Goal: Task Accomplishment & Management: Complete application form

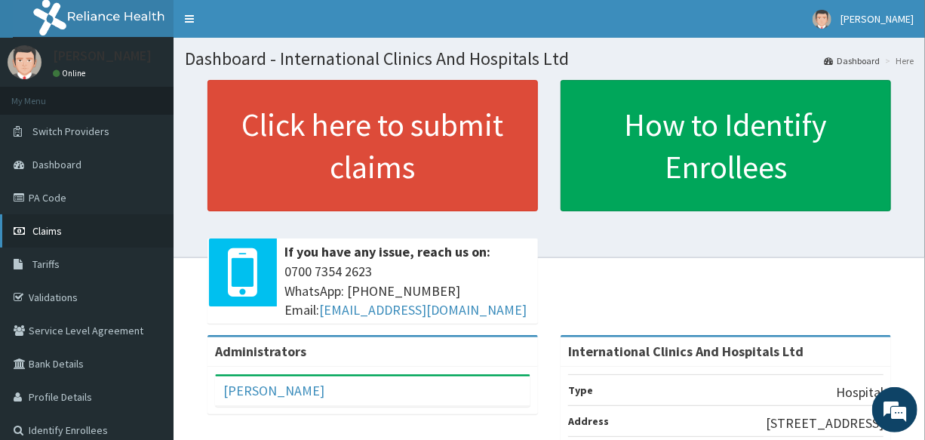
click at [66, 229] on link "Claims" at bounding box center [86, 230] width 173 height 33
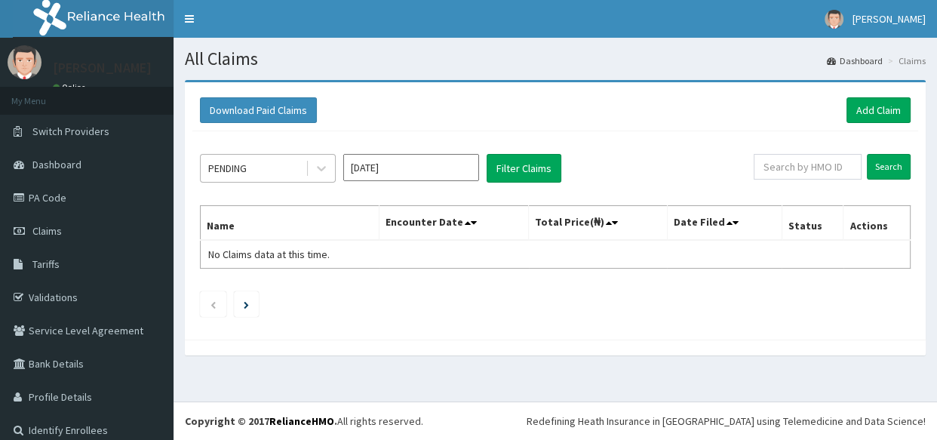
click at [264, 177] on div "PENDING" at bounding box center [253, 168] width 105 height 24
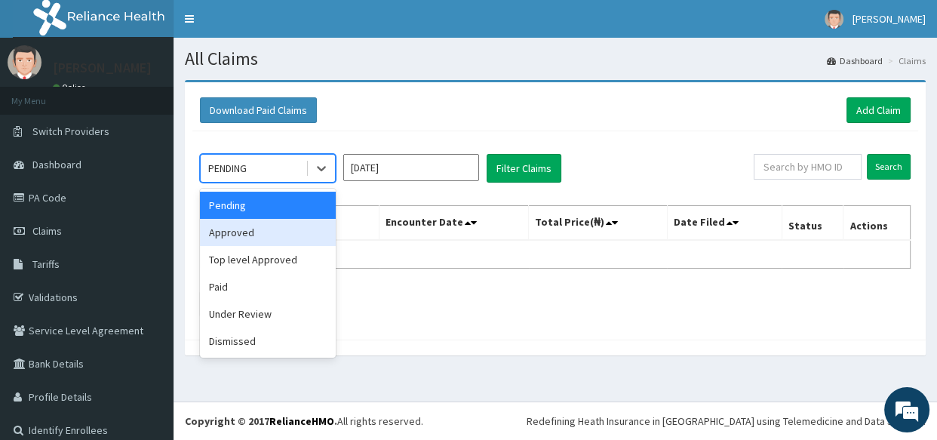
click at [275, 239] on div "Approved" at bounding box center [268, 232] width 136 height 27
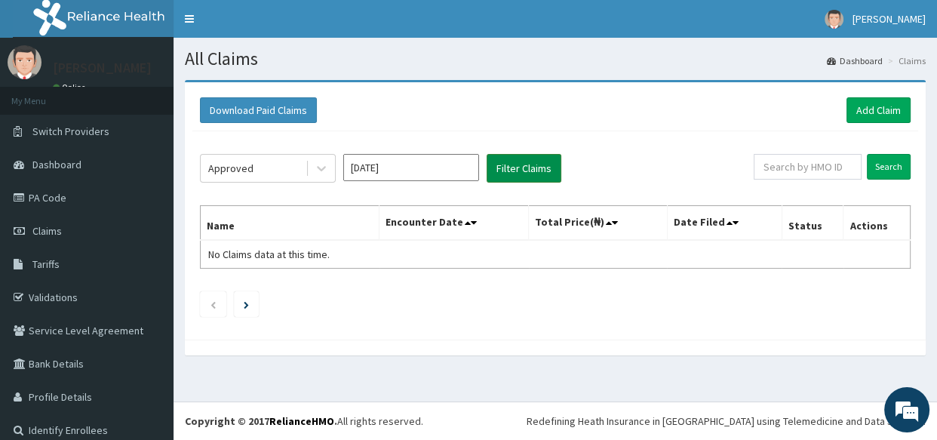
click at [539, 170] on button "Filter Claims" at bounding box center [523, 168] width 75 height 29
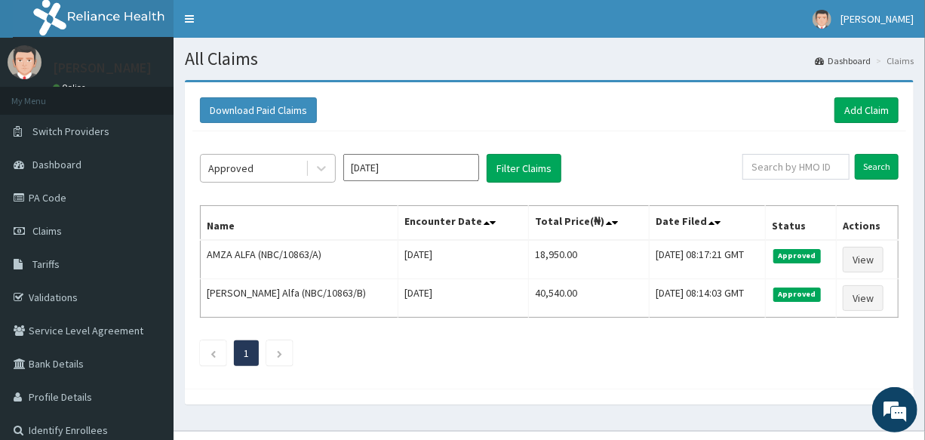
click at [265, 162] on div "Approved" at bounding box center [253, 168] width 105 height 24
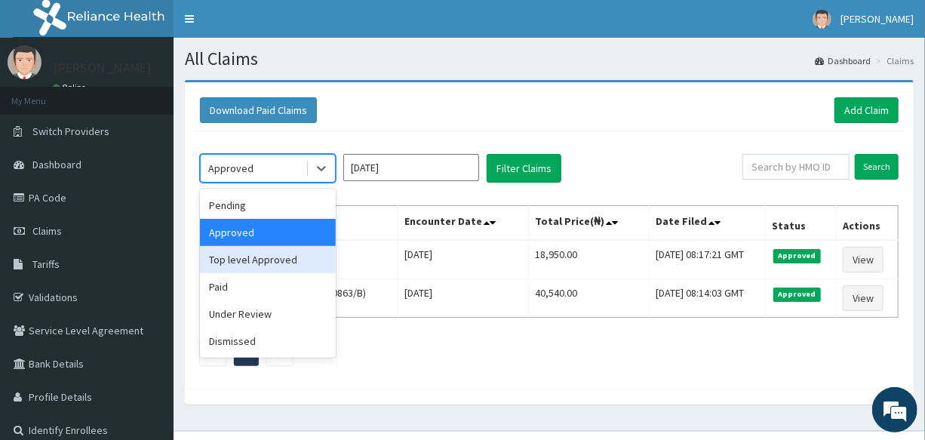
click at [287, 265] on div "Top level Approved" at bounding box center [268, 259] width 136 height 27
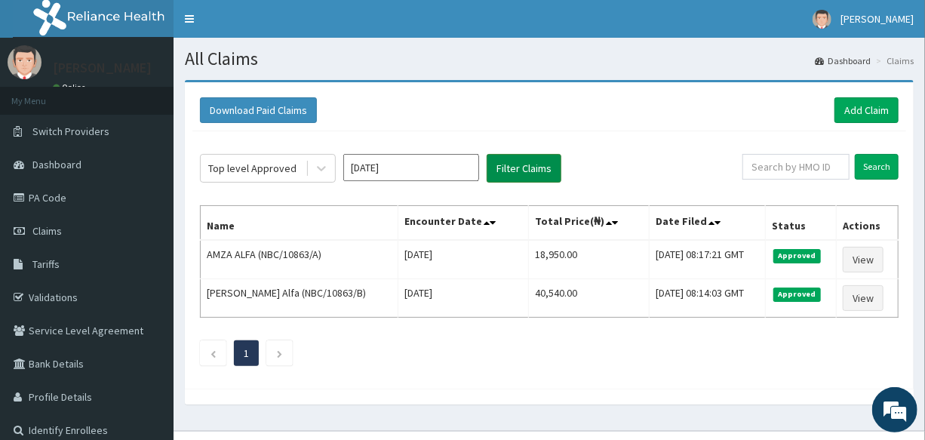
click at [524, 171] on button "Filter Claims" at bounding box center [523, 168] width 75 height 29
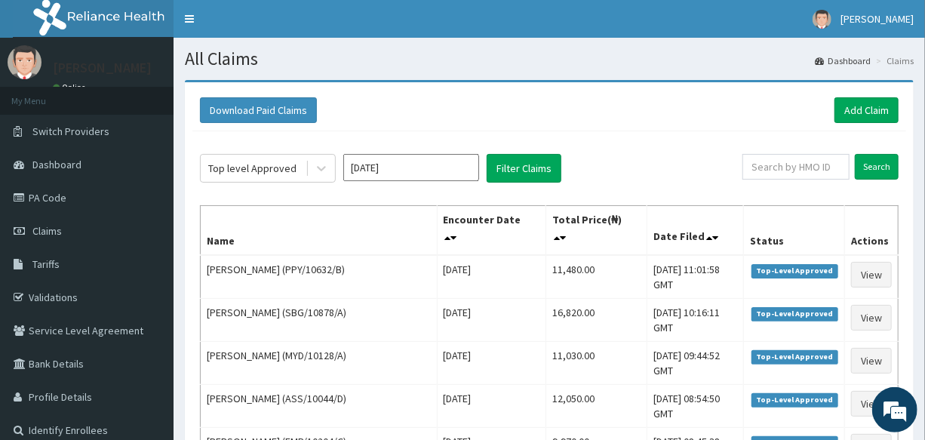
click at [437, 164] on input "[DATE]" at bounding box center [411, 167] width 136 height 27
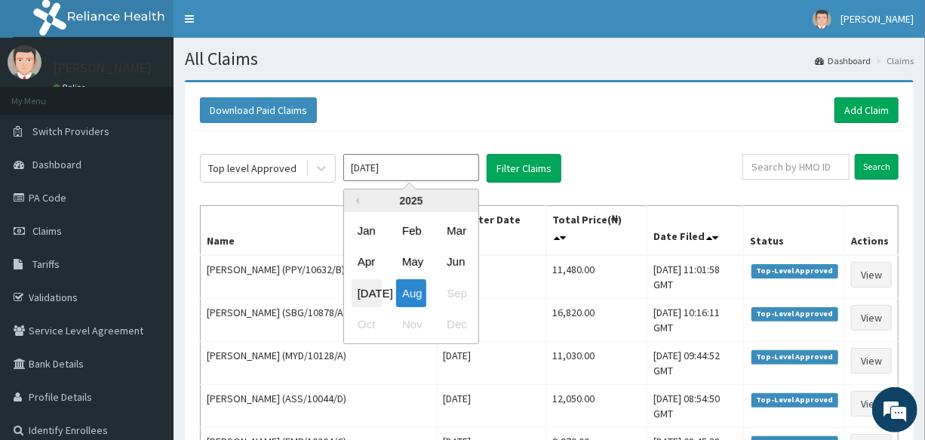
click at [361, 287] on div "Jul" at bounding box center [366, 293] width 30 height 28
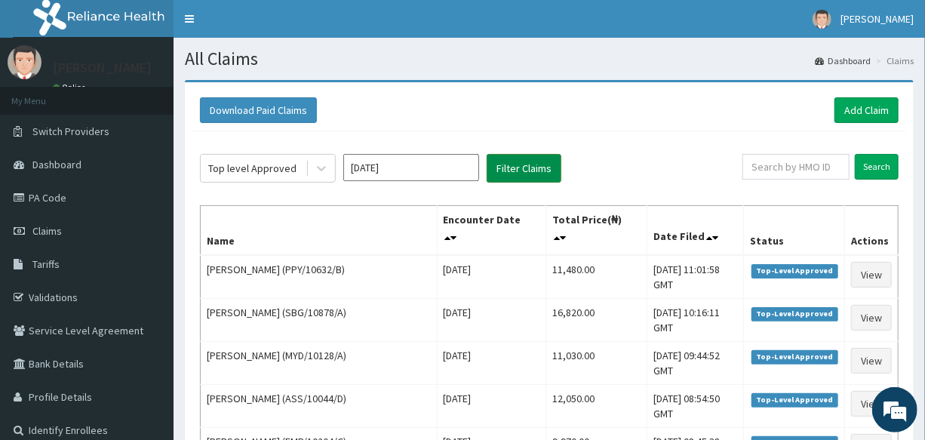
click at [528, 176] on button "Filter Claims" at bounding box center [523, 168] width 75 height 29
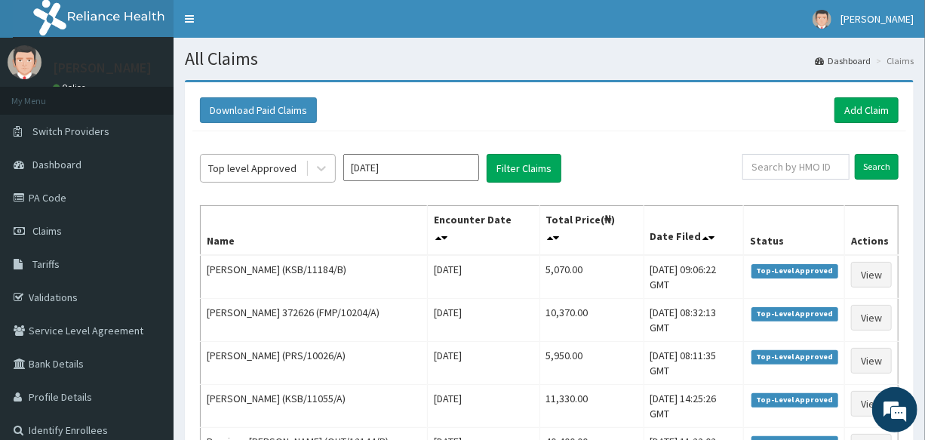
click at [252, 170] on div "Top level Approved" at bounding box center [252, 168] width 88 height 15
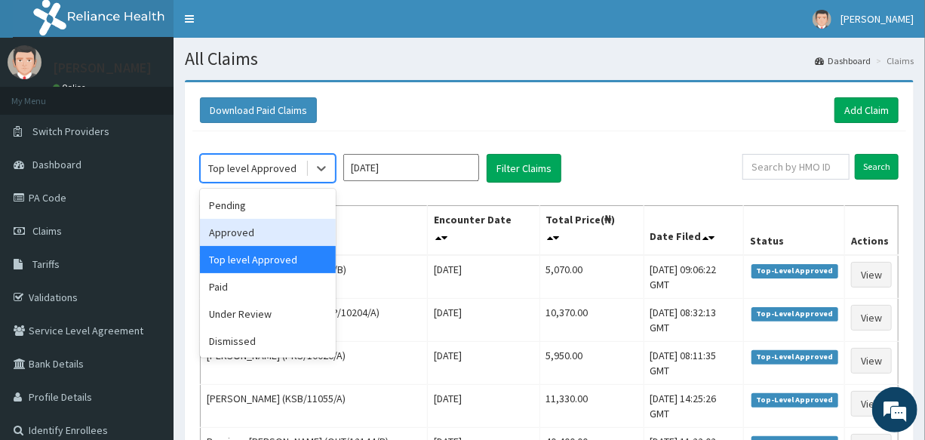
click at [252, 232] on div "Approved" at bounding box center [268, 232] width 136 height 27
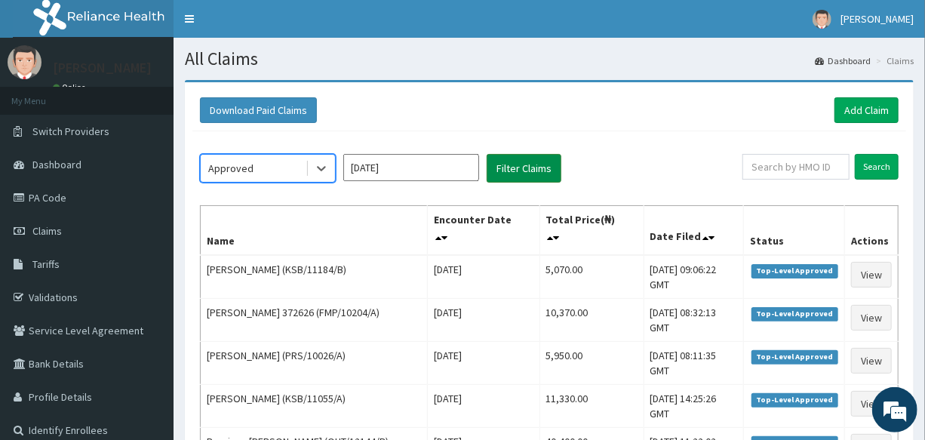
click at [520, 170] on button "Filter Claims" at bounding box center [523, 168] width 75 height 29
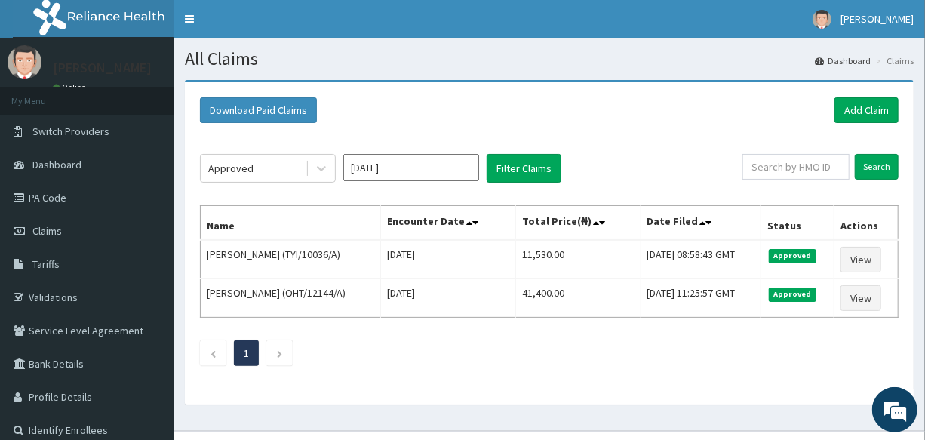
click at [410, 164] on input "Jul 2025" at bounding box center [411, 167] width 136 height 27
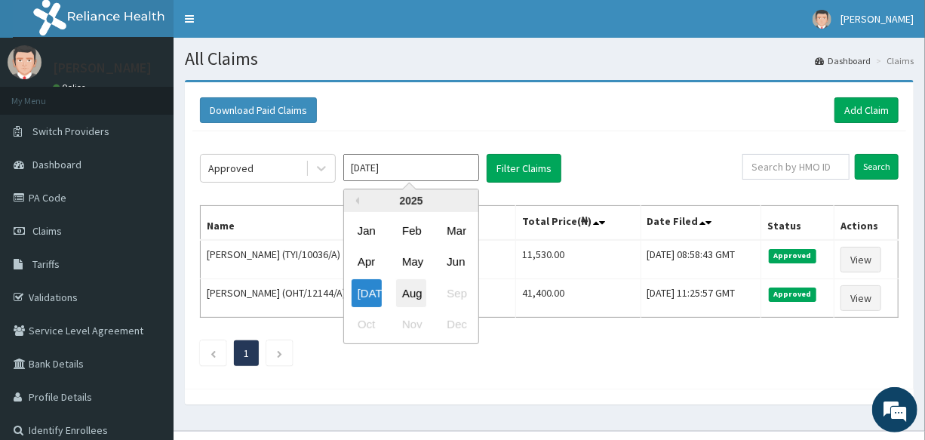
click at [403, 289] on div "Aug" at bounding box center [411, 293] width 30 height 28
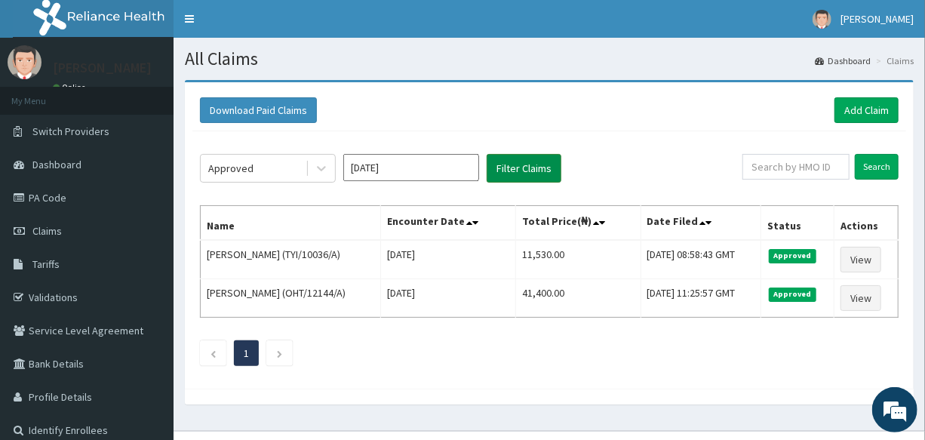
click at [528, 173] on button "Filter Claims" at bounding box center [523, 168] width 75 height 29
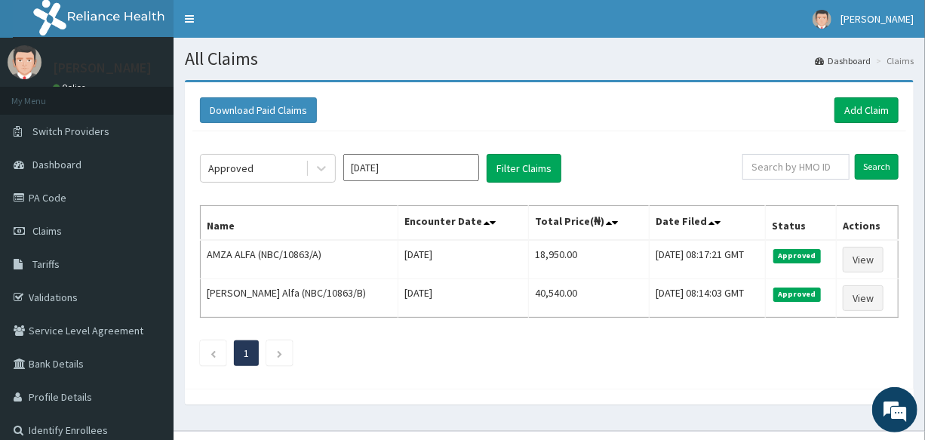
click at [392, 168] on input "Aug 2025" at bounding box center [411, 167] width 136 height 27
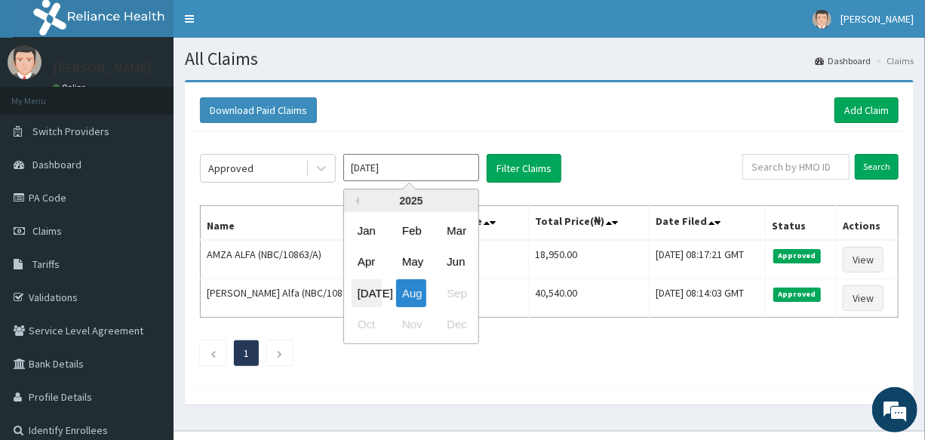
click at [370, 292] on div "Jul" at bounding box center [366, 293] width 30 height 28
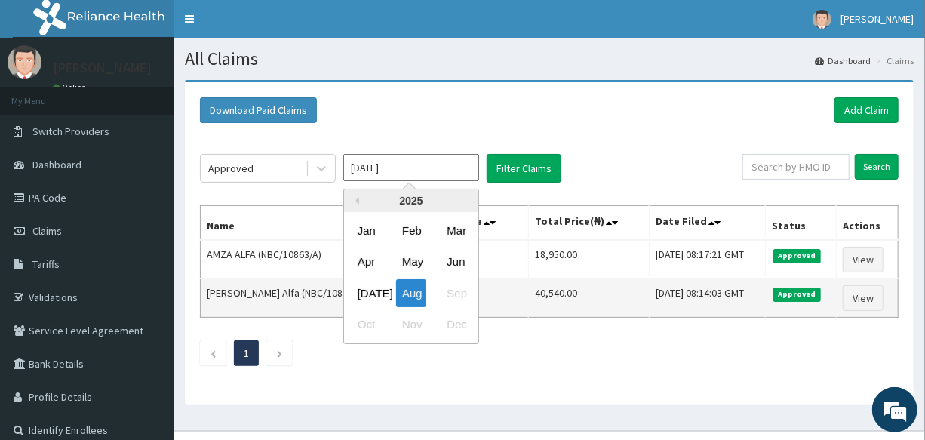
type input "Jul 2025"
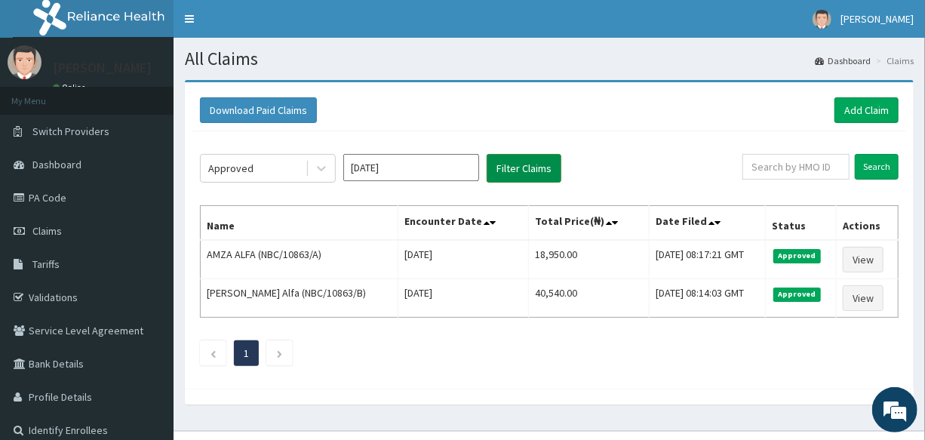
click at [526, 160] on button "Filter Claims" at bounding box center [523, 168] width 75 height 29
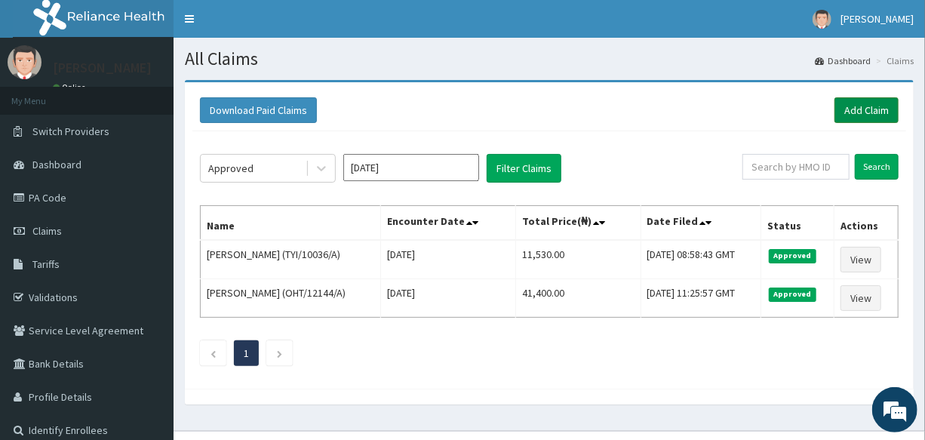
click at [859, 104] on link "Add Claim" at bounding box center [866, 110] width 64 height 26
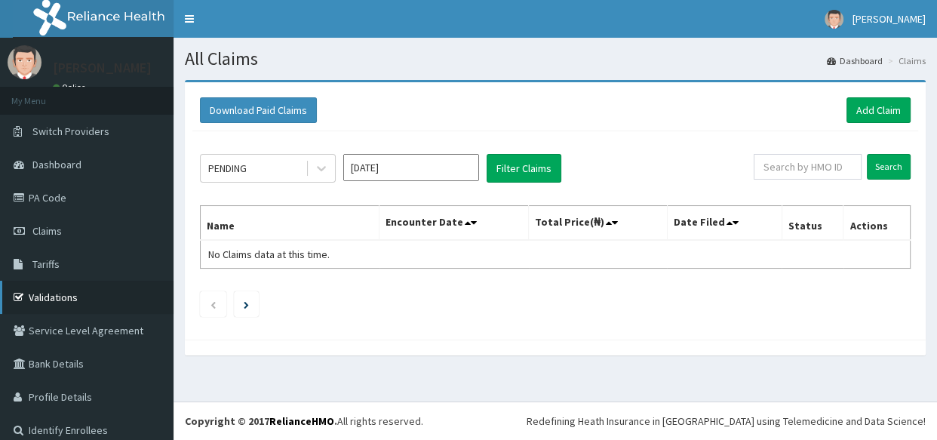
click at [70, 296] on link "Validations" at bounding box center [86, 297] width 173 height 33
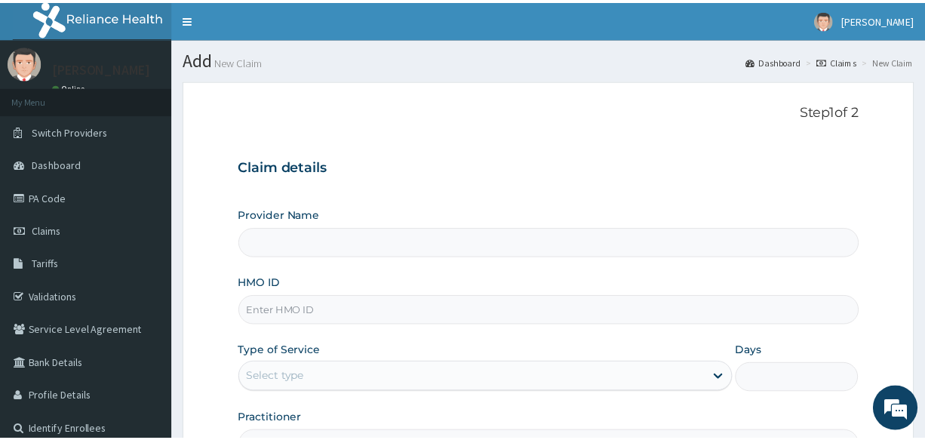
scroll to position [68, 0]
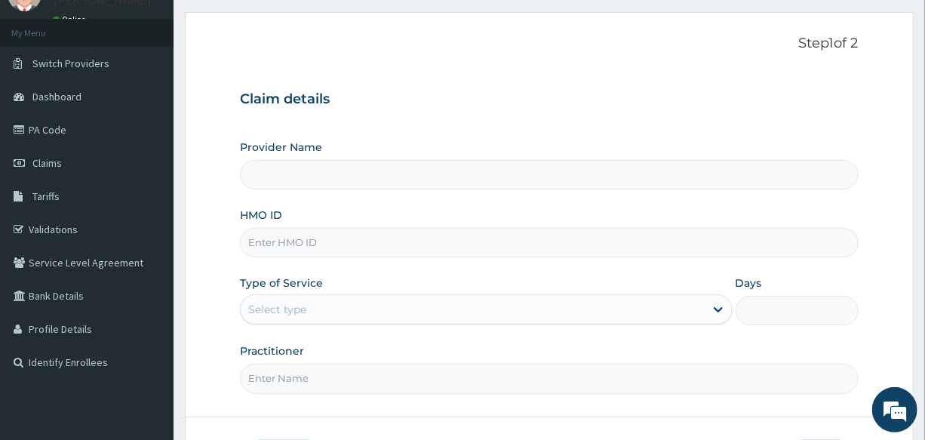
type input "International Clinics And Hospitals Ltd"
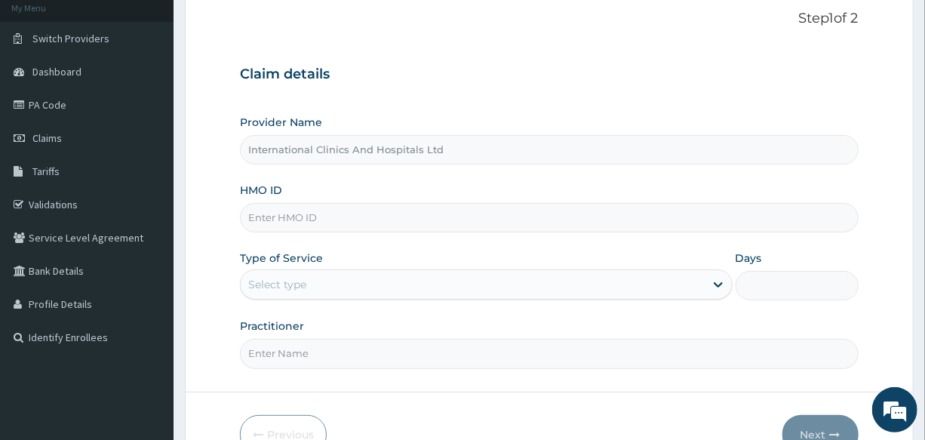
scroll to position [137, 0]
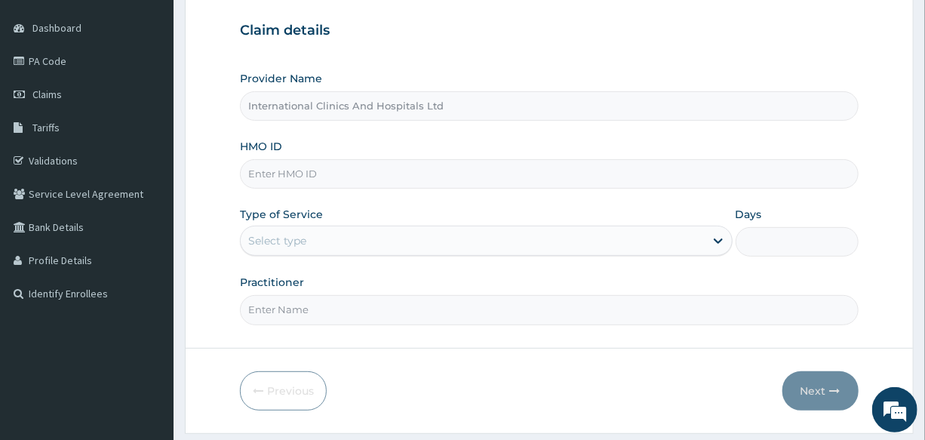
click at [398, 174] on input "HMO ID" at bounding box center [549, 173] width 618 height 29
type input "NBC/10537/A"
click at [533, 189] on div "Provider Name International Clinics And Hospitals Ltd HMO ID NBC/10537/A Type o…" at bounding box center [549, 197] width 618 height 253
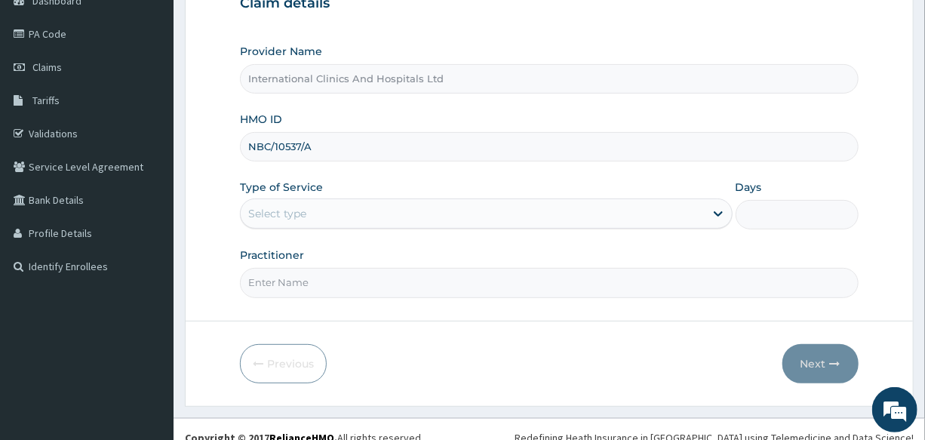
scroll to position [179, 0]
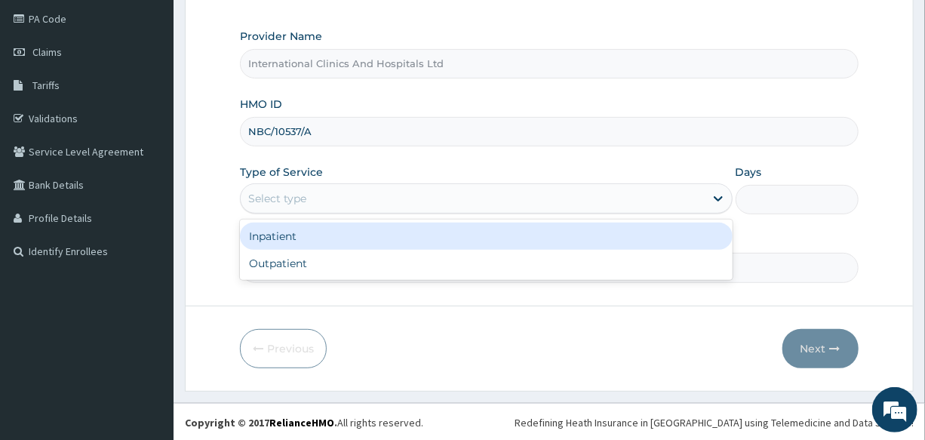
click at [357, 201] on div "Select type" at bounding box center [472, 198] width 463 height 24
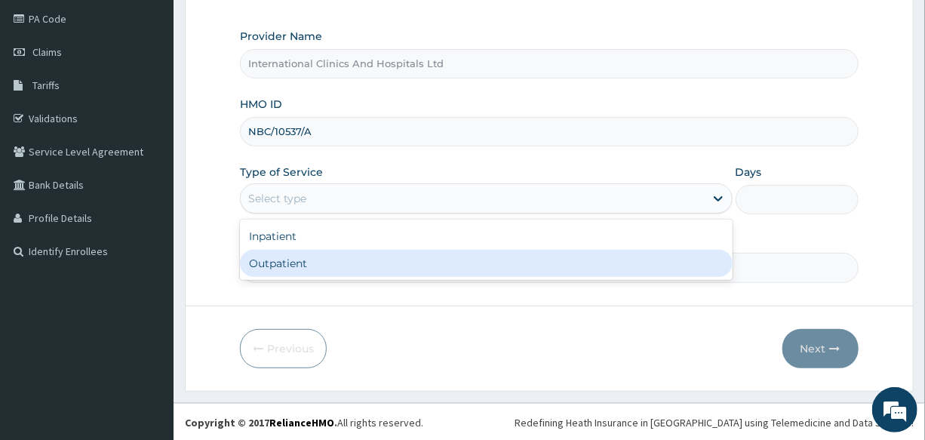
click at [327, 263] on div "Outpatient" at bounding box center [486, 263] width 492 height 27
type input "1"
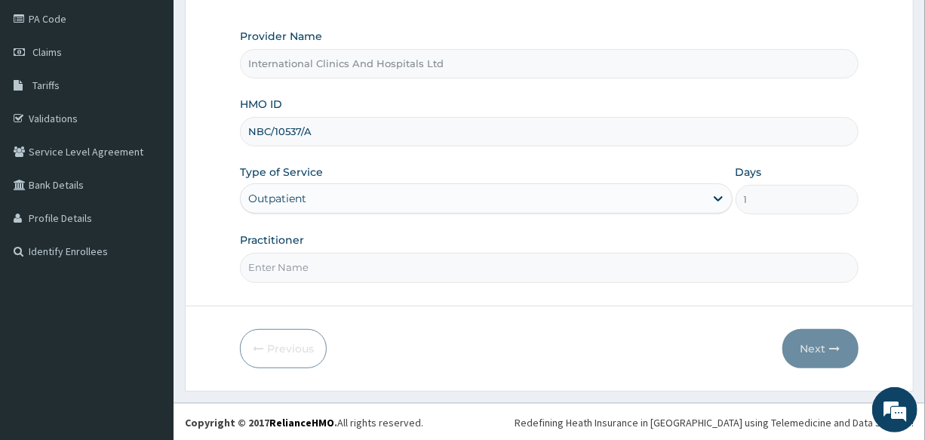
click at [329, 263] on input "Practitioner" at bounding box center [549, 267] width 618 height 29
type input "DR.ANDREW"
click at [798, 348] on button "Next" at bounding box center [820, 348] width 76 height 39
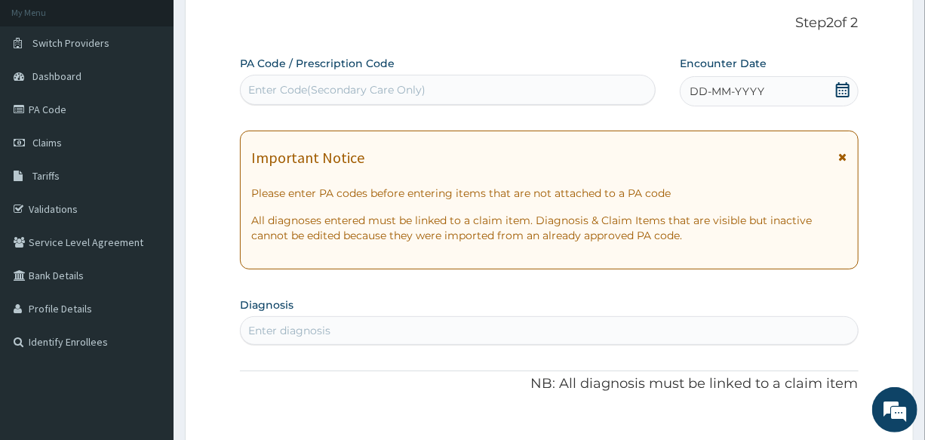
scroll to position [0, 0]
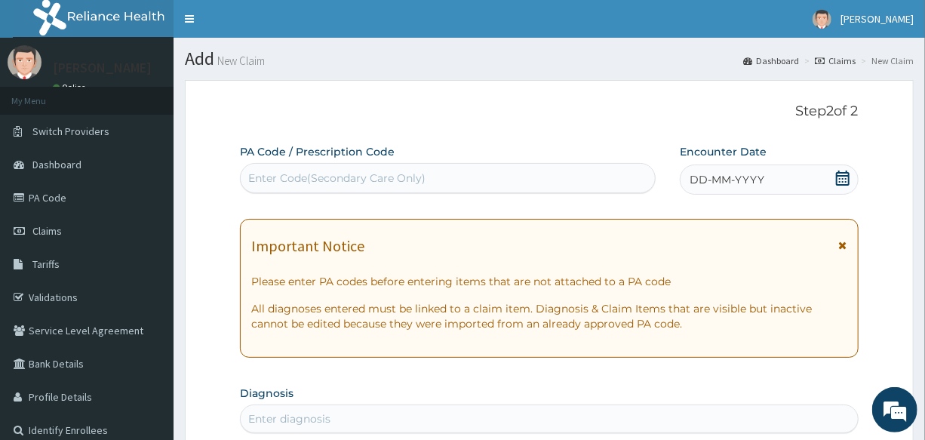
click at [718, 182] on span "DD-MM-YYYY" at bounding box center [726, 179] width 75 height 15
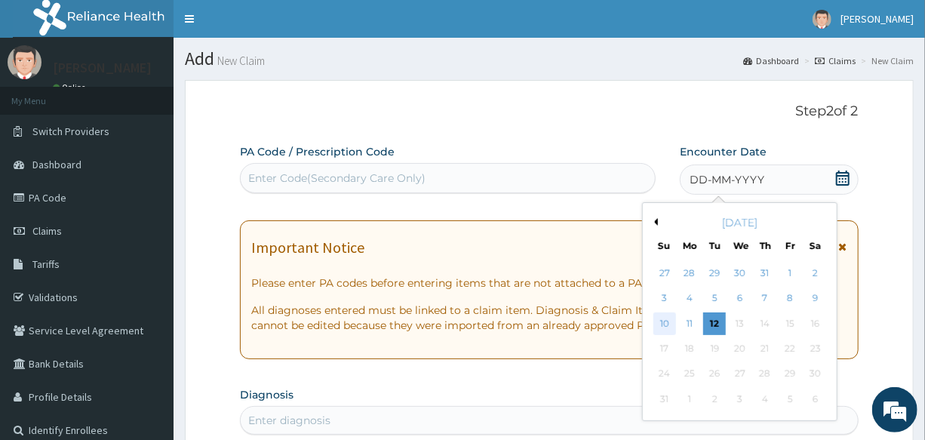
click at [661, 318] on div "10" at bounding box center [664, 323] width 23 height 23
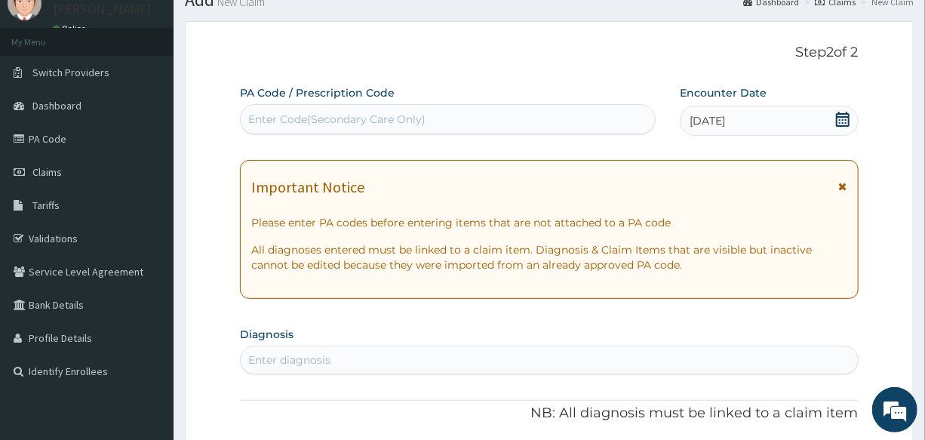
scroll to position [137, 0]
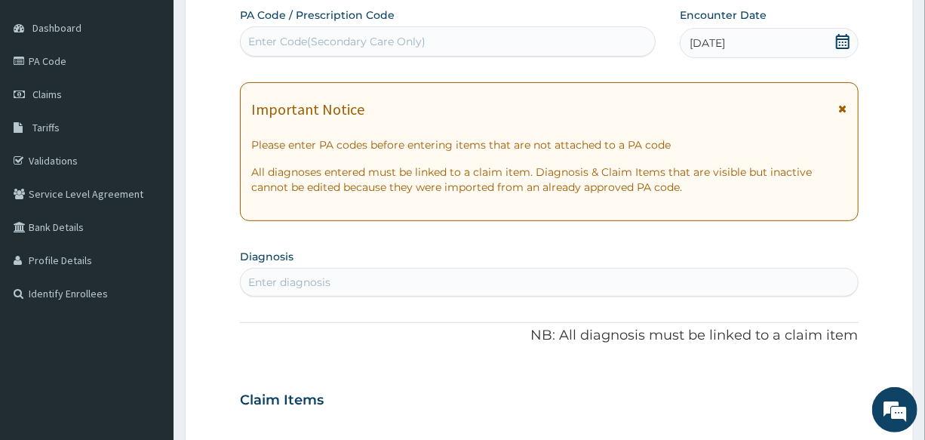
click at [327, 287] on div "Enter diagnosis" at bounding box center [289, 282] width 82 height 15
type input "MALARIA"
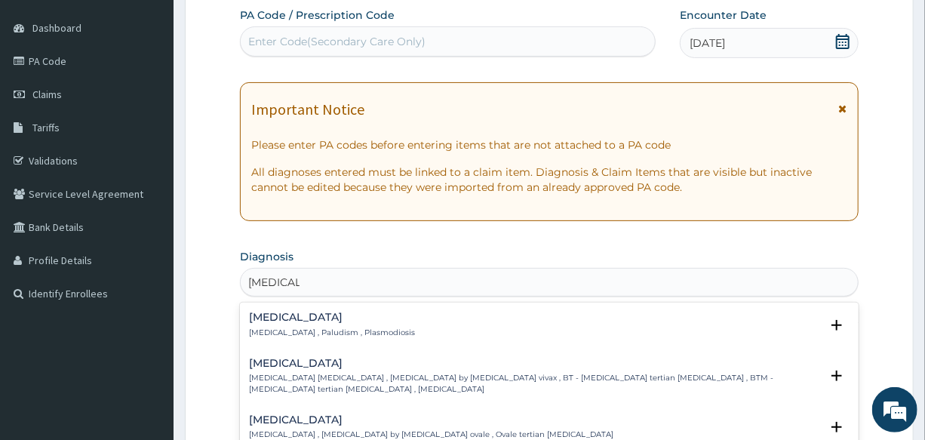
click at [280, 318] on h4 "Malaria" at bounding box center [332, 316] width 166 height 11
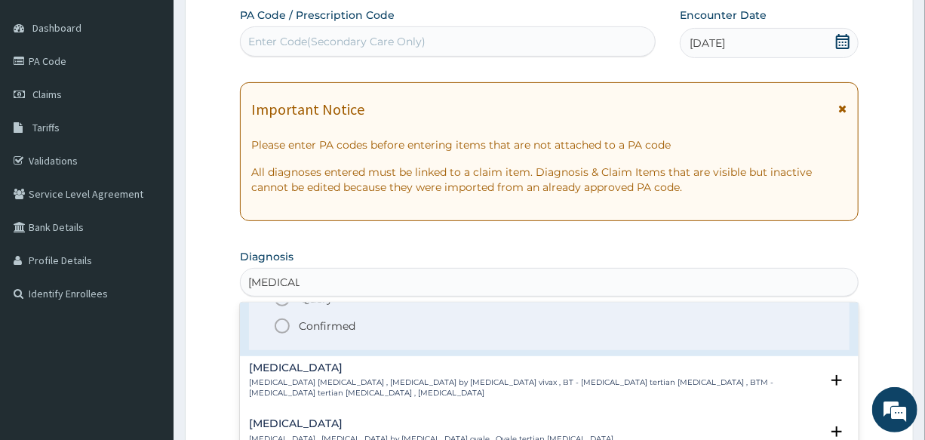
scroll to position [68, 0]
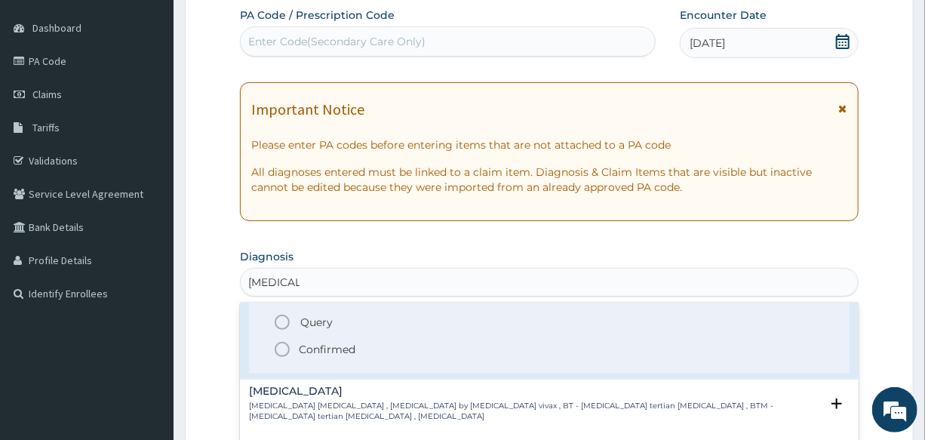
click at [277, 350] on circle "status option filled" at bounding box center [282, 349] width 14 height 14
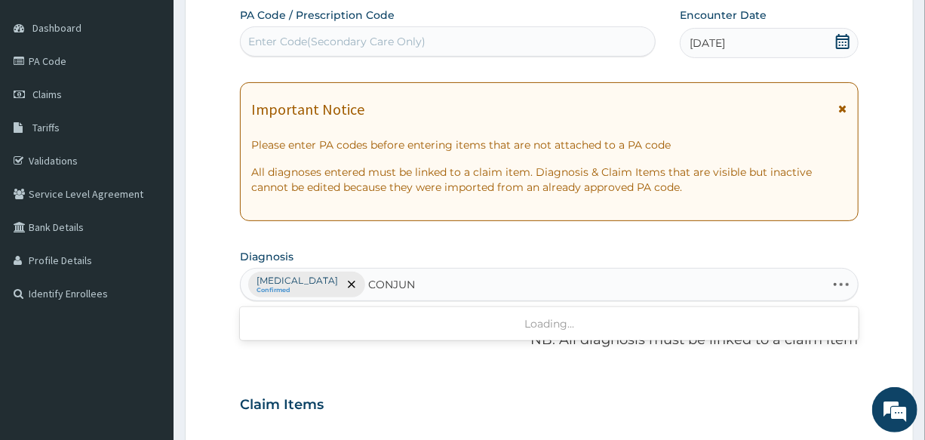
type input "CONJUNC"
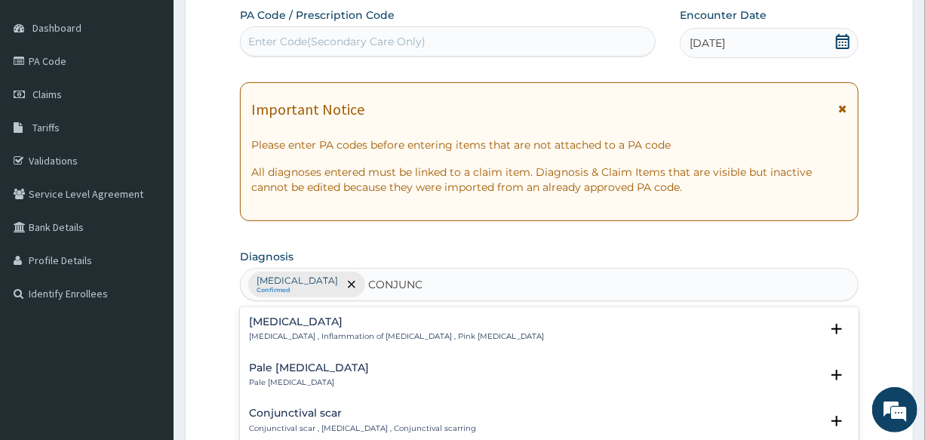
click at [279, 328] on div "Conjunctivitis Conjunctivitis , Inflammation of conjunctiva , Pink eye disease" at bounding box center [396, 329] width 295 height 26
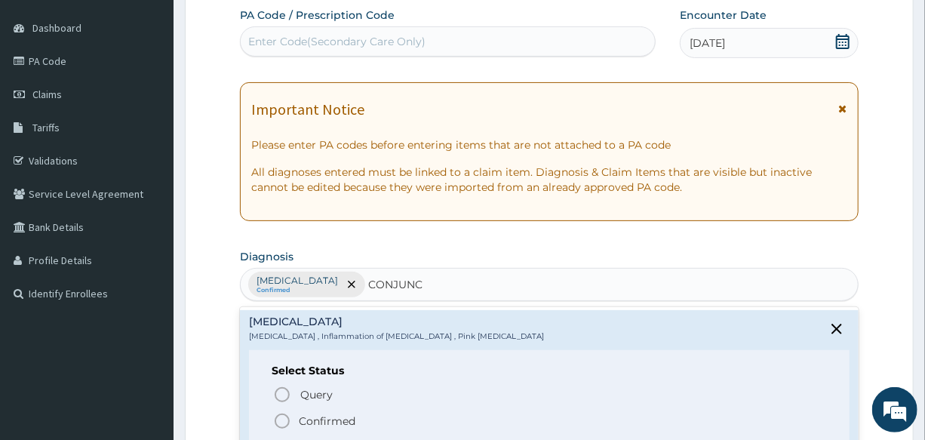
click at [275, 425] on icon "status option filled" at bounding box center [282, 421] width 18 height 18
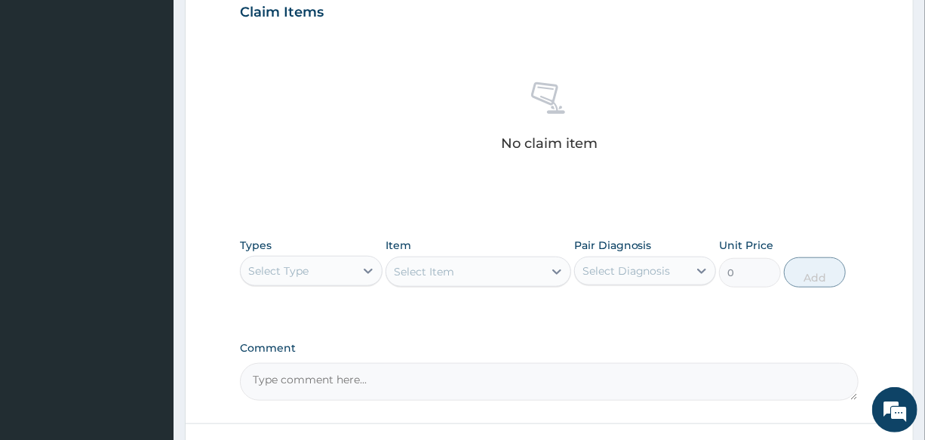
scroll to position [617, 0]
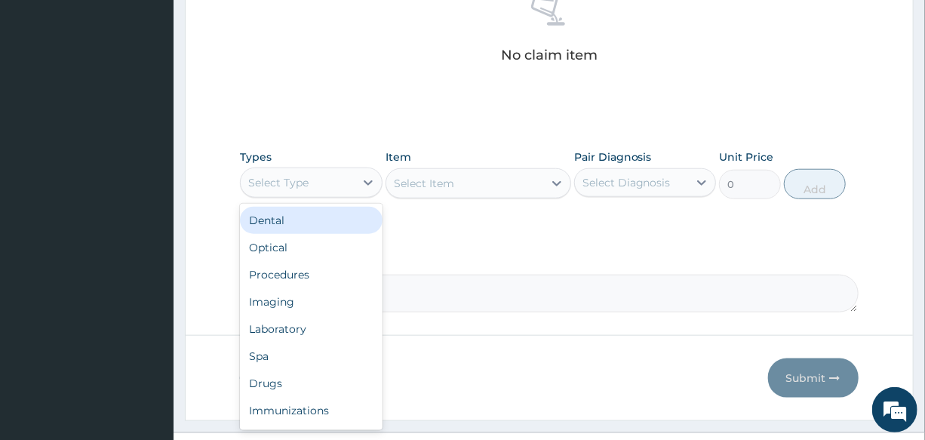
click at [314, 176] on div "Select Type" at bounding box center [297, 182] width 113 height 24
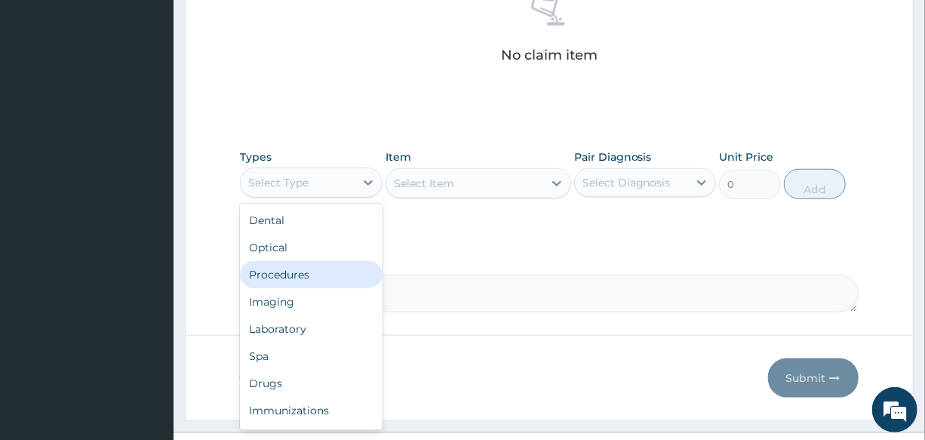
click at [336, 270] on div "Procedures" at bounding box center [311, 274] width 142 height 27
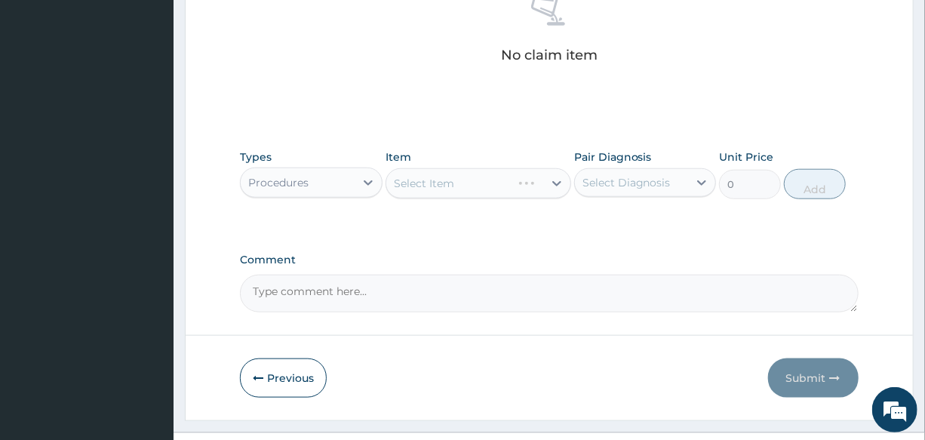
click at [469, 183] on div "Select Item" at bounding box center [478, 183] width 186 height 30
click at [469, 183] on div "Select Item" at bounding box center [464, 183] width 157 height 24
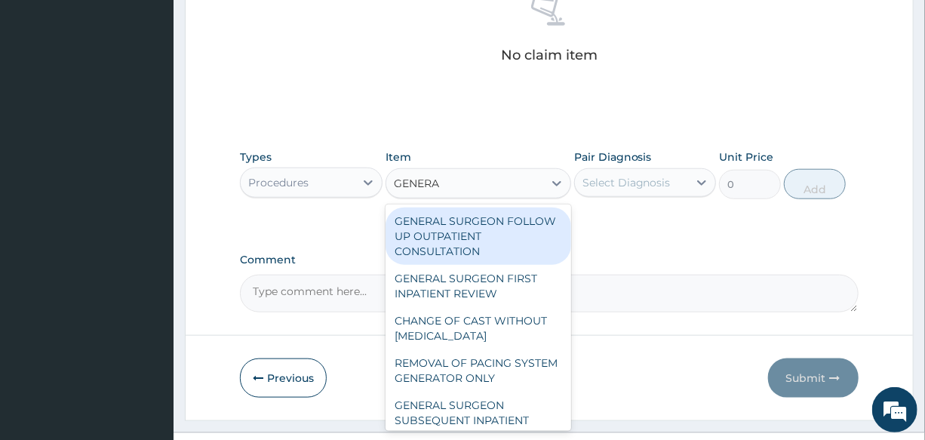
type input "GENERAL"
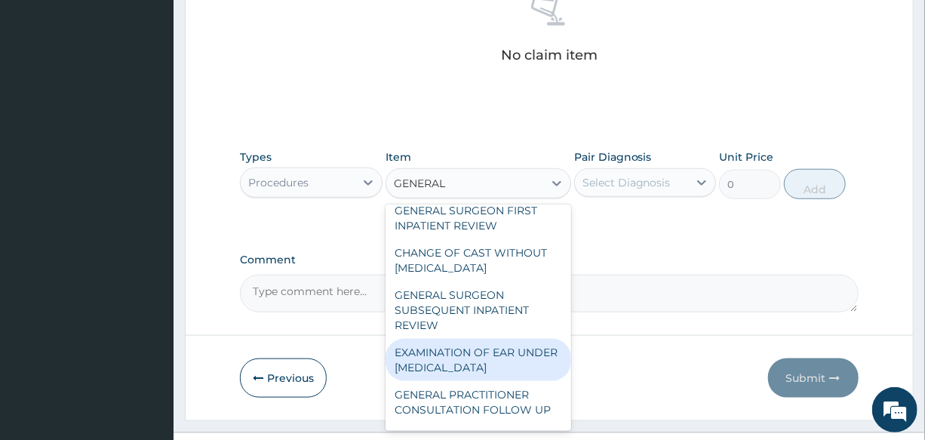
scroll to position [205, 0]
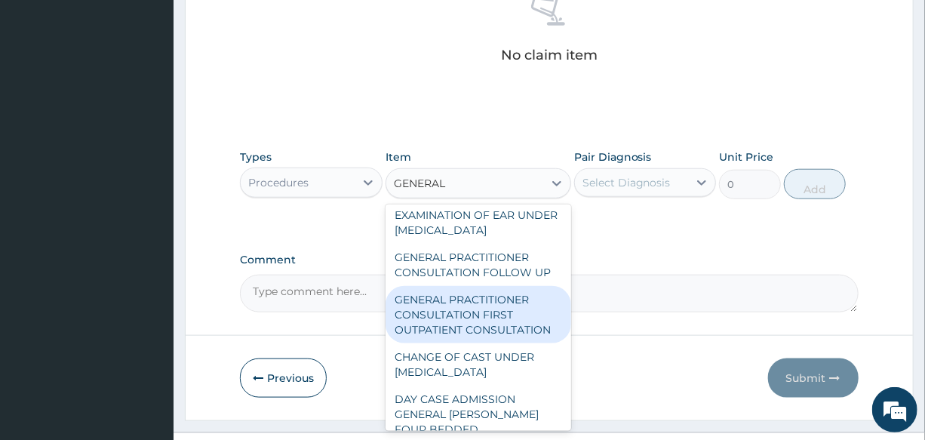
click at [511, 321] on div "GENERAL PRACTITIONER CONSULTATION FIRST OUTPATIENT CONSULTATION" at bounding box center [478, 314] width 186 height 57
type input "3000"
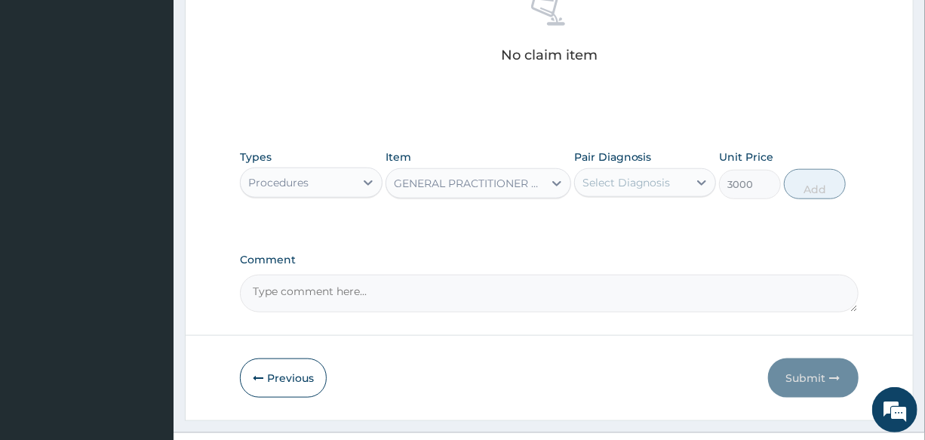
click at [640, 182] on div "Select Diagnosis" at bounding box center [626, 182] width 88 height 15
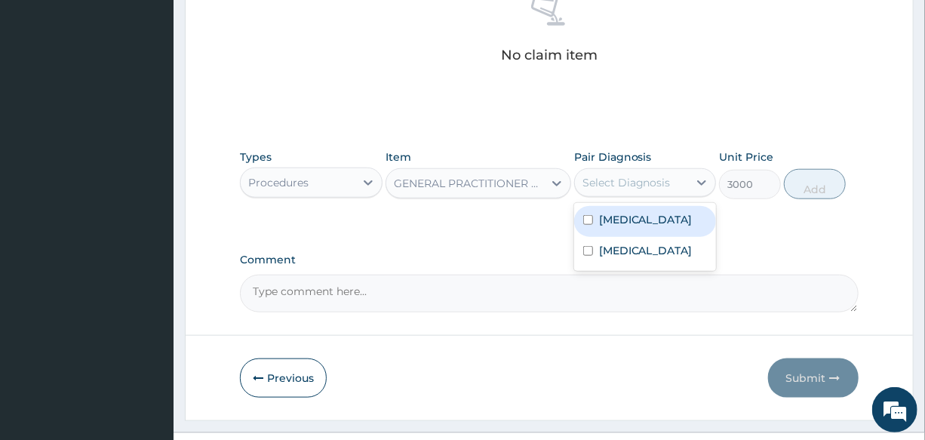
click at [674, 225] on div "Malaria" at bounding box center [645, 221] width 142 height 31
checkbox input "true"
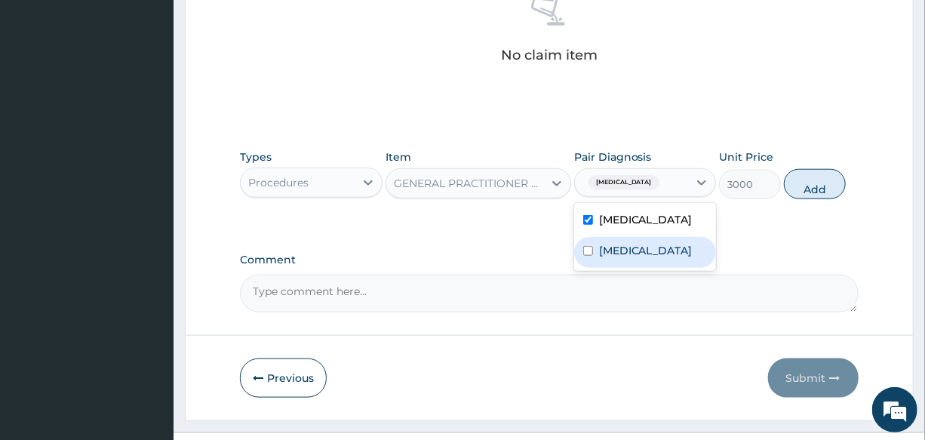
click at [675, 248] on div "Conjunctivitis" at bounding box center [645, 252] width 142 height 31
checkbox input "true"
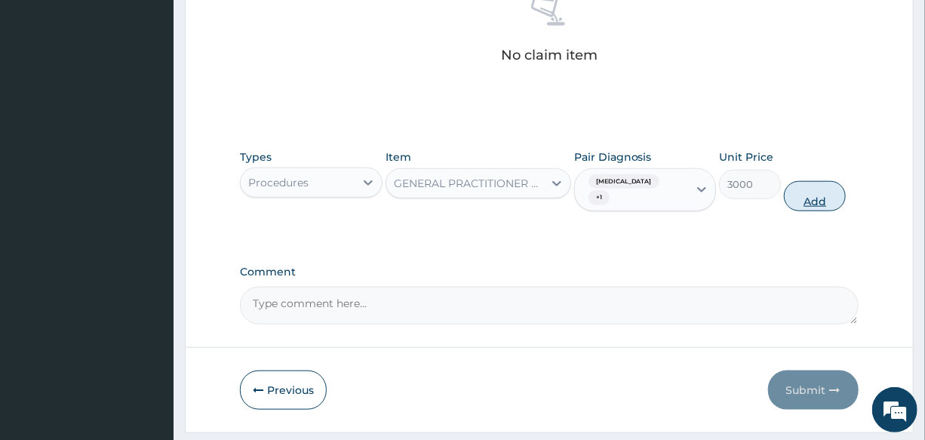
click at [805, 186] on button "Add" at bounding box center [815, 196] width 62 height 30
type input "0"
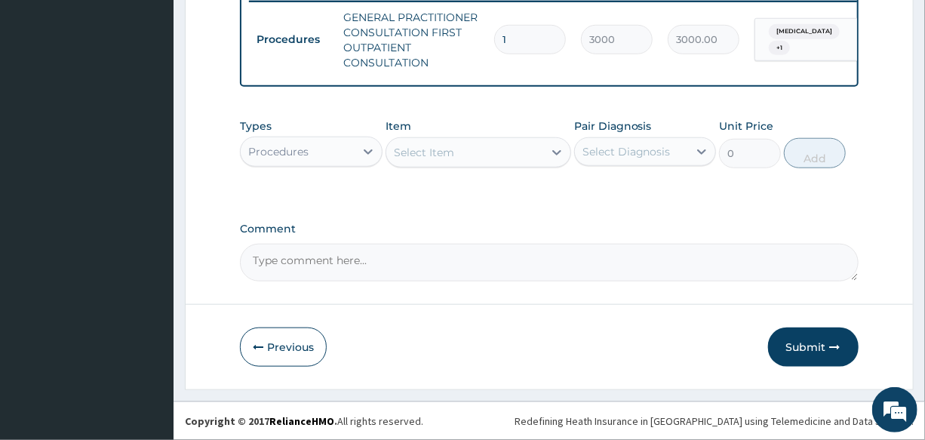
click at [308, 160] on div "Procedures" at bounding box center [297, 152] width 113 height 24
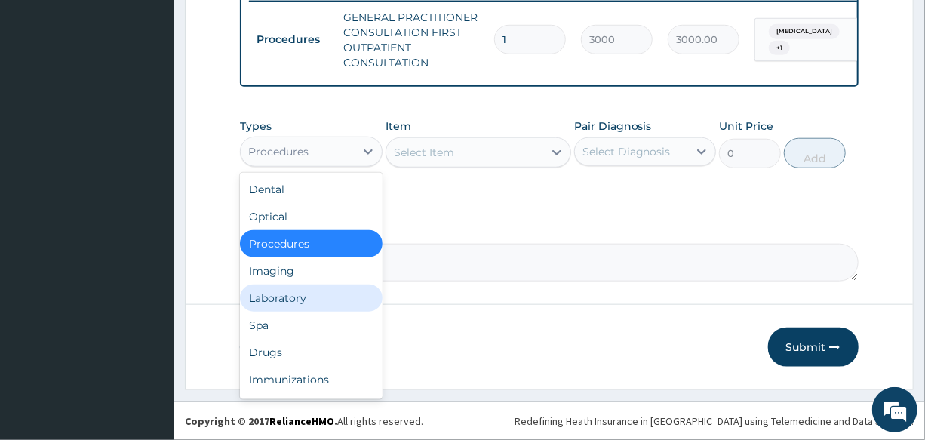
click at [333, 297] on div "Laboratory" at bounding box center [311, 297] width 142 height 27
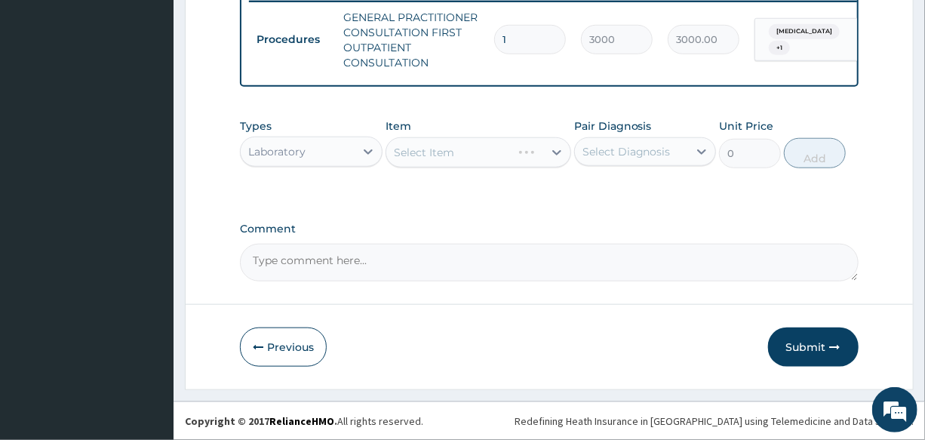
click at [465, 151] on div "Select Item" at bounding box center [478, 152] width 186 height 30
click at [465, 151] on div "Select Item" at bounding box center [464, 152] width 157 height 24
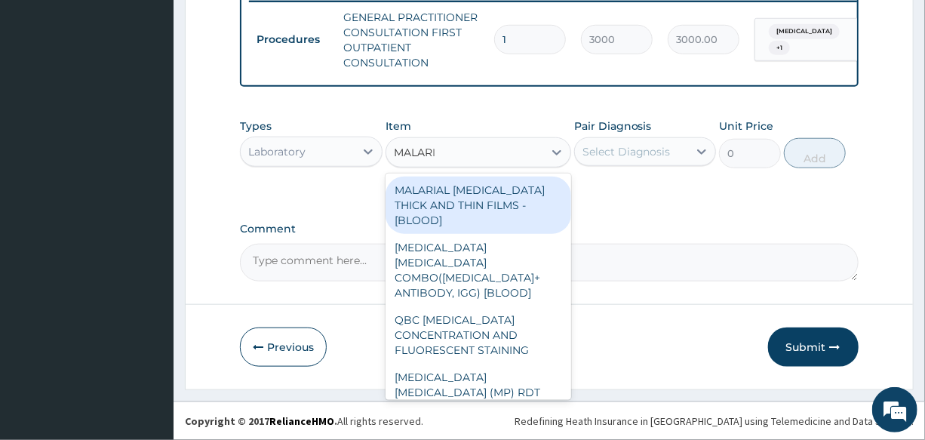
type input "MALARIA"
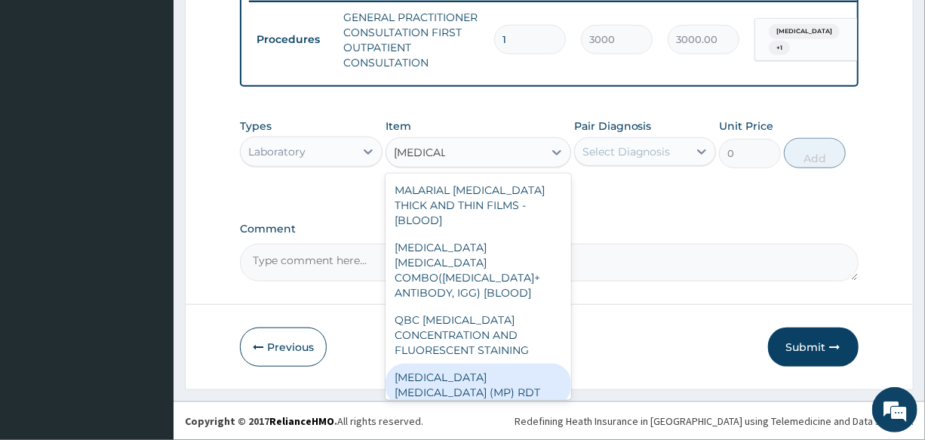
click at [468, 364] on div "MALARIA PARASITE (MP) RDT" at bounding box center [478, 385] width 186 height 42
type input "1500"
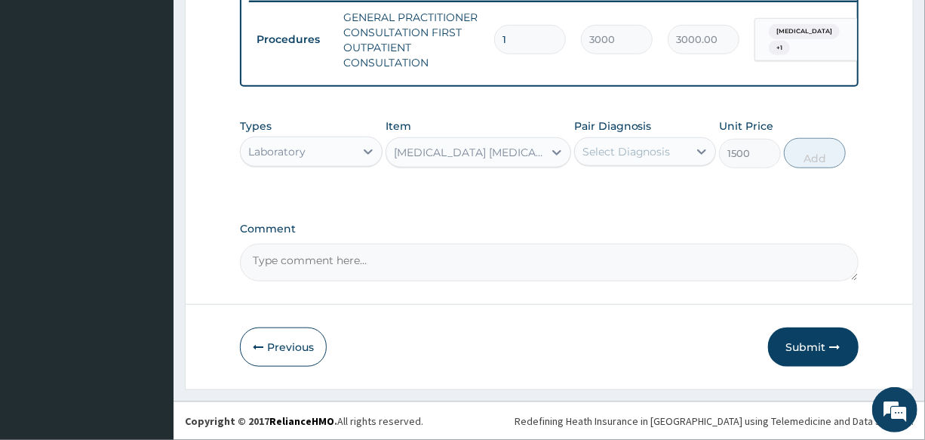
click at [641, 149] on div "Select Diagnosis" at bounding box center [626, 151] width 88 height 15
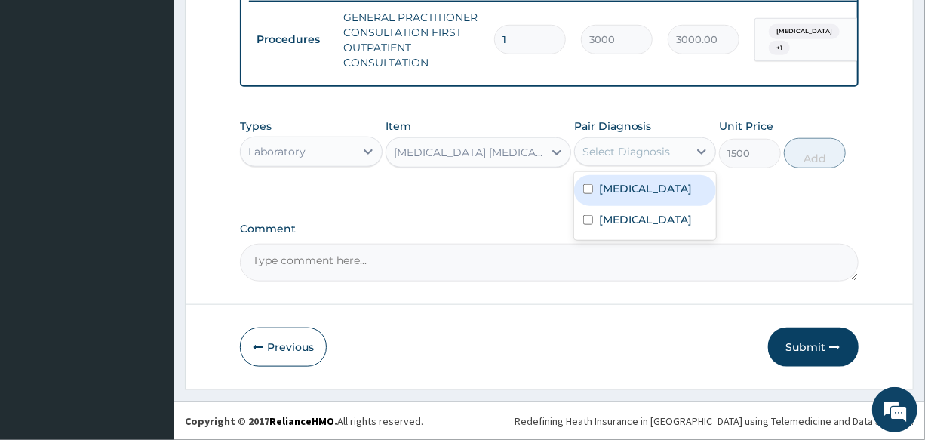
click at [670, 193] on div "Malaria" at bounding box center [645, 190] width 142 height 31
checkbox input "true"
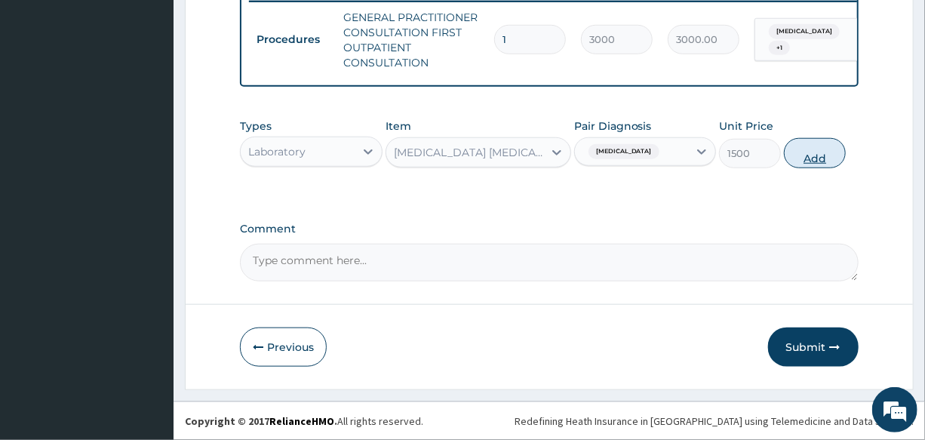
click at [805, 155] on button "Add" at bounding box center [815, 153] width 62 height 30
type input "0"
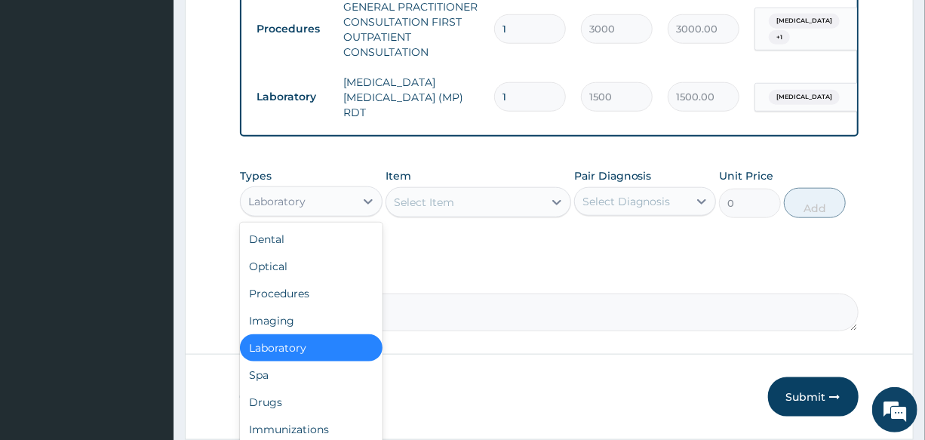
click at [311, 204] on div "Laboratory" at bounding box center [297, 201] width 113 height 24
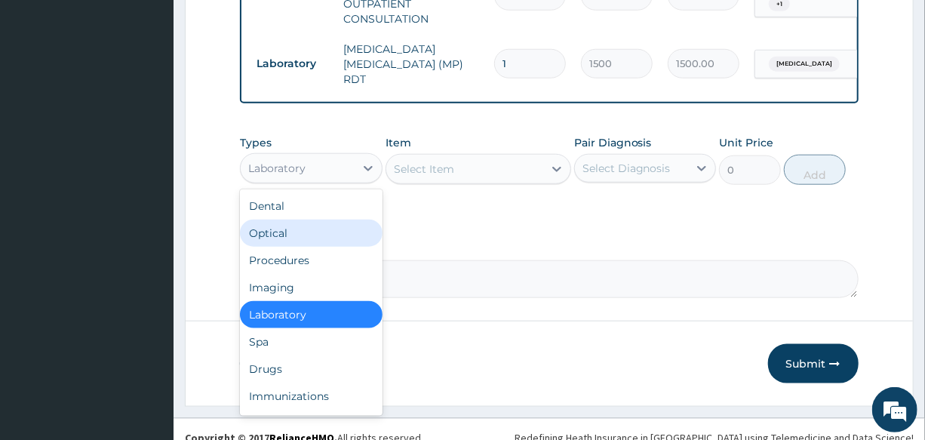
scroll to position [662, 0]
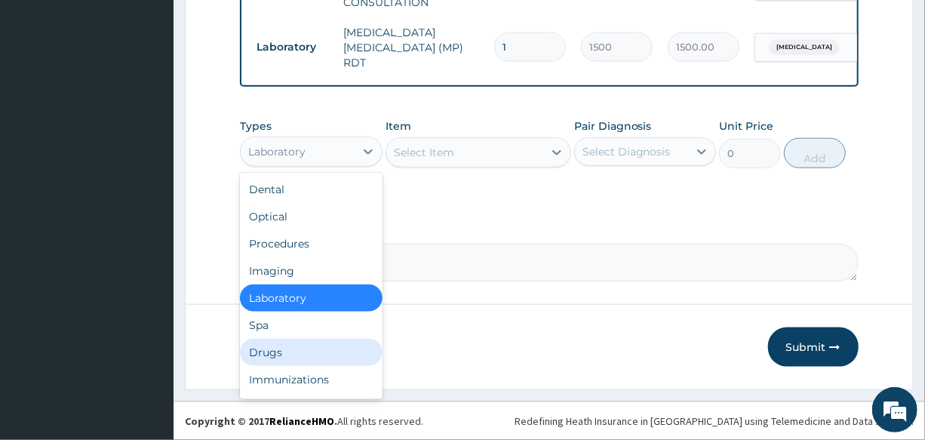
drag, startPoint x: 299, startPoint y: 348, endPoint x: 435, endPoint y: 307, distance: 142.7
click at [312, 344] on div "Drugs" at bounding box center [311, 352] width 142 height 27
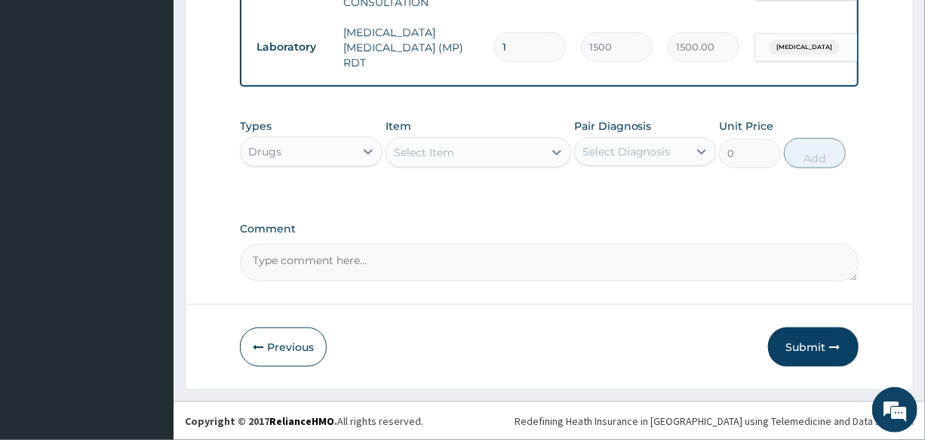
click at [474, 158] on div "Select Item" at bounding box center [464, 152] width 157 height 24
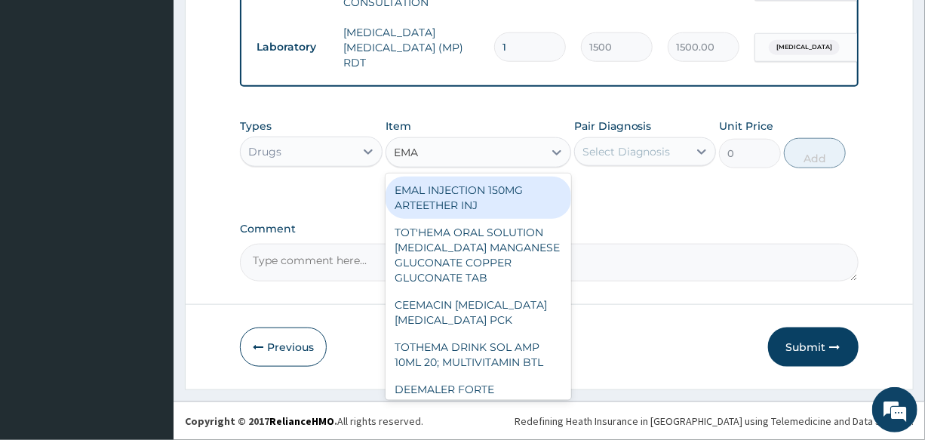
type input "EMAL"
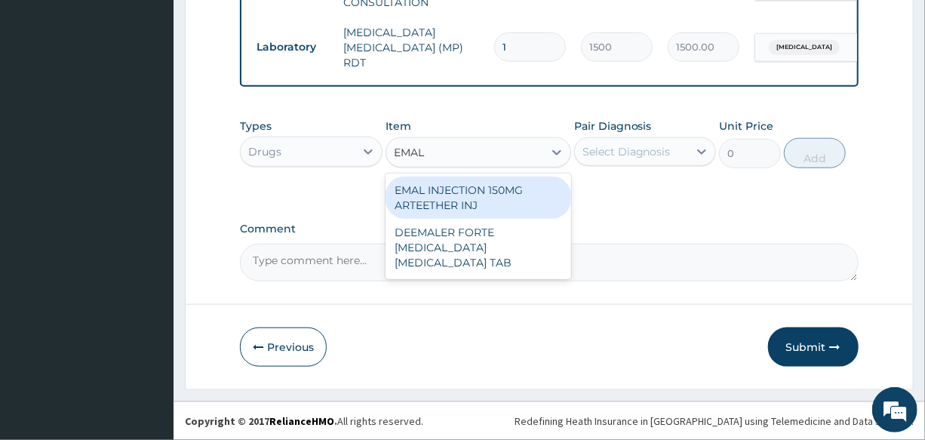
click at [509, 201] on div "EMAL INJECTION 150MG ARTEETHER INJ" at bounding box center [478, 197] width 186 height 42
type input "730"
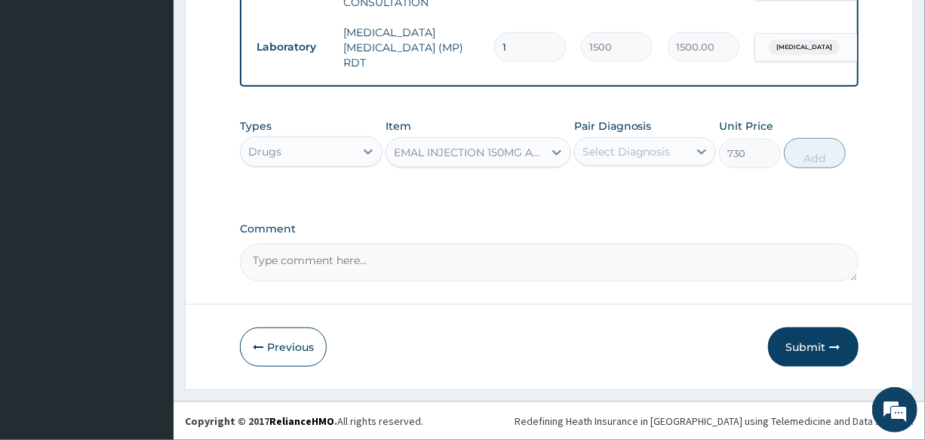
click at [649, 157] on div "Select Diagnosis" at bounding box center [626, 151] width 88 height 15
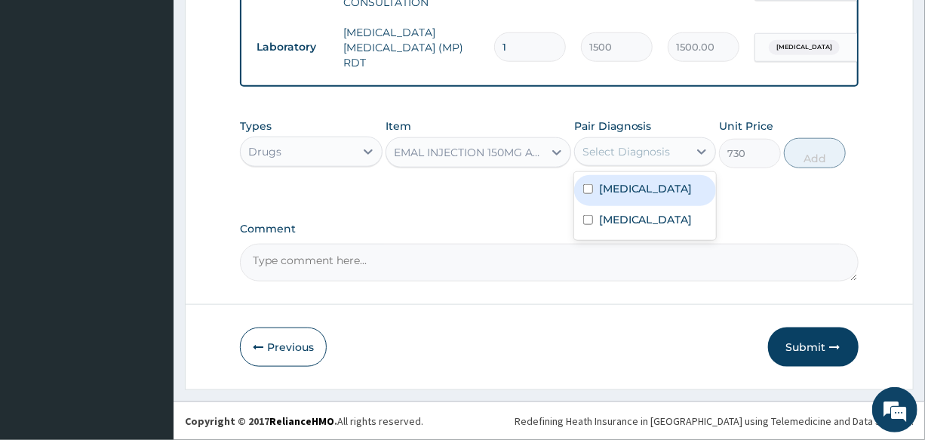
drag, startPoint x: 663, startPoint y: 196, endPoint x: 676, endPoint y: 193, distance: 13.9
click at [663, 196] on div "Malaria" at bounding box center [645, 190] width 142 height 31
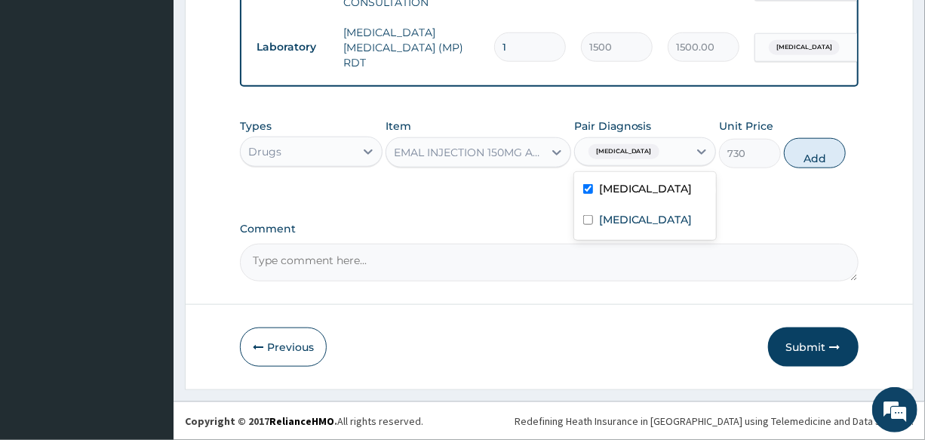
checkbox input "true"
click at [820, 158] on button "Add" at bounding box center [815, 153] width 62 height 30
type input "0"
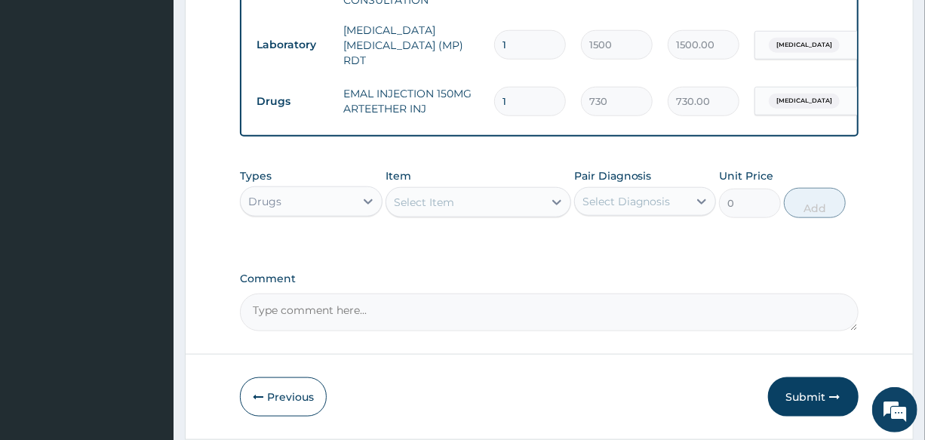
click at [465, 204] on div "Select Item" at bounding box center [464, 202] width 157 height 24
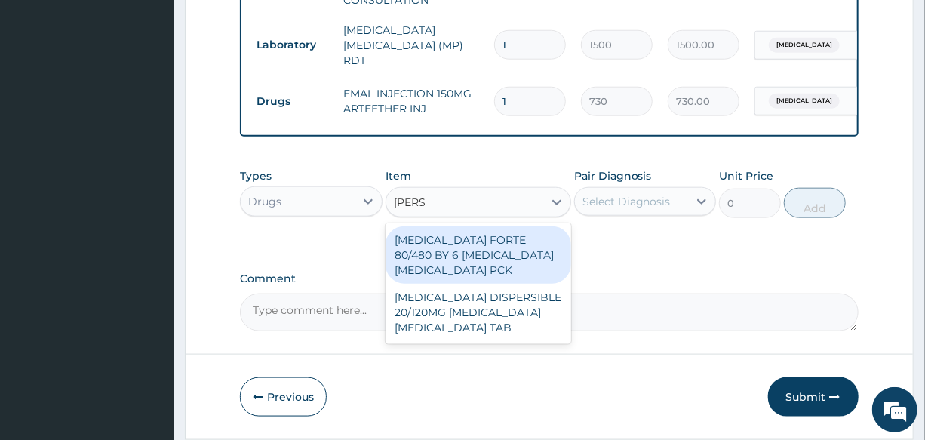
type input "COART"
click at [484, 252] on div "[MEDICAL_DATA] FORTE 80/480 BY 6 [MEDICAL_DATA] [MEDICAL_DATA] PCK" at bounding box center [478, 254] width 186 height 57
type input "2800"
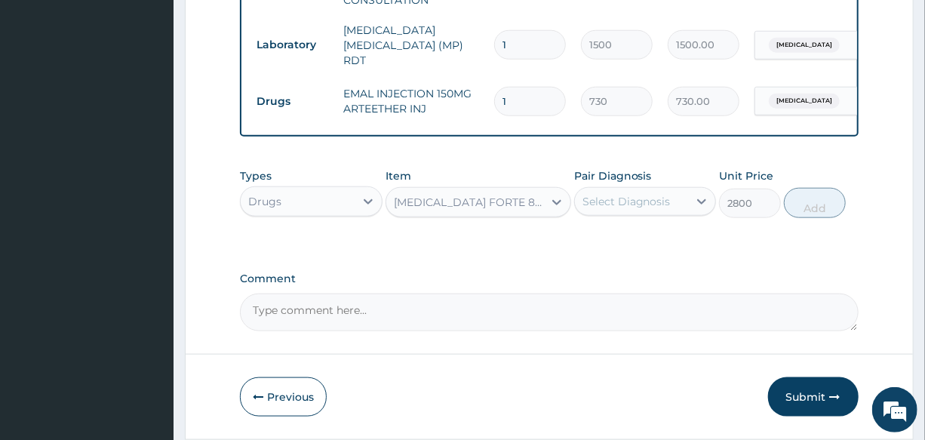
click at [646, 201] on div "Select Diagnosis" at bounding box center [626, 201] width 88 height 15
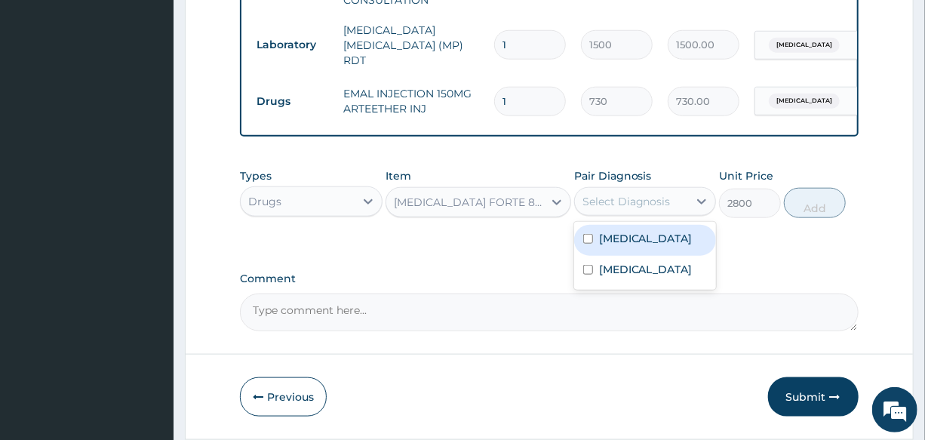
click at [658, 247] on div "Malaria" at bounding box center [645, 240] width 142 height 31
checkbox input "true"
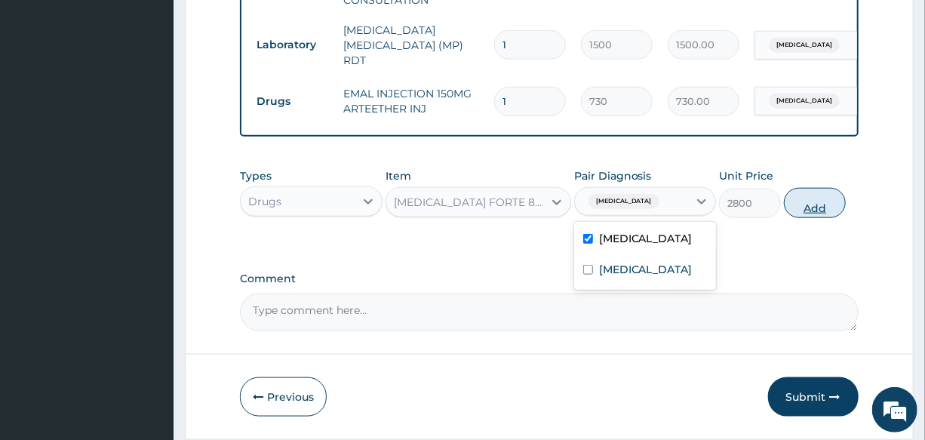
click at [835, 207] on button "Add" at bounding box center [815, 203] width 62 height 30
type input "0"
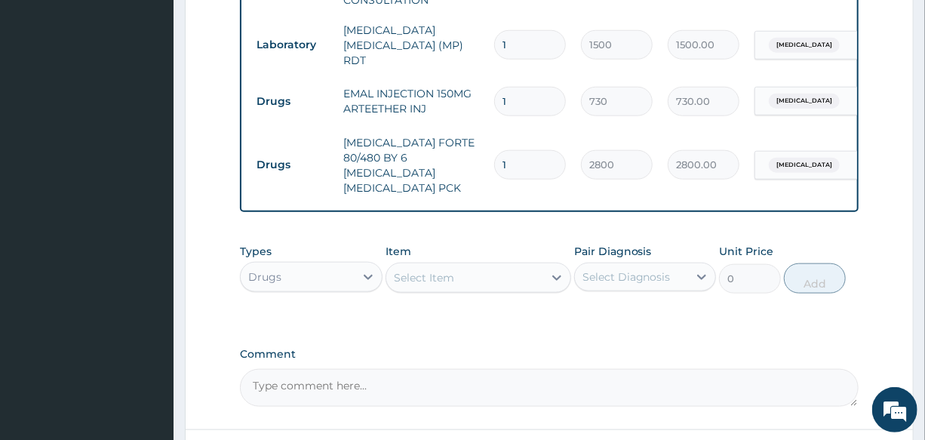
click at [455, 265] on div "Select Item" at bounding box center [464, 277] width 157 height 24
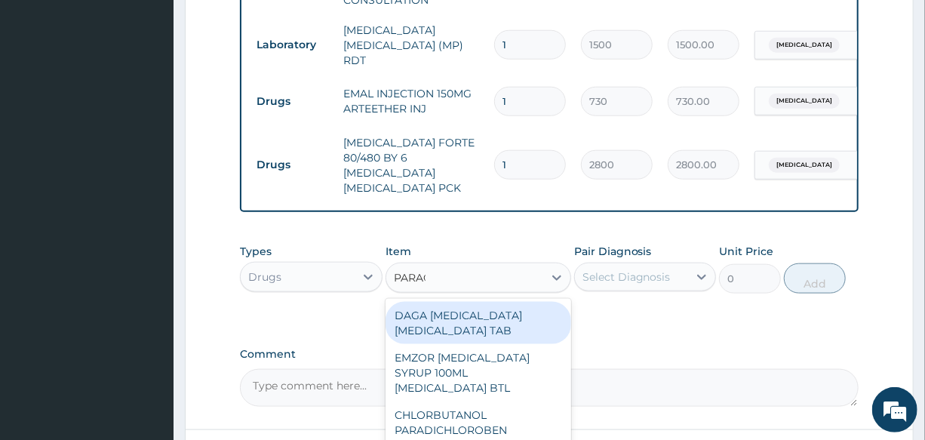
type input "PARACE"
click at [523, 309] on div "DAGA [MEDICAL_DATA] [MEDICAL_DATA] TAB" at bounding box center [478, 323] width 186 height 42
type input "20"
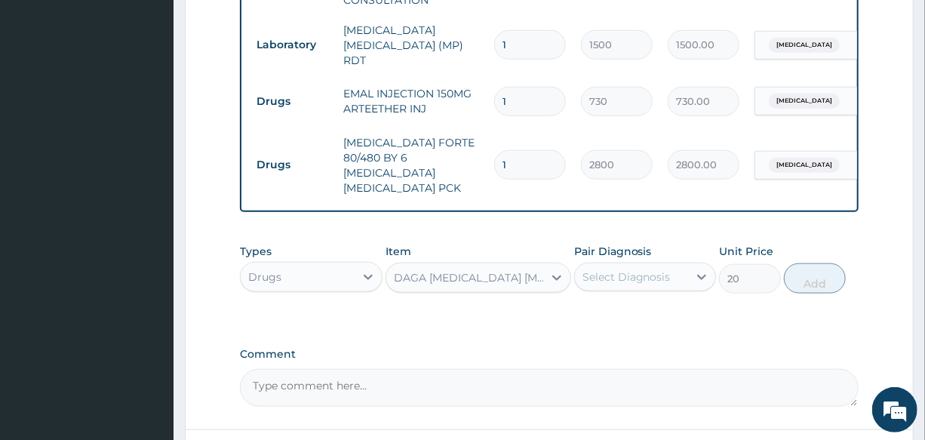
click at [648, 271] on div "Select Diagnosis" at bounding box center [626, 276] width 88 height 15
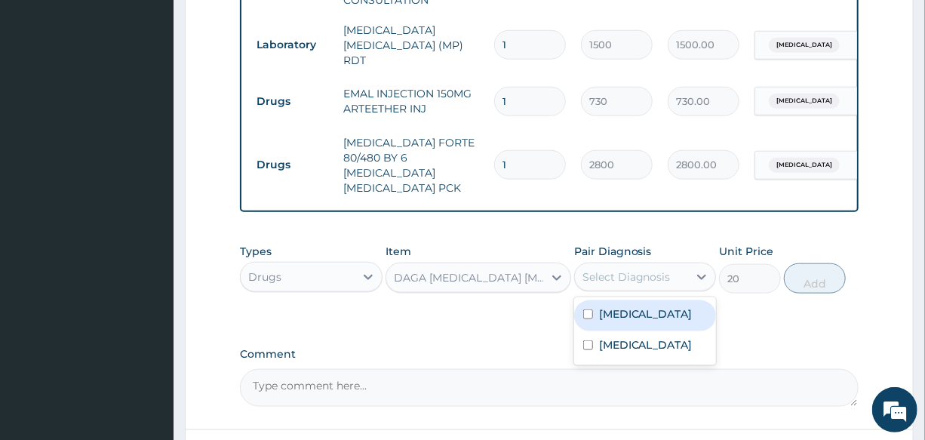
drag, startPoint x: 658, startPoint y: 310, endPoint x: 683, endPoint y: 305, distance: 25.4
click at [659, 310] on div "Malaria" at bounding box center [645, 315] width 142 height 31
checkbox input "true"
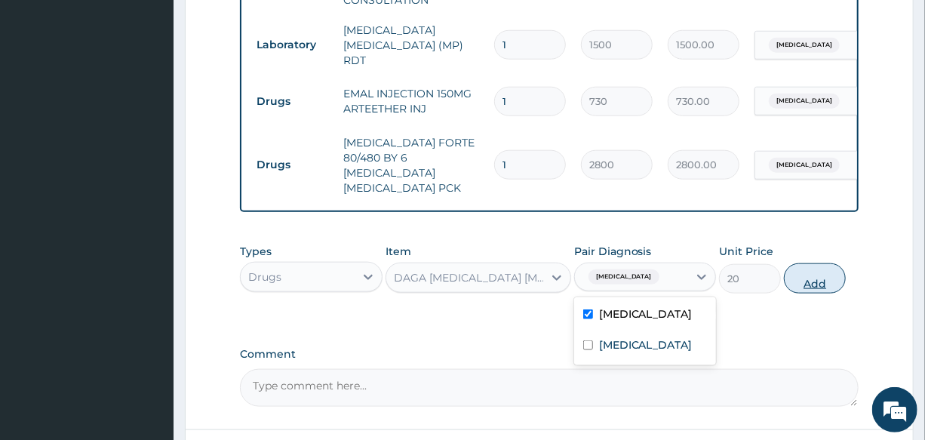
click at [821, 267] on button "Add" at bounding box center [815, 278] width 62 height 30
type input "0"
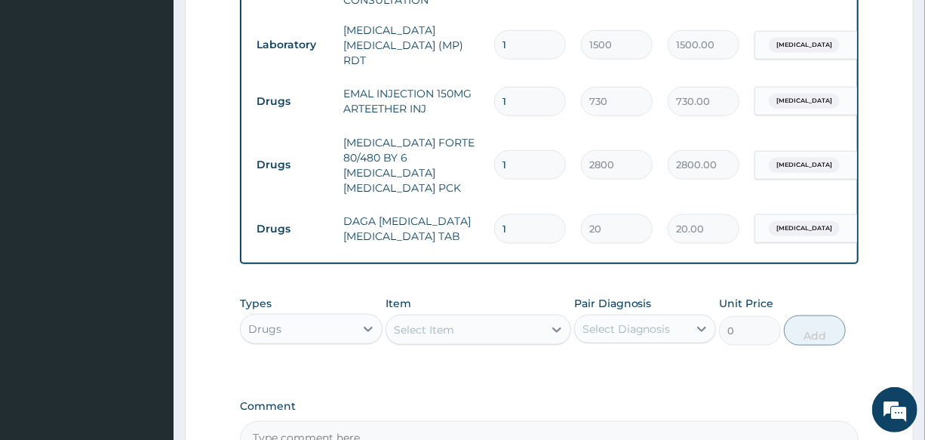
click at [434, 322] on div "Select Item" at bounding box center [424, 329] width 60 height 15
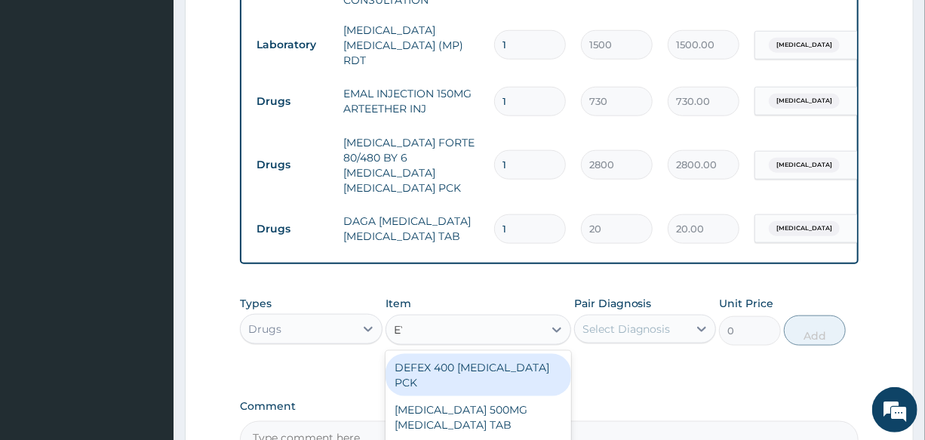
type input "EYE"
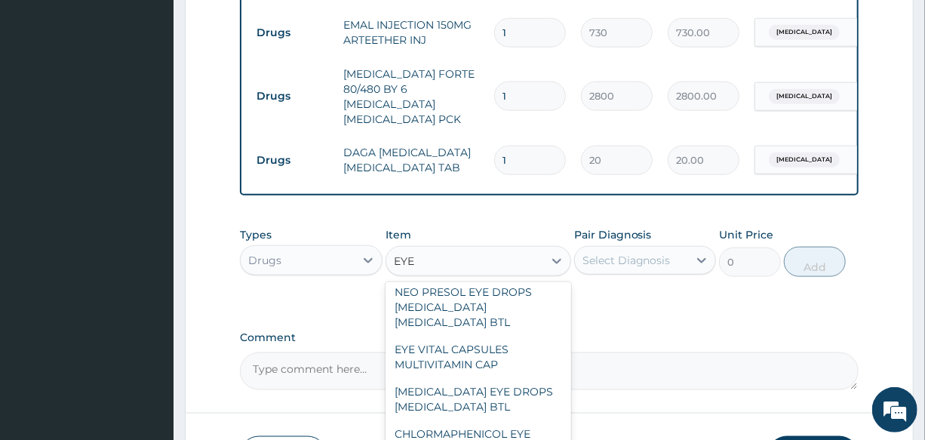
scroll to position [411, 0]
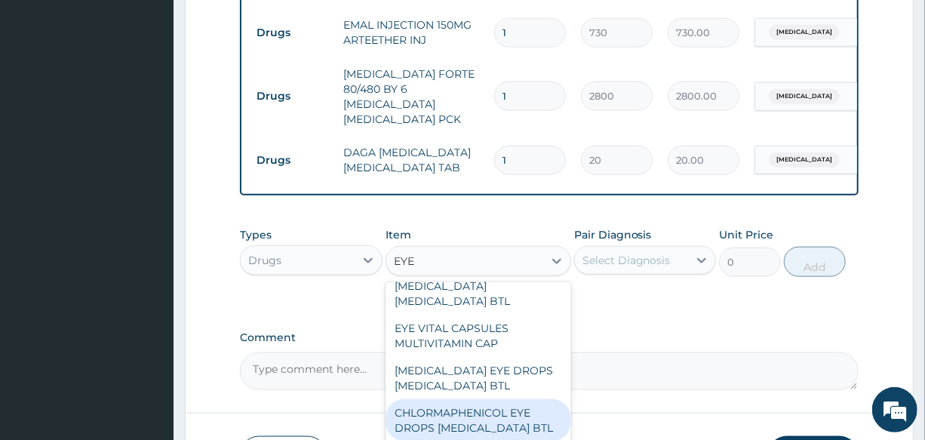
click at [502, 399] on div "CHLORMAPHENICOL EYE DROPS [MEDICAL_DATA] BTL" at bounding box center [478, 420] width 186 height 42
type input "950"
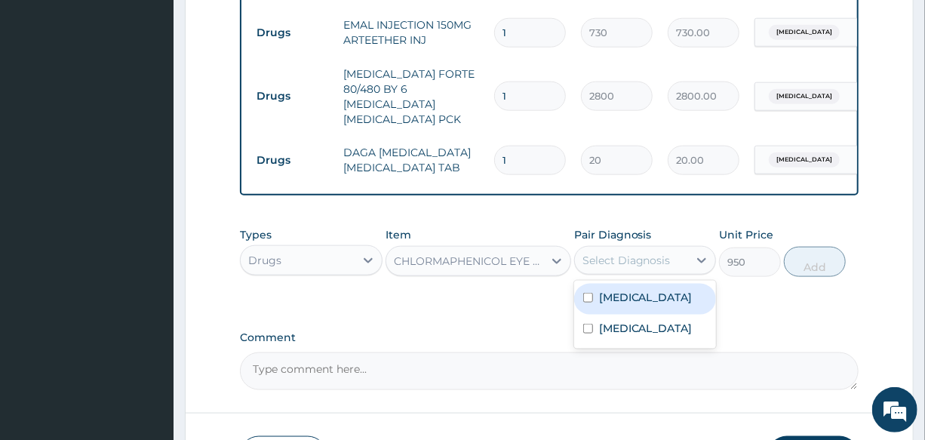
click at [632, 253] on div "Select Diagnosis" at bounding box center [626, 260] width 88 height 15
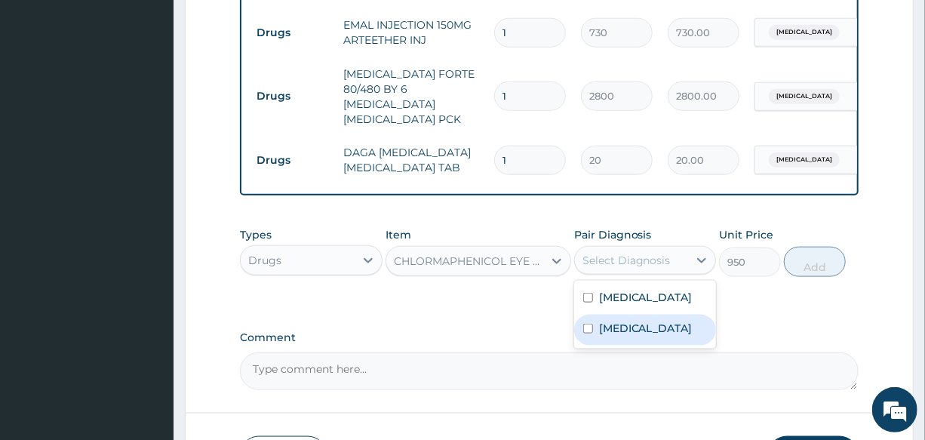
click at [658, 321] on label "Conjunctivitis" at bounding box center [646, 328] width 94 height 15
checkbox input "true"
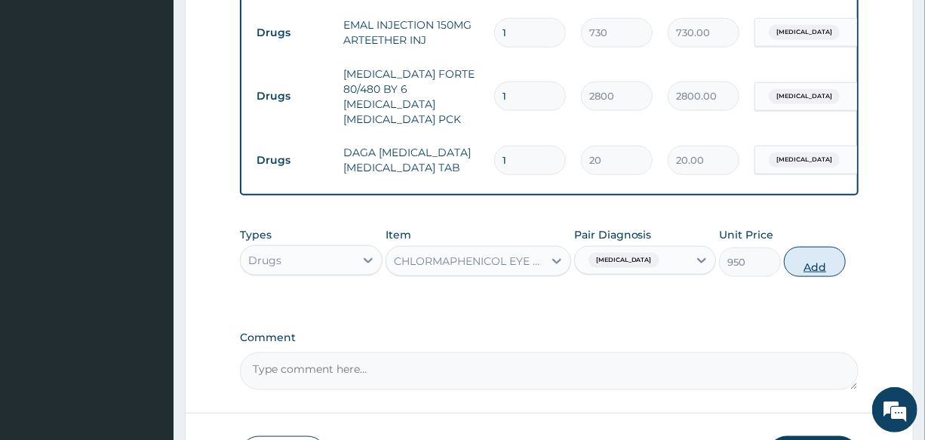
click at [806, 256] on button "Add" at bounding box center [815, 262] width 62 height 30
type input "0"
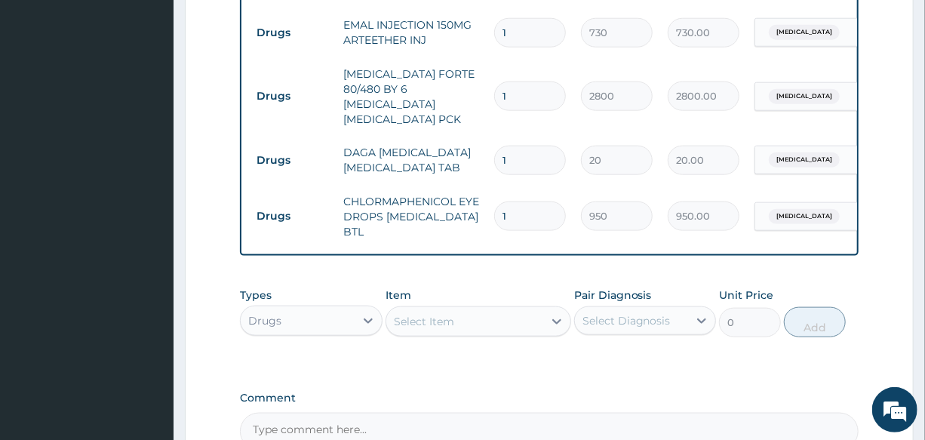
drag, startPoint x: 527, startPoint y: 138, endPoint x: 468, endPoint y: 135, distance: 59.7
click at [468, 135] on tr "Drugs DAGA PARACETAMOL ACETAMINOPHEN TAB 1 20 20.00 Malaria Delete" at bounding box center [618, 160] width 739 height 52
type input "2"
type input "40.00"
type input "24"
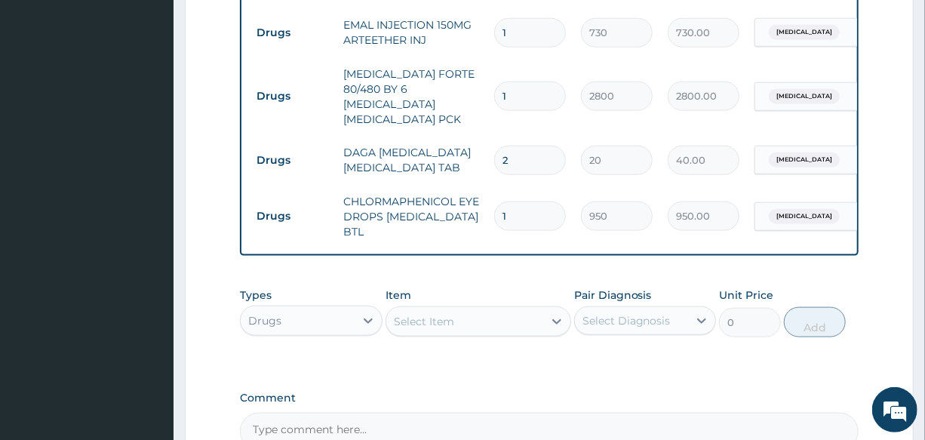
type input "480.00"
type input "24"
drag, startPoint x: 529, startPoint y: 36, endPoint x: 475, endPoint y: 38, distance: 54.3
click at [475, 38] on tr "Drugs EMAL INJECTION 150MG ARTEETHER INJ 1 730 730.00 Malaria Delete" at bounding box center [618, 33] width 739 height 52
type input "3"
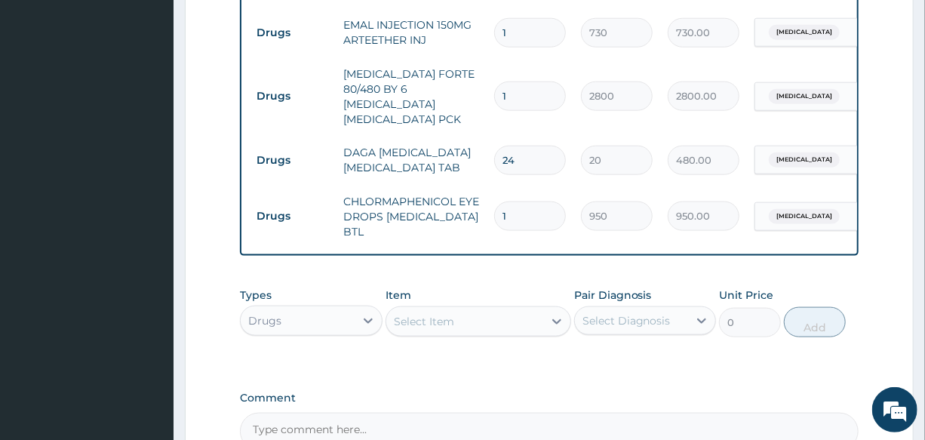
type input "2190.00"
type input "3"
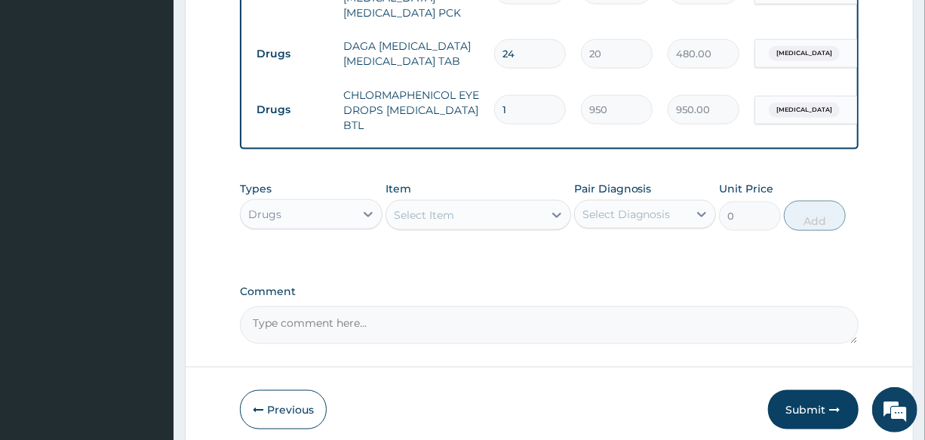
scroll to position [867, 0]
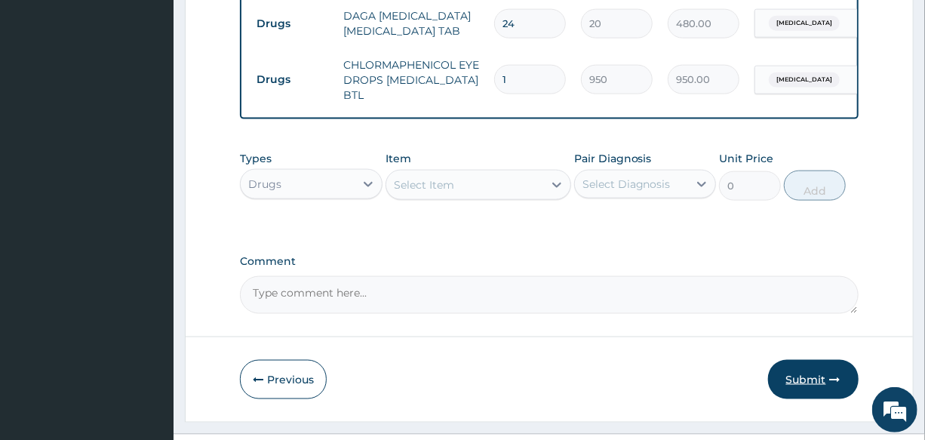
click at [787, 382] on button "Submit" at bounding box center [813, 379] width 90 height 39
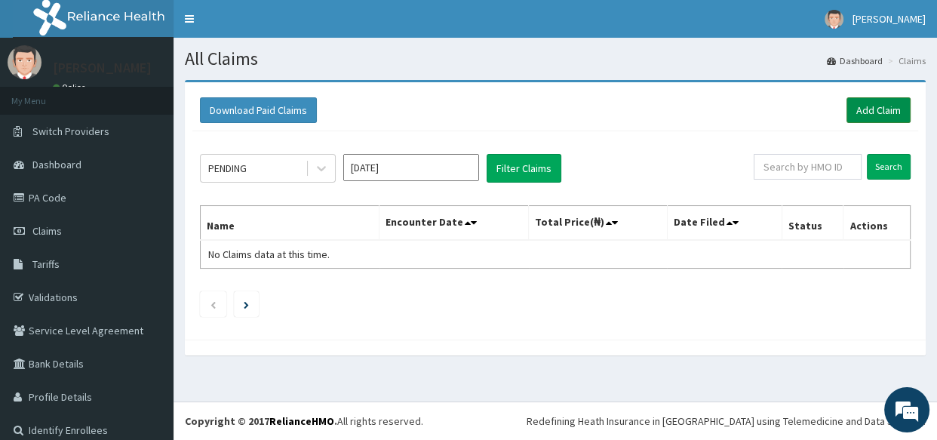
click at [869, 105] on link "Add Claim" at bounding box center [878, 110] width 64 height 26
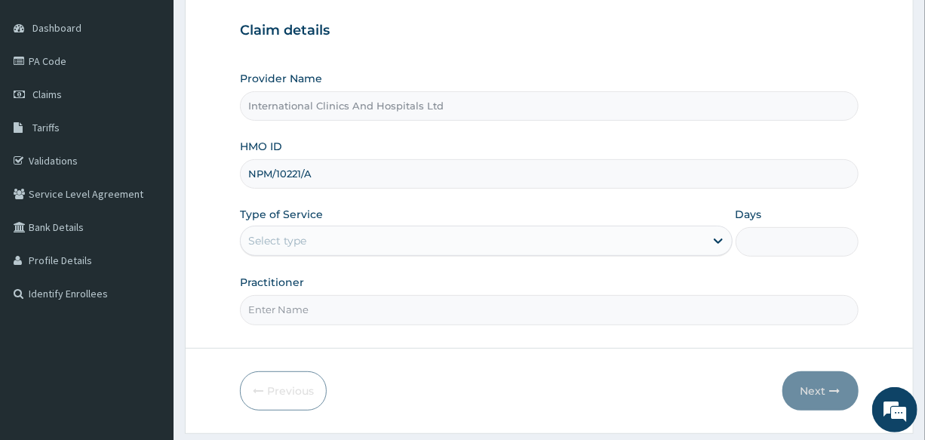
type input "NPM/10221/A"
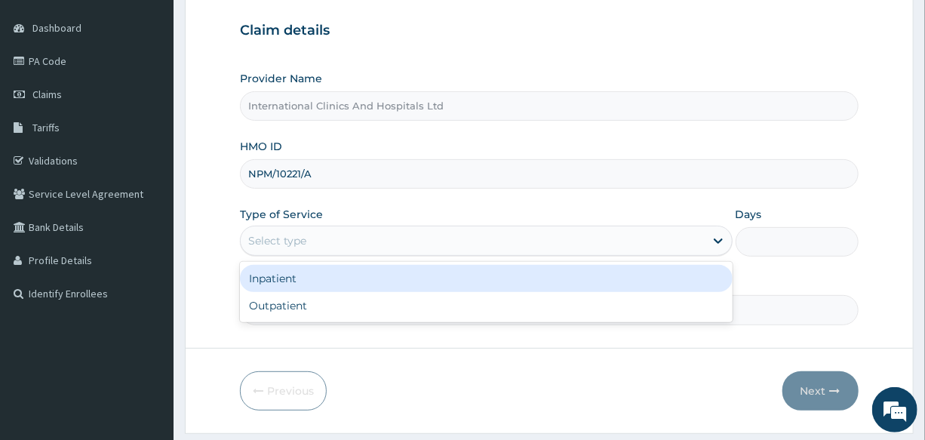
click at [360, 250] on div "Select type" at bounding box center [472, 241] width 463 height 24
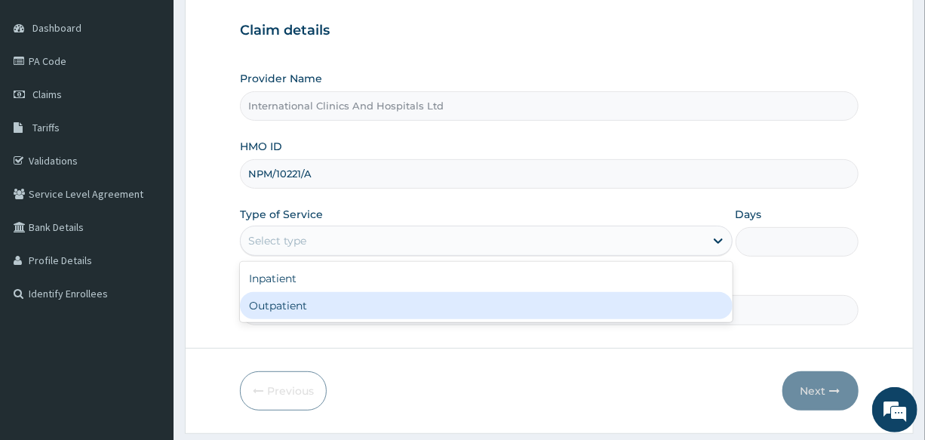
click at [354, 302] on div "Outpatient" at bounding box center [486, 305] width 492 height 27
type input "1"
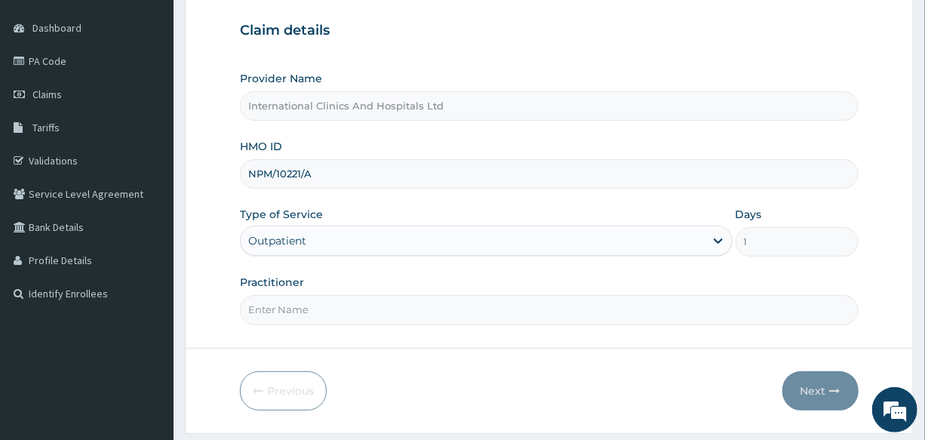
click at [338, 317] on input "Practitioner" at bounding box center [549, 309] width 618 height 29
type input "DR.PATRICK"
click at [807, 387] on button "Next" at bounding box center [820, 390] width 76 height 39
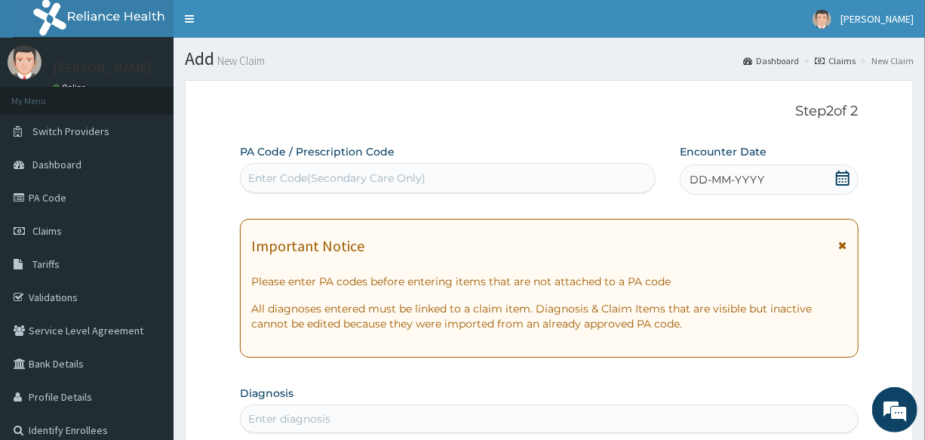
click at [422, 176] on div "Enter Code(Secondary Care Only)" at bounding box center [336, 177] width 177 height 15
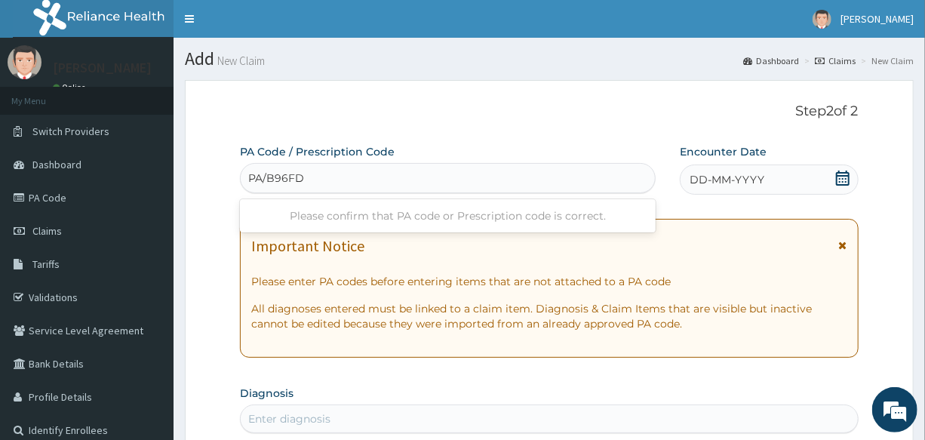
type input "PA/B96FD0"
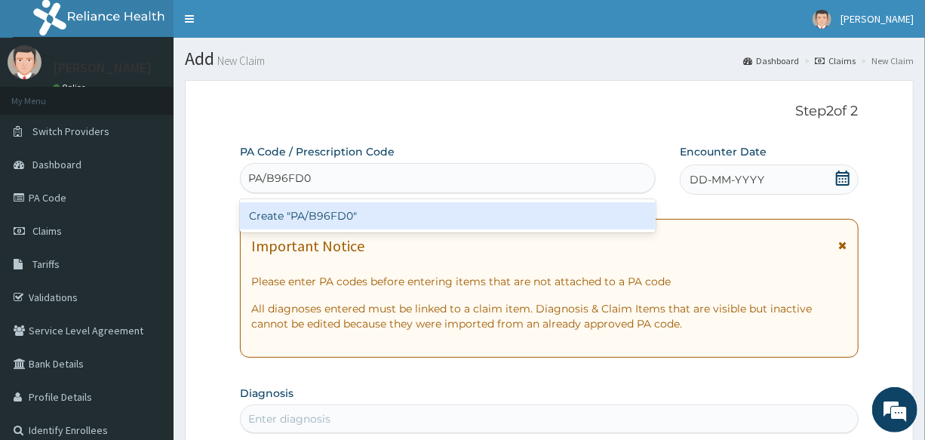
click at [334, 211] on div "Create "PA/B96FD0"" at bounding box center [448, 215] width 416 height 27
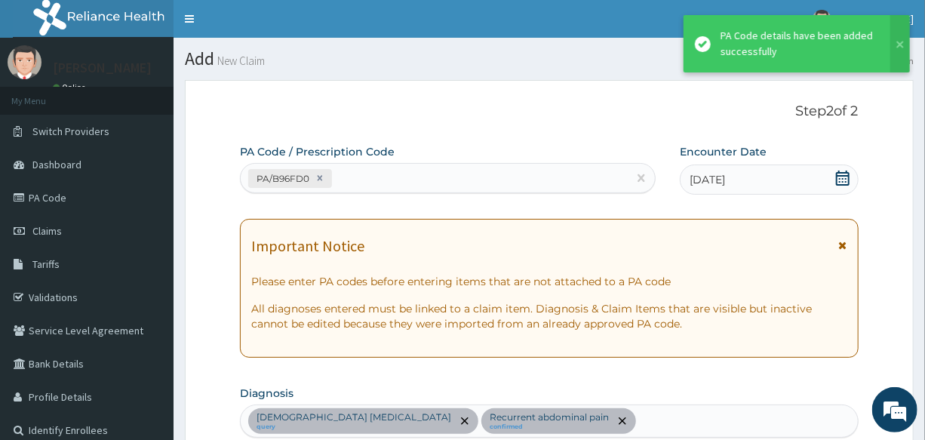
scroll to position [410, 0]
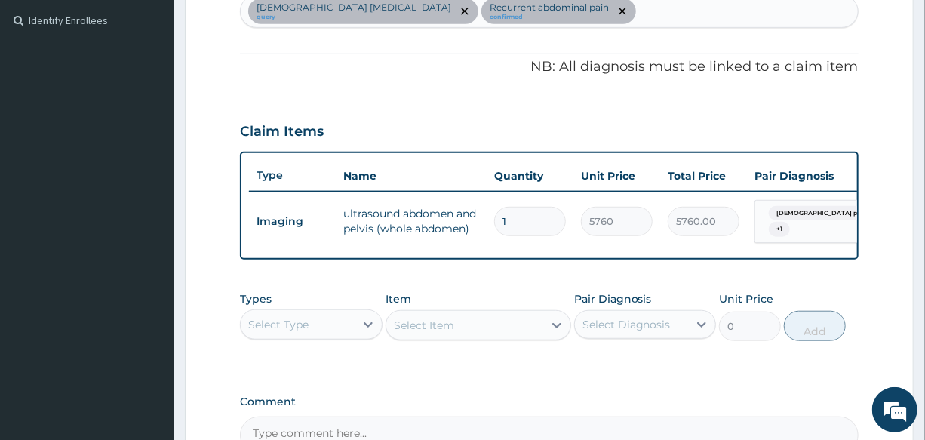
click at [439, 333] on div "Select Item" at bounding box center [478, 325] width 186 height 30
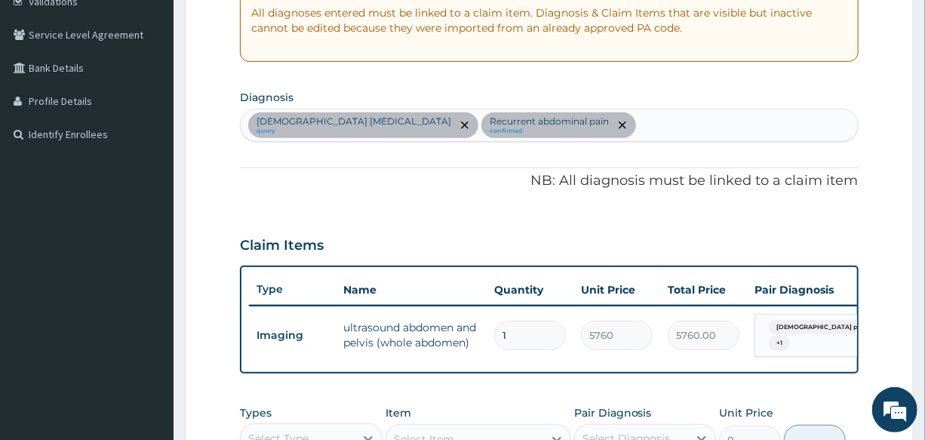
scroll to position [272, 0]
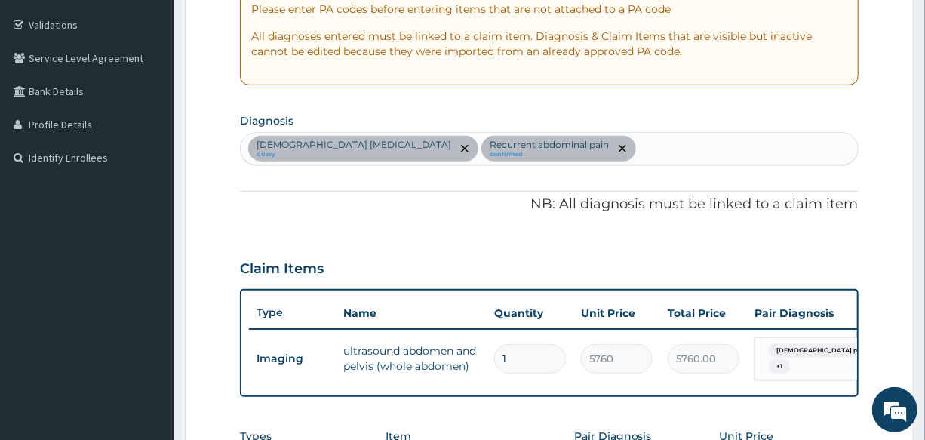
click at [648, 152] on div "Female pelvic inflammatory disease query Recurrent abdominal pain confirmed" at bounding box center [549, 149] width 616 height 32
type input "MALARIA"
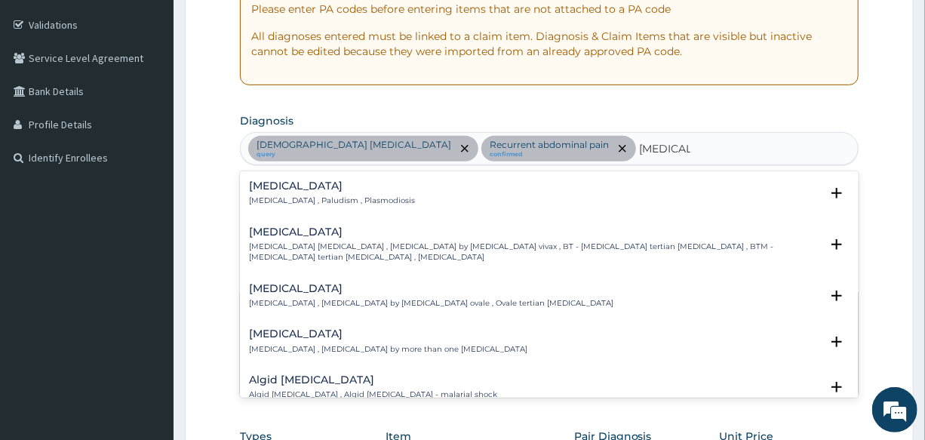
click at [275, 197] on p "Malaria , Paludism , Plasmodiosis" at bounding box center [332, 200] width 166 height 11
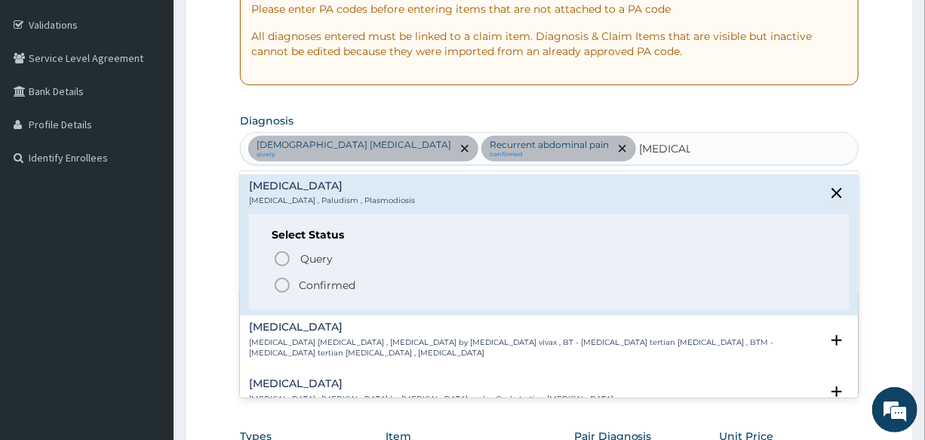
click at [287, 289] on circle "status option filled" at bounding box center [282, 285] width 14 height 14
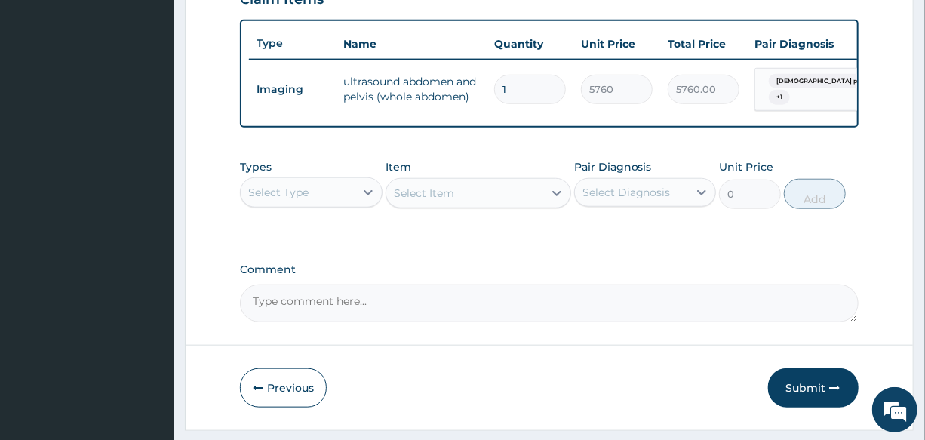
scroll to position [547, 0]
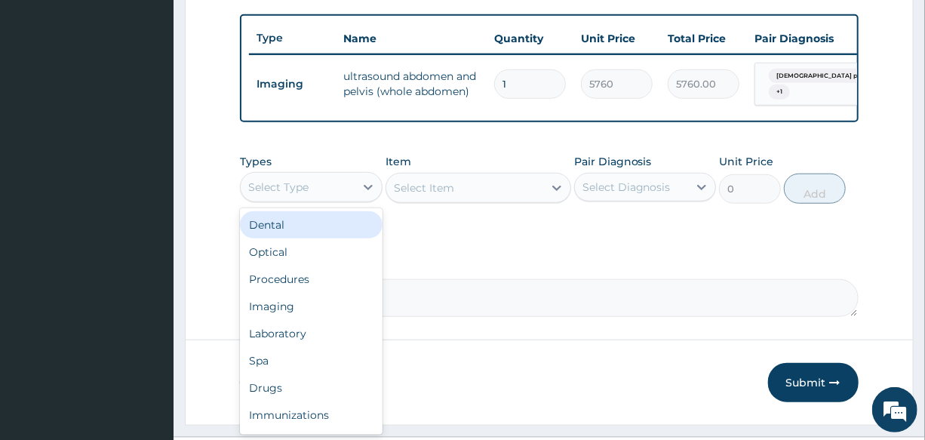
click at [305, 195] on div "Select Type" at bounding box center [278, 186] width 60 height 15
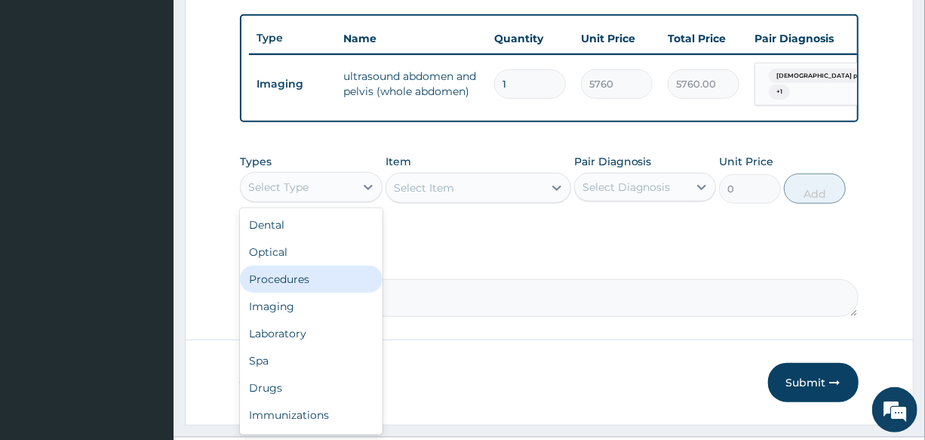
drag, startPoint x: 312, startPoint y: 279, endPoint x: 462, endPoint y: 237, distance: 155.2
click at [317, 279] on div "Procedures" at bounding box center [311, 278] width 142 height 27
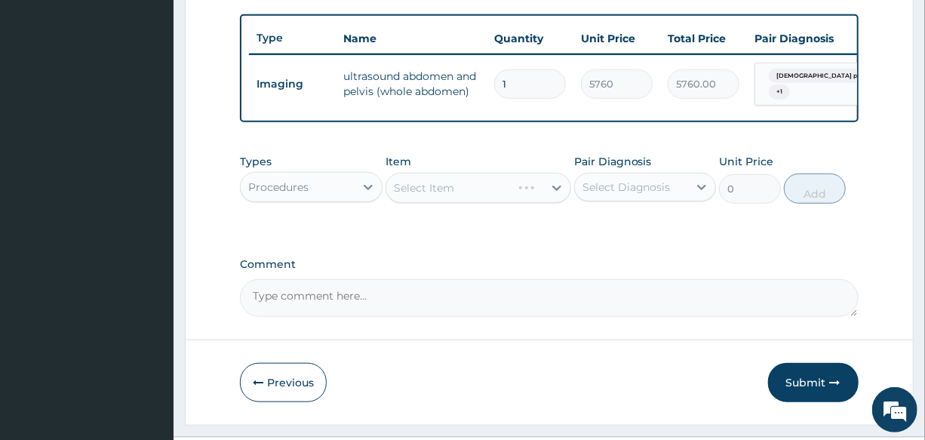
click at [474, 203] on div "Select Item" at bounding box center [478, 188] width 186 height 30
click at [474, 200] on div "Select Item" at bounding box center [464, 188] width 157 height 24
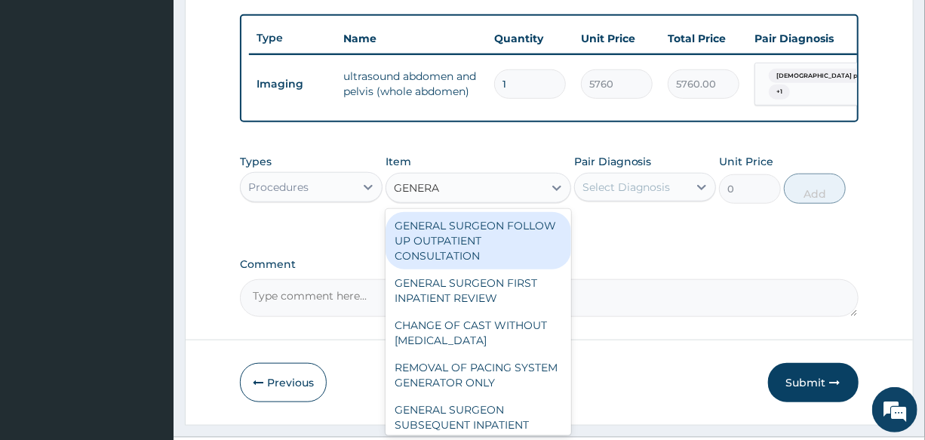
type input "GENERAL"
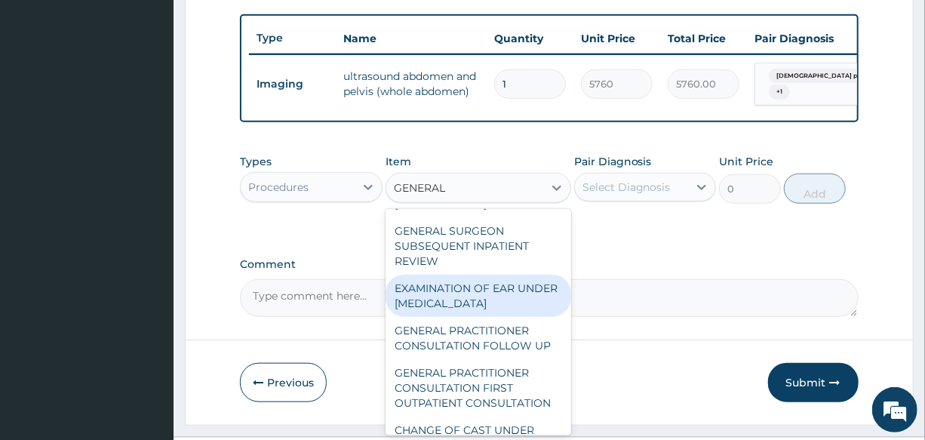
scroll to position [205, 0]
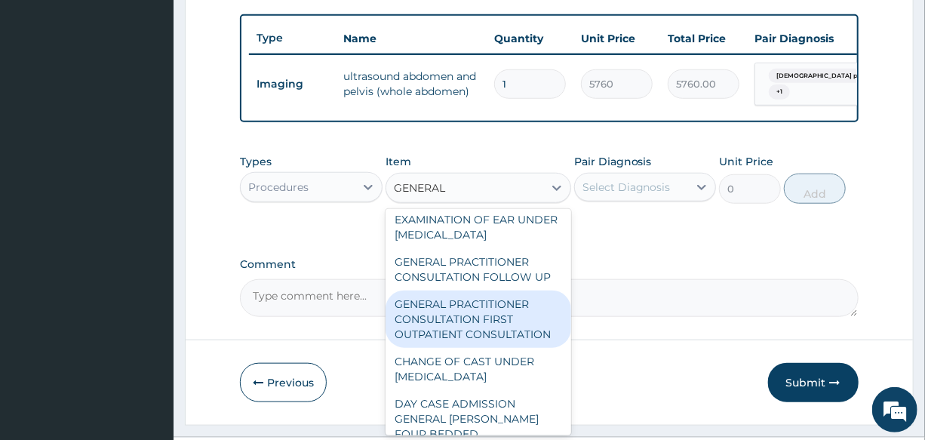
click at [503, 341] on div "GENERAL PRACTITIONER CONSULTATION FIRST OUTPATIENT CONSULTATION" at bounding box center [478, 318] width 186 height 57
type input "3000"
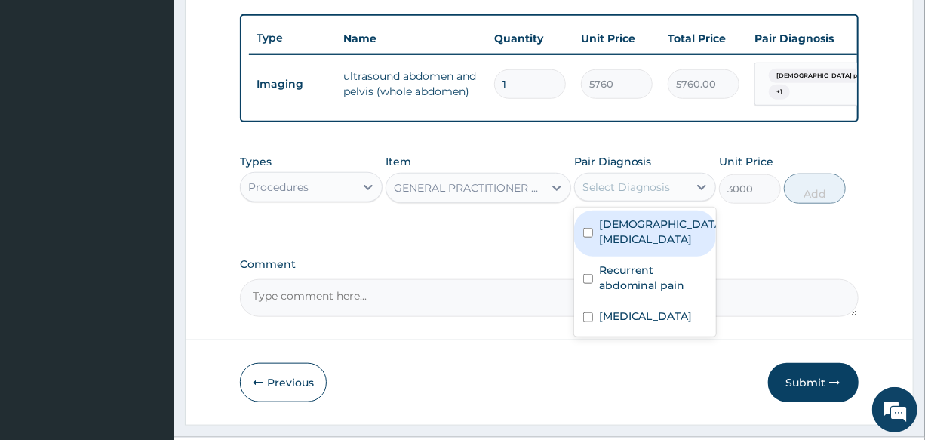
click at [641, 189] on div "Select Diagnosis" at bounding box center [626, 186] width 88 height 15
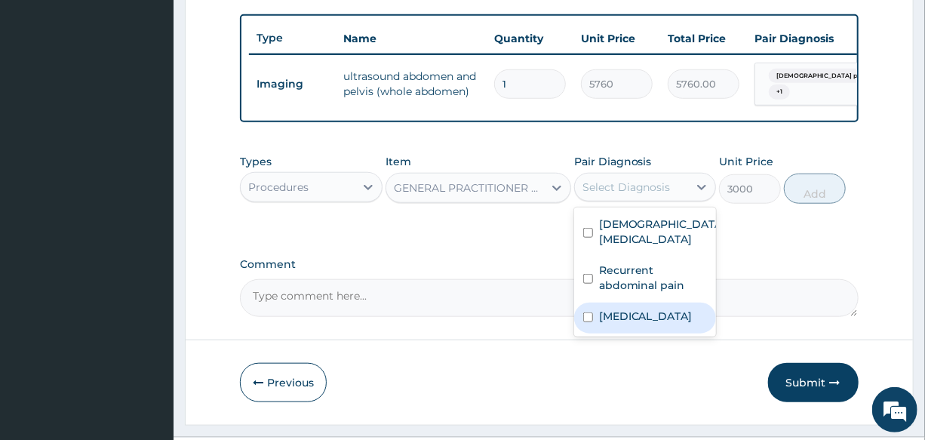
click at [670, 333] on div "[MEDICAL_DATA]" at bounding box center [645, 317] width 142 height 31
checkbox input "true"
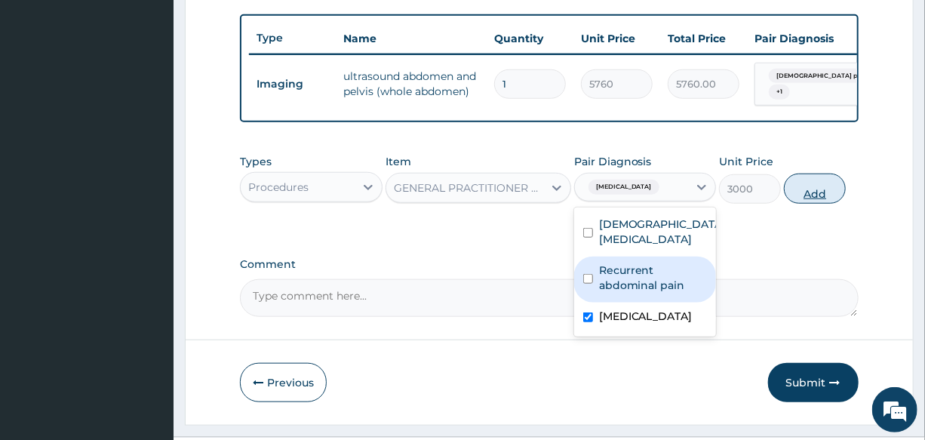
click at [825, 201] on button "Add" at bounding box center [815, 188] width 62 height 30
type input "0"
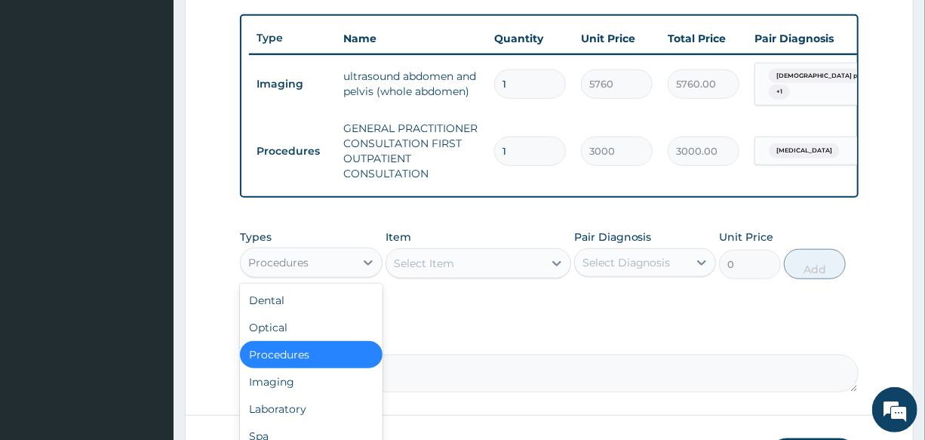
click at [302, 265] on div "Procedures" at bounding box center [278, 262] width 60 height 15
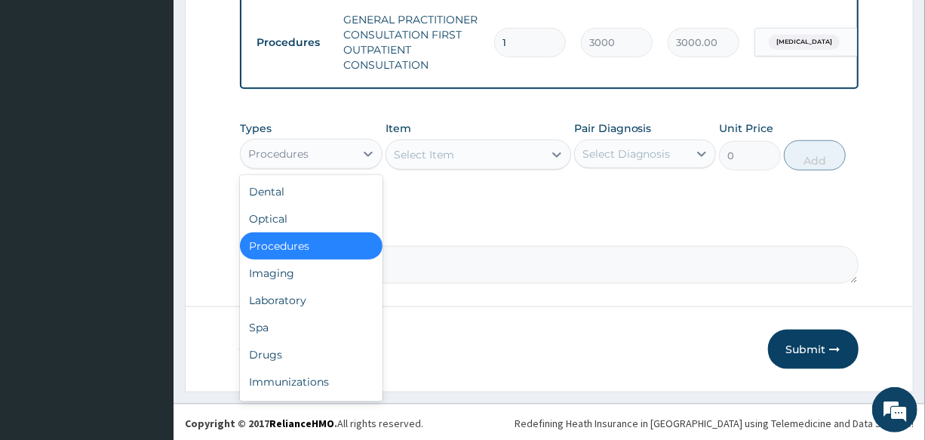
scroll to position [668, 0]
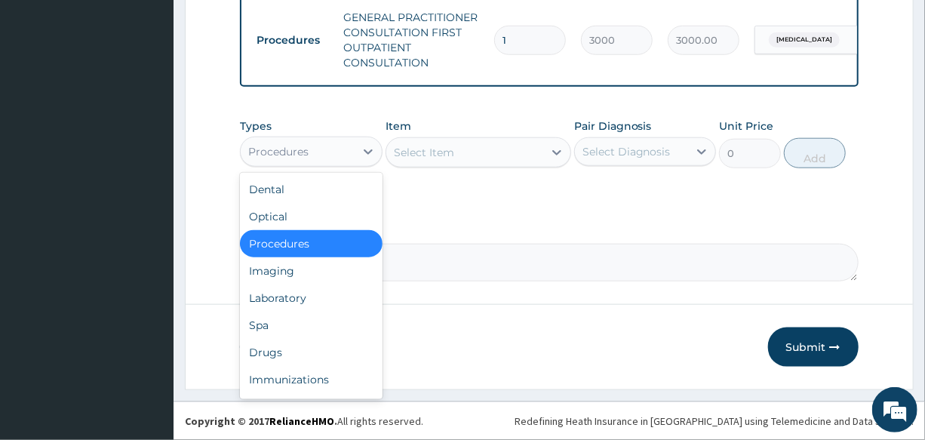
click at [342, 244] on div "Procedures" at bounding box center [311, 243] width 142 height 27
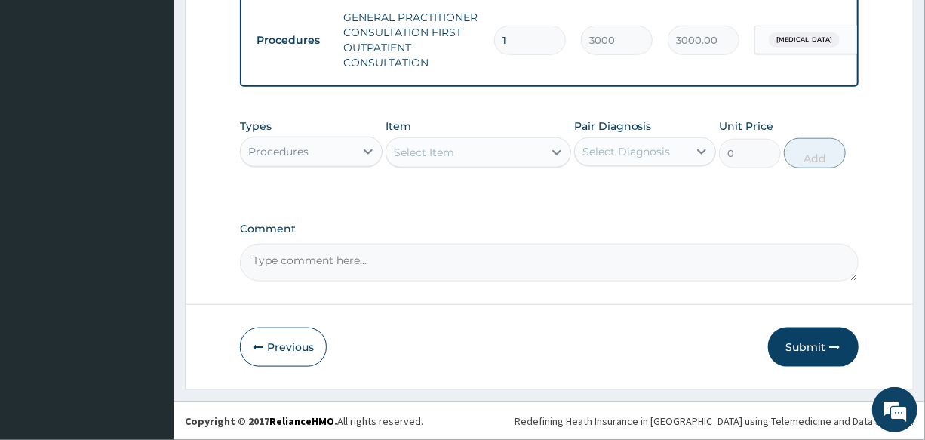
click at [313, 157] on div "Procedures" at bounding box center [297, 152] width 113 height 24
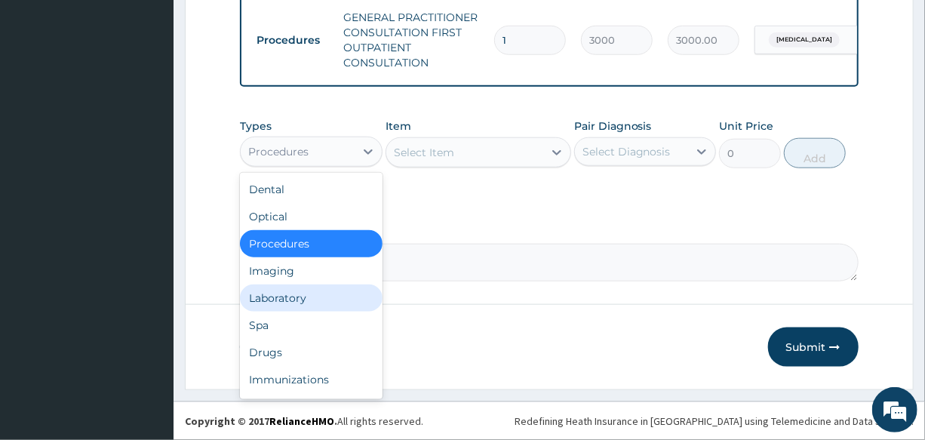
click at [312, 299] on div "Laboratory" at bounding box center [311, 297] width 142 height 27
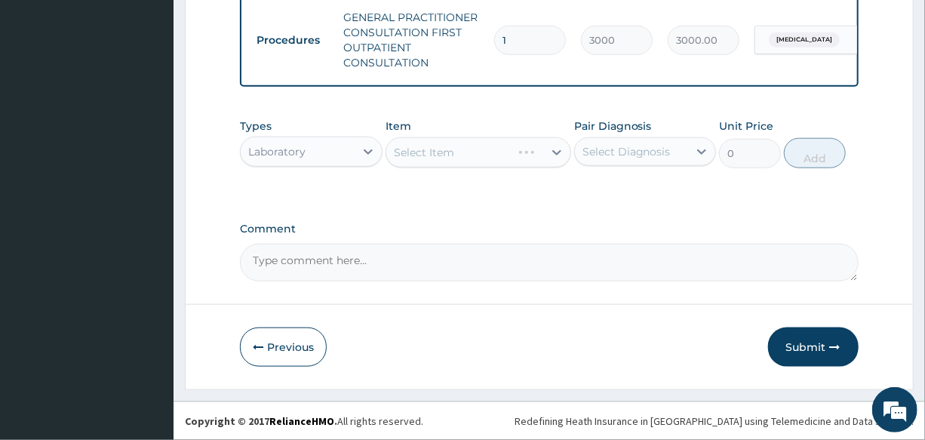
click at [483, 148] on div "Select Item" at bounding box center [478, 152] width 186 height 30
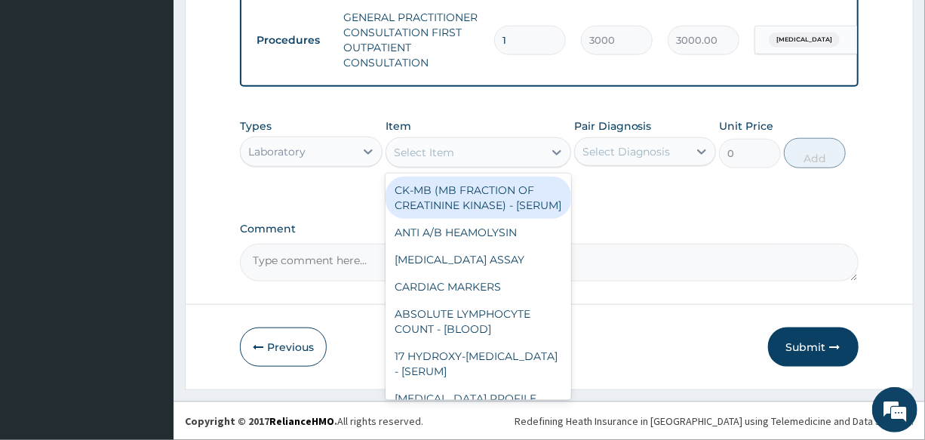
click at [480, 157] on div "Select Item" at bounding box center [464, 152] width 157 height 24
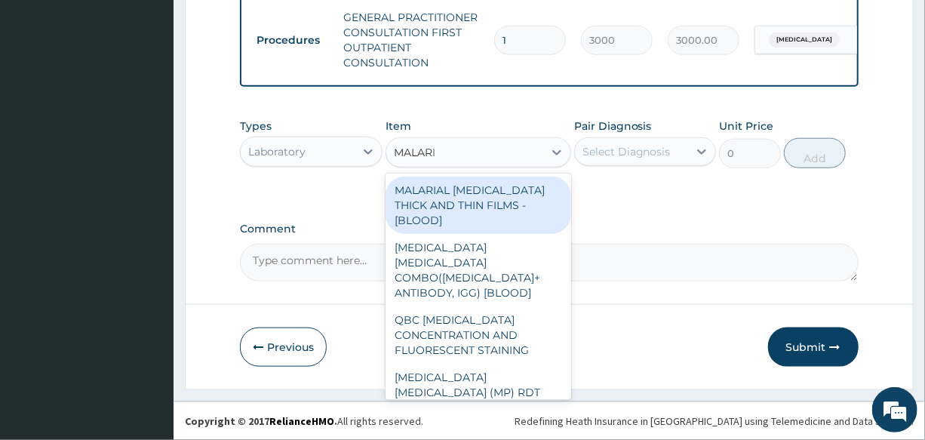
type input "MALARIA"
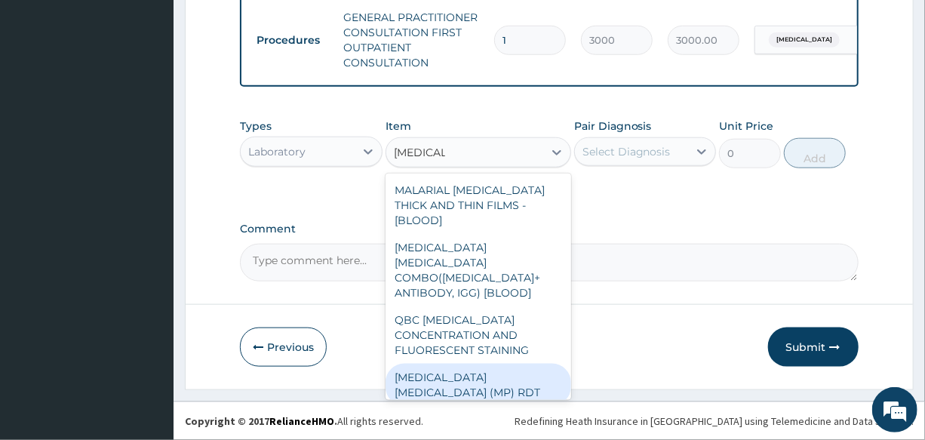
click at [477, 364] on div "MALARIA PARASITE (MP) RDT" at bounding box center [478, 385] width 186 height 42
type input "1500"
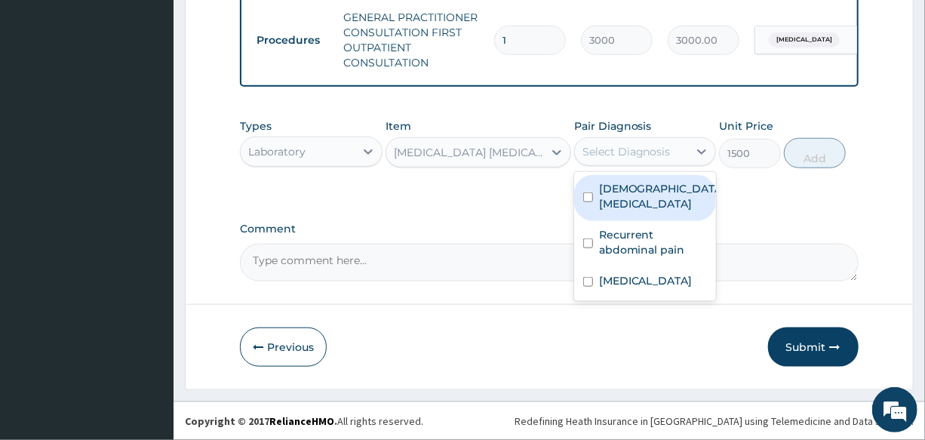
click at [620, 148] on div "Select Diagnosis" at bounding box center [626, 151] width 88 height 15
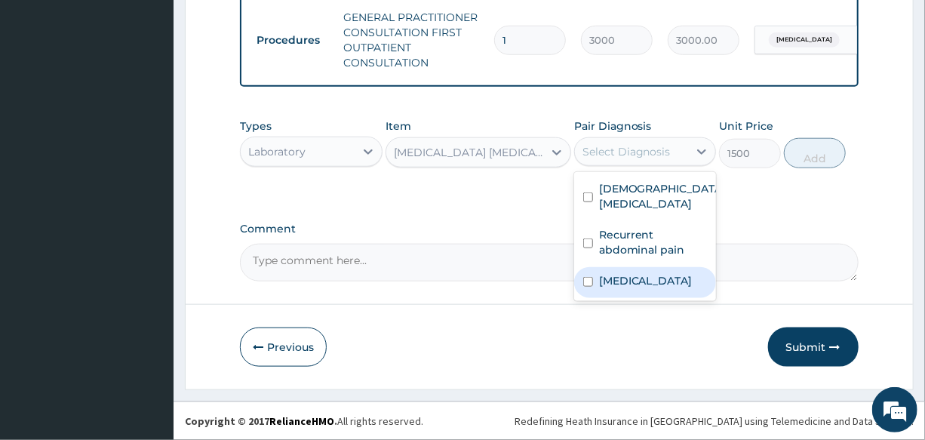
click at [652, 298] on div "Malaria" at bounding box center [645, 282] width 142 height 31
checkbox input "true"
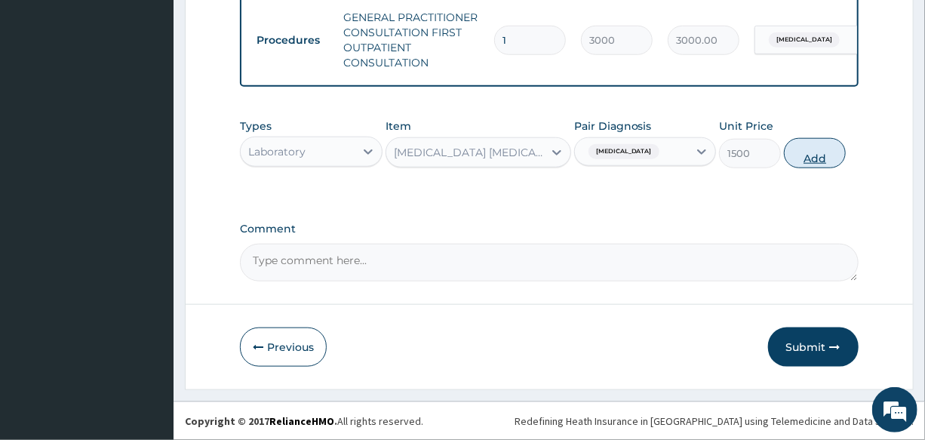
click at [814, 158] on button "Add" at bounding box center [815, 153] width 62 height 30
type input "0"
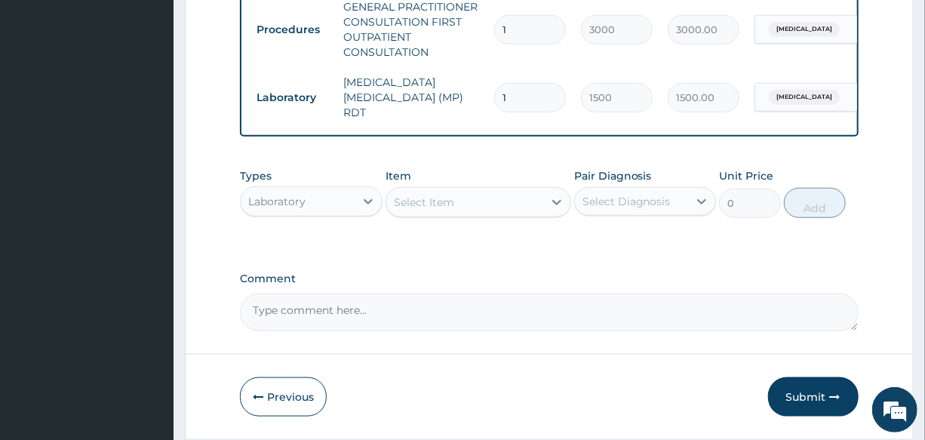
click at [278, 202] on div "Laboratory" at bounding box center [276, 201] width 57 height 15
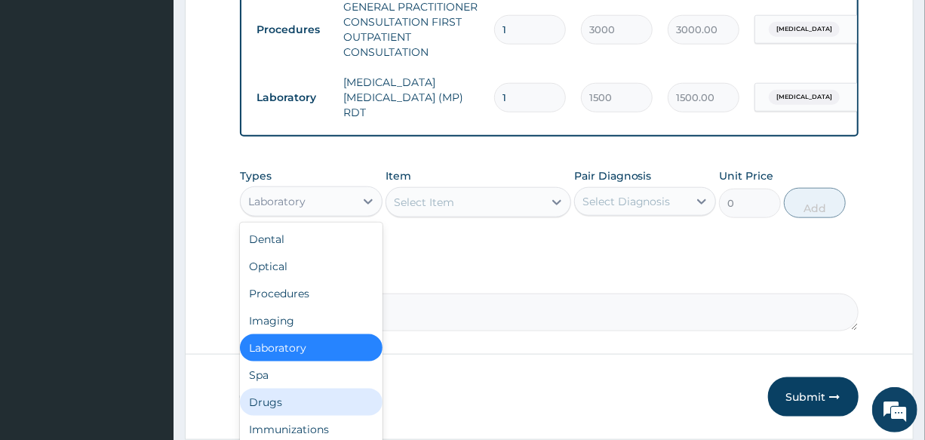
click at [302, 406] on div "Drugs" at bounding box center [311, 401] width 142 height 27
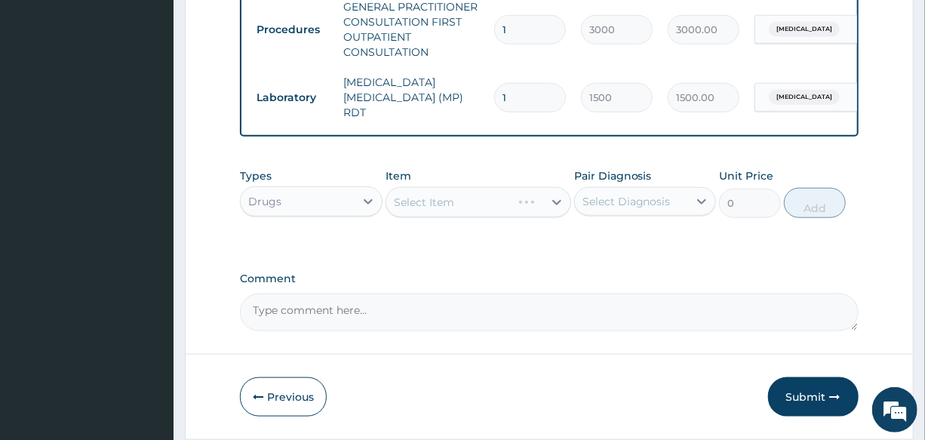
click at [448, 210] on div "Select Item" at bounding box center [478, 202] width 186 height 30
click at [441, 204] on div "Select Item" at bounding box center [424, 202] width 60 height 15
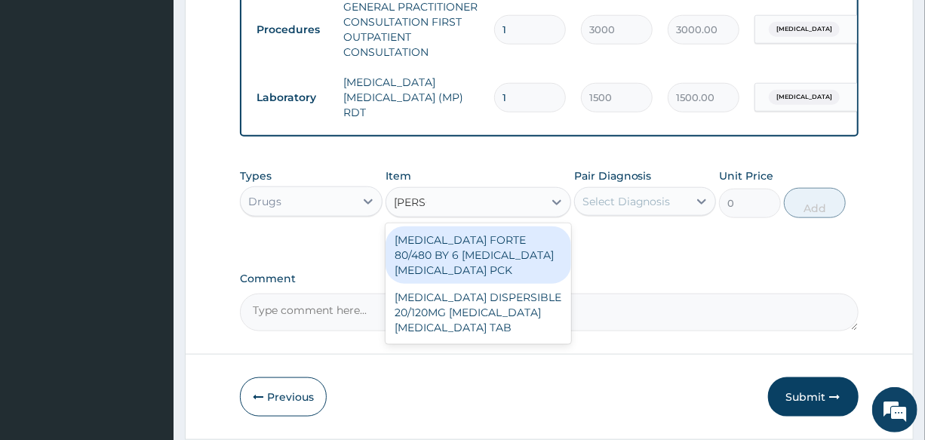
type input "COART"
click at [520, 244] on div "[MEDICAL_DATA] FORTE 80/480 BY 6 [MEDICAL_DATA] [MEDICAL_DATA] PCK" at bounding box center [478, 254] width 186 height 57
type input "2800"
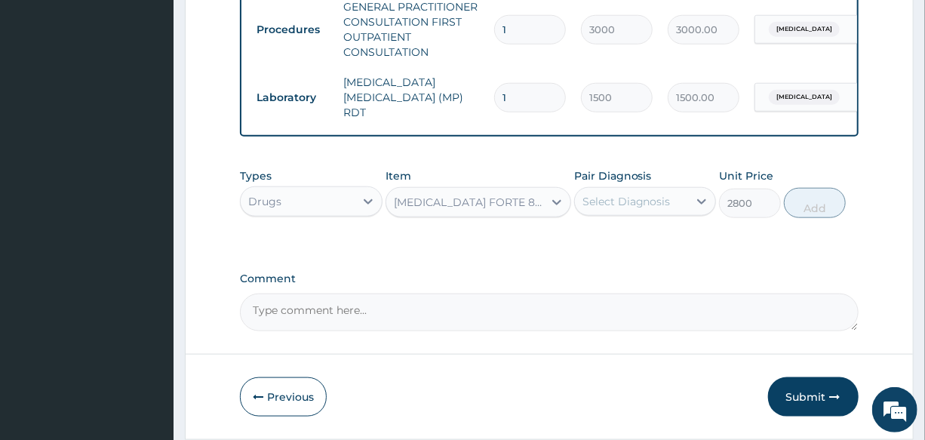
click at [630, 204] on div "Select Diagnosis" at bounding box center [626, 201] width 88 height 15
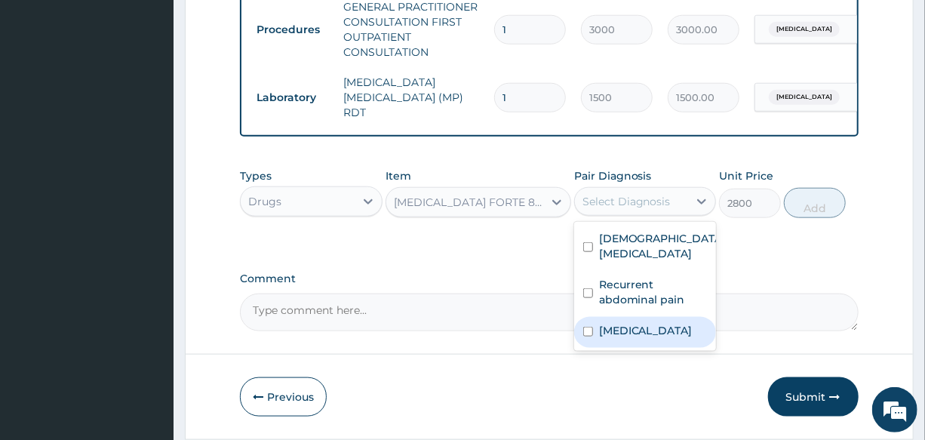
click at [660, 348] on div "Malaria" at bounding box center [645, 332] width 142 height 31
checkbox input "true"
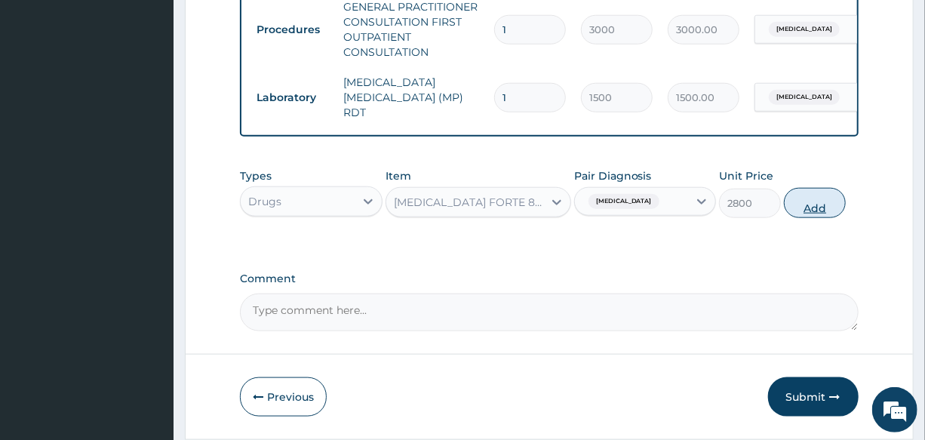
click at [828, 212] on button "Add" at bounding box center [815, 203] width 62 height 30
type input "0"
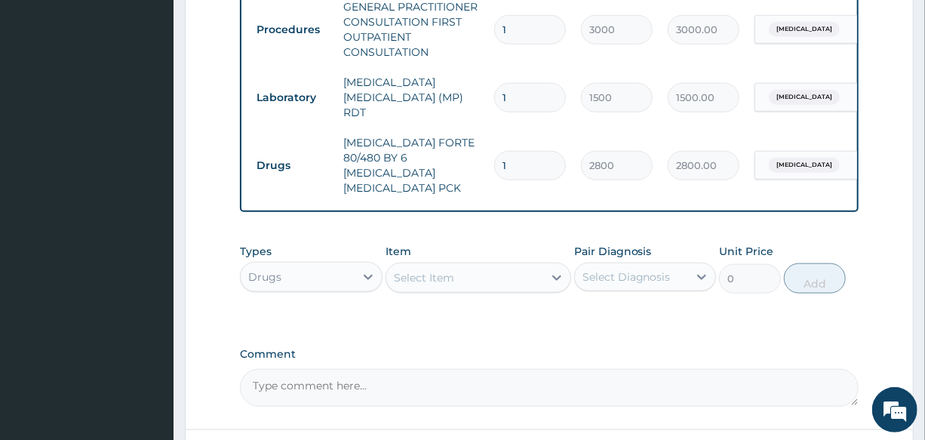
click at [459, 265] on div "Select Item" at bounding box center [464, 277] width 157 height 24
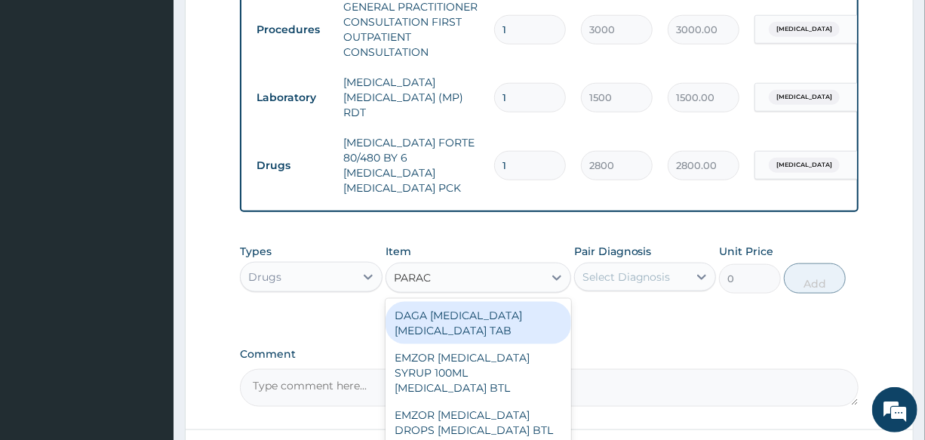
type input "PARACE"
click at [513, 317] on div "DAGA [MEDICAL_DATA] [MEDICAL_DATA] TAB" at bounding box center [478, 323] width 186 height 42
type input "20"
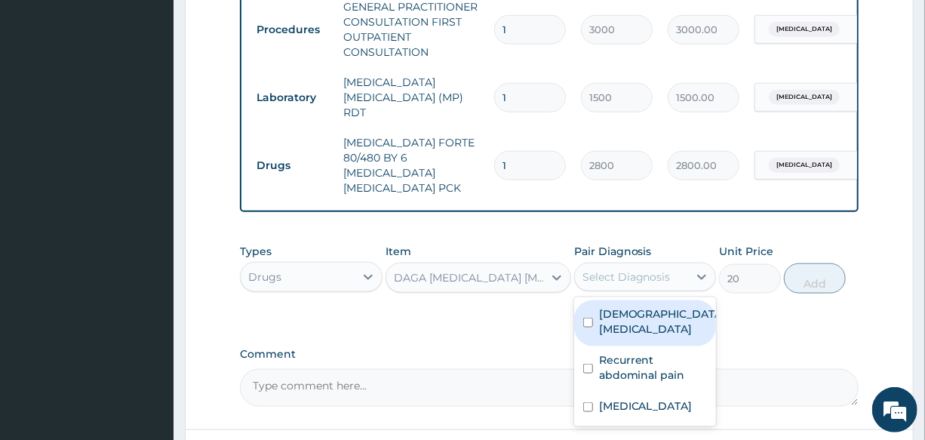
click at [654, 269] on div "Select Diagnosis" at bounding box center [626, 276] width 88 height 15
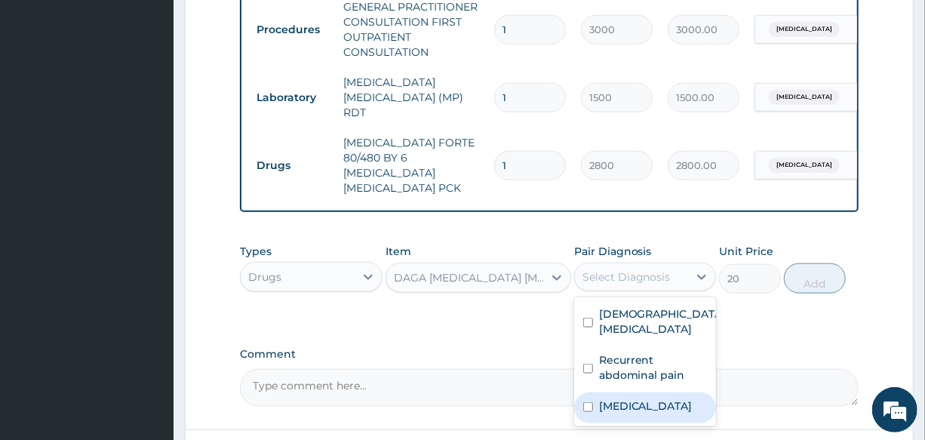
click at [670, 408] on div "Malaria" at bounding box center [645, 407] width 142 height 31
checkbox input "true"
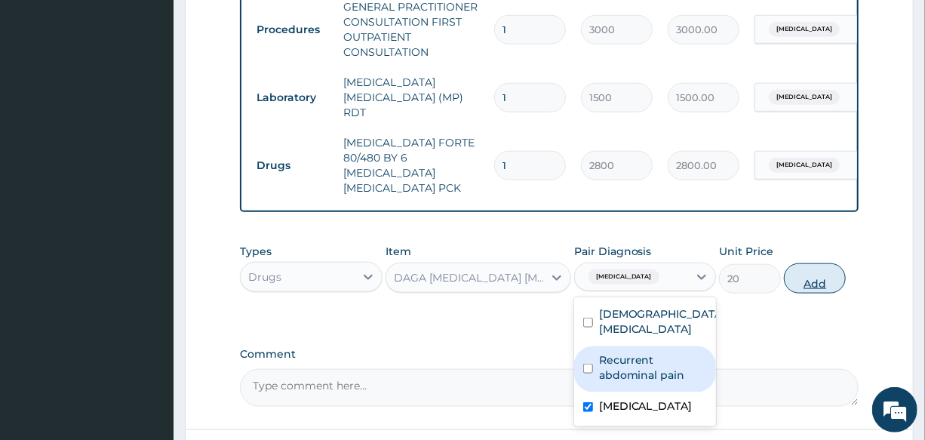
click at [818, 270] on button "Add" at bounding box center [815, 278] width 62 height 30
type input "0"
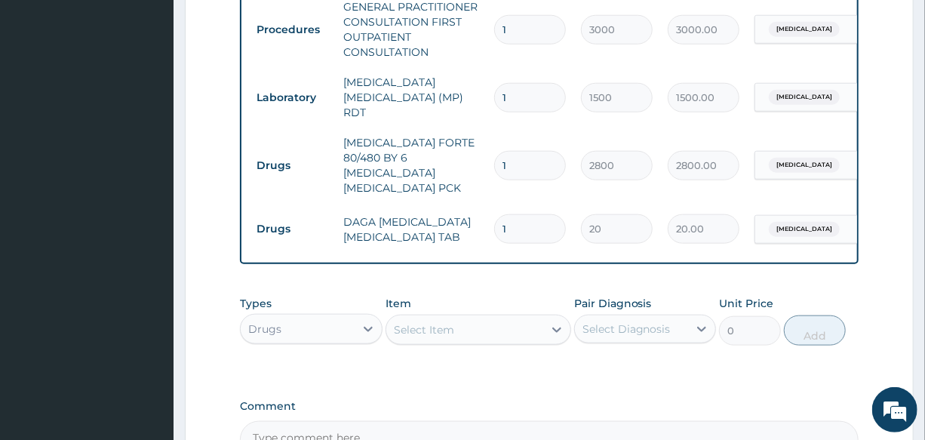
click at [466, 318] on div "Select Item" at bounding box center [464, 330] width 157 height 24
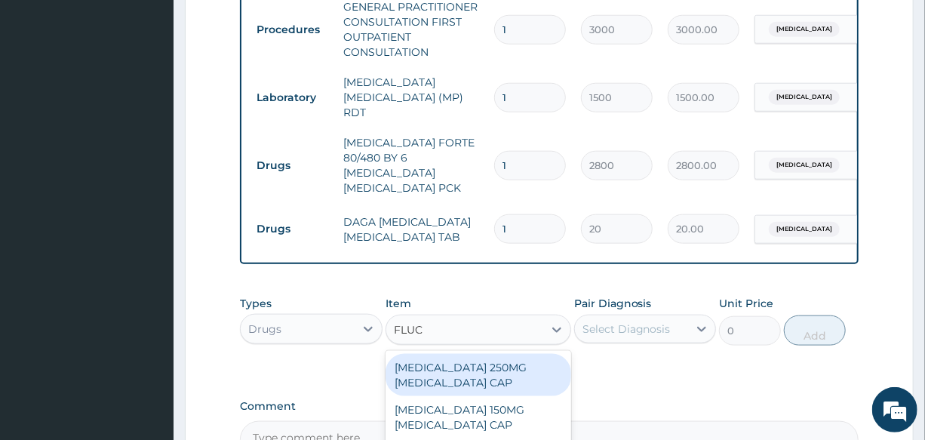
type input "FLUCO"
click at [511, 364] on div "[MEDICAL_DATA] 150MG [MEDICAL_DATA] CAP" at bounding box center [478, 375] width 186 height 42
type input "730"
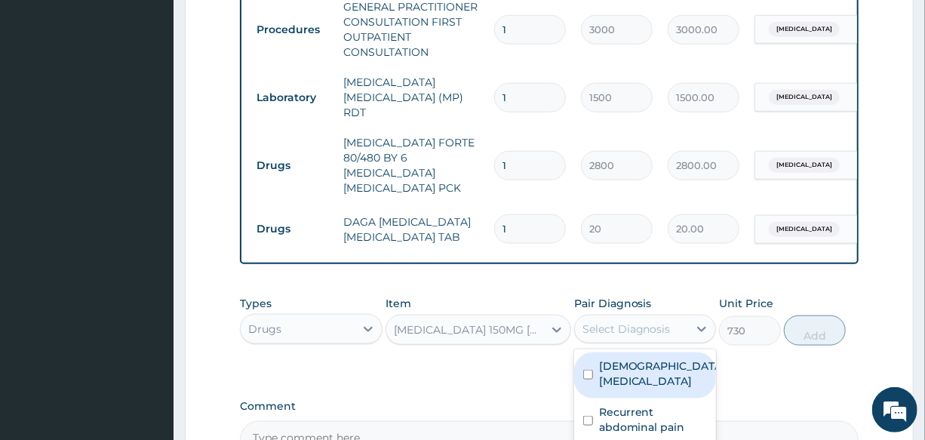
click at [640, 321] on div "Select Diagnosis" at bounding box center [626, 328] width 88 height 15
click at [658, 361] on label "Female pelvic inflammatory disease" at bounding box center [661, 373] width 124 height 30
checkbox input "true"
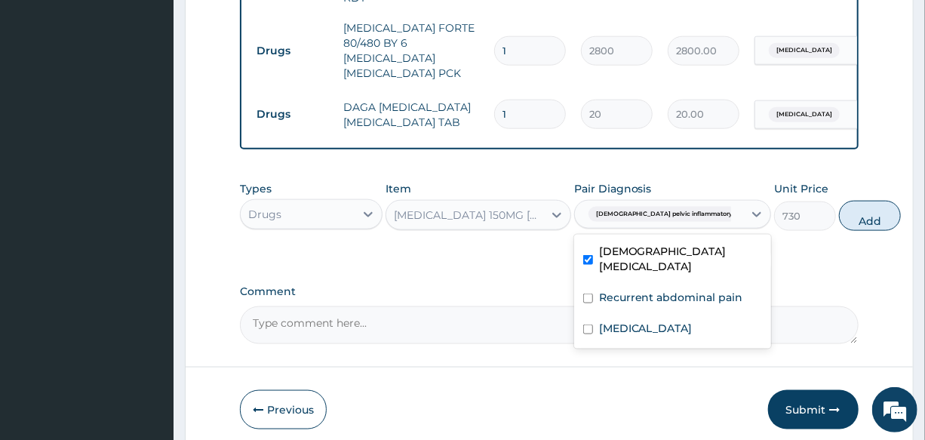
scroll to position [805, 0]
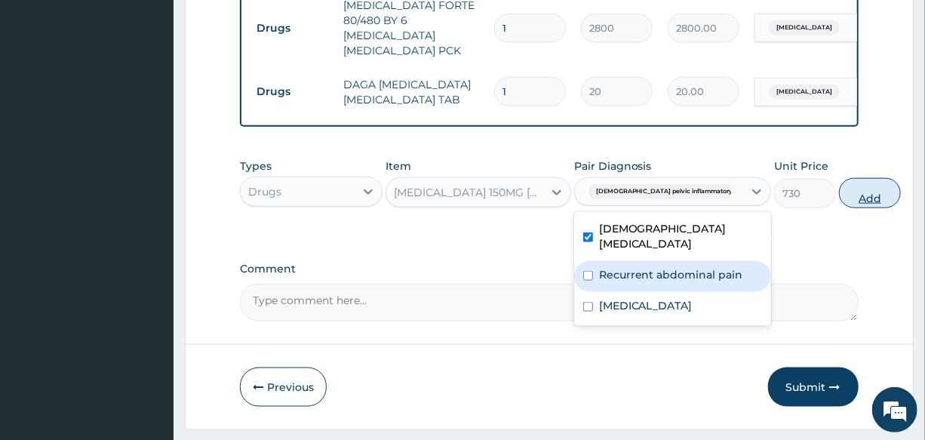
click at [839, 185] on button "Add" at bounding box center [870, 193] width 62 height 30
type input "0"
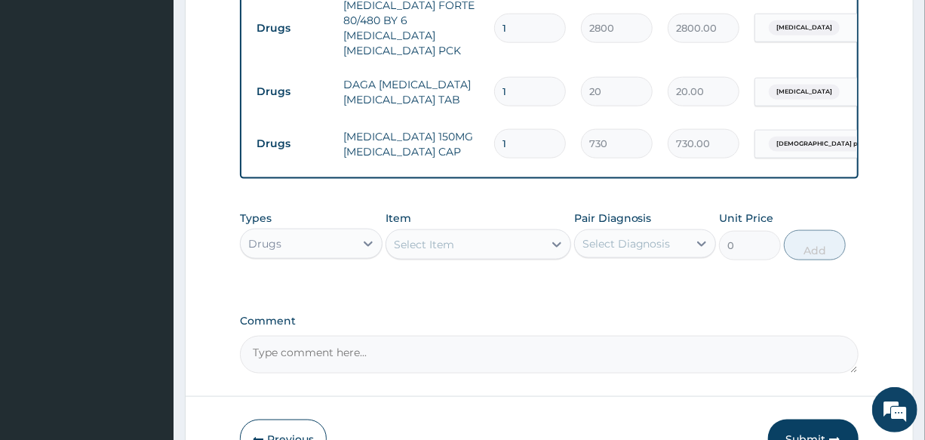
click at [440, 237] on div "Select Item" at bounding box center [424, 244] width 60 height 15
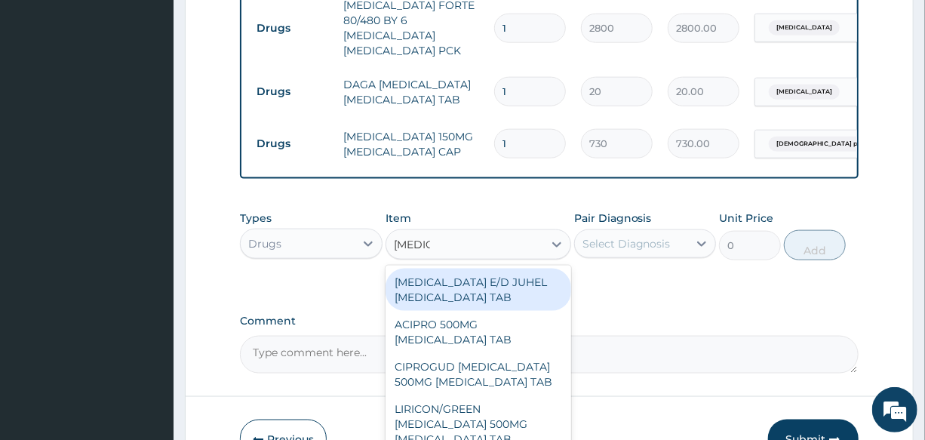
type input "CIPROF"
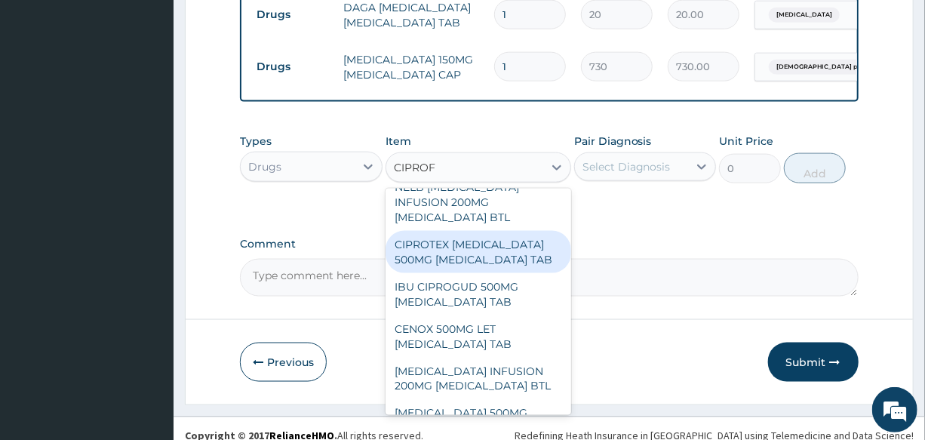
scroll to position [885, 0]
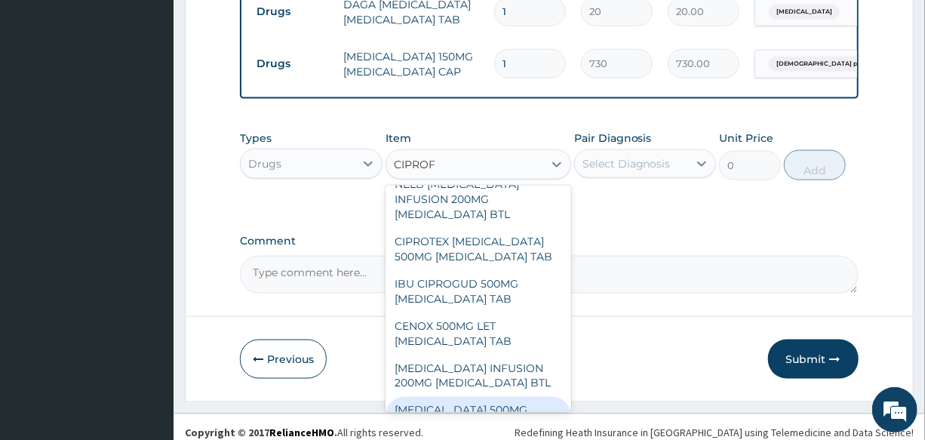
click at [467, 397] on div "[MEDICAL_DATA] 500MG [MEDICAL_DATA] TAB" at bounding box center [478, 418] width 186 height 42
type input "250"
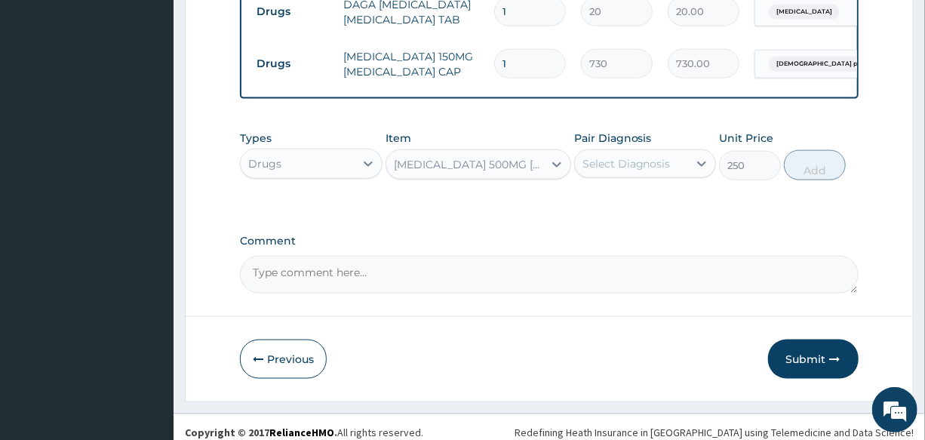
click at [617, 152] on div "Select Diagnosis" at bounding box center [631, 164] width 113 height 24
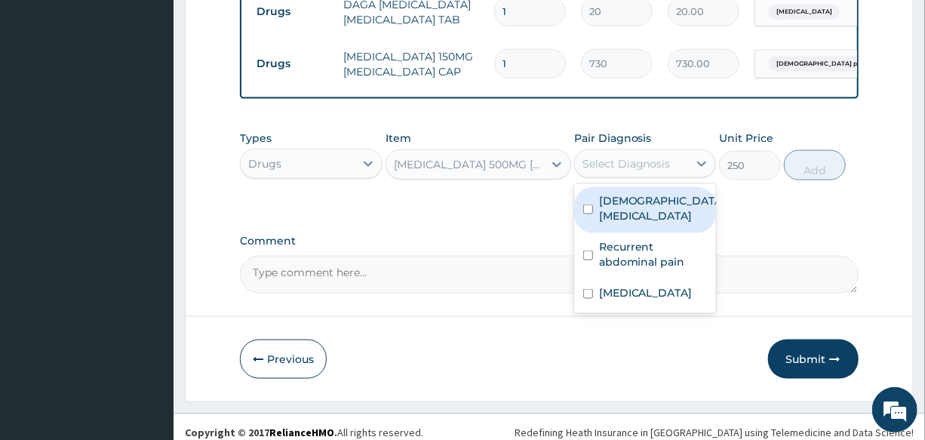
click at [666, 216] on label "Female pelvic inflammatory disease" at bounding box center [661, 208] width 124 height 30
checkbox input "true"
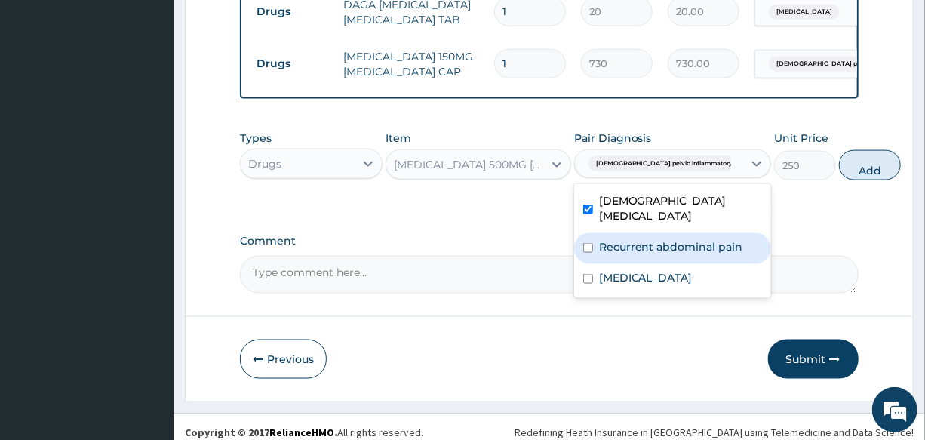
drag, startPoint x: 679, startPoint y: 256, endPoint x: 743, endPoint y: 207, distance: 81.2
click at [681, 254] on label "Recurrent abdominal pain" at bounding box center [671, 246] width 144 height 15
checkbox input "true"
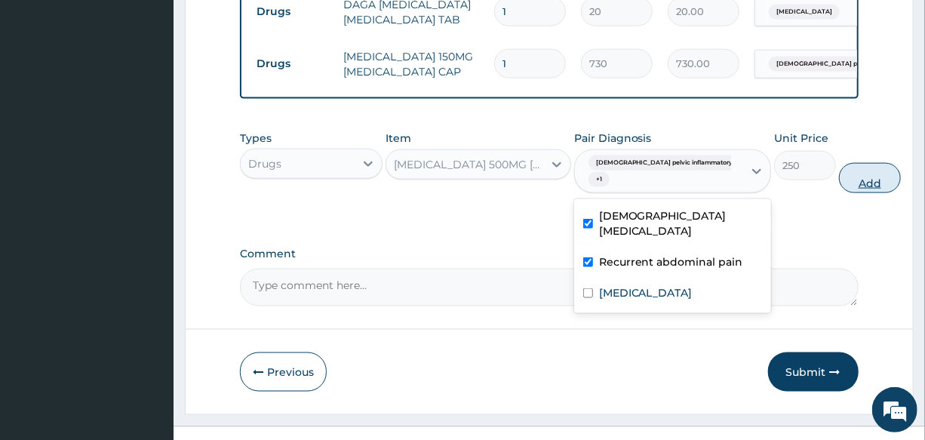
click at [839, 176] on button "Add" at bounding box center [870, 178] width 62 height 30
type input "0"
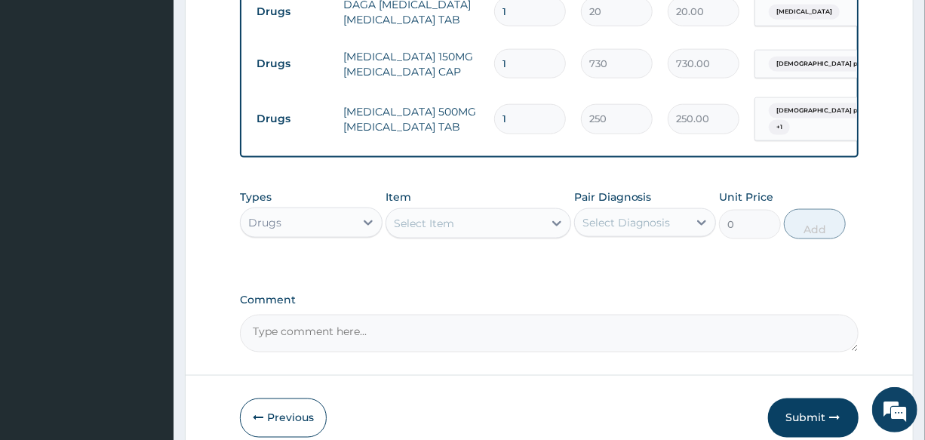
click at [473, 208] on div "Select Item" at bounding box center [478, 223] width 186 height 30
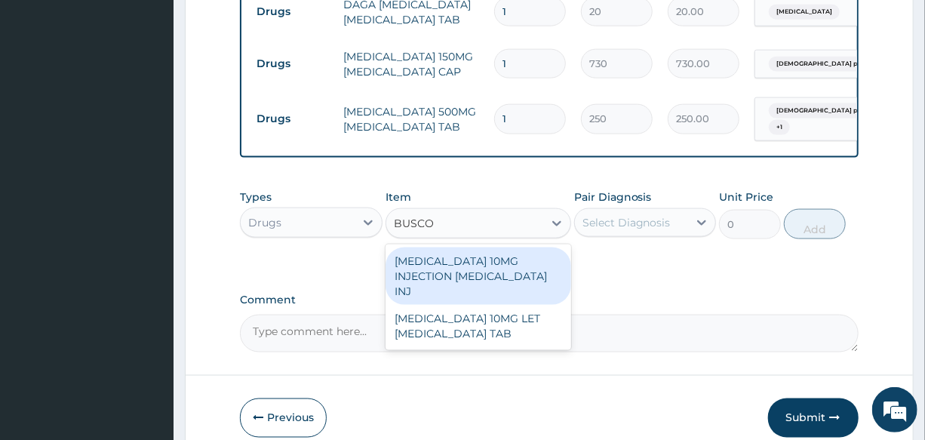
type input "BUSCOP"
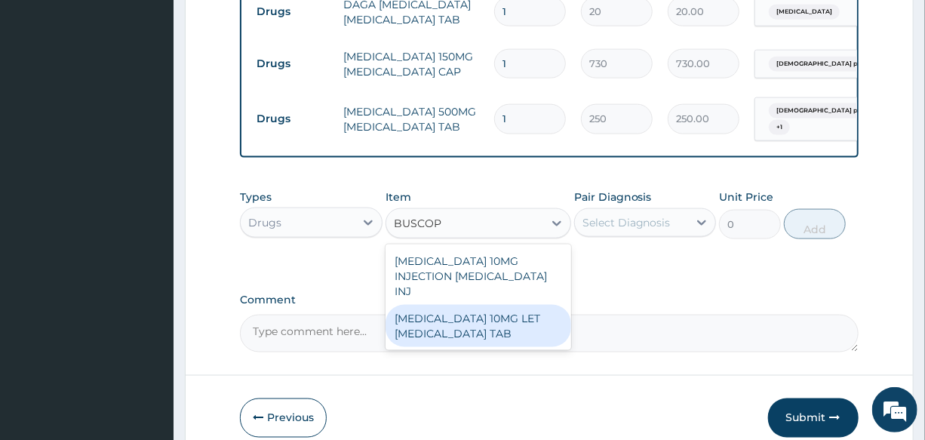
click at [524, 311] on div "[MEDICAL_DATA] 10MG LET [MEDICAL_DATA] TAB" at bounding box center [478, 326] width 186 height 42
type input "50"
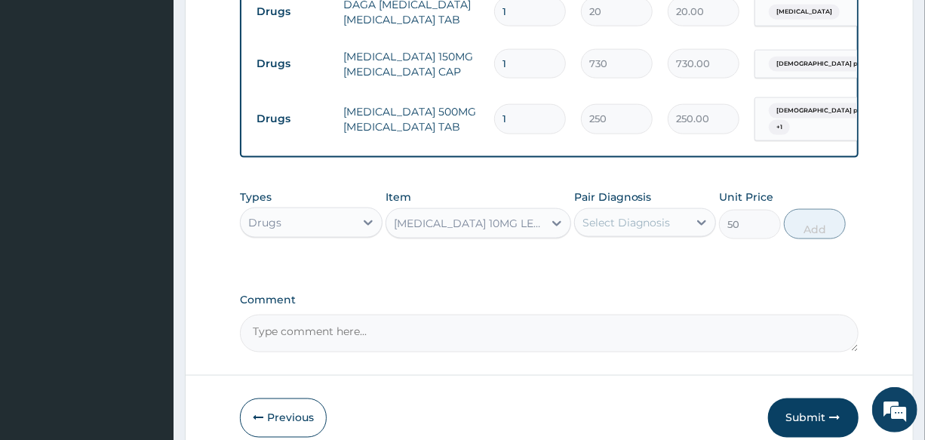
click at [650, 215] on div "Select Diagnosis" at bounding box center [626, 222] width 88 height 15
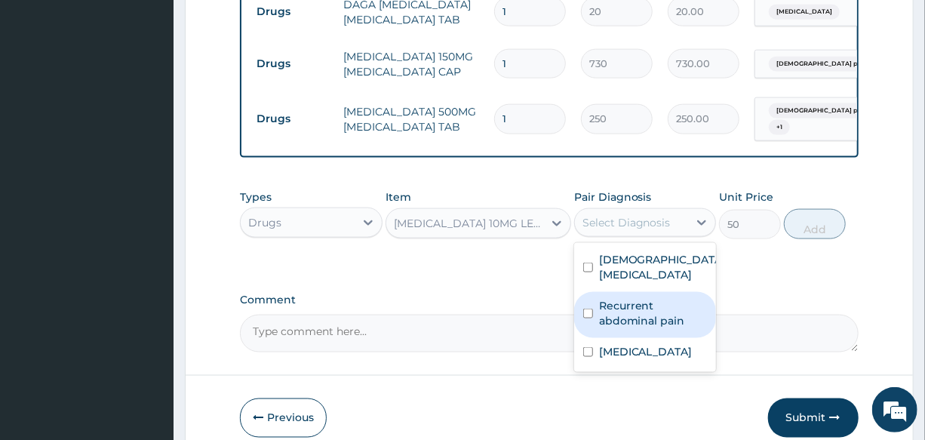
click at [658, 320] on label "Recurrent abdominal pain" at bounding box center [653, 313] width 108 height 30
checkbox input "true"
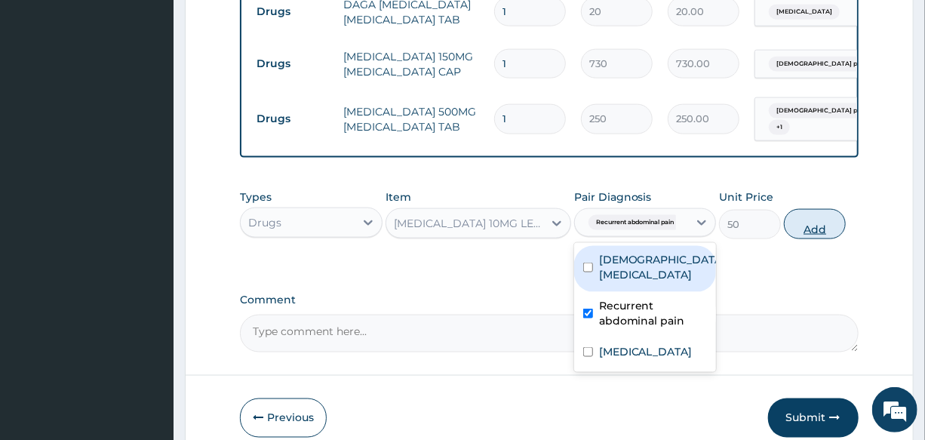
click at [799, 215] on button "Add" at bounding box center [815, 224] width 62 height 30
type input "0"
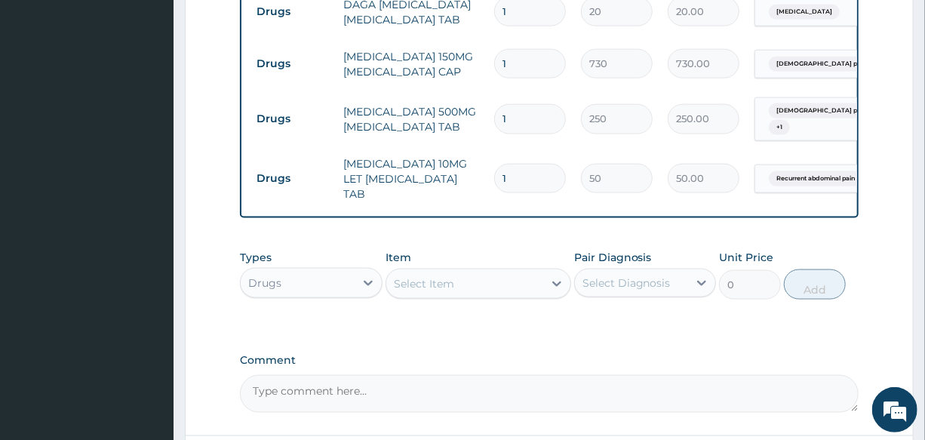
scroll to position [817, 0]
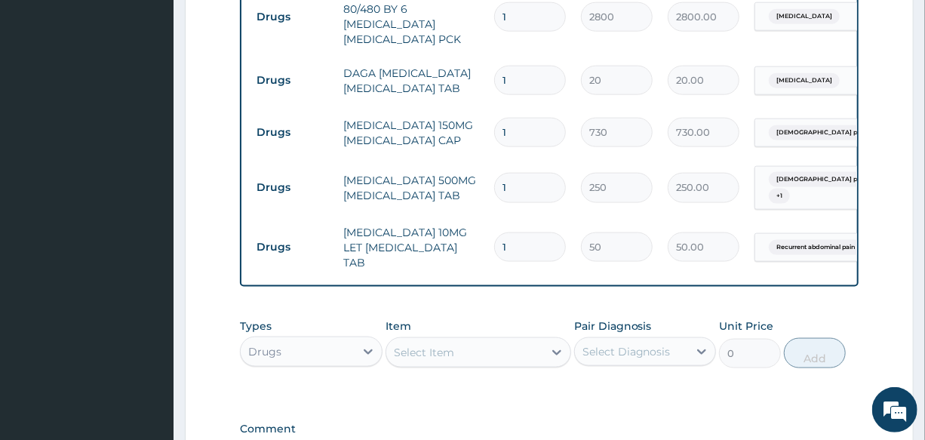
type input "10"
type input "500.00"
type input "10"
click at [518, 173] on input "1" at bounding box center [530, 187] width 72 height 29
type input "10"
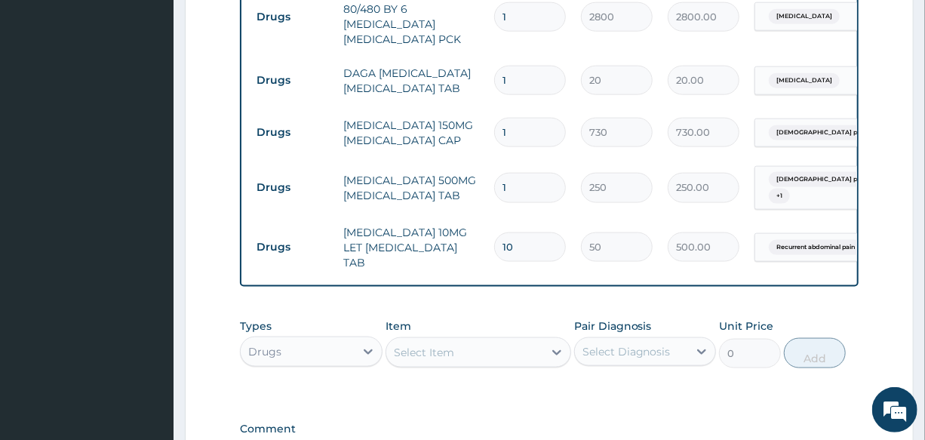
type input "2500.00"
type input "10"
click at [532, 118] on input "1" at bounding box center [530, 132] width 72 height 29
drag, startPoint x: 532, startPoint y: 113, endPoint x: 450, endPoint y: 118, distance: 82.3
click at [450, 118] on tr "Drugs FLUCONAZOLE 150MG FLUCONAZOLE CAP 1 730 730.00 Female pelvic inflammatory…" at bounding box center [618, 132] width 739 height 52
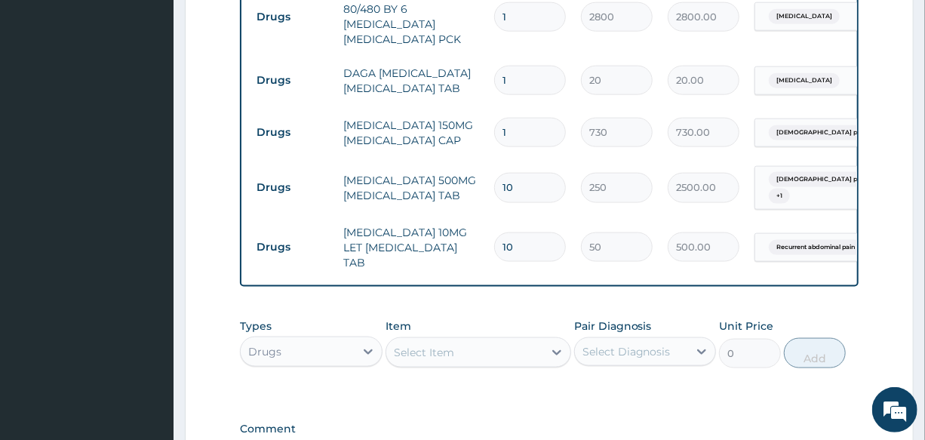
type input "3"
type input "2190.00"
type input "3"
click at [450, 118] on td "[MEDICAL_DATA] 150MG [MEDICAL_DATA] CAP" at bounding box center [411, 132] width 151 height 45
drag, startPoint x: 517, startPoint y: 54, endPoint x: 445, endPoint y: 69, distance: 73.2
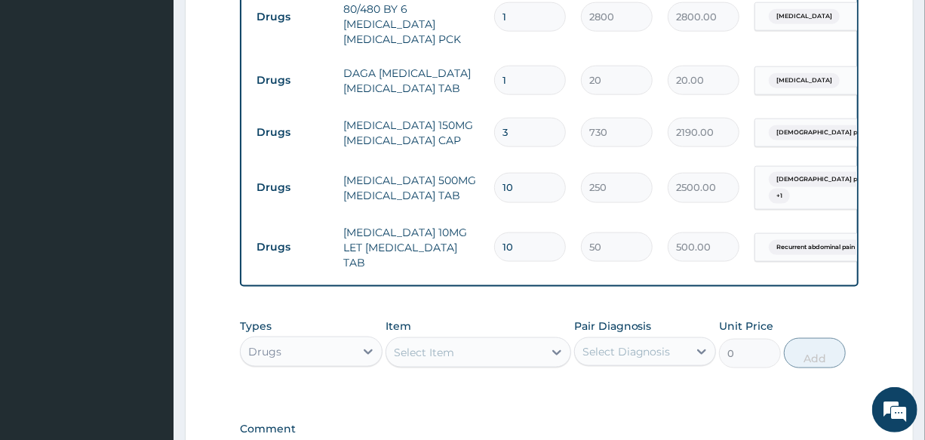
click at [445, 69] on tr "Drugs DAGA PARACETAMOL ACETAMINOPHEN TAB 1 20 20.00 Malaria Delete" at bounding box center [618, 80] width 739 height 52
type input "2"
type input "40.00"
type input "24"
type input "480.00"
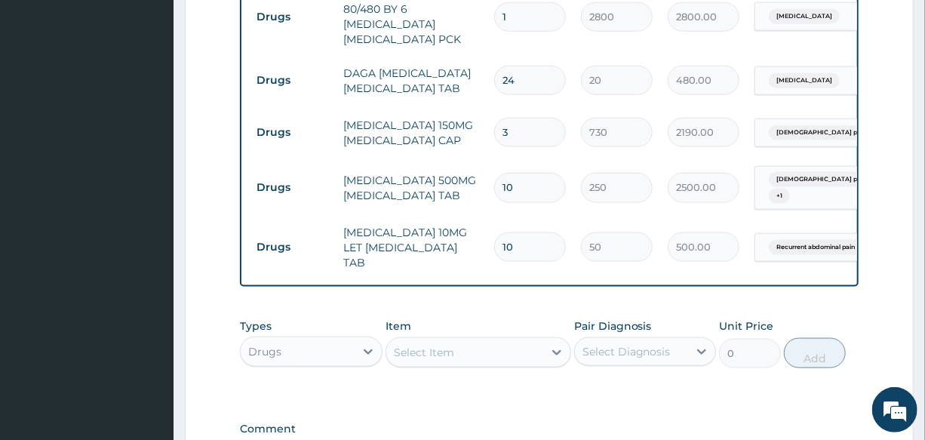
type input "24"
click at [445, 69] on td "DAGA [MEDICAL_DATA] [MEDICAL_DATA] TAB" at bounding box center [411, 80] width 151 height 45
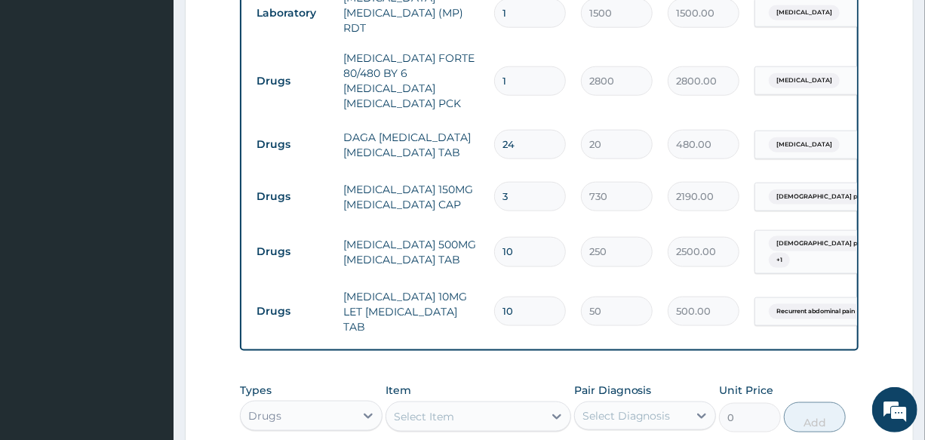
scroll to position [995, 0]
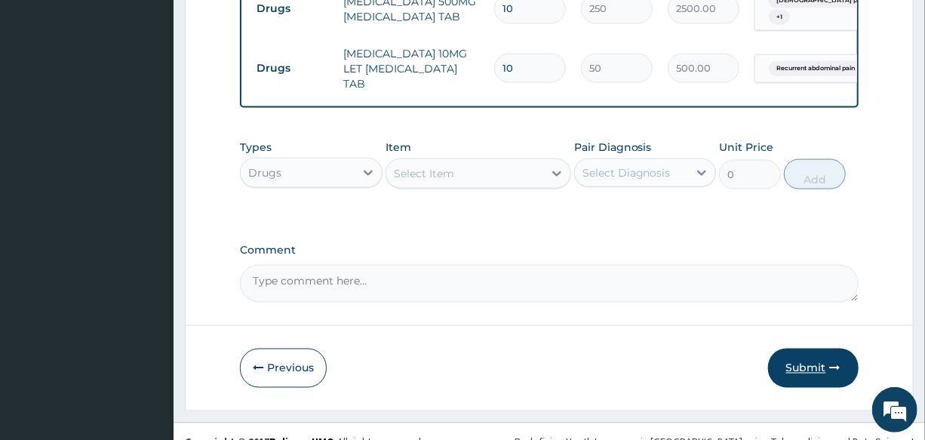
click at [807, 350] on button "Submit" at bounding box center [813, 367] width 90 height 39
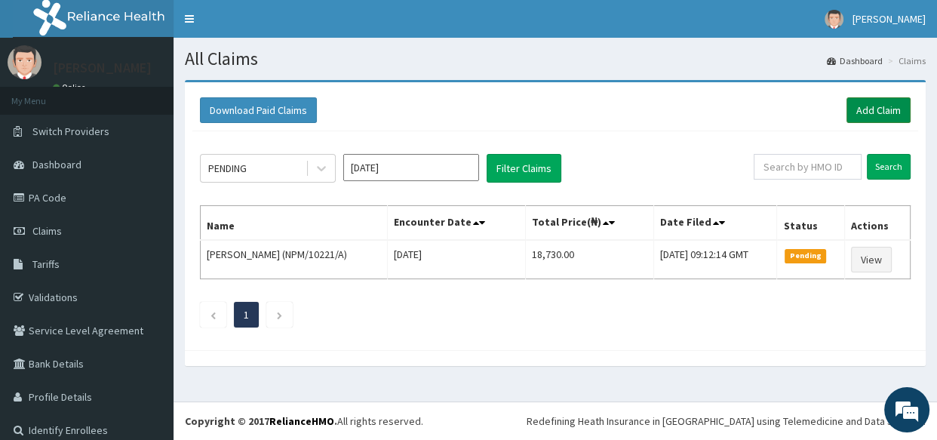
click at [852, 109] on link "Add Claim" at bounding box center [878, 110] width 64 height 26
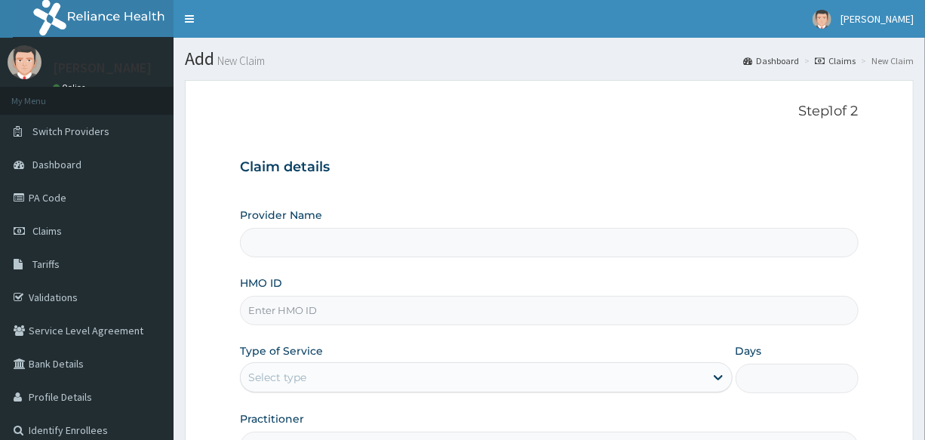
type input "International Clinics And Hospitals Ltd"
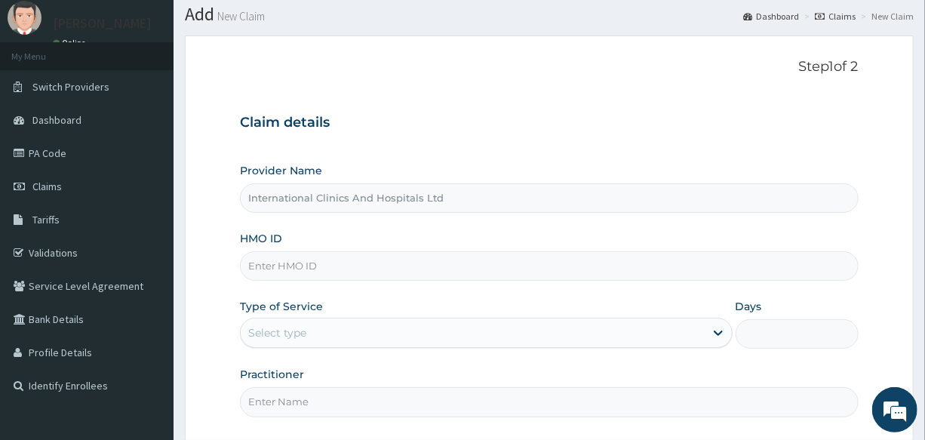
scroll to position [68, 0]
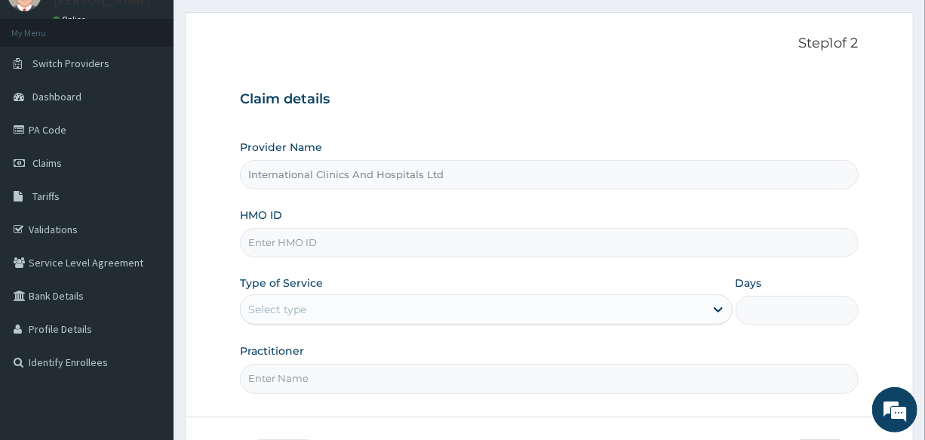
click at [370, 237] on input "HMO ID" at bounding box center [549, 242] width 618 height 29
drag, startPoint x: 355, startPoint y: 247, endPoint x: 250, endPoint y: 254, distance: 105.8
click at [250, 254] on input "MDU/10089/A" at bounding box center [549, 242] width 618 height 29
type input "MDU/10089/A"
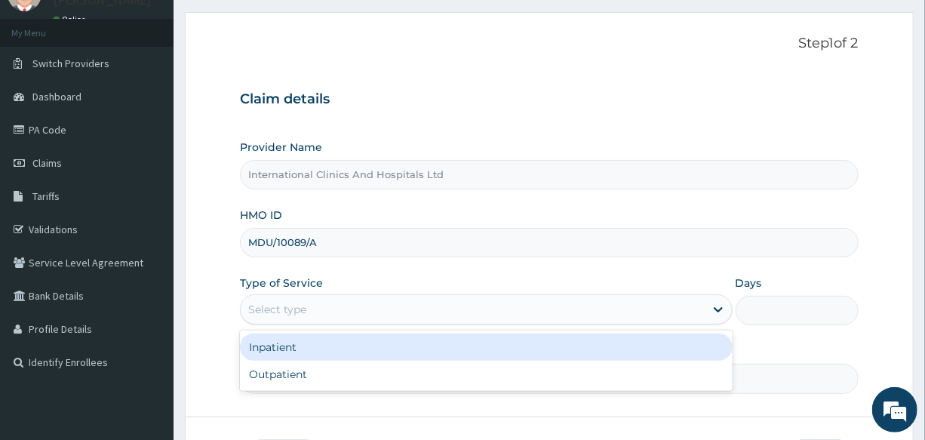
click at [345, 308] on div "Select type" at bounding box center [472, 309] width 463 height 24
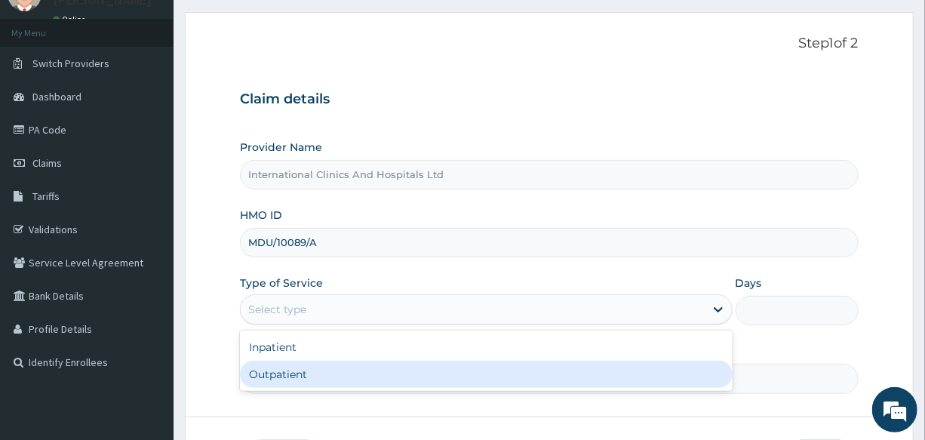
click at [311, 383] on div "Outpatient" at bounding box center [486, 373] width 492 height 27
type input "1"
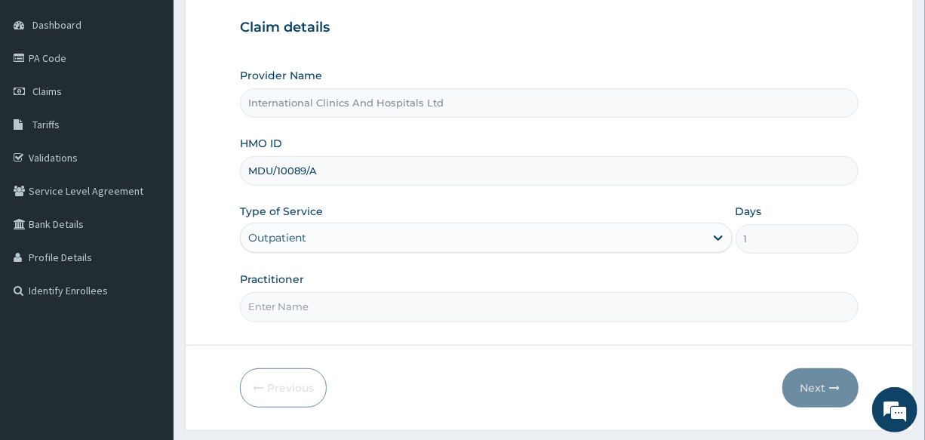
scroll to position [179, 0]
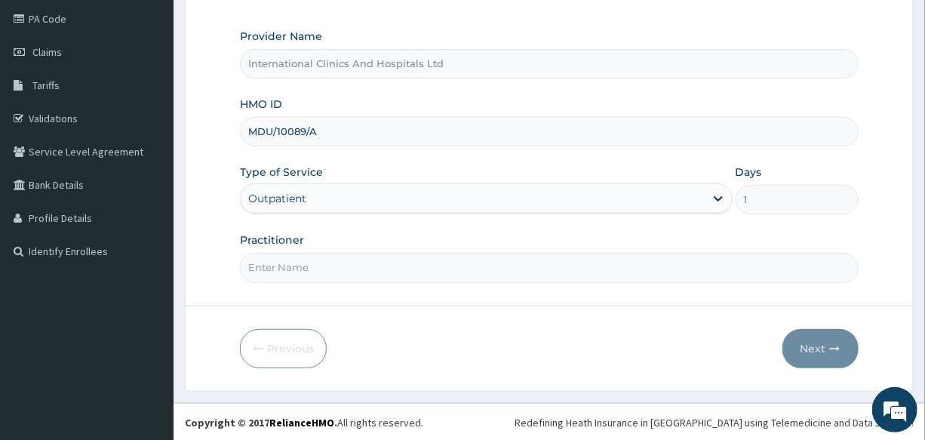
click at [335, 262] on input "Practitioner" at bounding box center [549, 267] width 618 height 29
click at [318, 268] on input "Practitioner" at bounding box center [549, 267] width 618 height 29
click at [331, 266] on input "Practitioner" at bounding box center [549, 267] width 618 height 29
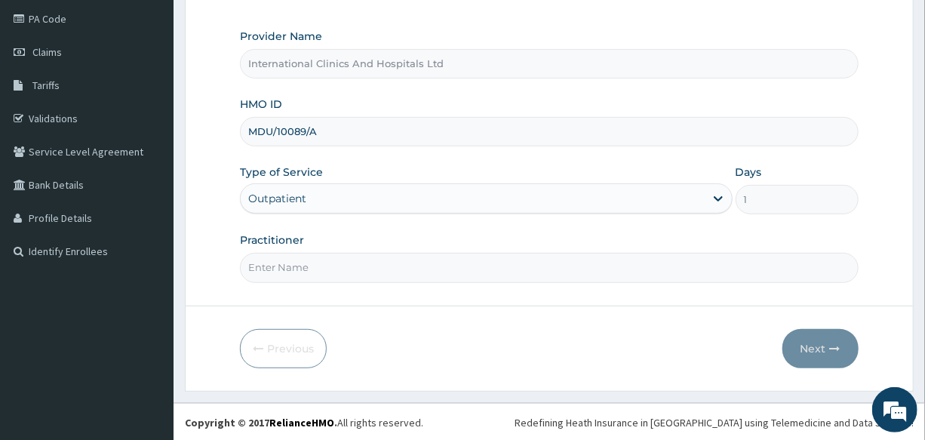
click at [345, 266] on input "Practitioner" at bounding box center [549, 267] width 618 height 29
click at [346, 266] on input "Practitioner" at bounding box center [549, 267] width 618 height 29
click at [338, 265] on input "Practitioner" at bounding box center [549, 267] width 618 height 29
click at [341, 274] on input "Practitioner" at bounding box center [549, 267] width 618 height 29
type input "[PERSON_NAME]"
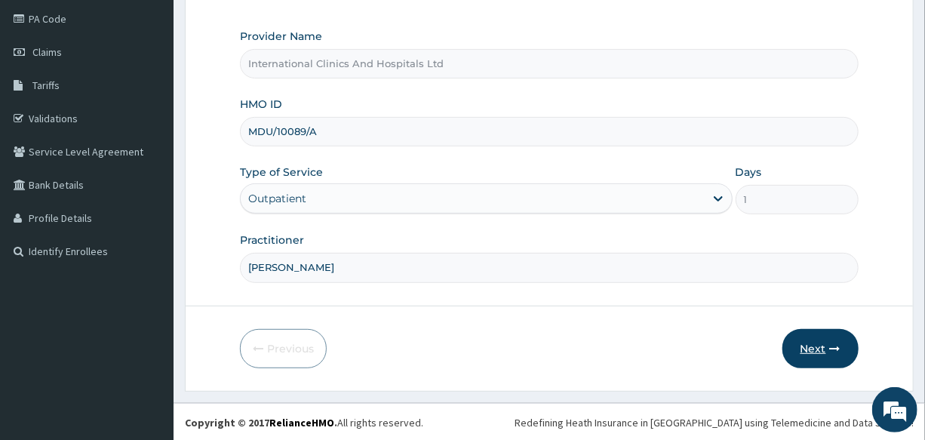
click at [798, 339] on button "Next" at bounding box center [820, 348] width 76 height 39
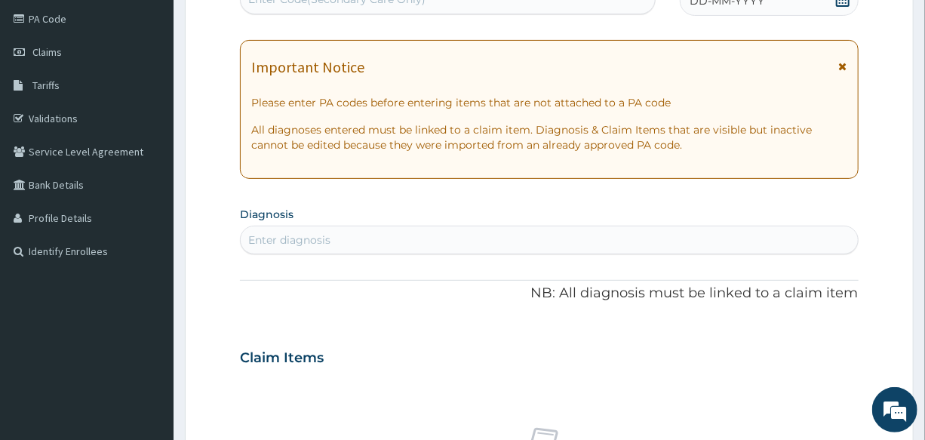
scroll to position [0, 0]
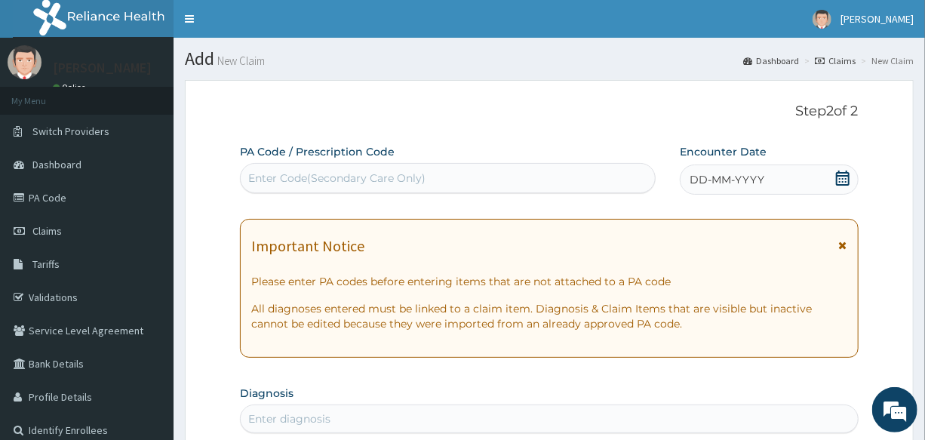
click at [735, 173] on span "DD-MM-YYYY" at bounding box center [726, 179] width 75 height 15
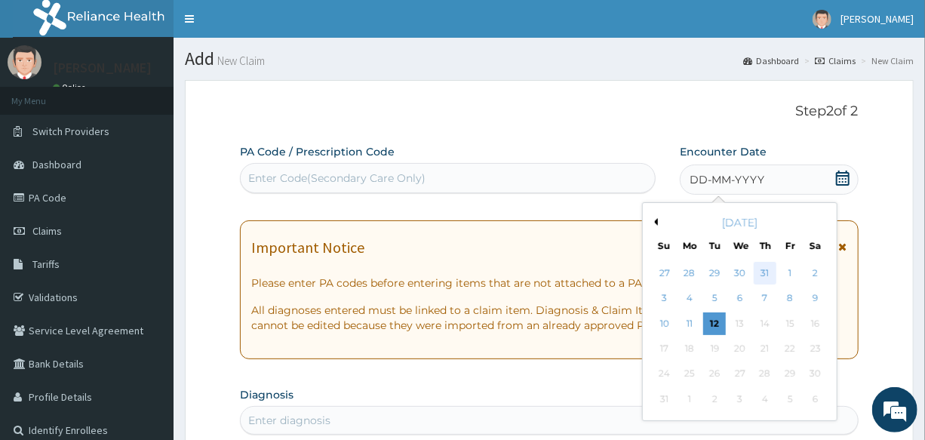
click at [768, 269] on div "31" at bounding box center [764, 273] width 23 height 23
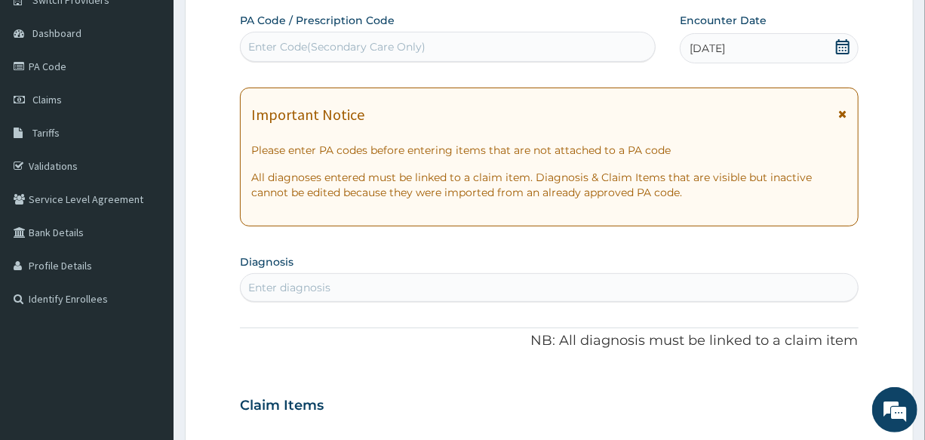
scroll to position [137, 0]
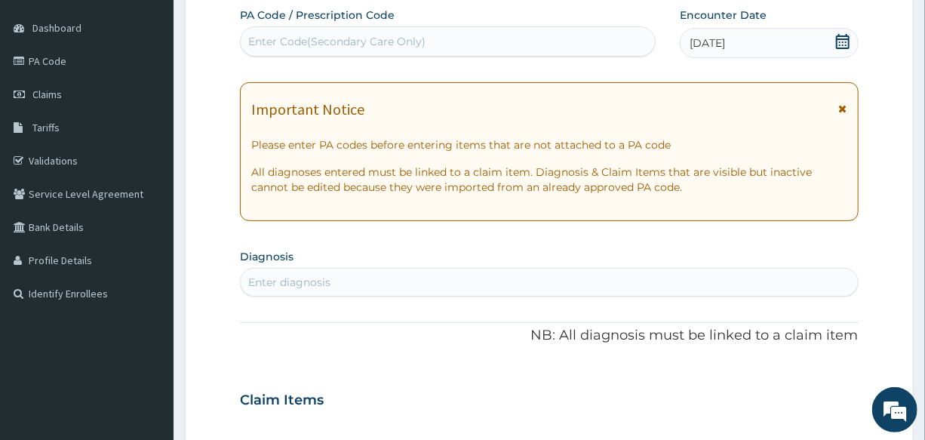
click at [410, 276] on div "Enter diagnosis" at bounding box center [549, 282] width 616 height 24
type input "[MEDICAL_DATA]"
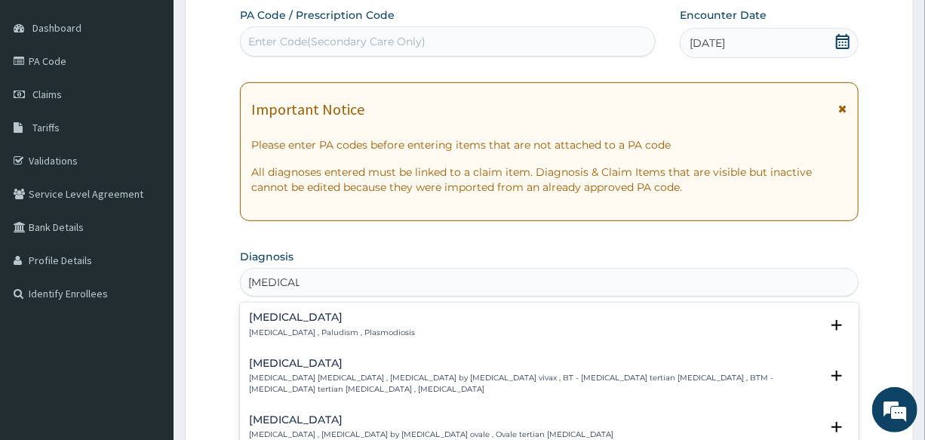
click at [279, 323] on div "[MEDICAL_DATA] [MEDICAL_DATA] , Paludism , Plasmodiosis" at bounding box center [332, 324] width 166 height 26
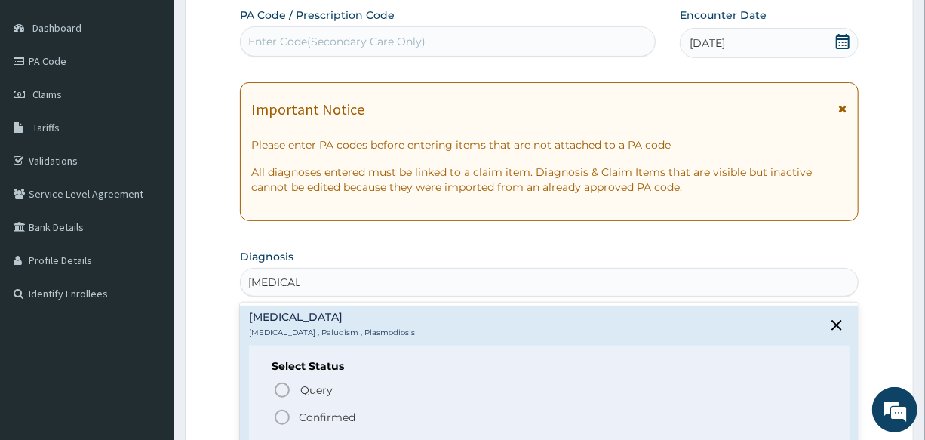
click at [279, 413] on icon "status option filled" at bounding box center [282, 417] width 18 height 18
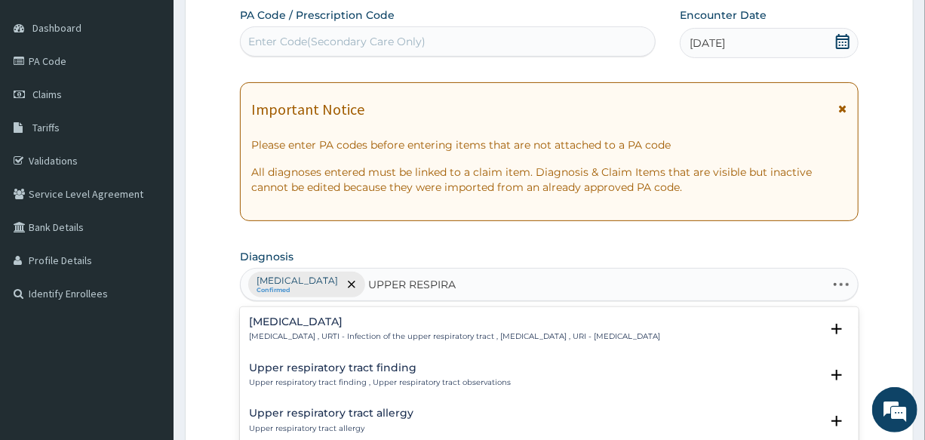
type input "UPPER RESPIRAT"
click at [315, 324] on h4 "Upper respiratory infection" at bounding box center [454, 321] width 411 height 11
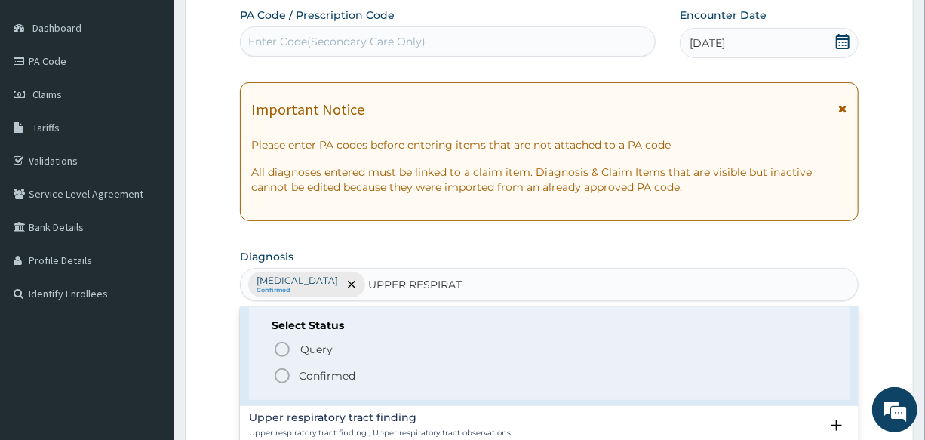
scroll to position [68, 0]
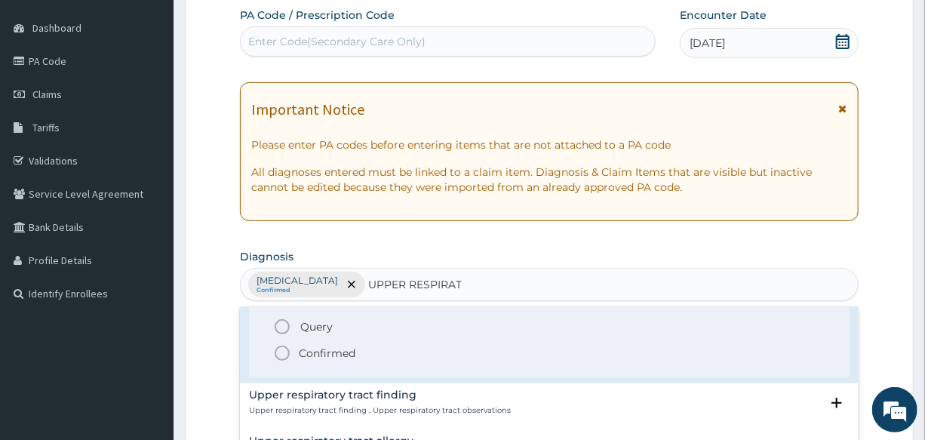
click at [279, 351] on icon "status option filled" at bounding box center [282, 353] width 18 height 18
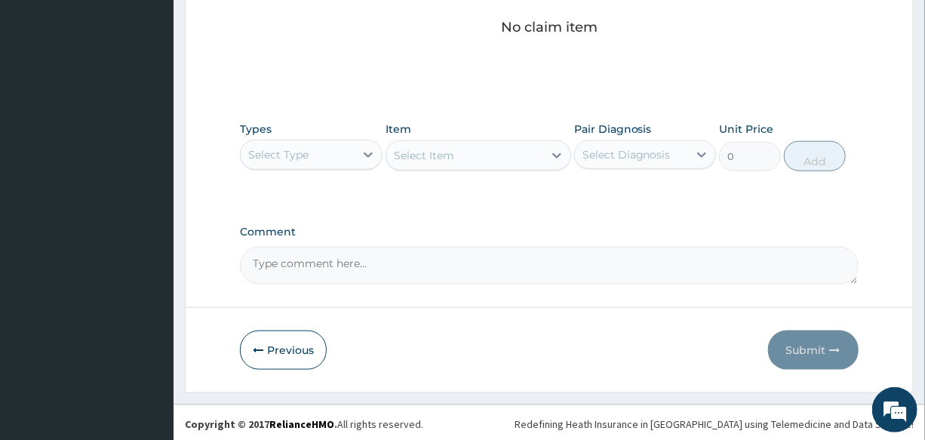
scroll to position [647, 0]
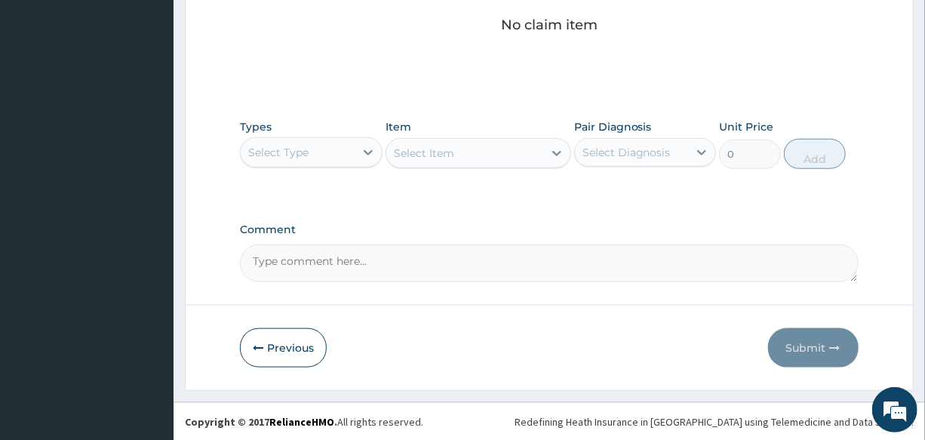
click at [311, 155] on div "Select Type" at bounding box center [297, 152] width 113 height 24
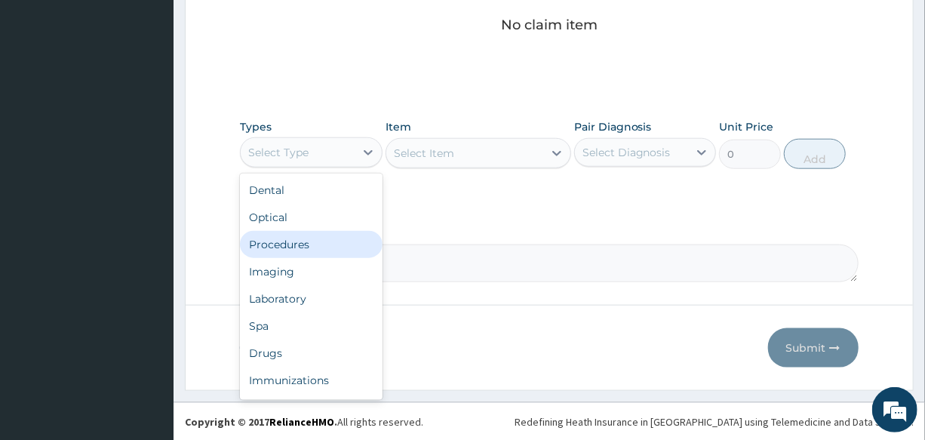
click at [324, 233] on div "Procedures" at bounding box center [311, 244] width 142 height 27
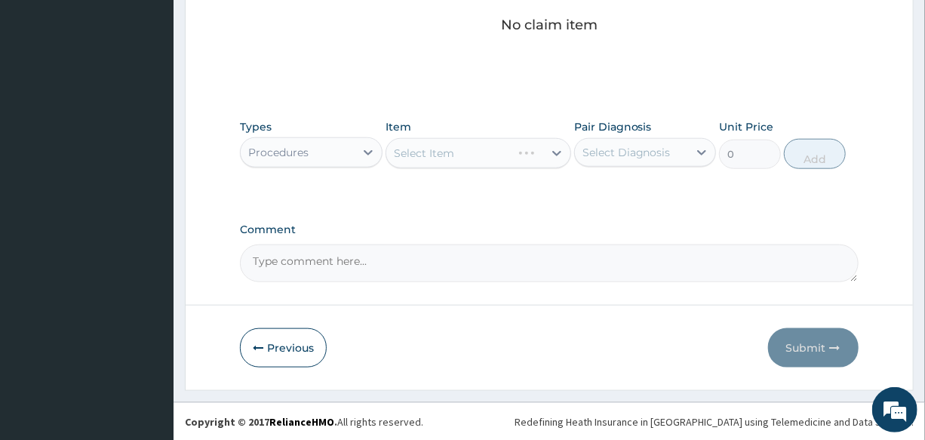
click at [469, 155] on div "Select Item" at bounding box center [478, 153] width 186 height 30
click at [467, 155] on div "Select Item" at bounding box center [464, 153] width 157 height 24
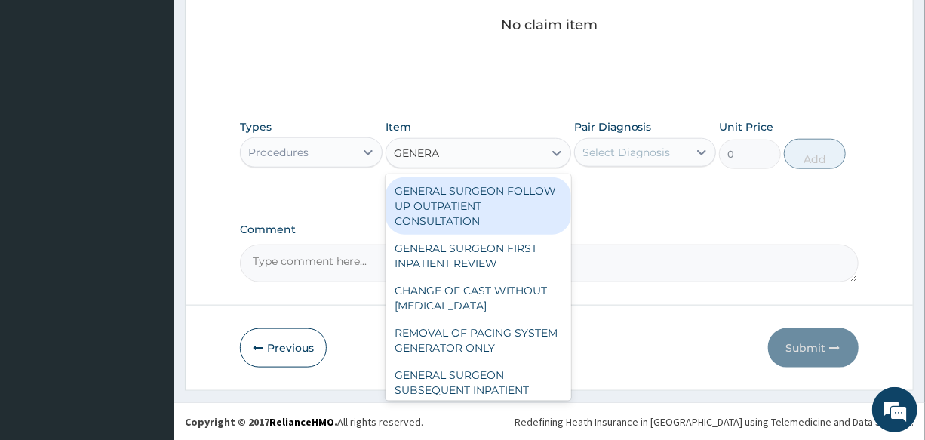
type input "GENERAL"
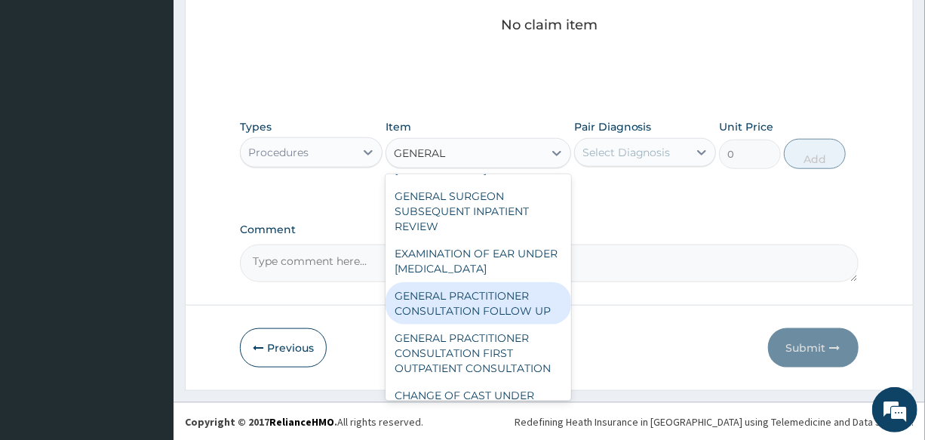
scroll to position [205, 0]
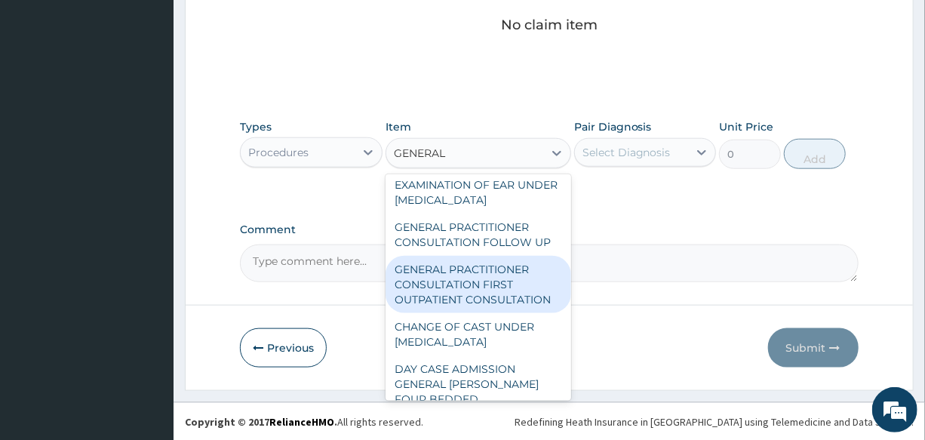
click at [506, 297] on div "GENERAL PRACTITIONER CONSULTATION FIRST OUTPATIENT CONSULTATION" at bounding box center [478, 284] width 186 height 57
type input "3000"
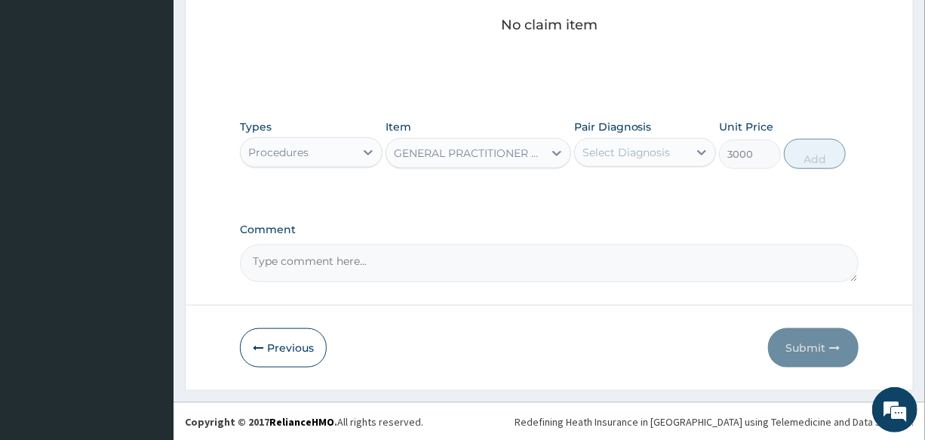
click at [646, 152] on div "Select Diagnosis" at bounding box center [626, 152] width 88 height 15
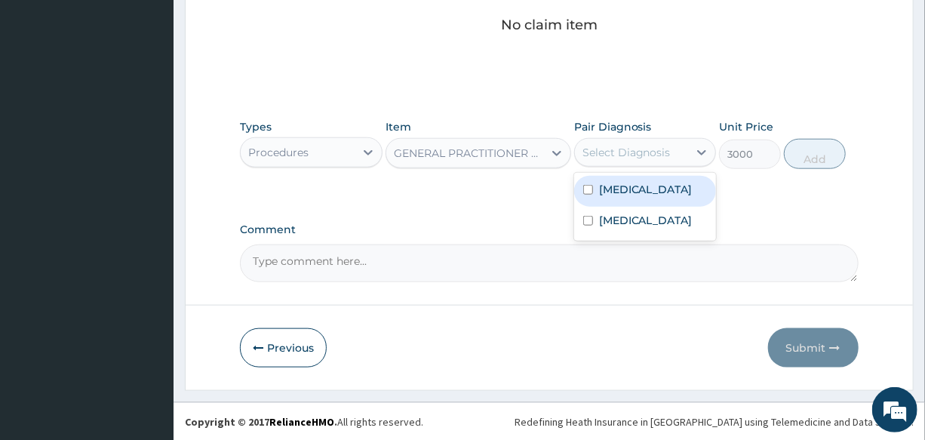
click at [633, 188] on label "Malaria" at bounding box center [646, 189] width 94 height 15
checkbox input "true"
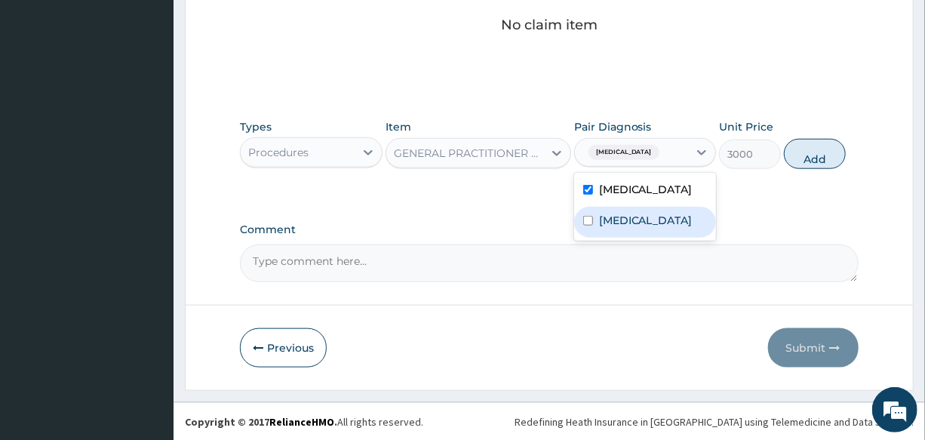
click at [645, 219] on label "Upper respiratory infection" at bounding box center [646, 220] width 94 height 15
checkbox input "true"
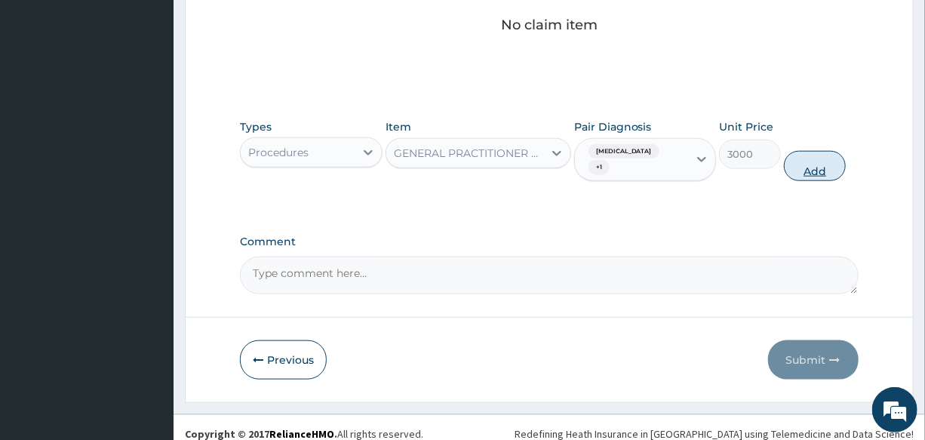
click at [811, 165] on button "Add" at bounding box center [815, 166] width 62 height 30
type input "0"
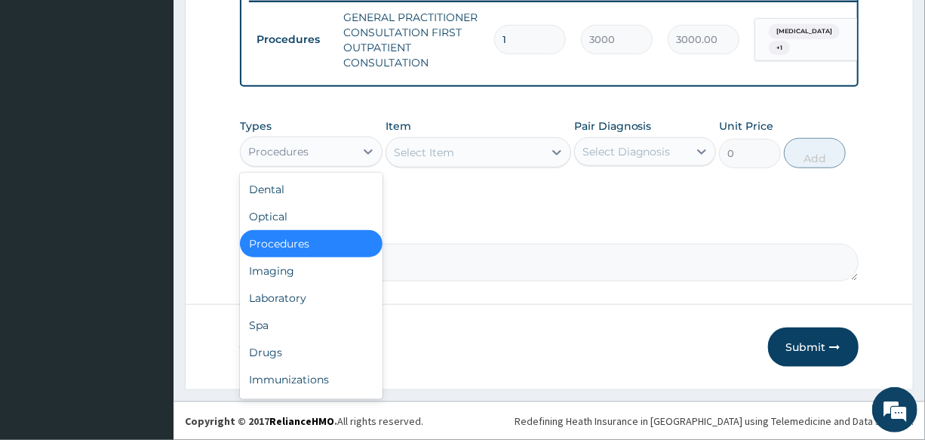
click at [294, 147] on div "Procedures" at bounding box center [278, 151] width 60 height 15
click at [324, 295] on div "Laboratory" at bounding box center [311, 297] width 142 height 27
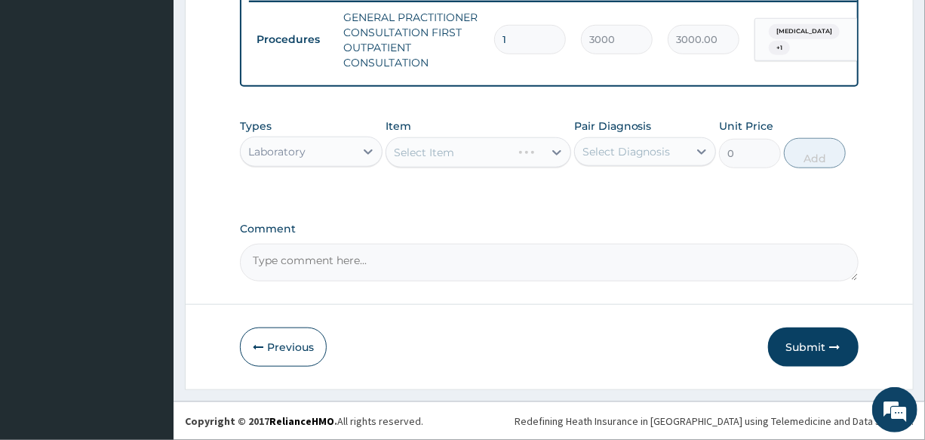
click at [449, 144] on div "Select Item" at bounding box center [478, 152] width 186 height 30
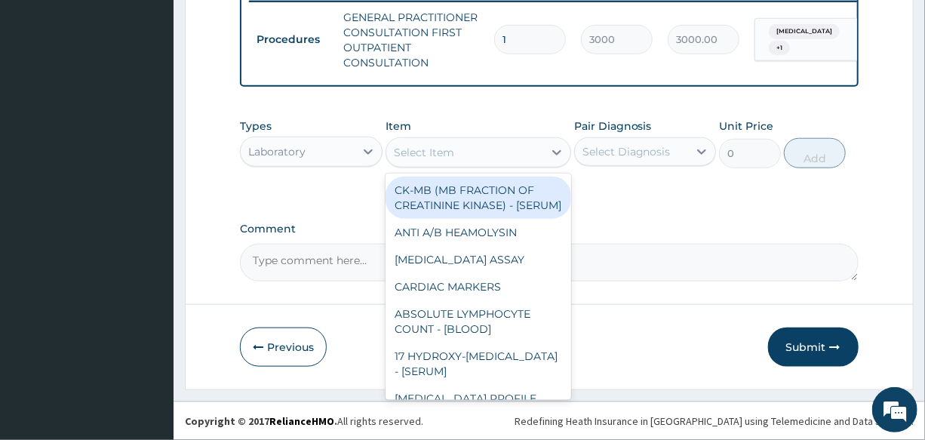
click at [449, 145] on div "Select Item" at bounding box center [424, 152] width 60 height 15
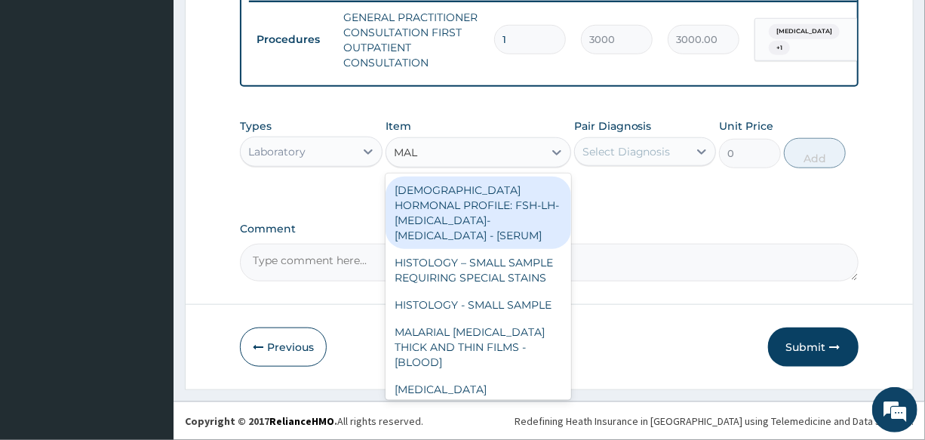
type input "MALA"
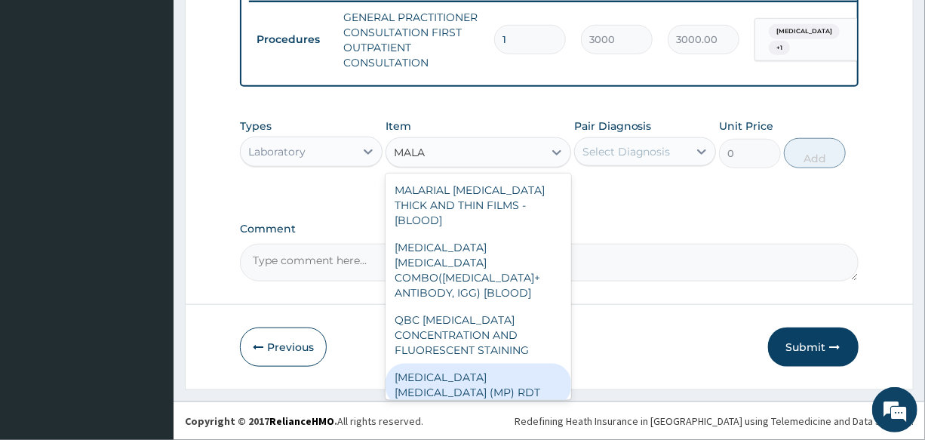
click at [449, 364] on div "MALARIA PARASITE (MP) RDT" at bounding box center [478, 385] width 186 height 42
type input "1500"
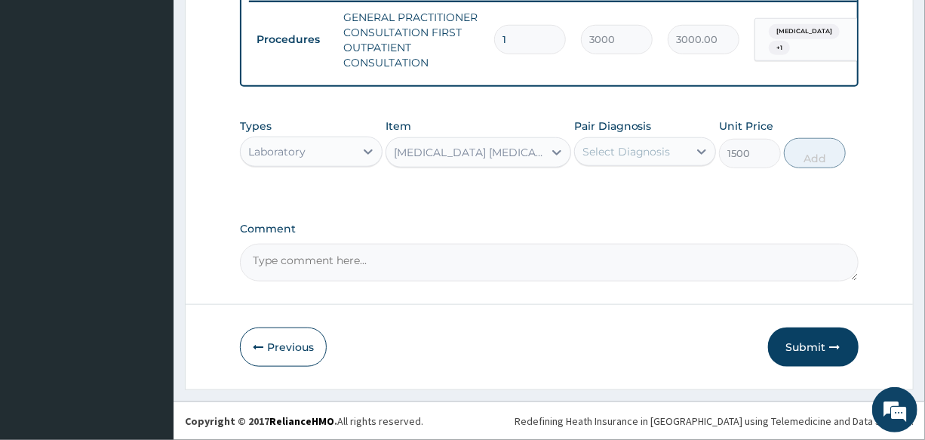
click at [630, 149] on div "Select Diagnosis" at bounding box center [626, 151] width 88 height 15
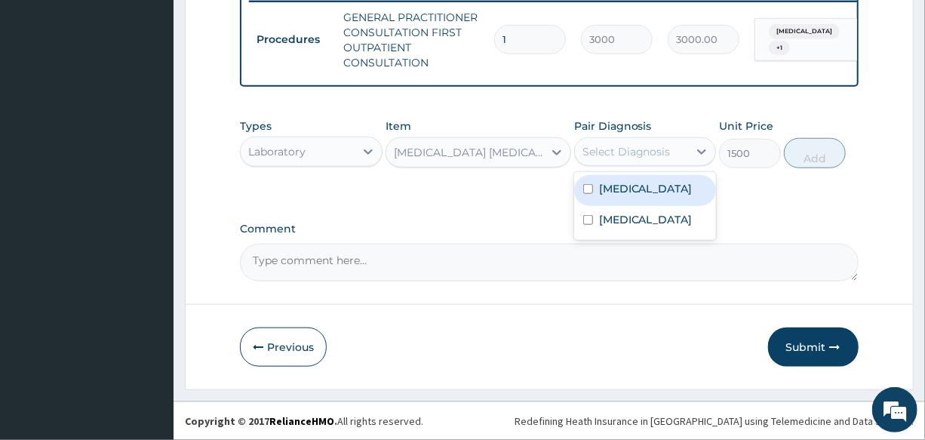
click at [649, 188] on div "Malaria" at bounding box center [645, 190] width 142 height 31
checkbox input "true"
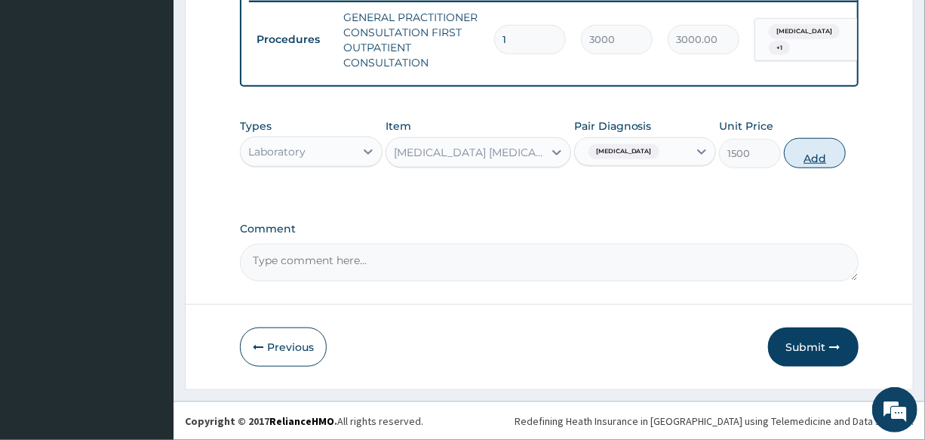
click at [836, 161] on button "Add" at bounding box center [815, 153] width 62 height 30
type input "0"
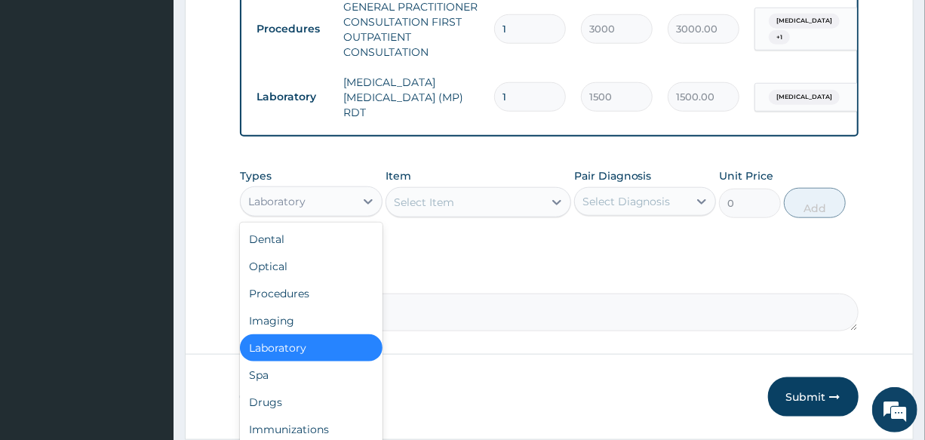
click at [277, 204] on div "Laboratory" at bounding box center [276, 201] width 57 height 15
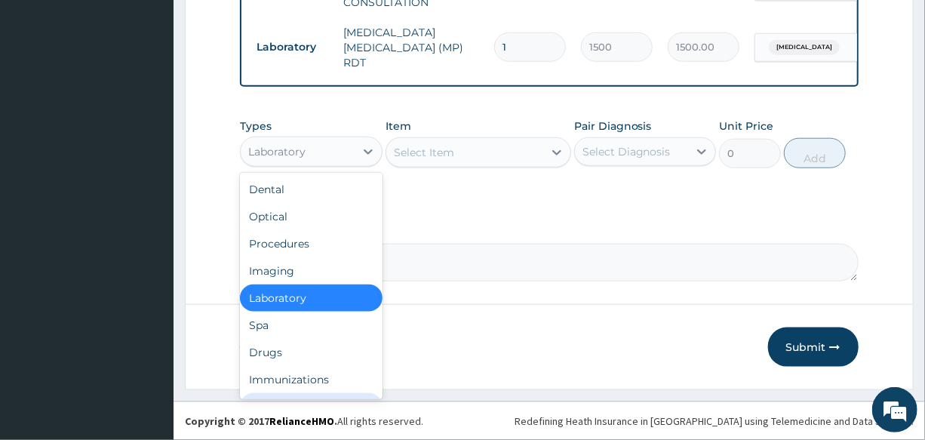
scroll to position [51, 0]
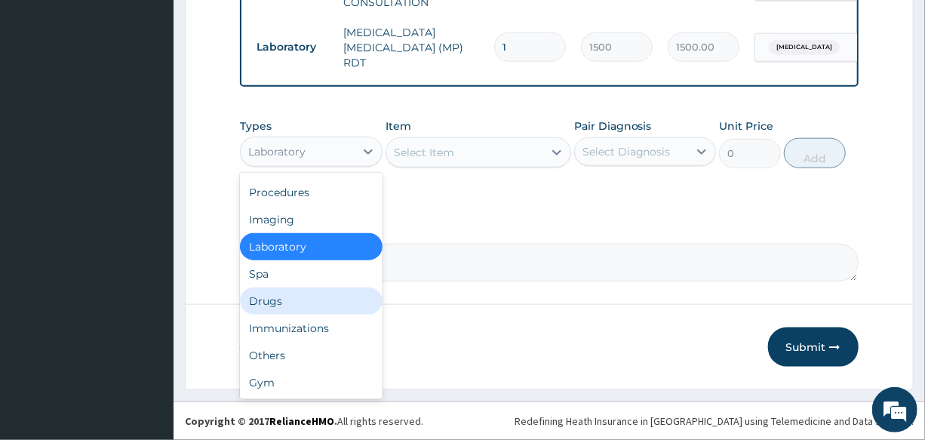
click at [302, 305] on div "Drugs" at bounding box center [311, 300] width 142 height 27
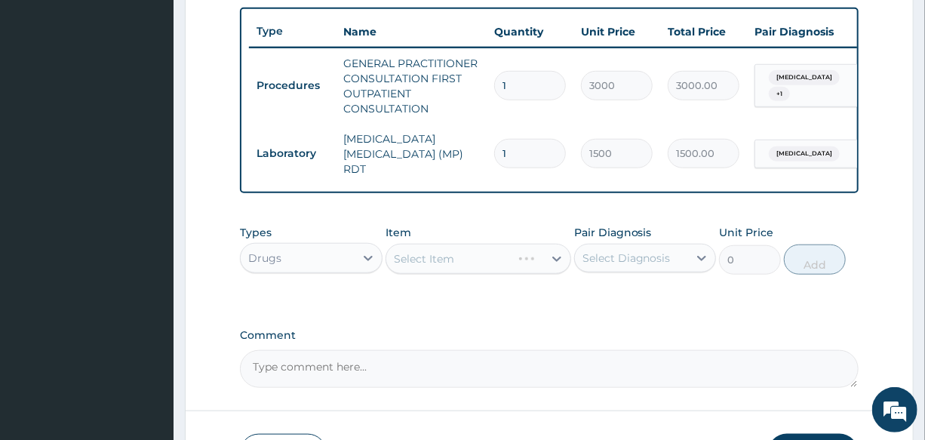
scroll to position [525, 0]
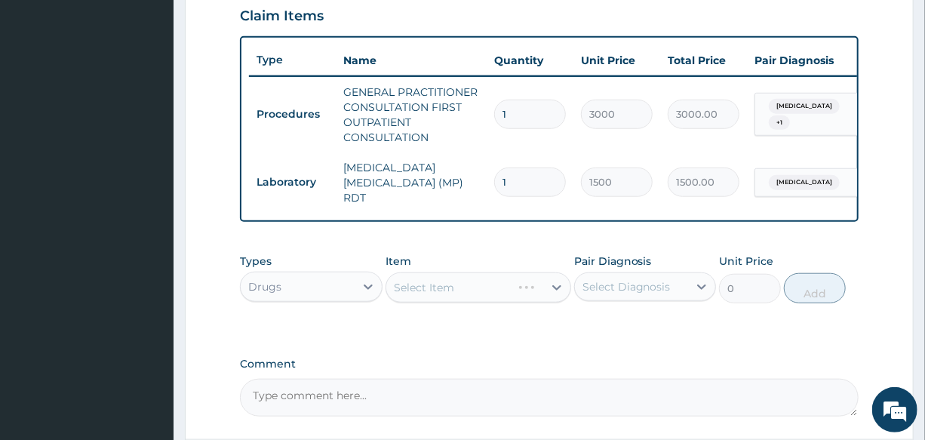
click at [437, 293] on div "Select Item" at bounding box center [478, 287] width 186 height 30
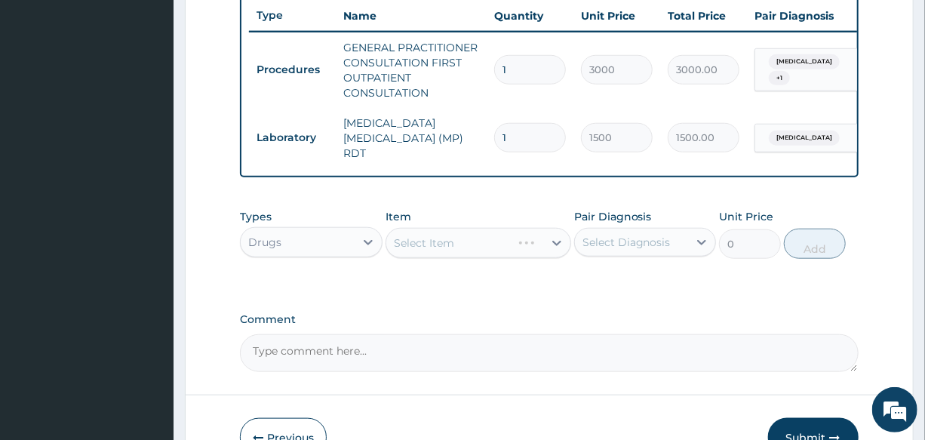
scroll to position [594, 0]
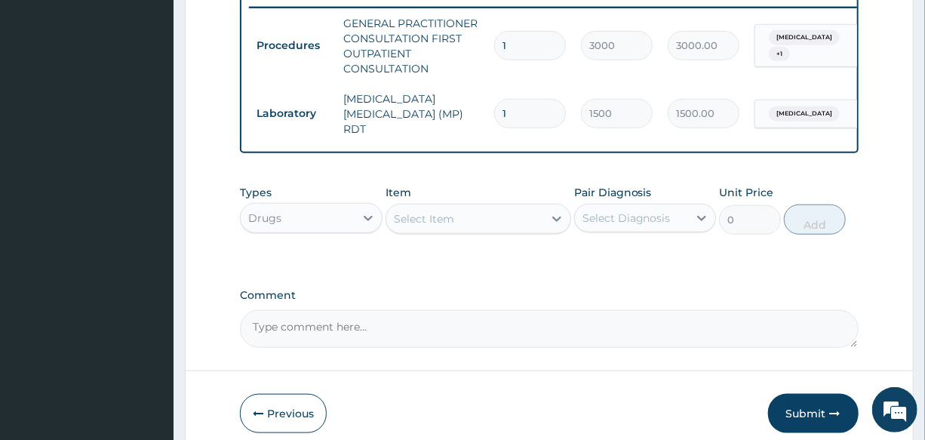
click at [456, 230] on div "Select Item" at bounding box center [464, 219] width 157 height 24
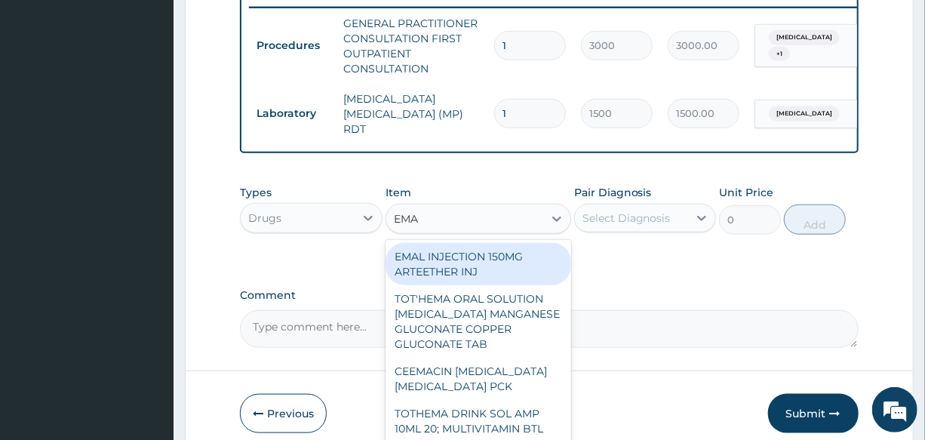
type input "EMAL"
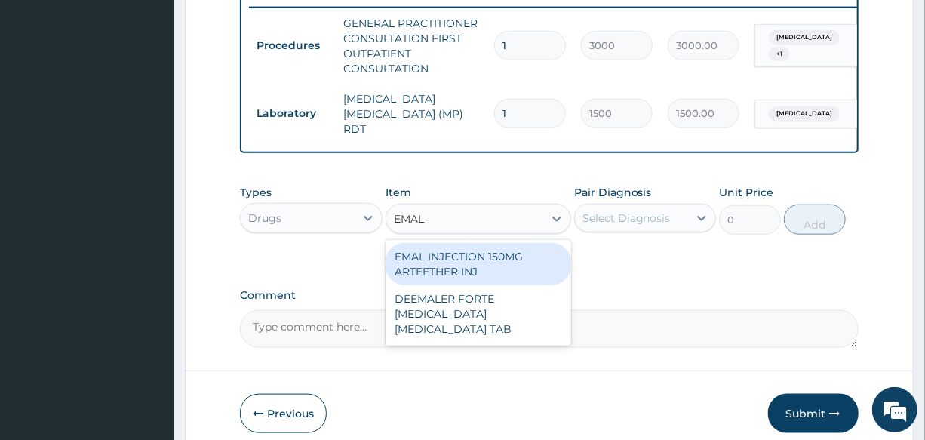
click at [511, 258] on div "EMAL INJECTION 150MG ARTEETHER INJ" at bounding box center [478, 264] width 186 height 42
type input "730"
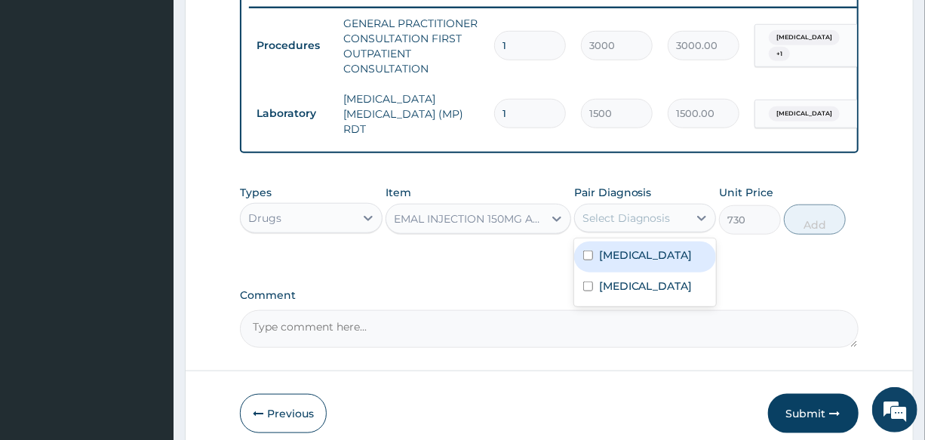
click at [634, 222] on div "Select Diagnosis" at bounding box center [626, 217] width 88 height 15
click at [672, 258] on div "Malaria" at bounding box center [645, 256] width 142 height 31
checkbox input "true"
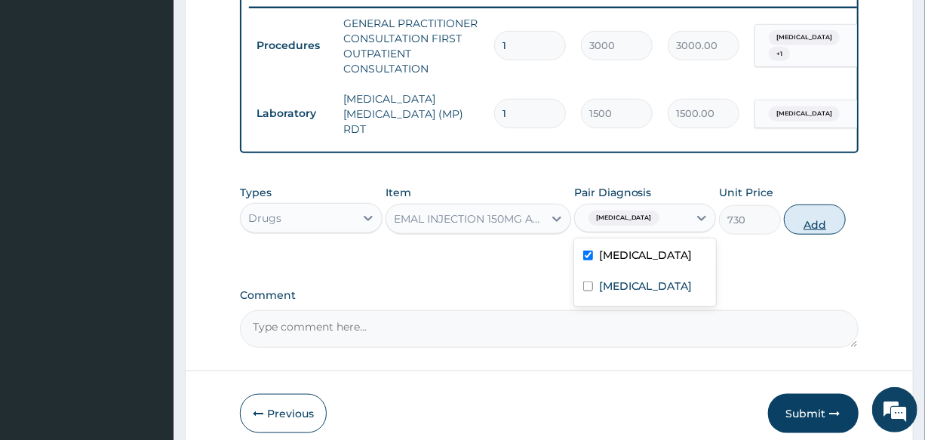
click at [822, 224] on button "Add" at bounding box center [815, 219] width 62 height 30
type input "0"
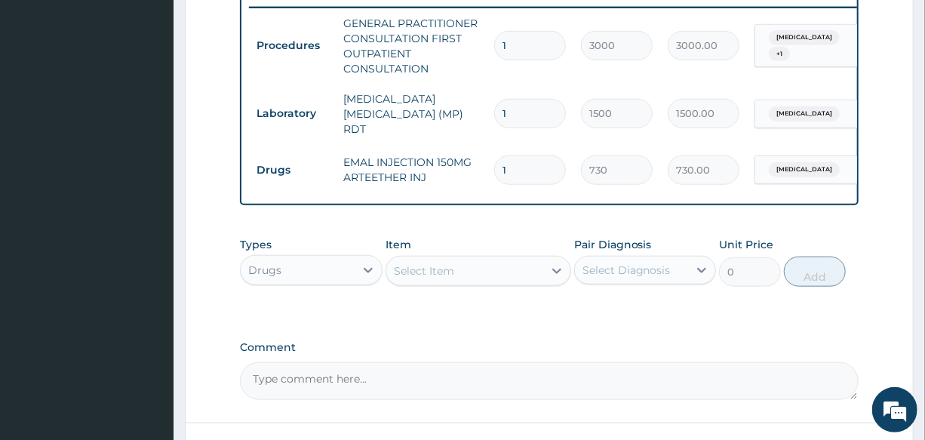
click at [440, 278] on div "Select Item" at bounding box center [424, 270] width 60 height 15
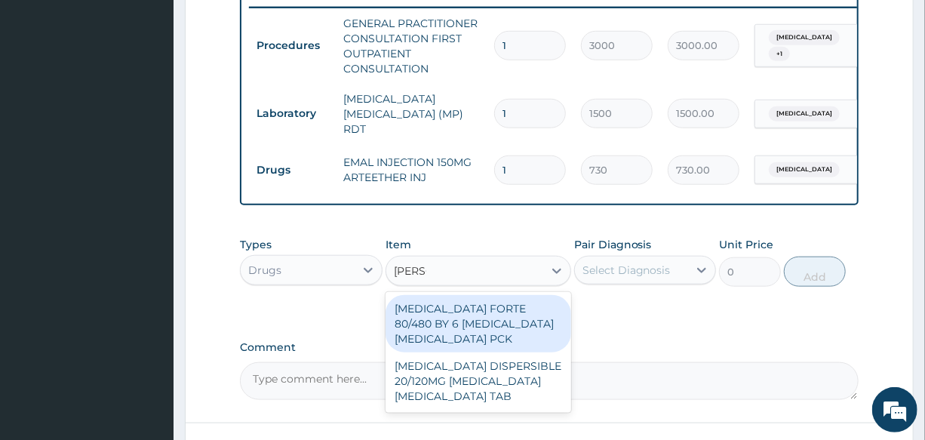
type input "COART"
click at [480, 326] on div "[MEDICAL_DATA] FORTE 80/480 BY 6 [MEDICAL_DATA] [MEDICAL_DATA] PCK" at bounding box center [478, 323] width 186 height 57
type input "2800"
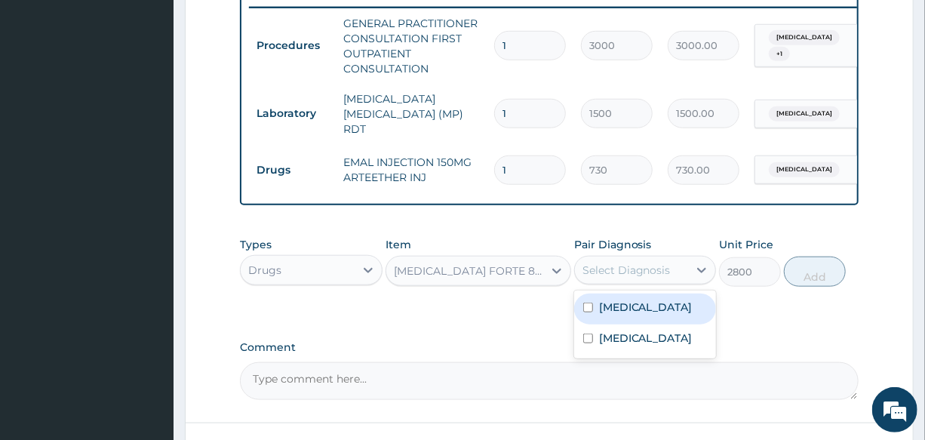
click at [627, 282] on div "Select Diagnosis" at bounding box center [631, 270] width 113 height 24
click at [648, 318] on div "Malaria" at bounding box center [645, 308] width 142 height 31
checkbox input "true"
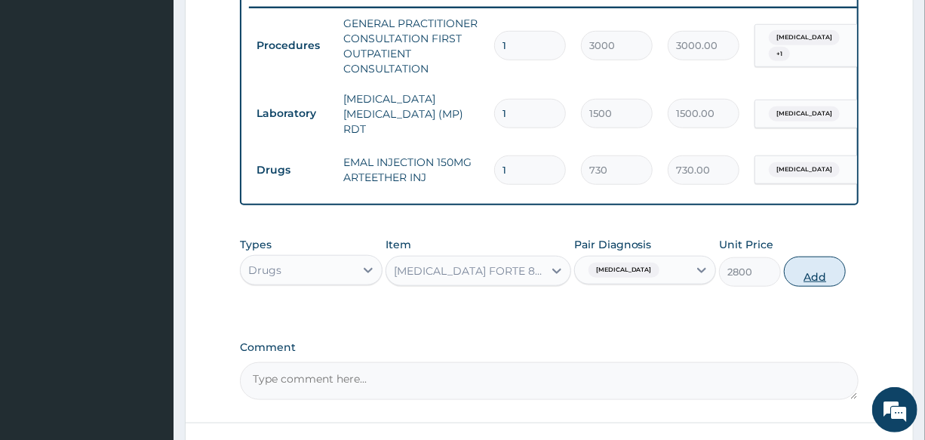
click at [807, 272] on button "Add" at bounding box center [815, 271] width 62 height 30
type input "0"
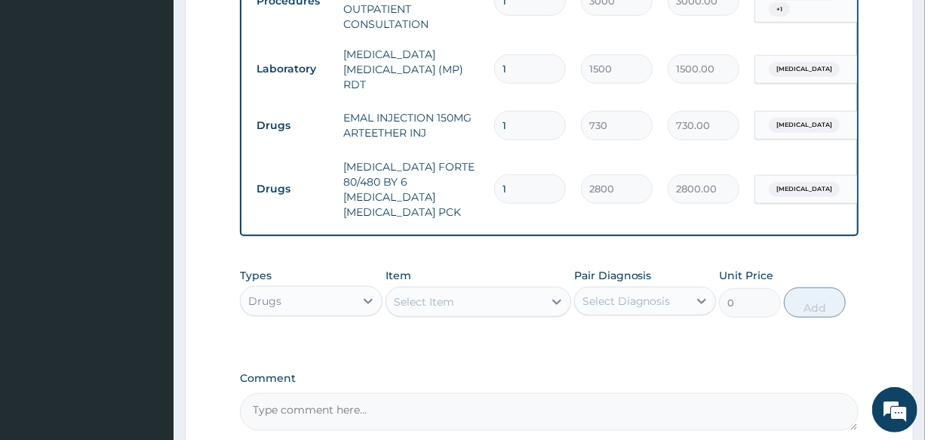
scroll to position [662, 0]
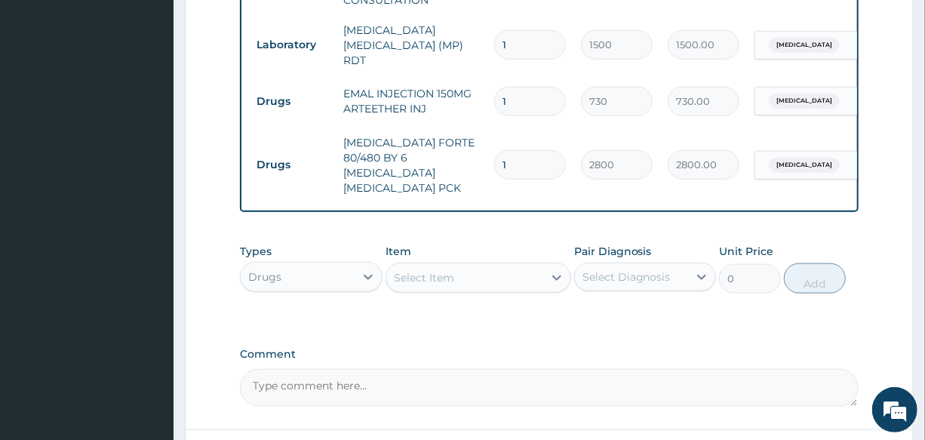
click at [441, 270] on div "Select Item" at bounding box center [424, 277] width 60 height 15
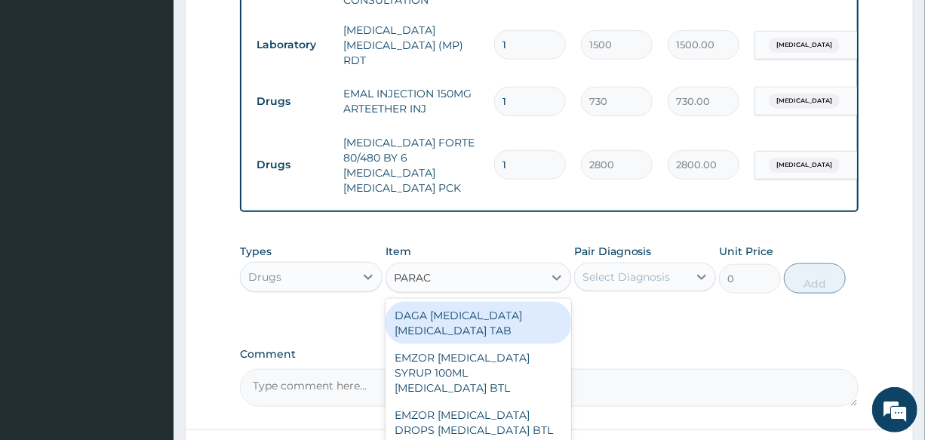
type input "PARACE"
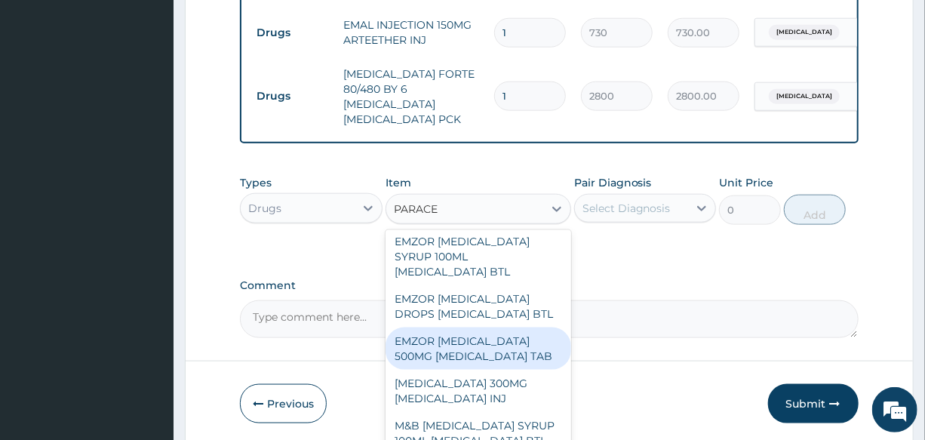
scroll to position [68, 0]
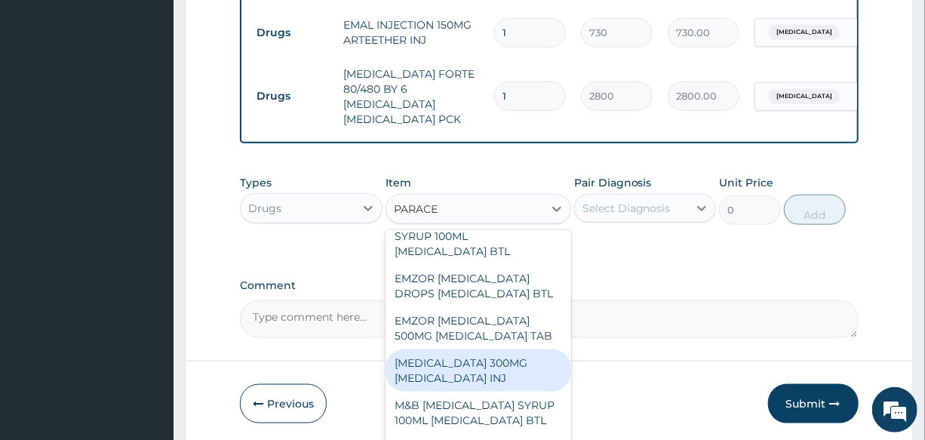
click at [499, 388] on div "[MEDICAL_DATA] 300MG [MEDICAL_DATA] INJ" at bounding box center [478, 370] width 186 height 42
type input "200"
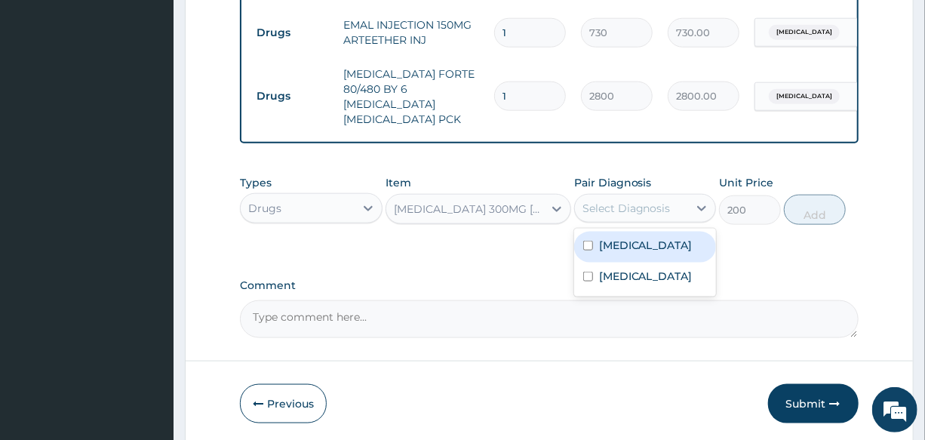
click at [629, 201] on div "Select Diagnosis" at bounding box center [626, 208] width 88 height 15
click at [644, 244] on div "Malaria" at bounding box center [645, 247] width 142 height 31
checkbox input "true"
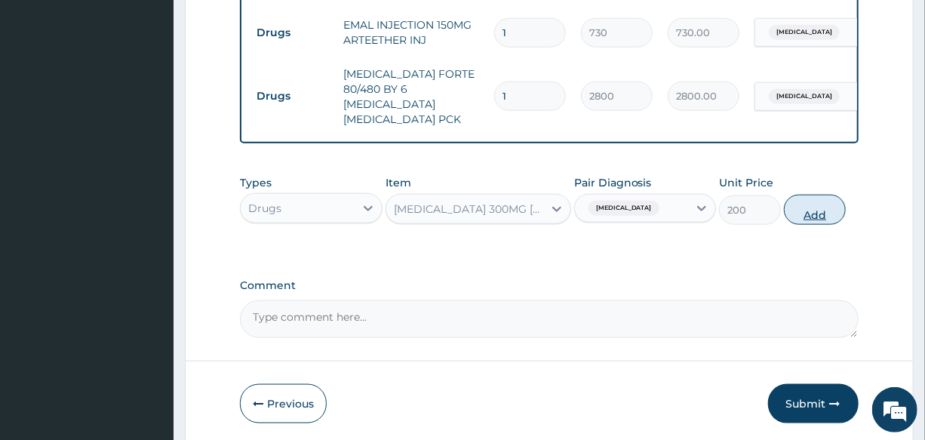
click at [802, 207] on button "Add" at bounding box center [815, 210] width 62 height 30
type input "0"
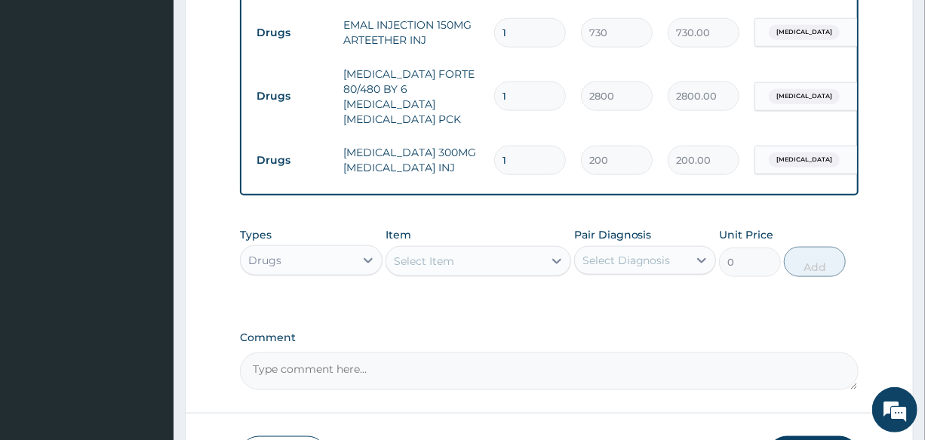
click at [465, 258] on div "Select Item" at bounding box center [464, 261] width 157 height 24
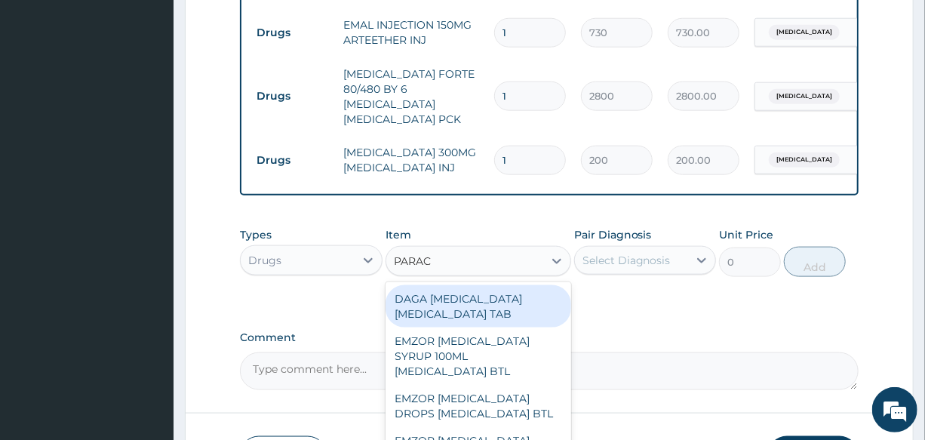
type input "PARACE"
click at [514, 296] on div "DAGA [MEDICAL_DATA] [MEDICAL_DATA] TAB" at bounding box center [478, 306] width 186 height 42
type input "20"
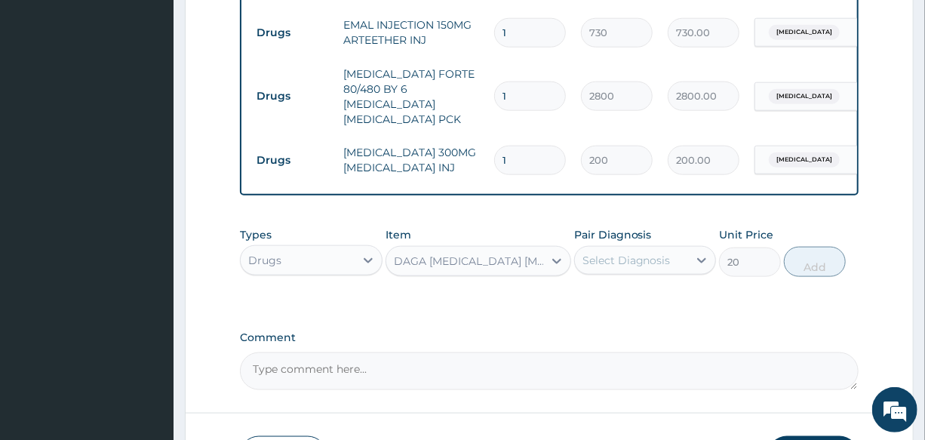
click at [626, 253] on div "Select Diagnosis" at bounding box center [626, 260] width 88 height 15
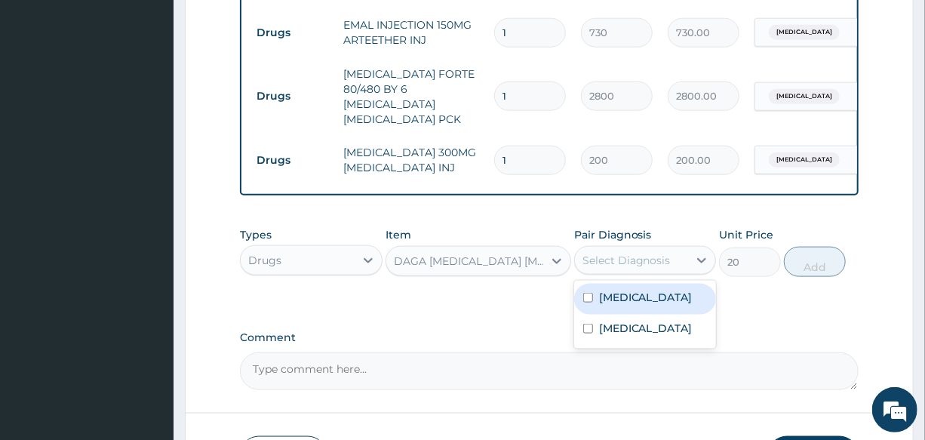
drag, startPoint x: 630, startPoint y: 280, endPoint x: 753, endPoint y: 257, distance: 125.0
click at [632, 290] on label "Malaria" at bounding box center [646, 297] width 94 height 15
checkbox input "true"
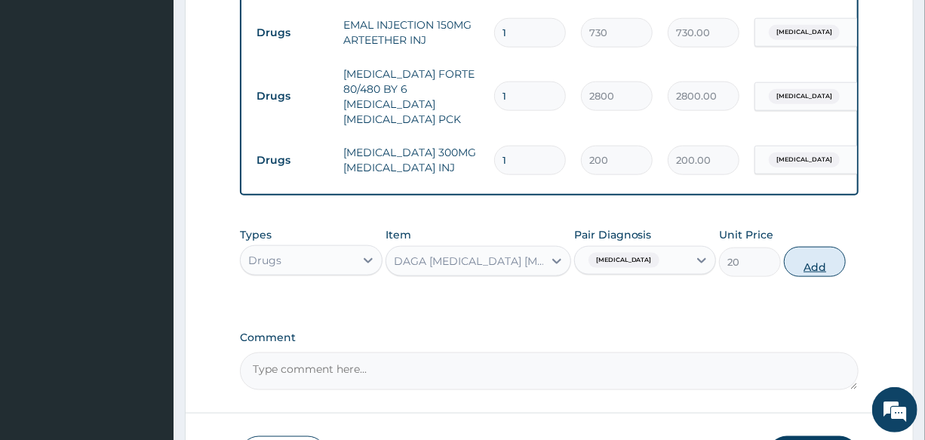
click at [816, 247] on button "Add" at bounding box center [815, 262] width 62 height 30
type input "0"
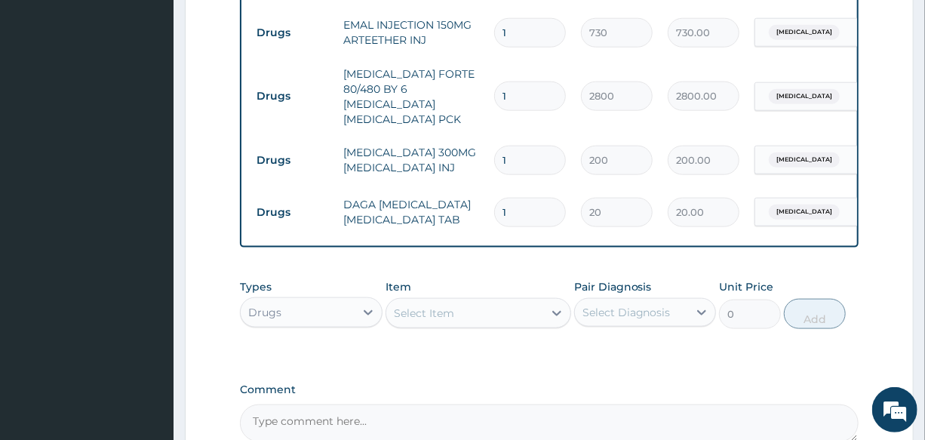
click at [452, 305] on div "Select Item" at bounding box center [424, 312] width 60 height 15
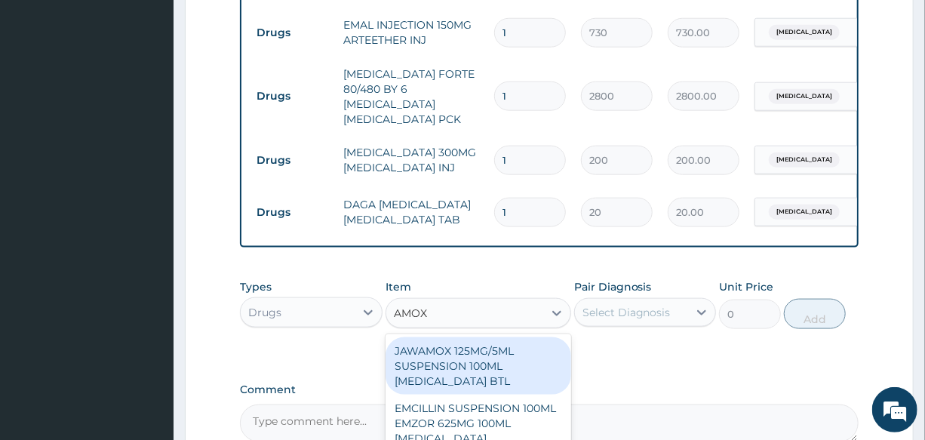
type input "AMOXI"
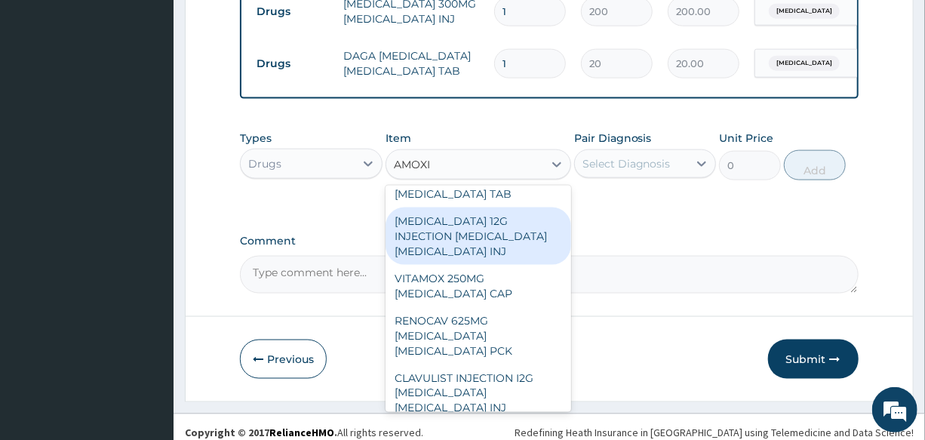
scroll to position [548, 0]
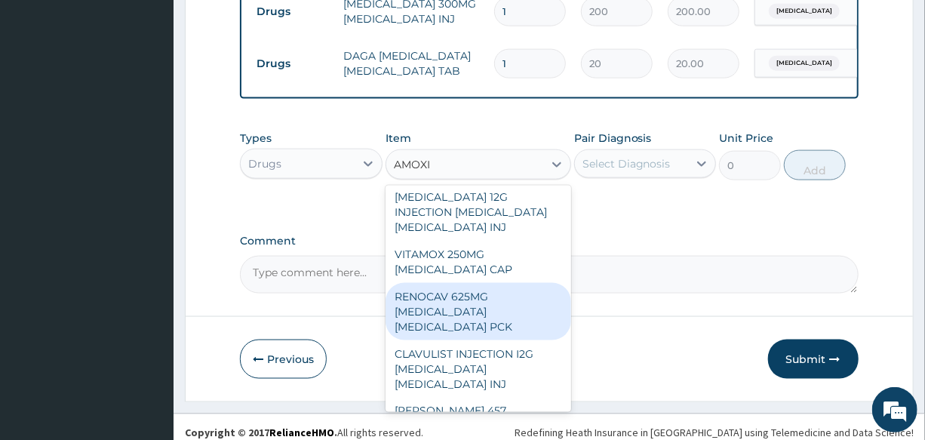
click at [495, 283] on div "RENOCAV 625MG [MEDICAL_DATA] [MEDICAL_DATA] PCK" at bounding box center [478, 311] width 186 height 57
type input "1300"
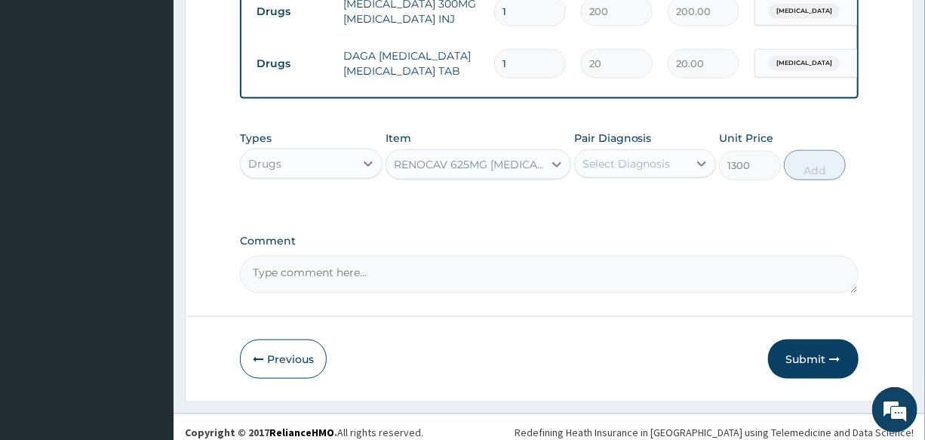
click at [440, 157] on div "RENOCAV 625MG [MEDICAL_DATA] [MEDICAL_DATA] PCK" at bounding box center [469, 164] width 151 height 15
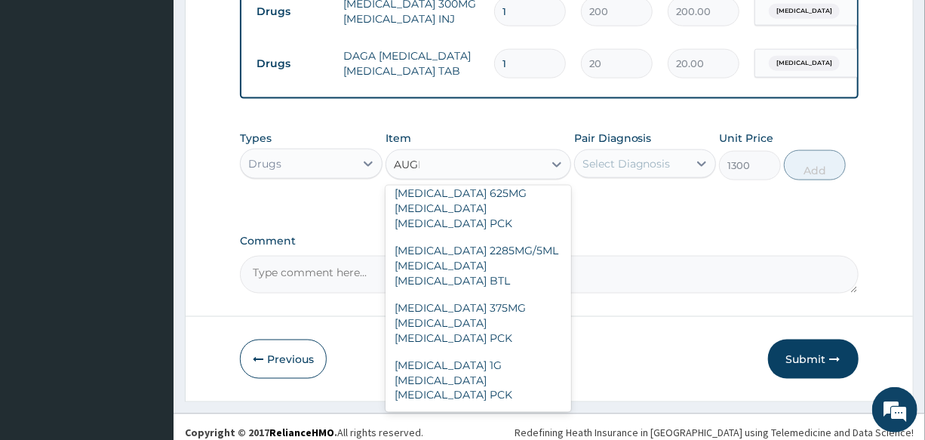
scroll to position [123, 0]
type input "AUGMEN"
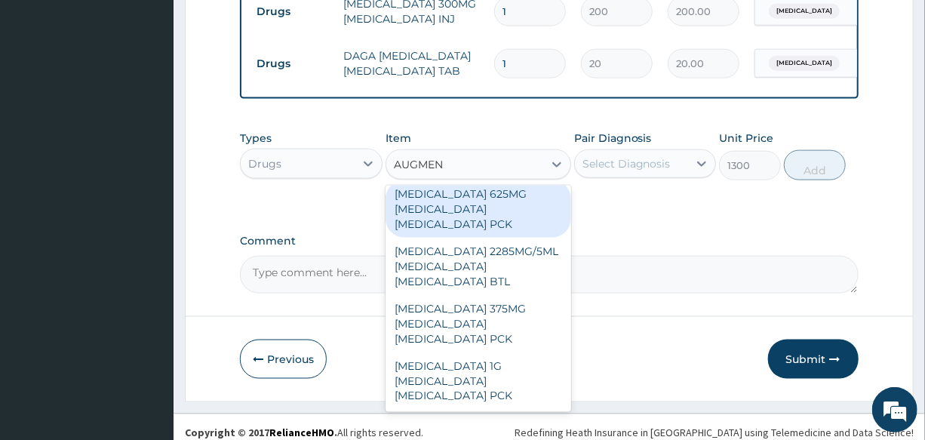
click at [497, 188] on div "[MEDICAL_DATA] 625MG [MEDICAL_DATA] [MEDICAL_DATA] PCK" at bounding box center [478, 208] width 186 height 57
type input "6000"
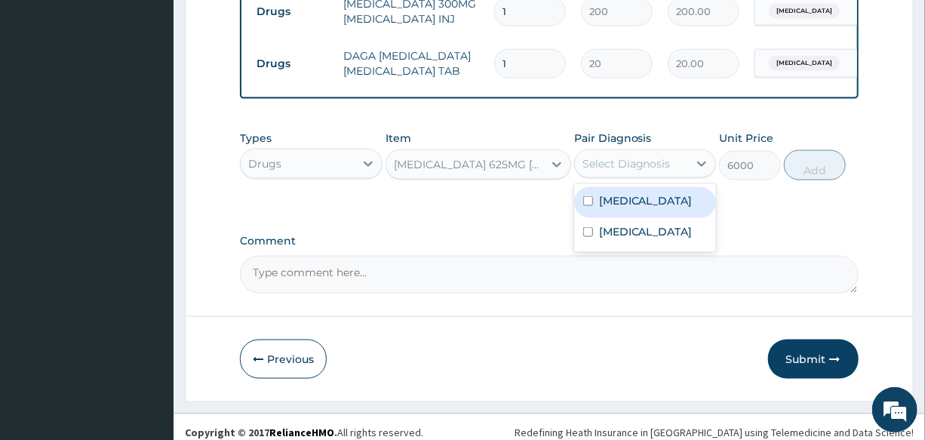
click at [618, 156] on div "Select Diagnosis" at bounding box center [626, 163] width 88 height 15
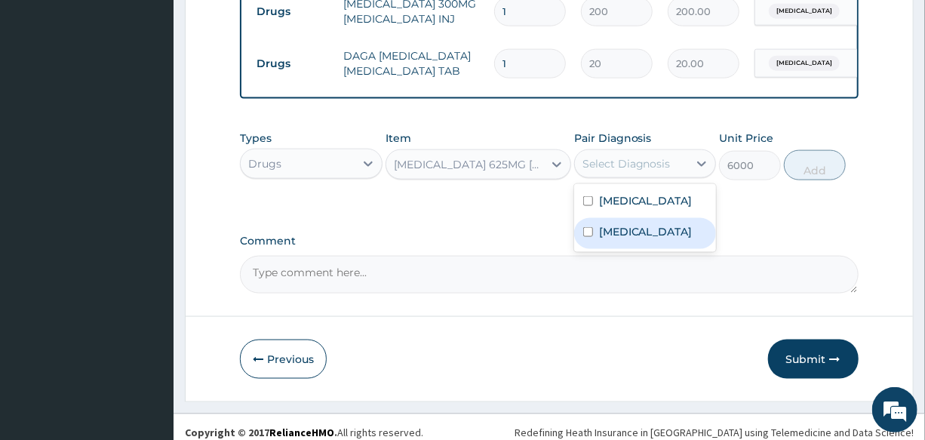
click at [637, 234] on label "[MEDICAL_DATA]" at bounding box center [646, 231] width 94 height 15
checkbox input "true"
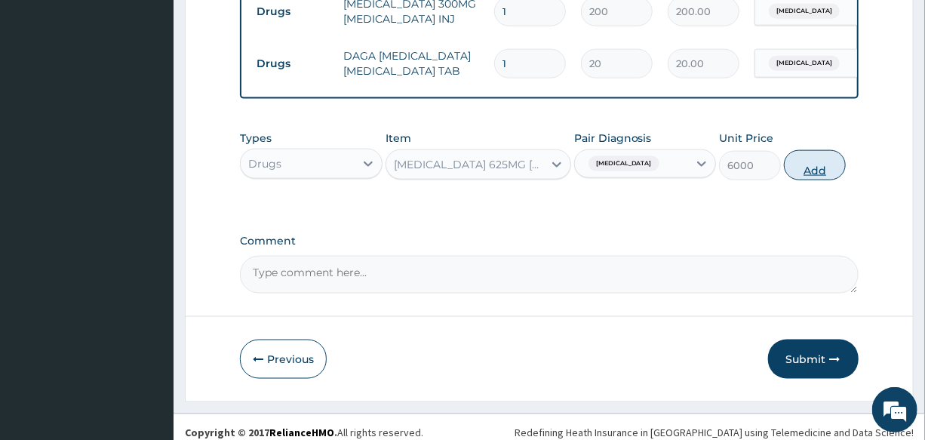
click at [810, 163] on button "Add" at bounding box center [815, 165] width 62 height 30
type input "0"
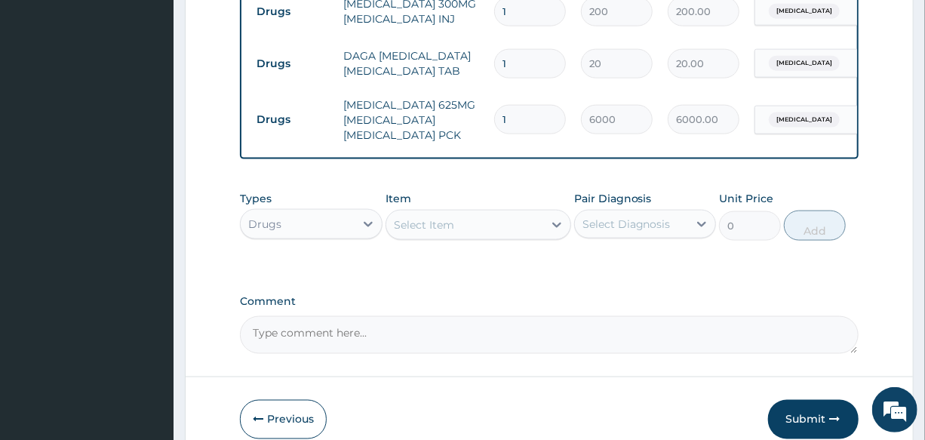
click at [433, 217] on div "Select Item" at bounding box center [424, 224] width 60 height 15
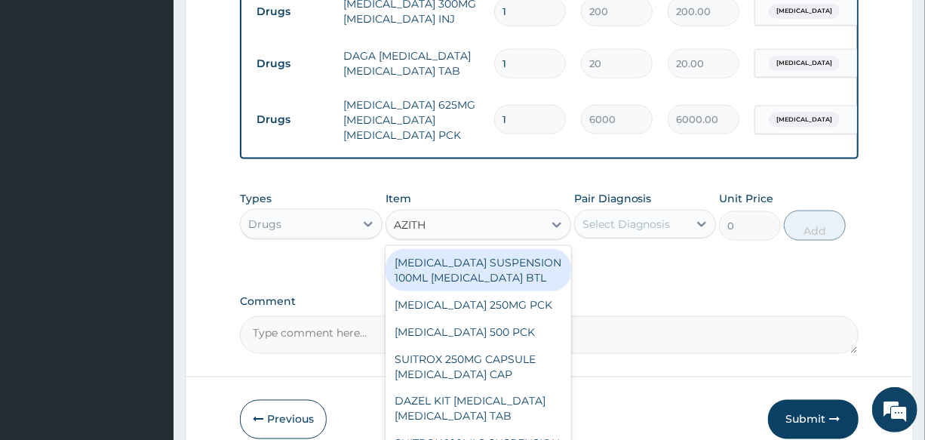
type input "AZITHR"
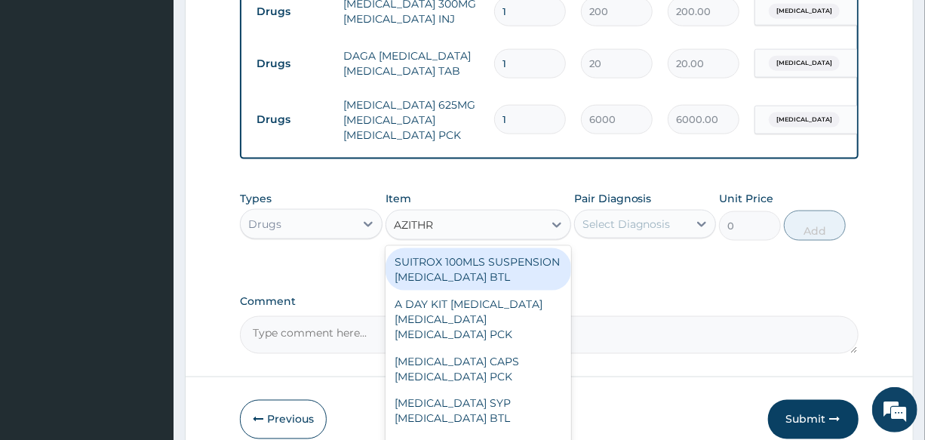
scroll to position [205, 0]
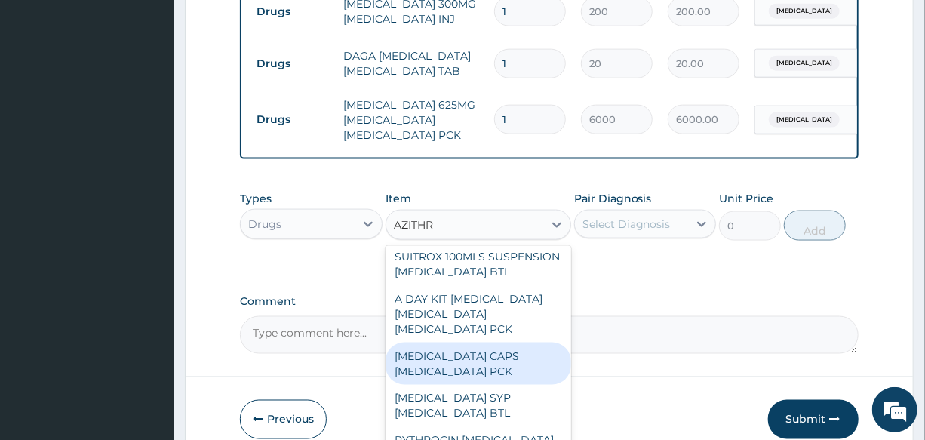
click at [492, 358] on div "[MEDICAL_DATA] CAPS [MEDICAL_DATA] PCK" at bounding box center [478, 363] width 186 height 42
type input "200"
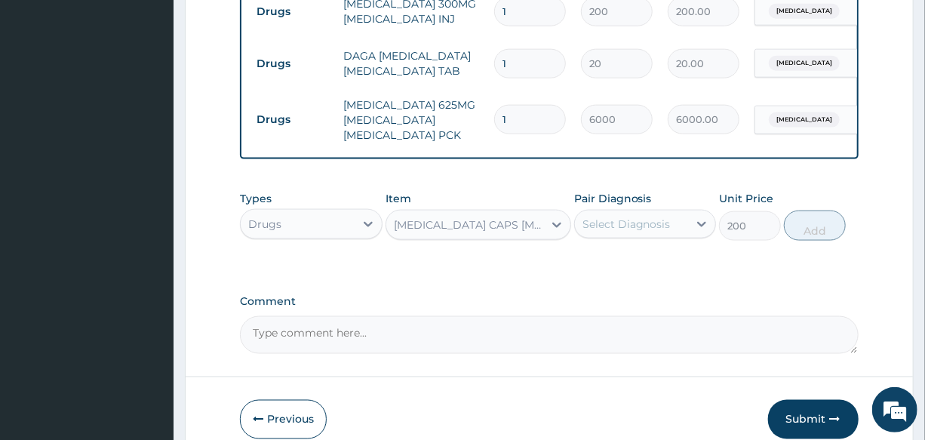
click at [480, 217] on div "[MEDICAL_DATA] CAPS [MEDICAL_DATA] PCK" at bounding box center [469, 224] width 151 height 15
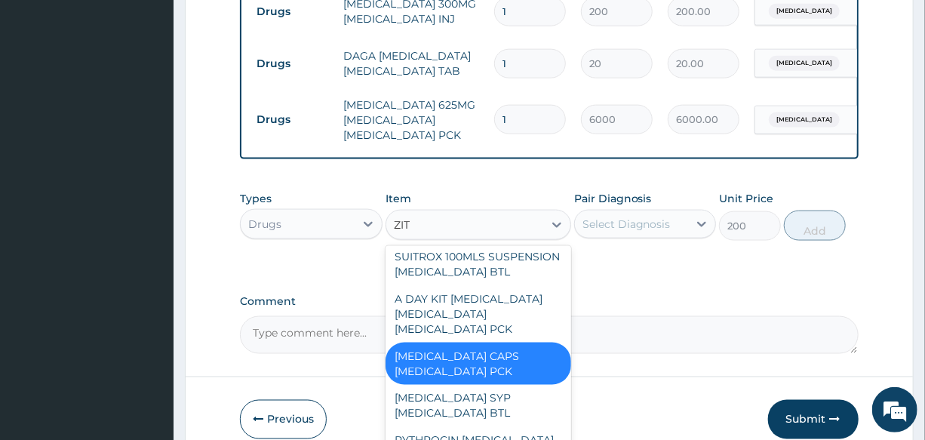
scroll to position [217, 0]
type input "ZITHR"
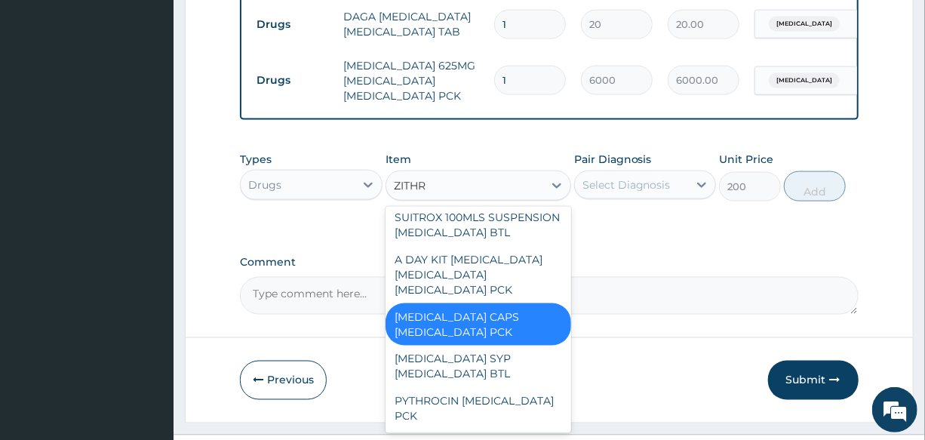
scroll to position [940, 0]
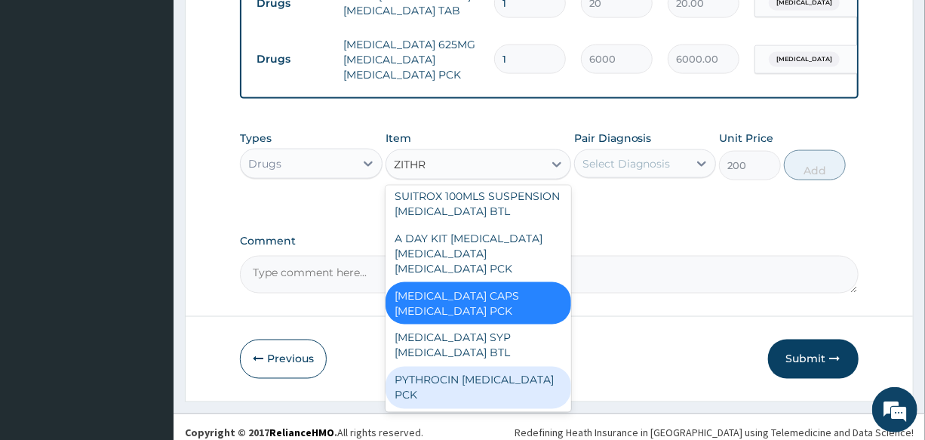
click at [512, 370] on div "PYTHROCIN [MEDICAL_DATA] PCK" at bounding box center [478, 388] width 186 height 42
type input "1200"
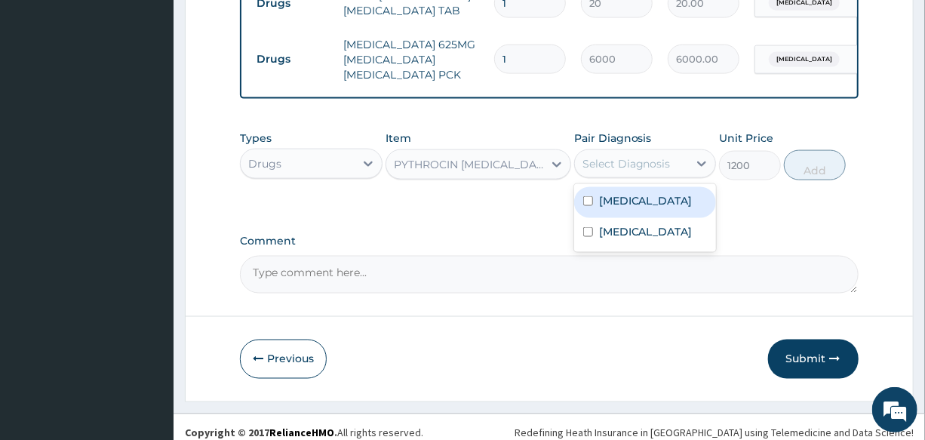
click at [624, 156] on div "Select Diagnosis" at bounding box center [626, 163] width 88 height 15
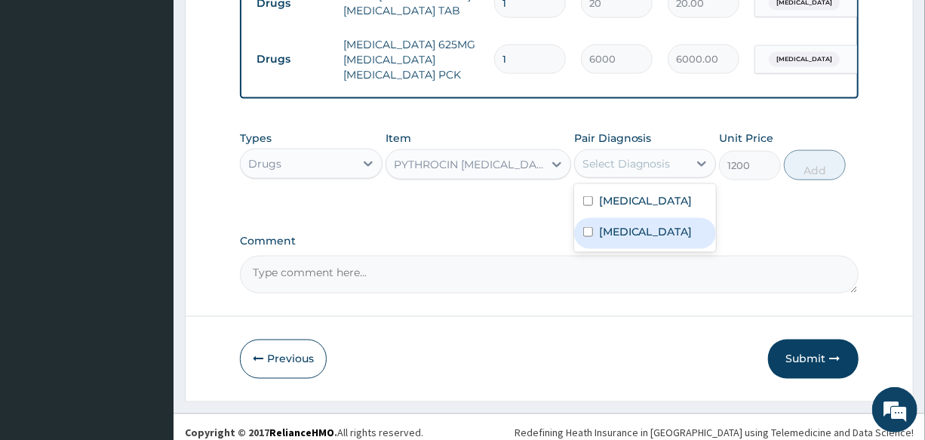
click at [655, 225] on label "[MEDICAL_DATA]" at bounding box center [646, 231] width 94 height 15
checkbox input "true"
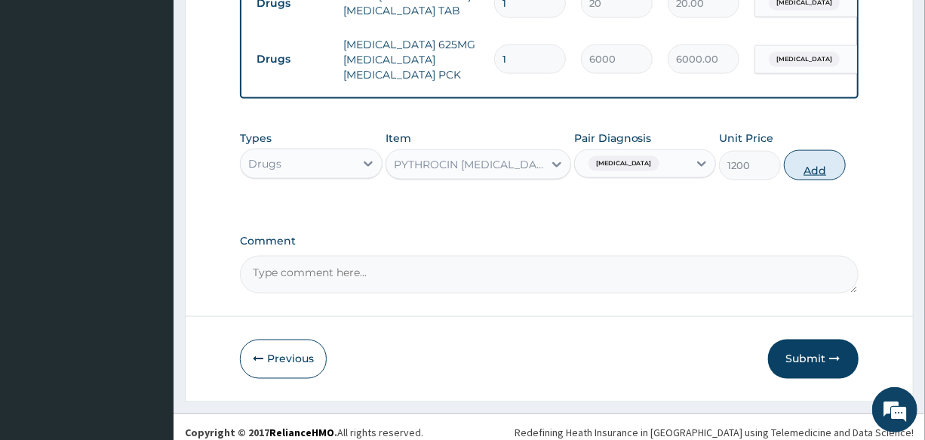
click at [828, 150] on button "Add" at bounding box center [815, 165] width 62 height 30
type input "0"
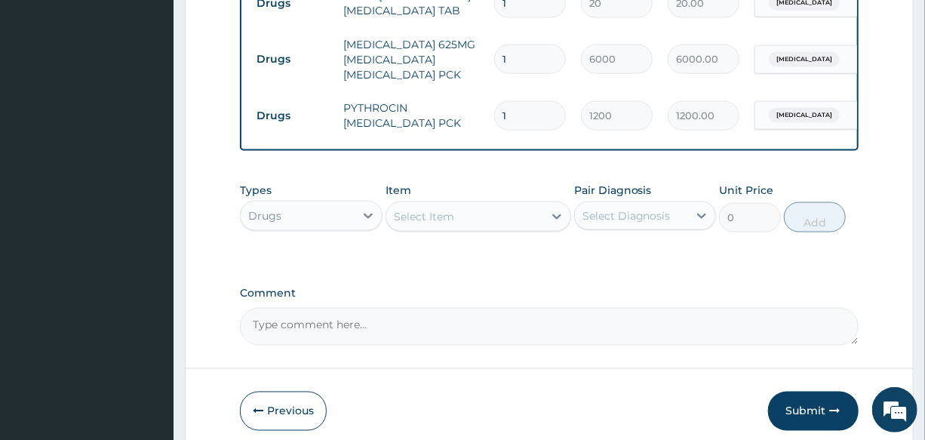
click at [443, 210] on div "Select Item" at bounding box center [424, 216] width 60 height 15
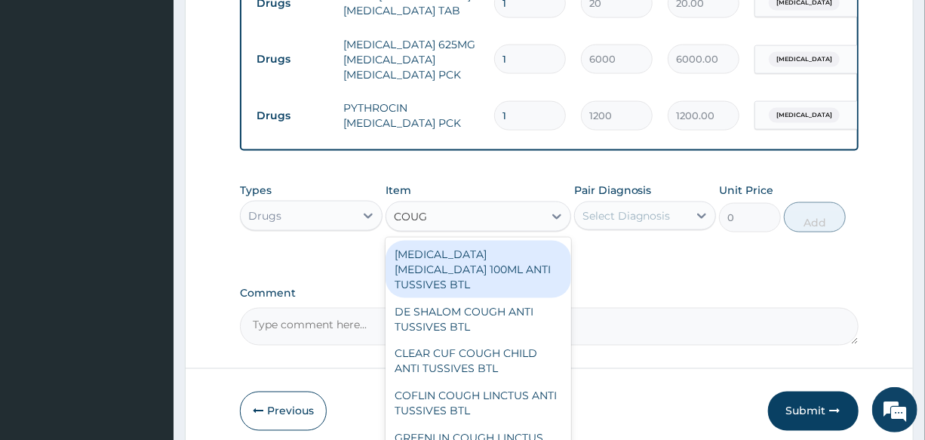
type input "COUGH"
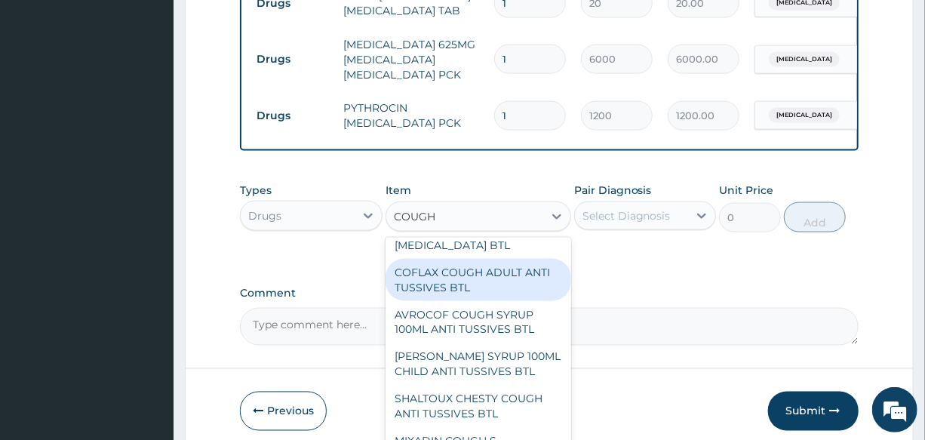
scroll to position [1302, 0]
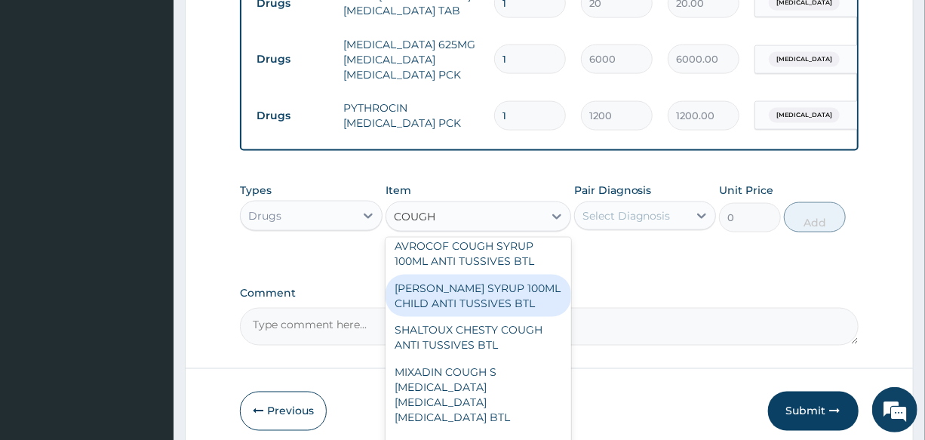
click at [481, 317] on div "[PERSON_NAME] SYRUP 100ML CHILD ANTI TUSSIVES BTL" at bounding box center [478, 296] width 186 height 42
type input "300"
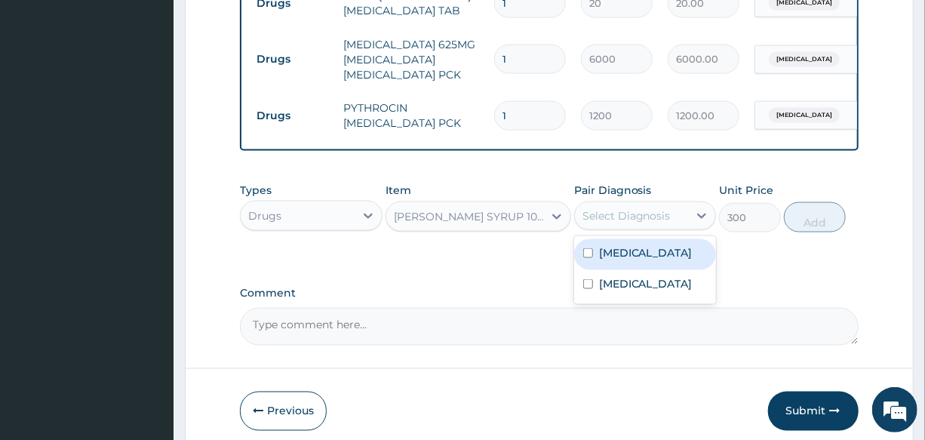
click at [636, 208] on div "Select Diagnosis" at bounding box center [626, 215] width 88 height 15
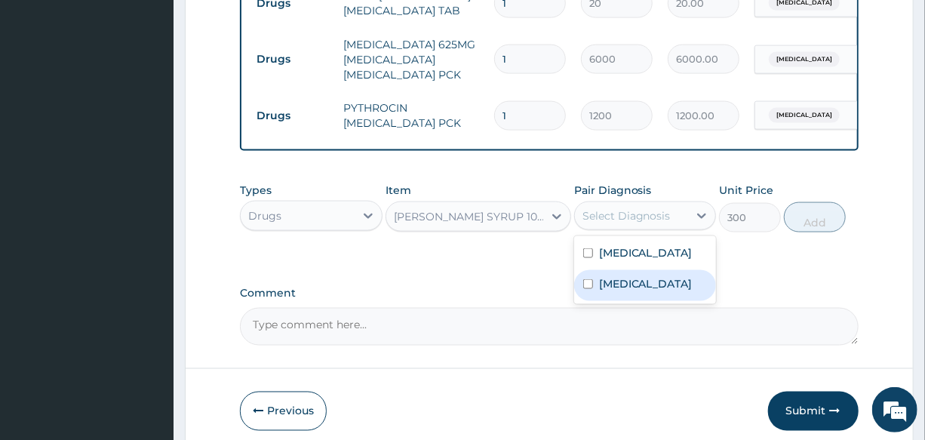
click at [649, 276] on label "[MEDICAL_DATA]" at bounding box center [646, 283] width 94 height 15
checkbox input "true"
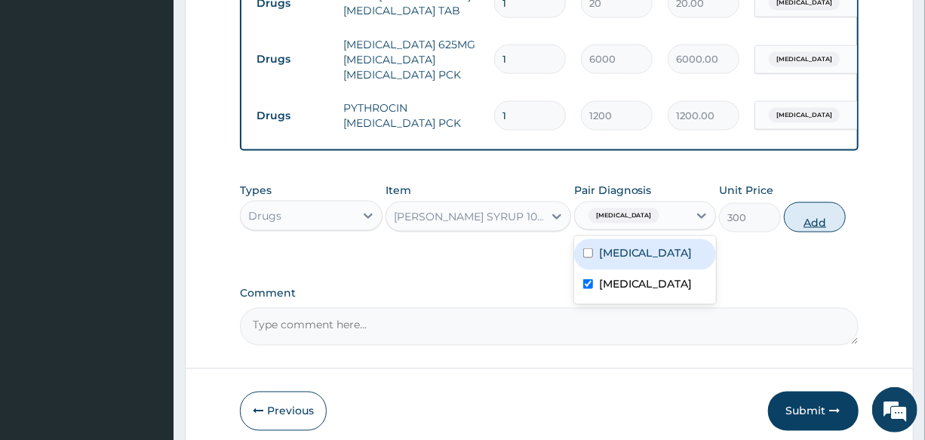
click at [808, 216] on button "Add" at bounding box center [815, 217] width 62 height 30
type input "0"
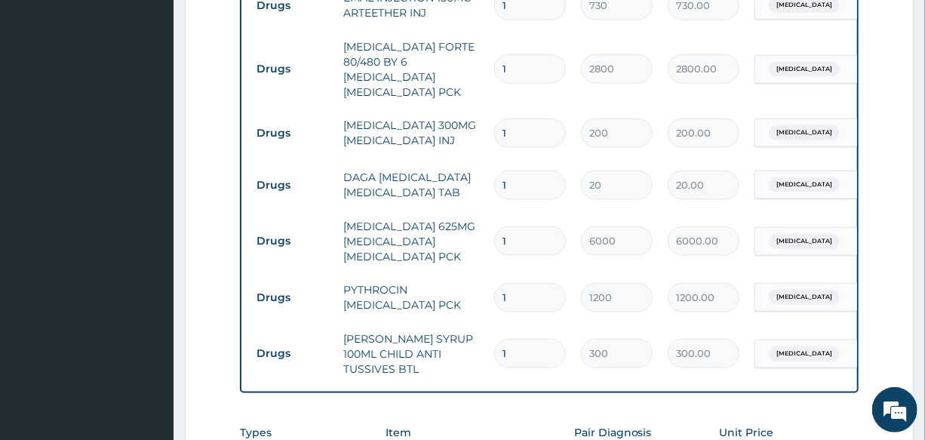
scroll to position [734, 0]
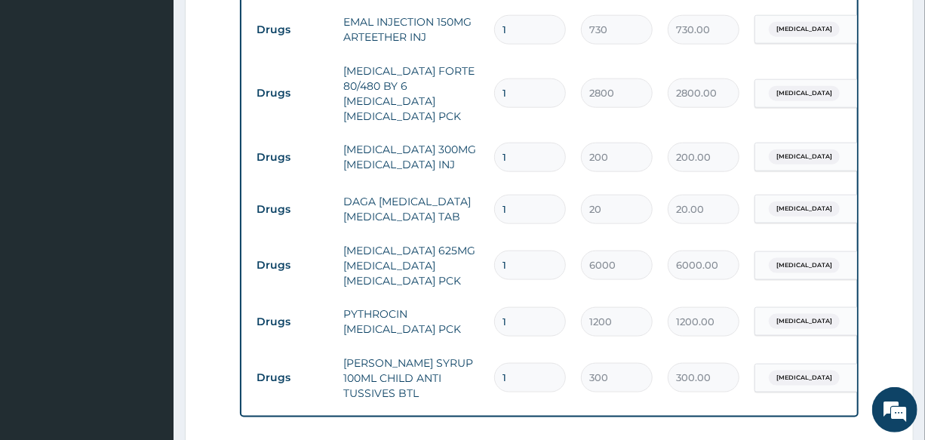
drag, startPoint x: 513, startPoint y: 192, endPoint x: 452, endPoint y: 192, distance: 60.3
click at [452, 192] on tr "Drugs DAGA PARACETAMOL ACETAMINOPHEN TAB 1 20 20.00 Malaria Delete" at bounding box center [618, 209] width 739 height 52
type input "2"
type input "40.00"
type input "24"
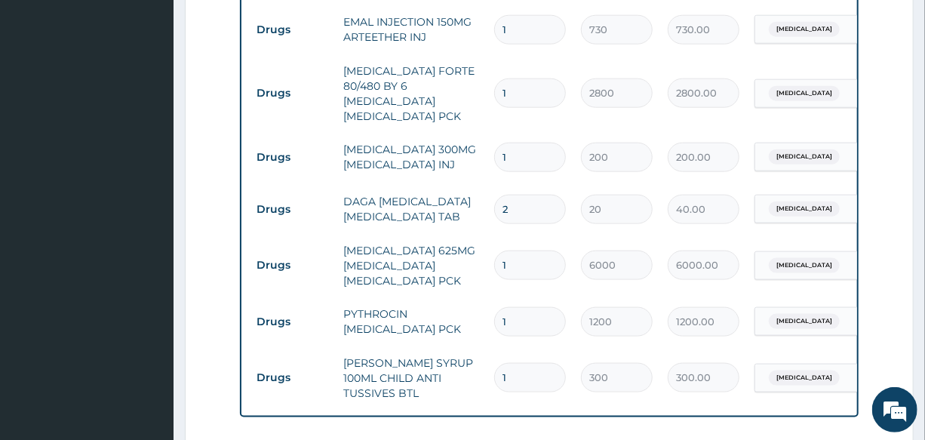
type input "480.00"
type input "24"
drag, startPoint x: 525, startPoint y: 142, endPoint x: 405, endPoint y: 149, distance: 120.1
click at [405, 149] on tr "Drugs PARACETAMOL 300MG ACETAMINOPHEN INJ 1 200 200.00 Malaria Delete" at bounding box center [618, 157] width 739 height 52
type input "2"
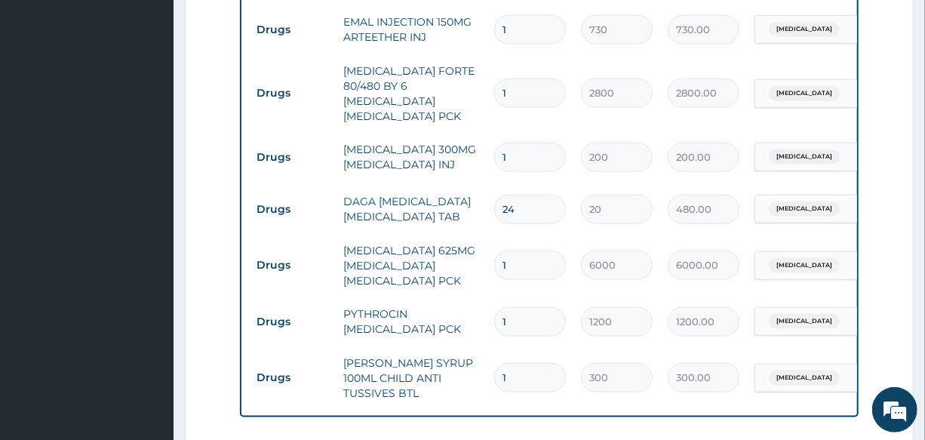
type input "400.00"
type input "2"
click at [413, 150] on td "[MEDICAL_DATA] 300MG [MEDICAL_DATA] INJ" at bounding box center [411, 156] width 151 height 45
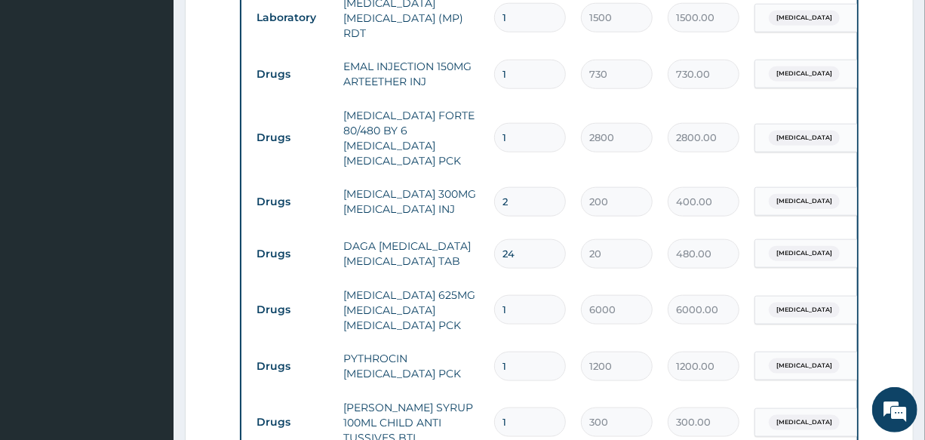
scroll to position [665, 0]
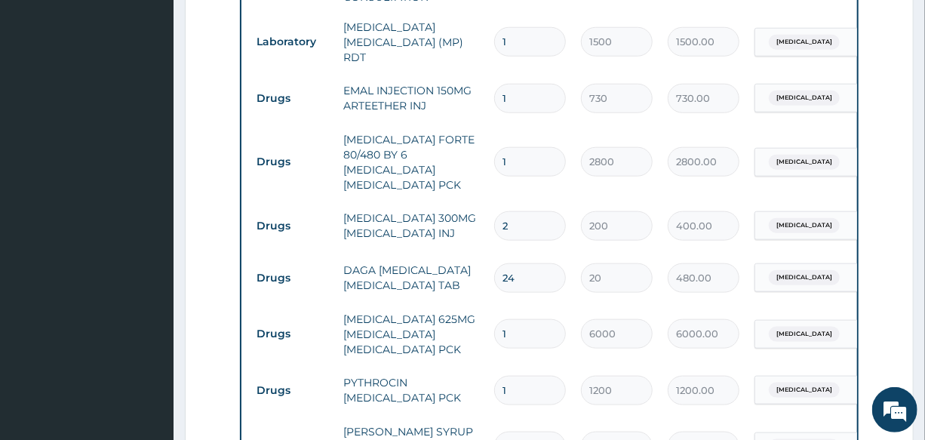
drag, startPoint x: 527, startPoint y: 85, endPoint x: 460, endPoint y: 101, distance: 69.0
click at [460, 101] on tr "Drugs EMAL INJECTION 150MG ARTEETHER INJ 1 730 730.00 Malaria Delete" at bounding box center [618, 98] width 739 height 52
type input "3"
type input "2190.00"
type input "3"
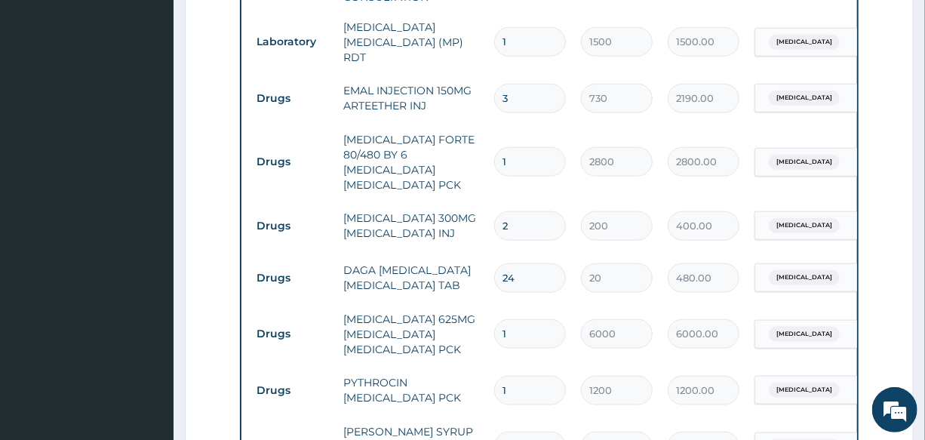
click at [529, 112] on tr "Drugs EMAL INJECTION 150MG ARTEETHER INJ 3 730 2190.00 Malaria Delete" at bounding box center [618, 98] width 739 height 52
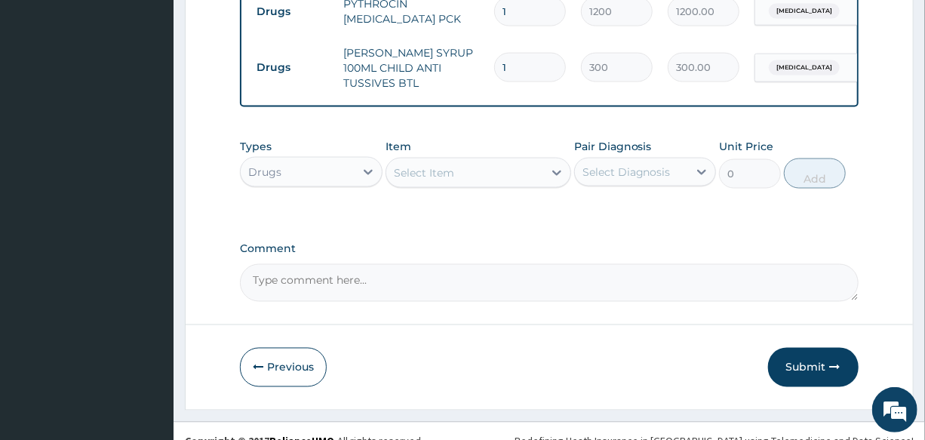
scroll to position [1053, 0]
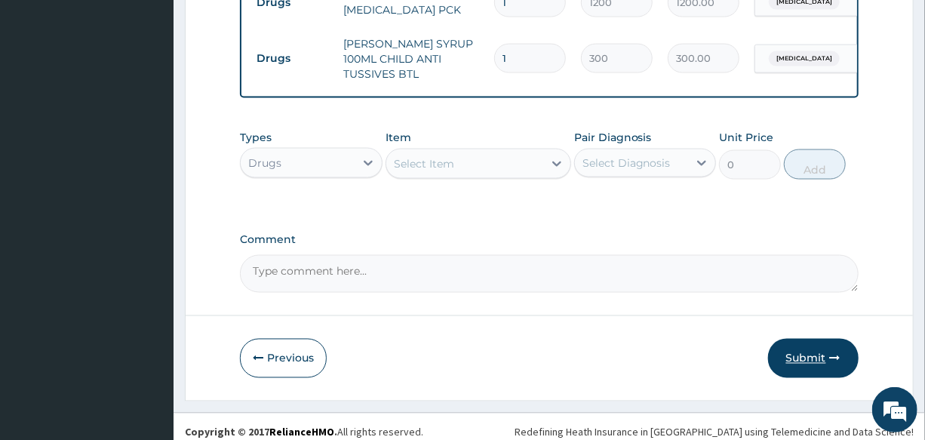
click at [797, 350] on button "Submit" at bounding box center [813, 358] width 90 height 39
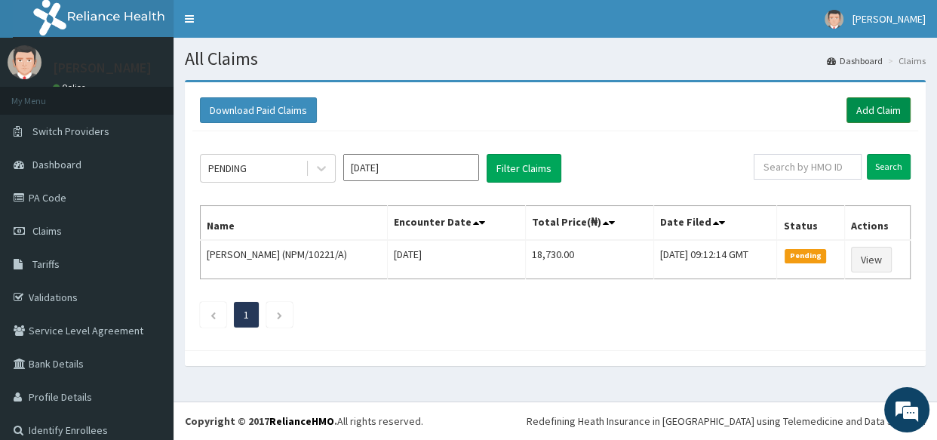
click at [863, 111] on link "Add Claim" at bounding box center [878, 110] width 64 height 26
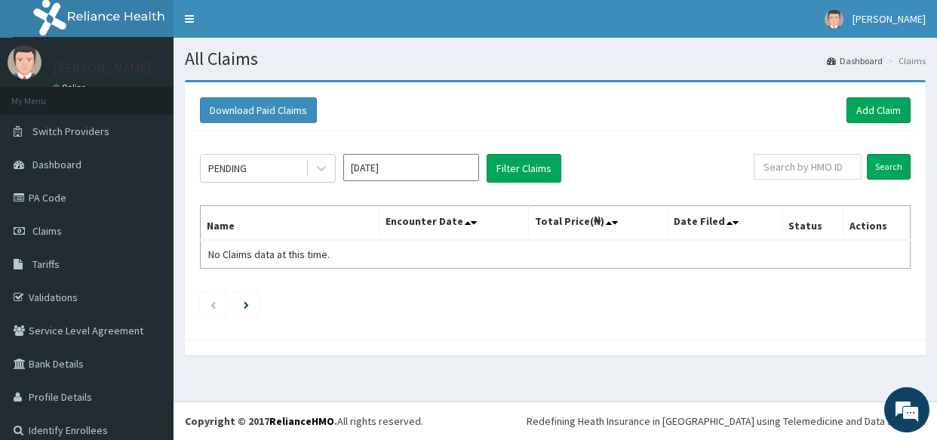
click at [48, 264] on span "Tariffs" at bounding box center [45, 264] width 27 height 14
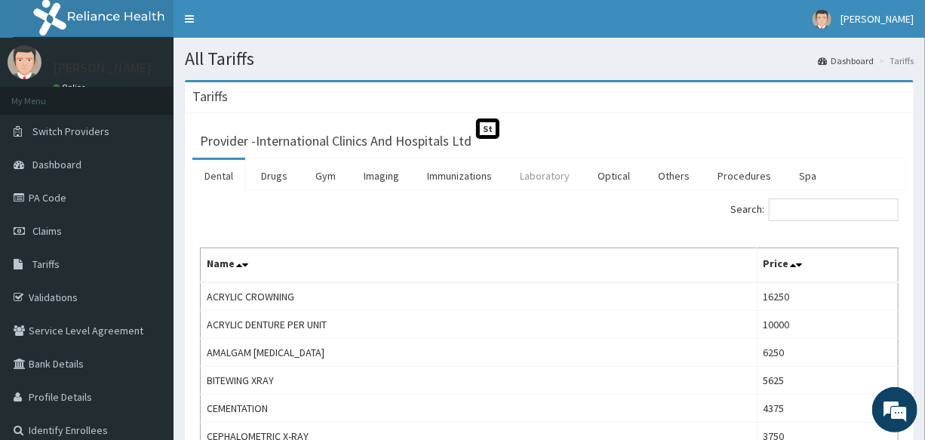
click at [546, 175] on link "Laboratory" at bounding box center [545, 176] width 74 height 32
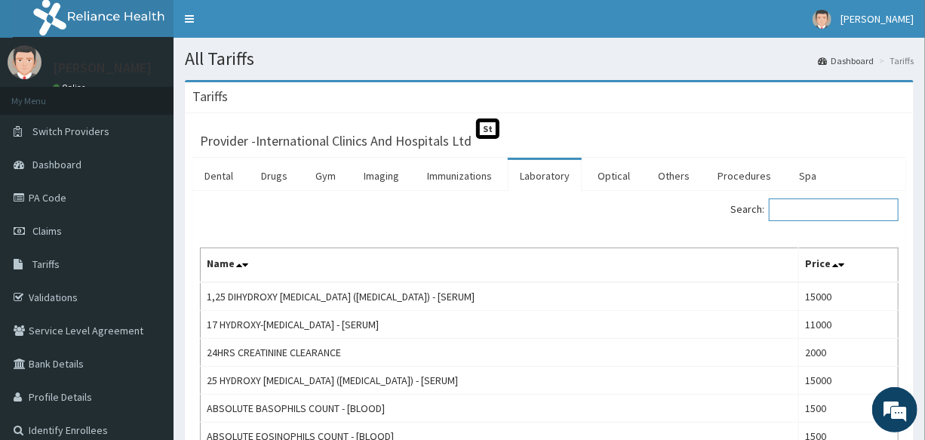
click at [798, 213] on input "Search:" at bounding box center [833, 209] width 130 height 23
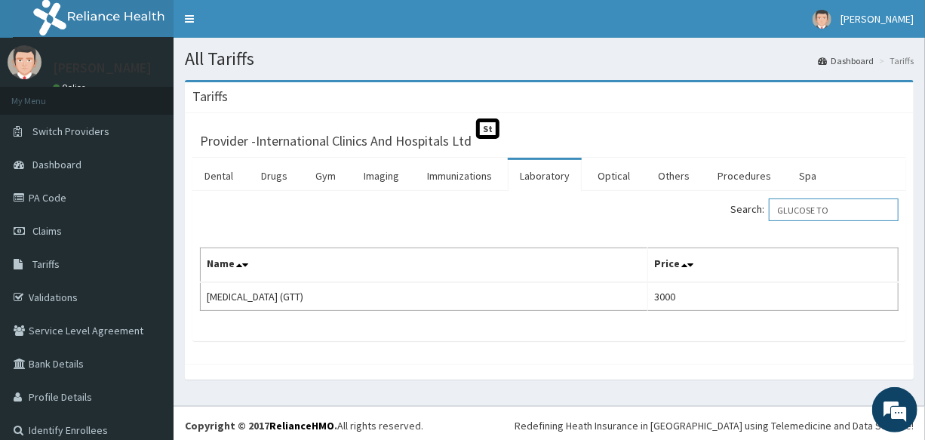
type input "GLUCOSE TO"
click at [82, 195] on link "PA Code" at bounding box center [86, 197] width 173 height 33
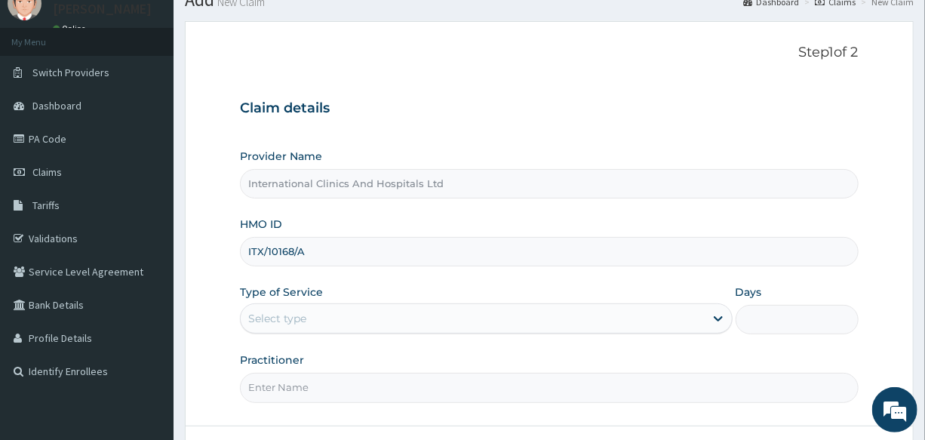
scroll to position [137, 0]
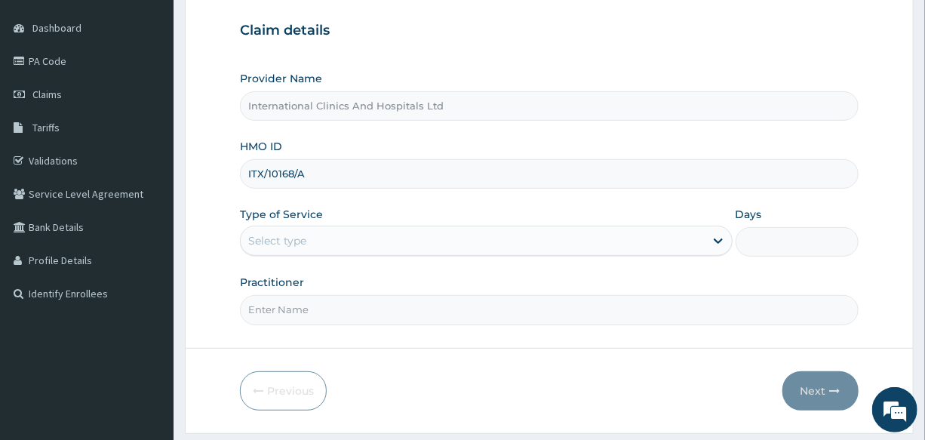
type input "ITX/10168/A"
click at [347, 235] on div "Select type" at bounding box center [472, 241] width 463 height 24
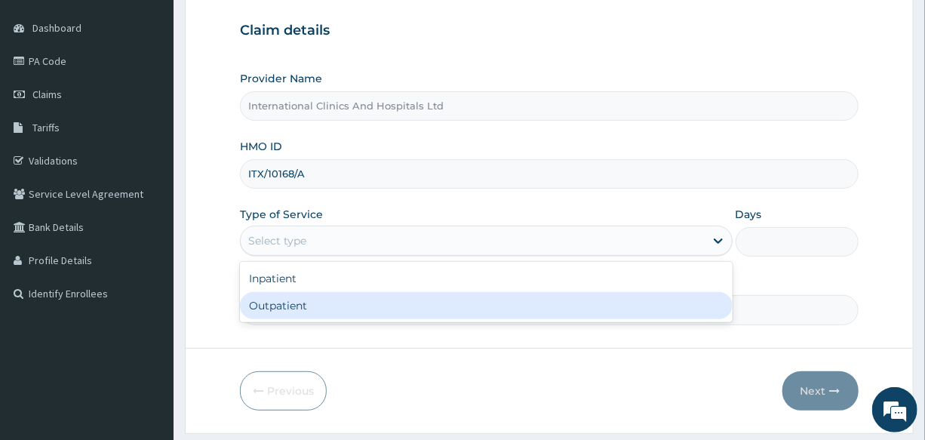
click at [359, 310] on div "Outpatient" at bounding box center [486, 305] width 492 height 27
type input "1"
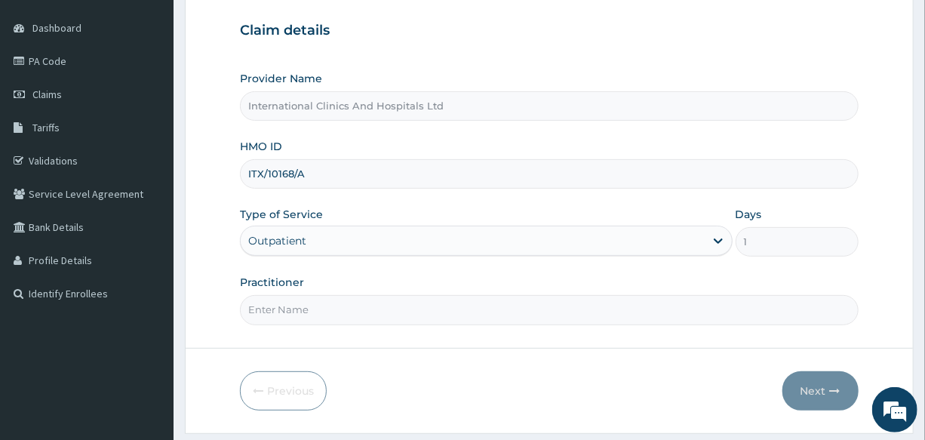
click at [359, 310] on input "Practitioner" at bounding box center [549, 309] width 618 height 29
type input "[PERSON_NAME]"
click at [814, 388] on button "Next" at bounding box center [820, 390] width 76 height 39
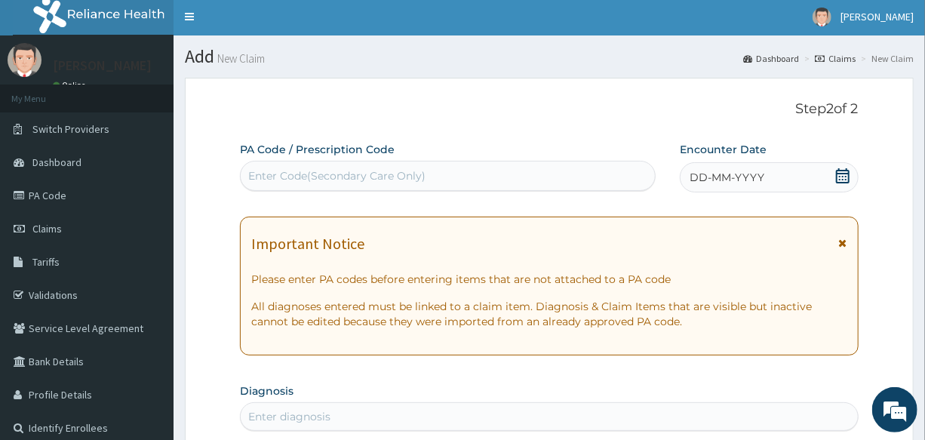
scroll to position [0, 0]
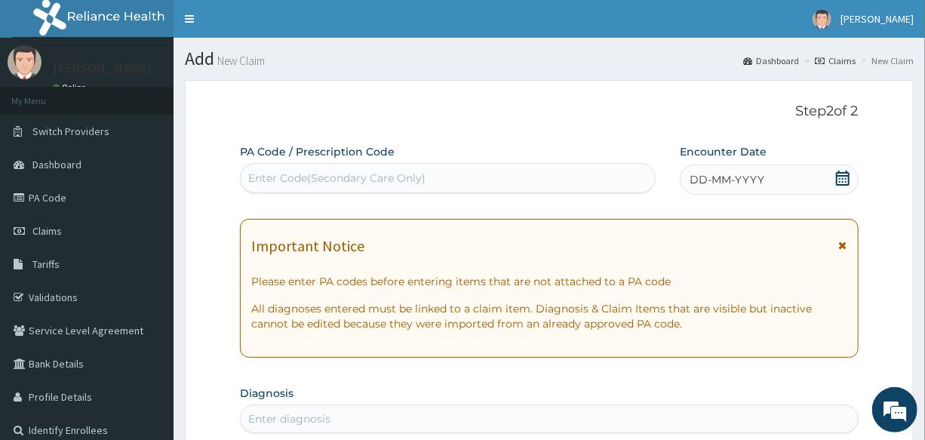
click at [404, 172] on div "Enter Code(Secondary Care Only)" at bounding box center [336, 177] width 177 height 15
paste input "PA/511A8B"
type input "PA/511A8B"
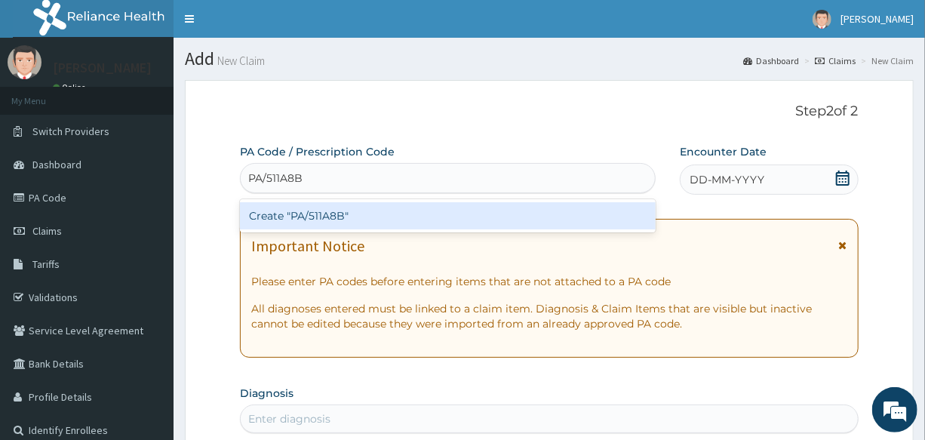
click at [305, 213] on div "Create "PA/511A8B"" at bounding box center [448, 215] width 416 height 27
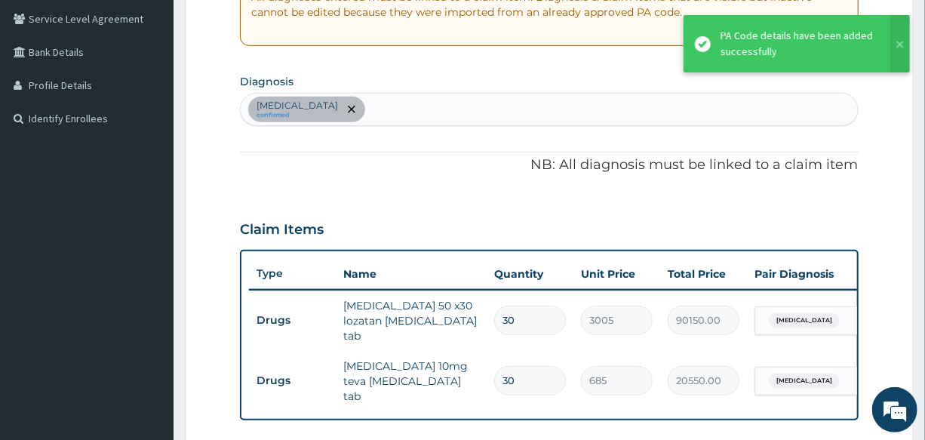
scroll to position [253, 0]
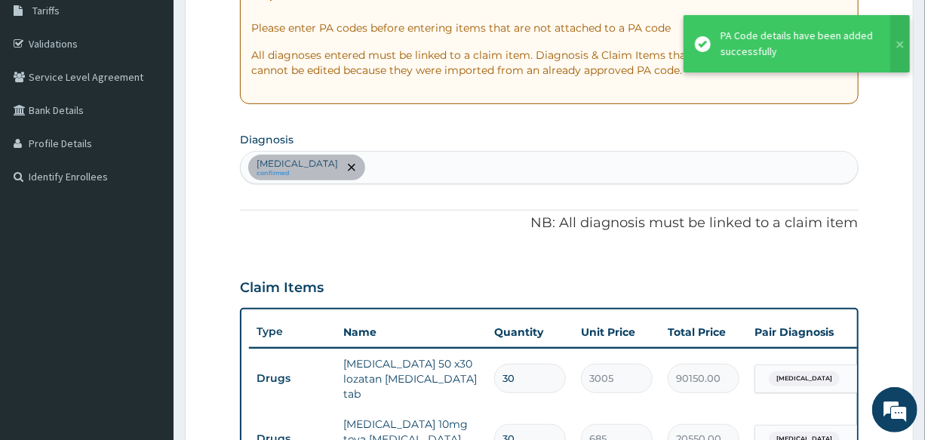
click at [410, 164] on div "[MEDICAL_DATA] confirmed" at bounding box center [549, 168] width 616 height 32
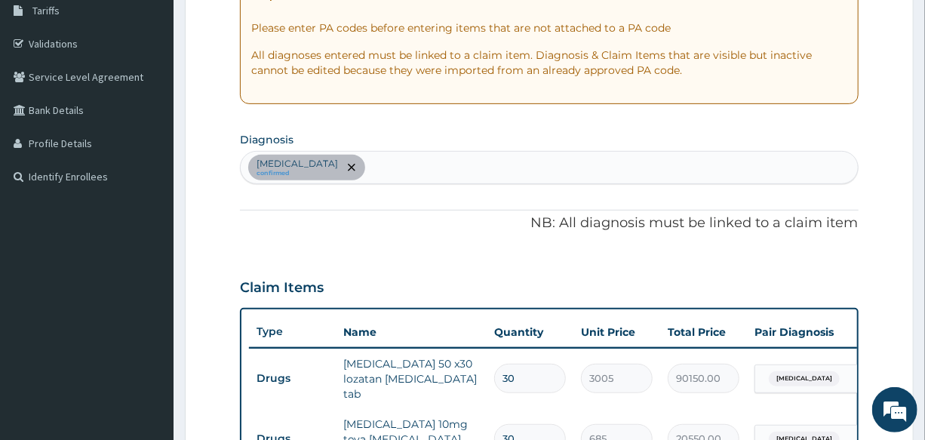
type input "E"
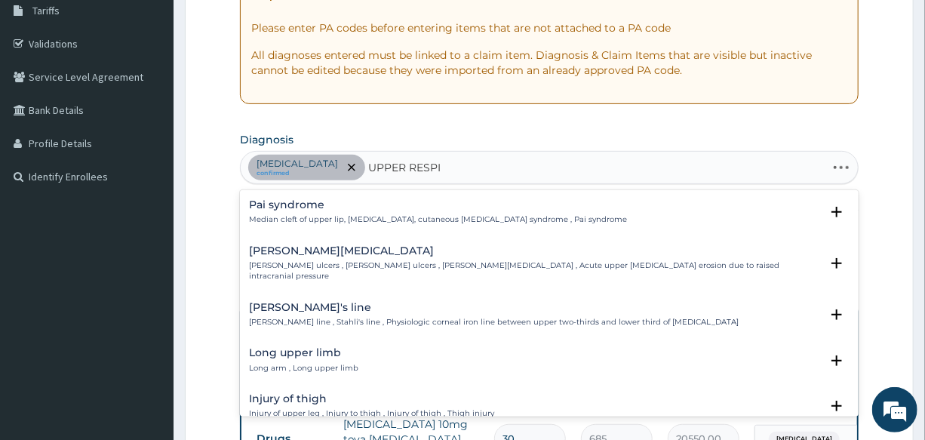
type input "UPPER RESPIR"
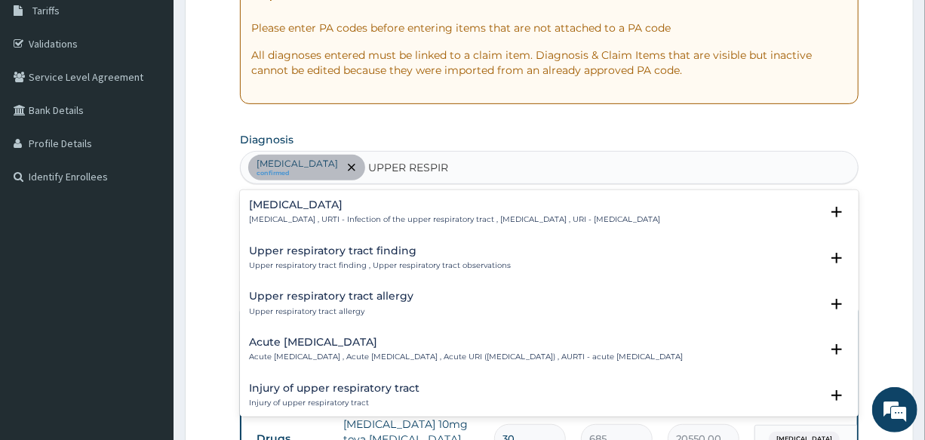
click at [342, 211] on div "[MEDICAL_DATA] [MEDICAL_DATA] , URTI - Infection of the upper respiratory tract…" at bounding box center [454, 212] width 411 height 26
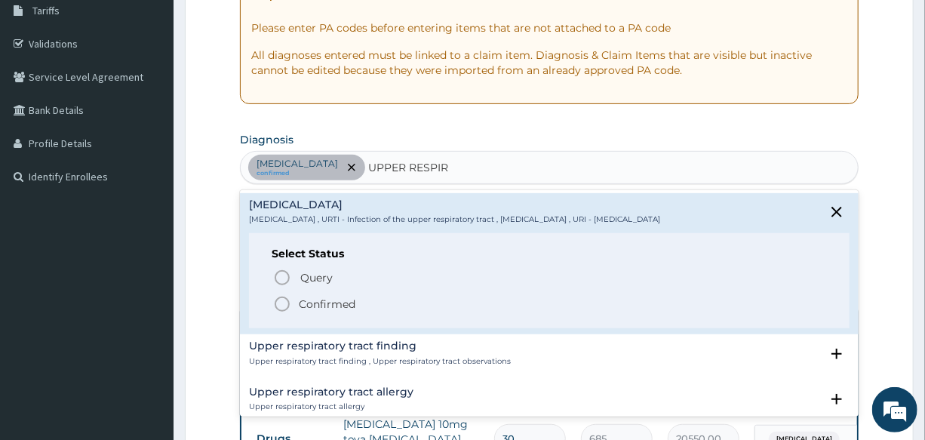
click at [281, 304] on icon "status option filled" at bounding box center [282, 304] width 18 height 18
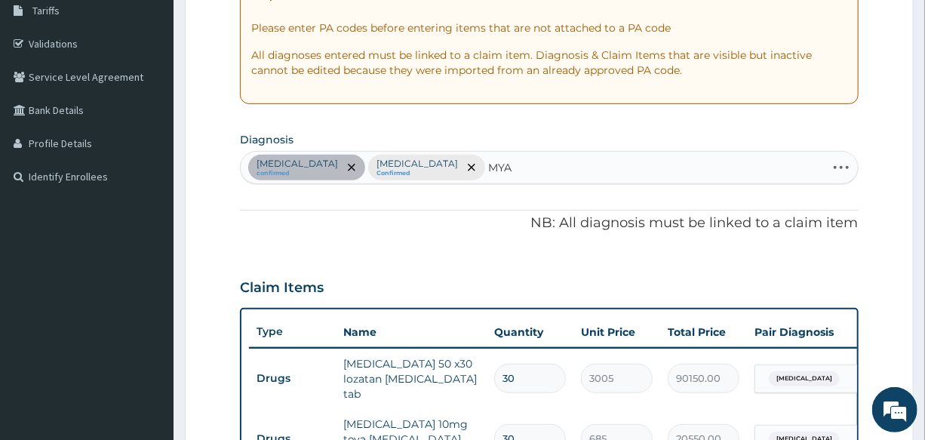
type input "MYAL"
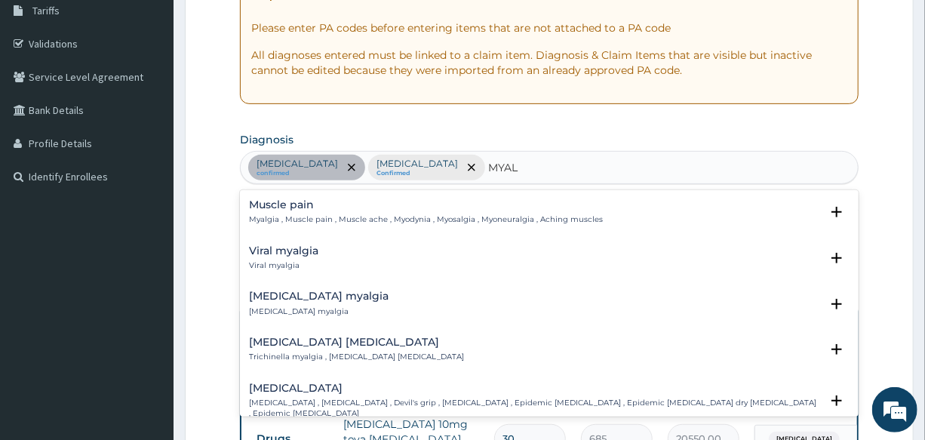
click at [287, 204] on h4 "Muscle pain" at bounding box center [426, 204] width 354 height 11
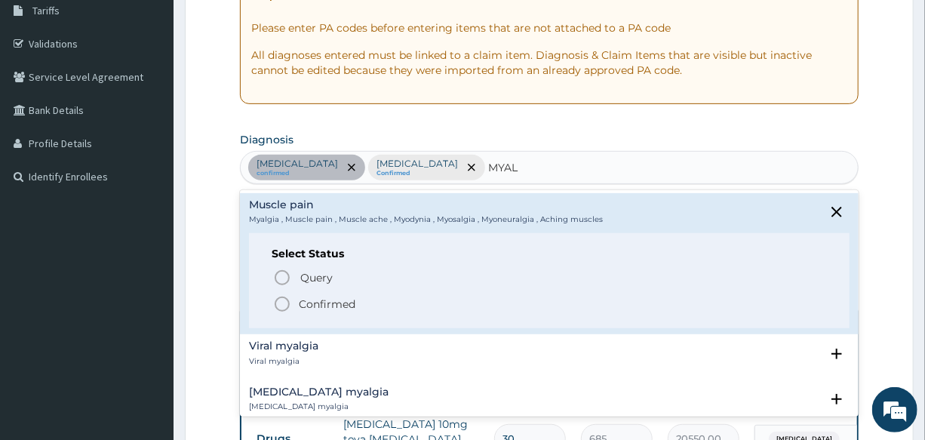
click at [279, 299] on icon "status option filled" at bounding box center [282, 304] width 18 height 18
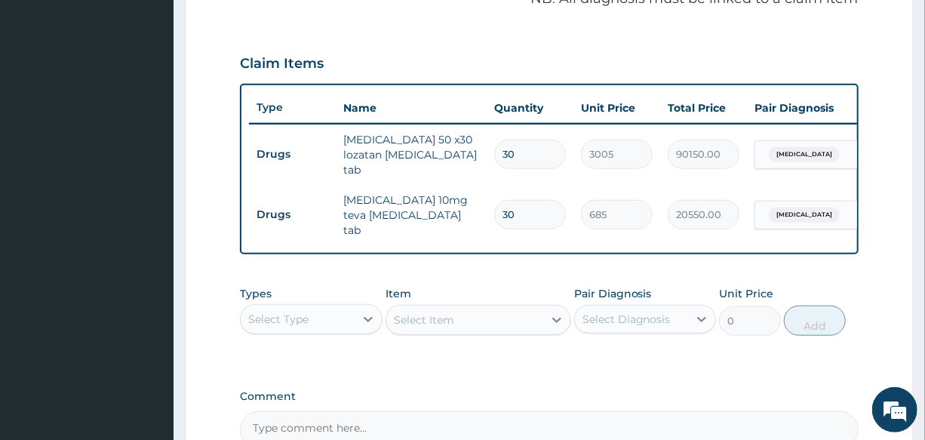
scroll to position [596, 0]
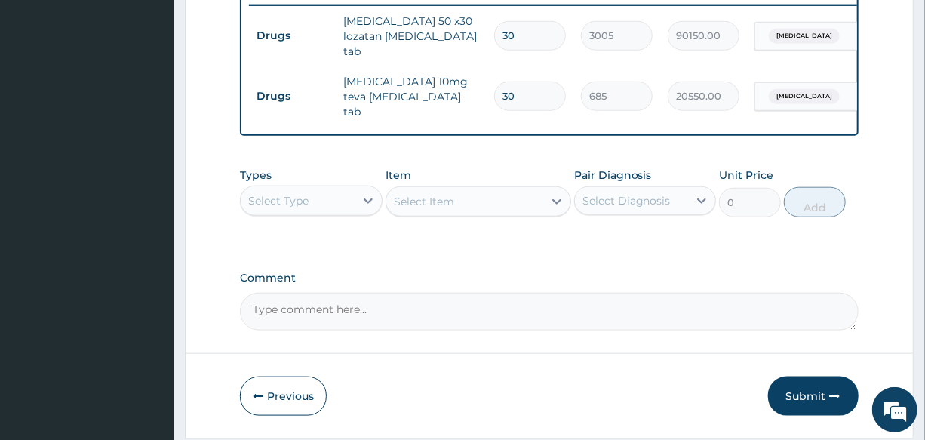
click at [294, 206] on div "Select Type" at bounding box center [297, 201] width 113 height 24
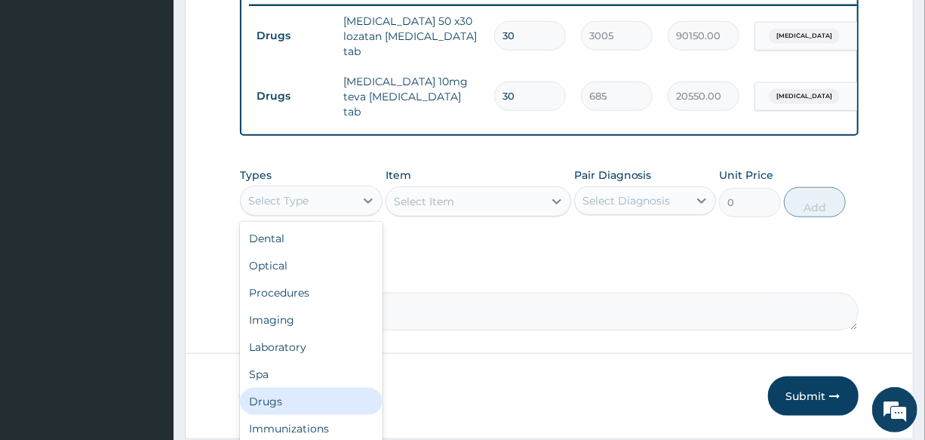
click at [300, 391] on div "Drugs" at bounding box center [311, 401] width 142 height 27
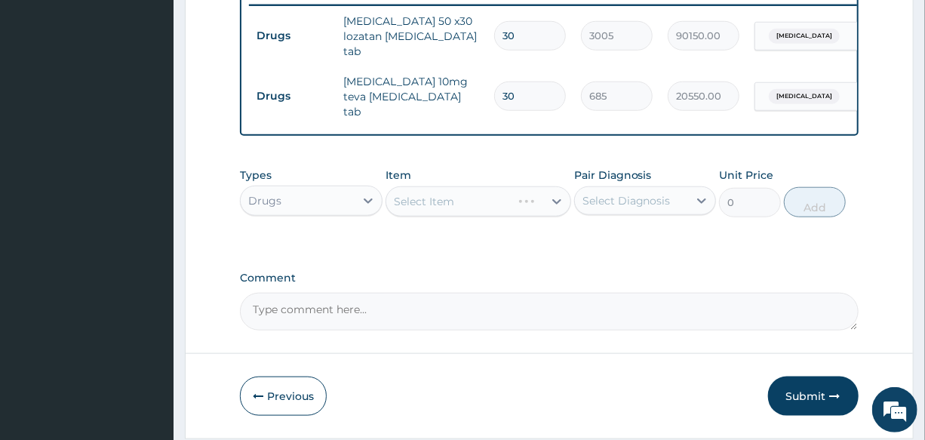
click at [449, 192] on div "Select Item" at bounding box center [478, 201] width 186 height 30
click at [449, 194] on div "Select Item" at bounding box center [424, 201] width 60 height 15
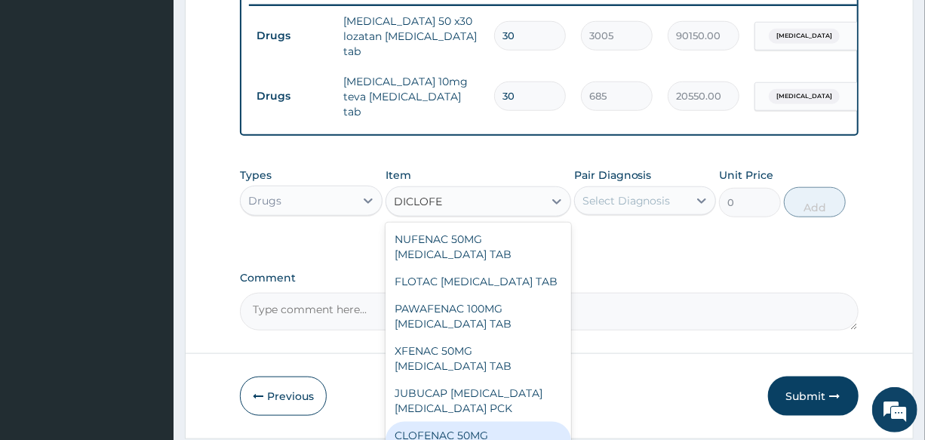
type input "DICLOFE"
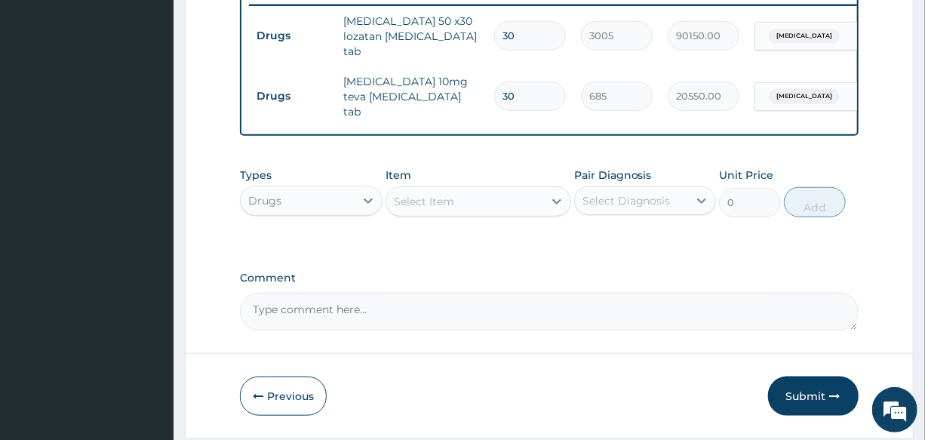
click at [446, 202] on div "Select Item" at bounding box center [424, 201] width 60 height 15
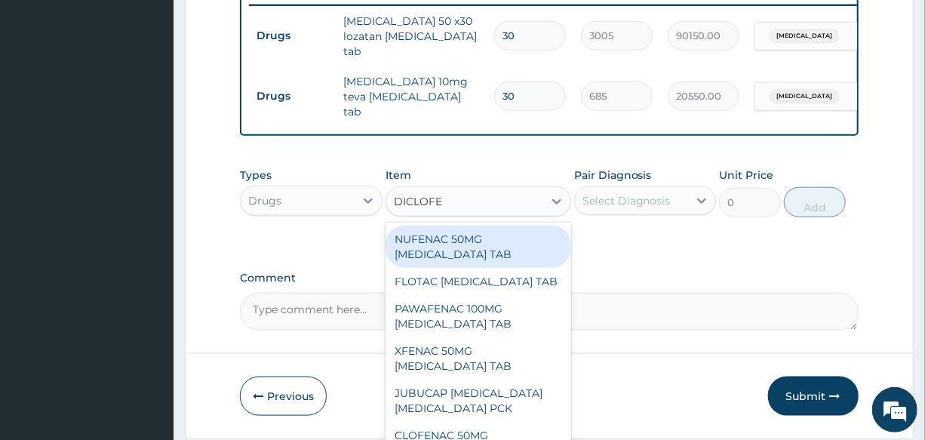
type input "DICLOFEN"
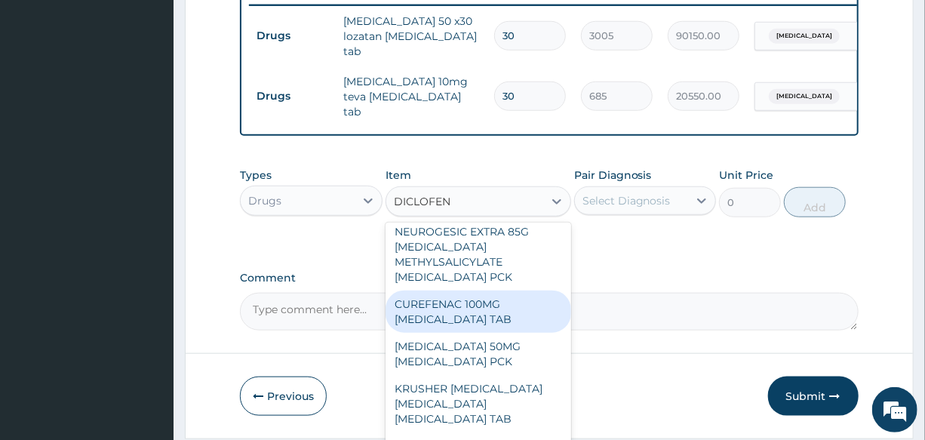
scroll to position [411, 0]
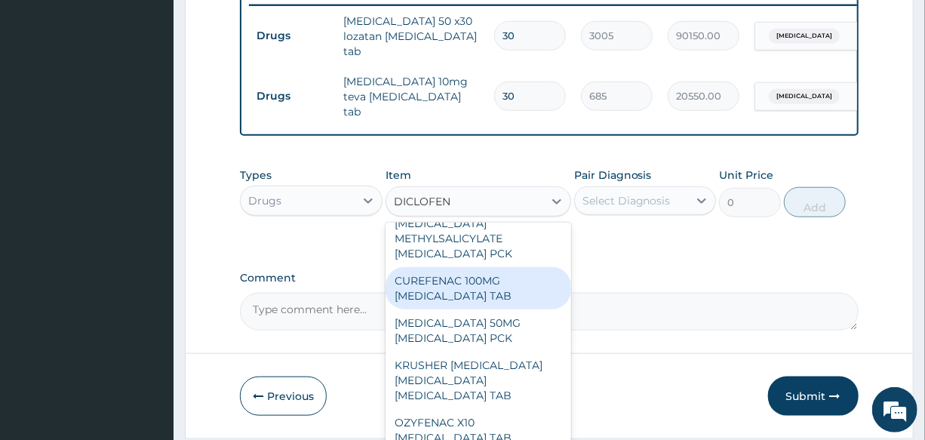
click at [510, 267] on div "CUREFENAC 100MG [MEDICAL_DATA] TAB" at bounding box center [478, 288] width 186 height 42
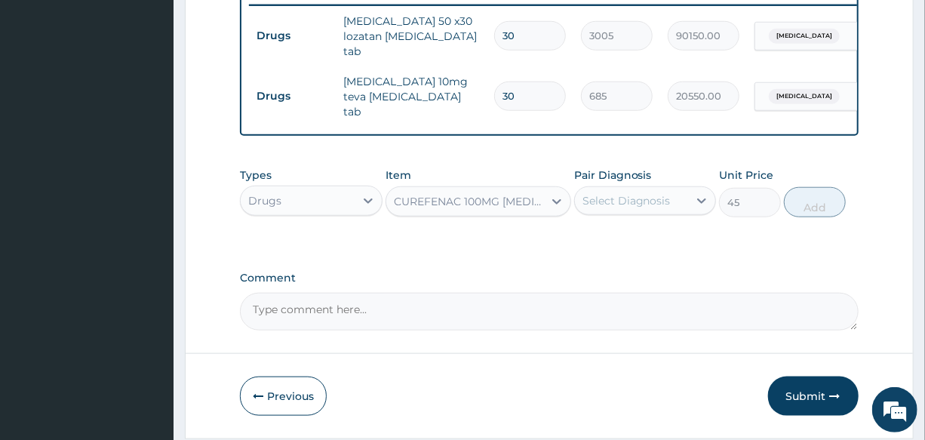
type input "45"
click at [440, 197] on div "CUREFENAC 100MG [MEDICAL_DATA] TAB" at bounding box center [469, 201] width 151 height 15
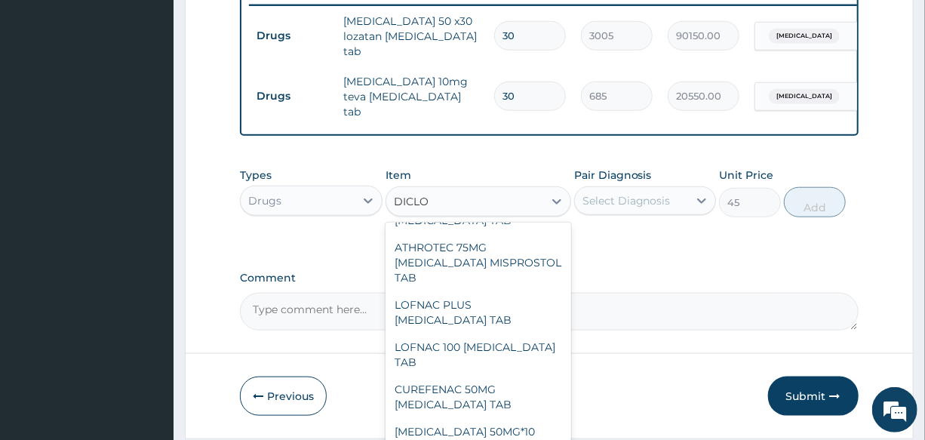
scroll to position [412, 0]
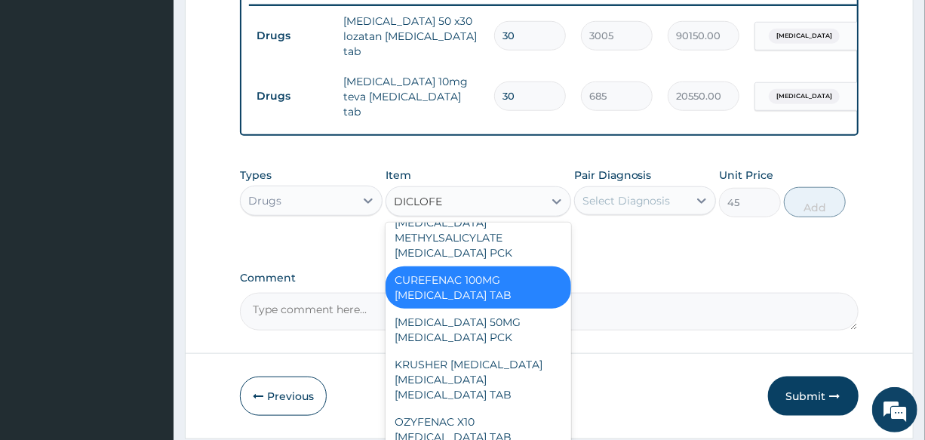
type input "DICLOFEN"
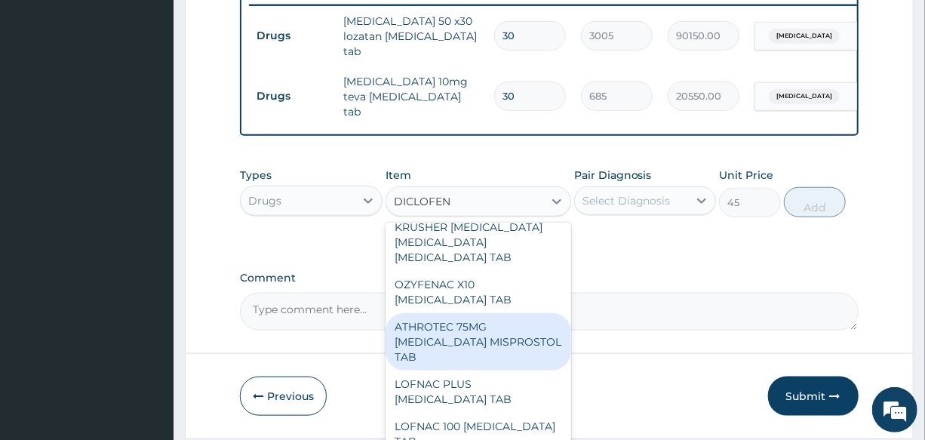
scroll to position [618, 0]
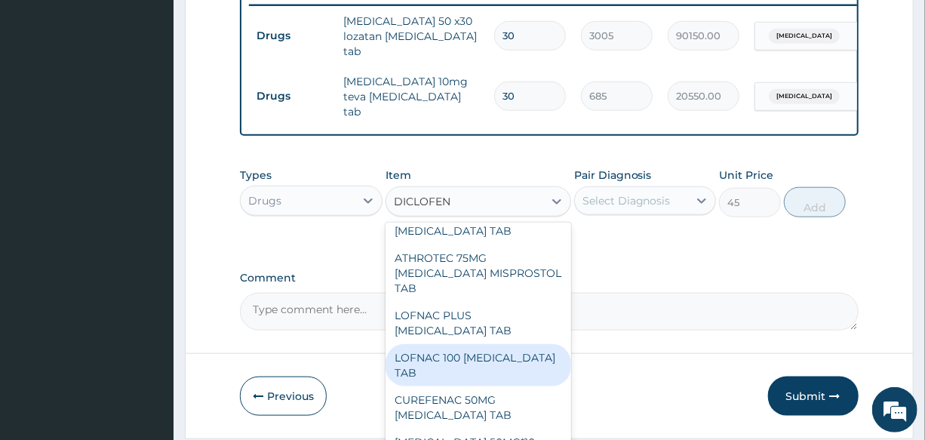
click at [464, 350] on div "LOFNAC 100 [MEDICAL_DATA] TAB" at bounding box center [478, 365] width 186 height 42
type input "10"
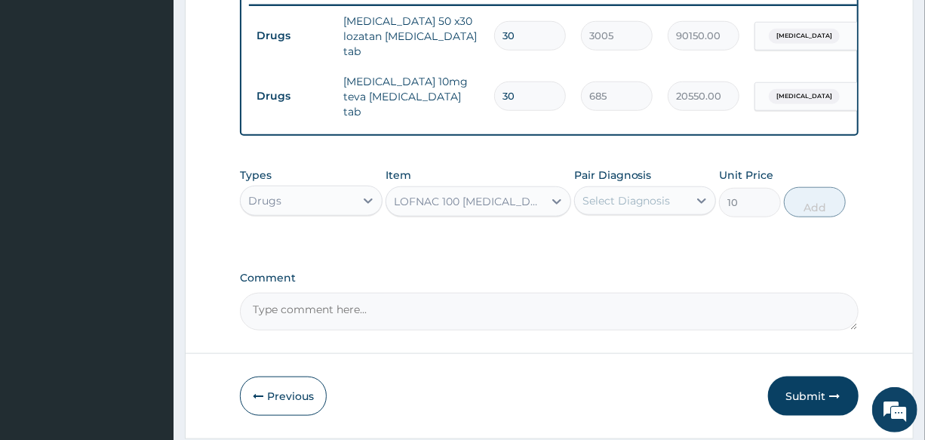
click at [449, 195] on div "LOFNAC 100 [MEDICAL_DATA] TAB" at bounding box center [469, 201] width 151 height 15
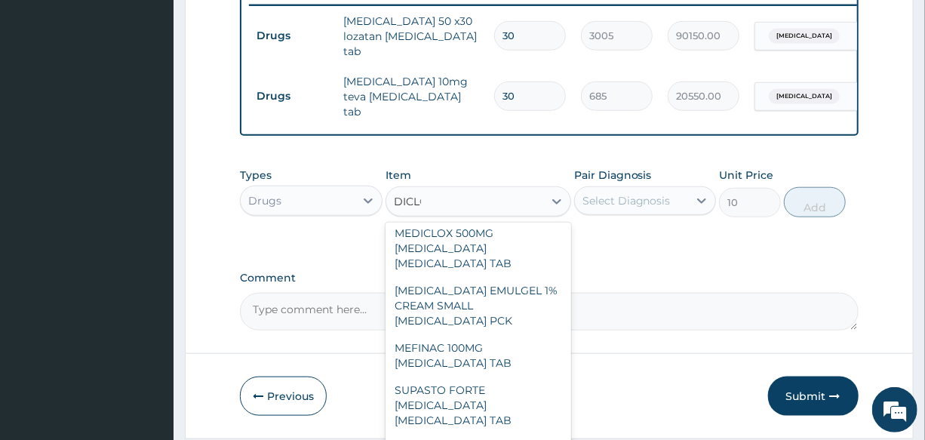
scroll to position [595, 0]
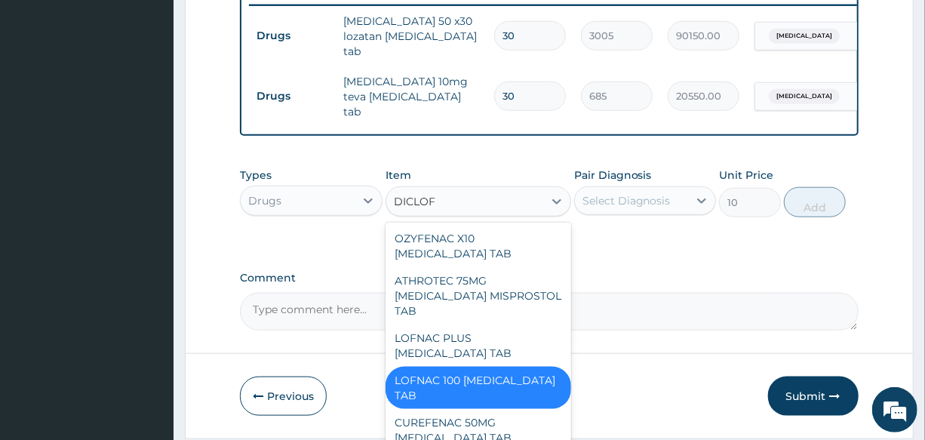
type input "DICLOFE"
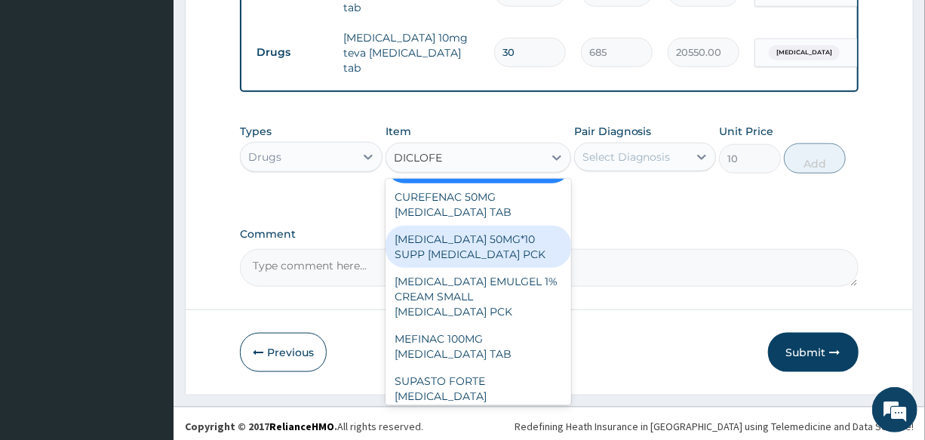
scroll to position [800, 0]
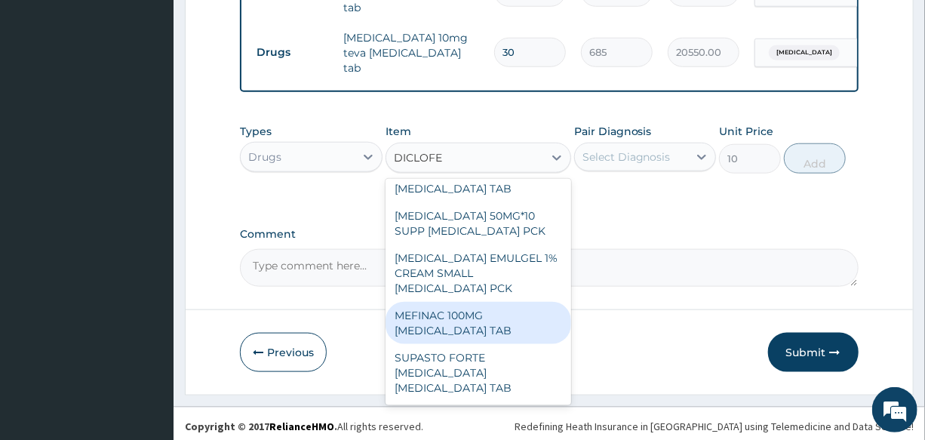
click at [502, 302] on div "MEFINAC 100MG [MEDICAL_DATA] TAB" at bounding box center [478, 323] width 186 height 42
type input "40"
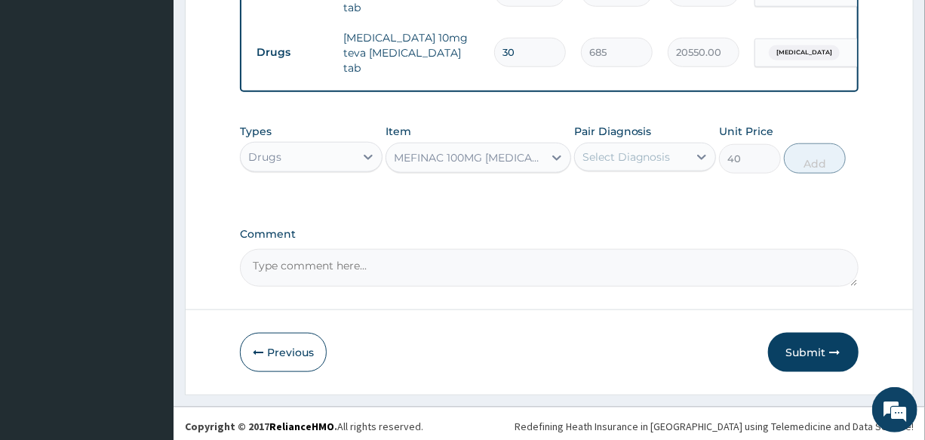
click at [471, 150] on div "MEFINAC 100MG [MEDICAL_DATA] TAB" at bounding box center [469, 157] width 151 height 15
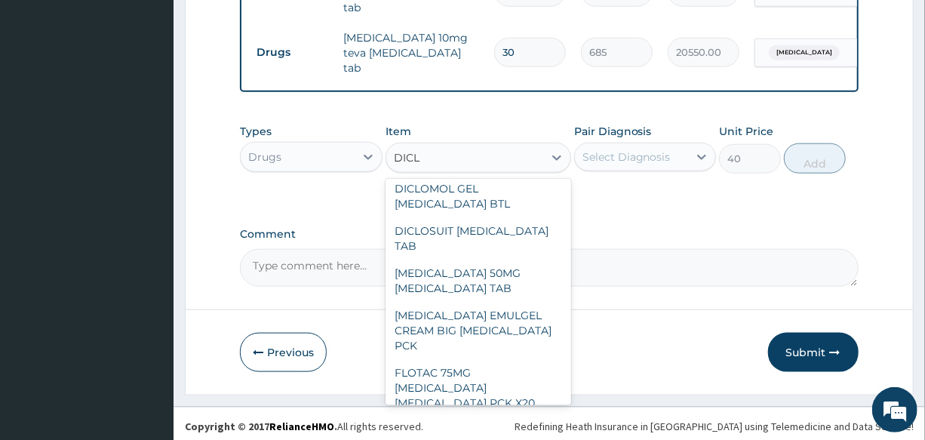
scroll to position [894, 0]
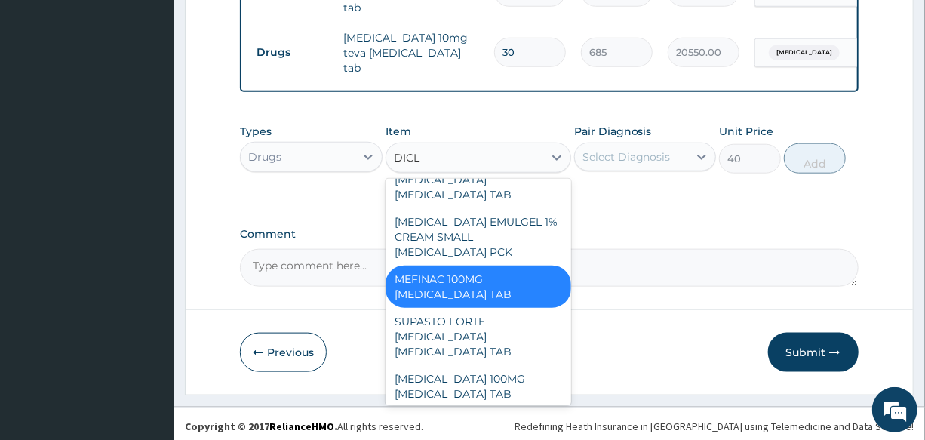
type input "DICLO"
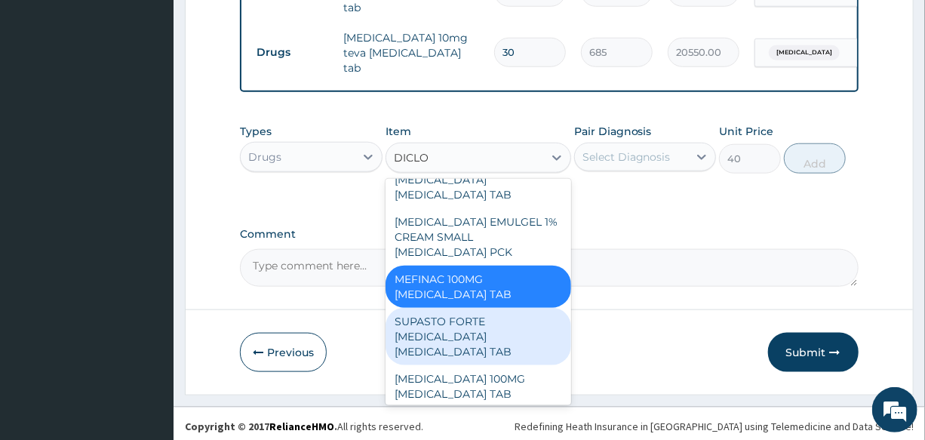
scroll to position [962, 0]
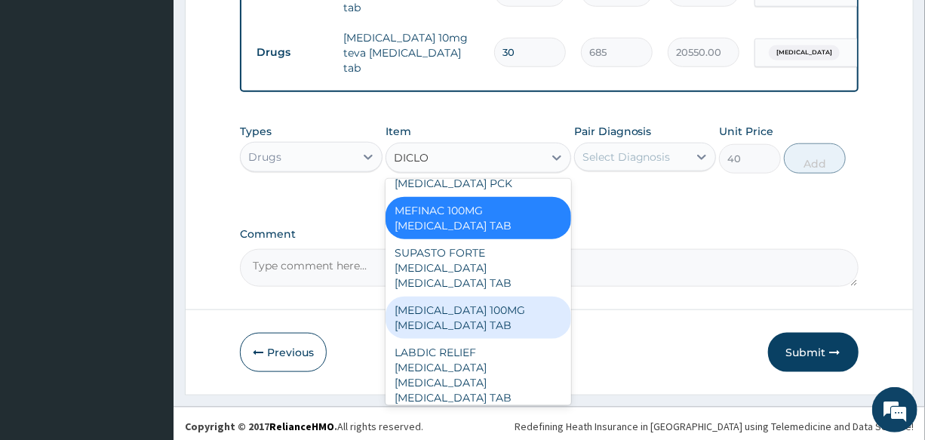
click at [493, 298] on div "[MEDICAL_DATA] 100MG [MEDICAL_DATA] TAB" at bounding box center [478, 317] width 186 height 42
type input "70"
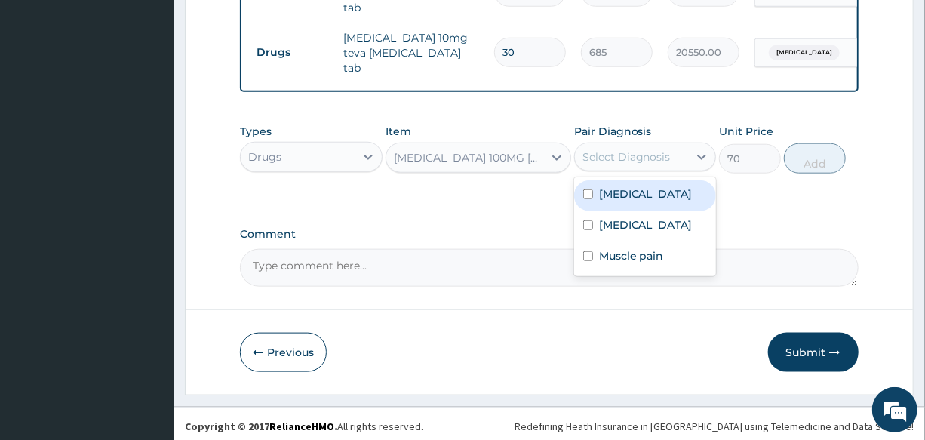
click at [608, 150] on div "Select Diagnosis" at bounding box center [626, 156] width 88 height 15
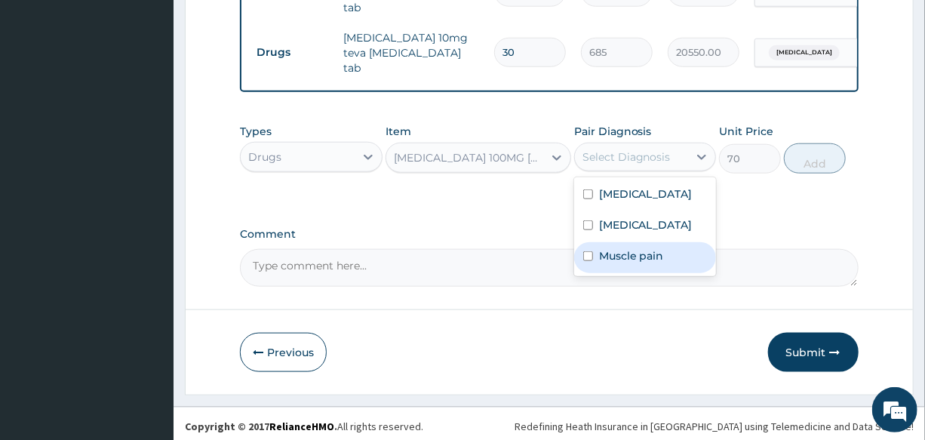
click at [647, 263] on label "Muscle pain" at bounding box center [631, 255] width 65 height 15
checkbox input "true"
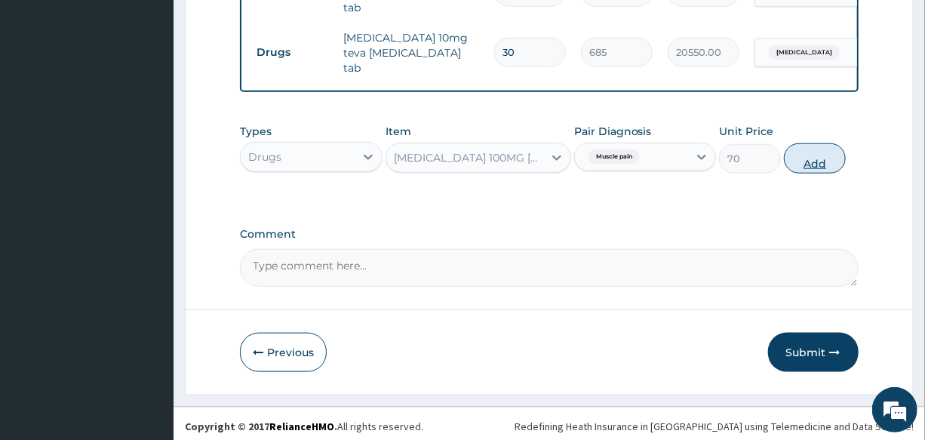
click at [828, 157] on button "Add" at bounding box center [815, 158] width 62 height 30
type input "0"
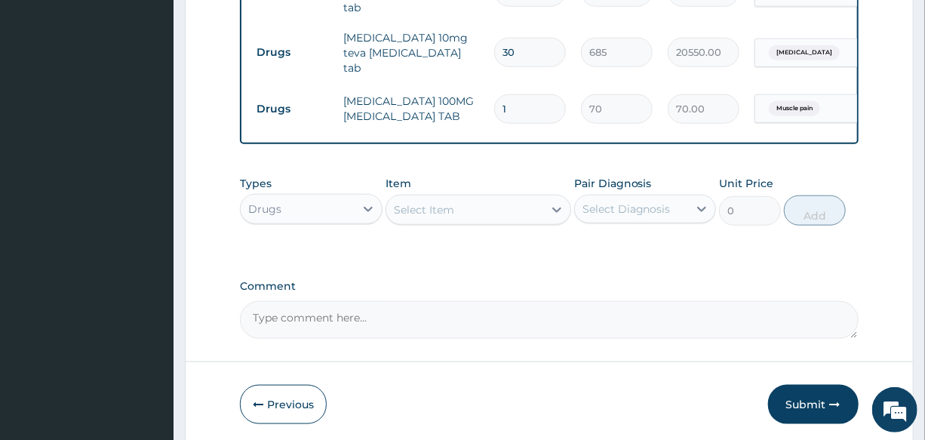
click at [456, 209] on div "Select Item" at bounding box center [464, 210] width 157 height 24
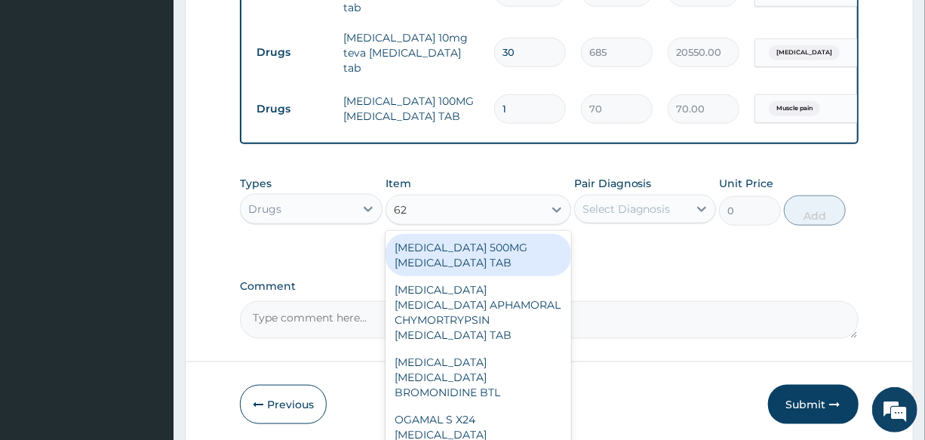
type input "625"
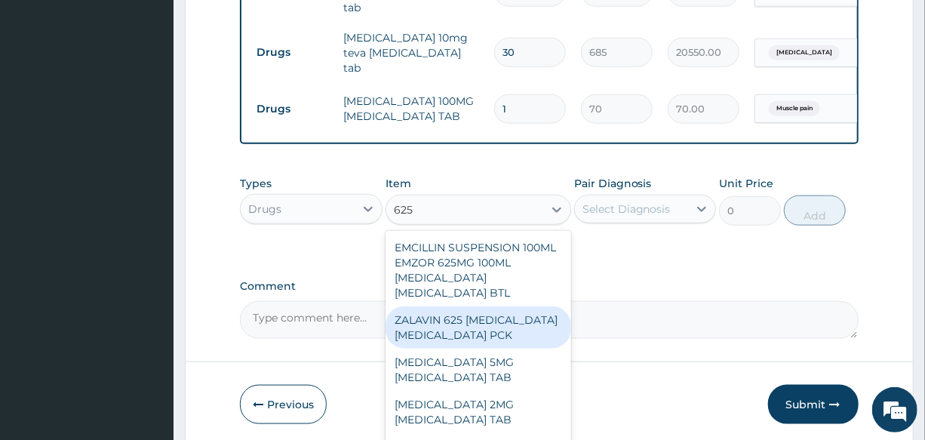
click at [524, 322] on div "ZALAVIN 625 AMOXICILLIN CLAVULANIC ACID PCK" at bounding box center [478, 327] width 186 height 42
type input "1300"
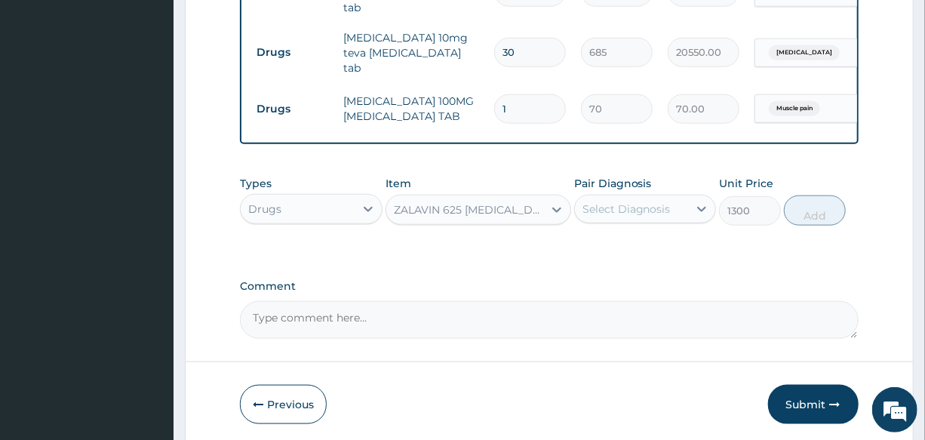
click at [646, 201] on div "Select Diagnosis" at bounding box center [626, 208] width 88 height 15
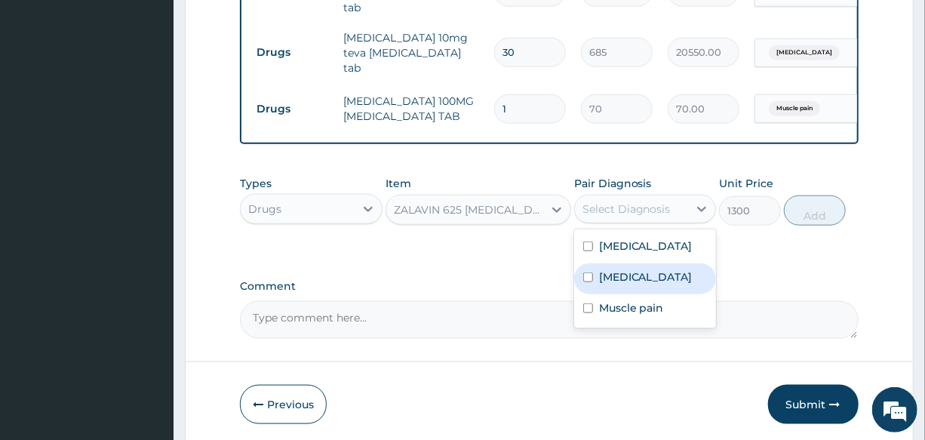
drag, startPoint x: 664, startPoint y: 332, endPoint x: 666, endPoint y: 297, distance: 34.8
click at [666, 297] on div "Essential hypertension Upper respiratory infection Muscle pain" at bounding box center [645, 278] width 142 height 99
click at [666, 284] on label "Upper respiratory infection" at bounding box center [646, 276] width 94 height 15
checkbox input "true"
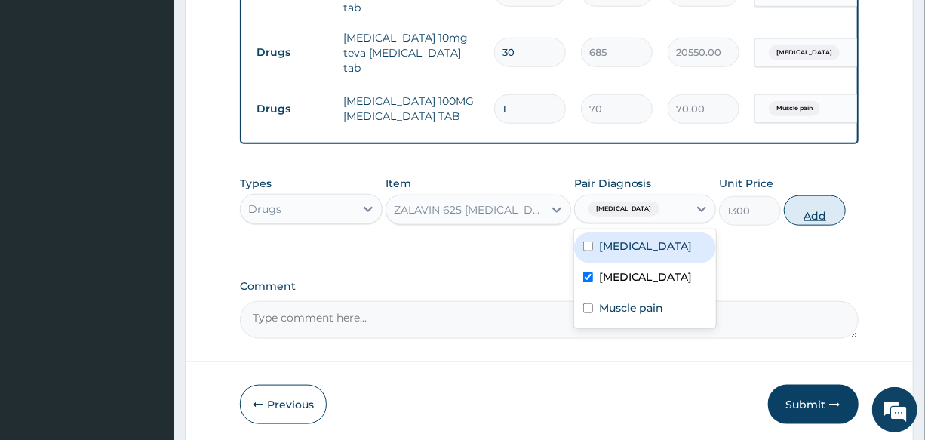
click at [805, 204] on button "Add" at bounding box center [815, 210] width 62 height 30
type input "0"
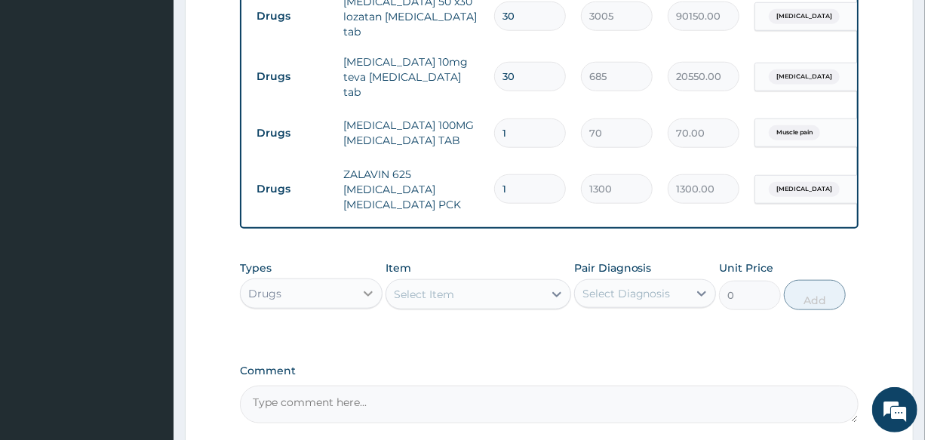
scroll to position [640, 0]
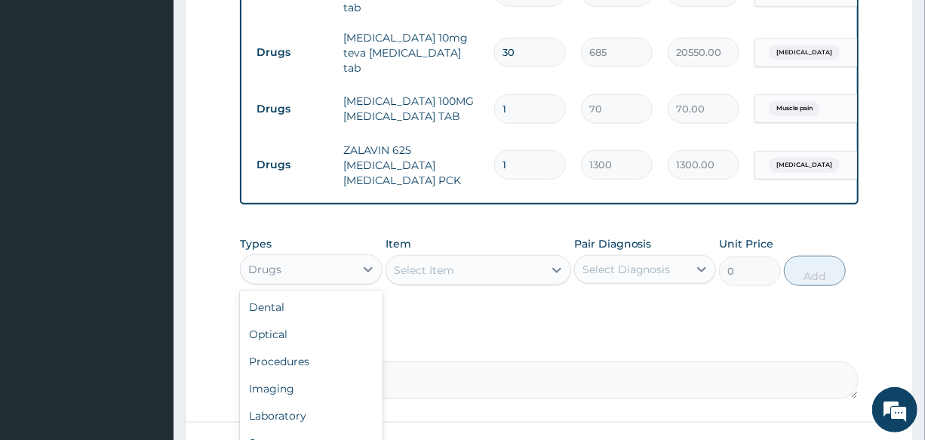
click at [290, 259] on div "Drugs" at bounding box center [297, 269] width 113 height 24
click at [310, 354] on div "Procedures" at bounding box center [311, 361] width 142 height 27
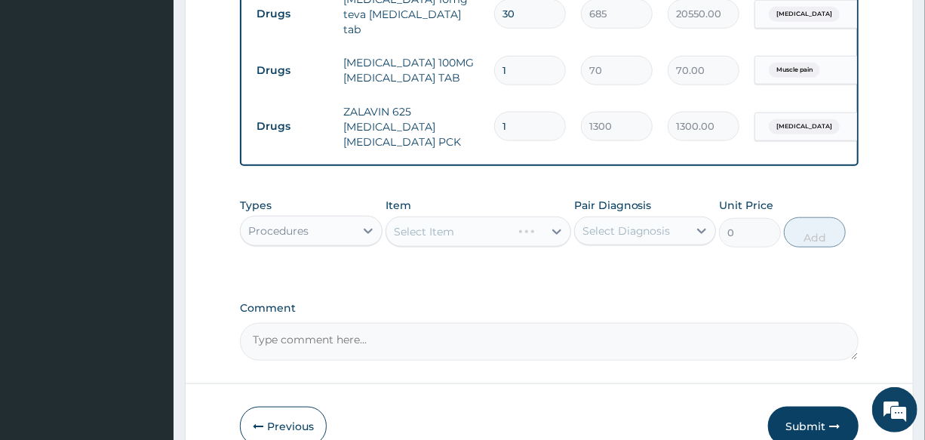
scroll to position [708, 0]
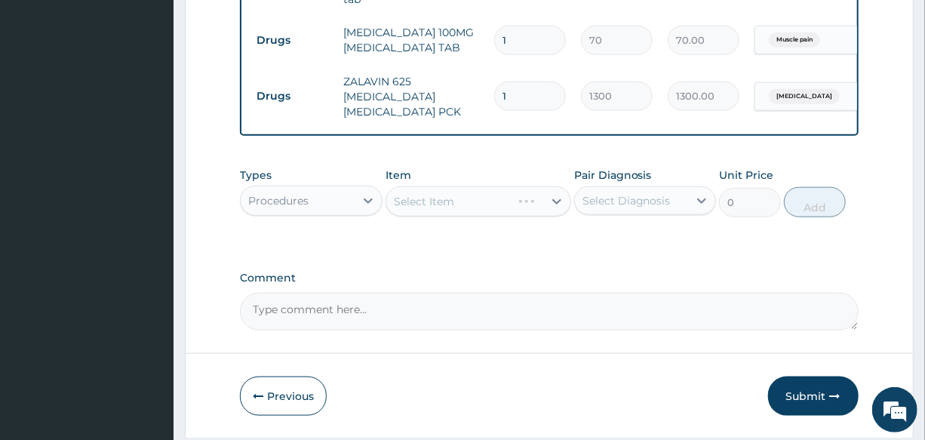
click at [321, 197] on div "Procedures" at bounding box center [297, 201] width 113 height 24
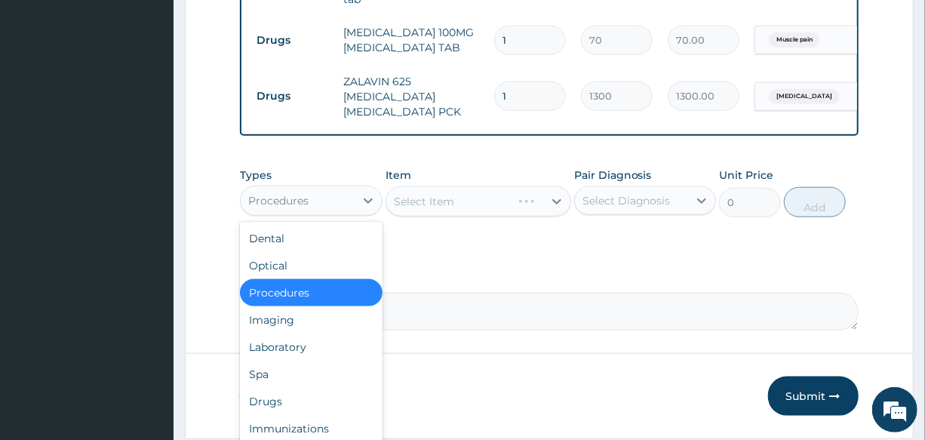
click at [528, 271] on label "Comment" at bounding box center [549, 277] width 618 height 13
click at [528, 293] on textarea "Comment" at bounding box center [549, 312] width 618 height 38
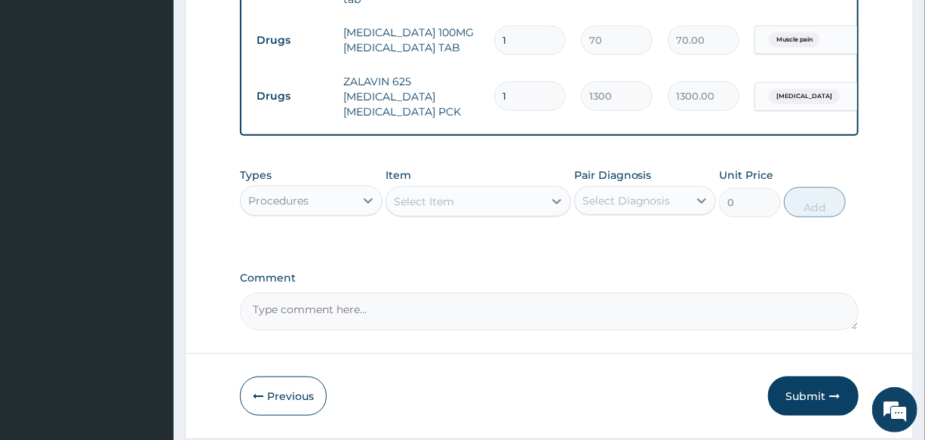
click at [465, 197] on div "Select Item" at bounding box center [464, 201] width 157 height 24
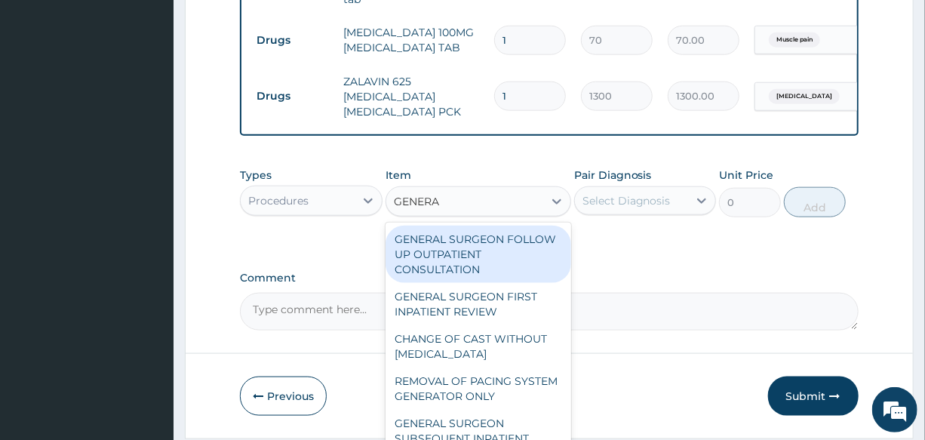
type input "GENERAL"
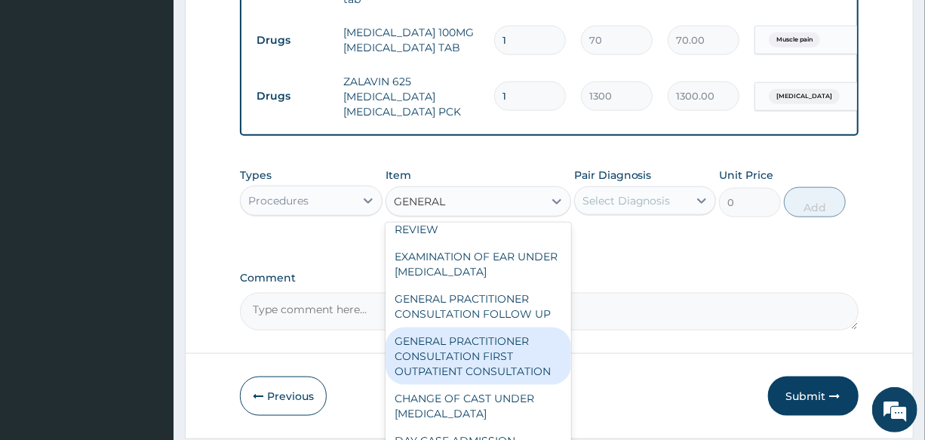
scroll to position [205, 0]
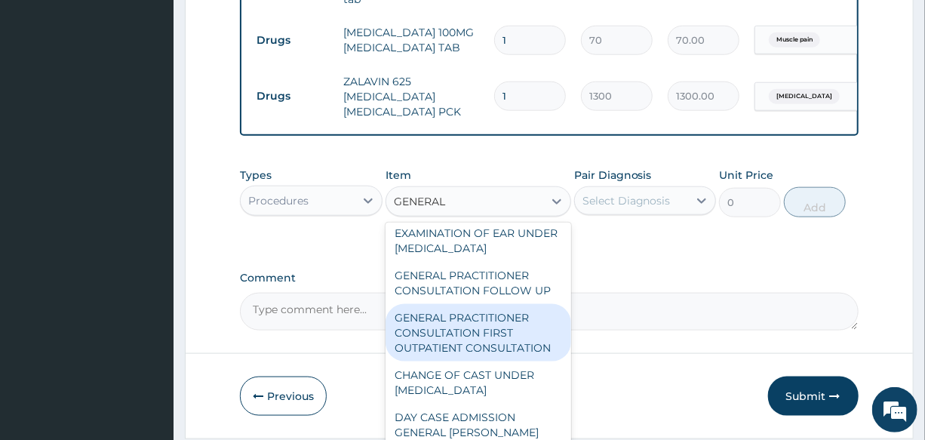
click at [517, 336] on div "GENERAL PRACTITIONER CONSULTATION FIRST OUTPATIENT CONSULTATION" at bounding box center [478, 332] width 186 height 57
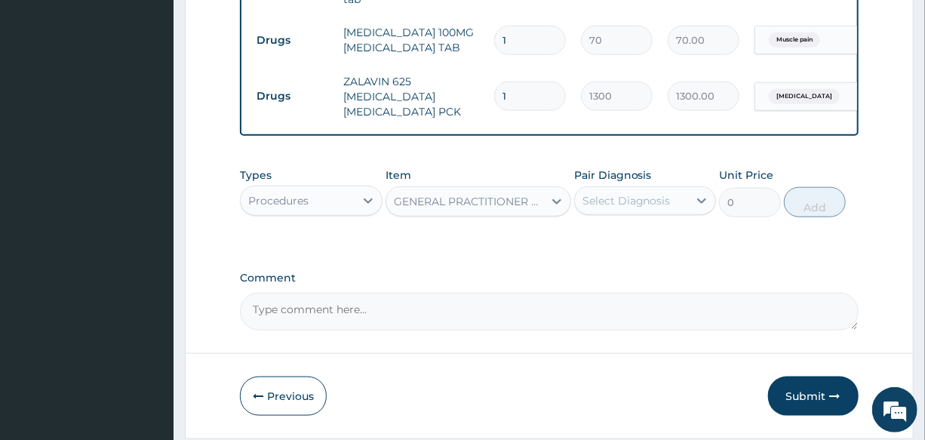
type input "3000"
click at [643, 193] on div "Select Diagnosis" at bounding box center [626, 200] width 88 height 15
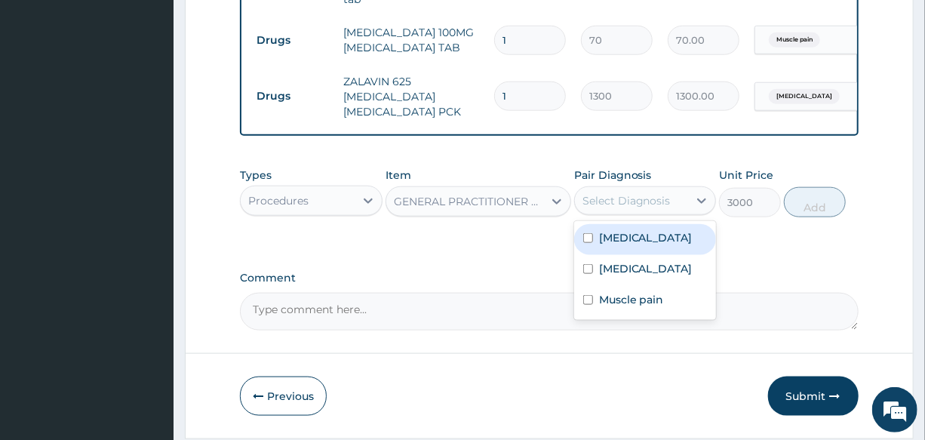
click at [671, 234] on label "Essential hypertension" at bounding box center [646, 237] width 94 height 15
checkbox input "true"
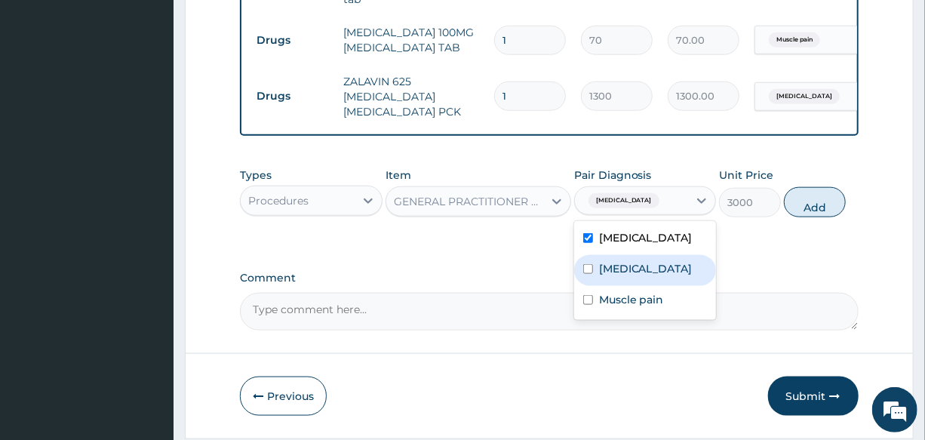
click at [663, 276] on label "Upper respiratory infection" at bounding box center [646, 268] width 94 height 15
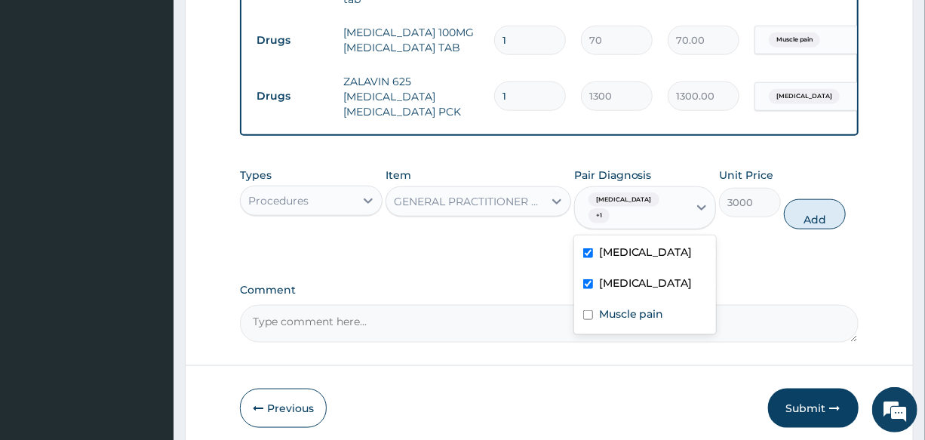
click at [662, 300] on div "Upper respiratory infection" at bounding box center [645, 284] width 142 height 31
checkbox input "false"
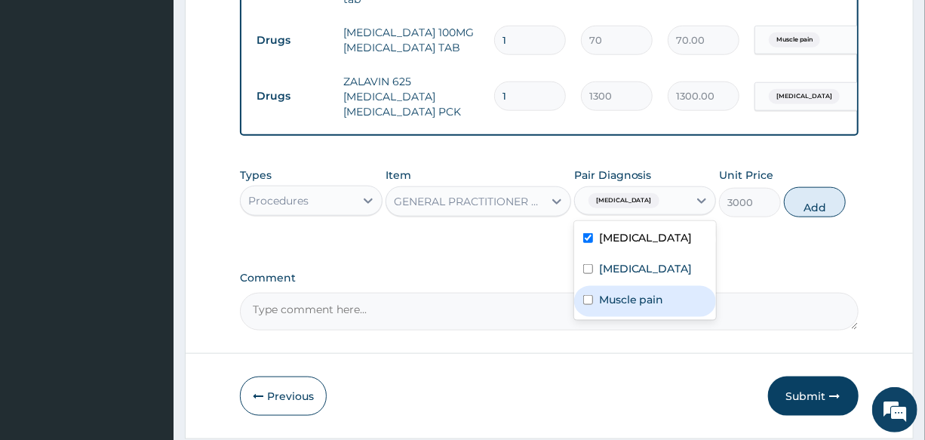
click at [660, 307] on label "Muscle pain" at bounding box center [631, 299] width 65 height 15
checkbox input "true"
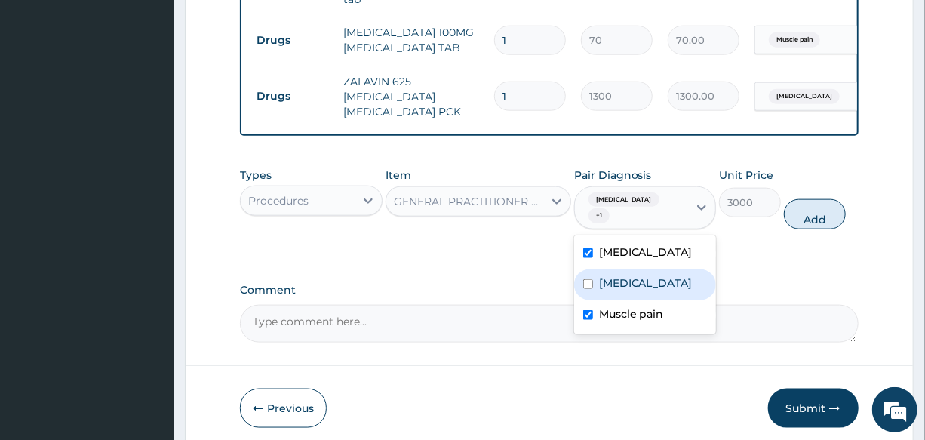
click at [658, 290] on label "Upper respiratory infection" at bounding box center [646, 282] width 94 height 15
checkbox input "true"
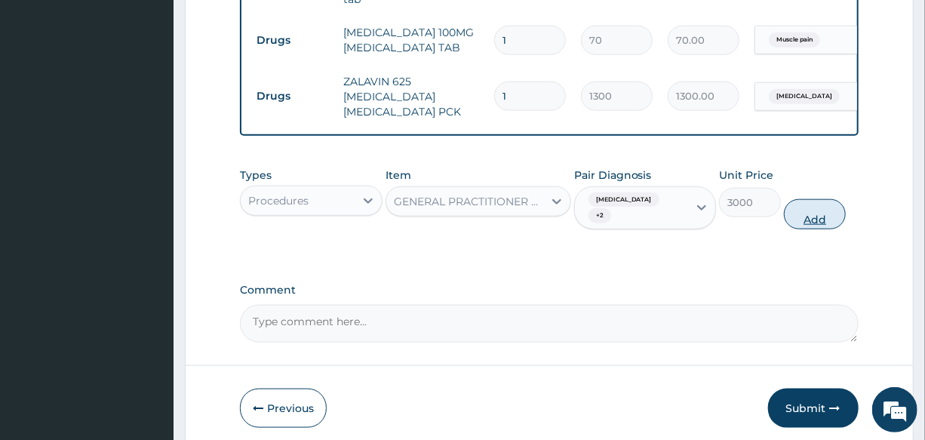
click at [807, 210] on button "Add" at bounding box center [815, 214] width 62 height 30
type input "0"
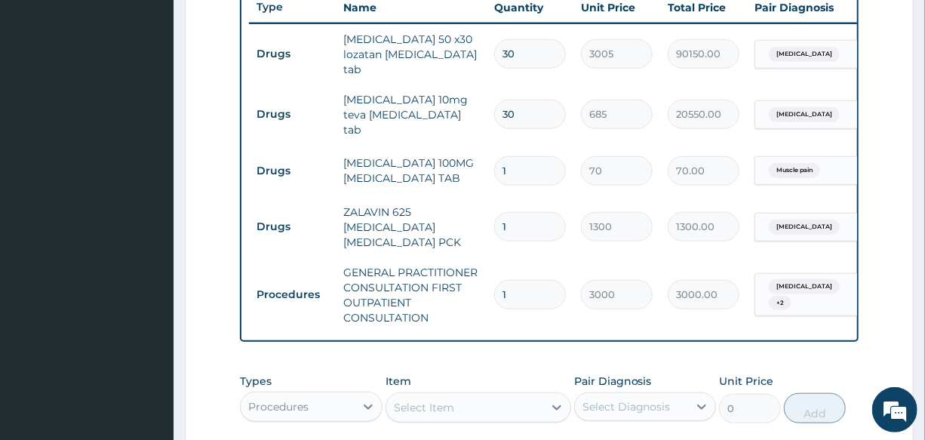
scroll to position [571, 0]
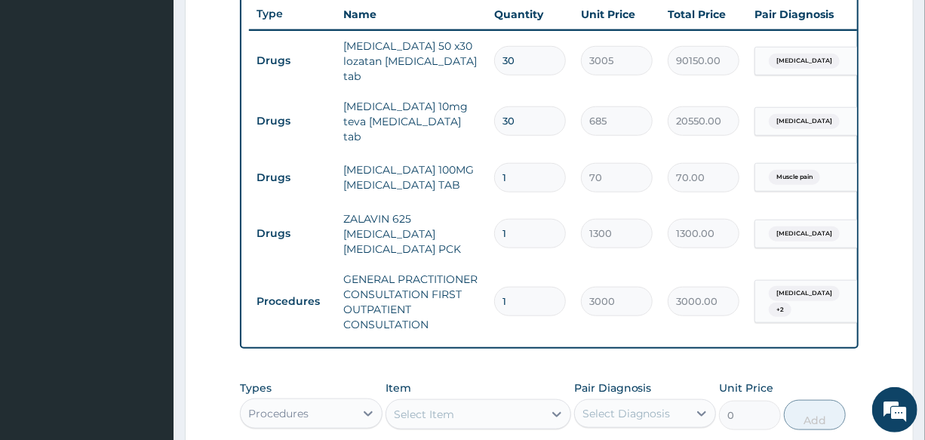
click at [530, 166] on input "1" at bounding box center [530, 177] width 72 height 29
type input "10"
type input "700.00"
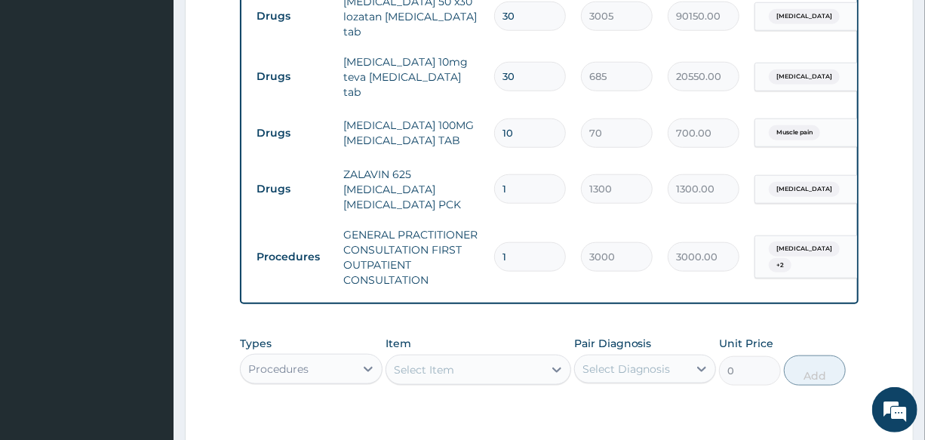
scroll to position [640, 0]
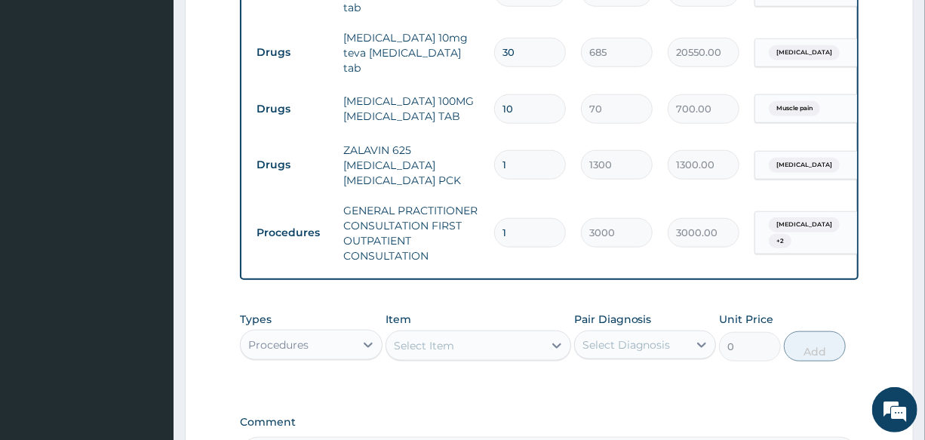
type input "10"
click at [294, 337] on div "Procedures" at bounding box center [278, 344] width 60 height 15
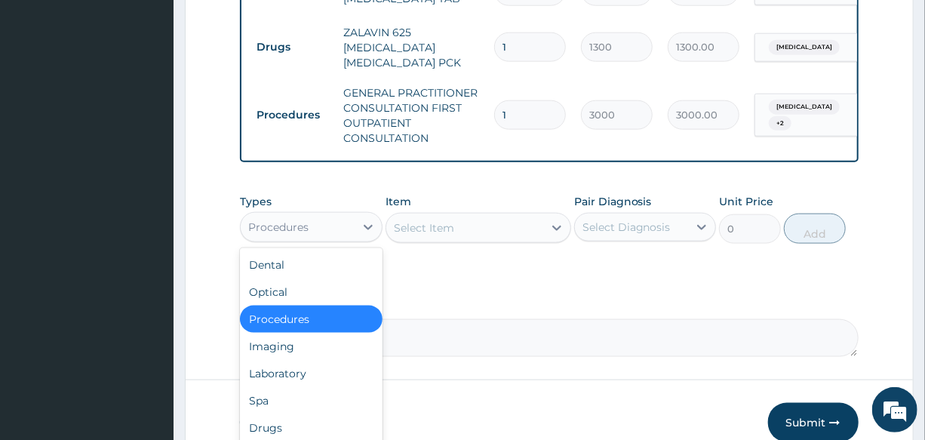
scroll to position [777, 0]
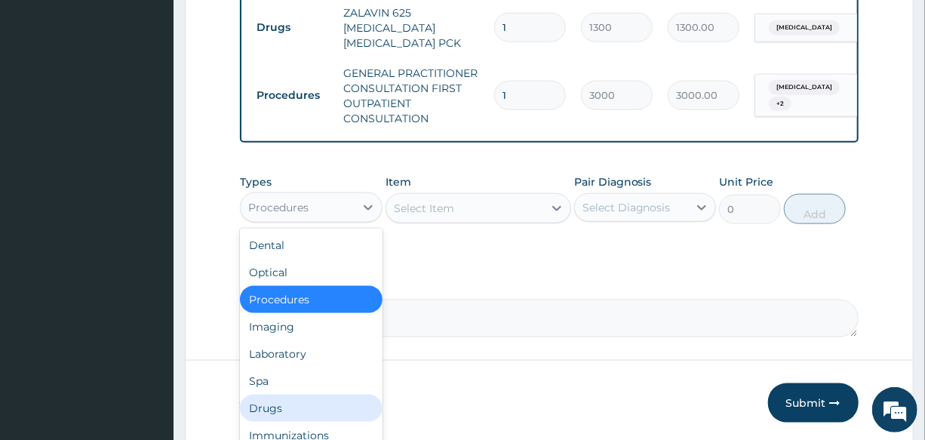
click at [303, 400] on div "Drugs" at bounding box center [311, 407] width 142 height 27
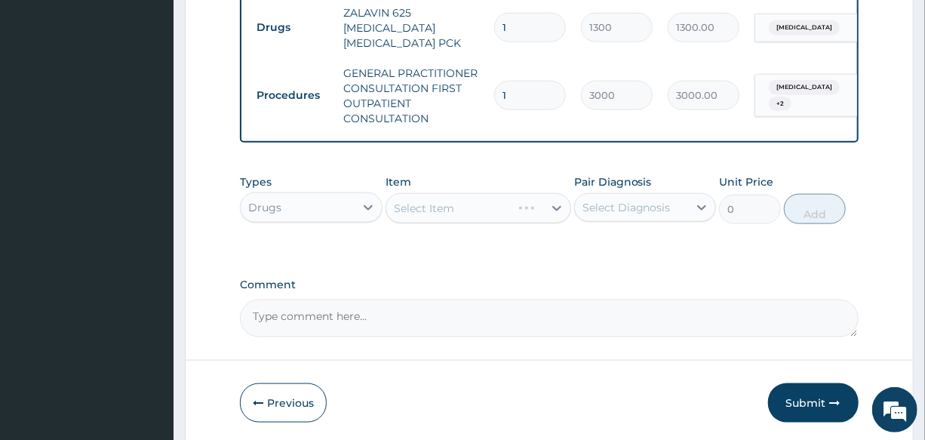
click at [446, 195] on div "Select Item" at bounding box center [478, 208] width 186 height 30
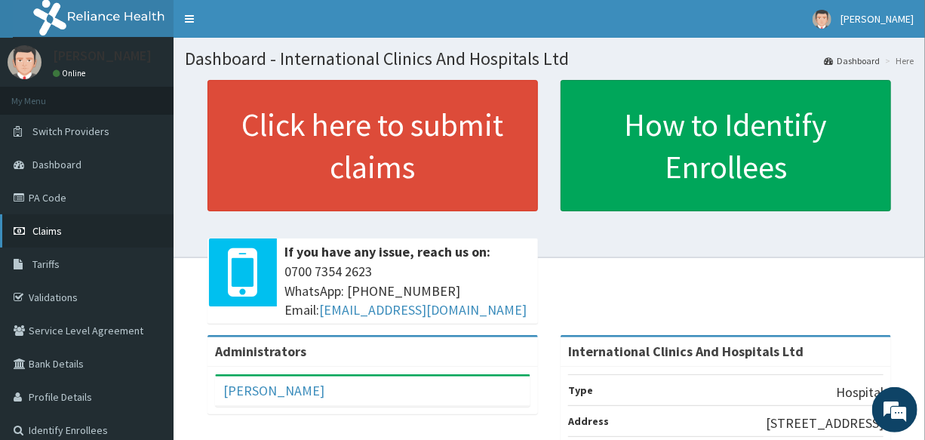
click at [99, 232] on link "Claims" at bounding box center [86, 230] width 173 height 33
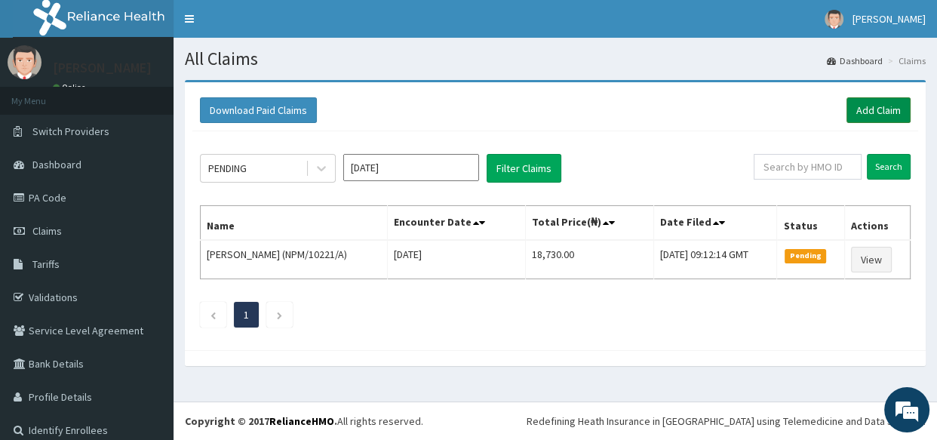
click at [854, 106] on link "Add Claim" at bounding box center [878, 110] width 64 height 26
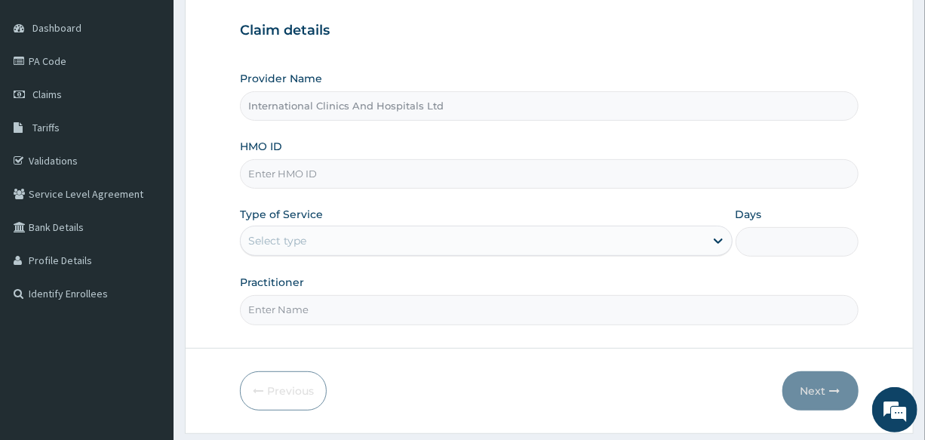
click at [365, 177] on input "HMO ID" at bounding box center [549, 173] width 618 height 29
type input "ITX/10168/A"
click at [443, 211] on div "Type of Service Select type" at bounding box center [486, 232] width 492 height 50
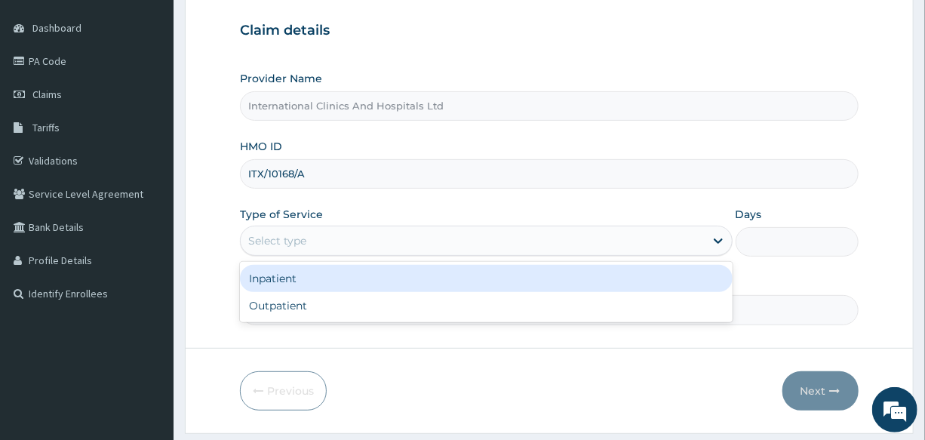
click at [374, 244] on div "Select type" at bounding box center [472, 241] width 463 height 24
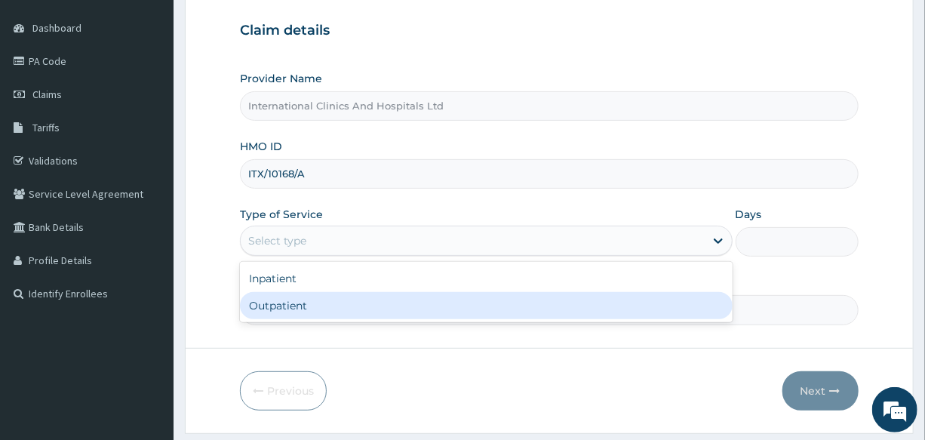
click at [351, 302] on div "Outpatient" at bounding box center [486, 305] width 492 height 27
type input "1"
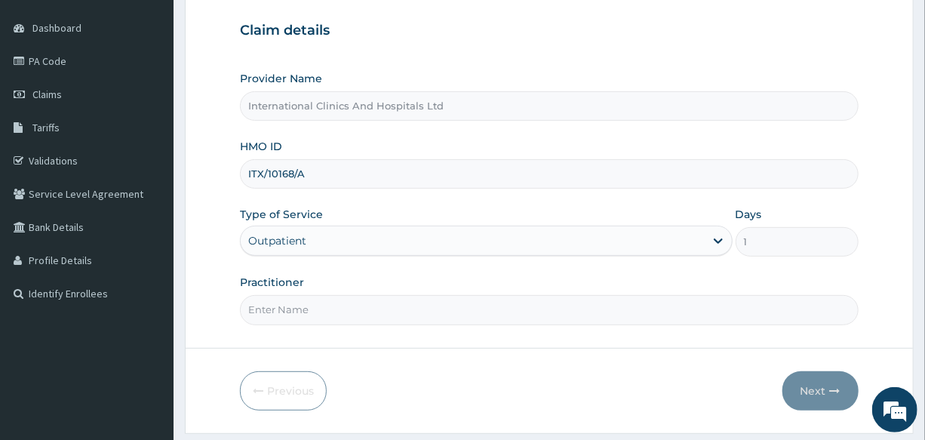
click at [351, 302] on input "Practitioner" at bounding box center [549, 309] width 618 height 29
type input "DR.EZE"
click at [790, 384] on button "Next" at bounding box center [820, 390] width 76 height 39
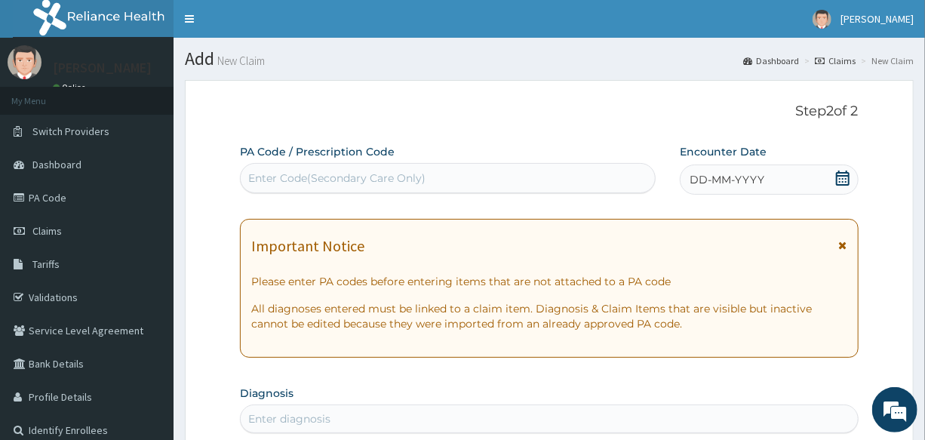
click at [406, 185] on div "Enter Code(Secondary Care Only)" at bounding box center [336, 177] width 177 height 15
paste input "PA/511A8B"
type input "PA/511A8B"
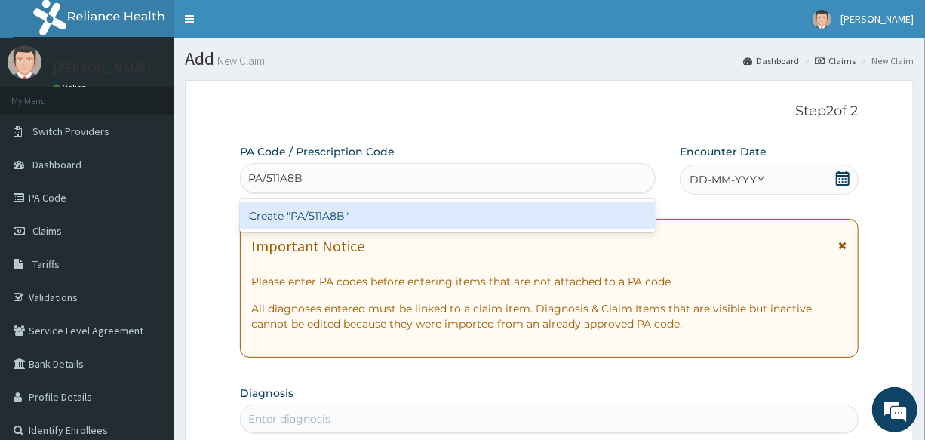
click at [330, 225] on div "Create "PA/511A8B"" at bounding box center [448, 215] width 416 height 27
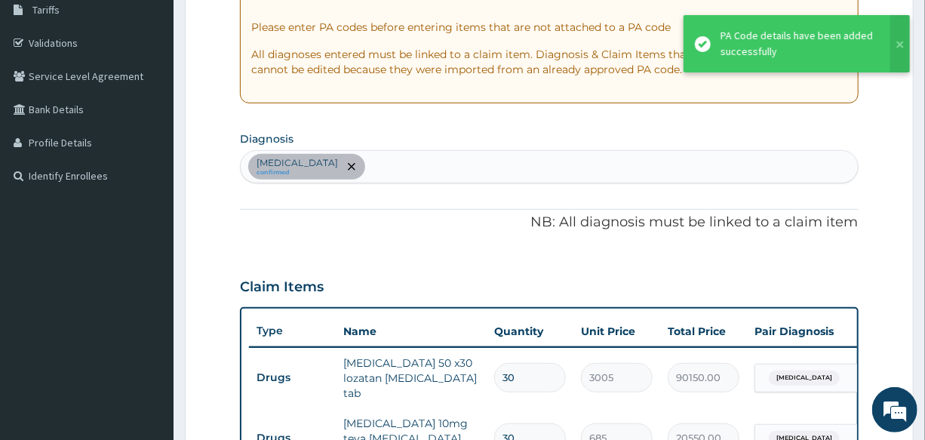
scroll to position [253, 0]
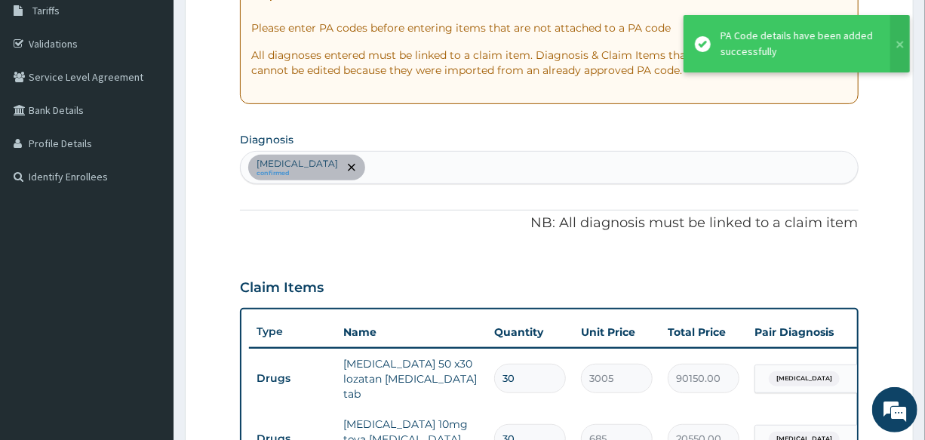
click at [415, 166] on div "Essential hypertension confirmed" at bounding box center [549, 168] width 616 height 32
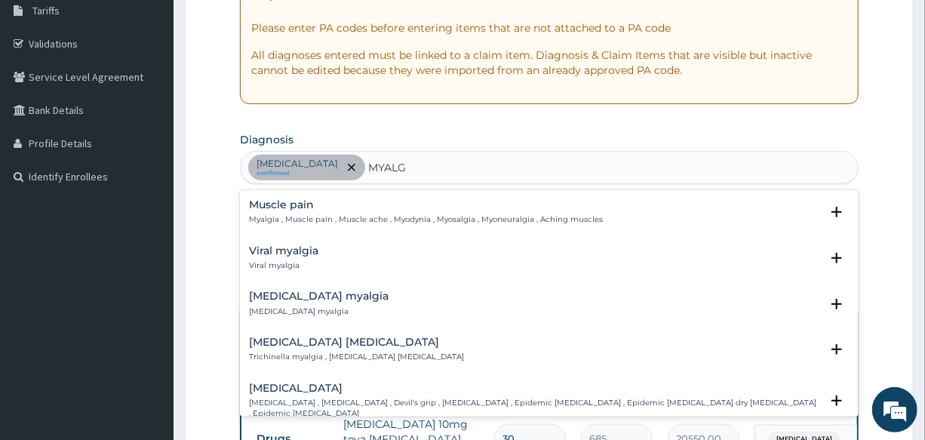
type input "MYALGI"
click at [297, 214] on p "Myalgia , Muscle pain , Muscle ache , Myodynia , Myosalgia , Myoneuralgia , Ach…" at bounding box center [426, 219] width 354 height 11
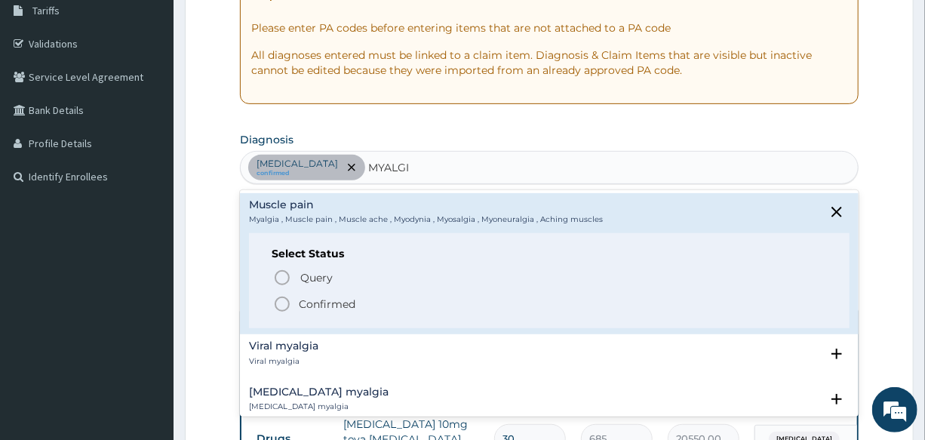
click at [274, 309] on icon "status option filled" at bounding box center [282, 304] width 18 height 18
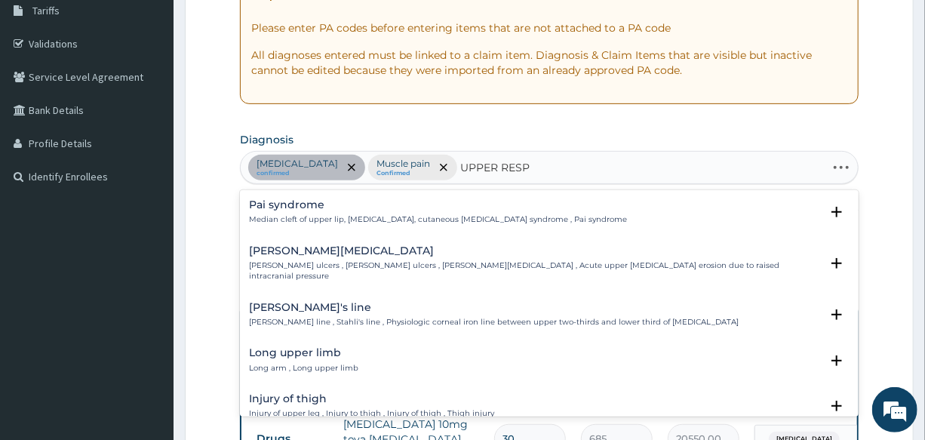
type input "UPPER RESPI"
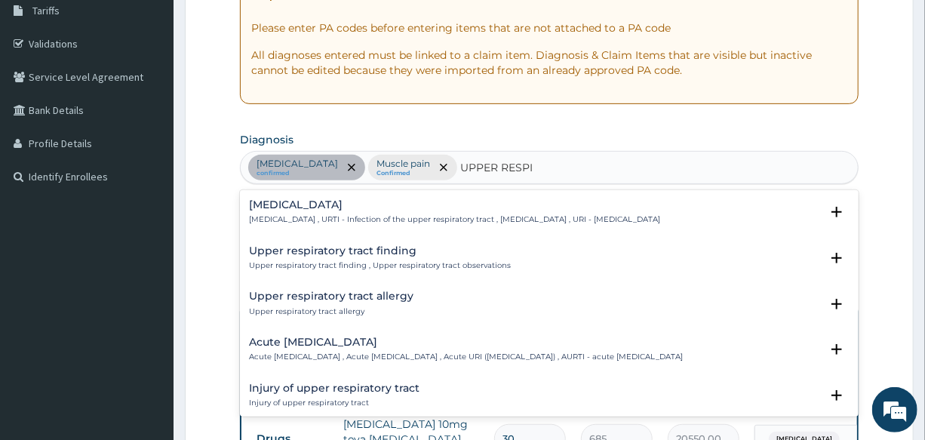
click at [307, 207] on h4 "Upper respiratory infection" at bounding box center [454, 204] width 411 height 11
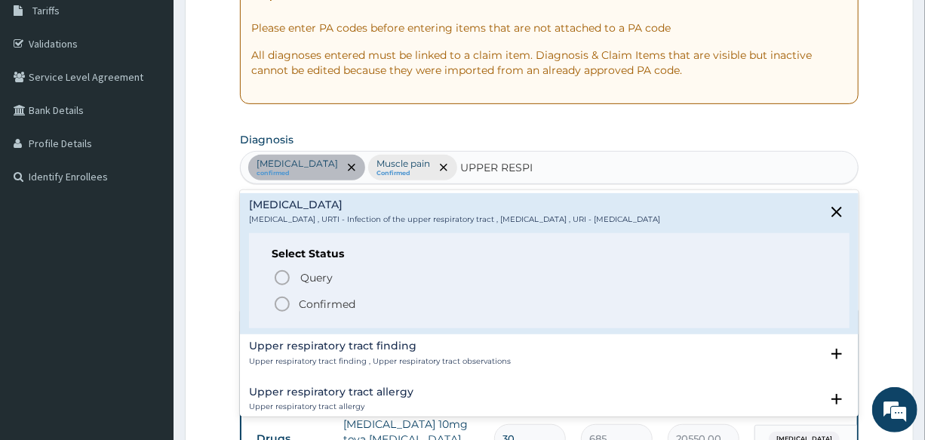
click at [279, 308] on icon "status option filled" at bounding box center [282, 304] width 18 height 18
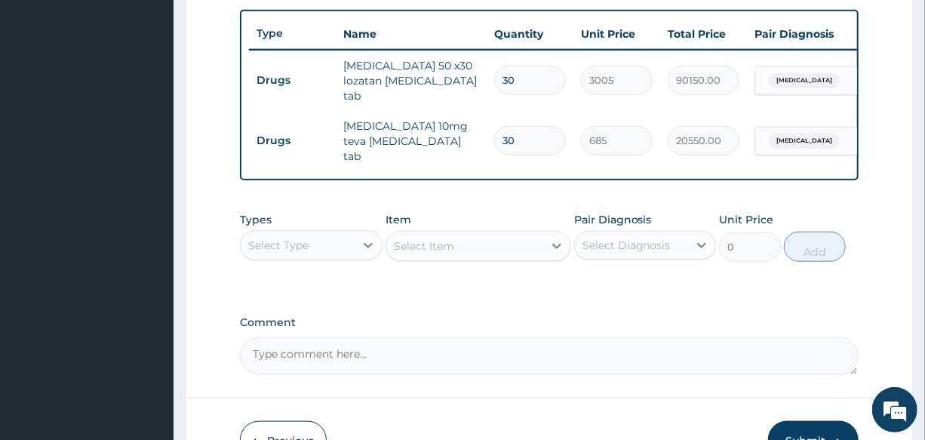
scroll to position [528, 0]
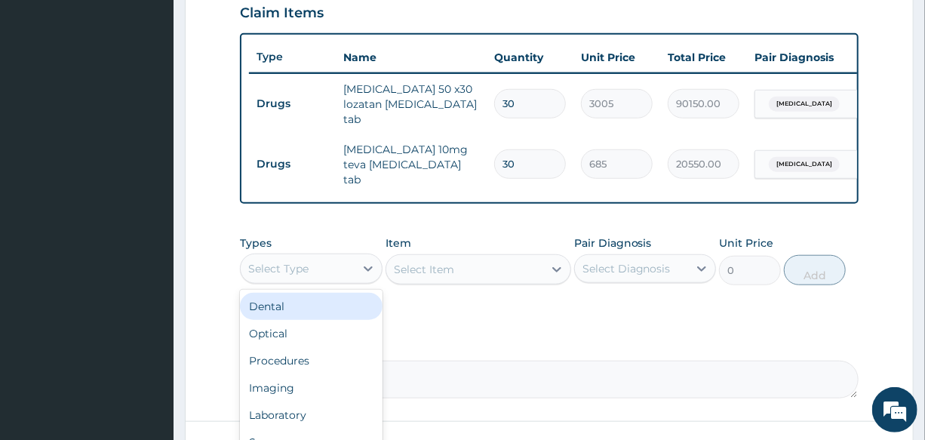
click at [293, 256] on div "Select Type" at bounding box center [297, 268] width 113 height 24
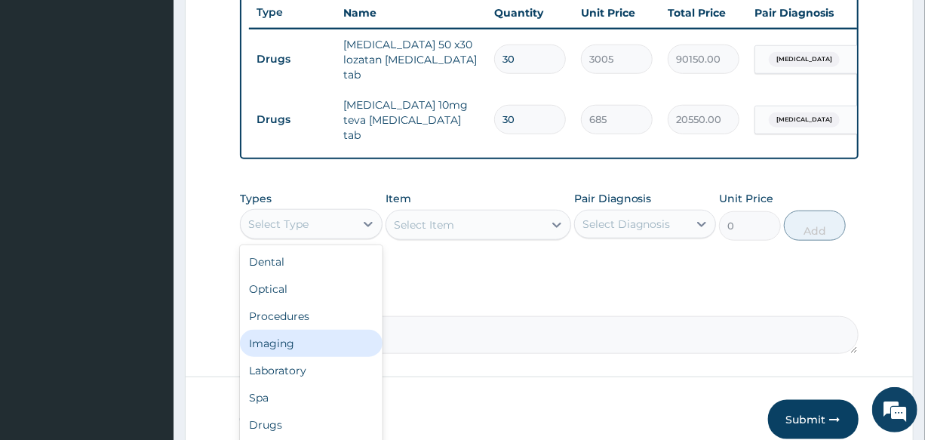
scroll to position [596, 0]
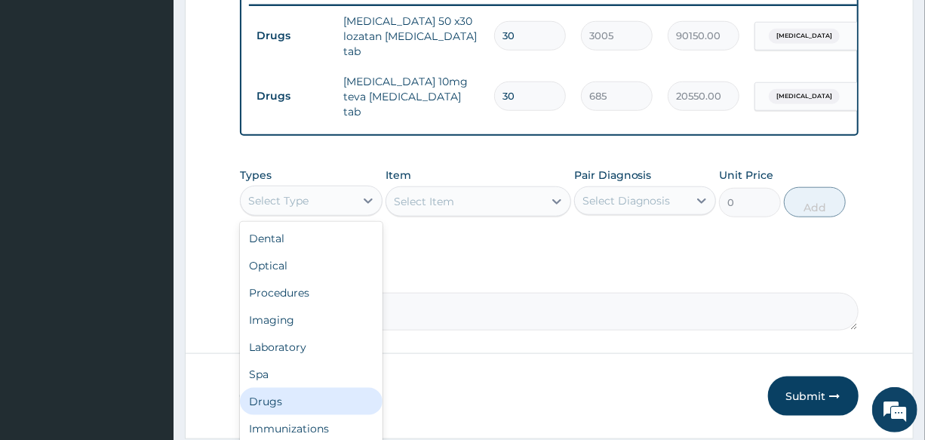
click at [312, 392] on div "Drugs" at bounding box center [311, 401] width 142 height 27
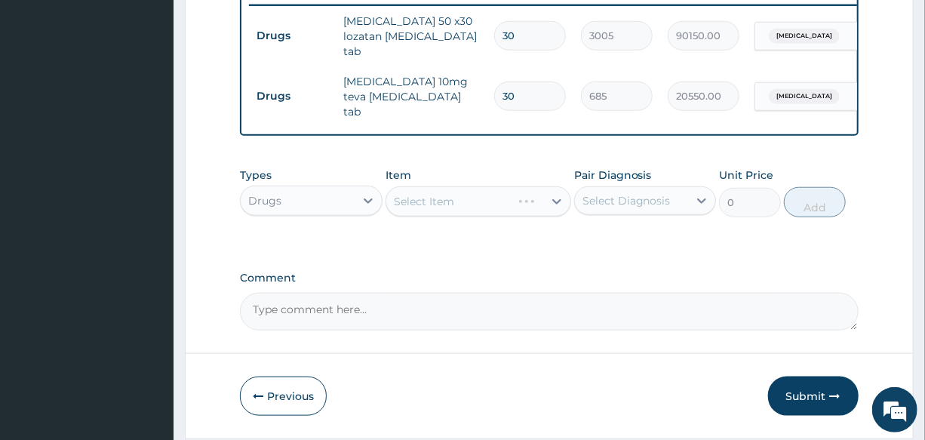
click at [439, 189] on div "Select Item" at bounding box center [478, 201] width 186 height 30
click at [457, 190] on div "Select Item" at bounding box center [478, 201] width 186 height 30
click at [457, 190] on div "Select Item" at bounding box center [464, 201] width 157 height 24
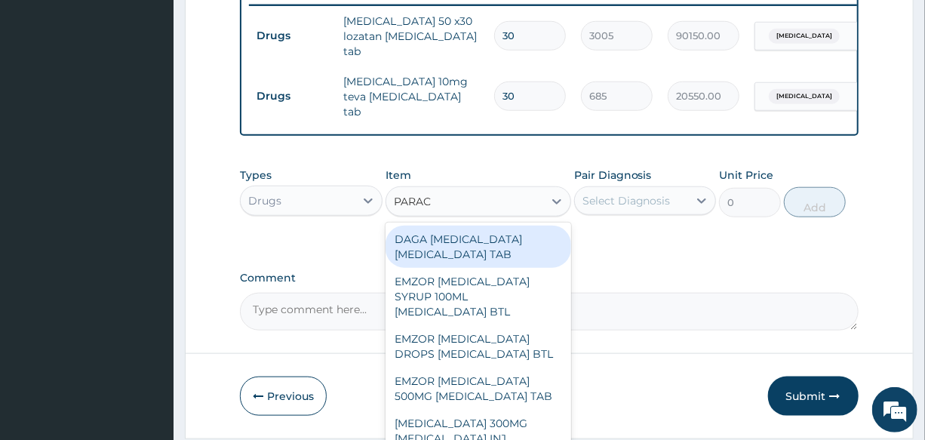
type input "PARACE"
click at [479, 231] on div "DAGA PARACETAMOL ACETAMINOPHEN TAB" at bounding box center [478, 246] width 186 height 42
type input "20"
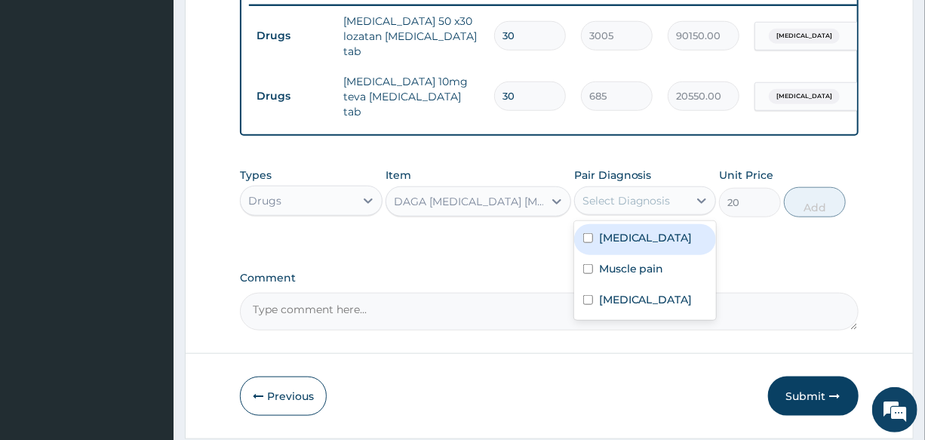
click at [630, 196] on div "Select Diagnosis" at bounding box center [626, 200] width 88 height 15
click at [679, 245] on label "Essential hypertension" at bounding box center [646, 237] width 94 height 15
checkbox input "true"
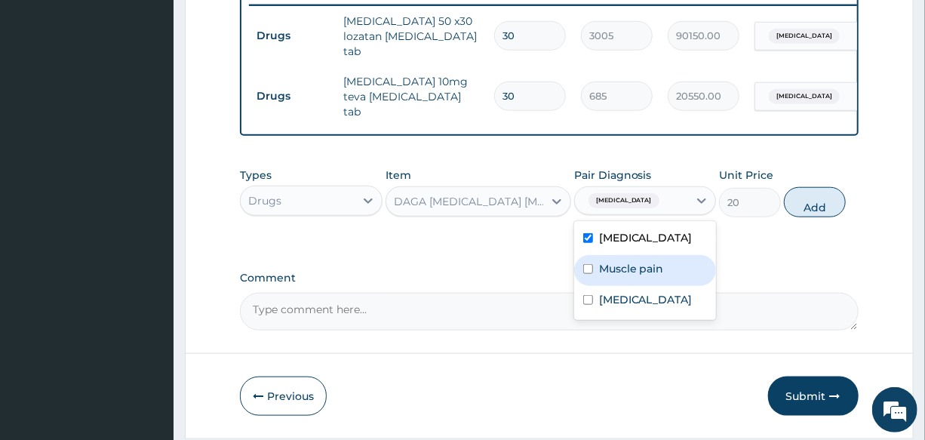
click at [679, 272] on div "Muscle pain" at bounding box center [645, 270] width 142 height 31
checkbox input "true"
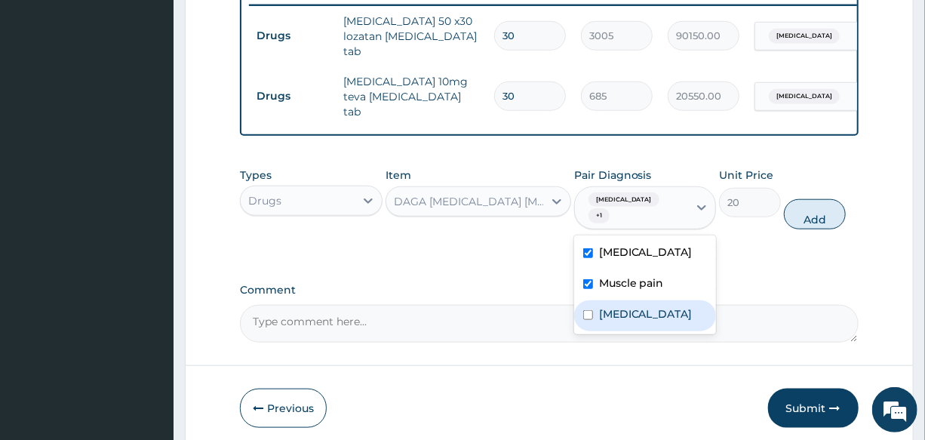
drag, startPoint x: 691, startPoint y: 312, endPoint x: 707, endPoint y: 303, distance: 18.9
click at [692, 312] on div "Upper respiratory infection" at bounding box center [645, 315] width 142 height 31
checkbox input "true"
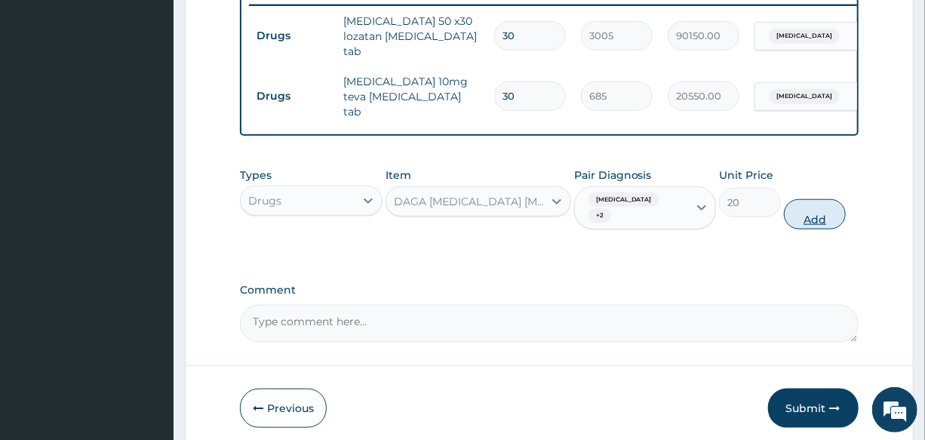
click at [830, 209] on button "Add" at bounding box center [815, 214] width 62 height 30
type input "0"
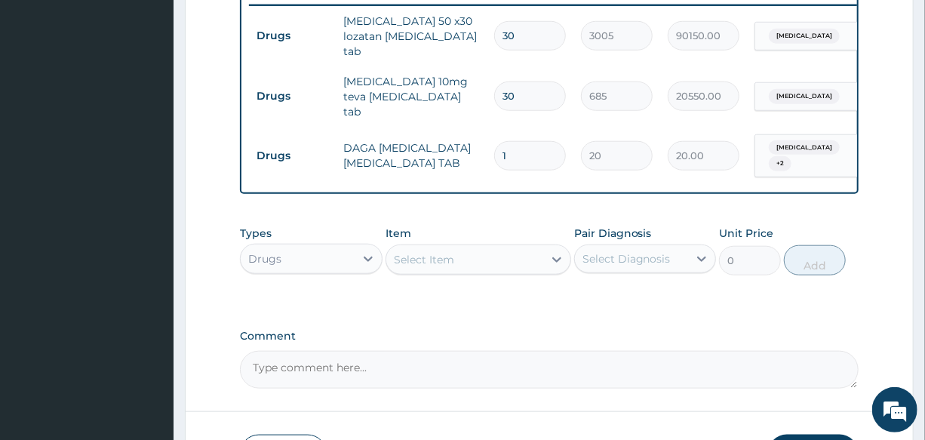
click at [477, 254] on div "Select Item" at bounding box center [464, 259] width 157 height 24
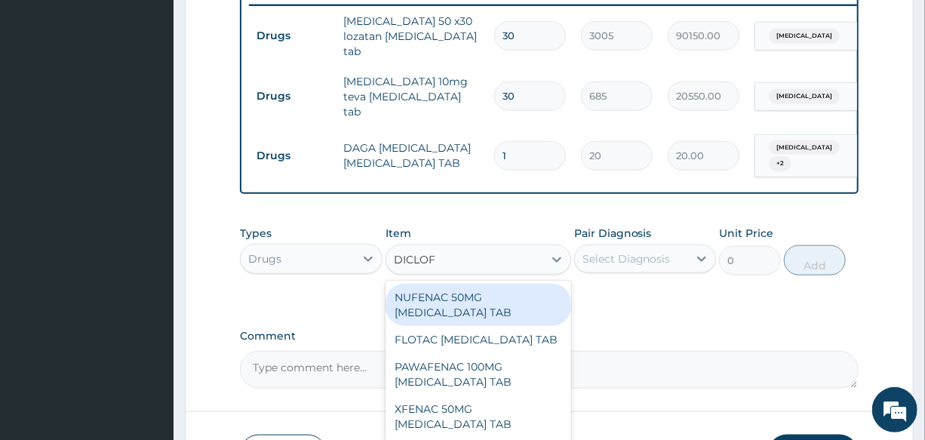
type input "DICLOFE"
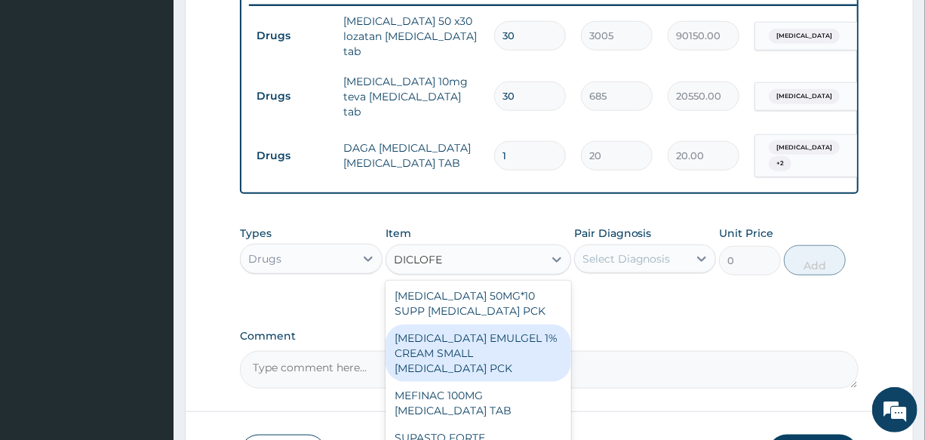
scroll to position [959, 0]
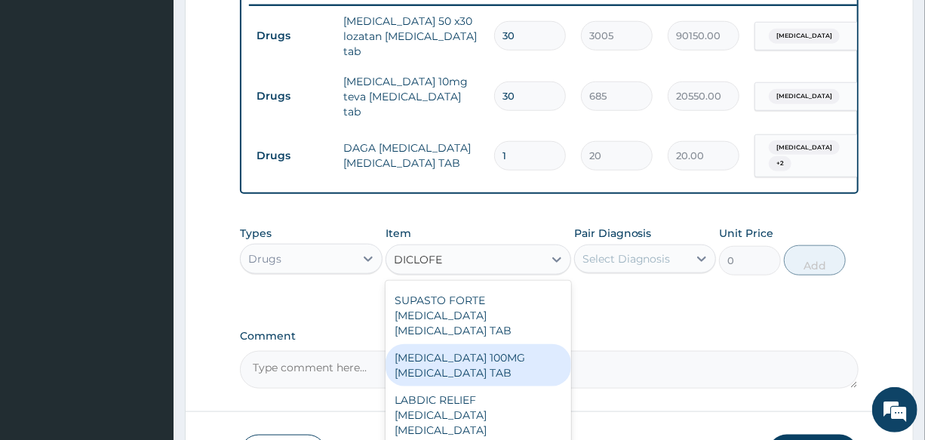
click at [508, 344] on div "[MEDICAL_DATA] 100MG [MEDICAL_DATA] TAB" at bounding box center [478, 365] width 186 height 42
type input "70"
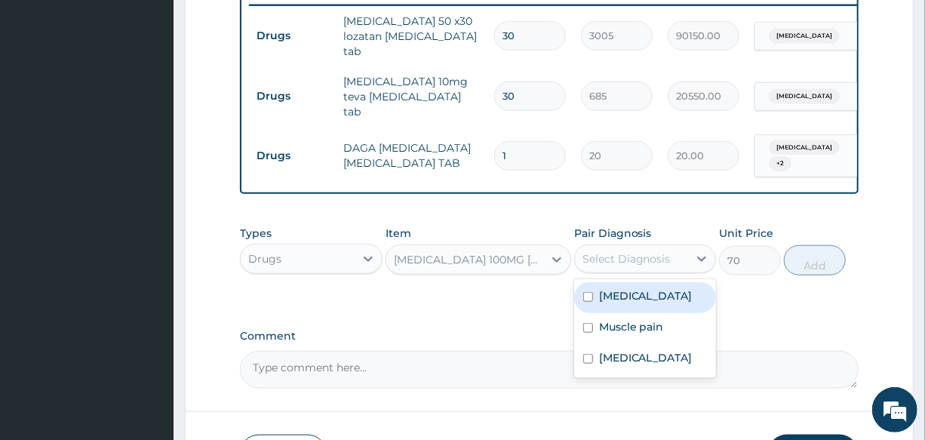
click at [647, 253] on div "Select Diagnosis" at bounding box center [626, 258] width 88 height 15
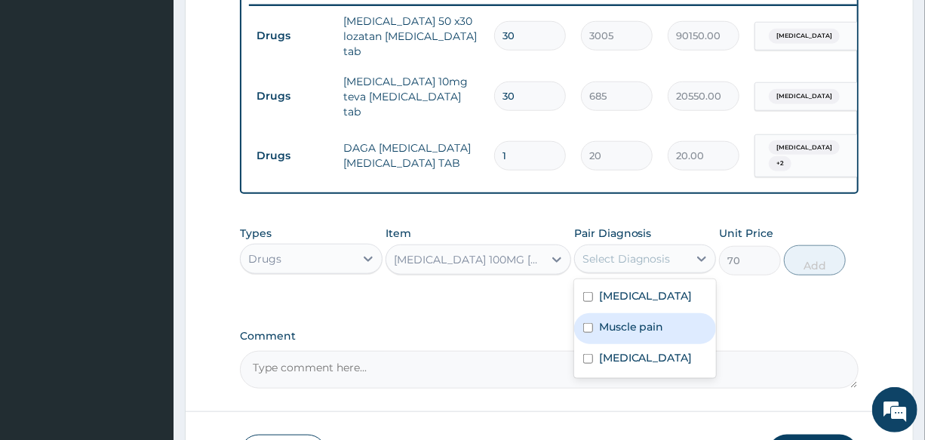
drag, startPoint x: 670, startPoint y: 342, endPoint x: 796, endPoint y: 308, distance: 129.7
click at [670, 341] on div "Muscle pain" at bounding box center [645, 328] width 142 height 31
checkbox input "true"
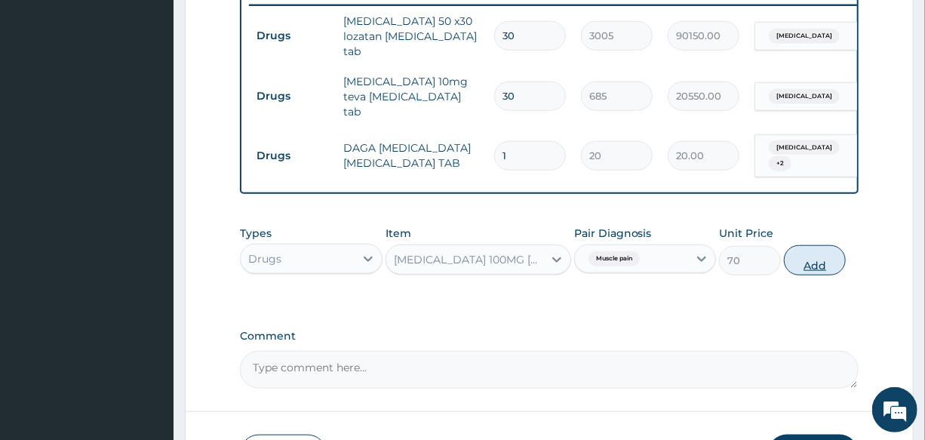
click at [805, 268] on button "Add" at bounding box center [815, 260] width 62 height 30
type input "0"
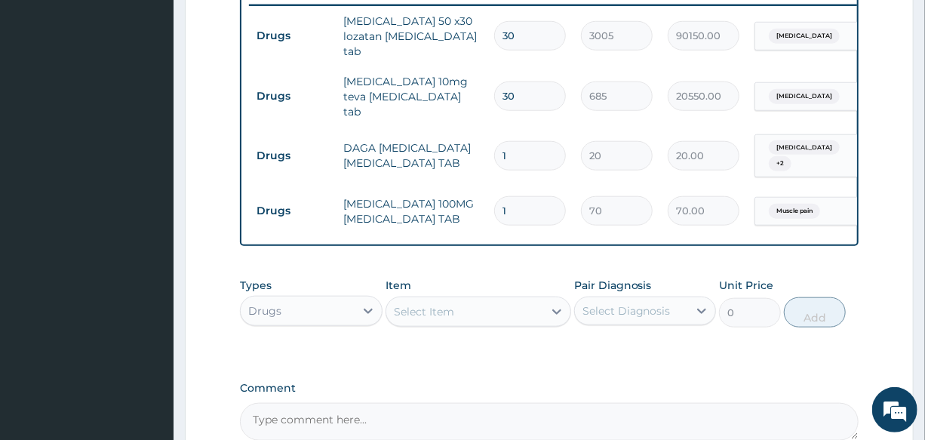
click at [475, 306] on div "Select Item" at bounding box center [464, 311] width 157 height 24
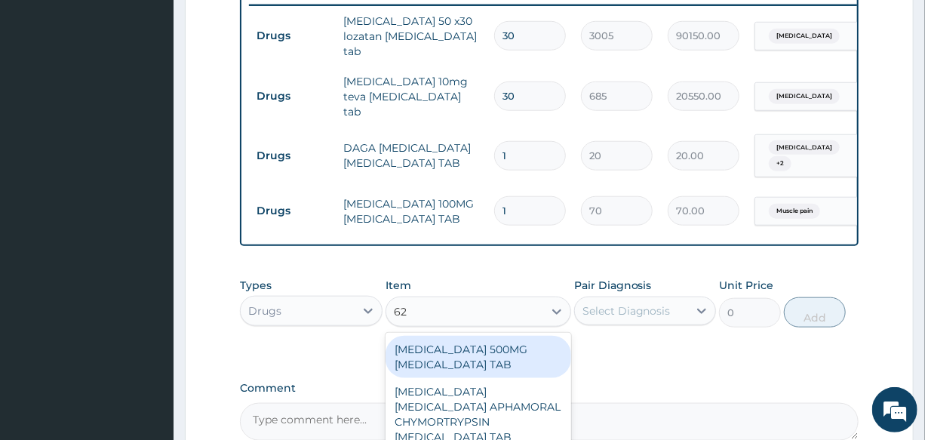
type input "625"
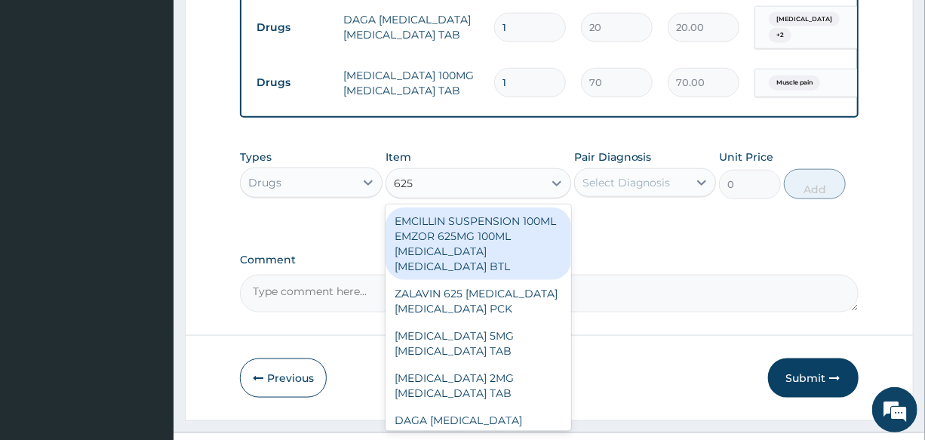
scroll to position [733, 0]
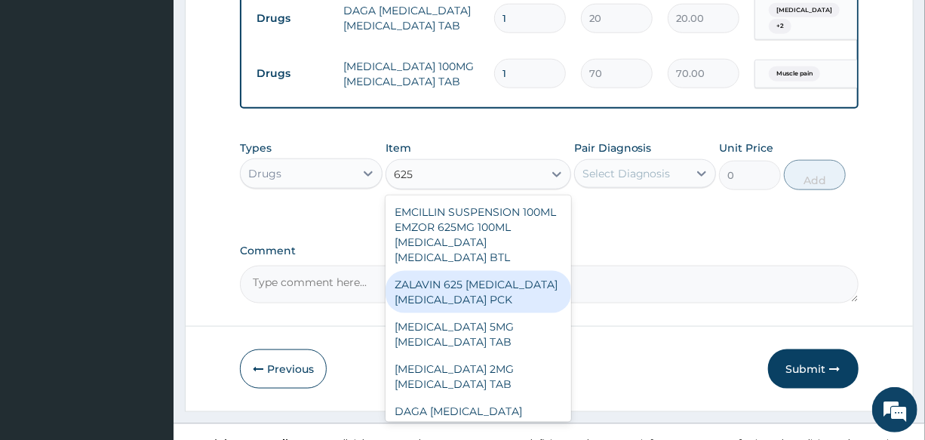
click at [492, 289] on div "ZALAVIN 625 AMOXICILLIN CLAVULANIC ACID PCK" at bounding box center [478, 292] width 186 height 42
type input "1300"
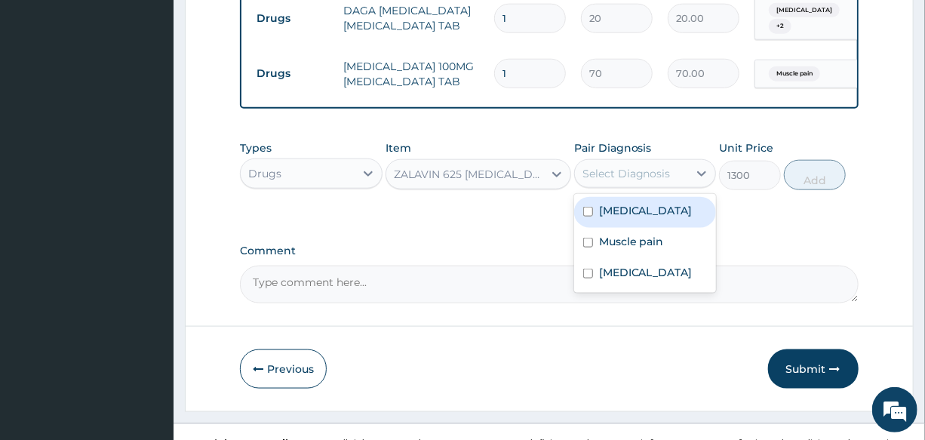
click at [627, 169] on div "Select Diagnosis" at bounding box center [626, 173] width 88 height 15
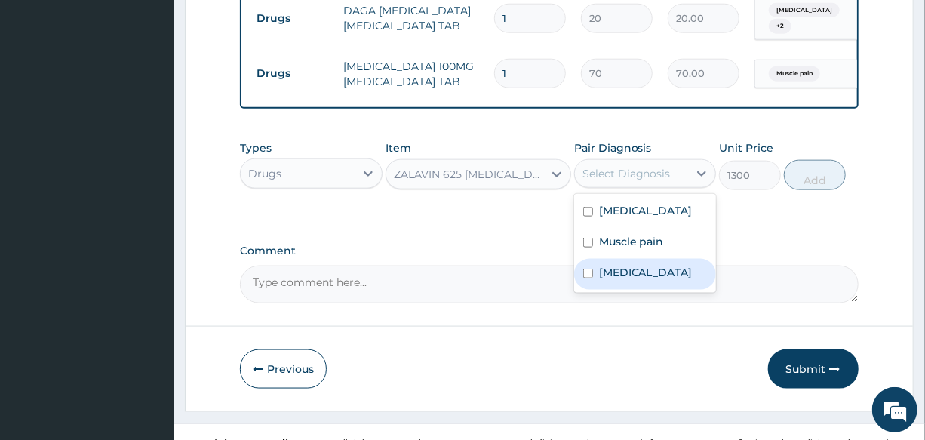
click at [664, 280] on label "Upper respiratory infection" at bounding box center [646, 272] width 94 height 15
checkbox input "true"
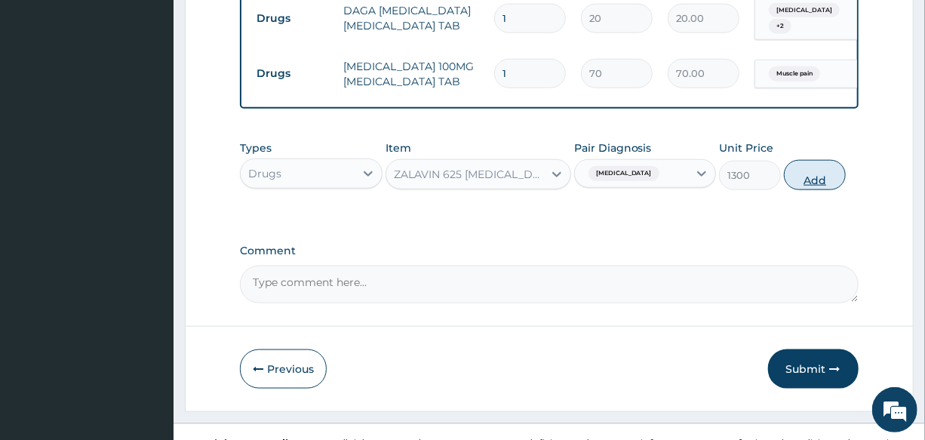
click at [815, 173] on button "Add" at bounding box center [815, 175] width 62 height 30
type input "0"
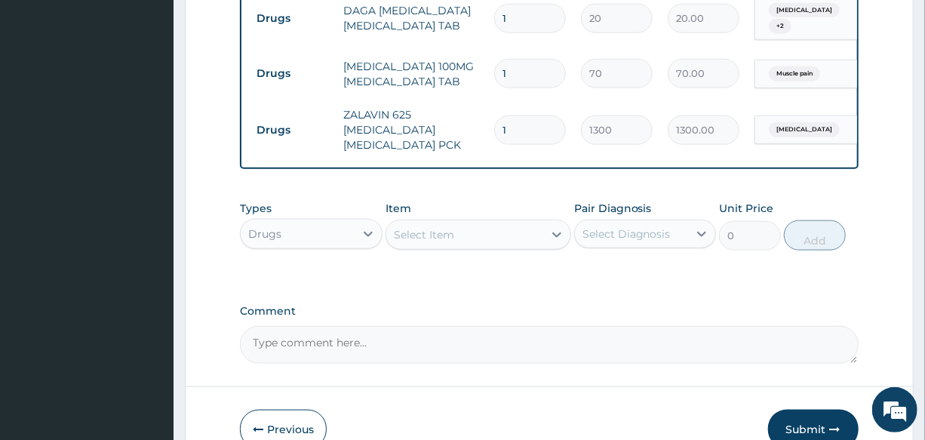
scroll to position [664, 0]
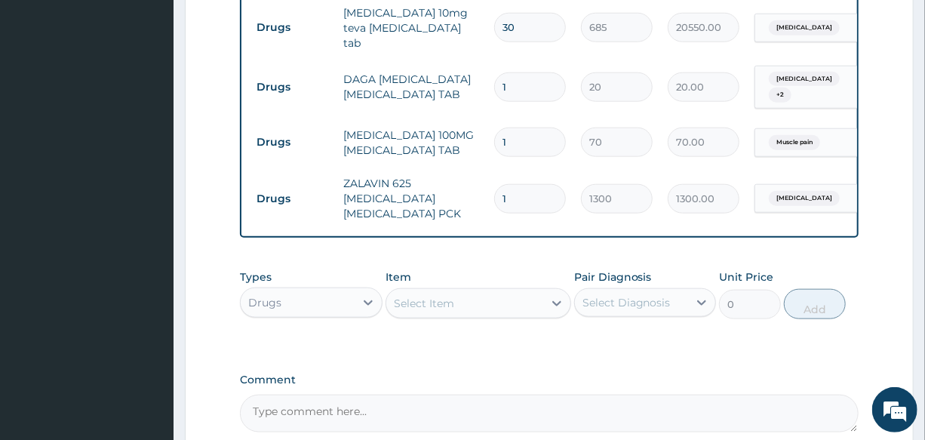
click at [528, 127] on input "1" at bounding box center [530, 141] width 72 height 29
type input "10"
type input "700.00"
type input "10"
drag, startPoint x: 539, startPoint y: 63, endPoint x: 449, endPoint y: 93, distance: 94.4
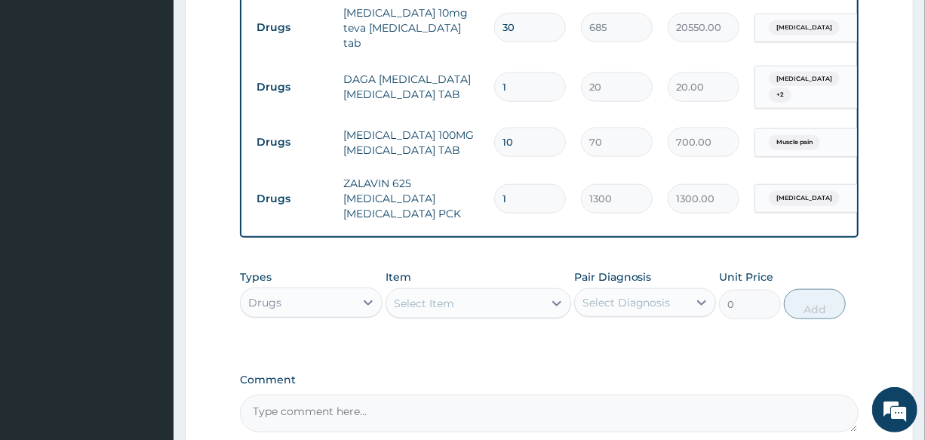
click at [459, 92] on tr "Drugs DAGA PARACETAMOL ACETAMINOPHEN TAB 1 20 20.00 Essential hypertension + 2 …" at bounding box center [618, 87] width 739 height 59
type input "2"
type input "40.00"
type input "24"
type input "480.00"
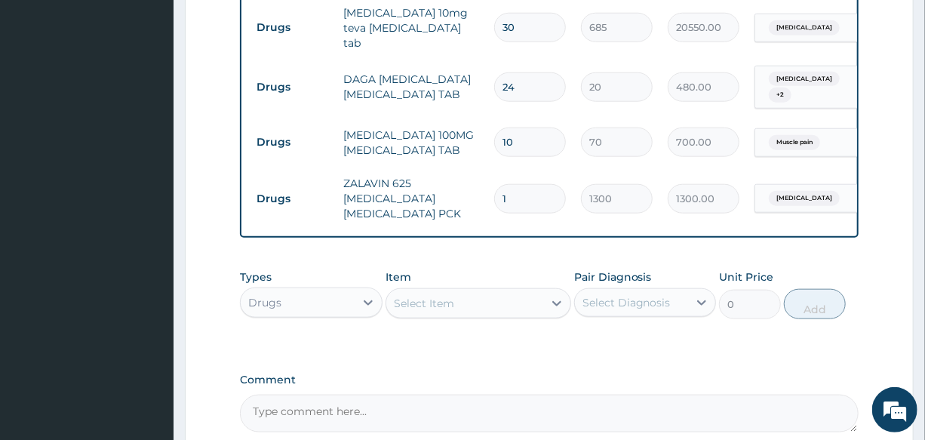
type input "24"
click at [459, 128] on td "DICLOFENAC 100MG DICLOFENAC TAB" at bounding box center [411, 142] width 151 height 45
click at [311, 299] on div "Drugs" at bounding box center [297, 302] width 113 height 24
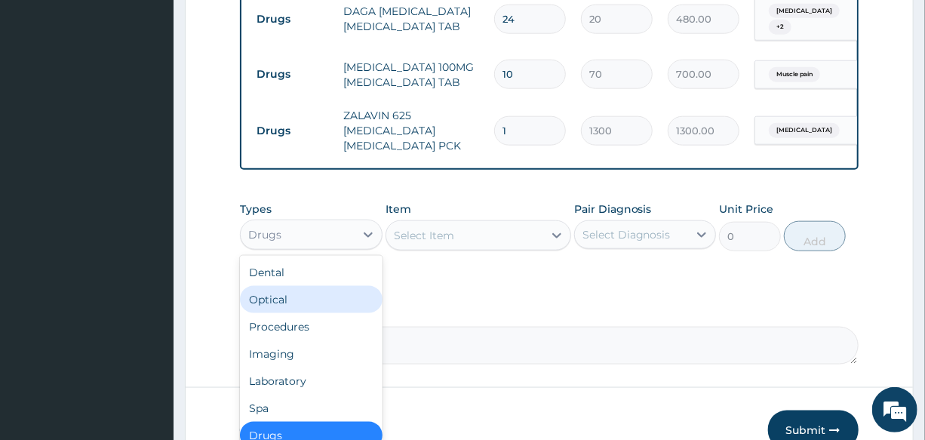
scroll to position [733, 0]
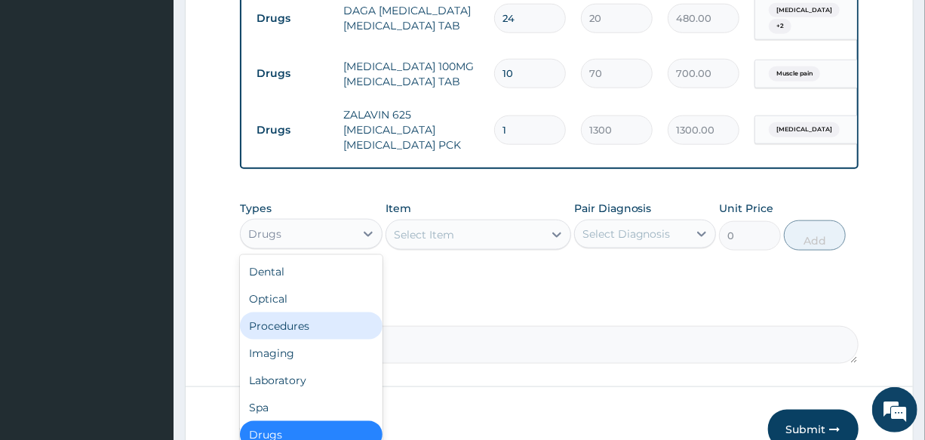
click at [327, 327] on div "Procedures" at bounding box center [311, 325] width 142 height 27
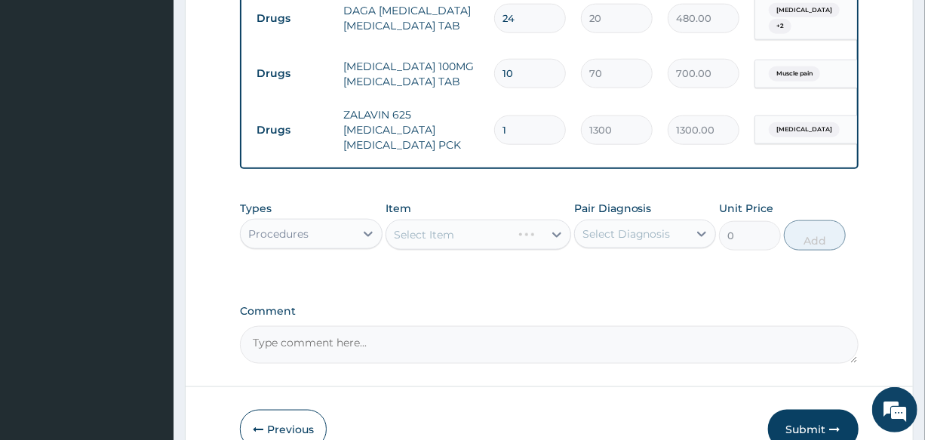
click at [446, 237] on div "Select Item" at bounding box center [478, 234] width 186 height 30
click at [463, 229] on div "Select Item" at bounding box center [464, 234] width 157 height 24
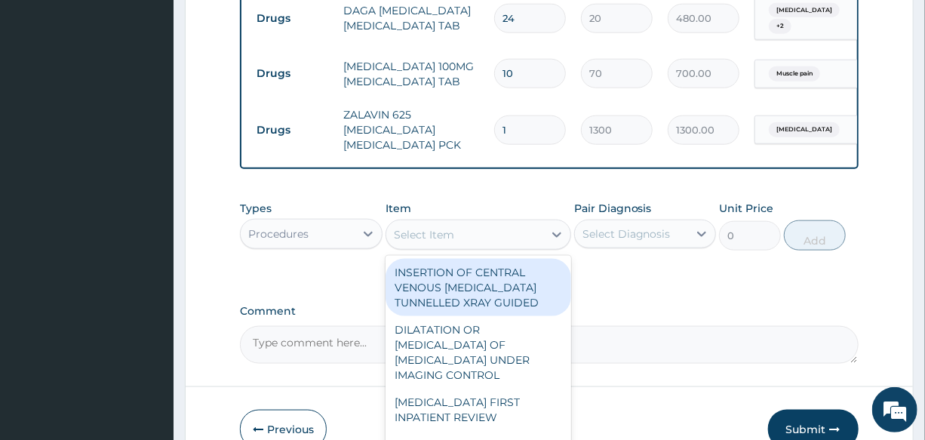
click at [463, 229] on div "Select Item" at bounding box center [464, 234] width 157 height 24
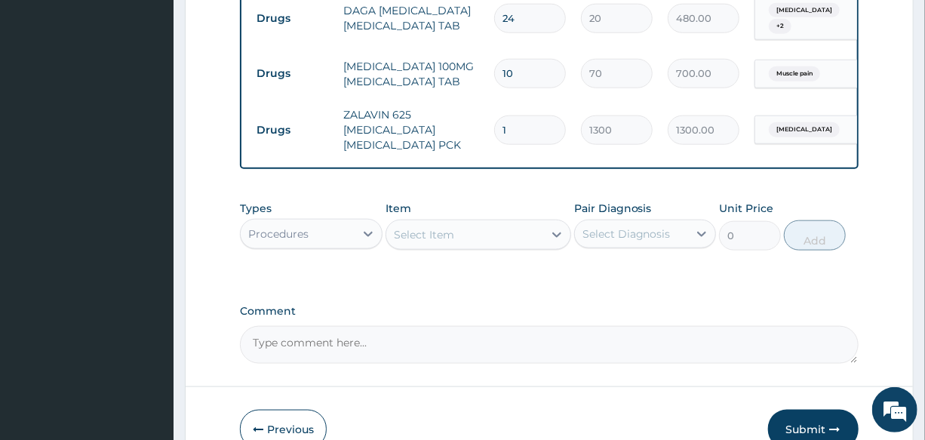
click at [463, 229] on div "Select Item" at bounding box center [464, 234] width 157 height 24
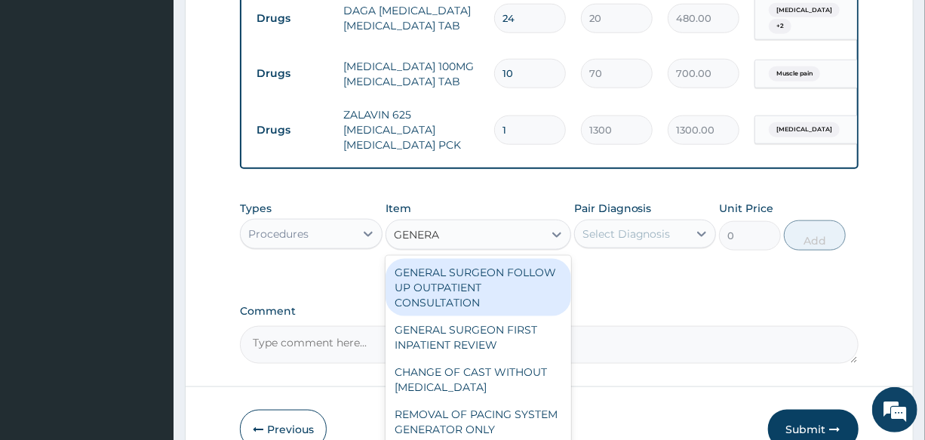
type input "GENERAL"
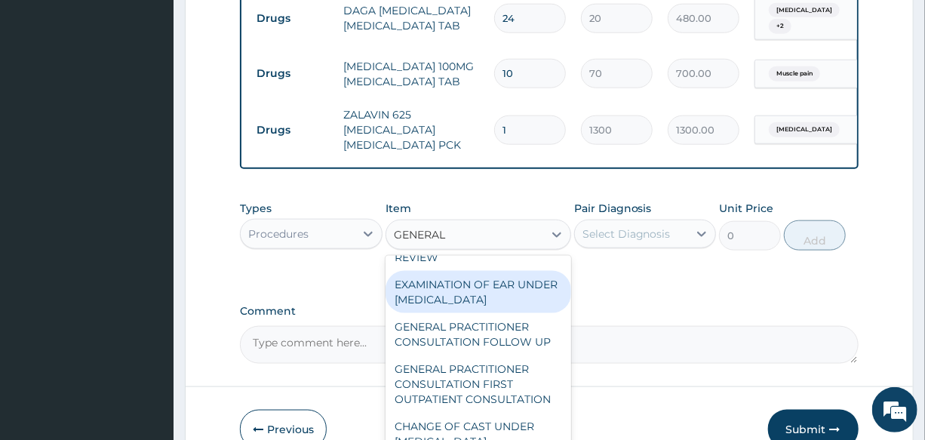
scroll to position [205, 0]
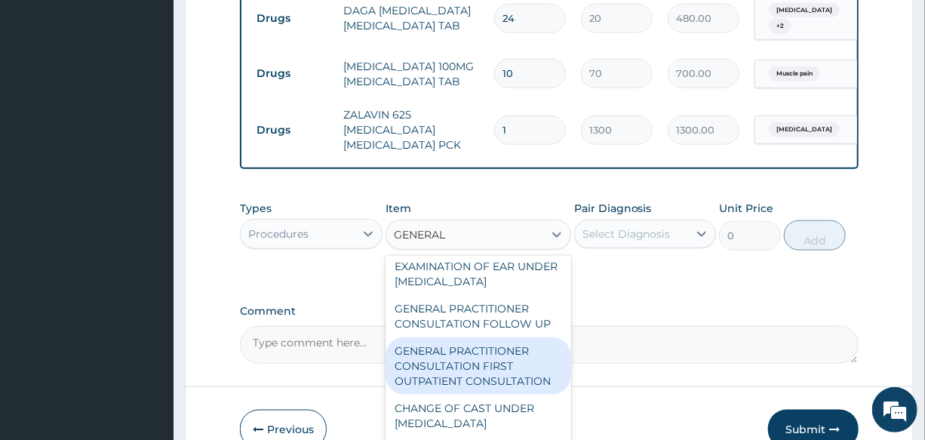
click at [486, 367] on div "GENERAL PRACTITIONER CONSULTATION FIRST OUTPATIENT CONSULTATION" at bounding box center [478, 365] width 186 height 57
type input "3000"
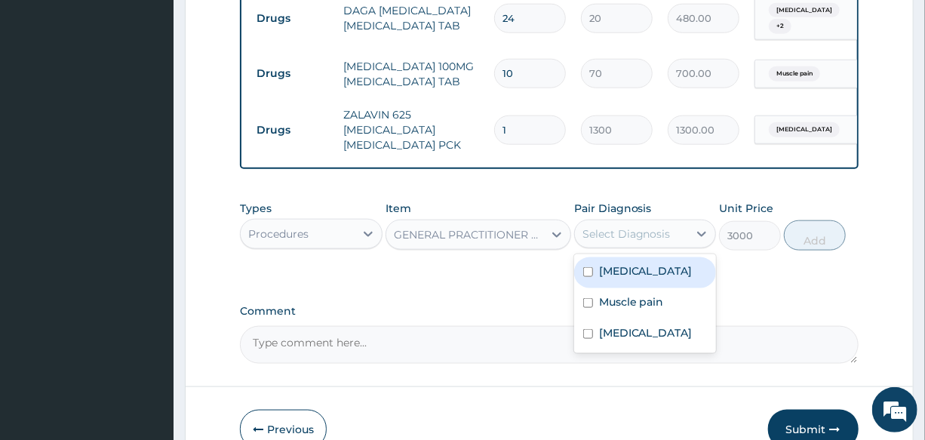
click at [623, 226] on div "Select Diagnosis" at bounding box center [626, 233] width 88 height 15
click at [655, 270] on label "Essential hypertension" at bounding box center [646, 270] width 94 height 15
checkbox input "true"
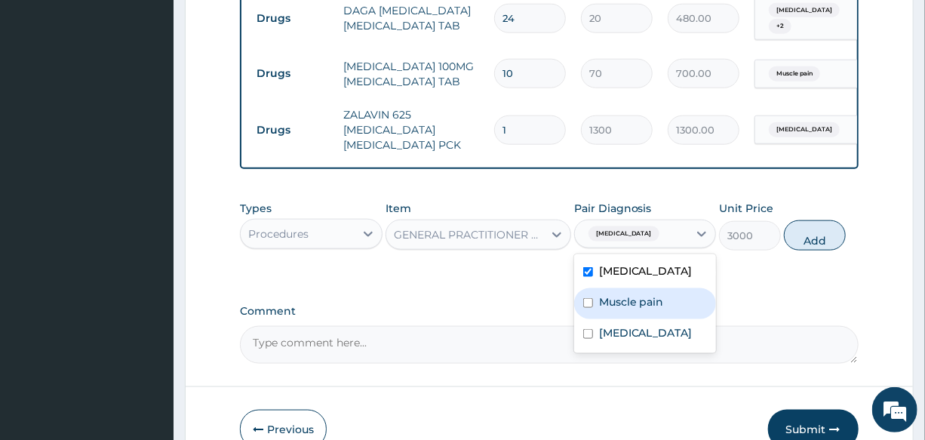
click at [653, 309] on label "Muscle pain" at bounding box center [631, 301] width 65 height 15
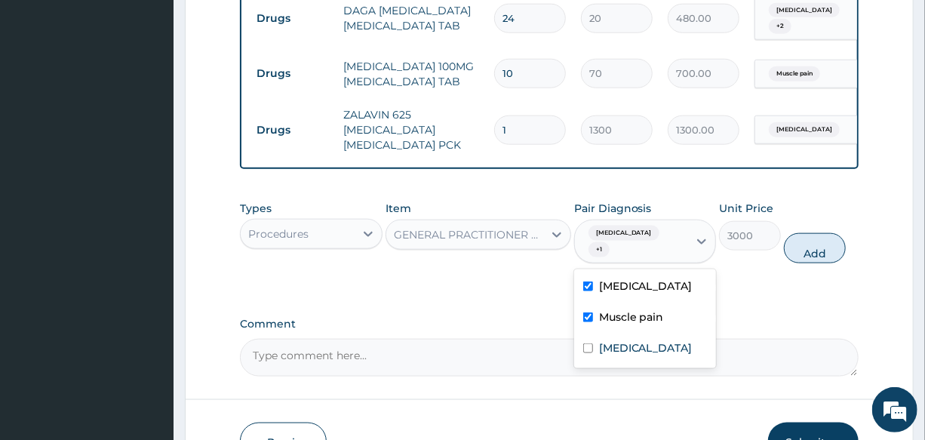
click at [654, 334] on div "Muscle pain" at bounding box center [645, 318] width 142 height 31
checkbox input "false"
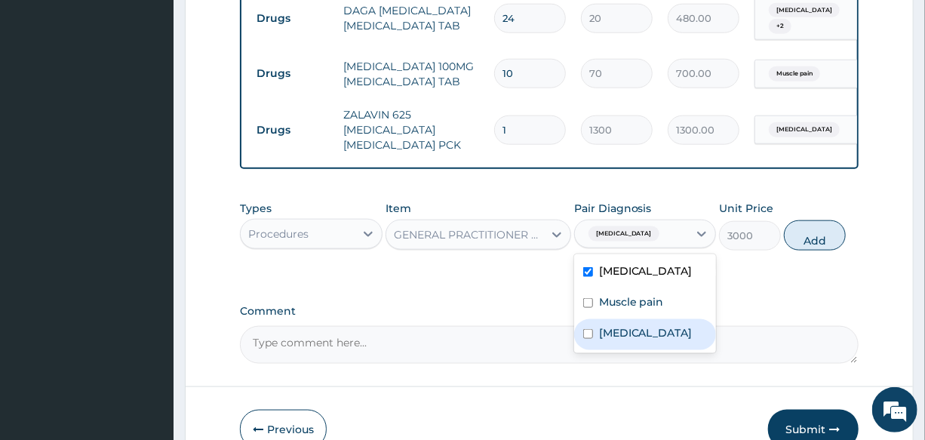
click at [654, 340] on label "Upper respiratory infection" at bounding box center [646, 332] width 94 height 15
checkbox input "true"
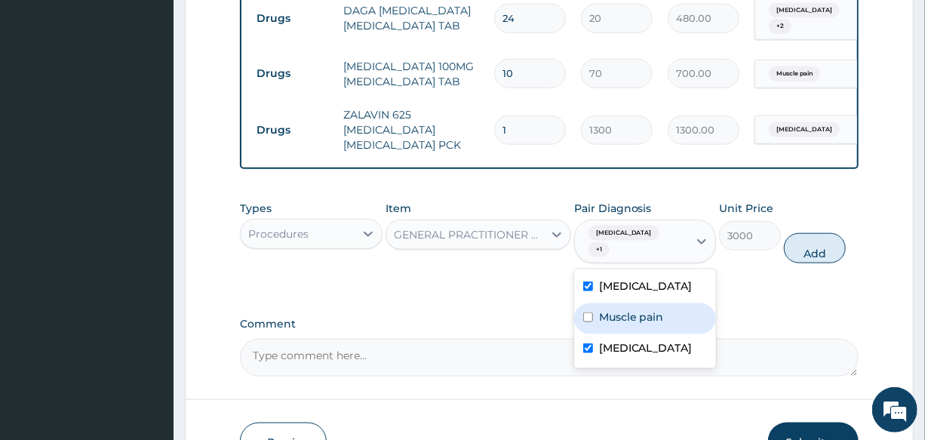
click at [646, 324] on label "Muscle pain" at bounding box center [631, 316] width 65 height 15
checkbox input "true"
click at [818, 241] on button "Add" at bounding box center [815, 248] width 62 height 30
type input "0"
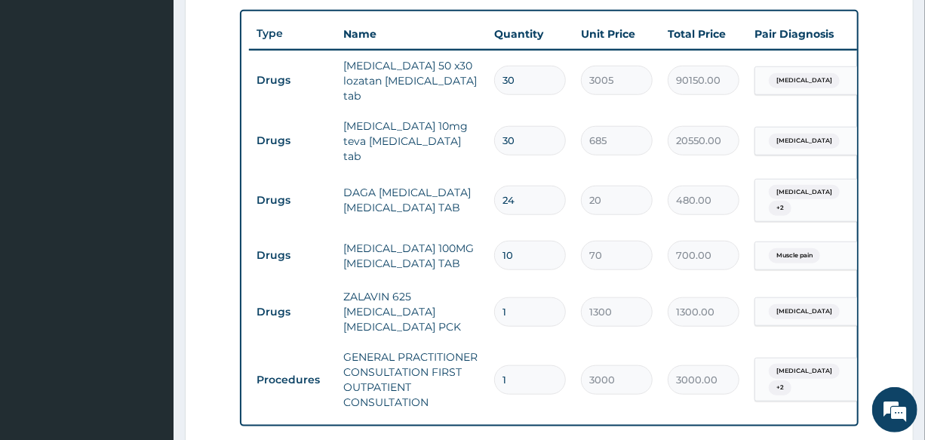
scroll to position [528, 0]
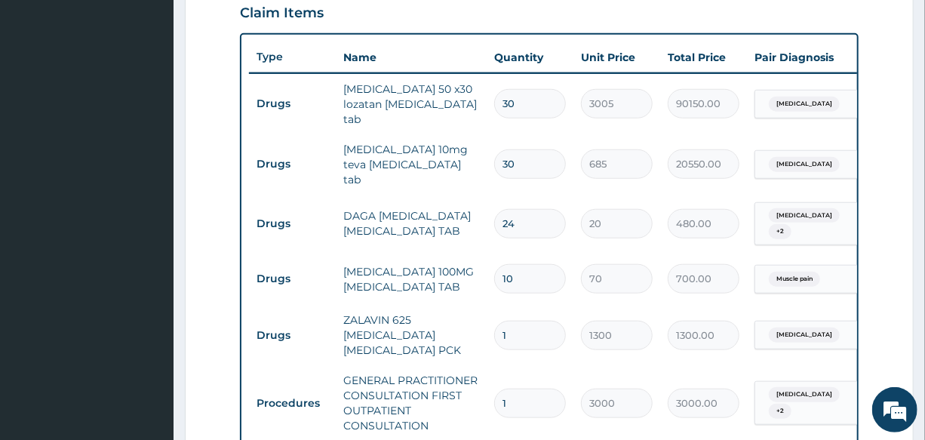
drag, startPoint x: 535, startPoint y: 147, endPoint x: 452, endPoint y: 157, distance: 83.5
click at [462, 157] on tr "Drugs amlodipine 10mg teva amlodipine tab 30 685 20550.00 Essential hypertensio…" at bounding box center [618, 164] width 739 height 60
type input "1"
type input "685.00"
type input "10"
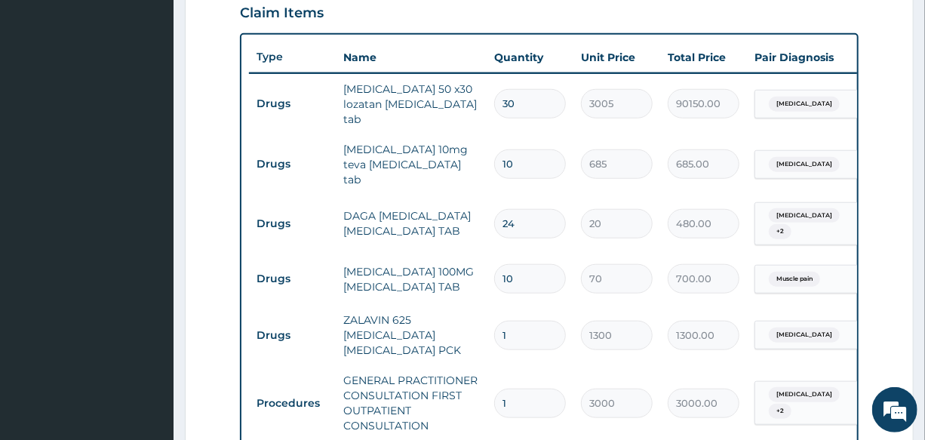
type input "6850.00"
type input "10"
drag, startPoint x: 517, startPoint y: 90, endPoint x: 471, endPoint y: 107, distance: 48.5
click at [480, 106] on tr "Drugs losartan 50 x30 lozatan losartan tab 30 3005 90150.00 Essential hypertens…" at bounding box center [618, 104] width 739 height 60
type input "2"
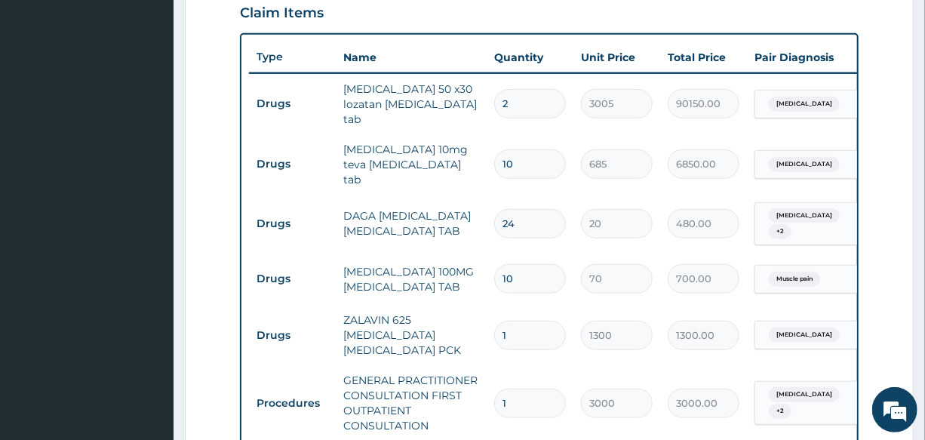
type input "6010.00"
type input "2"
click at [471, 120] on td "losartan 50 x30 lozatan losartan tab" at bounding box center [411, 104] width 151 height 60
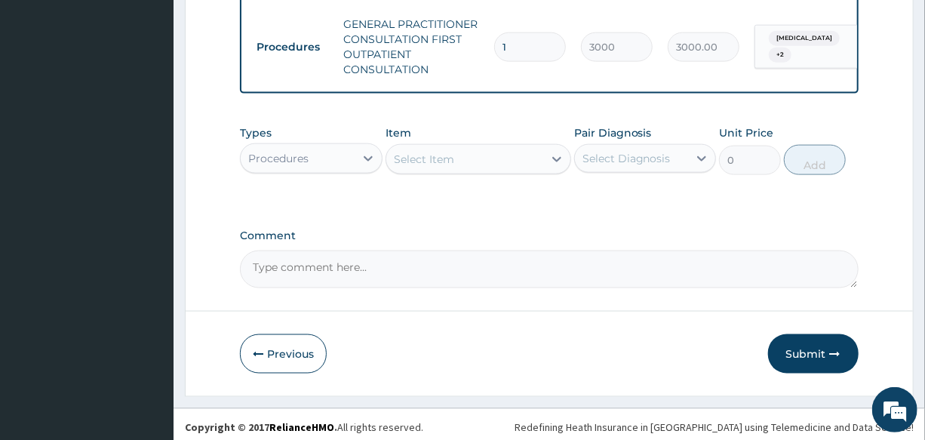
scroll to position [885, 0]
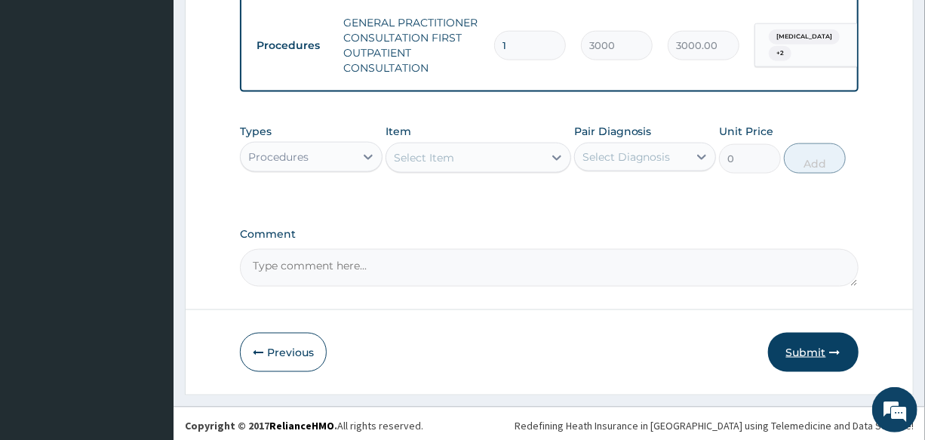
click at [808, 354] on button "Submit" at bounding box center [813, 352] width 90 height 39
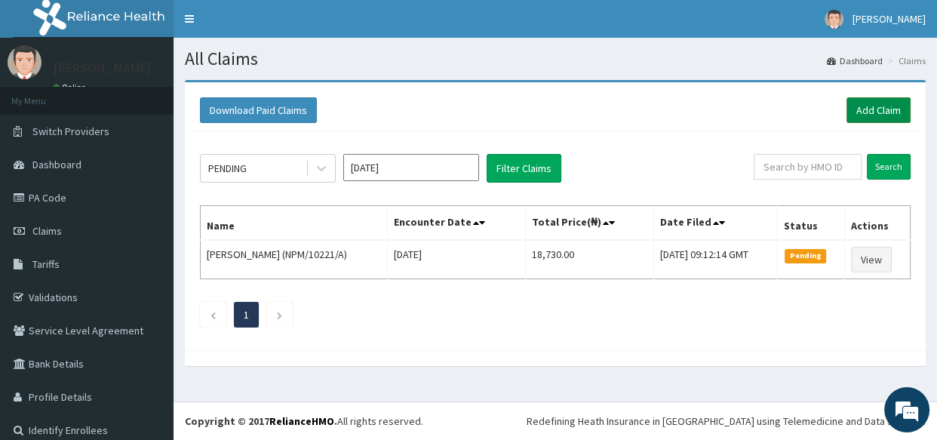
click at [860, 110] on link "Add Claim" at bounding box center [878, 110] width 64 height 26
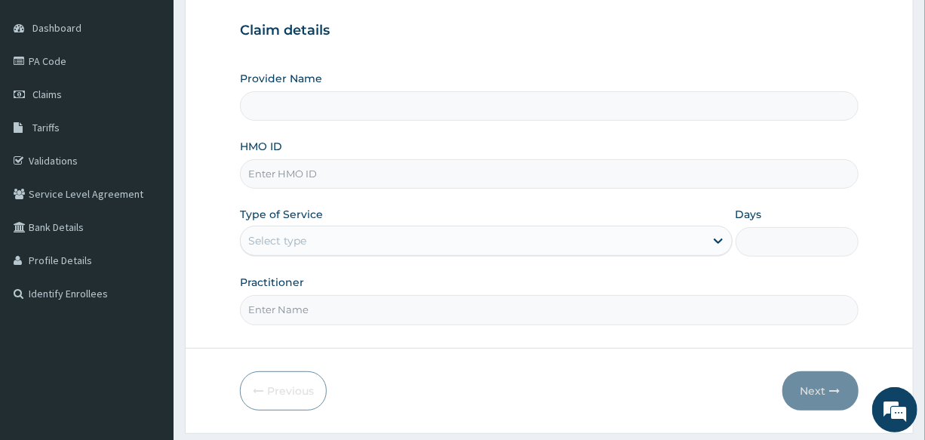
type input "International Clinics And Hospitals Ltd"
click at [361, 180] on input "HMO ID" at bounding box center [549, 173] width 618 height 29
type input "NBL/10162/A"
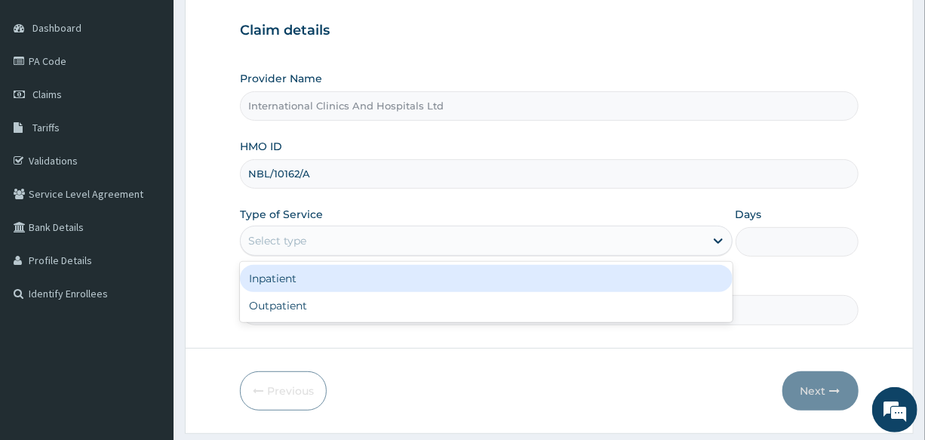
click at [329, 249] on div "Select type" at bounding box center [472, 241] width 463 height 24
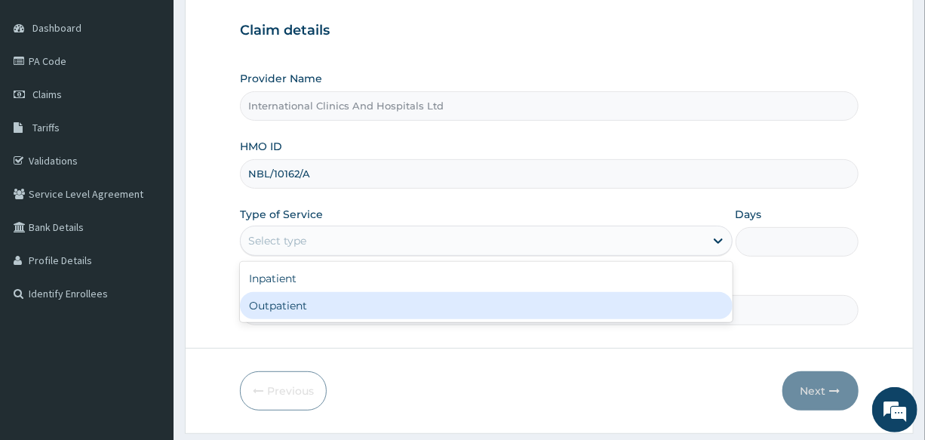
click at [336, 302] on div "Outpatient" at bounding box center [486, 305] width 492 height 27
type input "1"
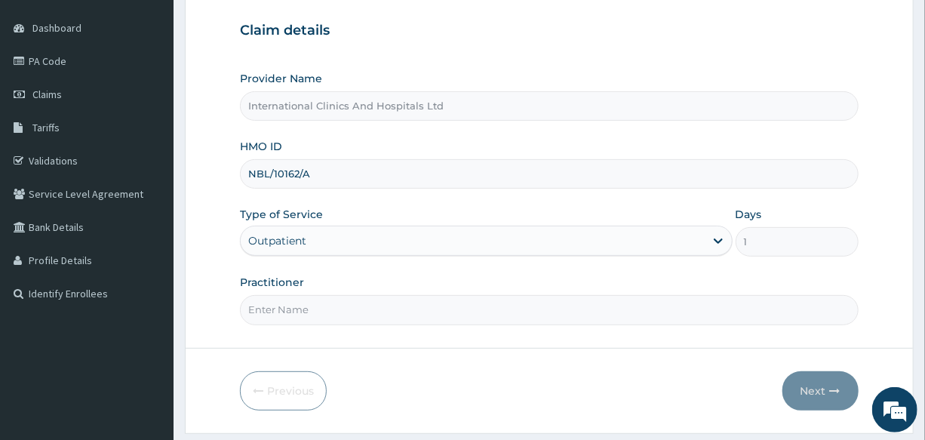
click at [336, 308] on input "Practitioner" at bounding box center [549, 309] width 618 height 29
type input "DR.ABDULKADIR"
click at [529, 345] on form "Step 1 of 2 Claim details Provider Name International Clinics And Hospitals Ltd…" at bounding box center [549, 187] width 729 height 489
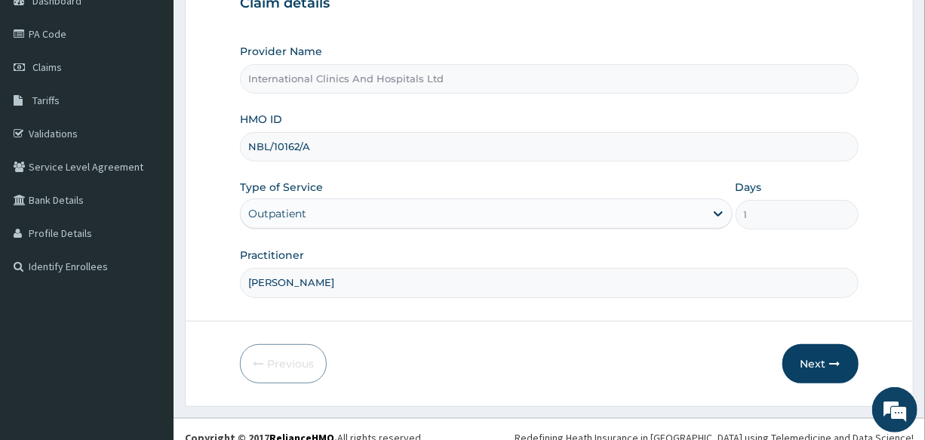
scroll to position [179, 0]
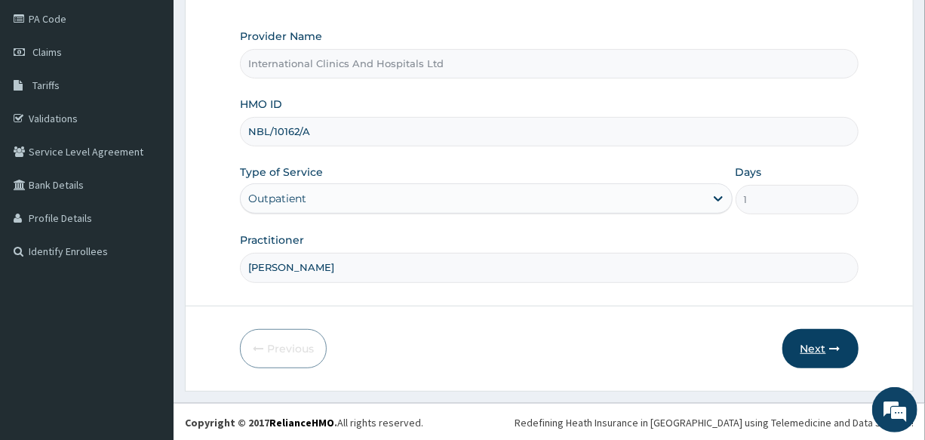
click at [812, 345] on button "Next" at bounding box center [820, 348] width 76 height 39
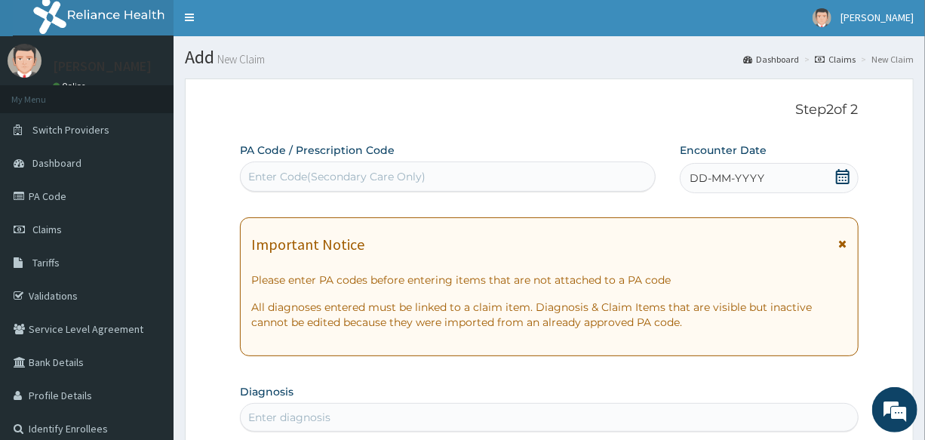
scroll to position [0, 0]
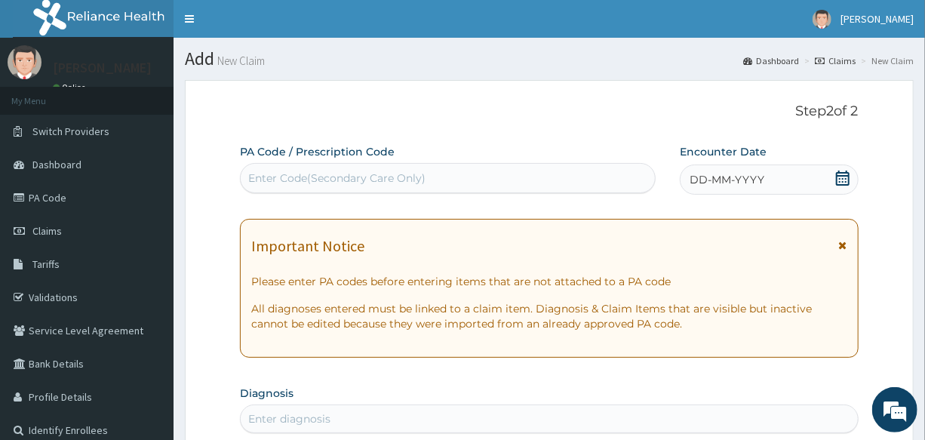
click at [385, 181] on div "Enter Code(Secondary Care Only)" at bounding box center [336, 177] width 177 height 15
paste input "PA/850579"
type input "PA/850579"
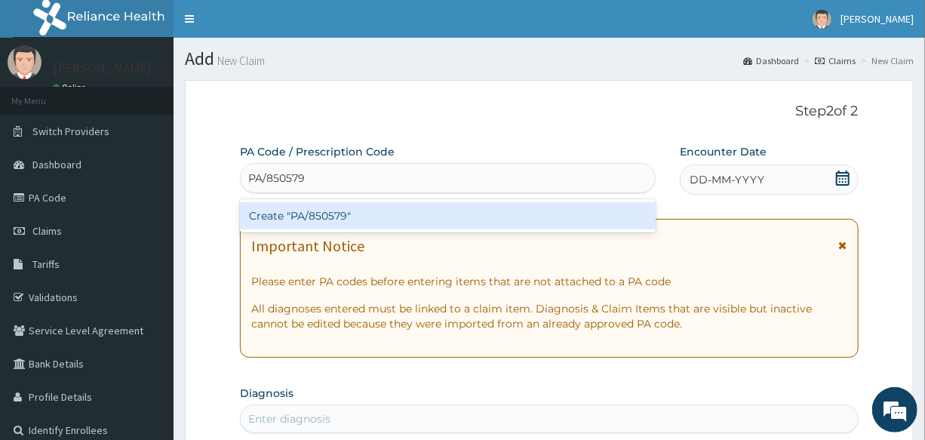
click at [324, 211] on div "Create "PA/850579"" at bounding box center [448, 215] width 416 height 27
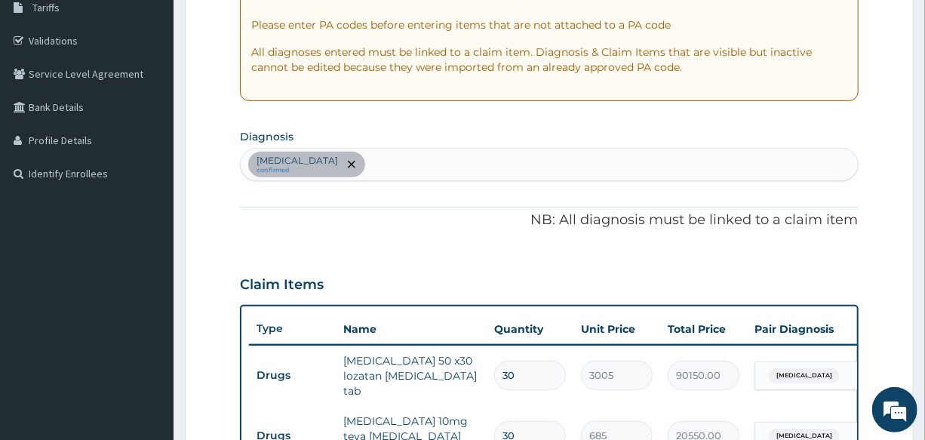
scroll to position [253, 0]
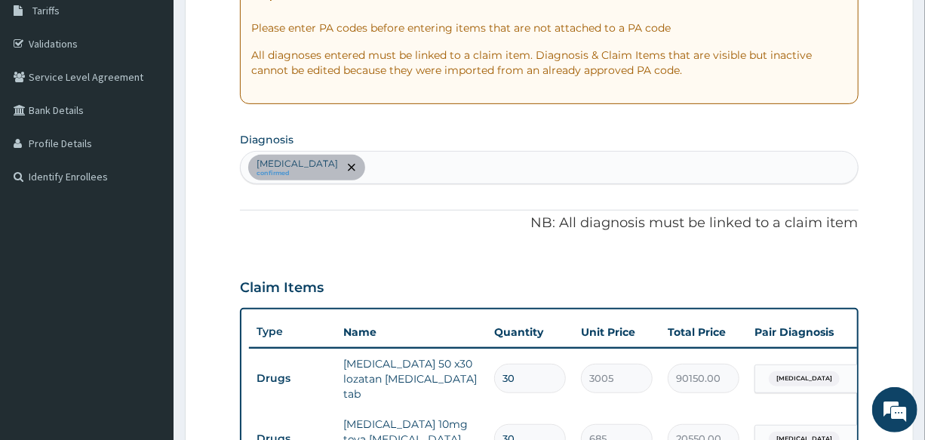
click at [430, 167] on div "Essential hypertension confirmed" at bounding box center [549, 168] width 616 height 32
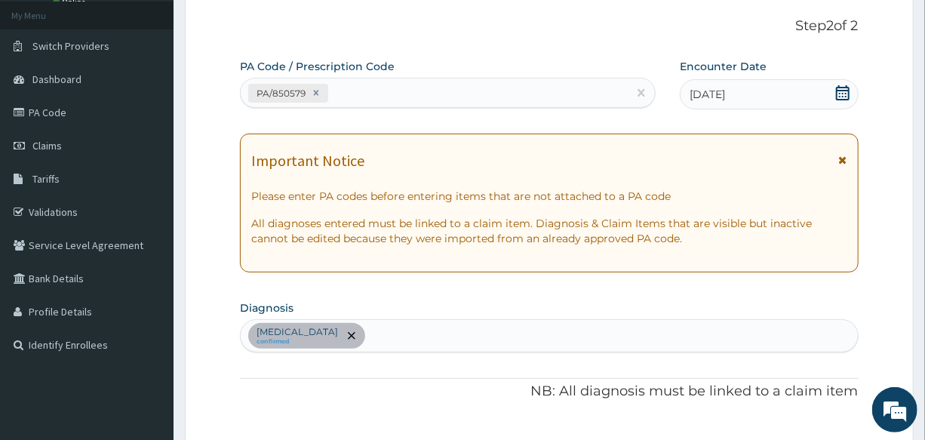
scroll to position [0, 0]
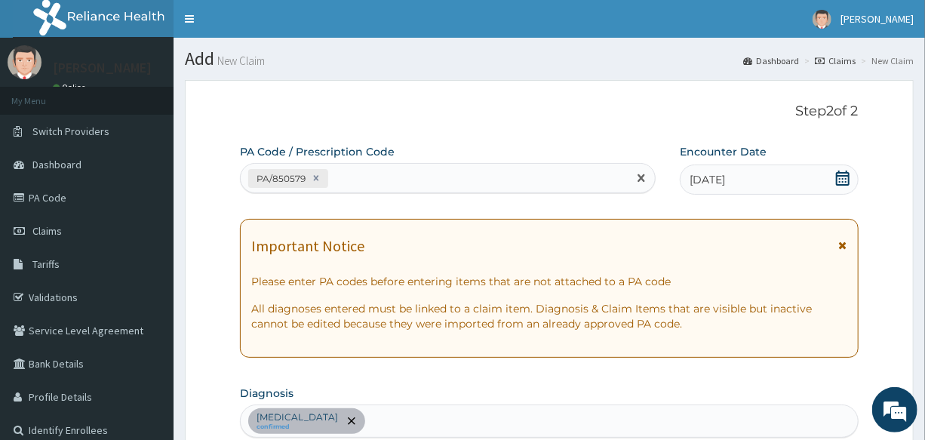
click at [388, 169] on div "PA/850579" at bounding box center [434, 178] width 387 height 25
paste input "PA/1970D2"
type input "PA/1970D2"
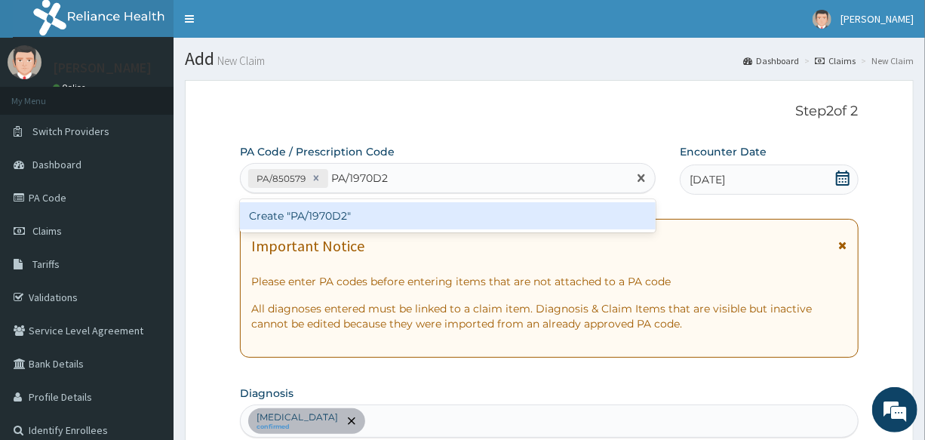
click at [320, 213] on div "Create "PA/1970D2"" at bounding box center [448, 215] width 416 height 27
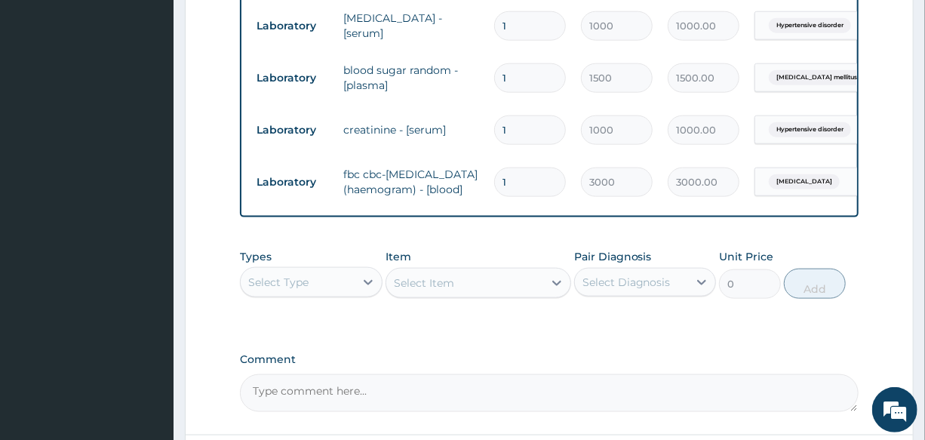
scroll to position [793, 0]
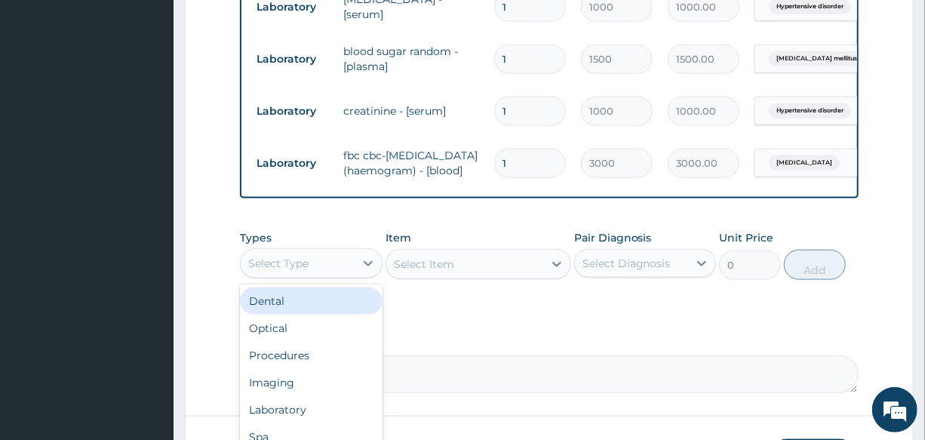
click at [308, 262] on div "Select Type" at bounding box center [278, 263] width 60 height 15
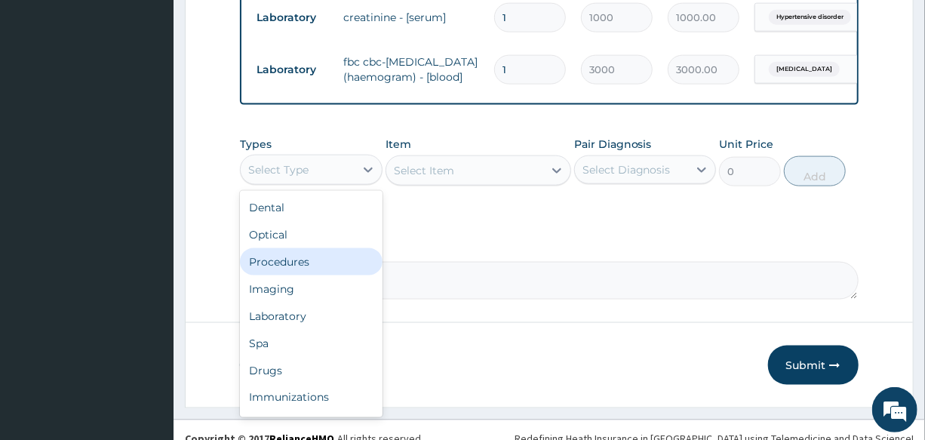
scroll to position [909, 0]
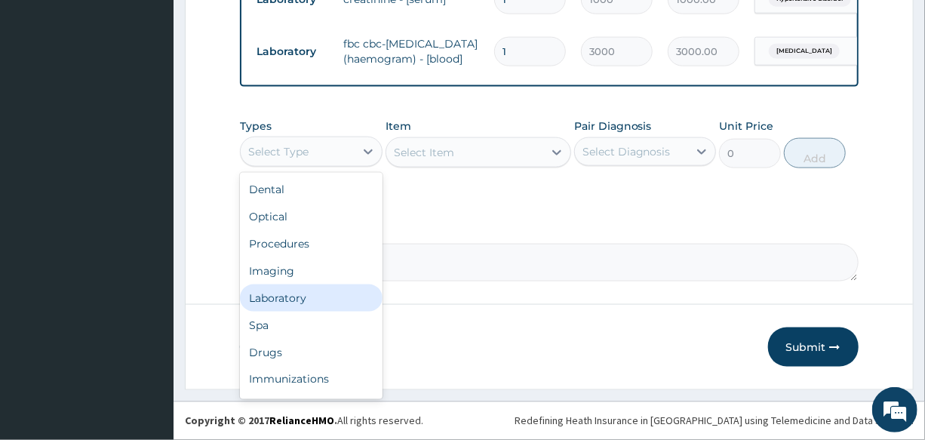
click at [302, 287] on div "Laboratory" at bounding box center [311, 297] width 142 height 27
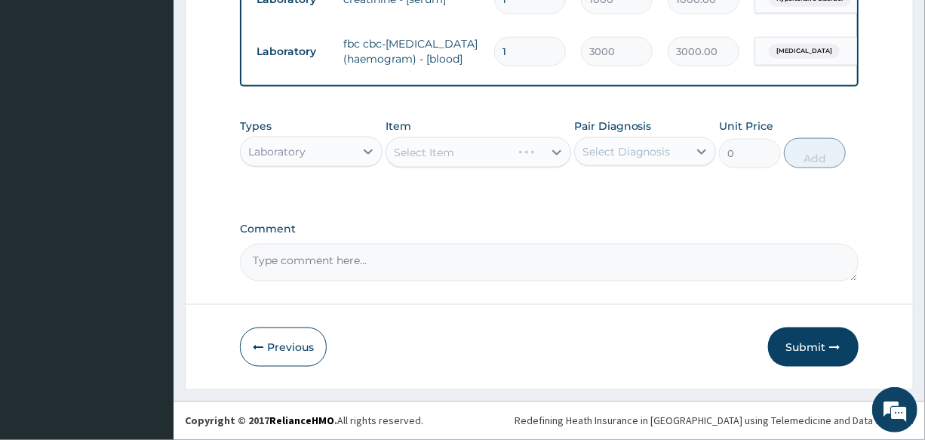
click at [465, 148] on div "Select Item" at bounding box center [478, 152] width 186 height 30
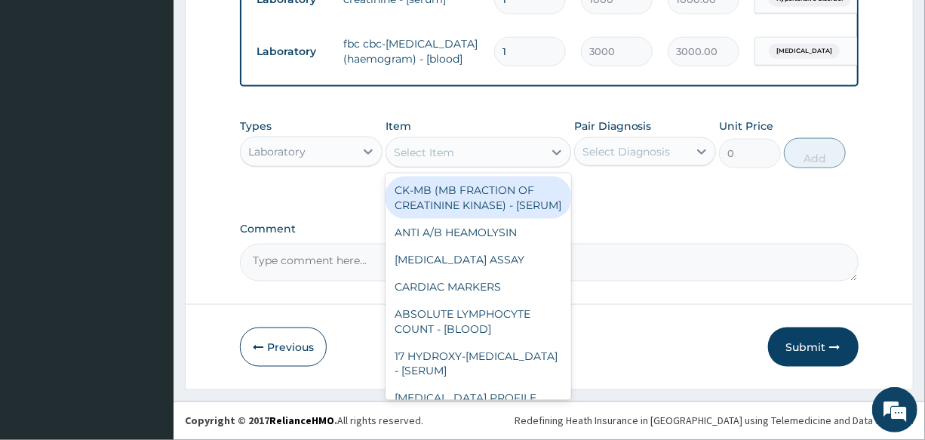
click at [465, 148] on div "Select Item" at bounding box center [464, 152] width 157 height 24
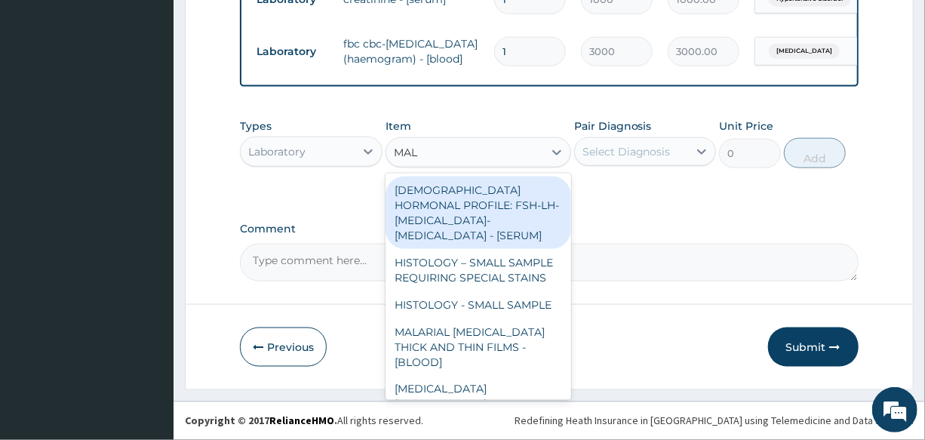
type input "MALA"
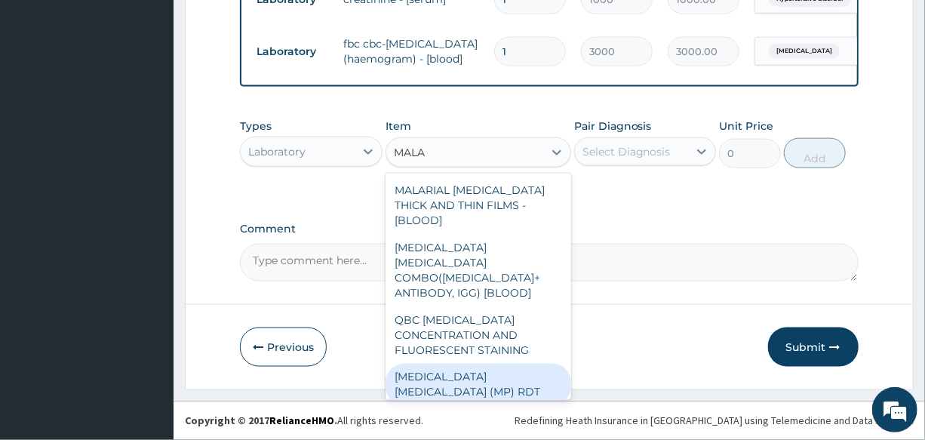
click at [475, 364] on div "[MEDICAL_DATA] [MEDICAL_DATA] (MP) RDT" at bounding box center [478, 385] width 186 height 42
type input "1500"
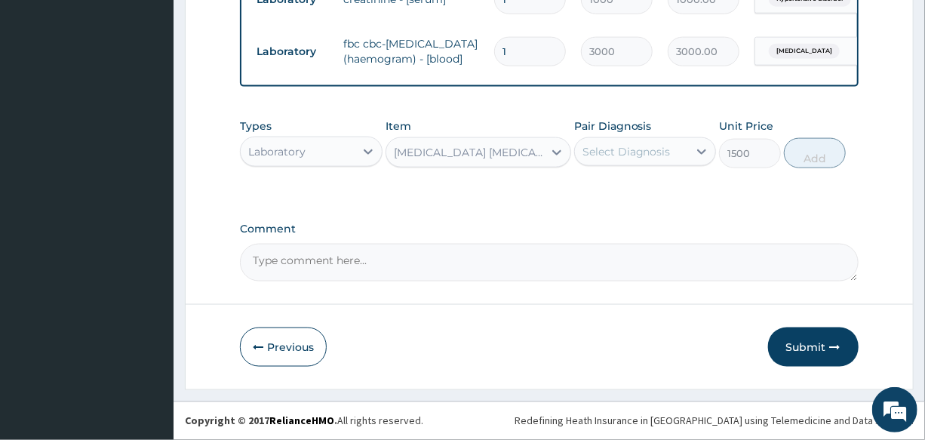
click at [626, 146] on div "Select Diagnosis" at bounding box center [626, 151] width 88 height 15
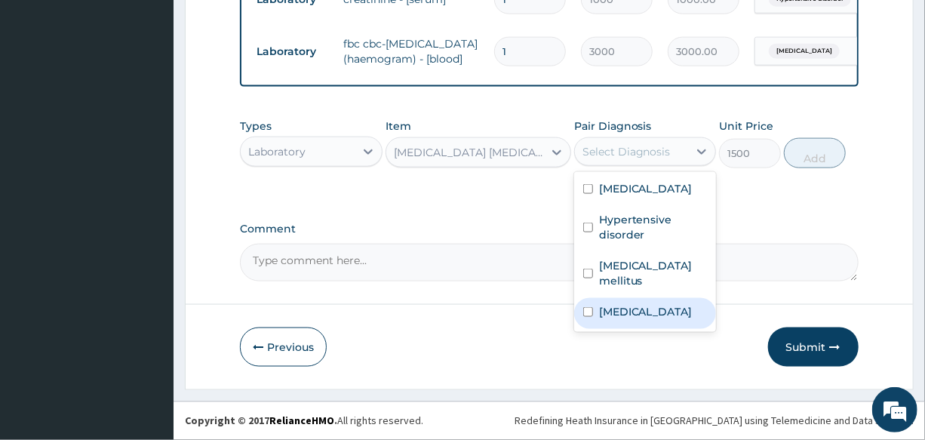
click at [652, 321] on div "Malaria" at bounding box center [645, 313] width 142 height 31
checkbox input "true"
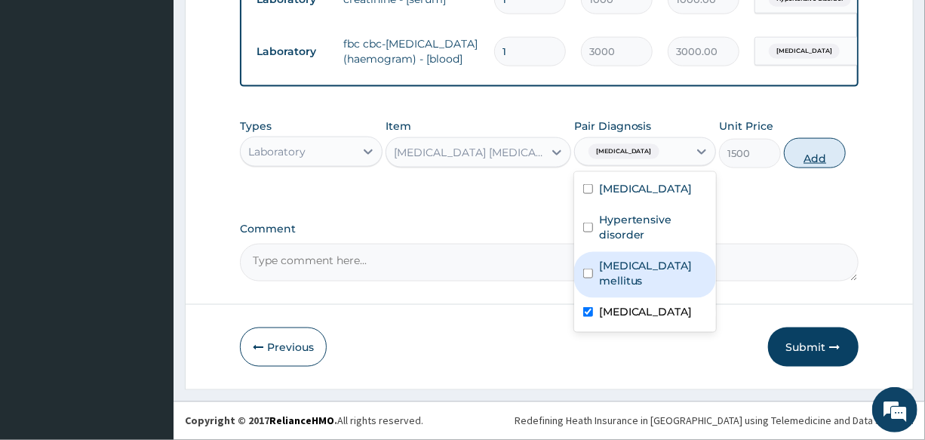
click at [809, 157] on button "Add" at bounding box center [815, 153] width 62 height 30
type input "0"
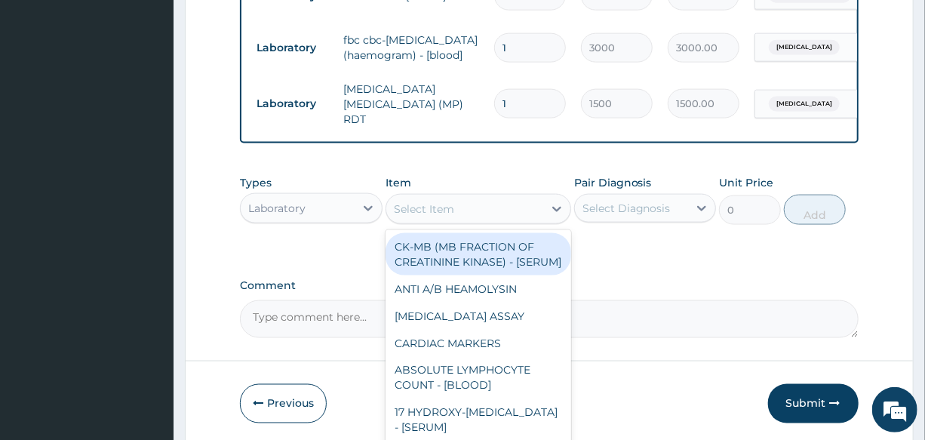
click at [447, 207] on div "Select Item" at bounding box center [424, 208] width 60 height 15
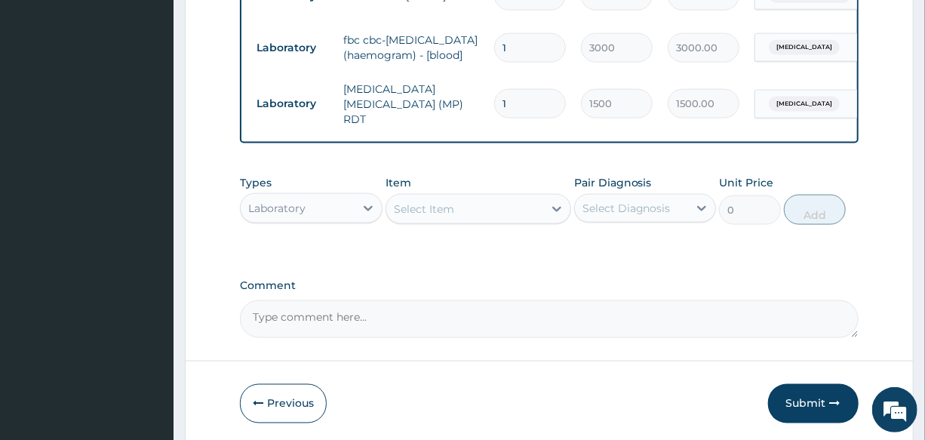
click at [300, 210] on div "Laboratory" at bounding box center [276, 208] width 57 height 15
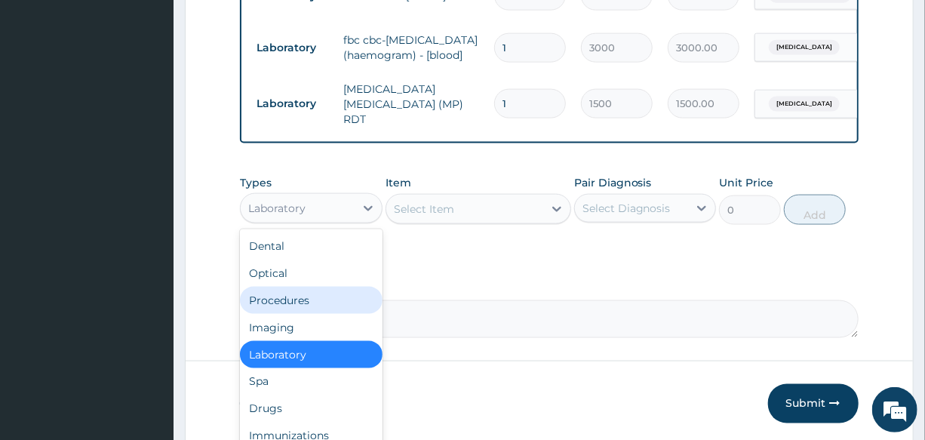
click at [305, 299] on div "Procedures" at bounding box center [311, 300] width 142 height 27
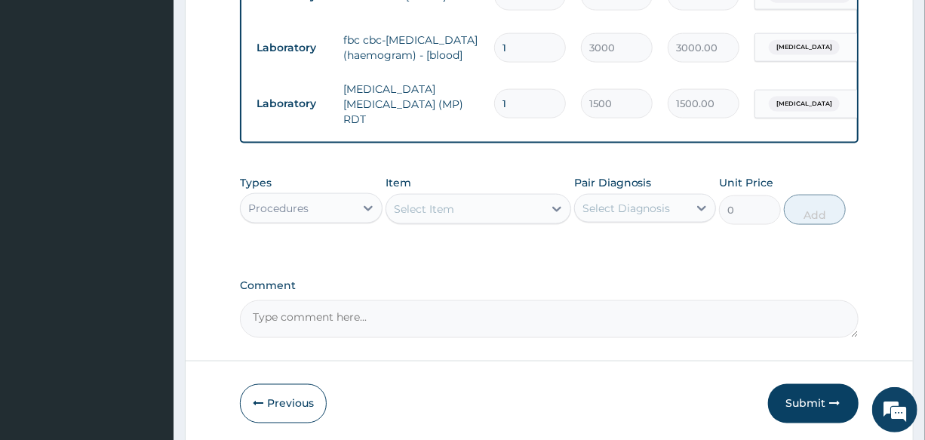
click at [456, 207] on div "Select Item" at bounding box center [464, 209] width 157 height 24
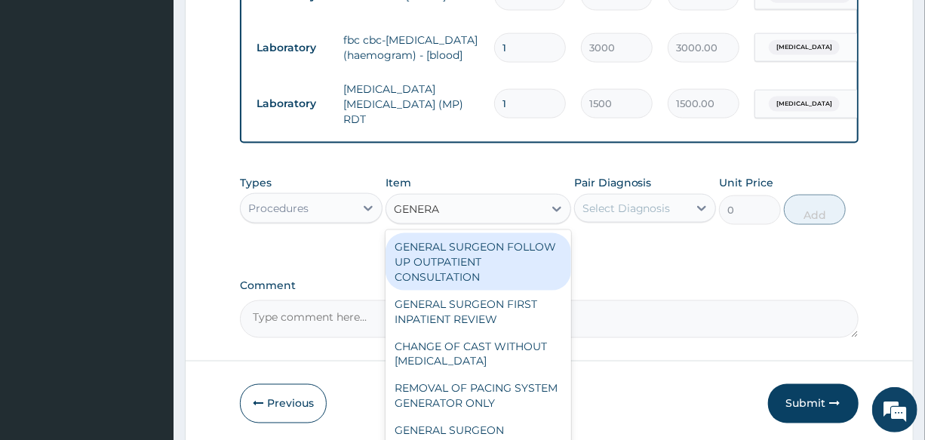
type input "GENERAL"
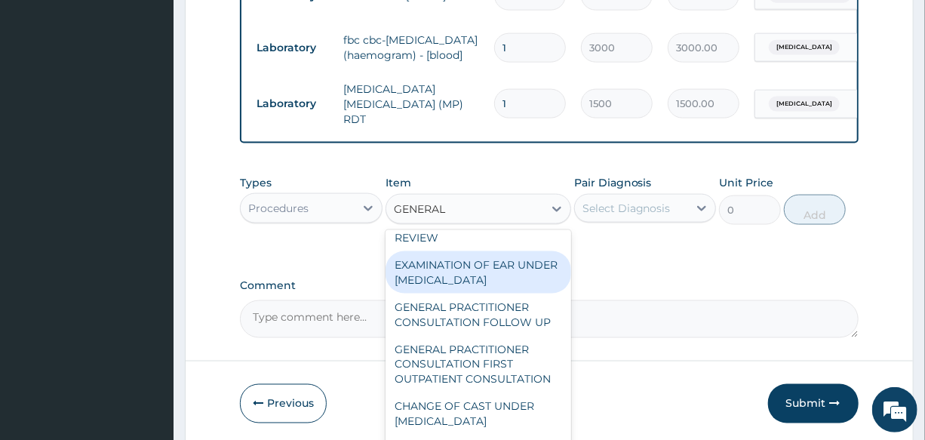
scroll to position [205, 0]
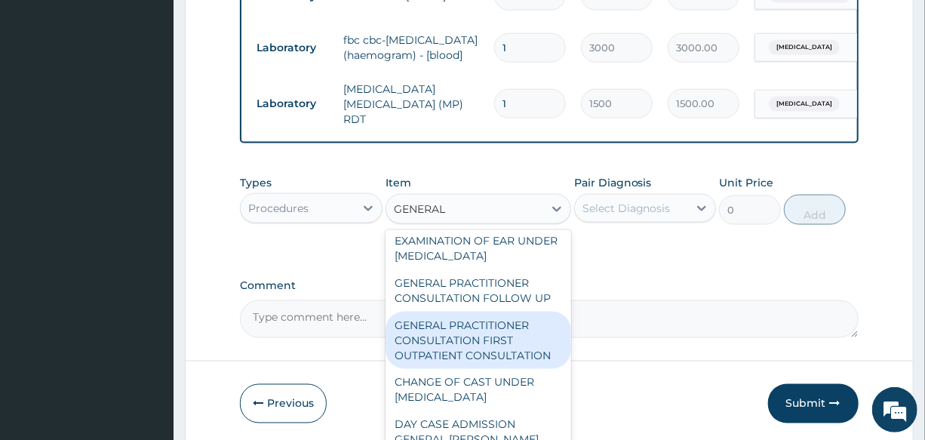
click at [489, 346] on div "GENERAL PRACTITIONER CONSULTATION FIRST OUTPATIENT CONSULTATION" at bounding box center [478, 339] width 186 height 57
type input "3000"
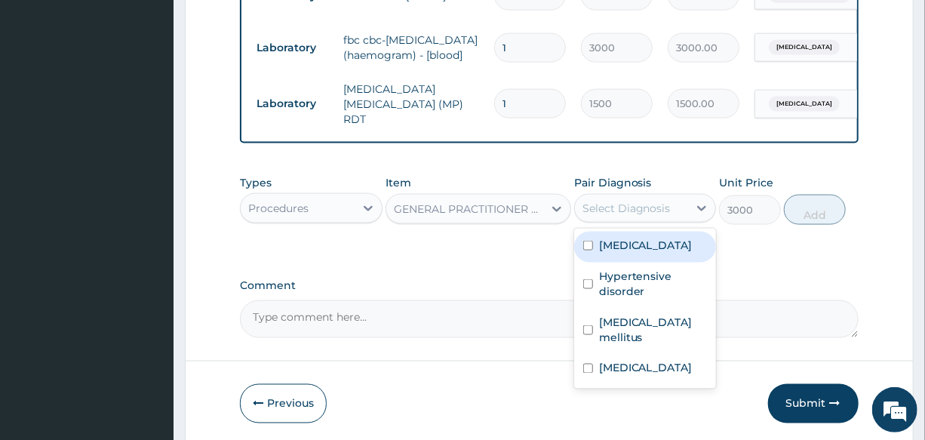
click at [652, 210] on div "Select Diagnosis" at bounding box center [626, 208] width 88 height 15
click at [671, 248] on label "Essential hypertension" at bounding box center [646, 245] width 94 height 15
checkbox input "true"
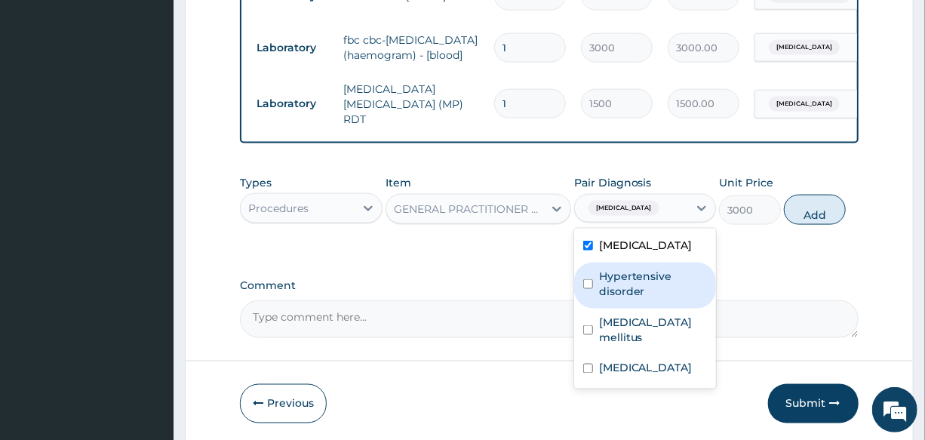
drag, startPoint x: 673, startPoint y: 277, endPoint x: 680, endPoint y: 314, distance: 37.7
click at [673, 279] on div "Hypertensive disorder" at bounding box center [645, 285] width 142 height 46
checkbox input "true"
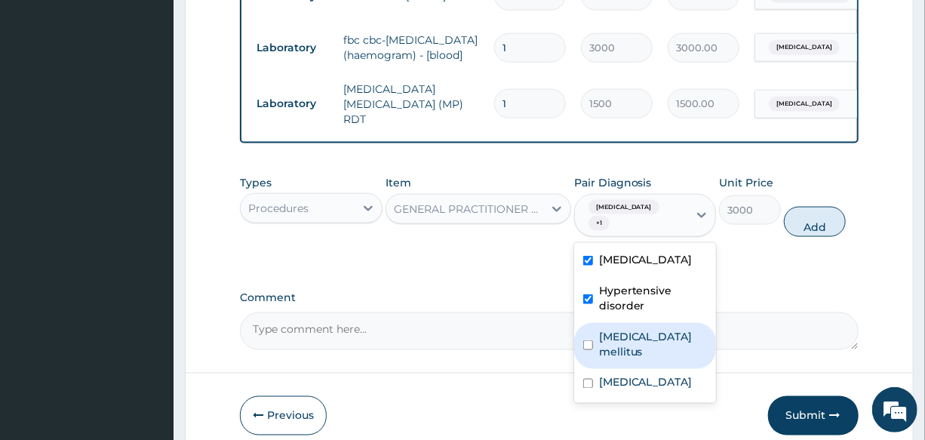
click at [664, 361] on div "Diabetes mellitus" at bounding box center [645, 346] width 142 height 46
checkbox input "true"
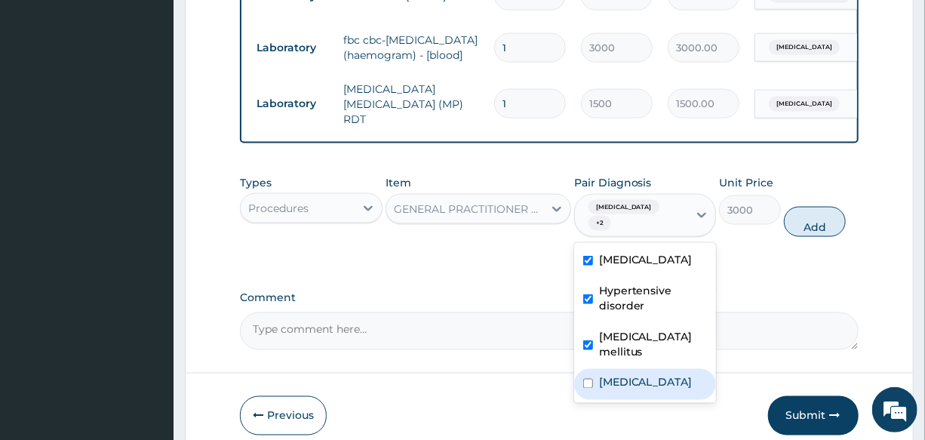
click at [642, 380] on div "[MEDICAL_DATA]" at bounding box center [645, 384] width 142 height 31
checkbox input "true"
click at [805, 219] on button "Add" at bounding box center [815, 222] width 62 height 30
type input "0"
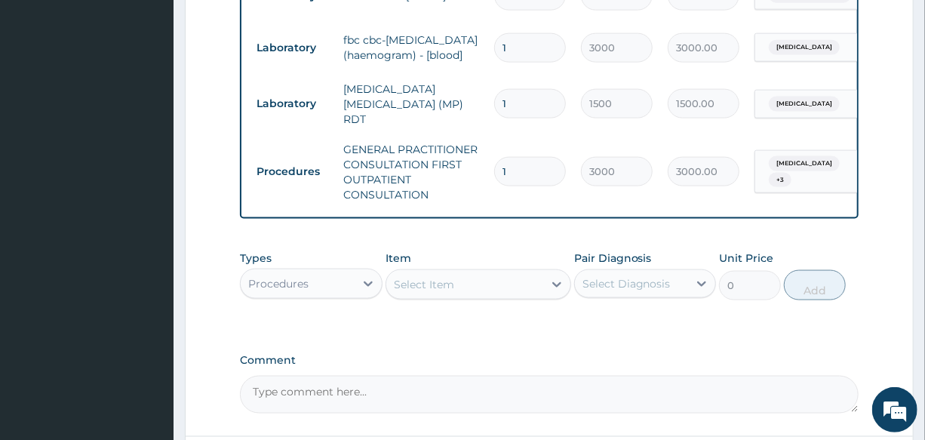
click at [290, 276] on div "Procedures" at bounding box center [278, 283] width 60 height 15
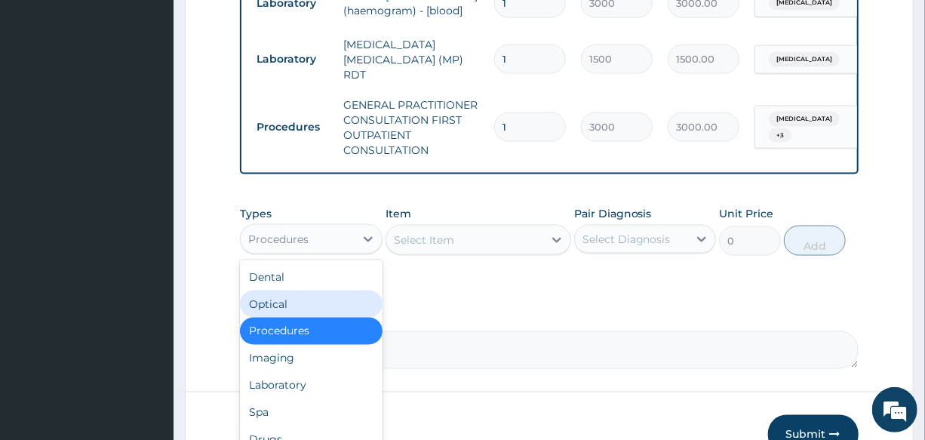
scroll to position [977, 0]
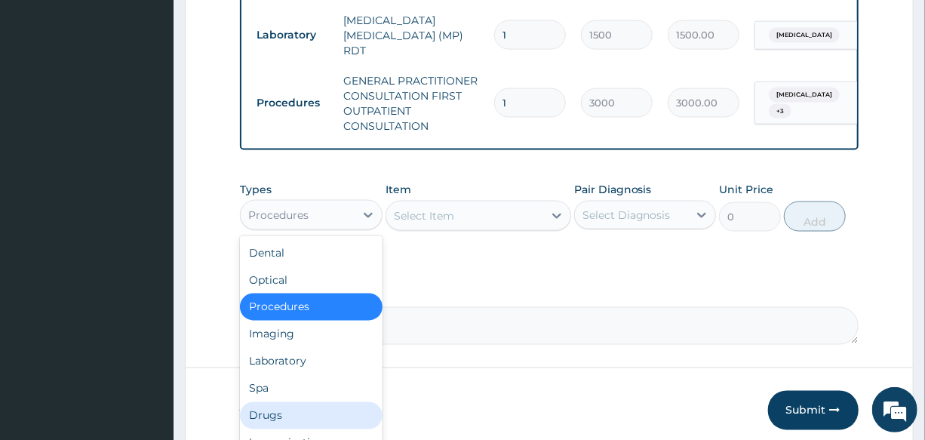
click at [302, 402] on div "Drugs" at bounding box center [311, 415] width 142 height 27
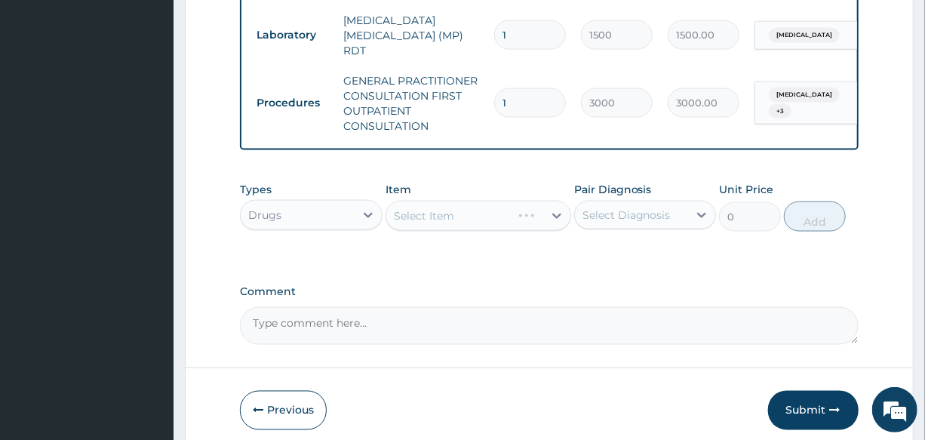
click at [450, 211] on div "Select Item" at bounding box center [478, 216] width 186 height 30
click at [450, 211] on div "Select Item" at bounding box center [424, 215] width 60 height 15
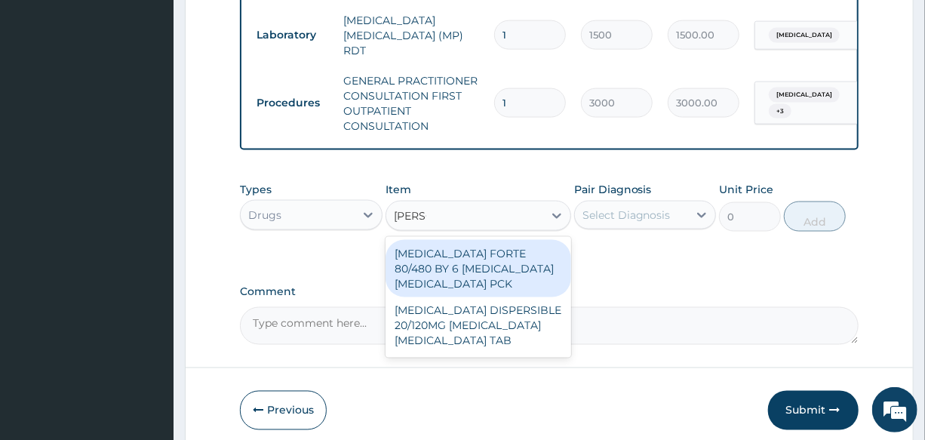
type input "COART"
click at [498, 255] on div "[MEDICAL_DATA] FORTE 80/480 BY 6 [MEDICAL_DATA] [MEDICAL_DATA] PCK" at bounding box center [478, 268] width 186 height 57
type input "2800"
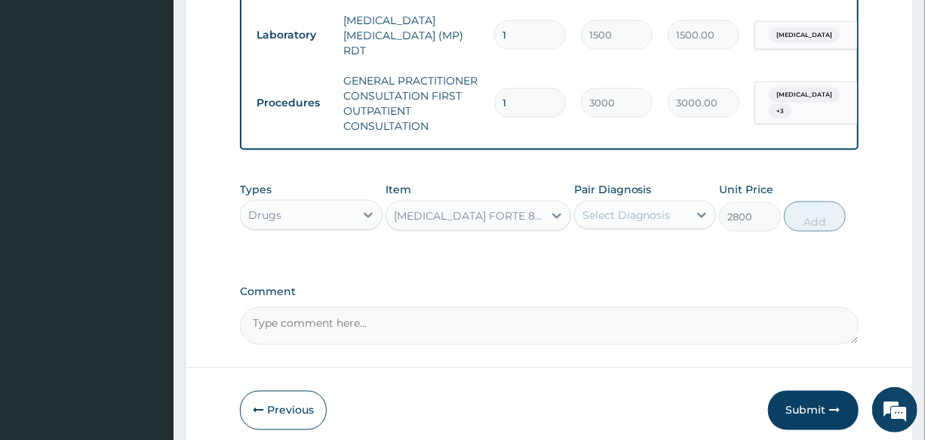
click at [632, 209] on div "Select Diagnosis" at bounding box center [626, 214] width 88 height 15
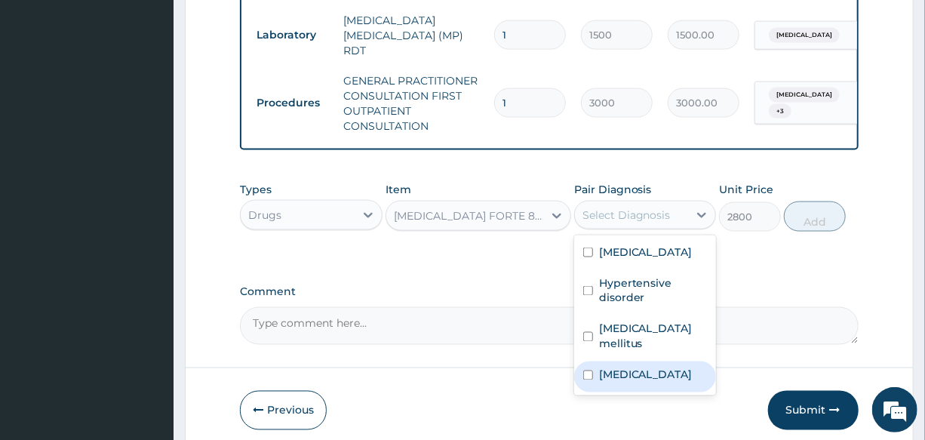
click at [637, 367] on label "[MEDICAL_DATA]" at bounding box center [646, 374] width 94 height 15
checkbox input "true"
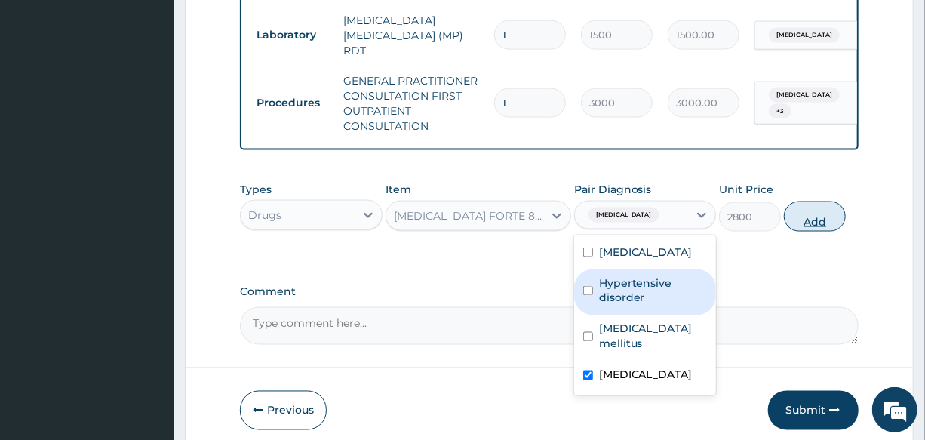
click at [792, 213] on button "Add" at bounding box center [815, 216] width 62 height 30
type input "0"
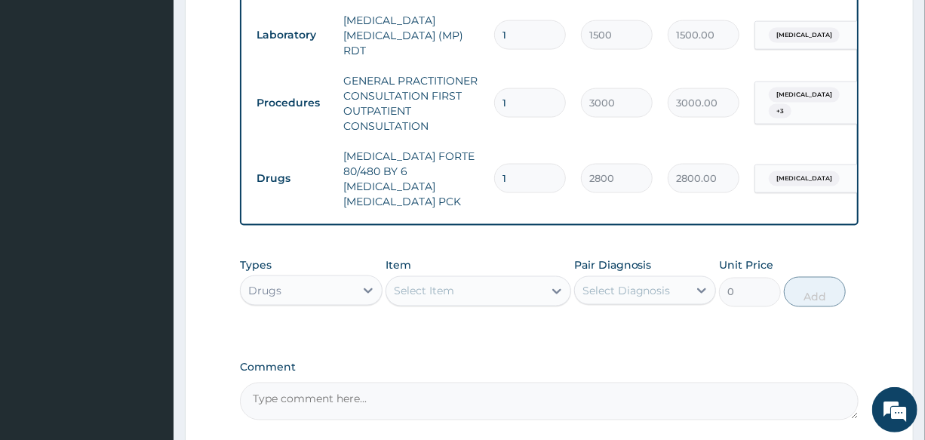
click at [428, 284] on div "Select Item" at bounding box center [424, 291] width 60 height 15
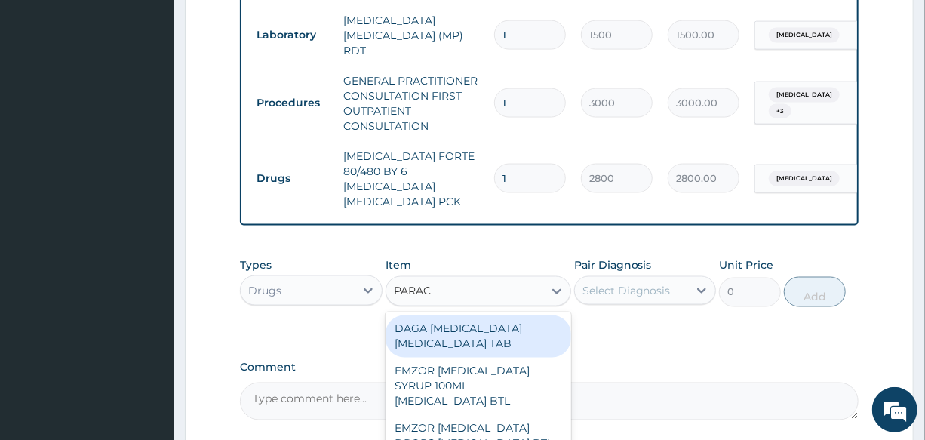
type input "PARACE"
click at [471, 318] on div "DAGA [MEDICAL_DATA] [MEDICAL_DATA] TAB" at bounding box center [478, 336] width 186 height 42
type input "20"
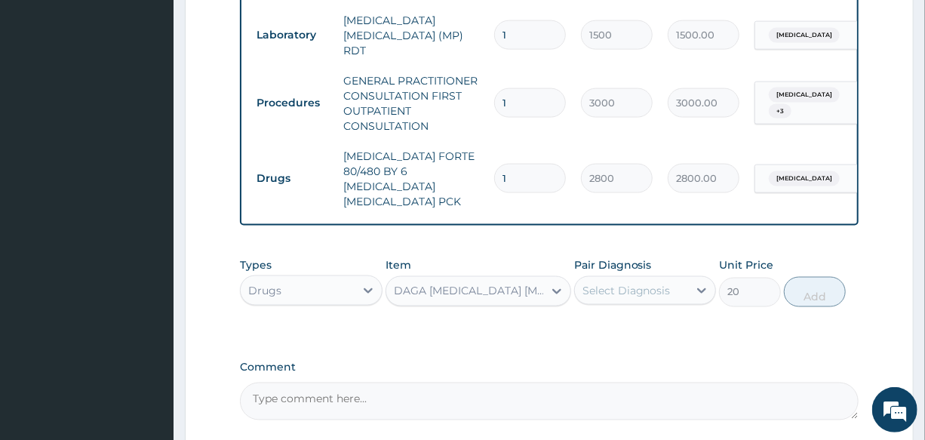
click at [609, 279] on div "Select Diagnosis" at bounding box center [631, 290] width 113 height 24
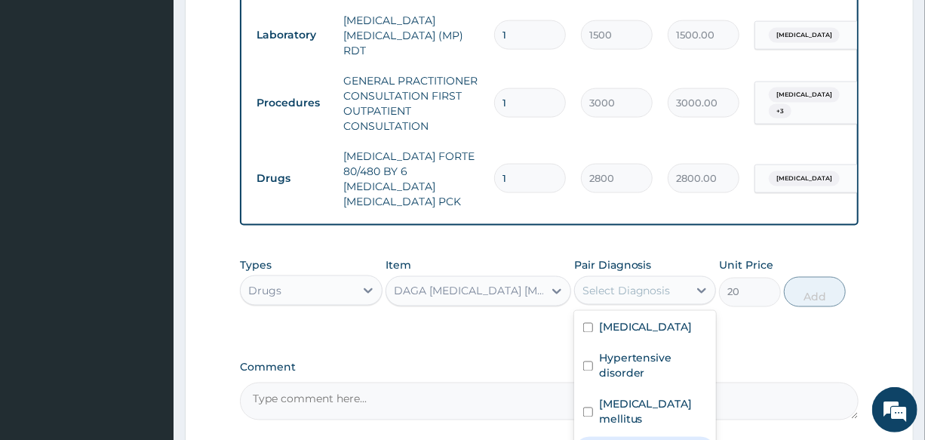
checkbox input "true"
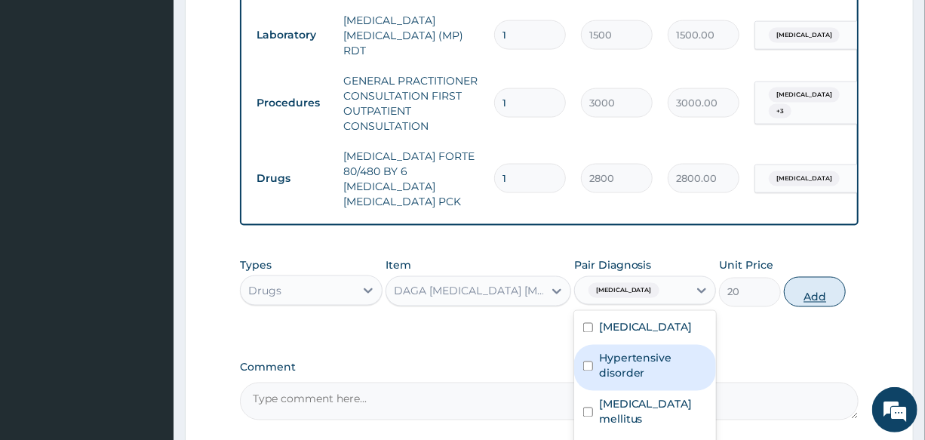
click at [829, 277] on button "Add" at bounding box center [815, 292] width 62 height 30
type input "0"
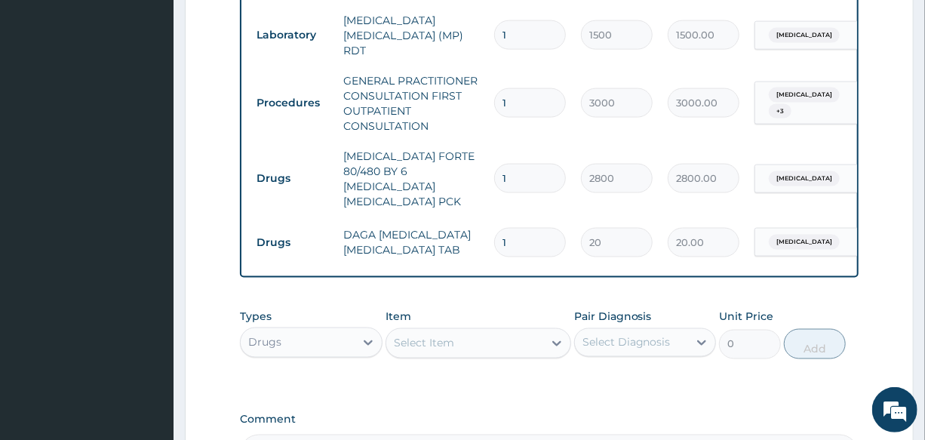
drag, startPoint x: 515, startPoint y: 211, endPoint x: 462, endPoint y: 224, distance: 55.1
click at [465, 224] on tr "Drugs DAGA [MEDICAL_DATA] [MEDICAL_DATA] TAB 1 20 20.00 [MEDICAL_DATA] Delete" at bounding box center [618, 242] width 739 height 52
type input "2"
type input "40.00"
type input "24"
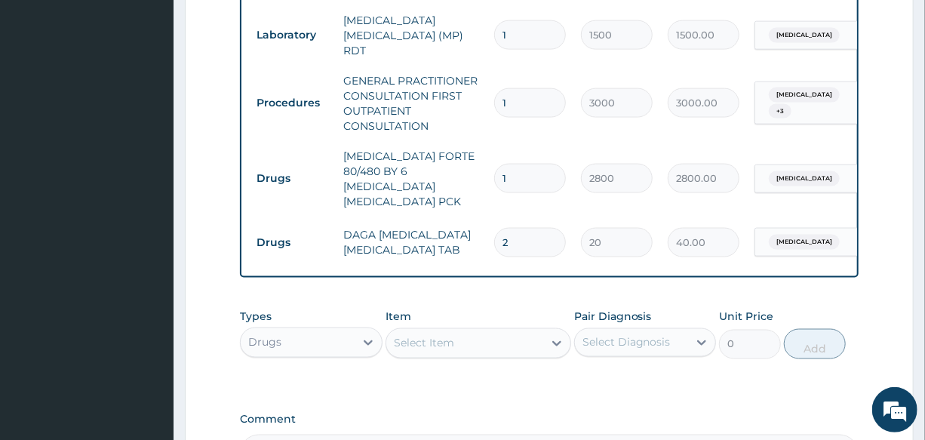
type input "480.00"
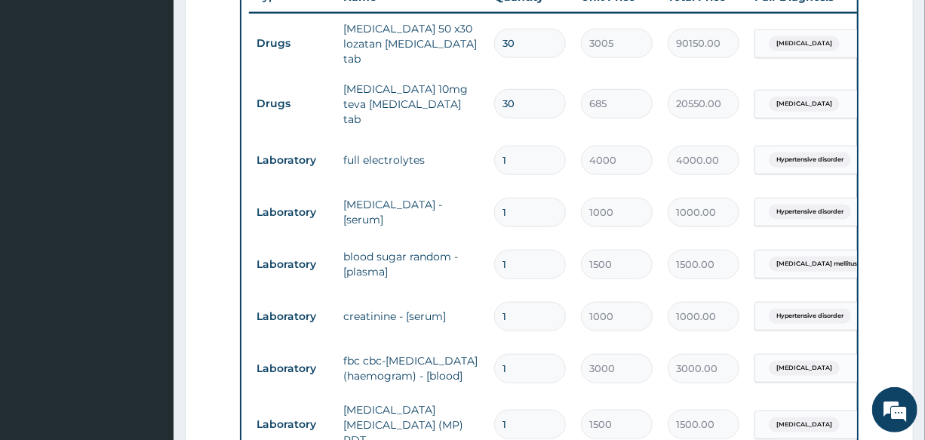
scroll to position [566, 0]
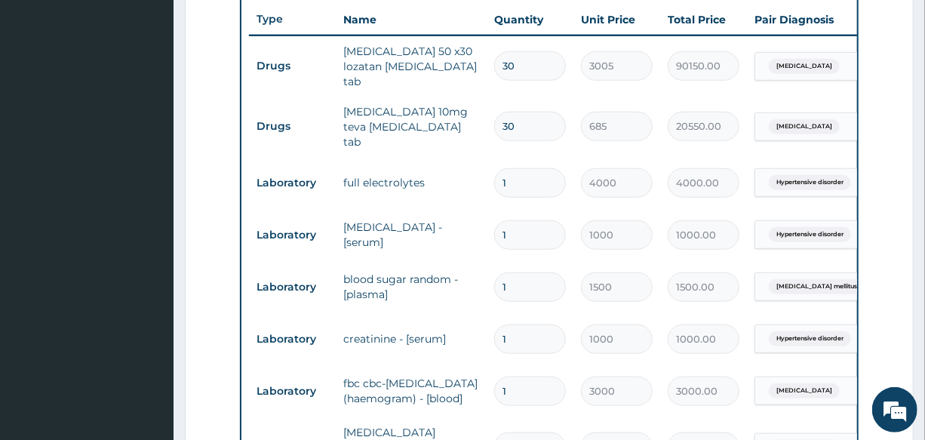
type input "24"
drag, startPoint x: 522, startPoint y: 110, endPoint x: 459, endPoint y: 124, distance: 64.8
click at [459, 124] on tr "Drugs amlodipine 10mg teva amlodipine tab 30 685 20550.00 Essential hypertensio…" at bounding box center [618, 127] width 739 height 60
type input "1"
type input "685.00"
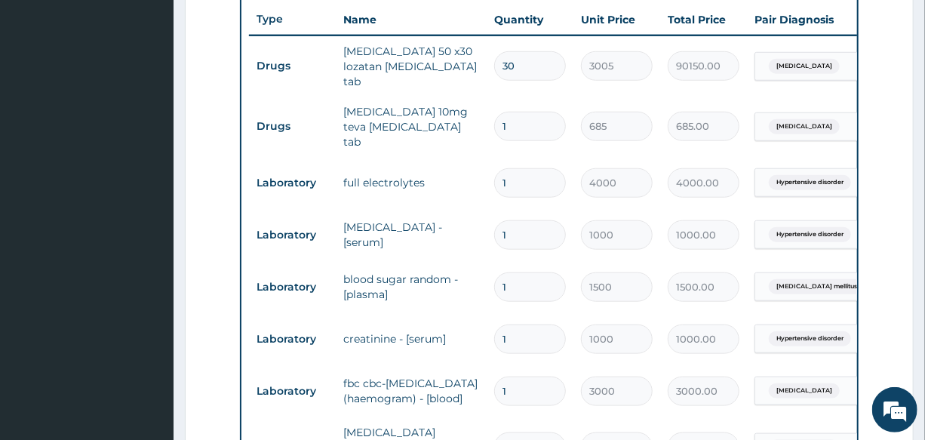
type input "10"
type input "6850.00"
type input "10"
drag, startPoint x: 517, startPoint y: 67, endPoint x: 477, endPoint y: 68, distance: 40.0
click at [477, 68] on tr "Drugs losartan 50 x30 lozatan losartan tab 30 3005 90150.00 Essential hypertens…" at bounding box center [618, 66] width 739 height 60
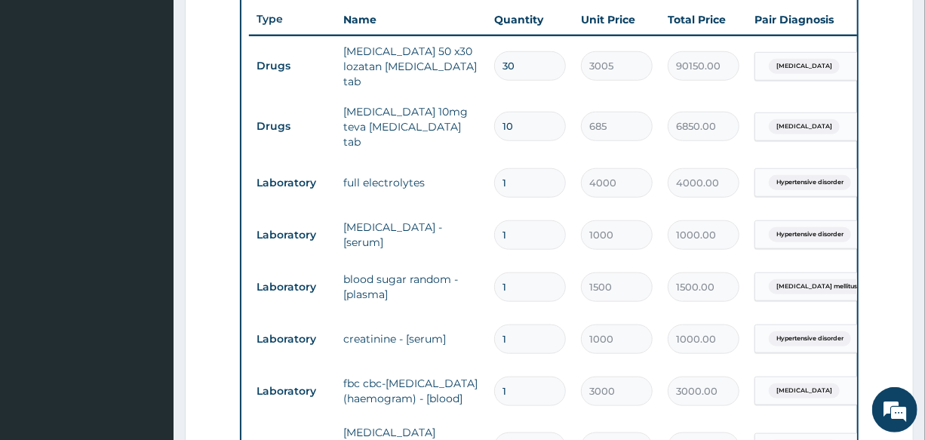
type input "1"
type input "3005.00"
type input "0.00"
type input "2"
type input "6010.00"
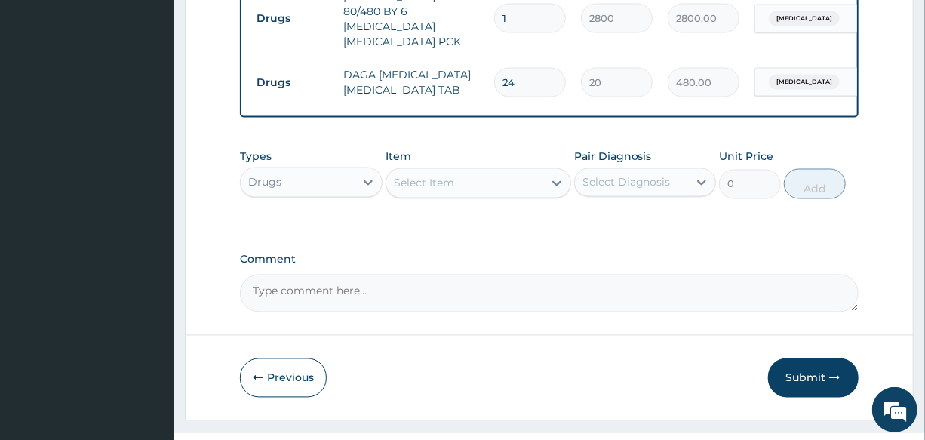
scroll to position [1149, 0]
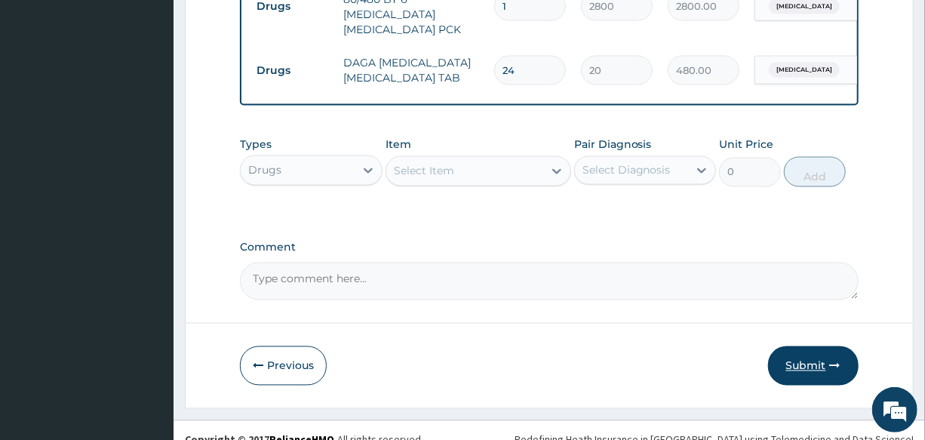
type input "2"
click at [782, 346] on button "Submit" at bounding box center [813, 365] width 90 height 39
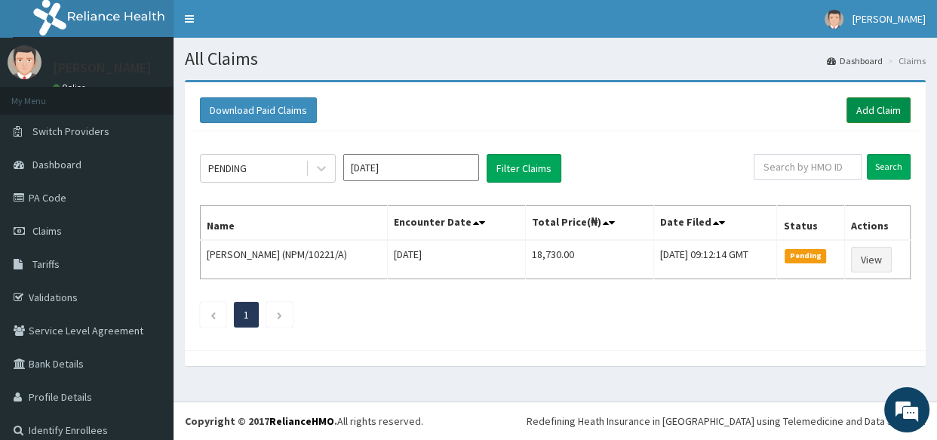
click at [870, 105] on link "Add Claim" at bounding box center [878, 110] width 64 height 26
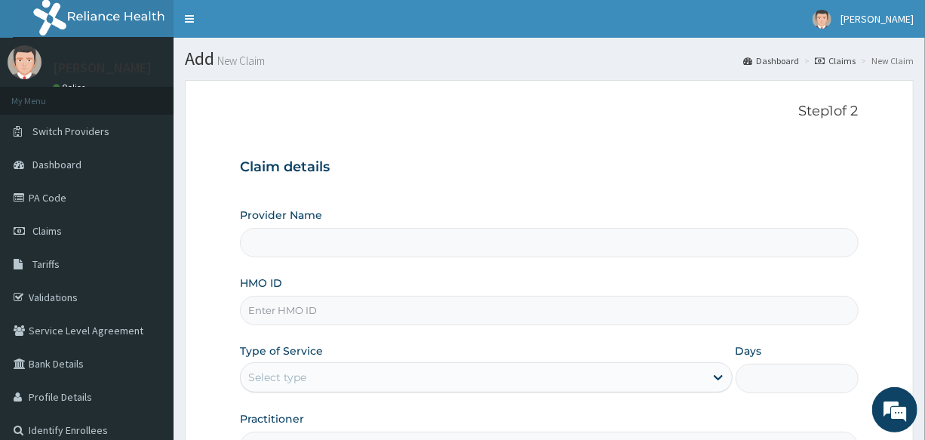
type input "International Clinics And Hospitals Ltd"
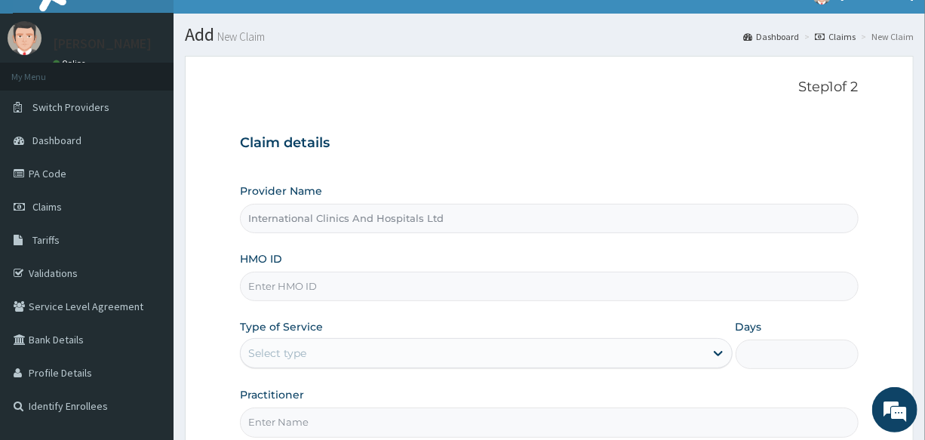
scroll to position [137, 0]
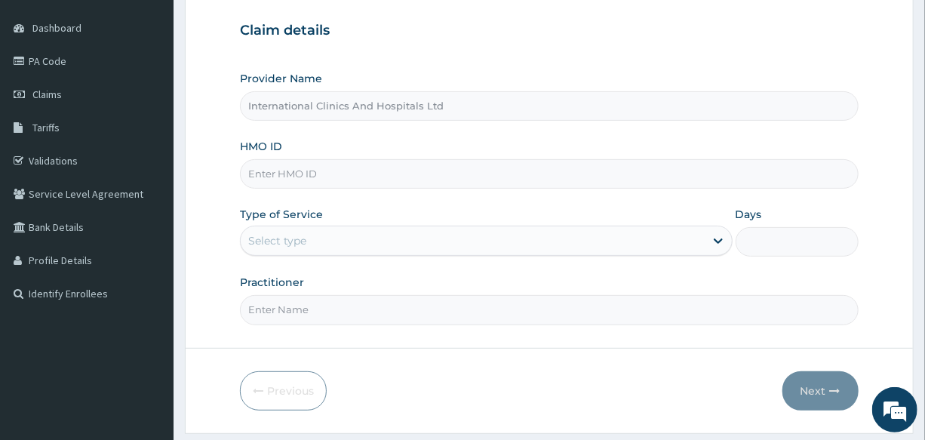
click at [344, 183] on input "HMO ID" at bounding box center [549, 173] width 618 height 29
type input "CYA/10878/E"
click at [317, 240] on div "Select type" at bounding box center [472, 241] width 463 height 24
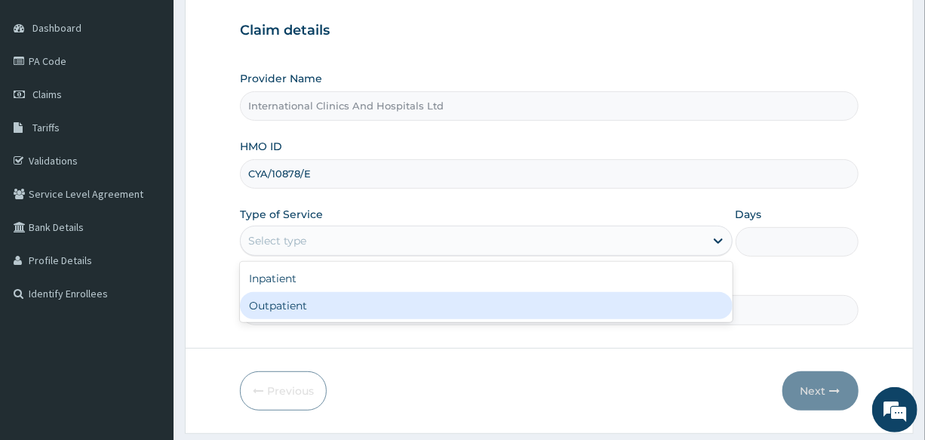
click at [310, 299] on div "Outpatient" at bounding box center [486, 305] width 492 height 27
type input "1"
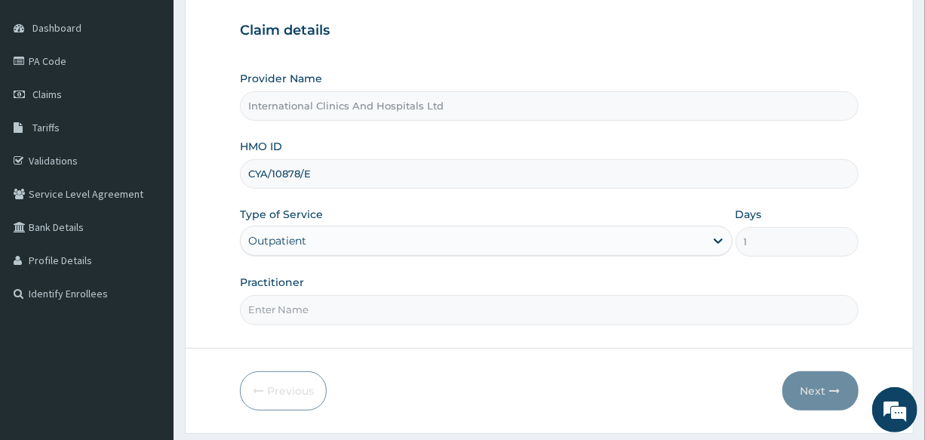
click at [314, 310] on input "Practitioner" at bounding box center [549, 309] width 618 height 29
type input "[PERSON_NAME]"
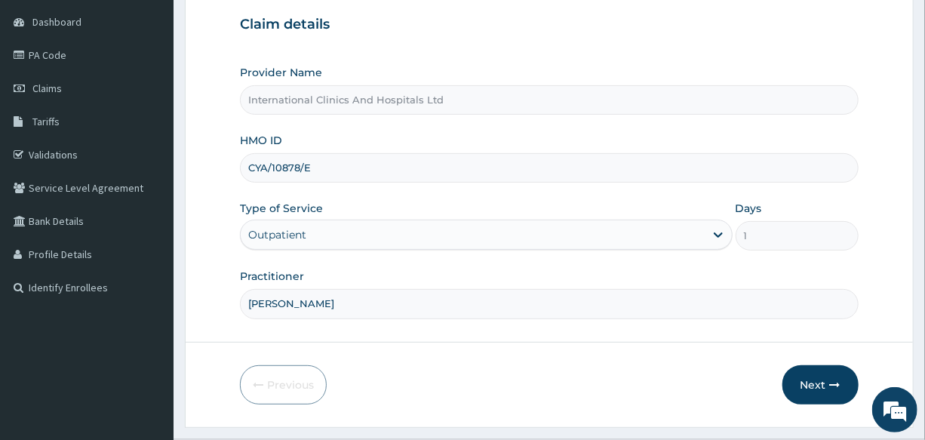
scroll to position [179, 0]
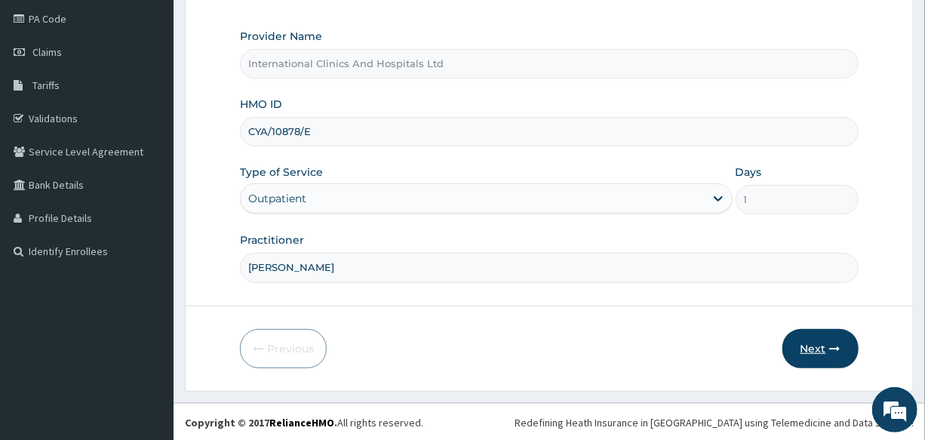
click at [800, 349] on button "Next" at bounding box center [820, 348] width 76 height 39
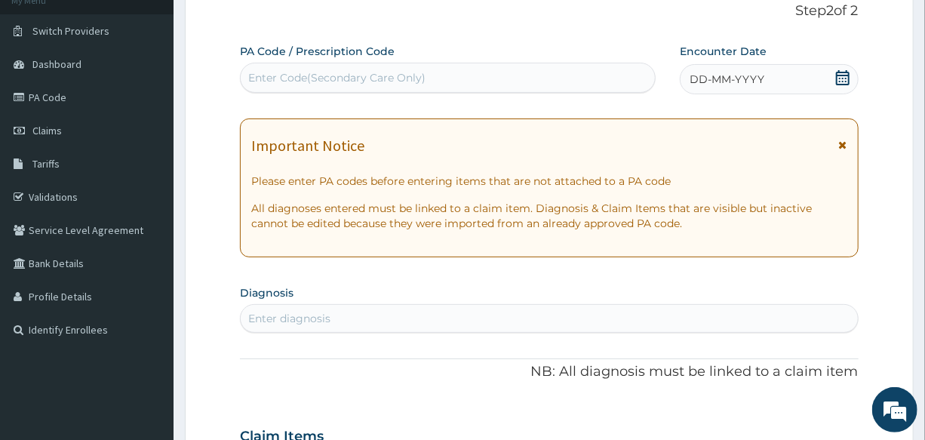
scroll to position [0, 0]
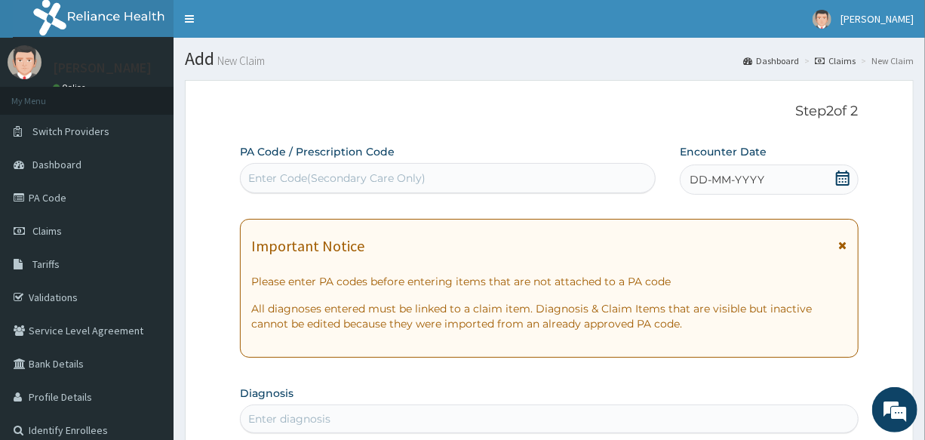
click at [744, 182] on span "DD-MM-YYYY" at bounding box center [726, 179] width 75 height 15
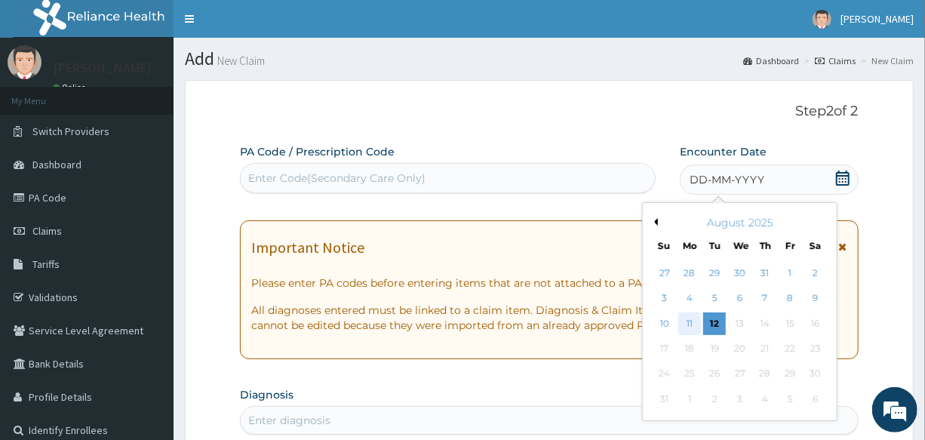
click at [685, 324] on div "11" at bounding box center [689, 323] width 23 height 23
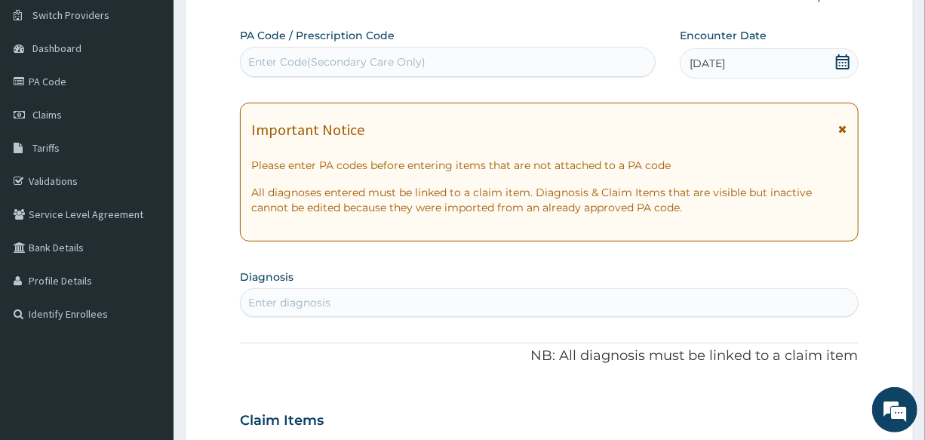
scroll to position [137, 0]
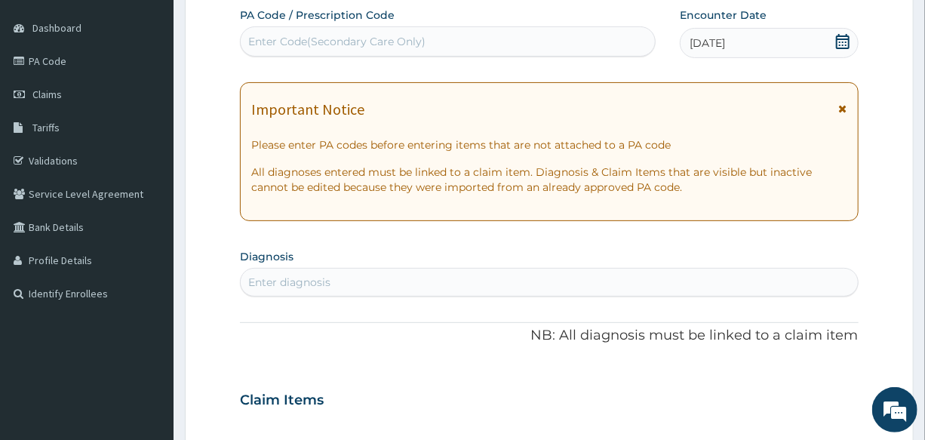
click at [334, 283] on div "Enter diagnosis" at bounding box center [549, 282] width 616 height 24
type input "[MEDICAL_DATA]"
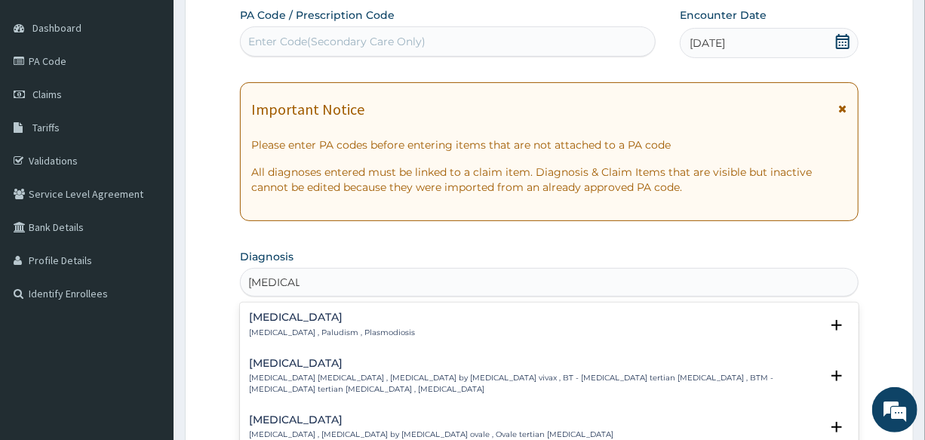
click at [302, 327] on p "[MEDICAL_DATA] , Paludism , Plasmodiosis" at bounding box center [332, 332] width 166 height 11
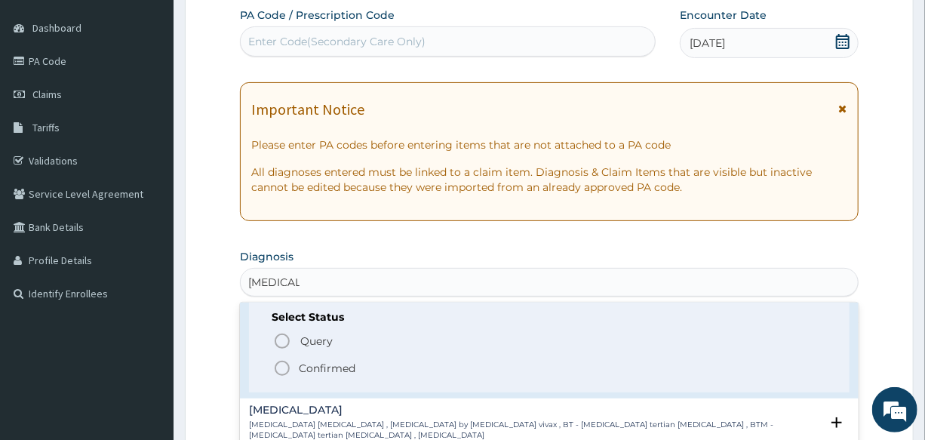
scroll to position [68, 0]
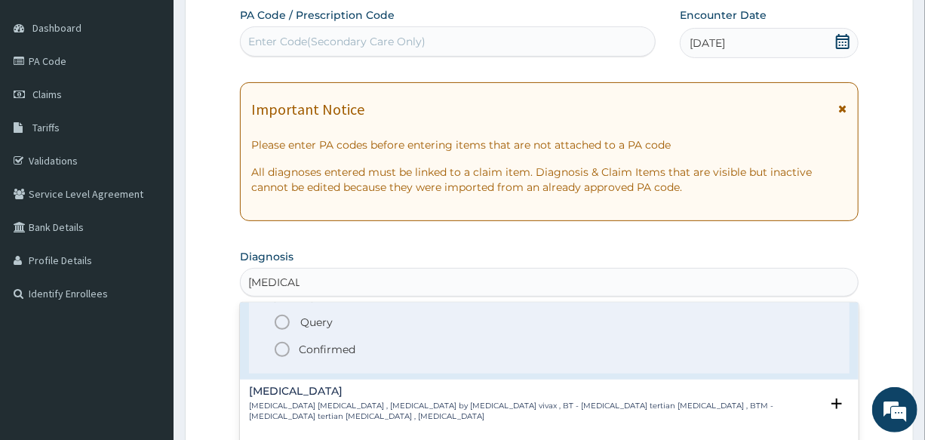
click at [281, 345] on icon "status option filled" at bounding box center [282, 349] width 18 height 18
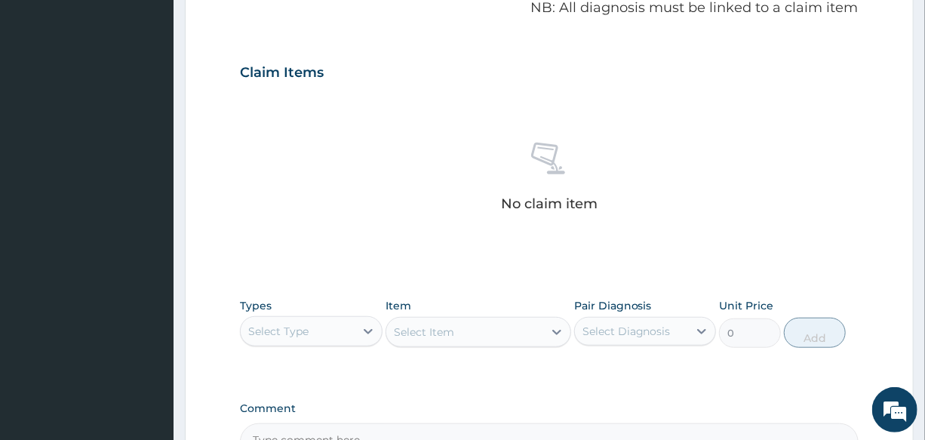
scroll to position [548, 0]
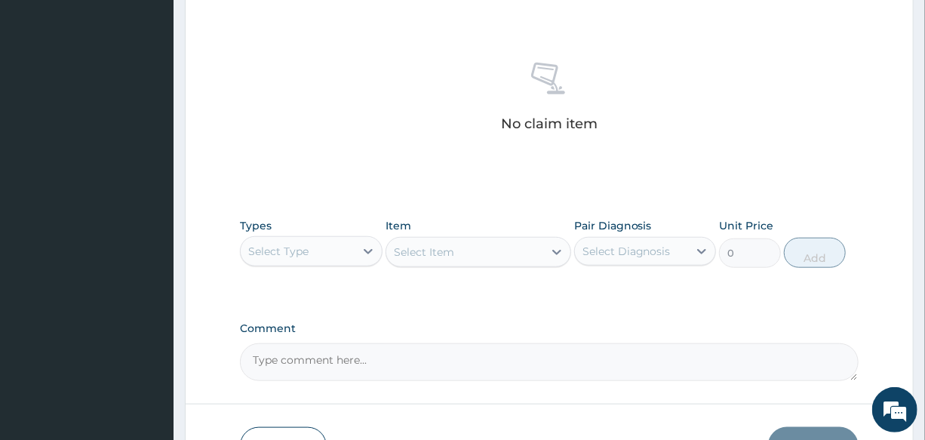
click at [302, 256] on div "Select Type" at bounding box center [278, 251] width 60 height 15
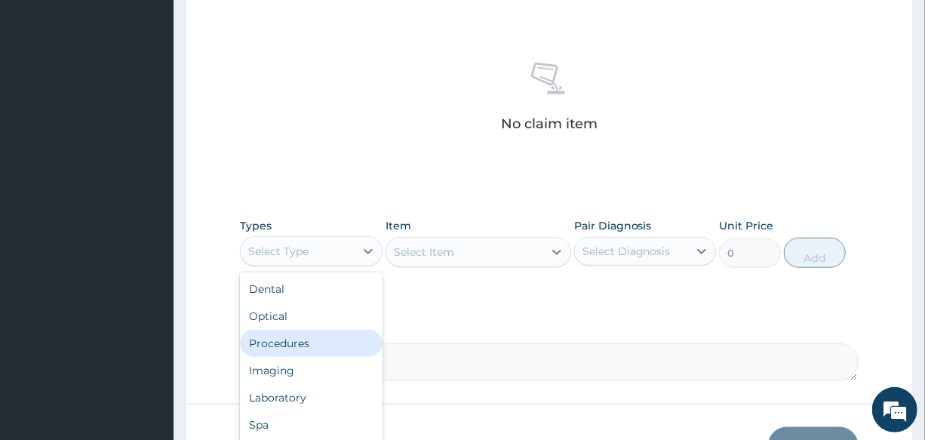
click at [309, 332] on div "Procedures" at bounding box center [311, 343] width 142 height 27
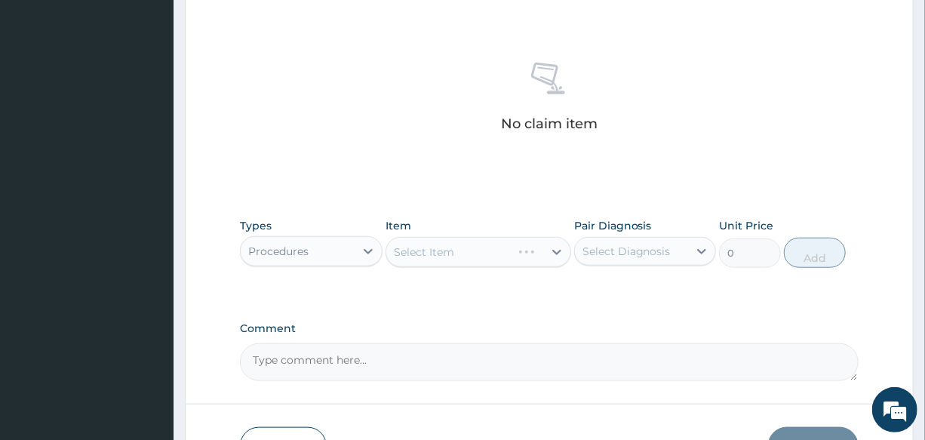
click at [467, 249] on div "Select Item" at bounding box center [478, 252] width 186 height 30
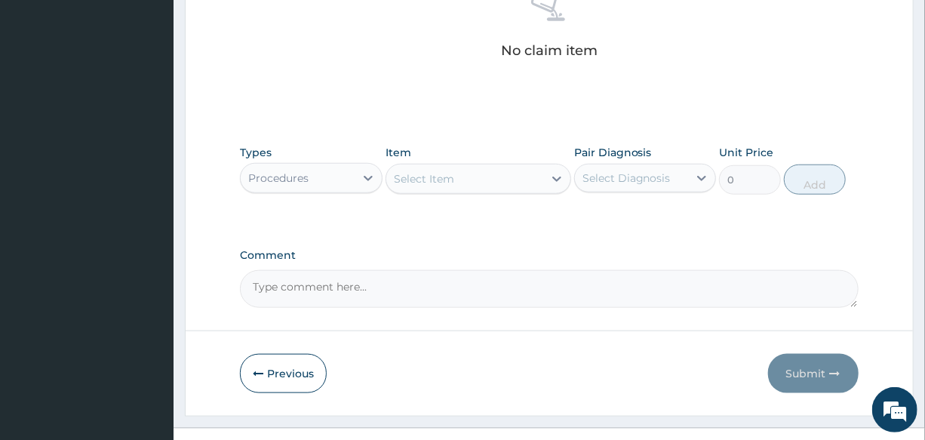
scroll to position [647, 0]
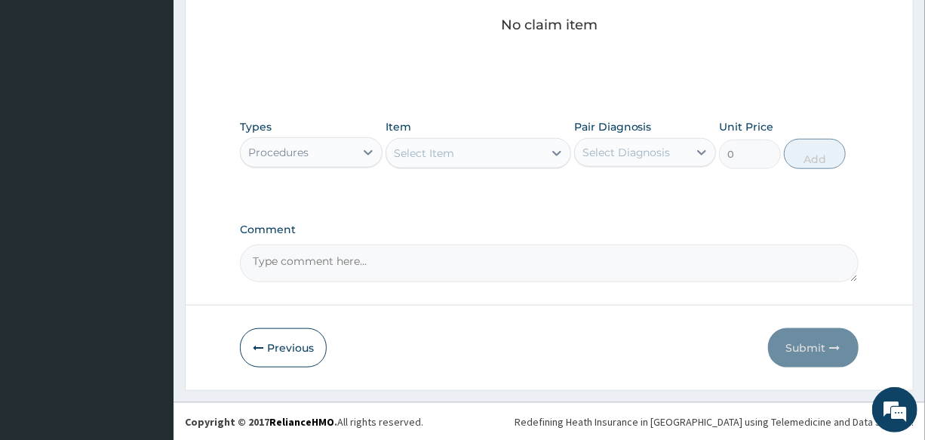
click at [466, 158] on div "Select Item" at bounding box center [464, 153] width 157 height 24
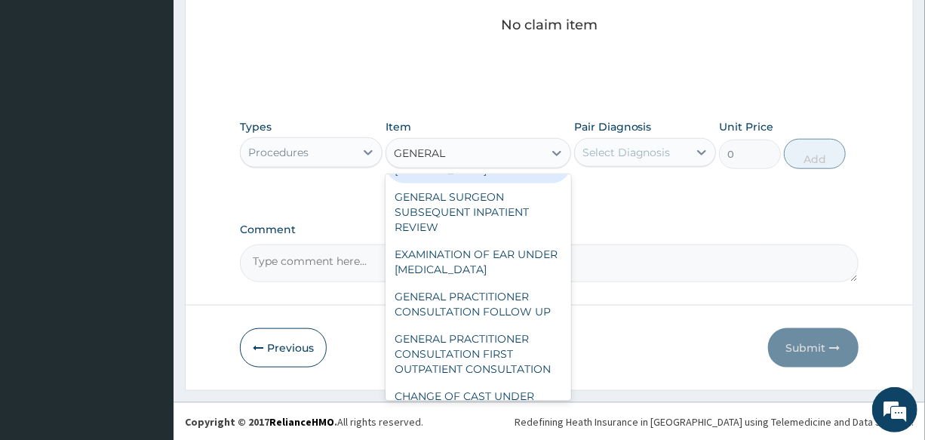
scroll to position [137, 0]
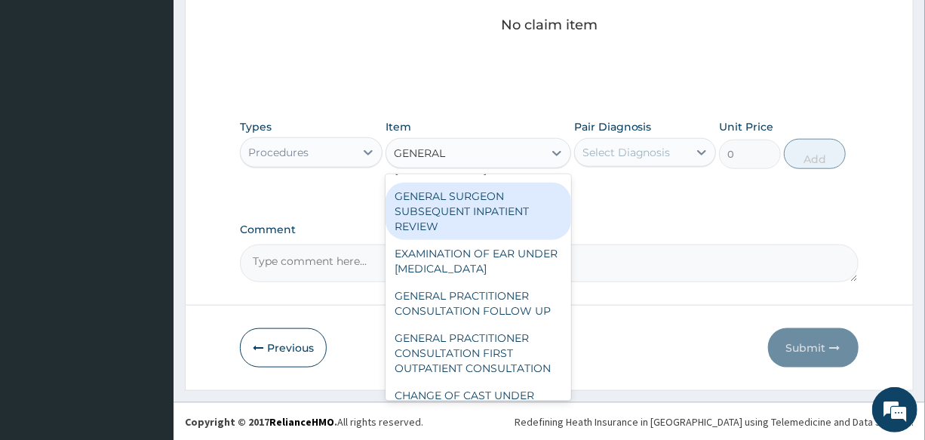
type input "GENERAL"
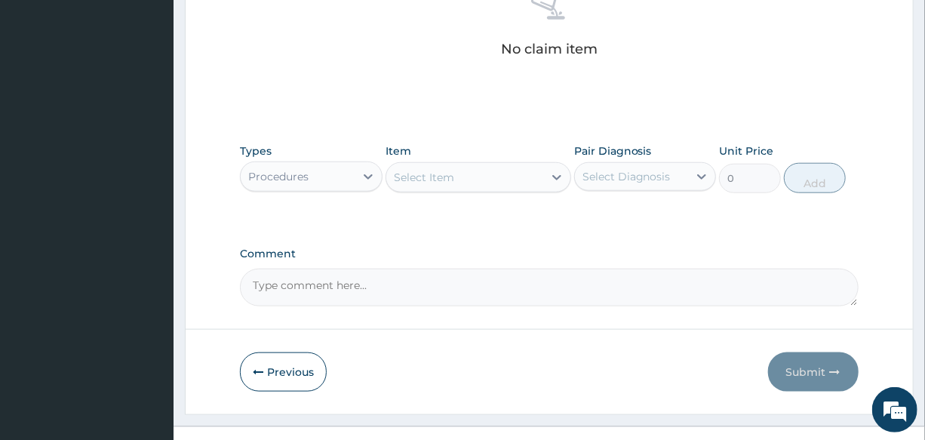
scroll to position [647, 0]
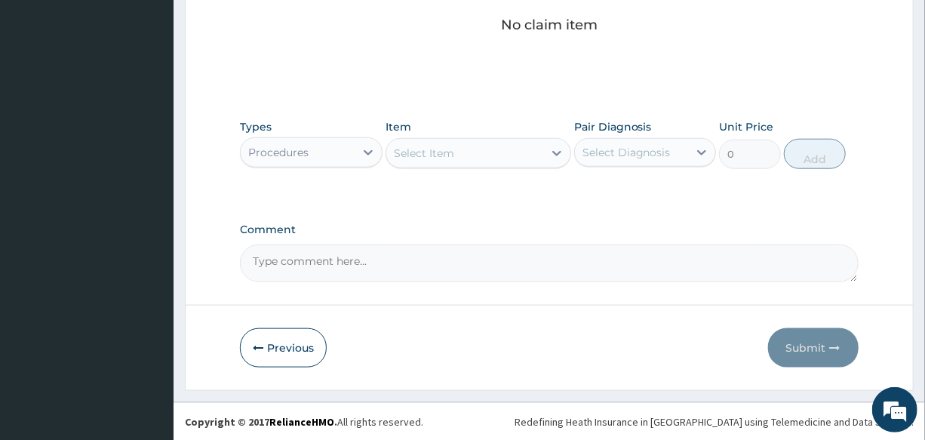
click at [410, 153] on div "Select Item" at bounding box center [424, 153] width 60 height 15
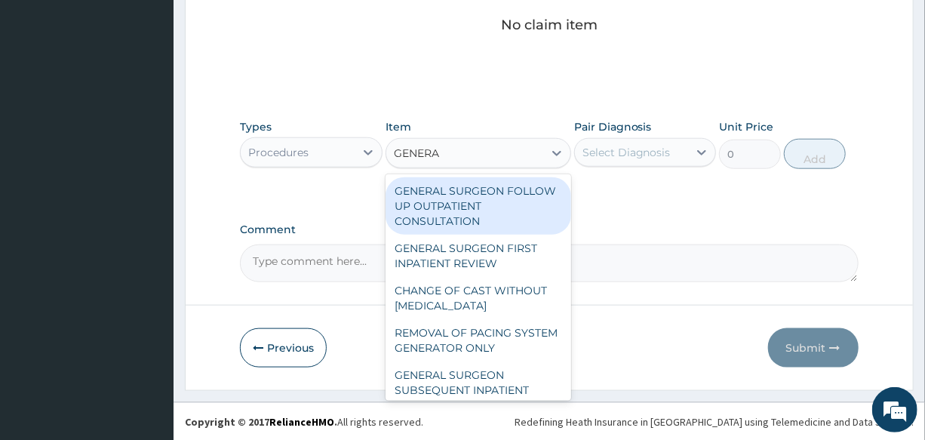
type input "GENERAL"
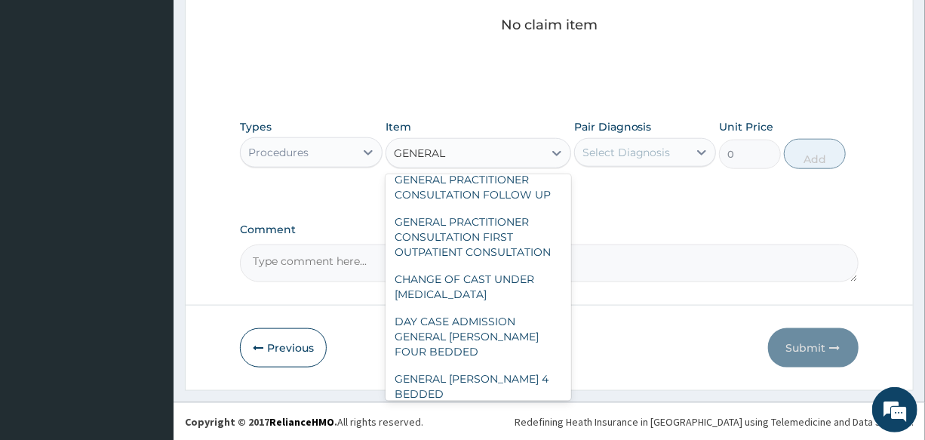
scroll to position [274, 0]
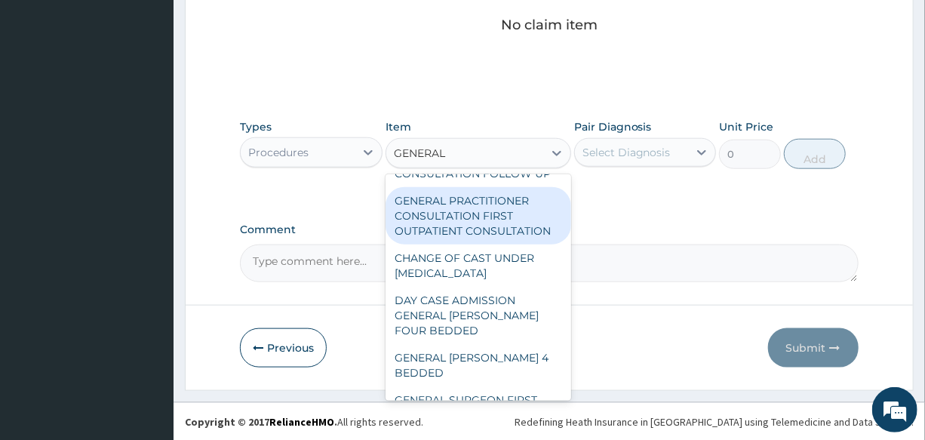
click at [454, 209] on div "GENERAL PRACTITIONER CONSULTATION FIRST OUTPATIENT CONSULTATION" at bounding box center [478, 215] width 186 height 57
type input "3000"
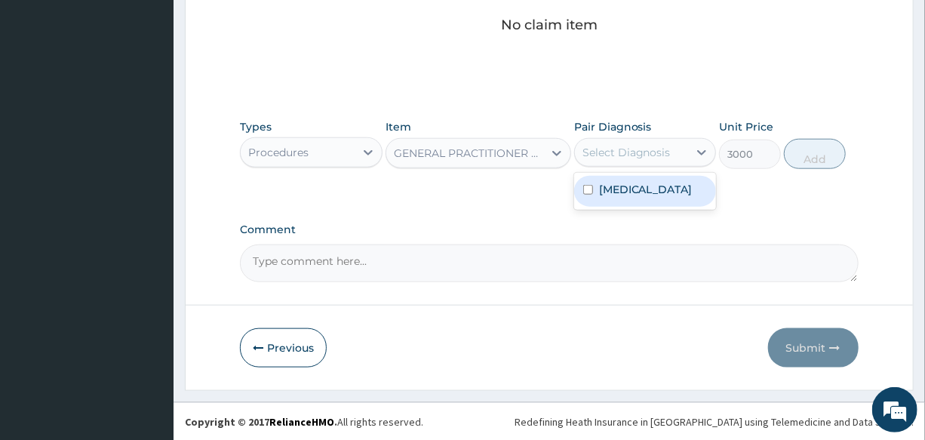
click at [649, 151] on div "Select Diagnosis" at bounding box center [626, 152] width 88 height 15
click at [646, 183] on div "[MEDICAL_DATA]" at bounding box center [645, 191] width 142 height 31
checkbox input "true"
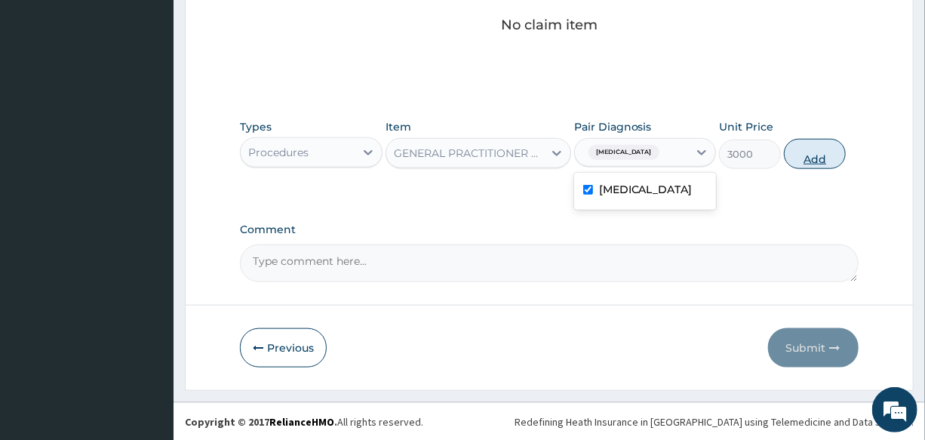
click at [807, 159] on button "Add" at bounding box center [815, 154] width 62 height 30
type input "0"
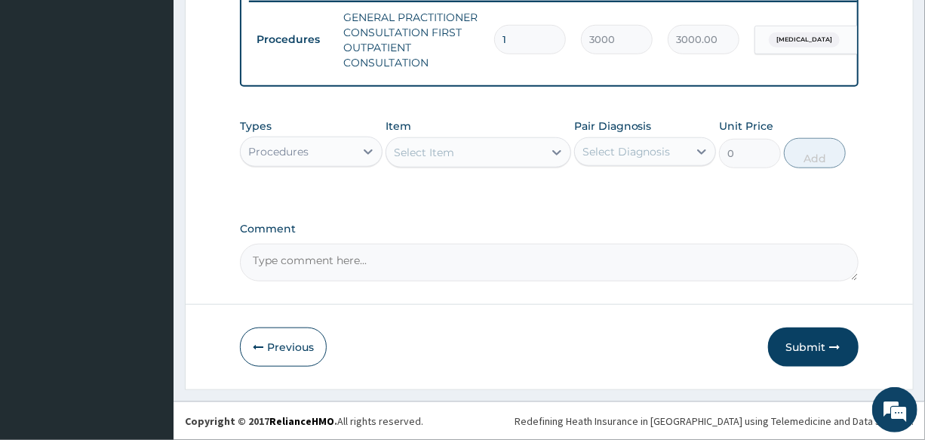
scroll to position [610, 0]
click at [276, 152] on div "Procedures" at bounding box center [278, 151] width 60 height 15
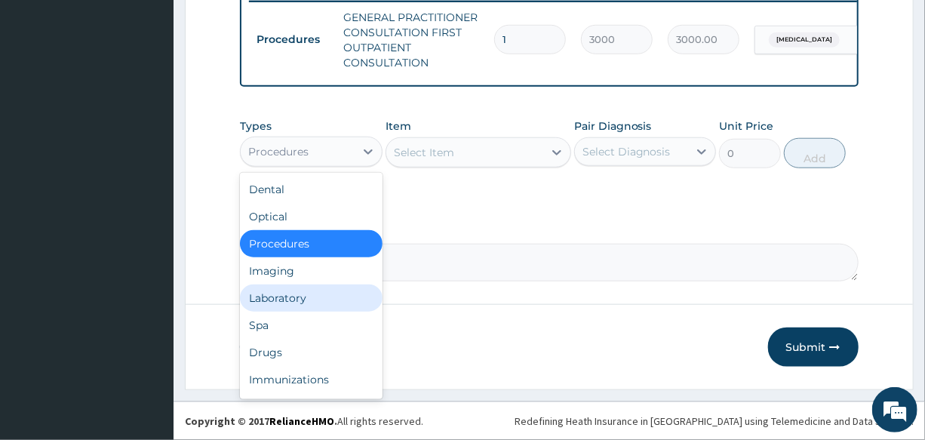
click at [284, 293] on div "Laboratory" at bounding box center [311, 297] width 142 height 27
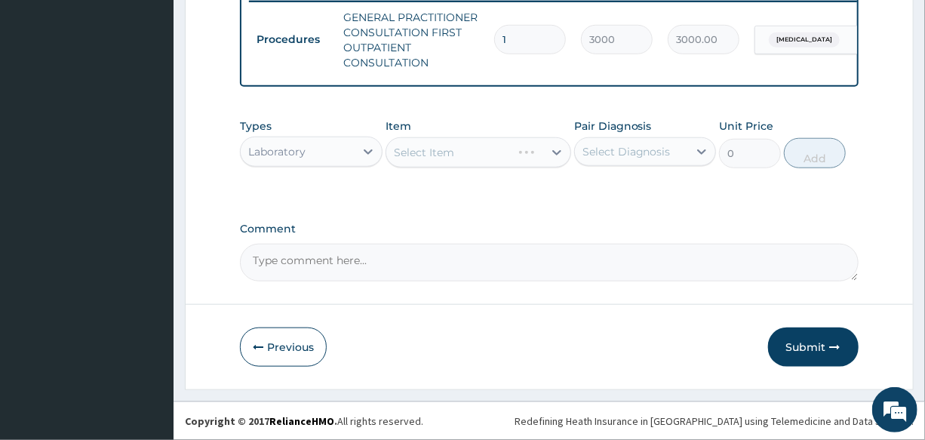
click at [468, 157] on div "Select Item" at bounding box center [478, 152] width 186 height 30
click at [464, 147] on div "Select Item" at bounding box center [464, 152] width 157 height 24
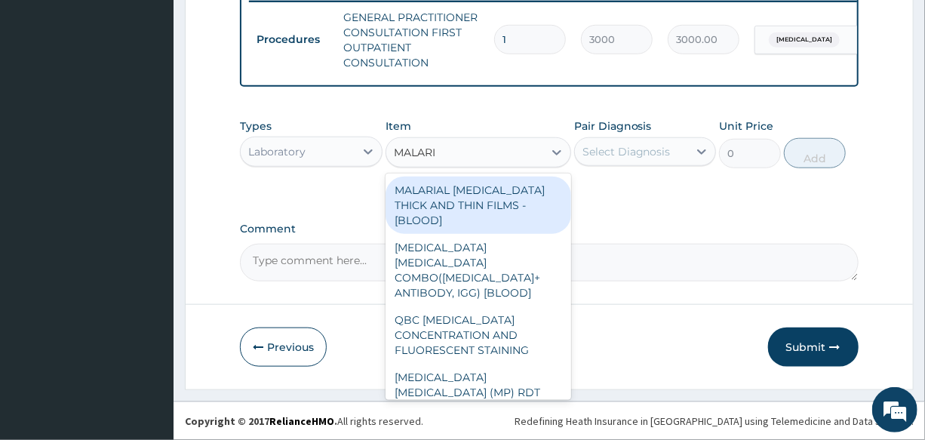
type input "[MEDICAL_DATA]"
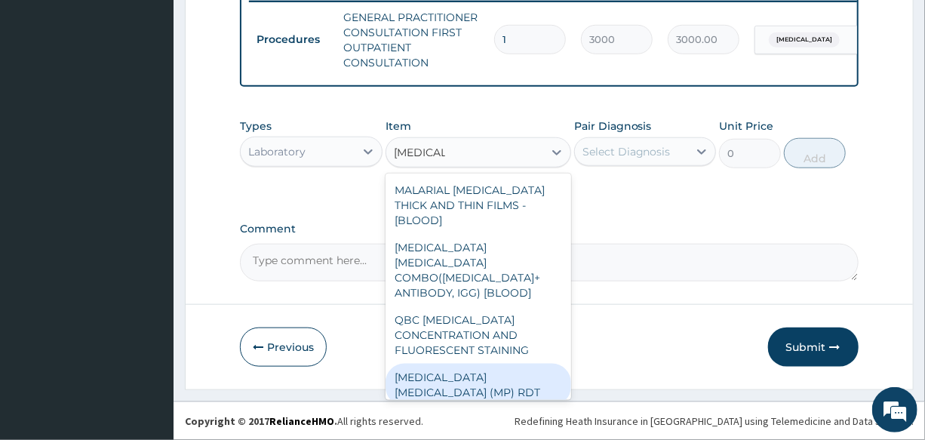
click at [448, 364] on div "[MEDICAL_DATA] [MEDICAL_DATA] (MP) RDT" at bounding box center [478, 385] width 186 height 42
type input "1500"
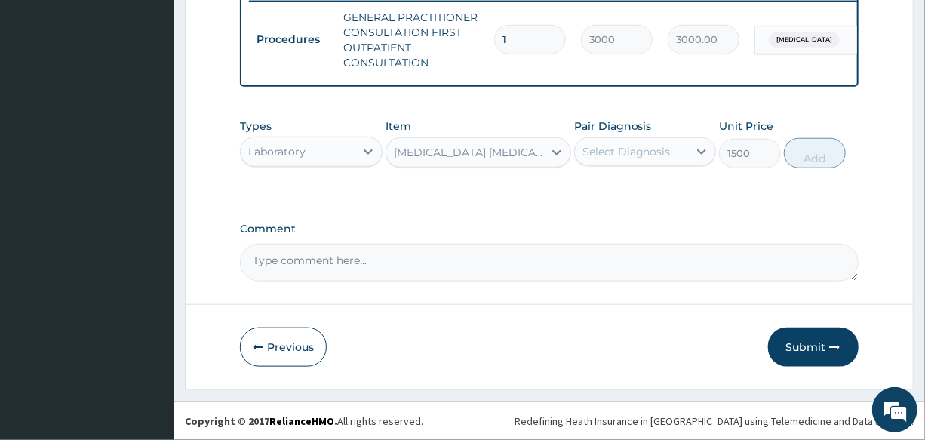
click at [632, 156] on div "Select Diagnosis" at bounding box center [626, 151] width 88 height 15
click at [652, 185] on div "[MEDICAL_DATA]" at bounding box center [645, 190] width 142 height 31
checkbox input "true"
click at [805, 160] on button "Add" at bounding box center [815, 153] width 62 height 30
type input "0"
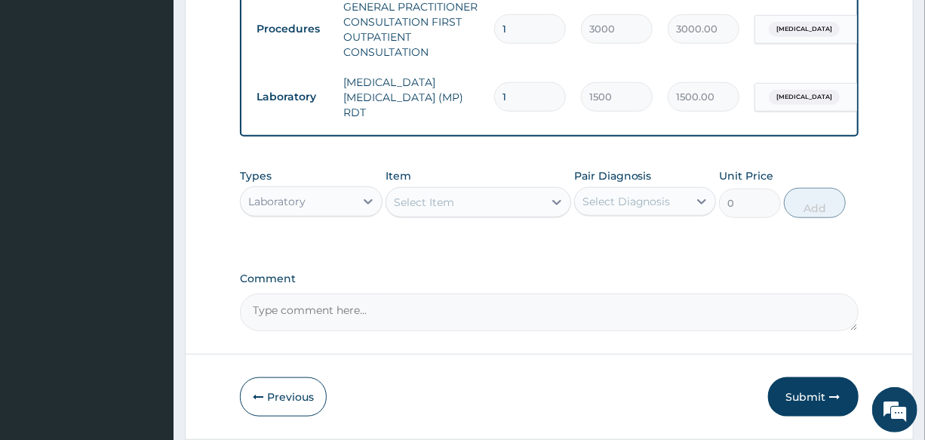
click at [299, 201] on div "Laboratory" at bounding box center [276, 201] width 57 height 15
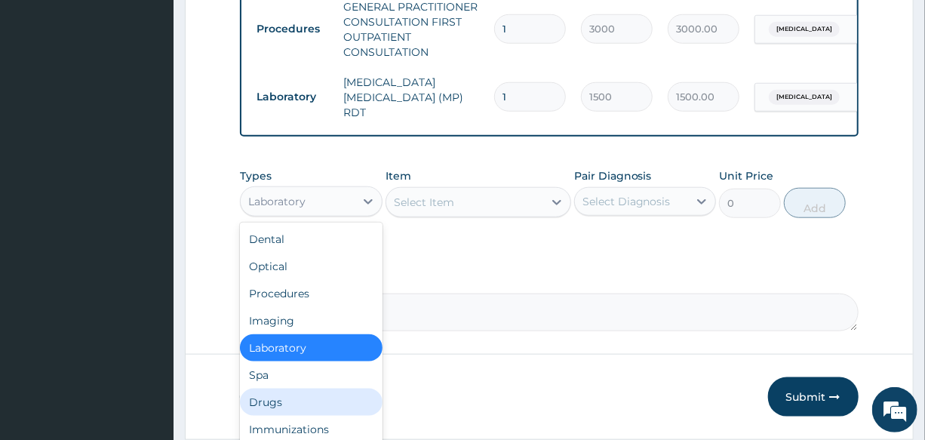
click at [287, 408] on div "Drugs" at bounding box center [311, 401] width 142 height 27
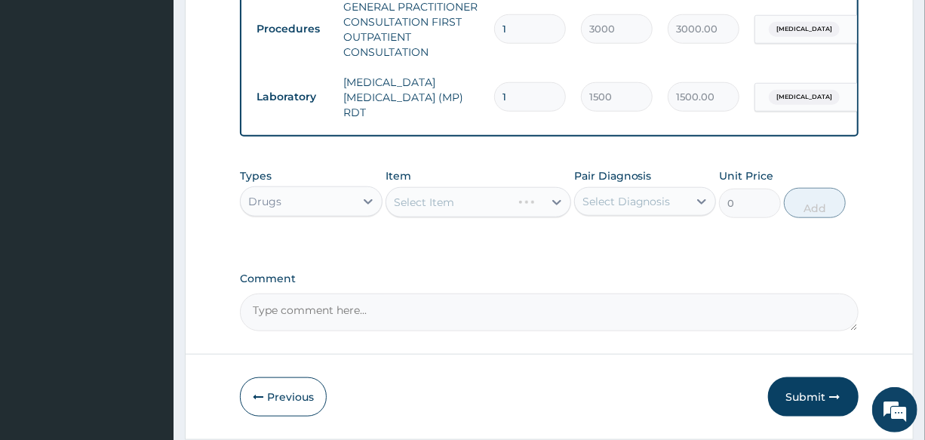
click at [439, 205] on div "Select Item" at bounding box center [478, 202] width 186 height 30
click at [486, 199] on div "Select Item" at bounding box center [478, 202] width 186 height 30
click at [486, 199] on div "Select Item" at bounding box center [464, 202] width 157 height 24
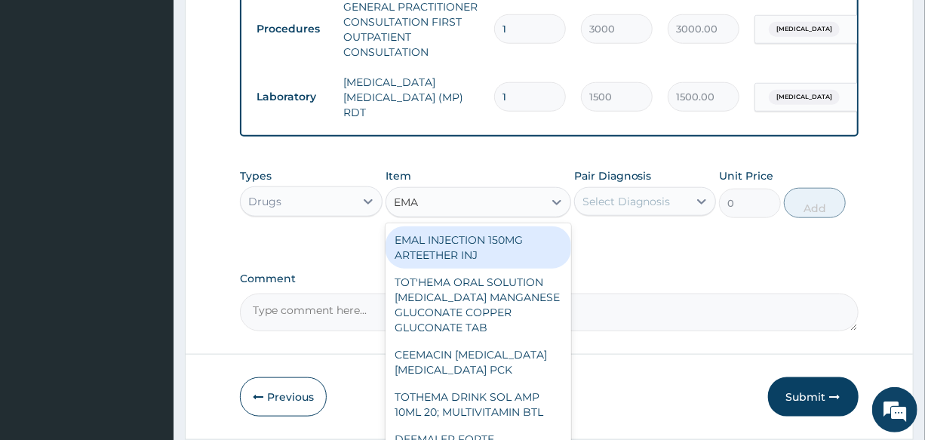
type input "EMAL"
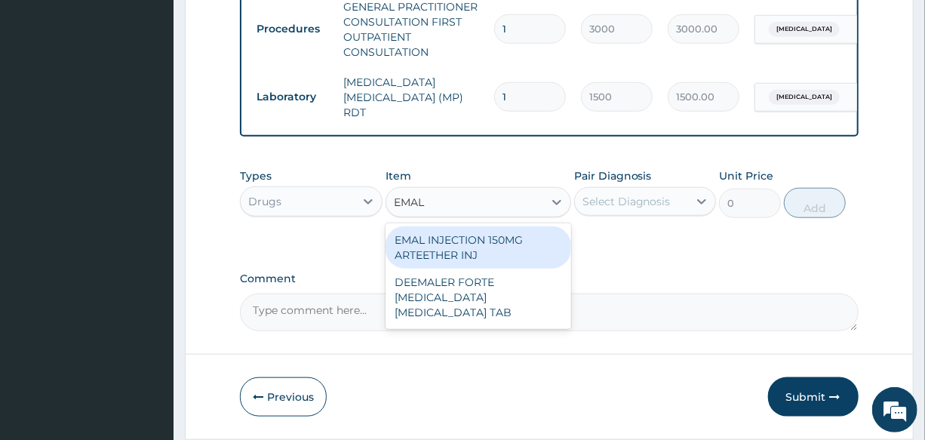
click at [502, 241] on div "EMAL INJECTION 150MG ARTEETHER INJ" at bounding box center [478, 247] width 186 height 42
type input "730"
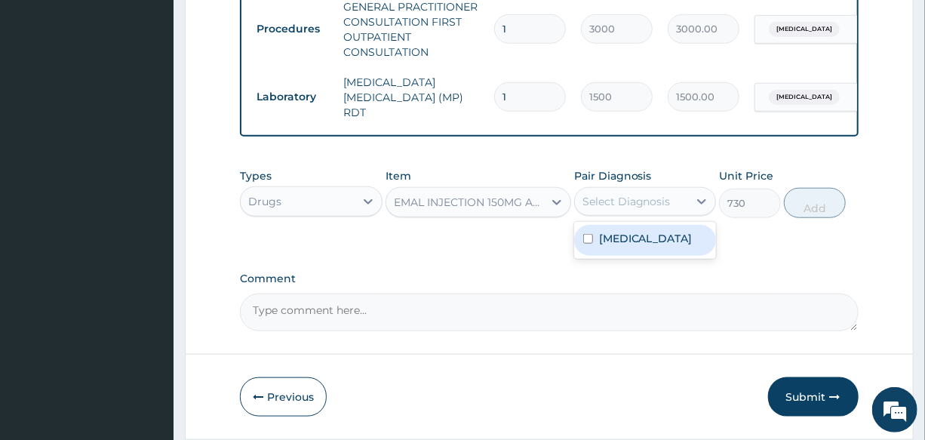
click at [645, 200] on div "Select Diagnosis" at bounding box center [626, 201] width 88 height 15
click at [642, 231] on div "[MEDICAL_DATA]" at bounding box center [645, 240] width 142 height 31
checkbox input "true"
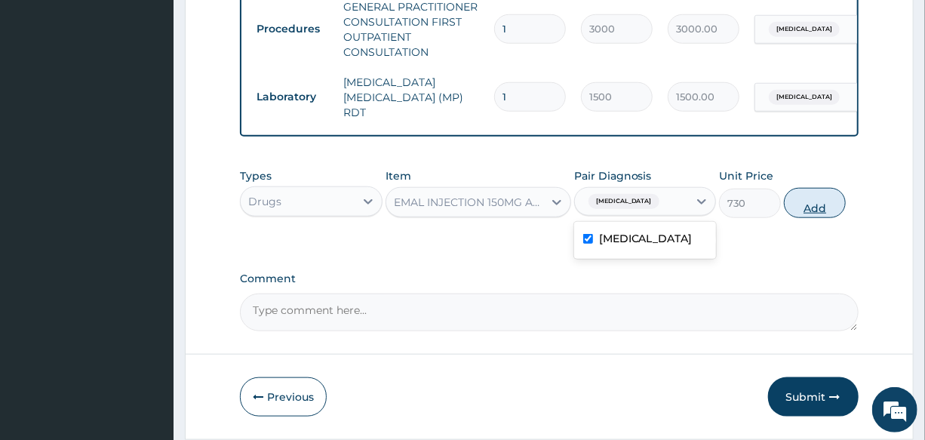
click at [814, 206] on button "Add" at bounding box center [815, 203] width 62 height 30
type input "0"
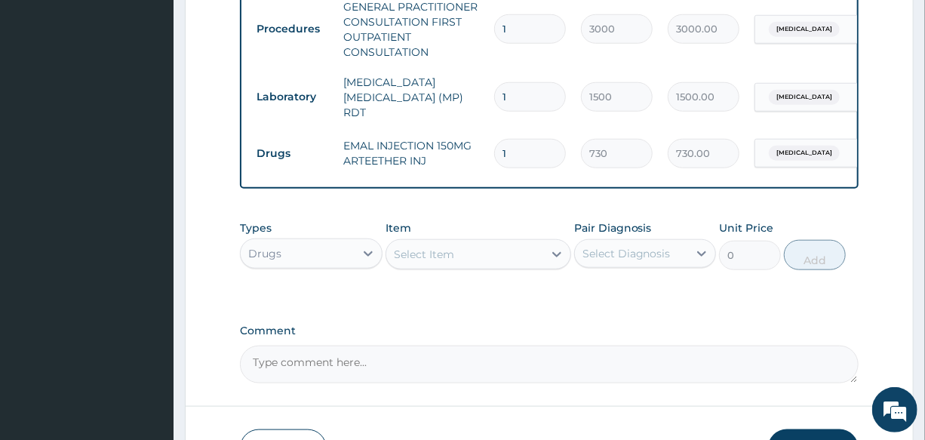
click at [464, 251] on div "Select Item" at bounding box center [464, 254] width 157 height 24
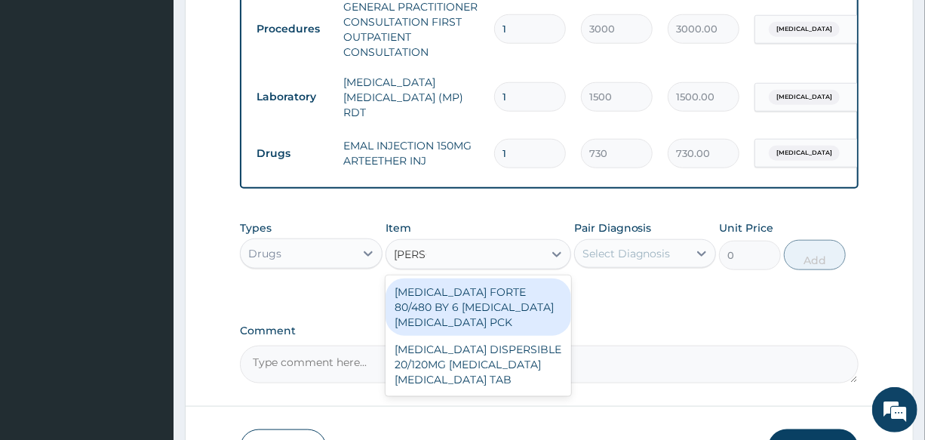
type input "COART"
click at [486, 324] on div "[MEDICAL_DATA] FORTE 80/480 BY 6 [MEDICAL_DATA] [MEDICAL_DATA] PCK" at bounding box center [478, 306] width 186 height 57
type input "2800"
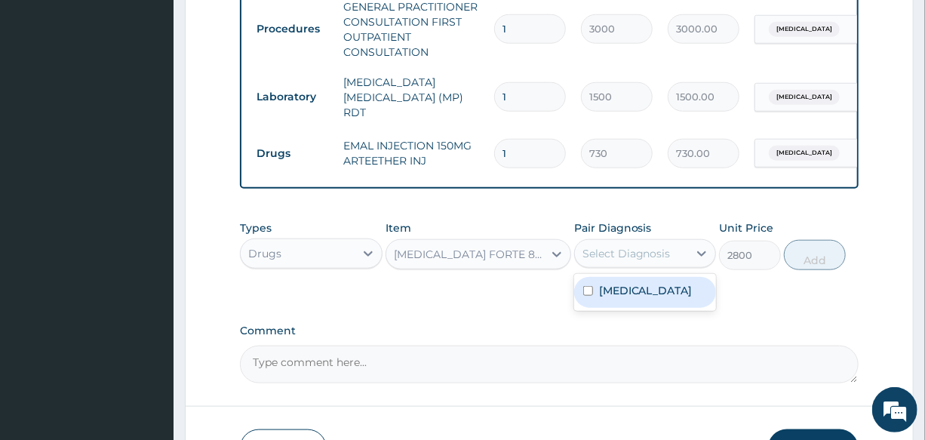
click at [633, 261] on div "Select Diagnosis" at bounding box center [626, 253] width 88 height 15
click at [628, 301] on div "[MEDICAL_DATA]" at bounding box center [645, 292] width 142 height 31
checkbox input "true"
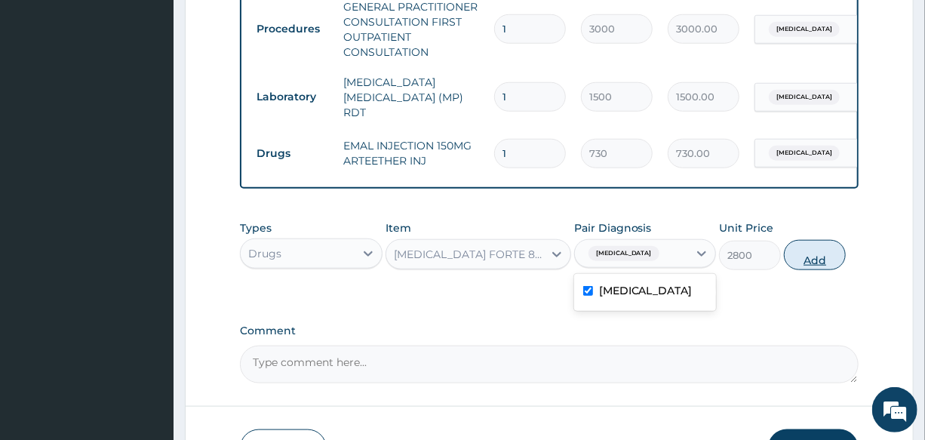
click at [802, 253] on button "Add" at bounding box center [815, 255] width 62 height 30
type input "0"
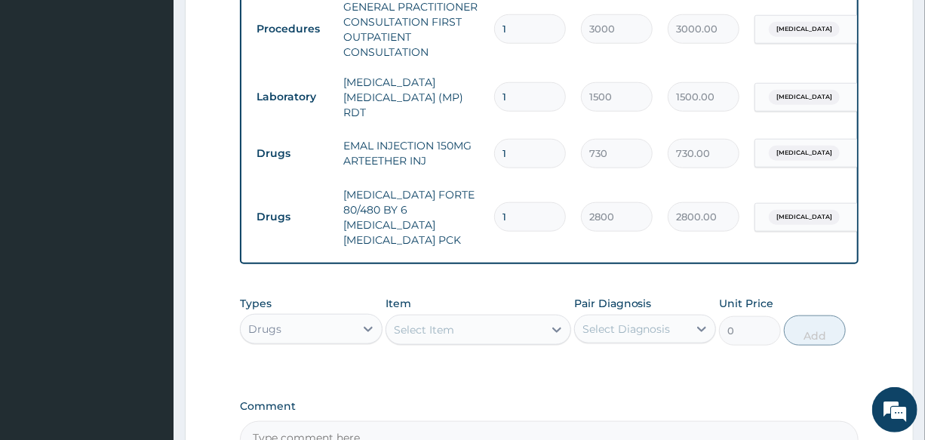
click at [440, 322] on div "Select Item" at bounding box center [424, 329] width 60 height 15
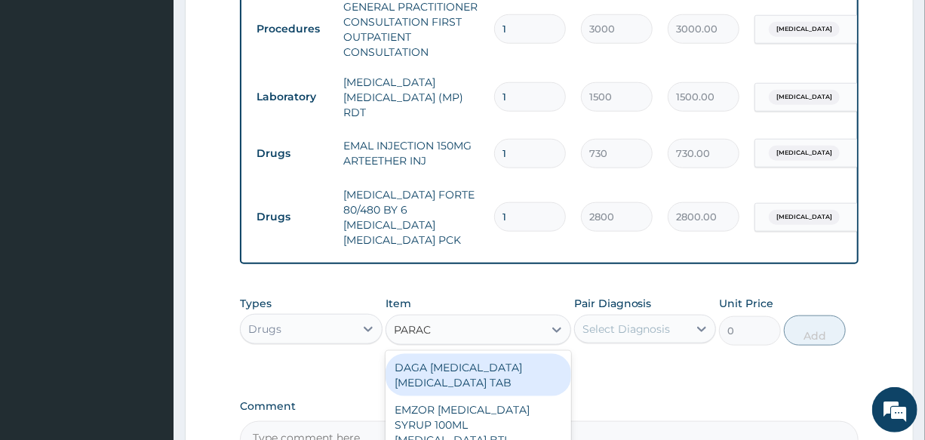
type input "PARACE"
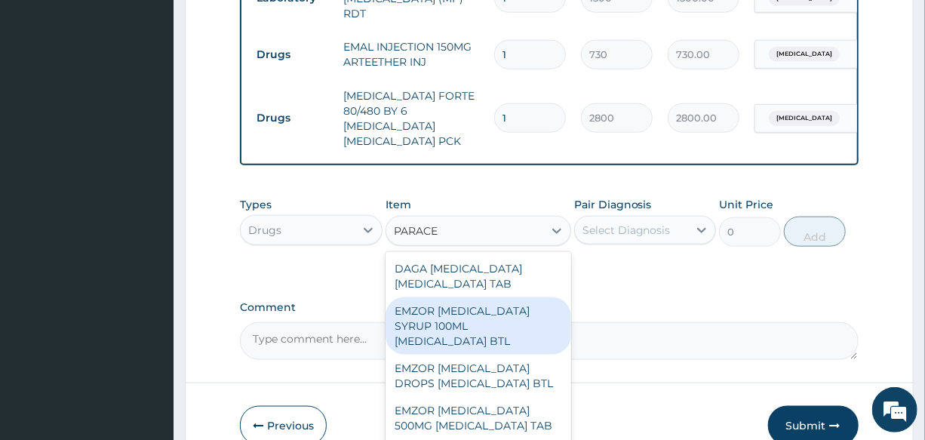
scroll to position [747, 0]
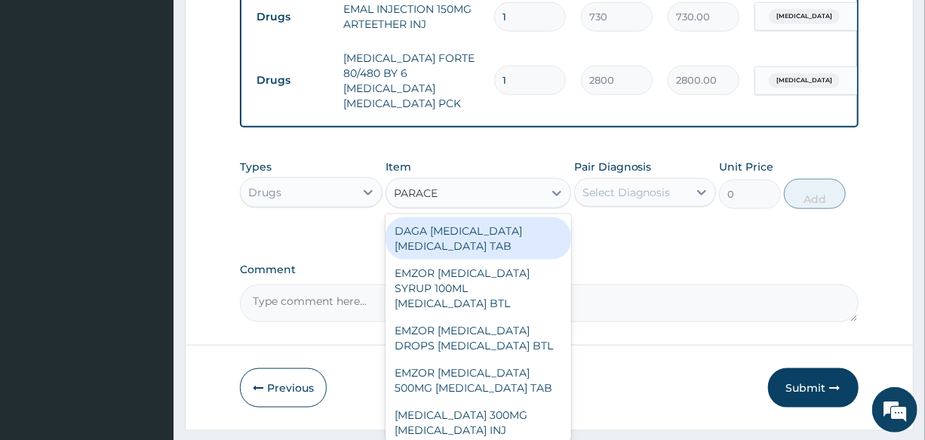
click at [514, 233] on div "DAGA [MEDICAL_DATA] [MEDICAL_DATA] TAB" at bounding box center [478, 238] width 186 height 42
type input "20"
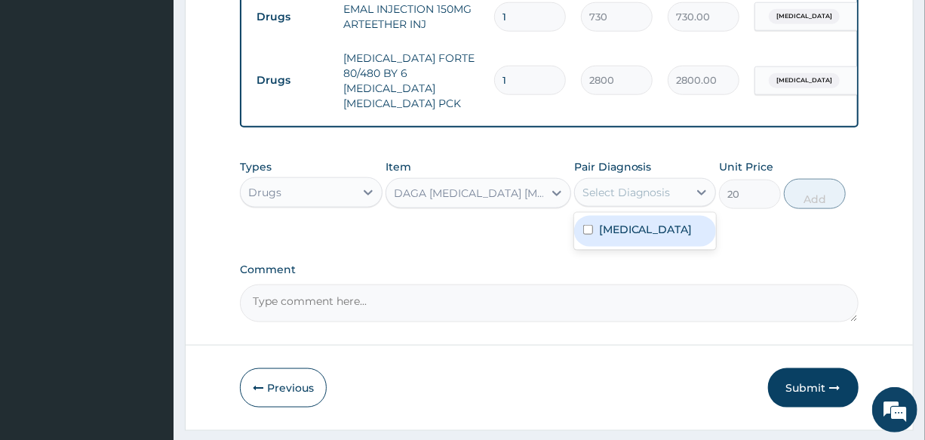
click at [637, 187] on div "Select Diagnosis" at bounding box center [631, 192] width 113 height 24
click at [640, 216] on div "[MEDICAL_DATA]" at bounding box center [645, 231] width 142 height 31
checkbox input "true"
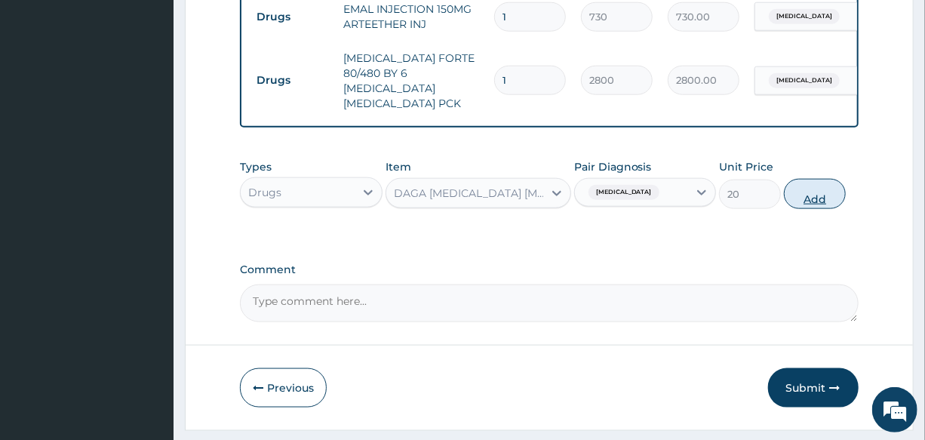
click at [817, 187] on button "Add" at bounding box center [815, 194] width 62 height 30
type input "0"
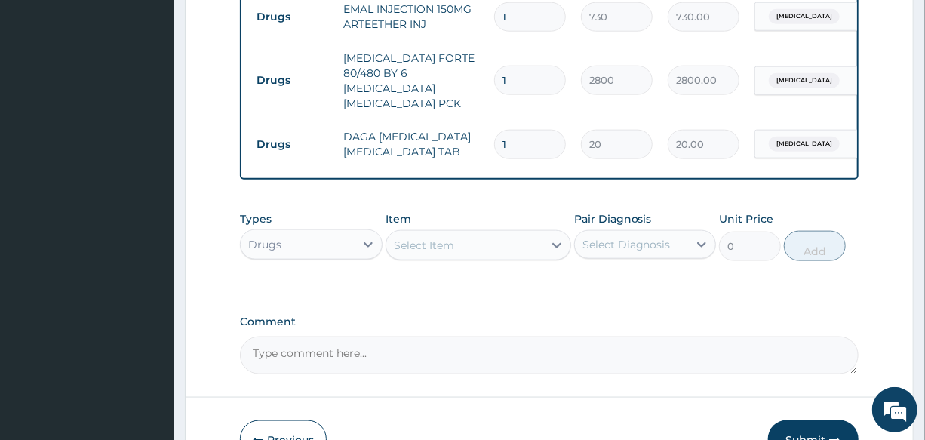
drag, startPoint x: 536, startPoint y: 125, endPoint x: 419, endPoint y: 125, distance: 117.6
click at [420, 125] on tr "Drugs DAGA PARACETAMOL ACETAMINOPHEN TAB 1 20 20.00 Malaria Delete" at bounding box center [618, 144] width 739 height 52
type input "2"
type input "40.00"
type input "24"
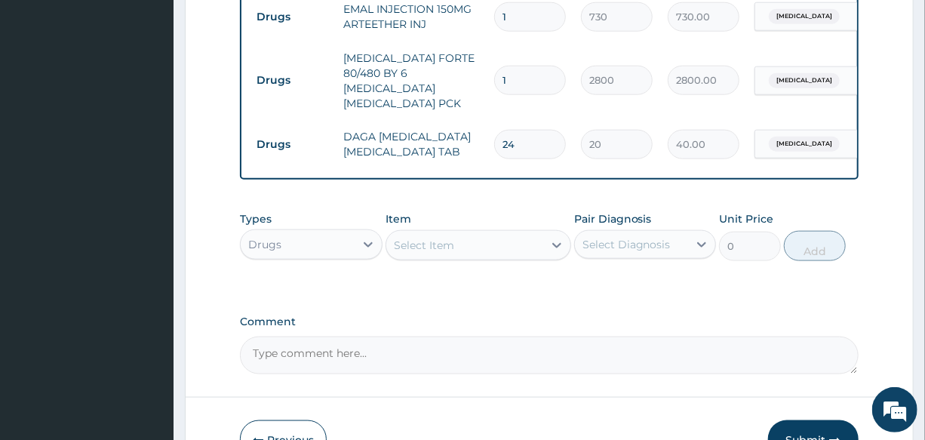
type input "480.00"
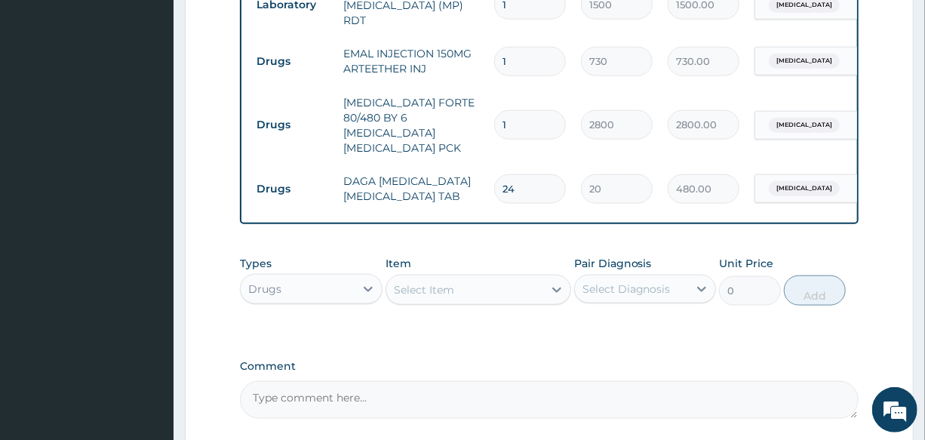
scroll to position [679, 0]
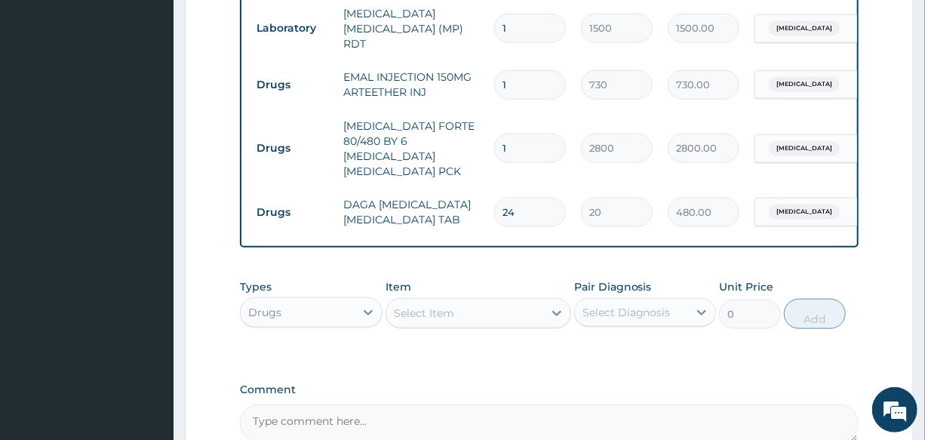
type input "24"
drag, startPoint x: 518, startPoint y: 70, endPoint x: 387, endPoint y: 98, distance: 134.2
click at [392, 98] on tr "Drugs EMAL INJECTION 150MG ARTEETHER INJ 1 730 730.00 [MEDICAL_DATA] Delete" at bounding box center [618, 85] width 739 height 52
type input "3"
type input "2190.00"
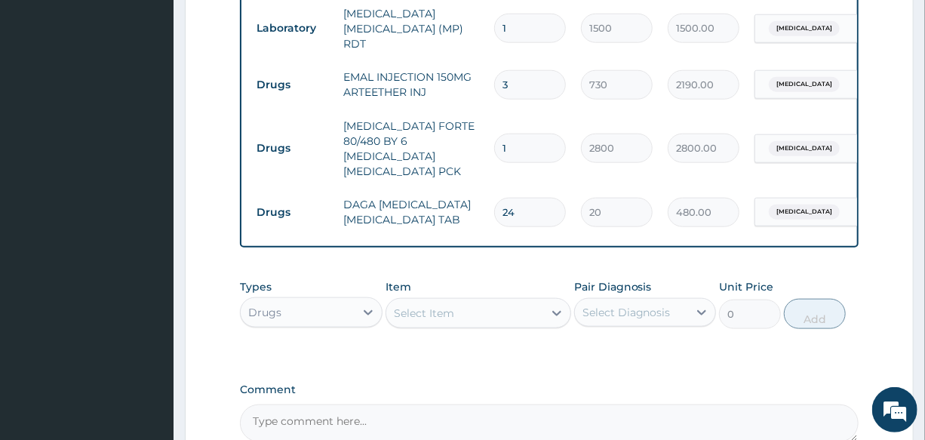
type input "3"
click at [389, 113] on td "[MEDICAL_DATA] FORTE 80/480 BY 6 [MEDICAL_DATA] [MEDICAL_DATA] PCK" at bounding box center [411, 148] width 151 height 75
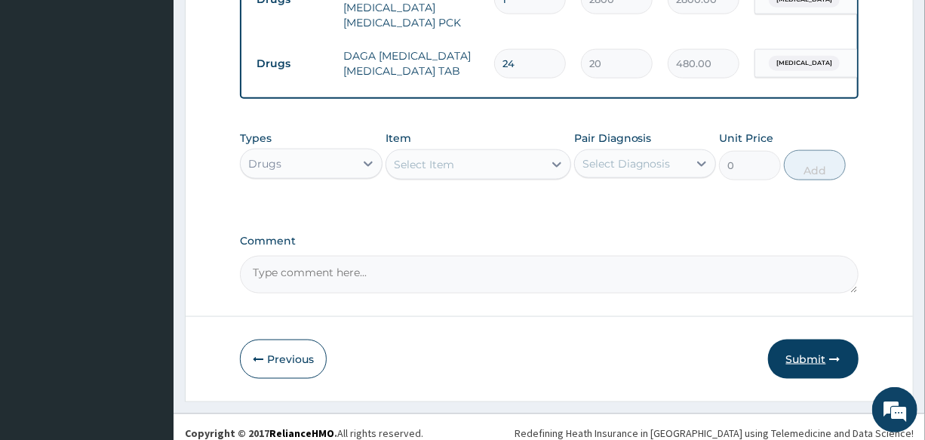
click at [790, 350] on button "Submit" at bounding box center [813, 358] width 90 height 39
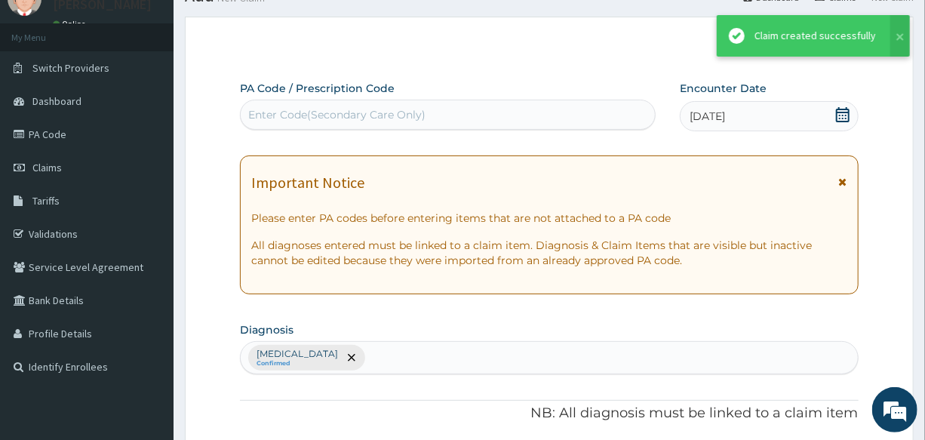
scroll to position [827, 0]
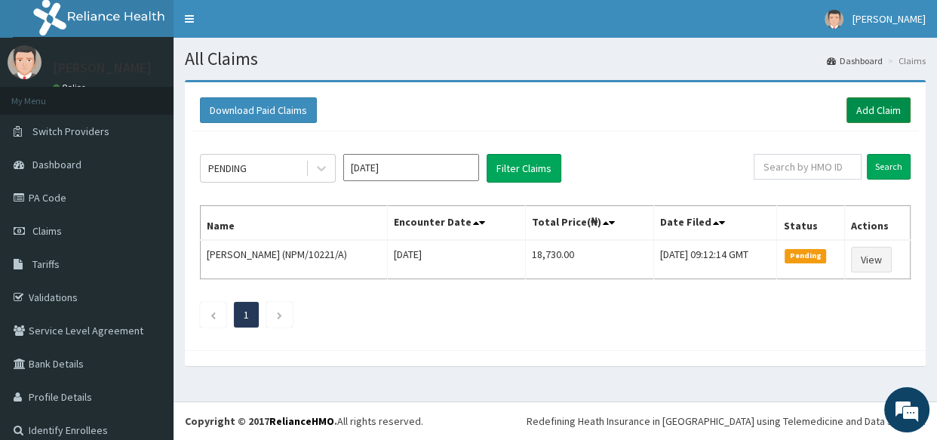
click at [851, 110] on link "Add Claim" at bounding box center [878, 110] width 64 height 26
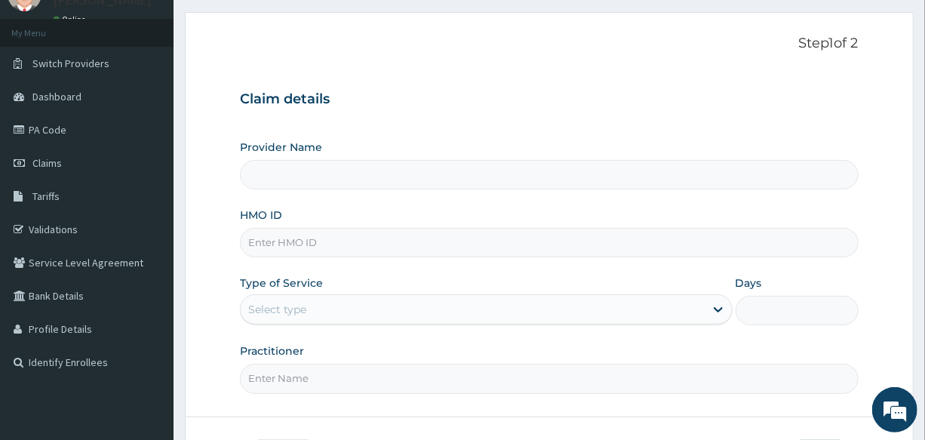
click at [378, 246] on input "HMO ID" at bounding box center [549, 242] width 618 height 29
type input "International Clinics And Hospitals Ltd"
type input "HSE/10040/A"
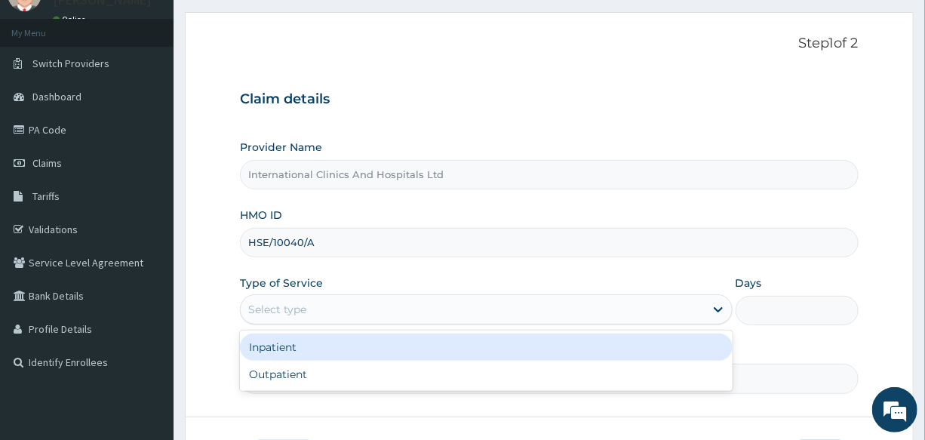
click at [318, 302] on div "Select type" at bounding box center [472, 309] width 463 height 24
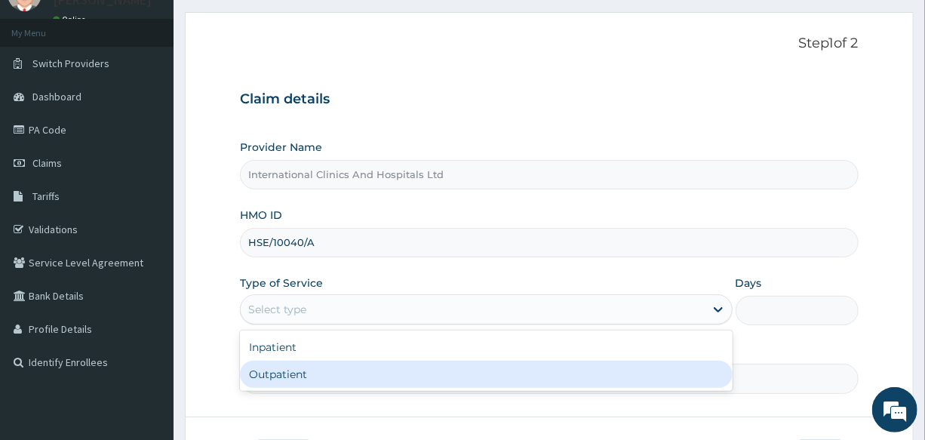
click at [318, 376] on div "Outpatient" at bounding box center [486, 373] width 492 height 27
type input "1"
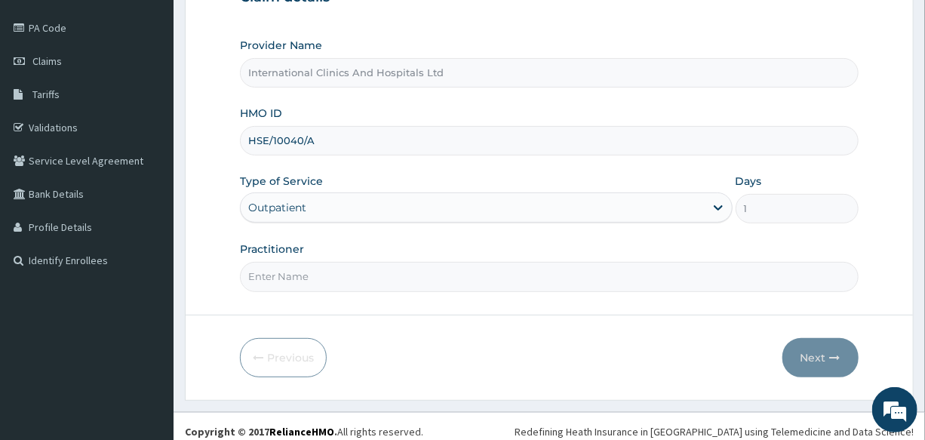
scroll to position [179, 0]
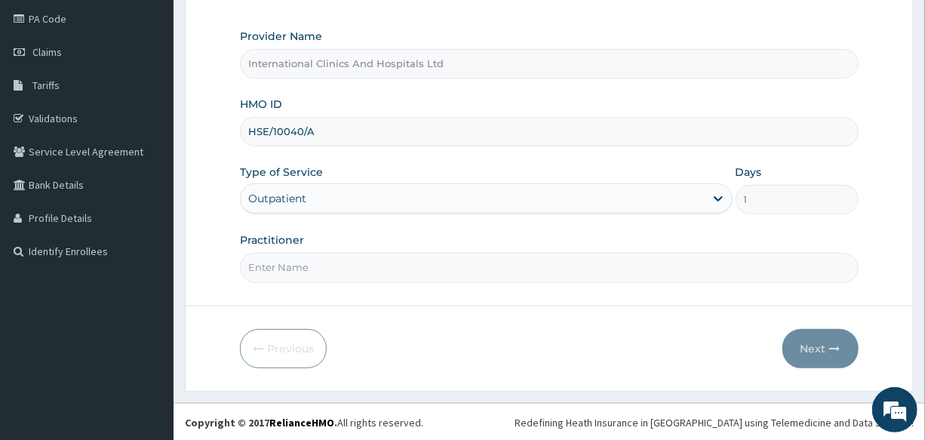
click at [321, 273] on input "Practitioner" at bounding box center [549, 267] width 618 height 29
type input "[PERSON_NAME]"
click at [806, 352] on button "Next" at bounding box center [820, 348] width 76 height 39
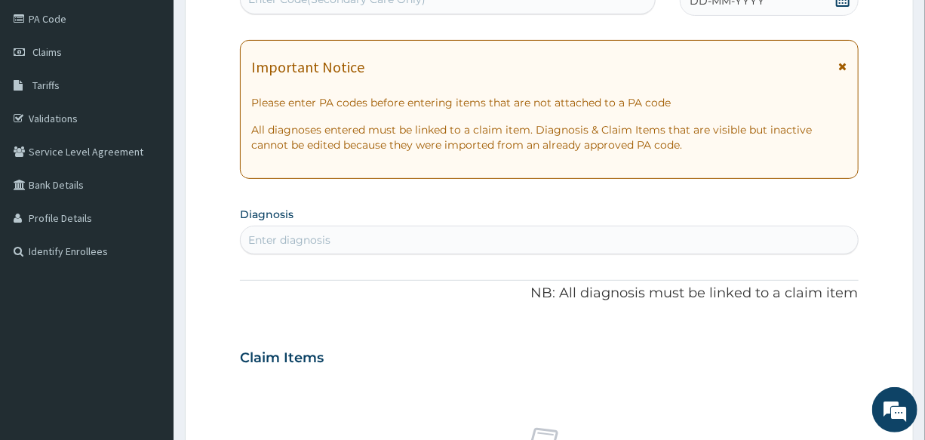
scroll to position [0, 0]
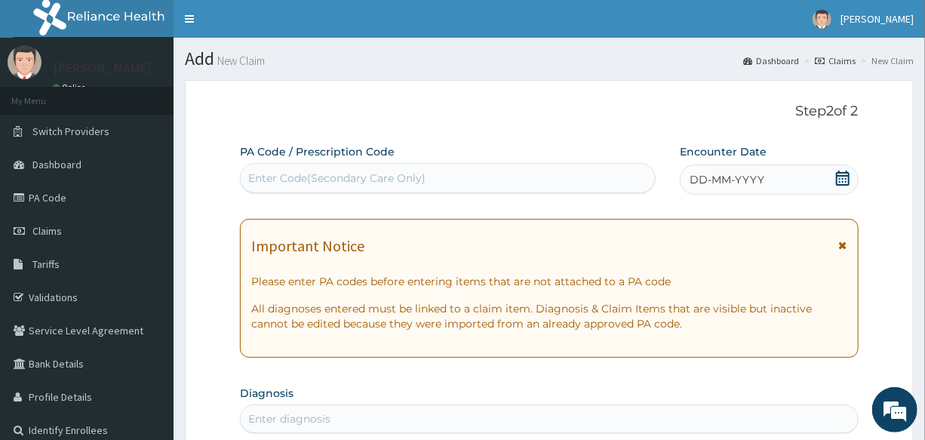
click at [419, 183] on div "Enter Code(Secondary Care Only)" at bounding box center [336, 177] width 177 height 15
click at [753, 189] on div "DD-MM-YYYY" at bounding box center [769, 179] width 178 height 30
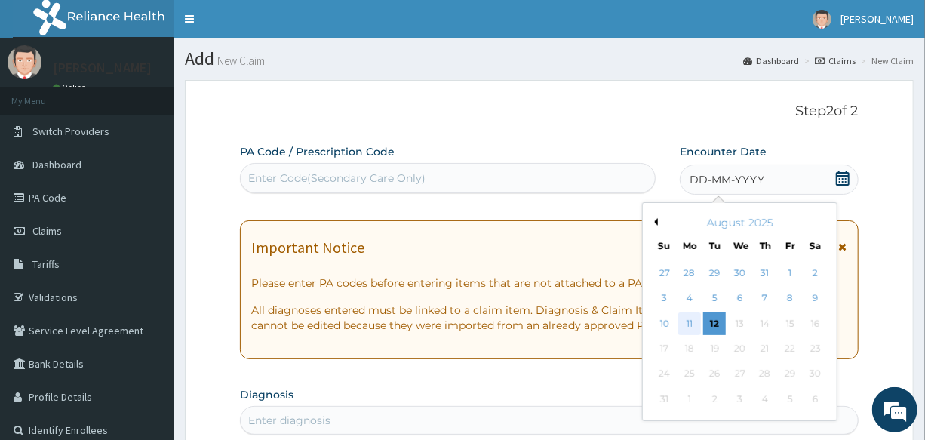
click at [688, 329] on div "11" at bounding box center [689, 323] width 23 height 23
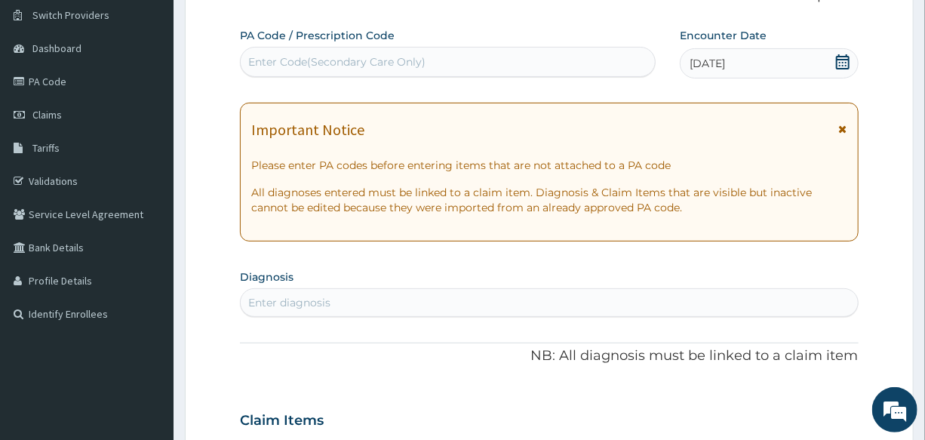
scroll to position [137, 0]
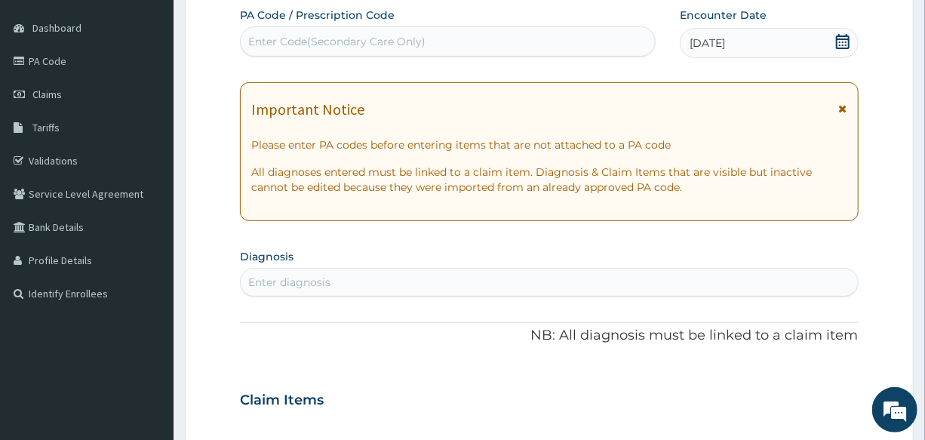
click at [332, 279] on div "Enter diagnosis" at bounding box center [549, 282] width 616 height 24
type input "[MEDICAL_DATA]"
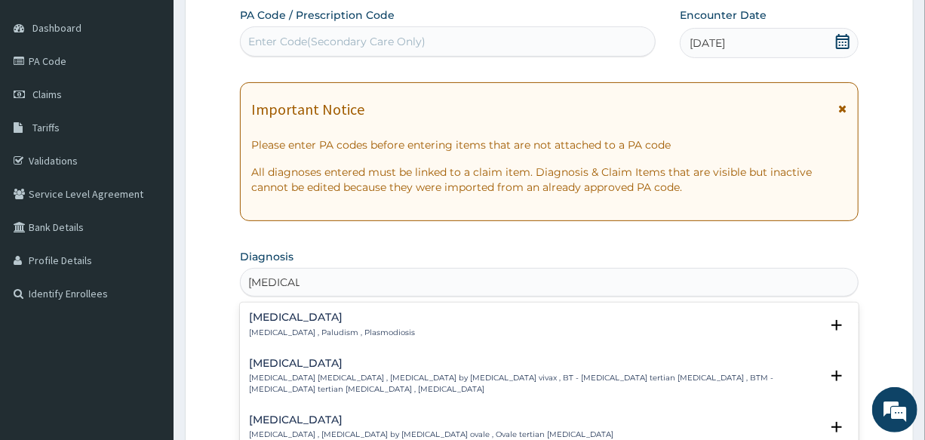
click at [266, 330] on p "[MEDICAL_DATA] , Paludism , Plasmodiosis" at bounding box center [332, 332] width 166 height 11
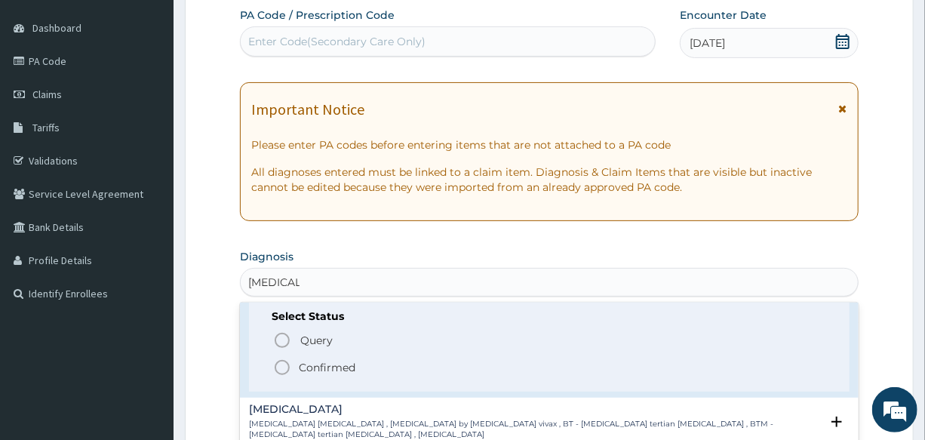
scroll to position [68, 0]
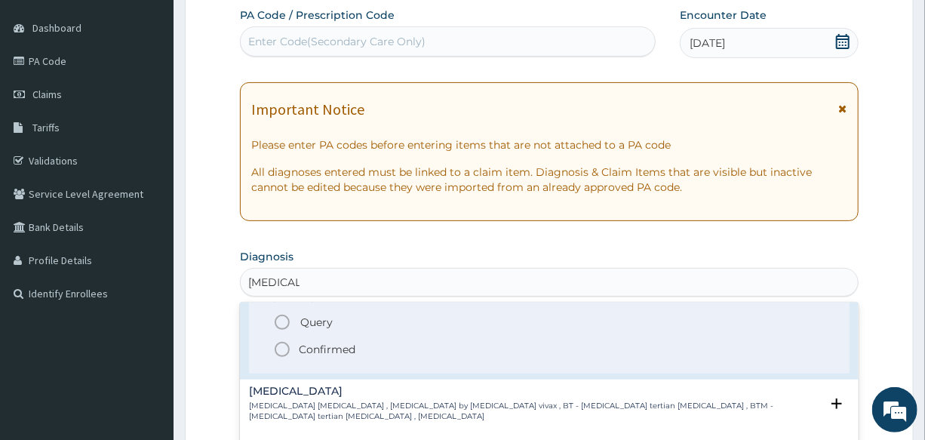
click at [280, 352] on icon "status option filled" at bounding box center [282, 349] width 18 height 18
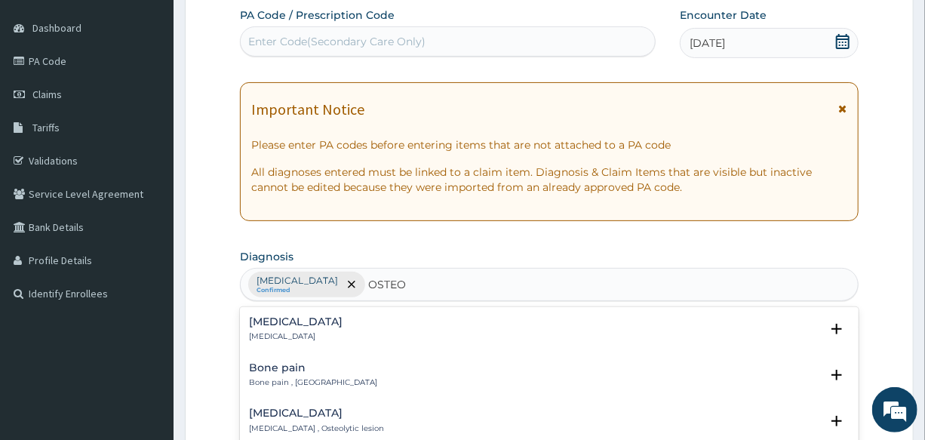
type input "OSTEOA"
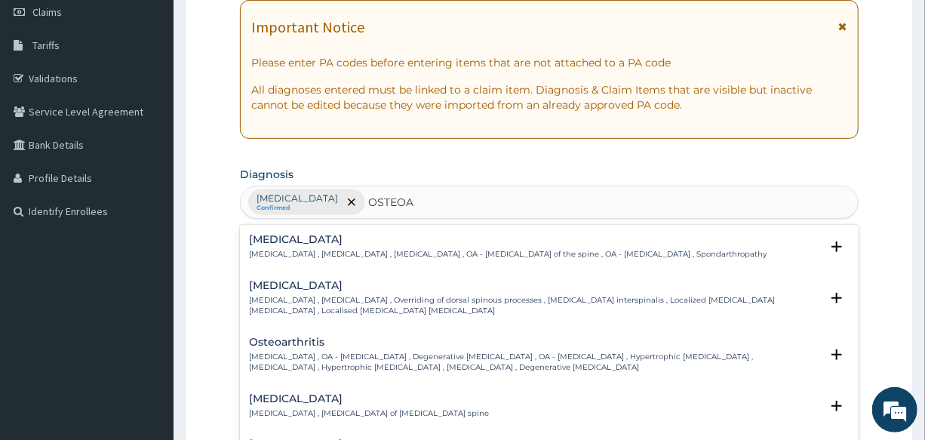
scroll to position [274, 0]
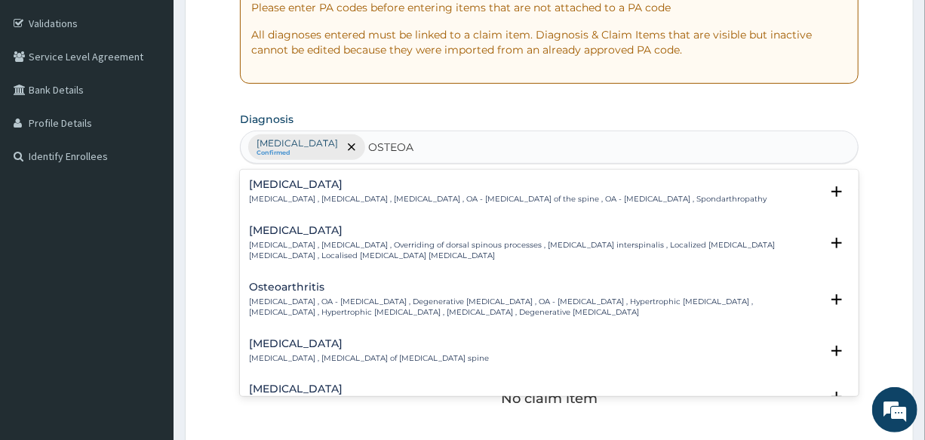
click at [305, 296] on p "[MEDICAL_DATA] , OA - [MEDICAL_DATA] , Degenerative [MEDICAL_DATA] , OA - [MEDI…" at bounding box center [534, 307] width 570 height 22
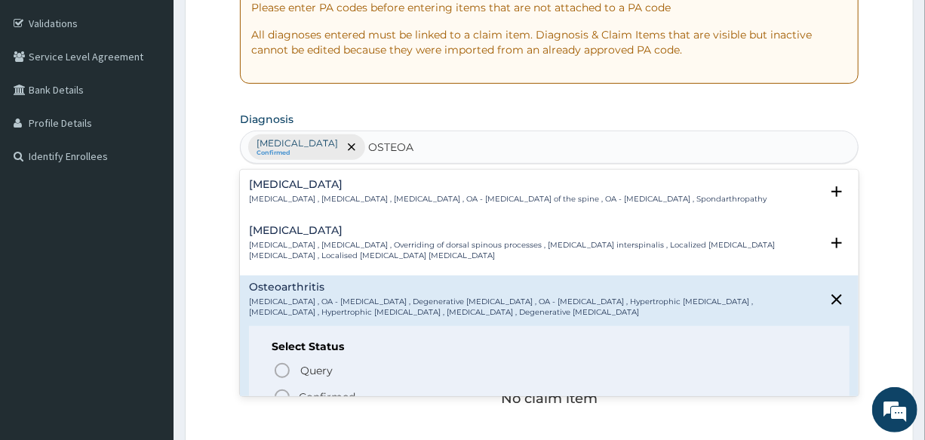
click at [278, 385] on div "Query Query covers suspected (?), Keep in view (kiv), Ruled out (r/o) Confirmed" at bounding box center [548, 383] width 554 height 46
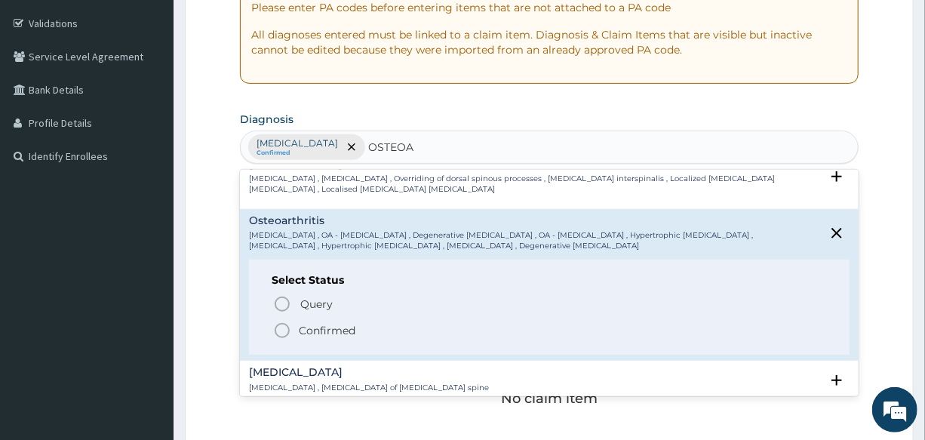
scroll to position [137, 0]
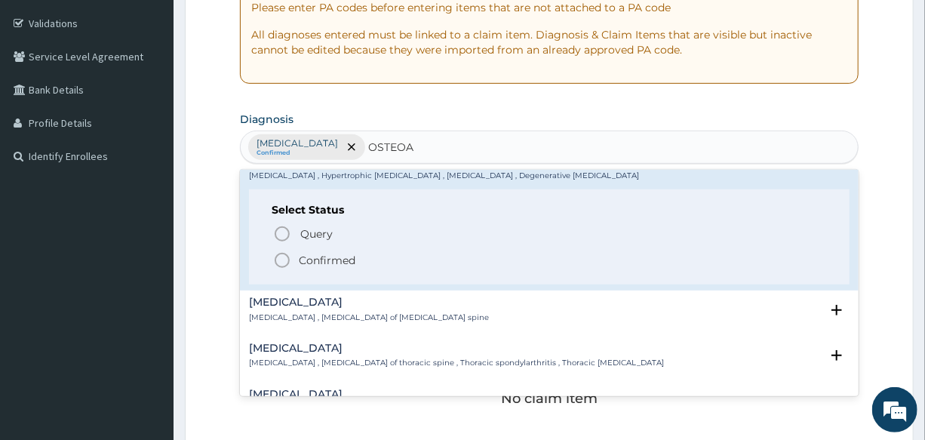
click at [280, 259] on icon "status option filled" at bounding box center [282, 260] width 18 height 18
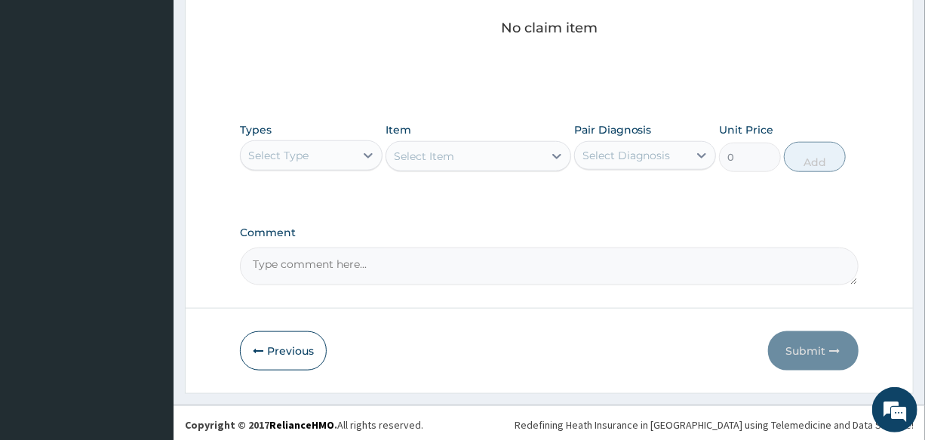
scroll to position [647, 0]
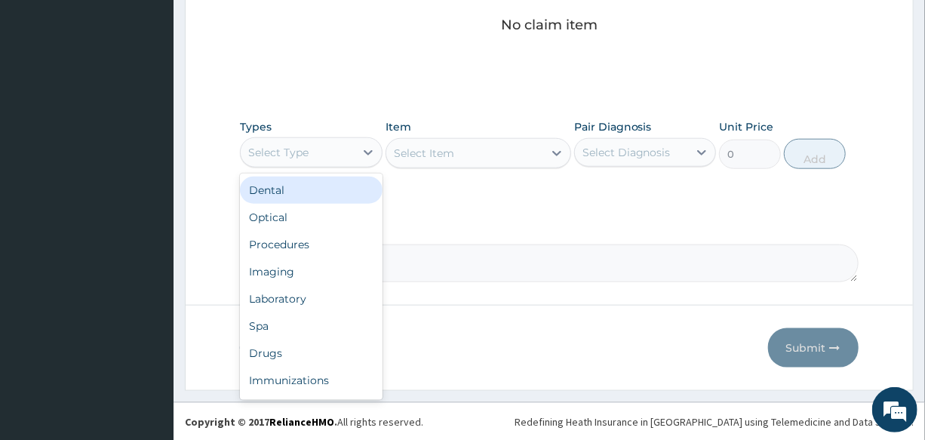
click at [295, 152] on div "Select Type" at bounding box center [278, 152] width 60 height 15
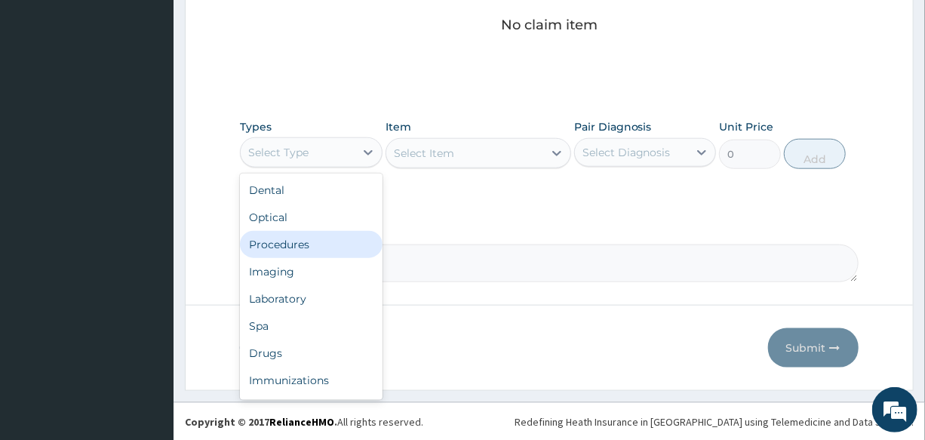
drag, startPoint x: 291, startPoint y: 248, endPoint x: 342, endPoint y: 231, distance: 54.1
click at [293, 248] on div "Procedures" at bounding box center [311, 244] width 142 height 27
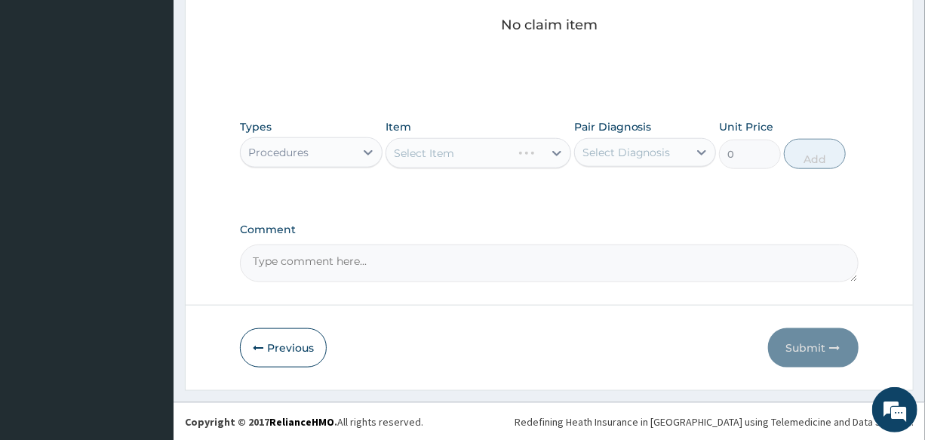
click at [462, 152] on div "Select Item" at bounding box center [478, 153] width 186 height 30
click at [462, 152] on div "Select Item" at bounding box center [464, 153] width 157 height 24
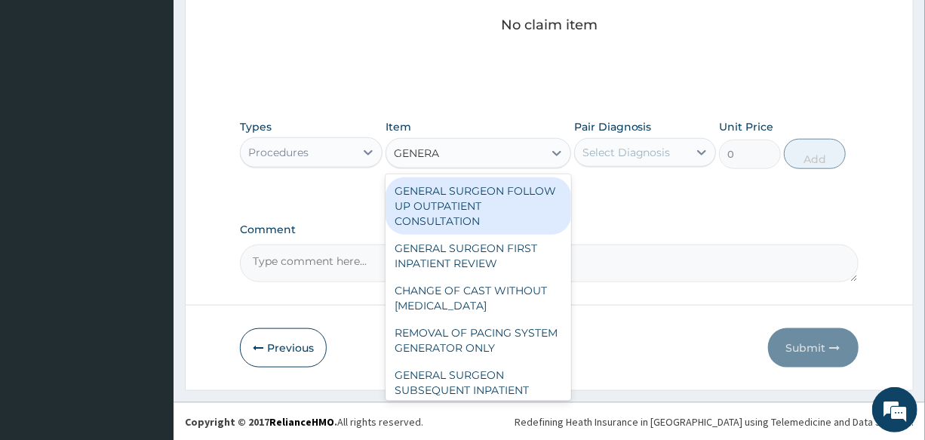
type input "GENERAL"
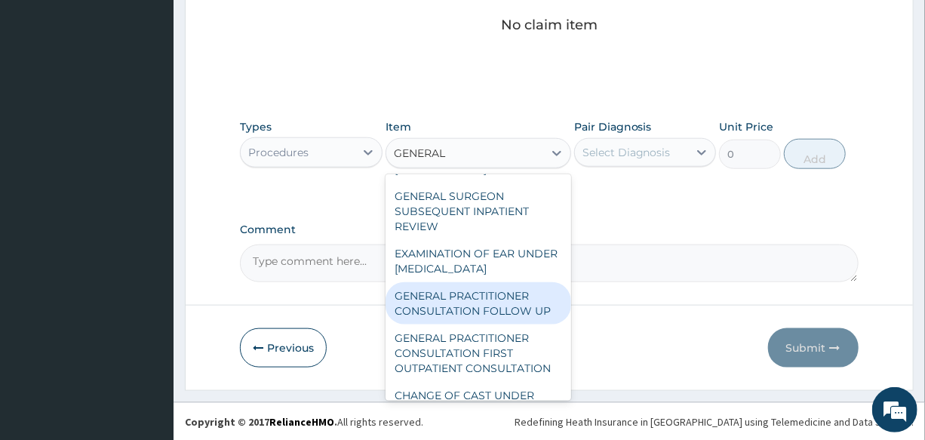
scroll to position [205, 0]
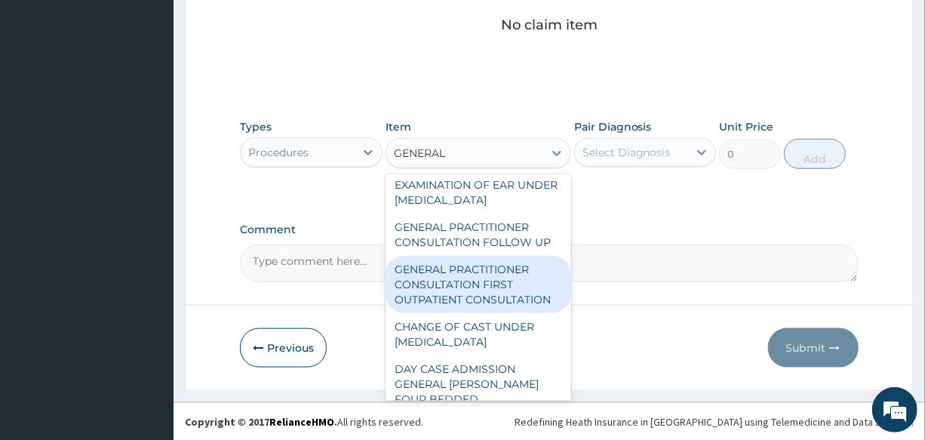
click at [483, 302] on div "GENERAL PRACTITIONER CONSULTATION FIRST OUTPATIENT CONSULTATION" at bounding box center [478, 284] width 186 height 57
type input "3000"
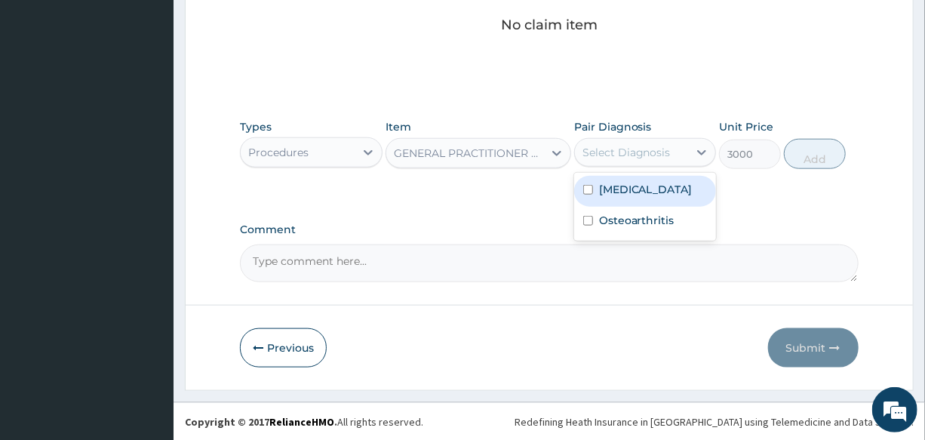
click at [621, 157] on div "Select Diagnosis" at bounding box center [626, 152] width 88 height 15
click at [622, 200] on div "[MEDICAL_DATA]" at bounding box center [645, 191] width 142 height 31
checkbox input "true"
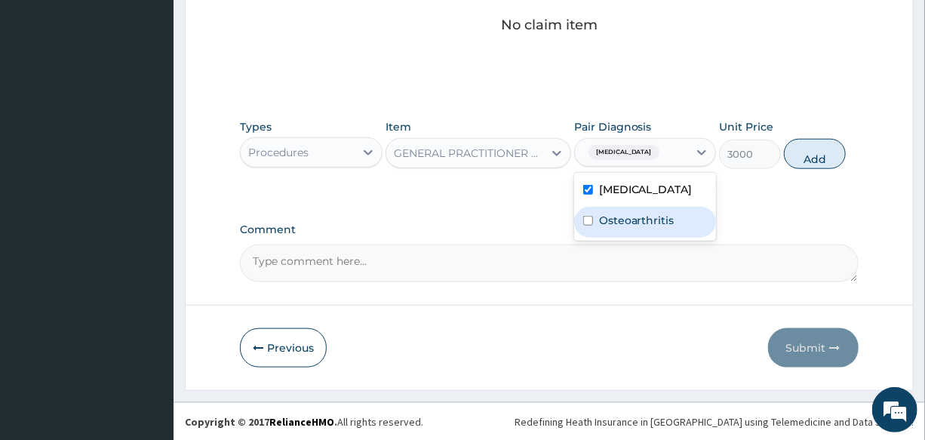
click at [611, 225] on label "Osteoarthritis" at bounding box center [636, 220] width 75 height 15
checkbox input "true"
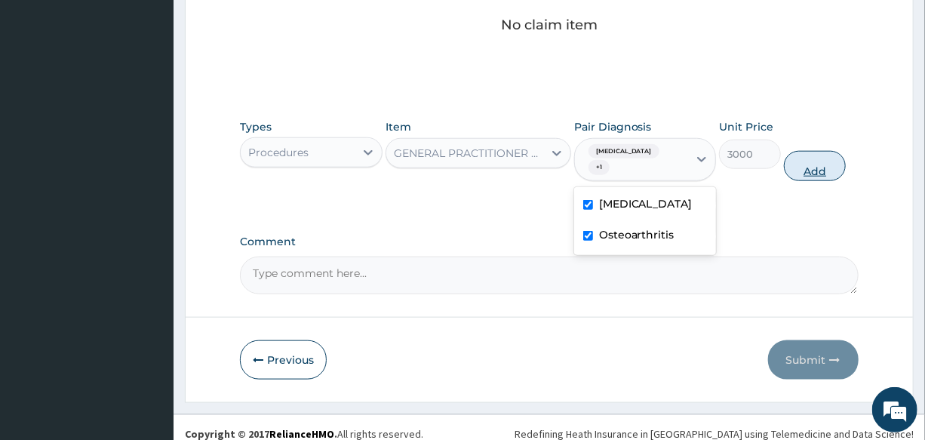
click at [801, 153] on button "Add" at bounding box center [815, 166] width 62 height 30
type input "0"
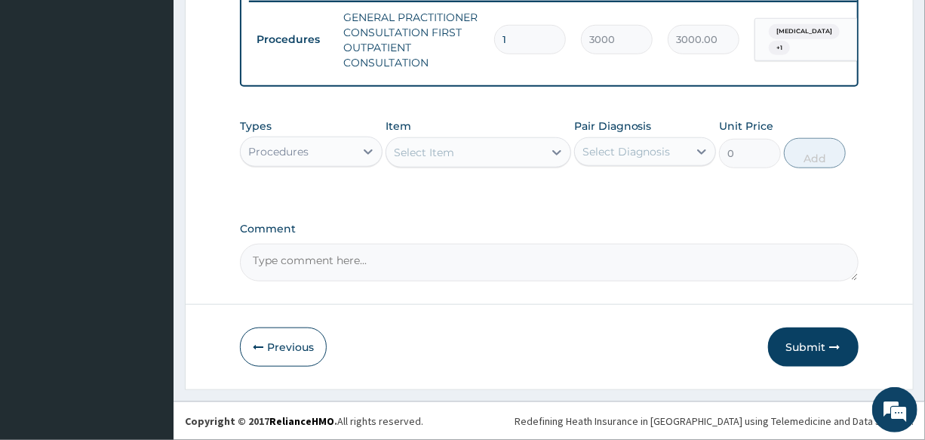
scroll to position [610, 0]
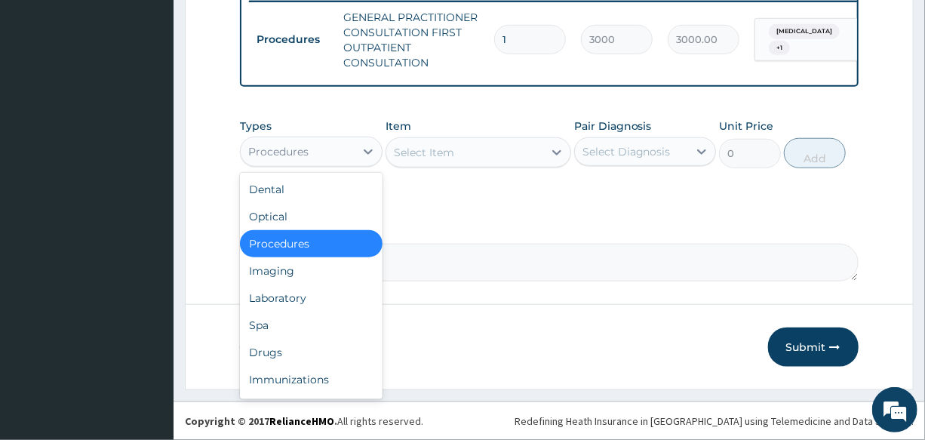
click at [319, 161] on div "Procedures" at bounding box center [297, 152] width 113 height 24
click at [315, 296] on div "Laboratory" at bounding box center [311, 297] width 142 height 27
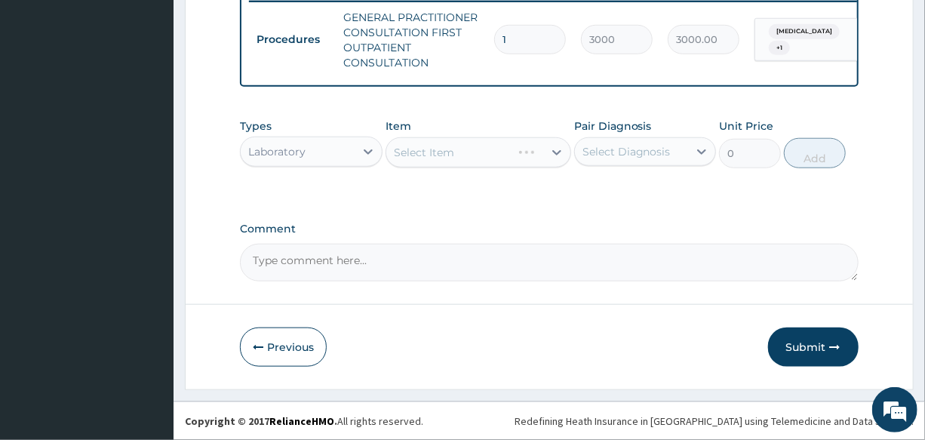
click at [447, 151] on div "Select Item" at bounding box center [478, 152] width 186 height 30
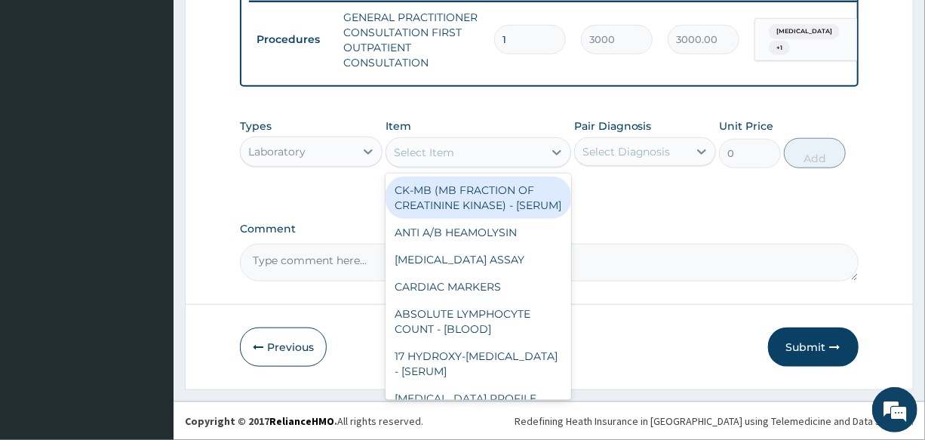
click at [447, 151] on div "Select Item" at bounding box center [424, 152] width 60 height 15
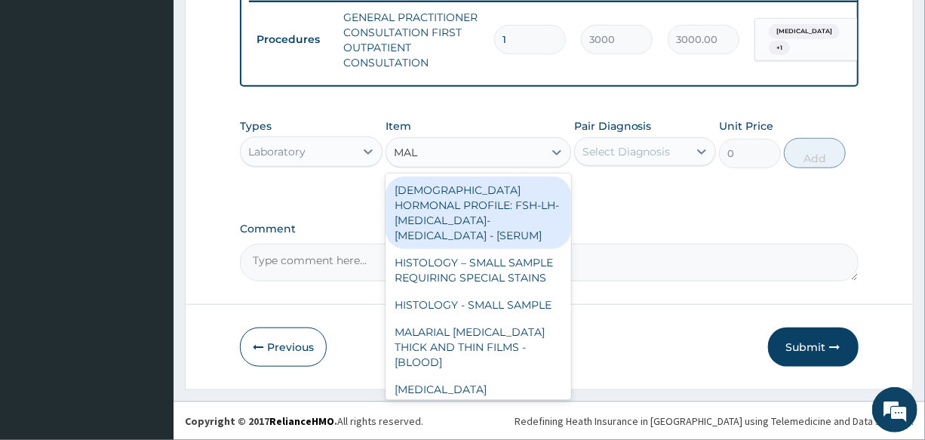
type input "MALA"
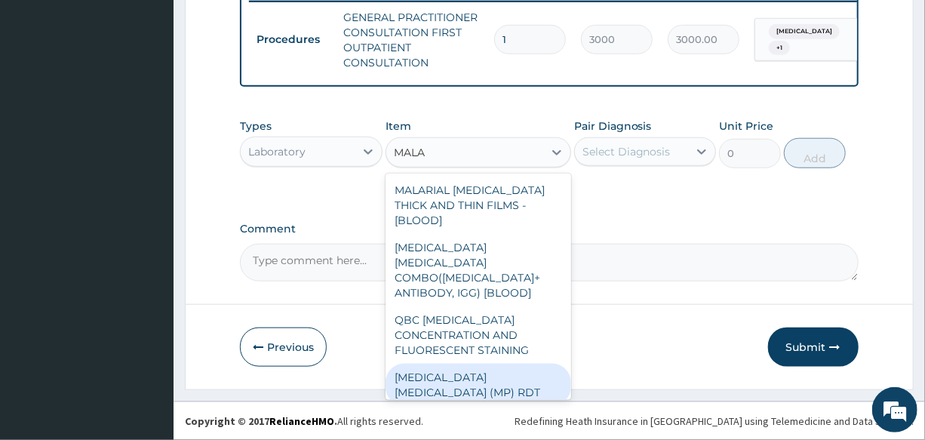
click at [468, 364] on div "[MEDICAL_DATA] [MEDICAL_DATA] (MP) RDT" at bounding box center [478, 385] width 186 height 42
type input "1500"
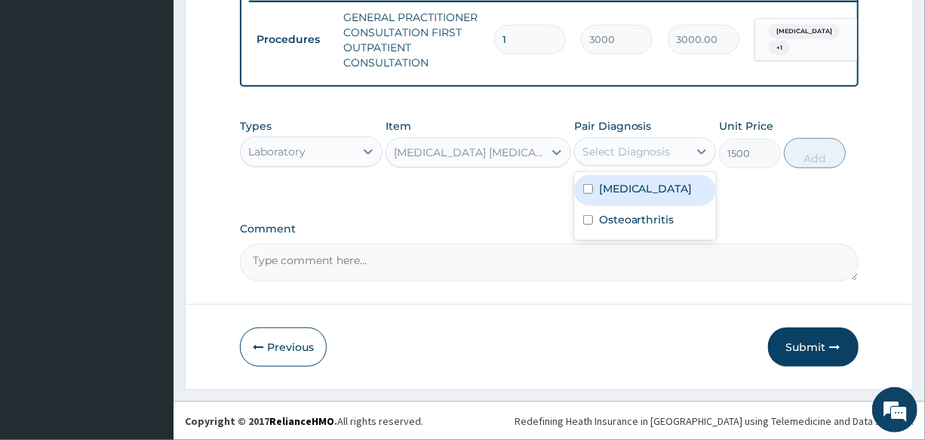
click at [654, 153] on div "Select Diagnosis" at bounding box center [626, 151] width 88 height 15
click at [649, 179] on div "[MEDICAL_DATA]" at bounding box center [645, 190] width 142 height 31
checkbox input "true"
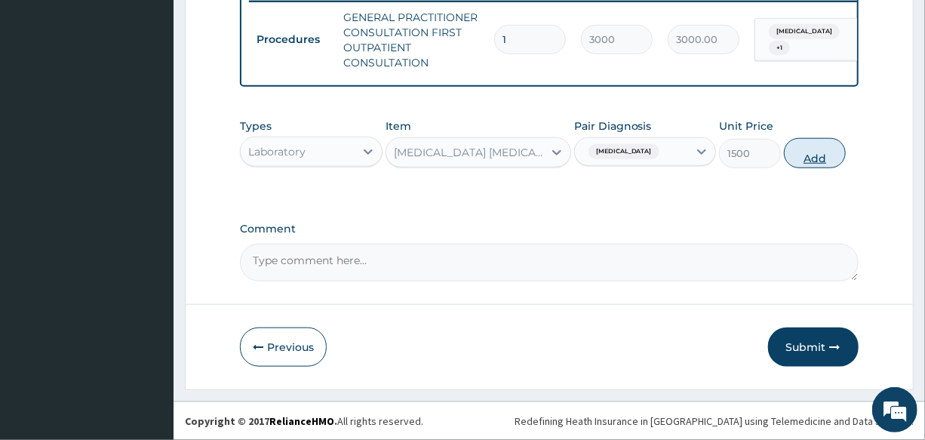
click at [805, 146] on button "Add" at bounding box center [815, 153] width 62 height 30
type input "0"
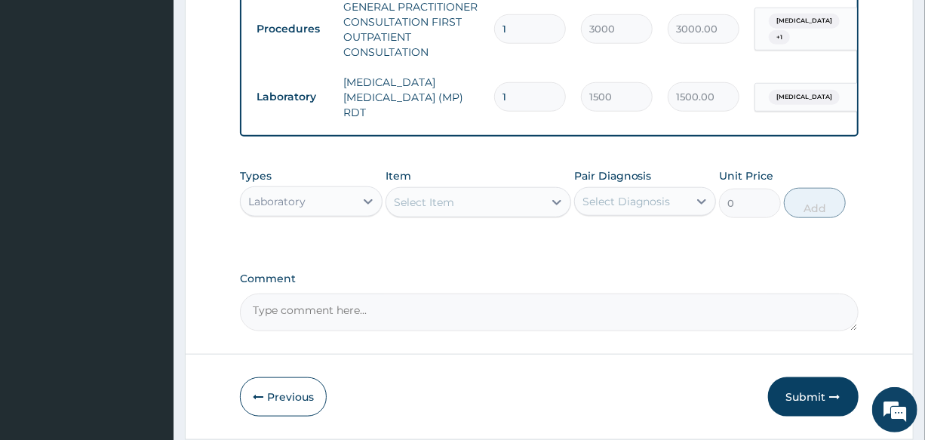
click at [317, 207] on div "Laboratory" at bounding box center [297, 201] width 113 height 24
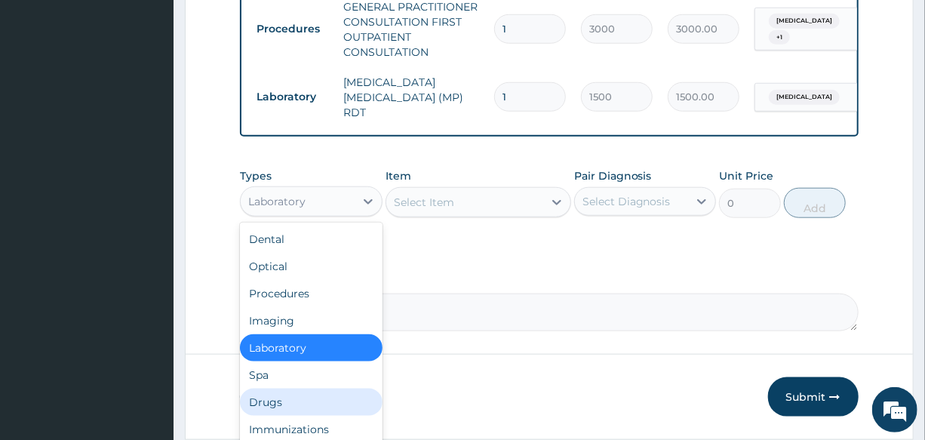
click at [299, 394] on div "Drugs" at bounding box center [311, 401] width 142 height 27
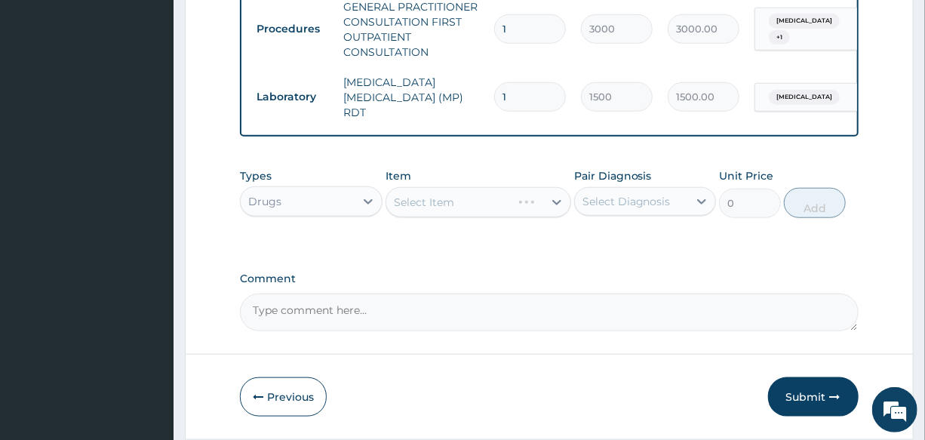
click at [444, 206] on div "Select Item" at bounding box center [478, 202] width 186 height 30
click at [470, 204] on div "Select Item" at bounding box center [464, 202] width 157 height 24
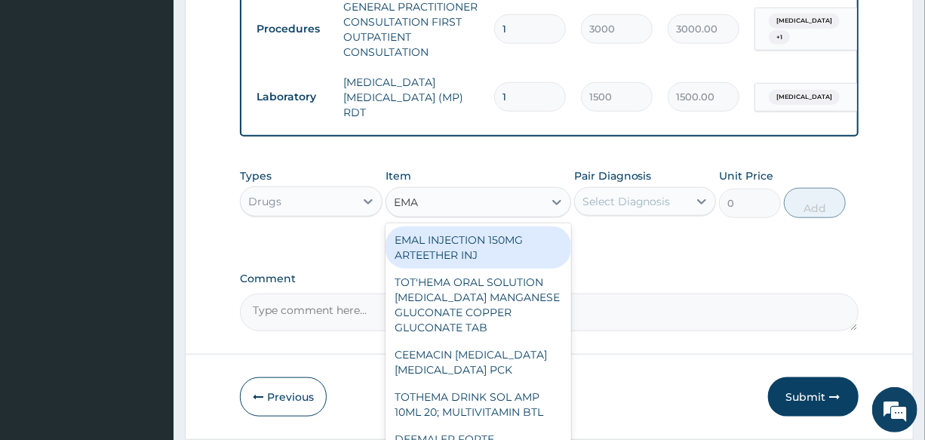
type input "EMAL"
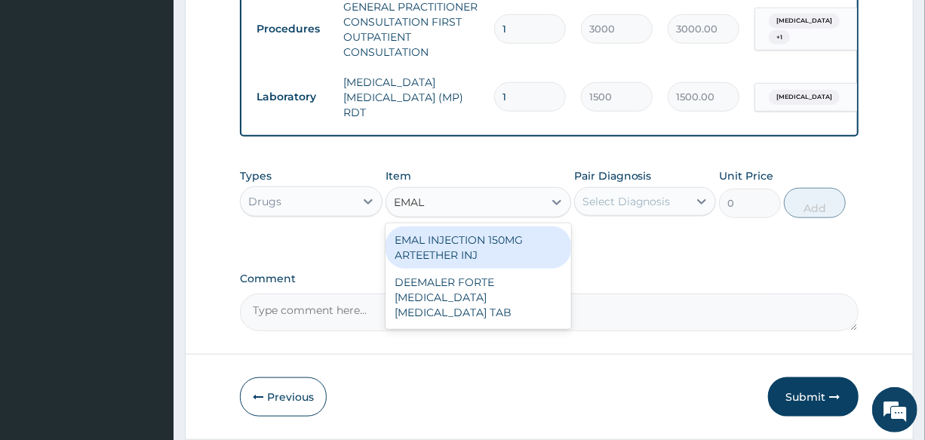
click at [508, 244] on div "EMAL INJECTION 150MG ARTEETHER INJ" at bounding box center [478, 247] width 186 height 42
type input "730"
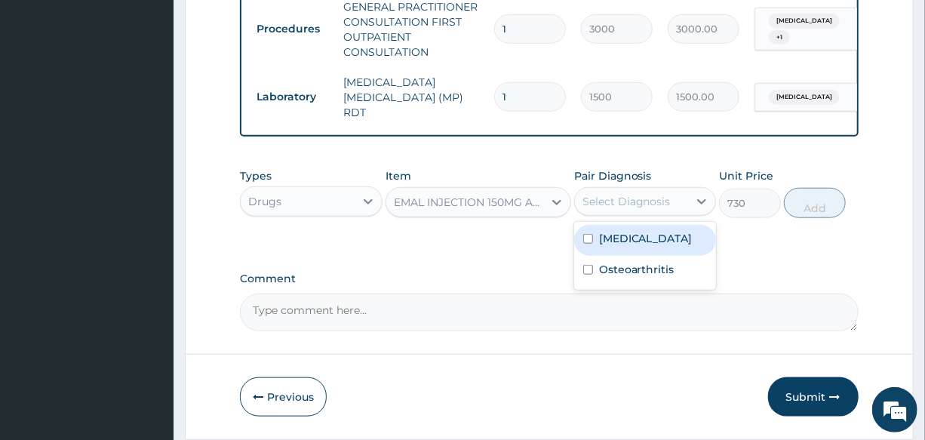
click at [628, 209] on div "Select Diagnosis" at bounding box center [626, 201] width 88 height 15
click at [649, 252] on div "[MEDICAL_DATA]" at bounding box center [645, 240] width 142 height 31
checkbox input "true"
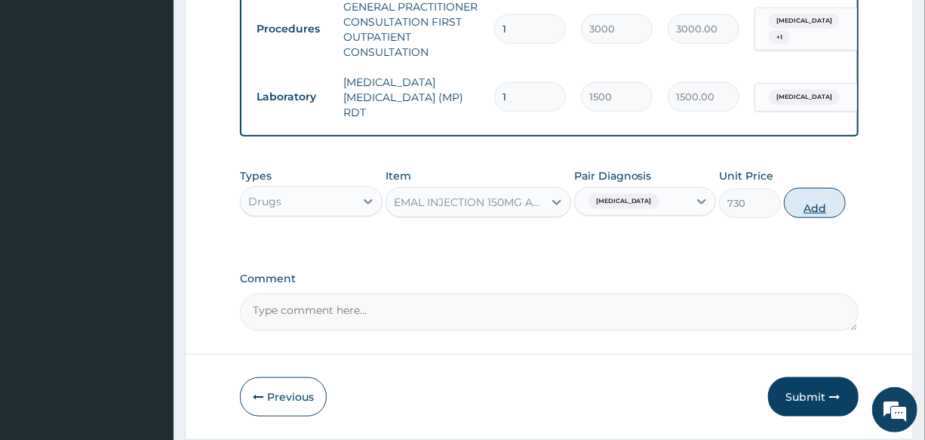
click at [814, 206] on button "Add" at bounding box center [815, 203] width 62 height 30
type input "0"
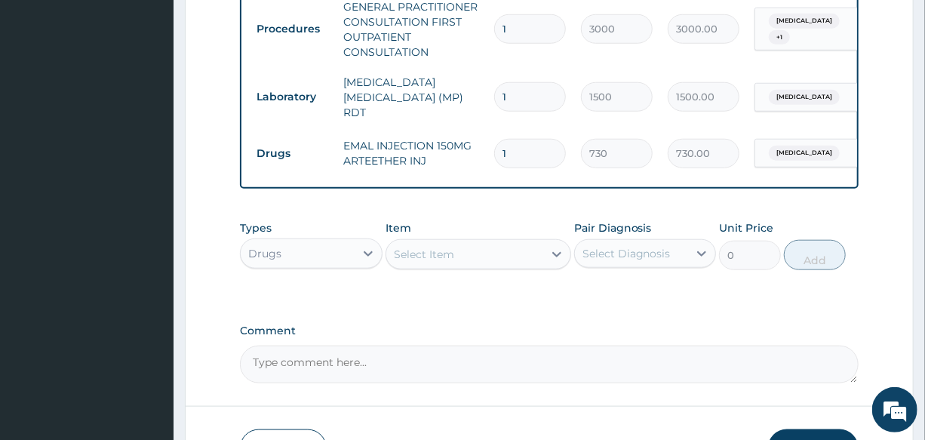
click at [456, 259] on div "Select Item" at bounding box center [464, 254] width 157 height 24
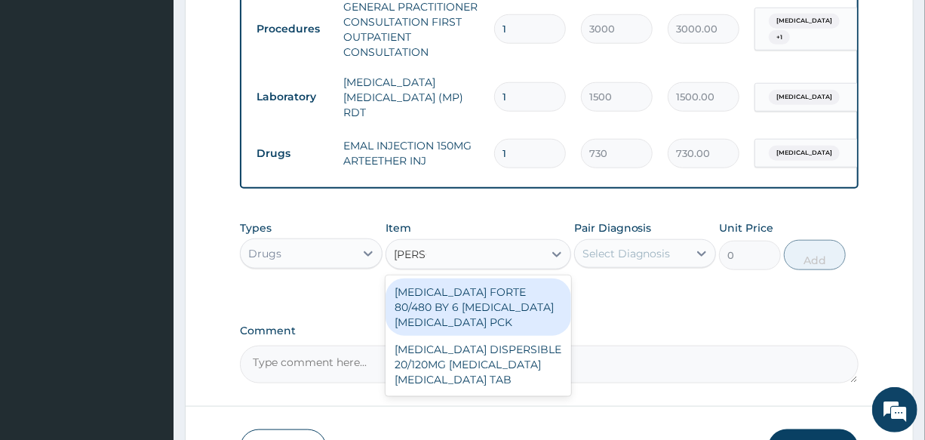
type input "COART"
click at [499, 310] on div "[MEDICAL_DATA] FORTE 80/480 BY 6 [MEDICAL_DATA] [MEDICAL_DATA] PCK" at bounding box center [478, 306] width 186 height 57
type input "2800"
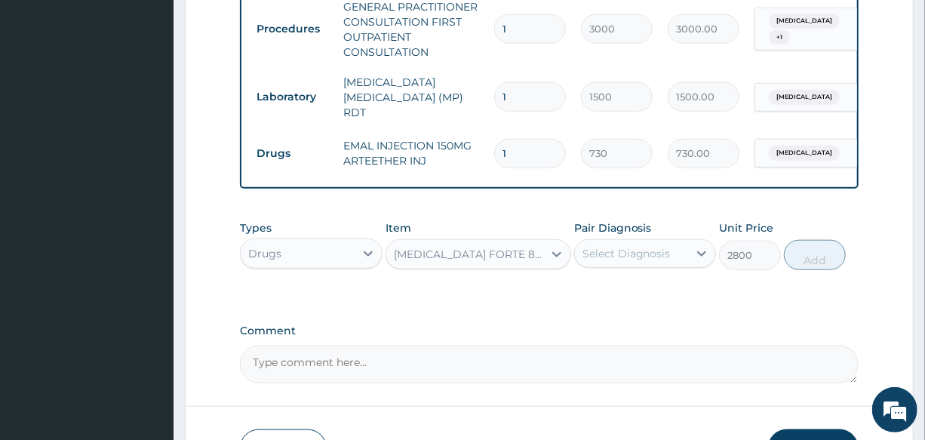
click at [618, 259] on div "Select Diagnosis" at bounding box center [626, 253] width 88 height 15
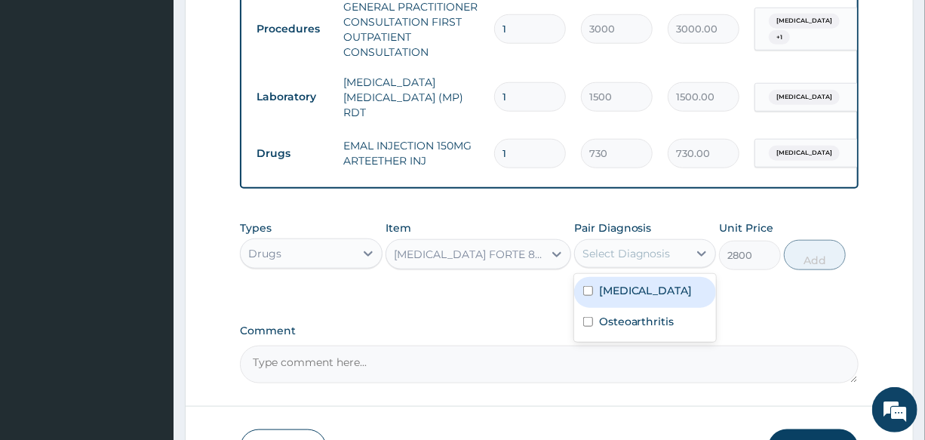
click at [646, 294] on div "Malaria" at bounding box center [645, 292] width 142 height 31
checkbox input "true"
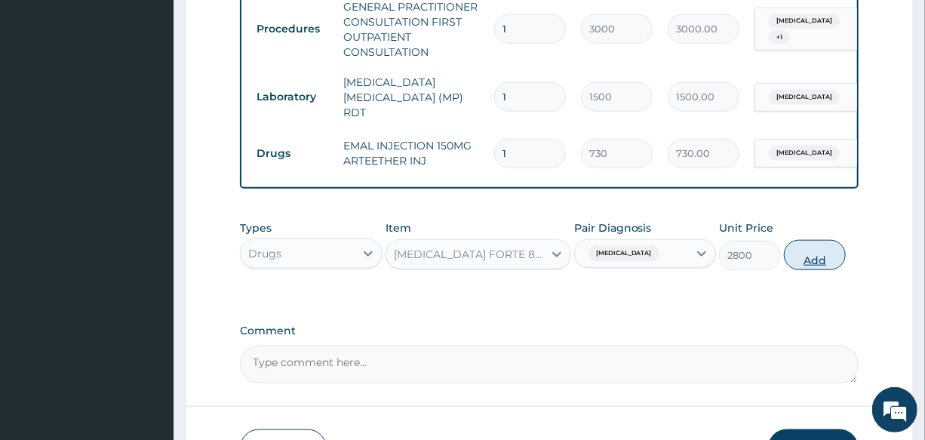
click at [802, 255] on button "Add" at bounding box center [815, 255] width 62 height 30
type input "0"
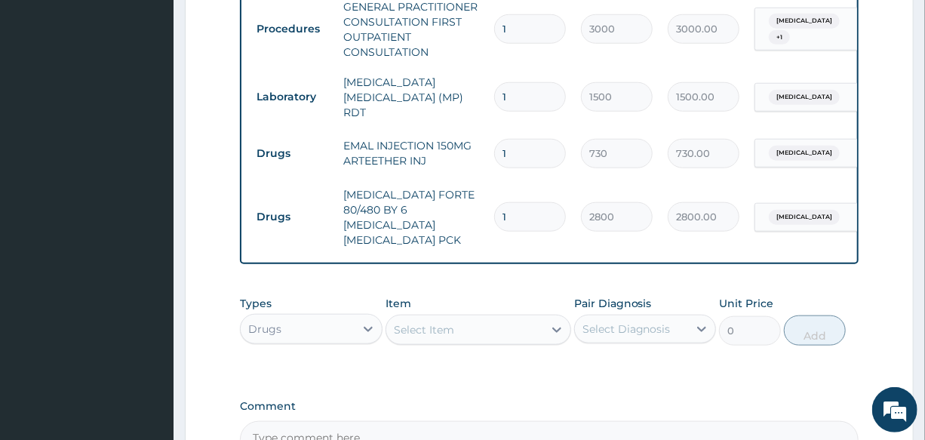
click at [424, 322] on div "Select Item" at bounding box center [424, 329] width 60 height 15
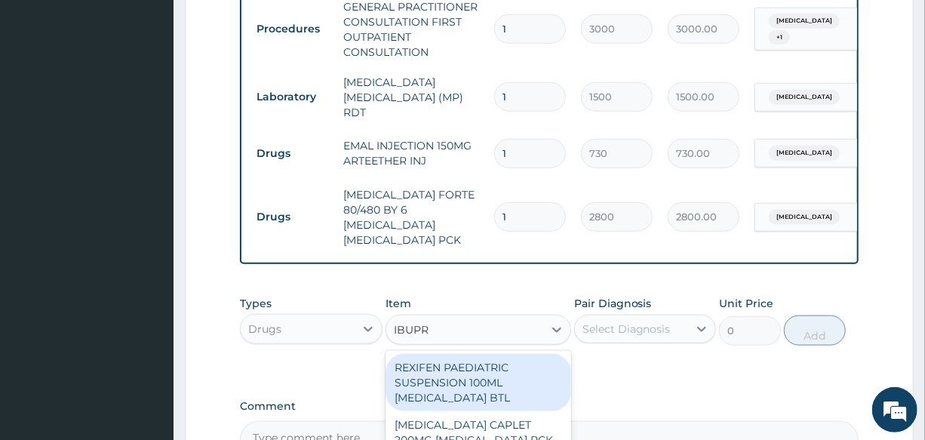
type input "IBUPRO"
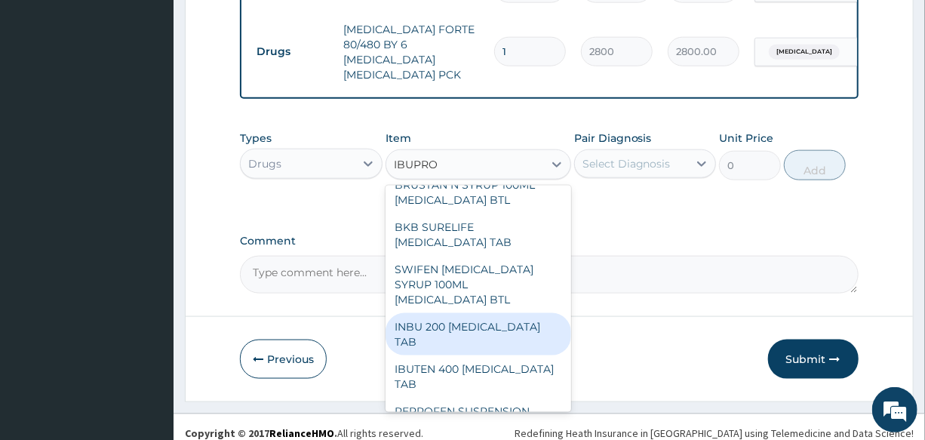
scroll to position [480, 0]
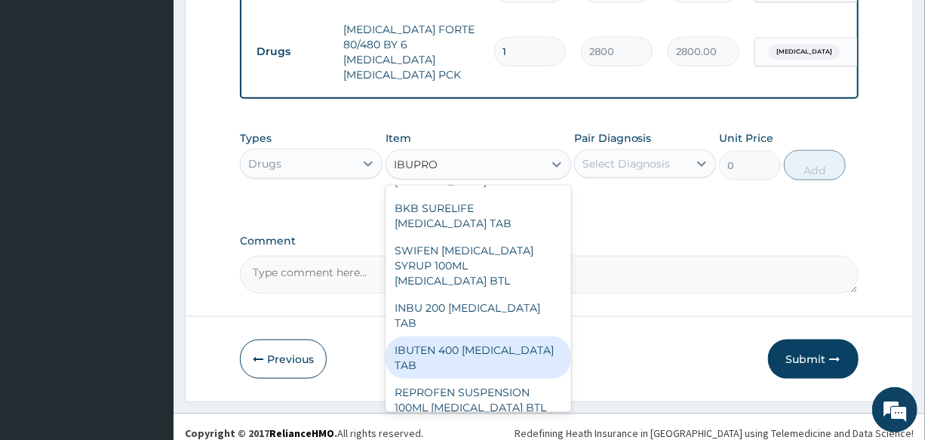
click at [469, 336] on div "IBUTEN 400 IBUPROFEN TAB" at bounding box center [478, 357] width 186 height 42
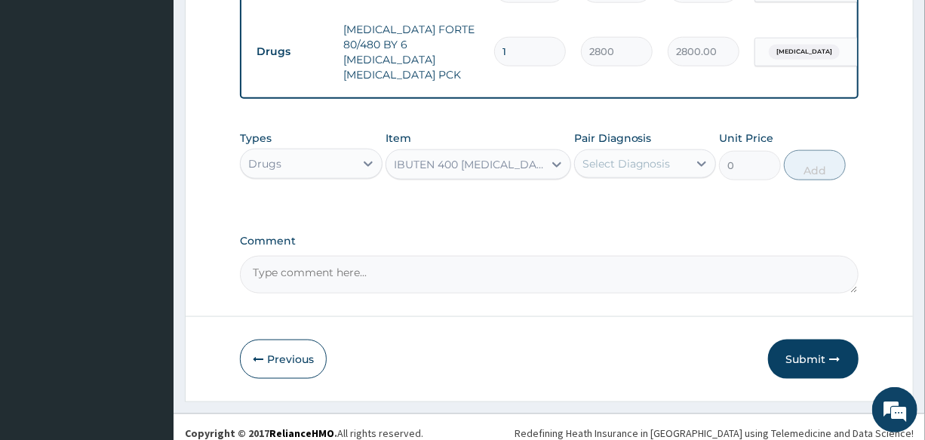
type input "55"
click at [618, 156] on div "Select Diagnosis" at bounding box center [626, 163] width 88 height 15
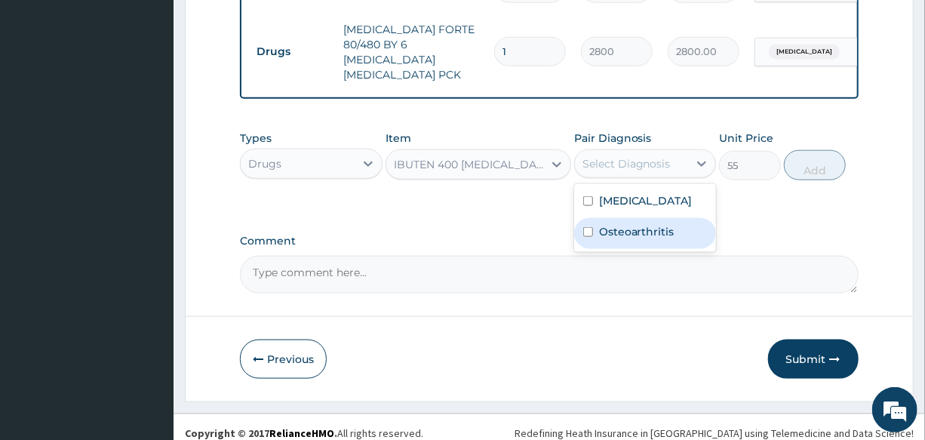
click at [657, 224] on label "Osteoarthritis" at bounding box center [636, 231] width 75 height 15
checkbox input "true"
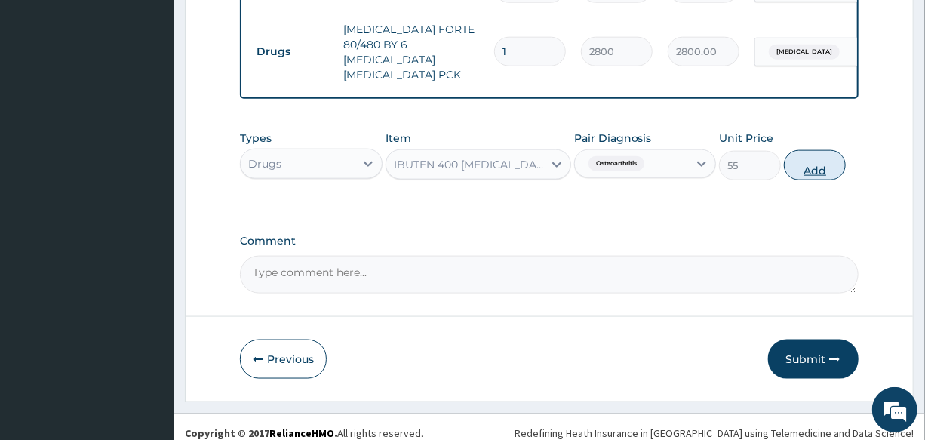
click at [801, 155] on button "Add" at bounding box center [815, 165] width 62 height 30
type input "0"
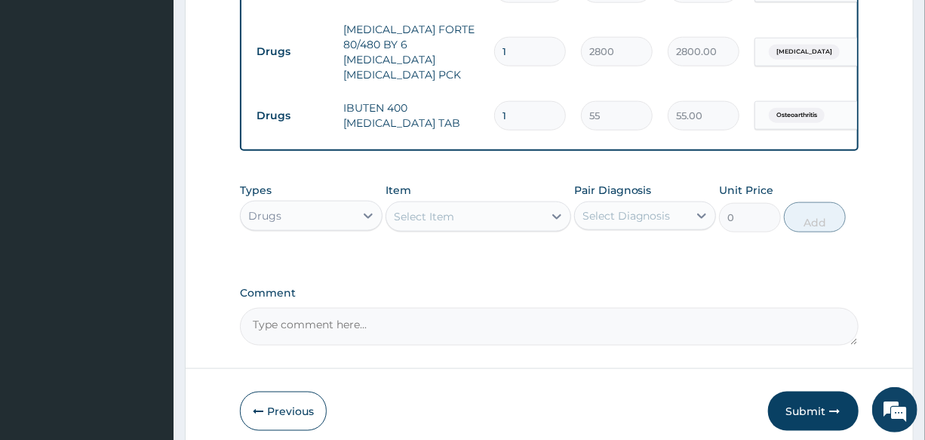
click at [432, 209] on div "Select Item" at bounding box center [424, 216] width 60 height 15
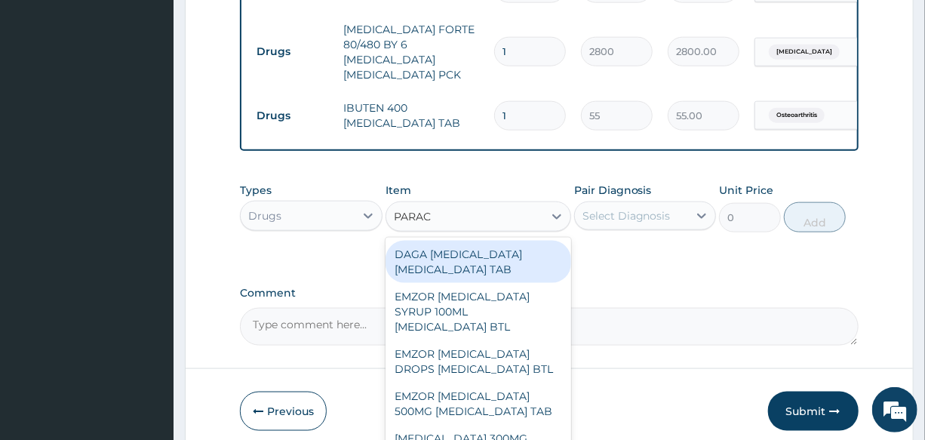
type input "PARACE"
click at [486, 251] on div "DAGA PARACETAMOL ACETAMINOPHEN TAB" at bounding box center [478, 262] width 186 height 42
type input "20"
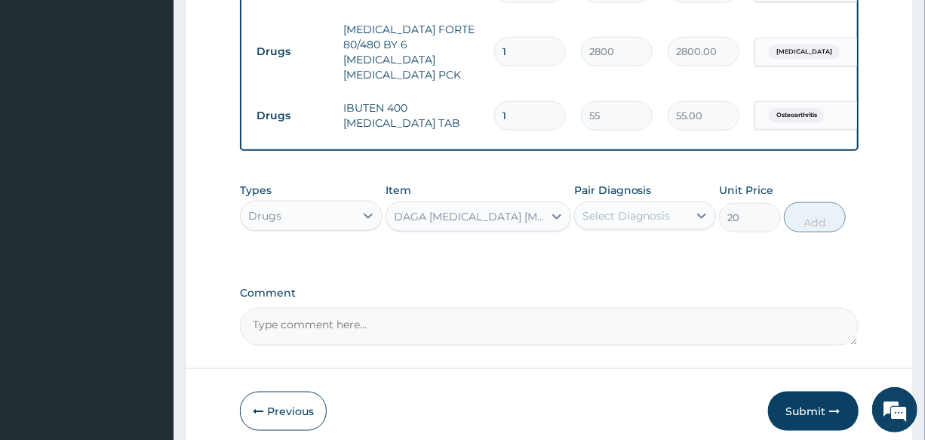
click at [644, 208] on div "Select Diagnosis" at bounding box center [626, 215] width 88 height 15
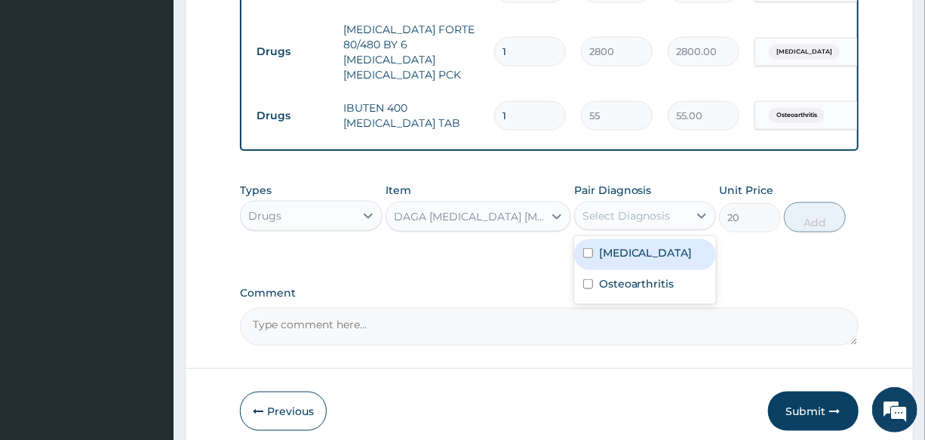
click at [650, 249] on div "Malaria" at bounding box center [645, 254] width 142 height 31
checkbox input "true"
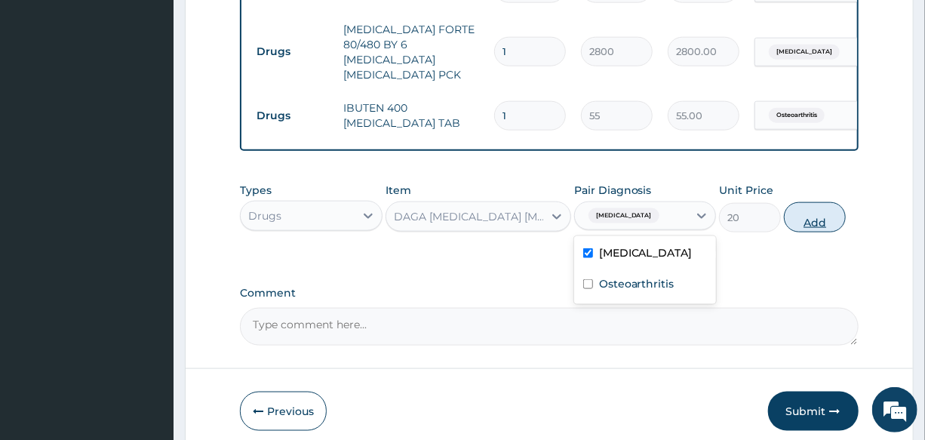
click at [809, 208] on button "Add" at bounding box center [815, 217] width 62 height 30
type input "0"
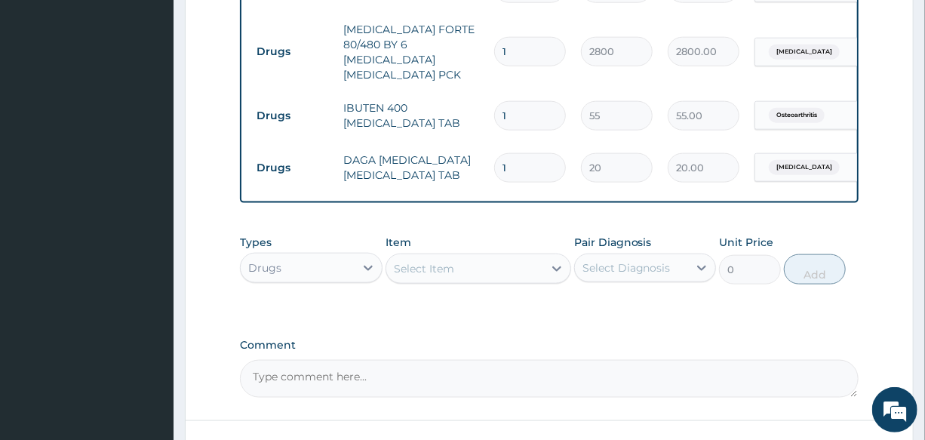
drag, startPoint x: 507, startPoint y: 141, endPoint x: 489, endPoint y: 142, distance: 18.1
click at [489, 146] on td "1" at bounding box center [529, 168] width 87 height 44
type input "2"
type input "40.00"
type input "24"
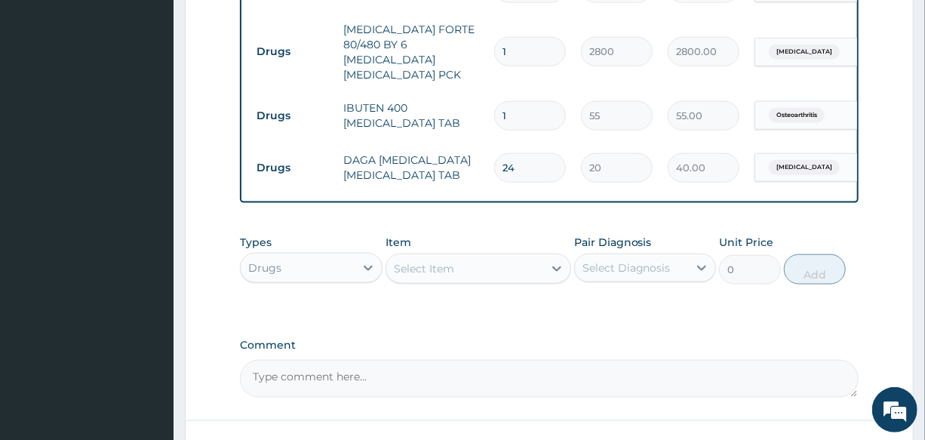
type input "480.00"
type input "24"
click at [516, 106] on td "1" at bounding box center [529, 116] width 87 height 44
click at [515, 101] on input "1" at bounding box center [530, 115] width 72 height 29
type input "10"
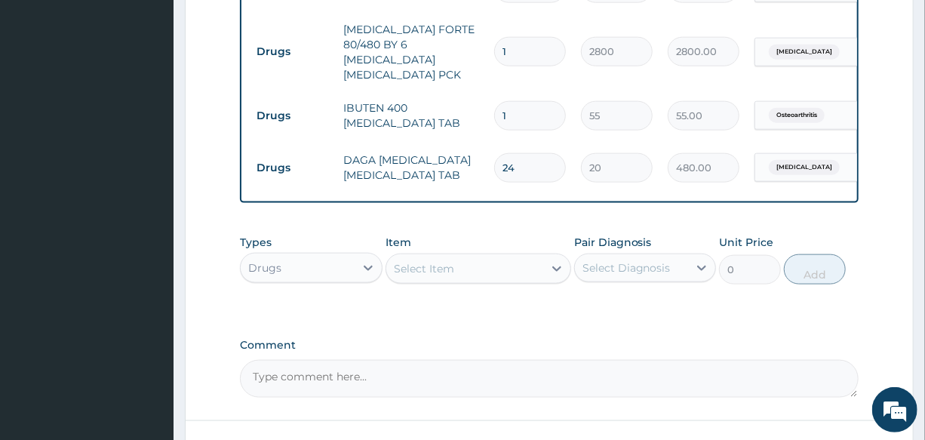
type input "550.00"
type input "10"
click at [480, 90] on tr "Drugs IBUTEN 400 IBUPROFEN TAB 10 55 550.00 Osteoarthritis Delete" at bounding box center [618, 116] width 739 height 52
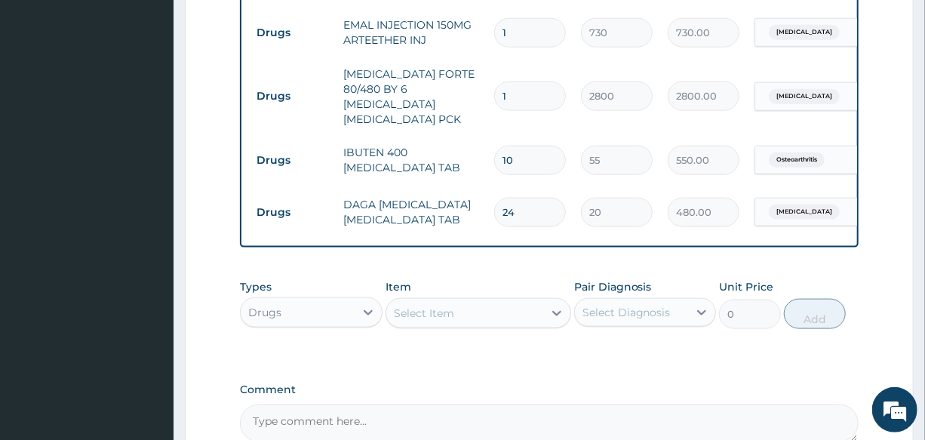
scroll to position [707, 0]
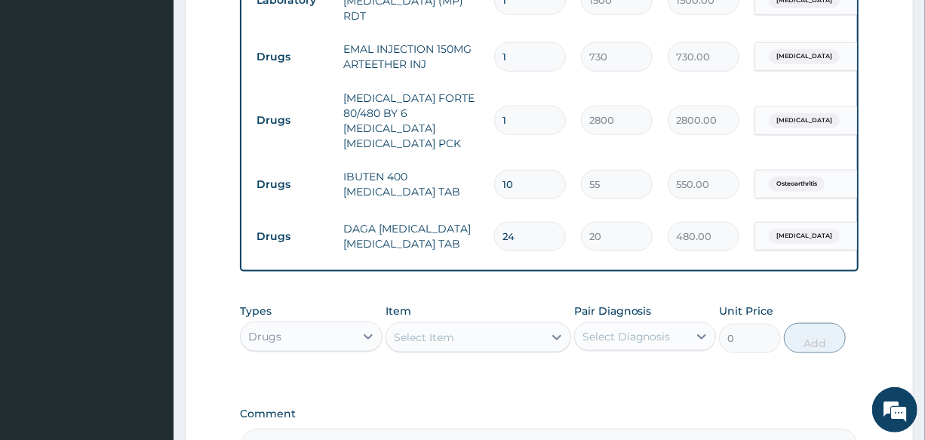
drag, startPoint x: 513, startPoint y: 58, endPoint x: 448, endPoint y: 57, distance: 64.9
click at [448, 57] on tr "Drugs EMAL INJECTION 150MG ARTEETHER INJ 1 730 730.00 Malaria Delete" at bounding box center [618, 57] width 739 height 52
type input "3"
type input "2190.00"
type input "3"
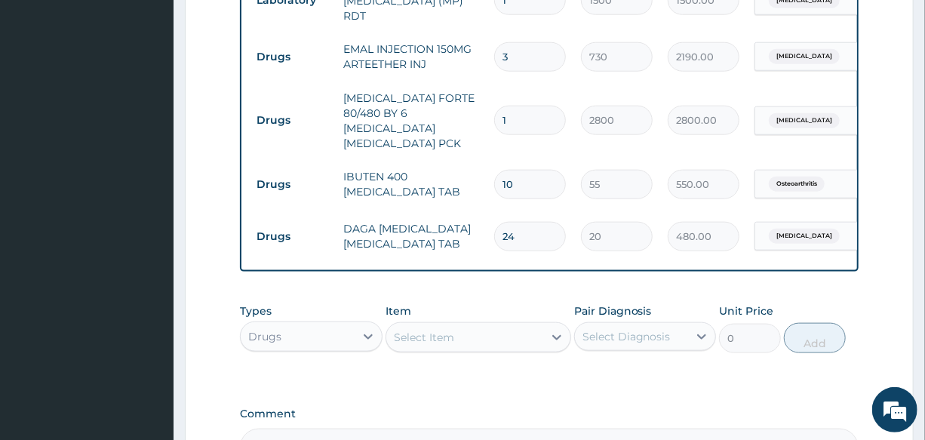
click at [448, 57] on td "EMAL INJECTION 150MG ARTEETHER INJ" at bounding box center [411, 56] width 151 height 45
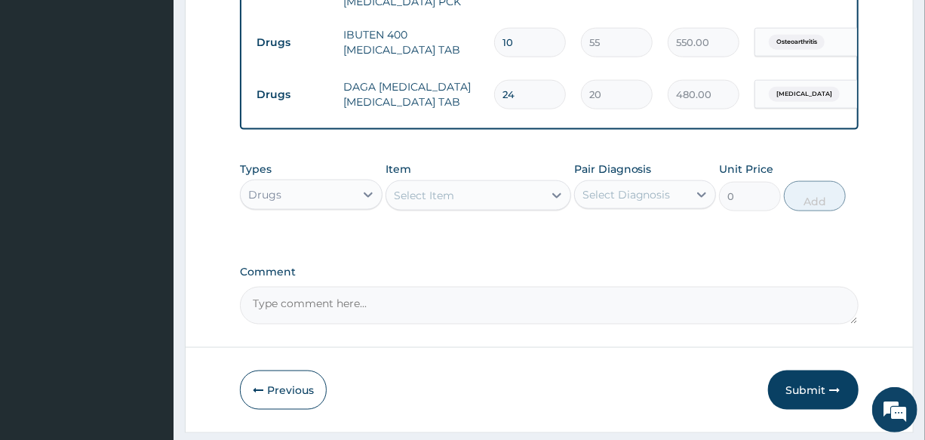
scroll to position [879, 0]
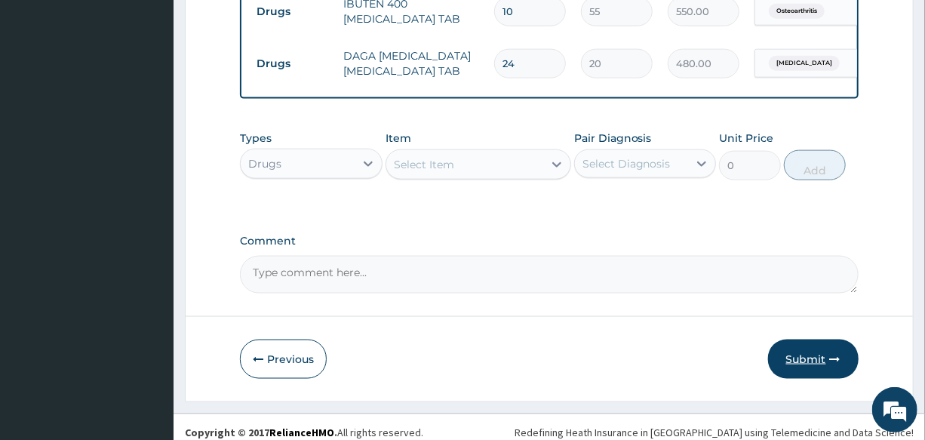
click at [797, 351] on button "Submit" at bounding box center [813, 358] width 90 height 39
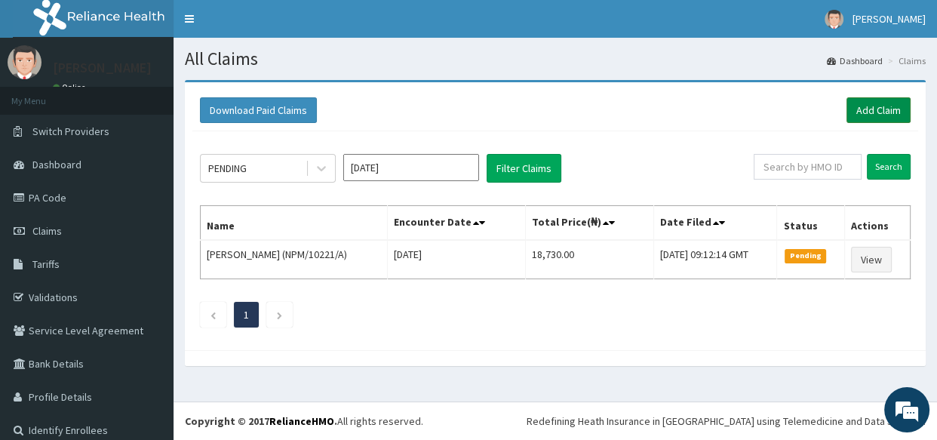
click at [867, 105] on link "Add Claim" at bounding box center [878, 110] width 64 height 26
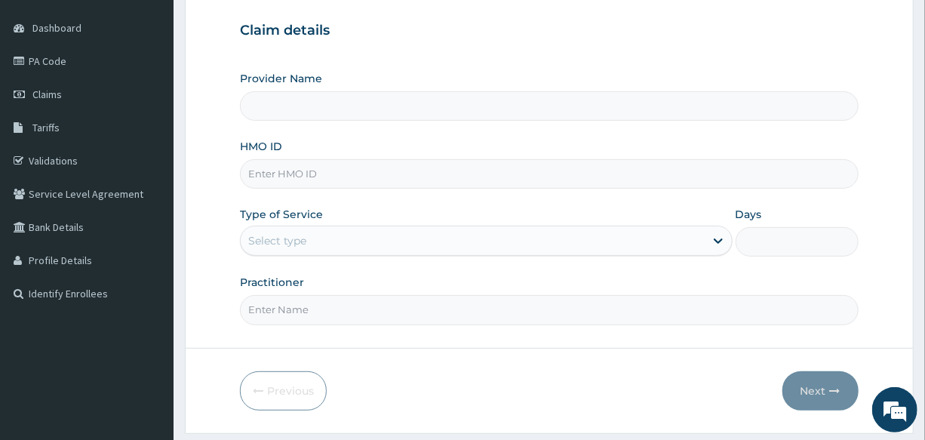
type input "International Clinics And Hospitals Ltd"
click at [316, 166] on input "HMO ID" at bounding box center [549, 173] width 618 height 29
type input "GSV/11916/A"
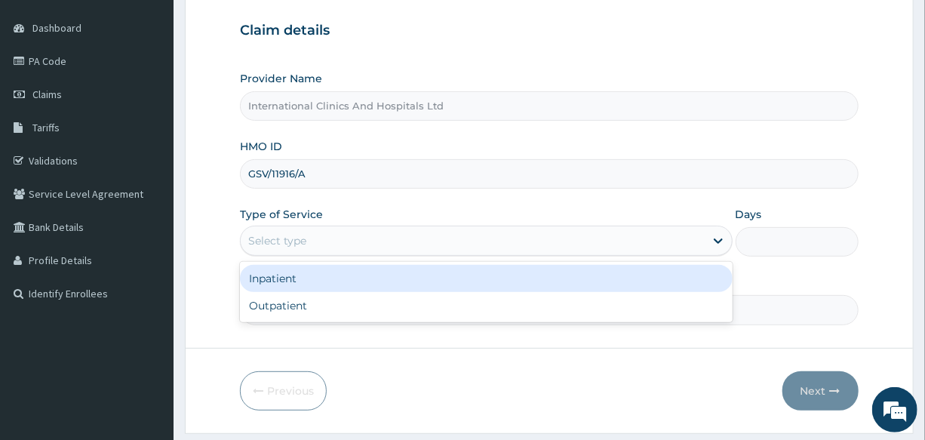
click at [339, 234] on div "Select type" at bounding box center [472, 241] width 463 height 24
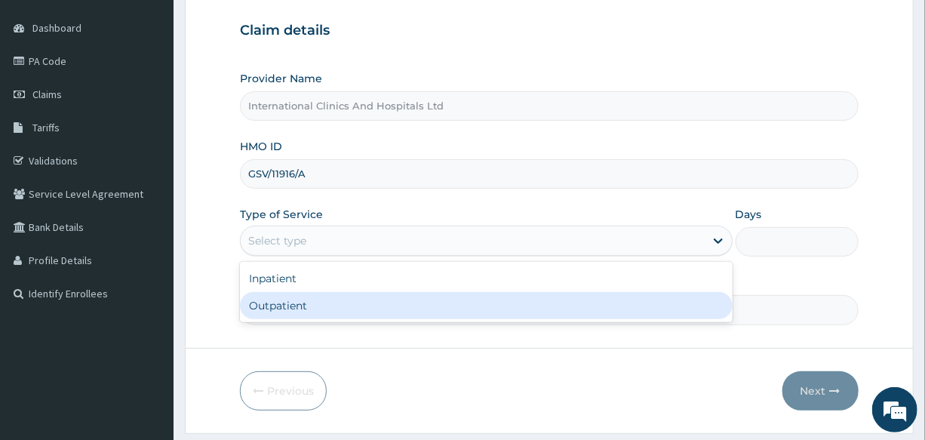
click at [335, 298] on div "Outpatient" at bounding box center [486, 305] width 492 height 27
type input "1"
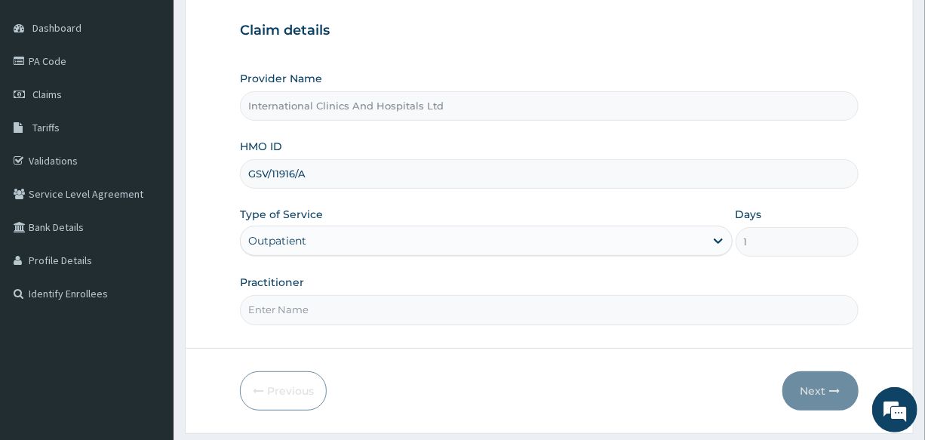
click at [342, 300] on input "Practitioner" at bounding box center [549, 309] width 618 height 29
type input "DR.PATRICK"
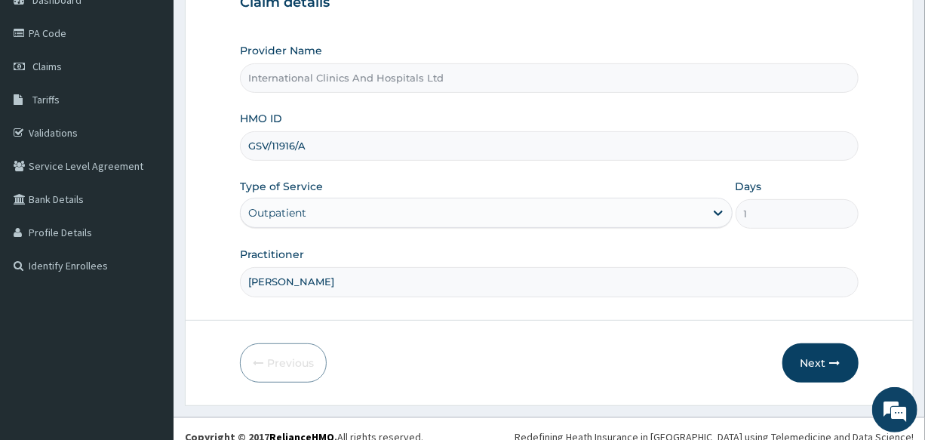
scroll to position [179, 0]
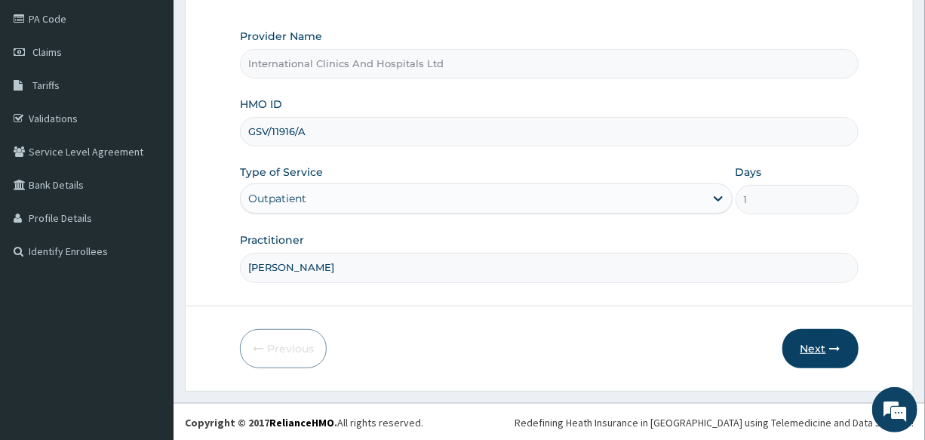
click at [808, 341] on button "Next" at bounding box center [820, 348] width 76 height 39
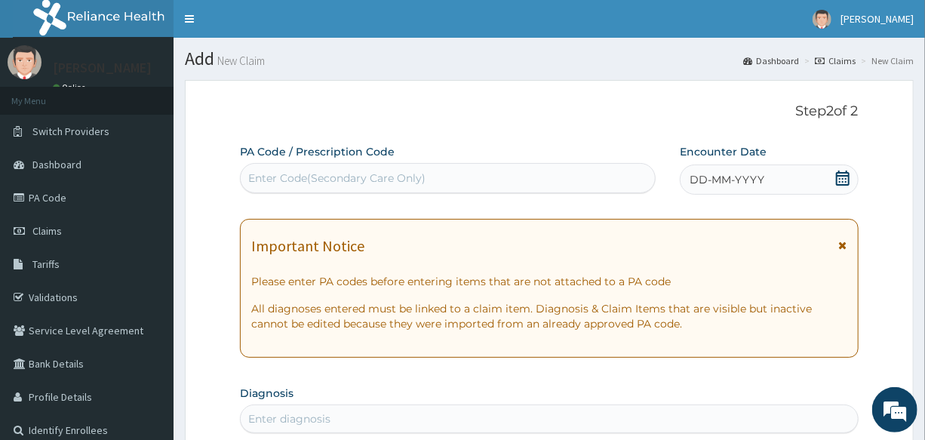
scroll to position [0, 0]
click at [736, 176] on span "DD-MM-YYYY" at bounding box center [726, 179] width 75 height 15
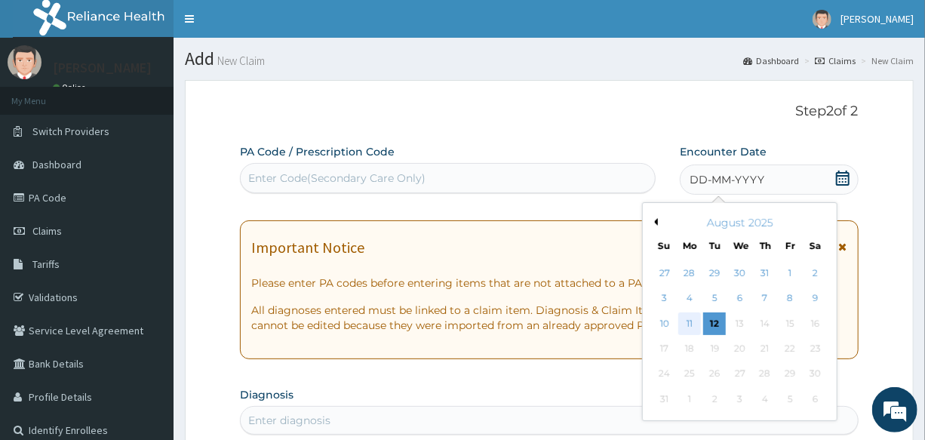
click at [693, 326] on div "11" at bounding box center [689, 323] width 23 height 23
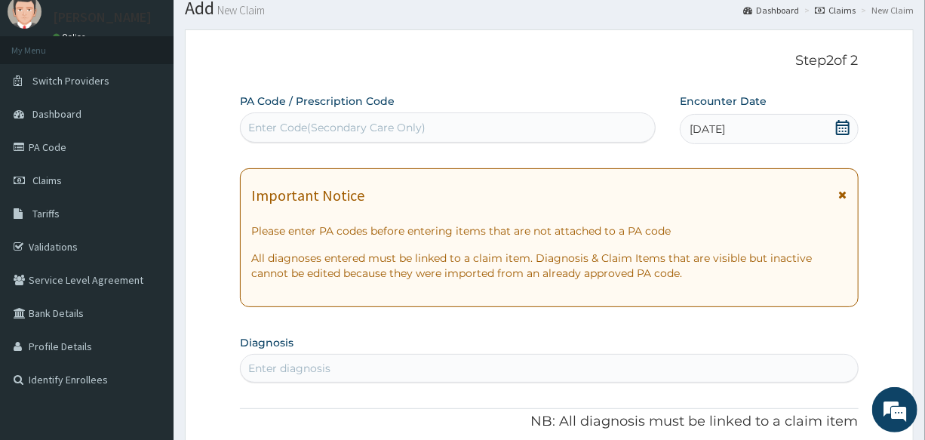
scroll to position [137, 0]
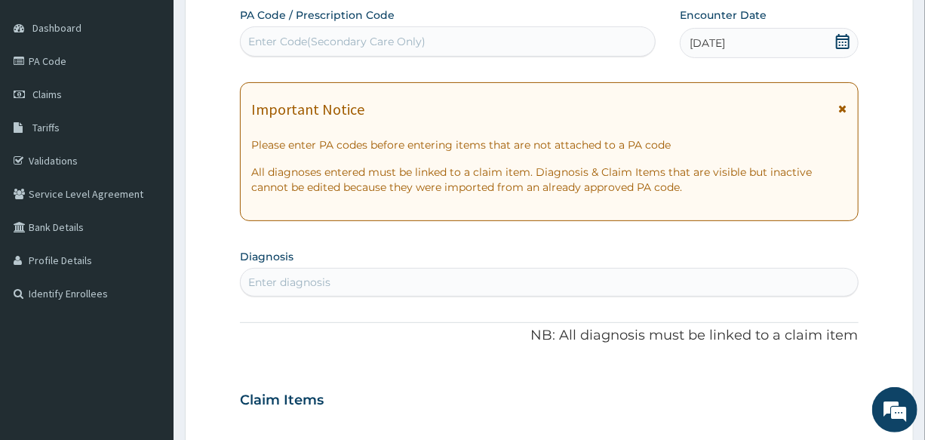
click at [349, 283] on div "Enter diagnosis" at bounding box center [549, 282] width 616 height 24
type input "MALARIA"
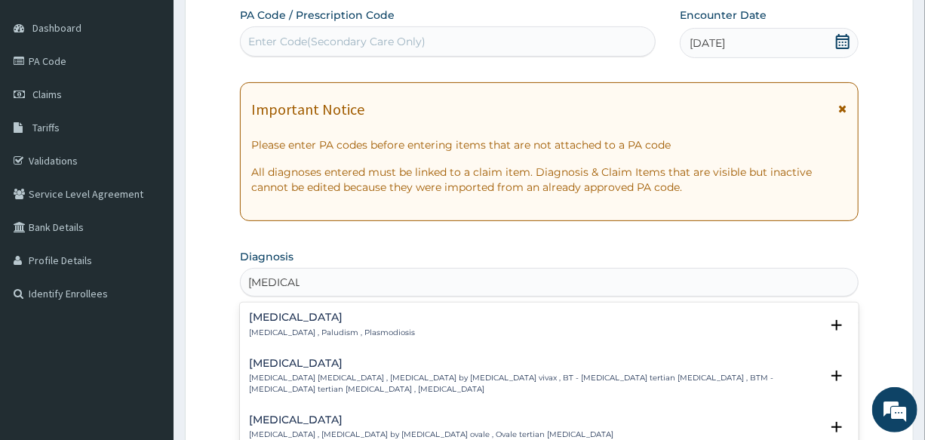
click at [273, 323] on div "Malaria Malaria , Paludism , Plasmodiosis" at bounding box center [332, 324] width 166 height 26
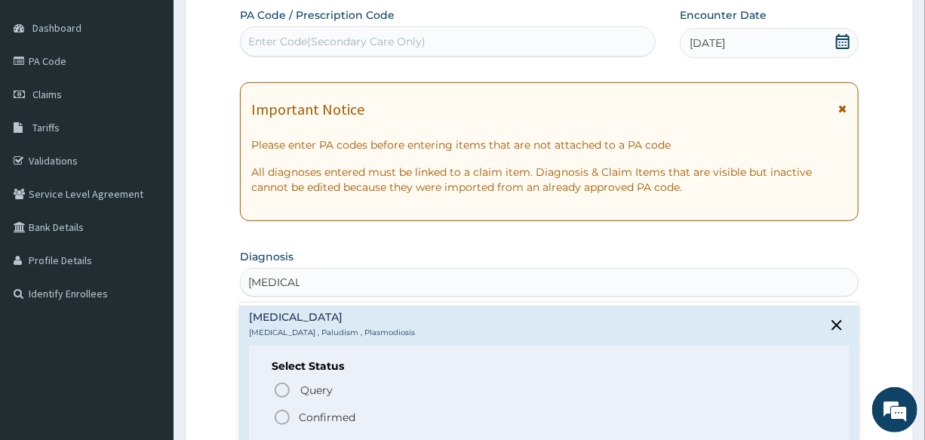
click at [281, 413] on icon "status option filled" at bounding box center [282, 417] width 18 height 18
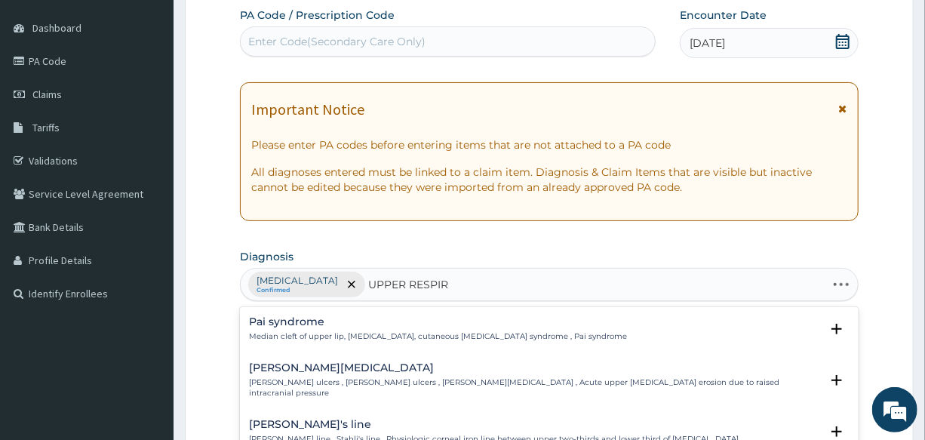
type input "UPPER RESPIRA"
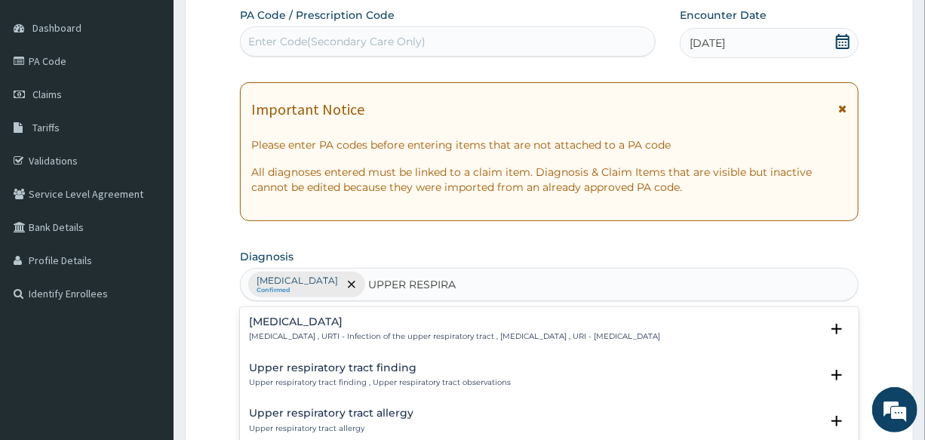
click at [309, 328] on div "Upper respiratory infection Upper respiratory infection , URTI - Infection of t…" at bounding box center [454, 329] width 411 height 26
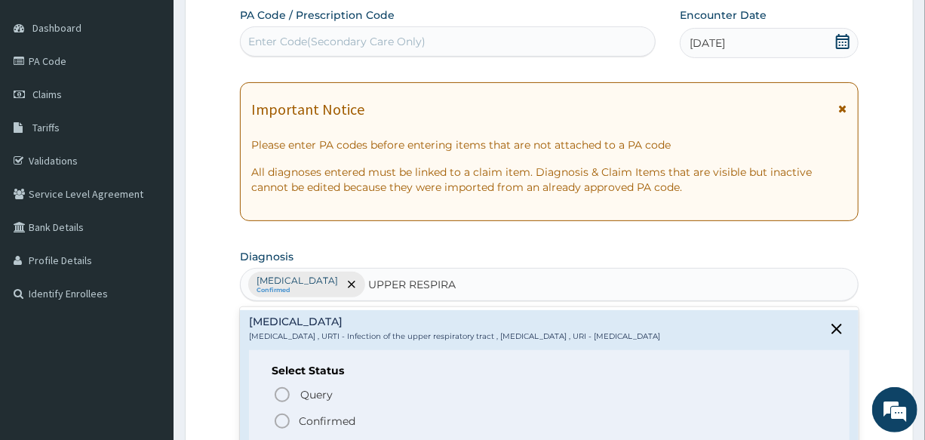
click at [280, 418] on icon "status option filled" at bounding box center [282, 421] width 18 height 18
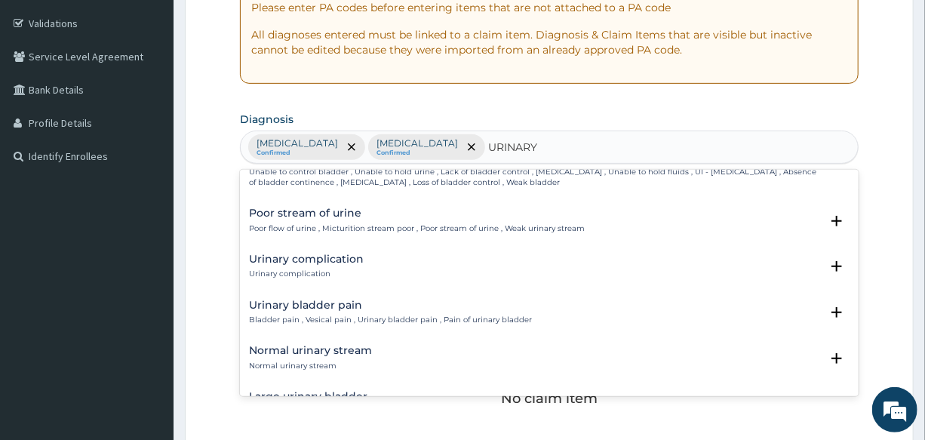
scroll to position [891, 0]
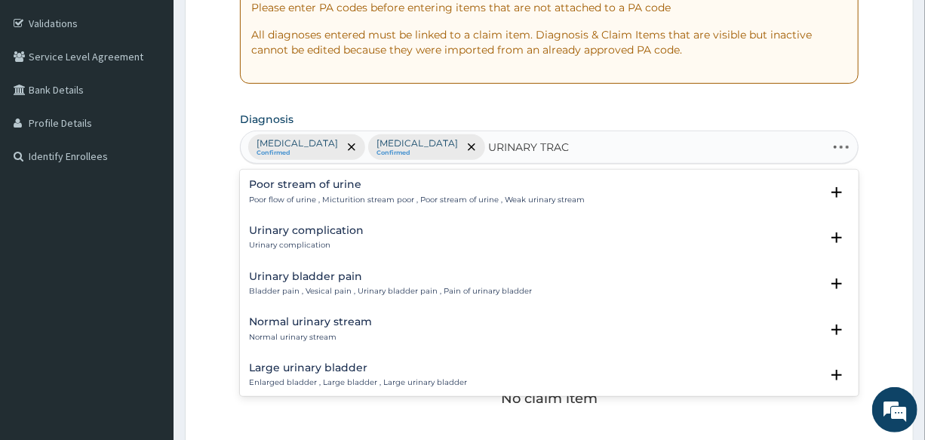
type input "URINARY TRACT"
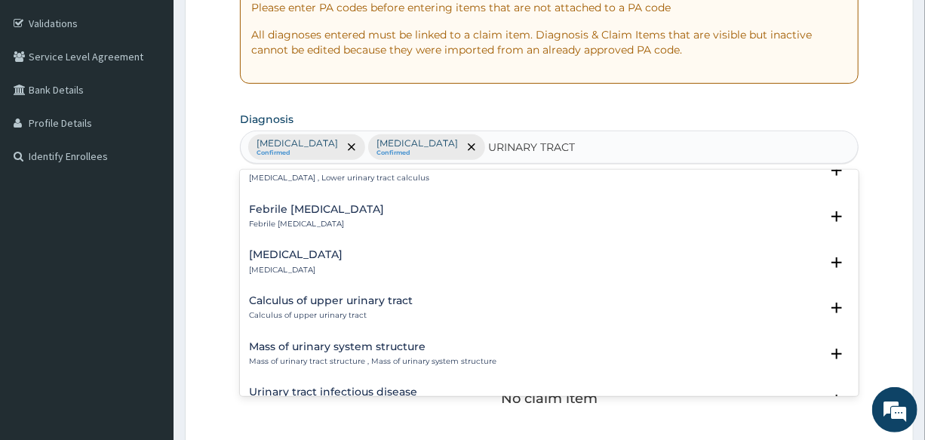
scroll to position [959, 0]
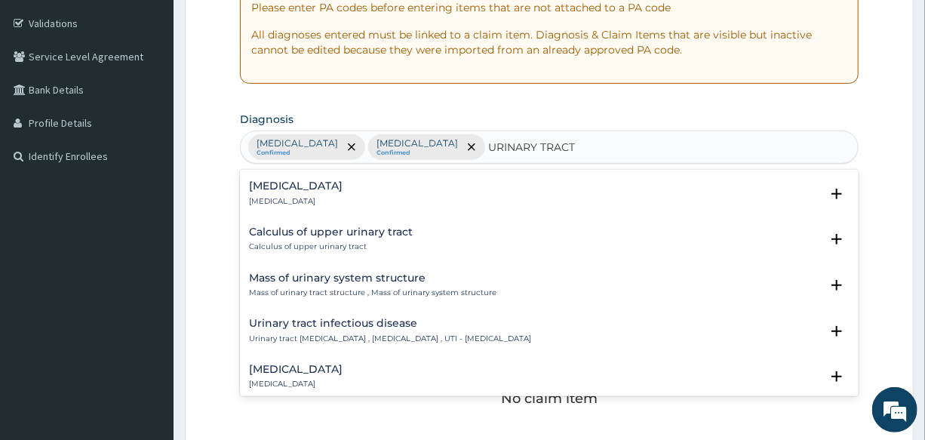
click at [348, 324] on h4 "Urinary tract infectious disease" at bounding box center [390, 323] width 282 height 11
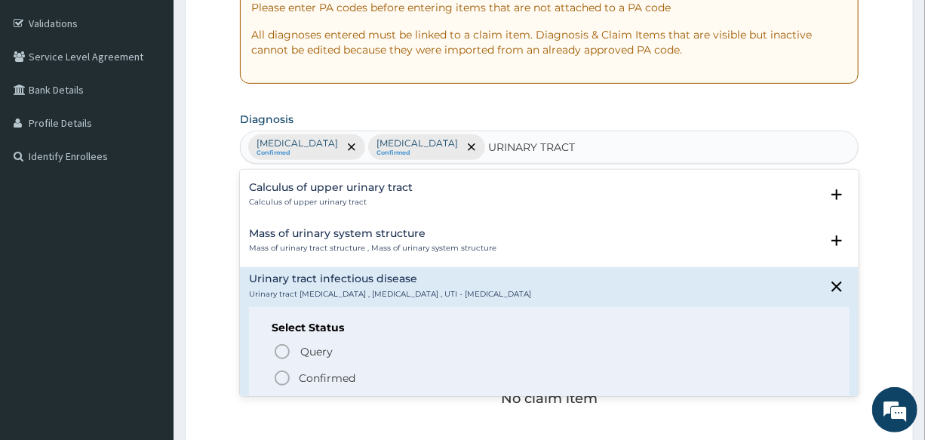
scroll to position [1028, 0]
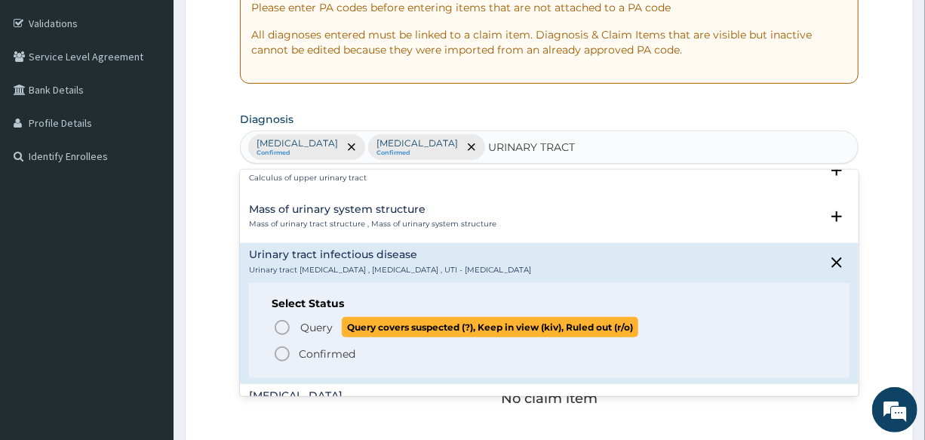
click at [281, 327] on icon "status option query" at bounding box center [282, 327] width 18 height 18
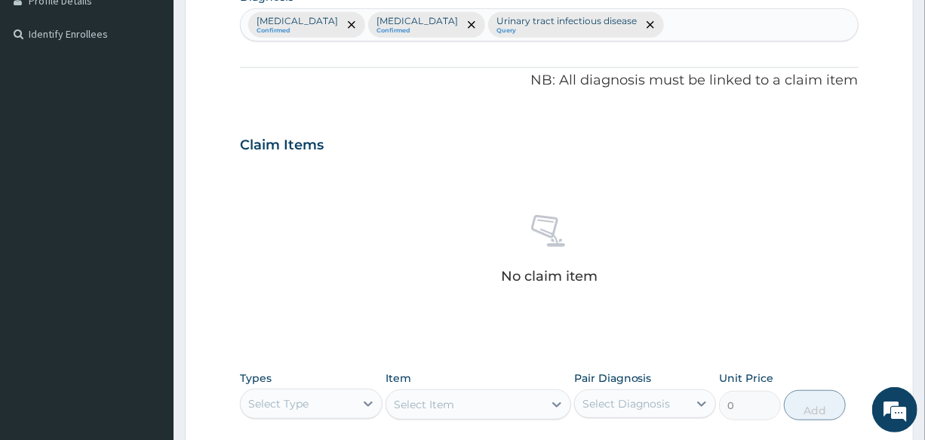
scroll to position [617, 0]
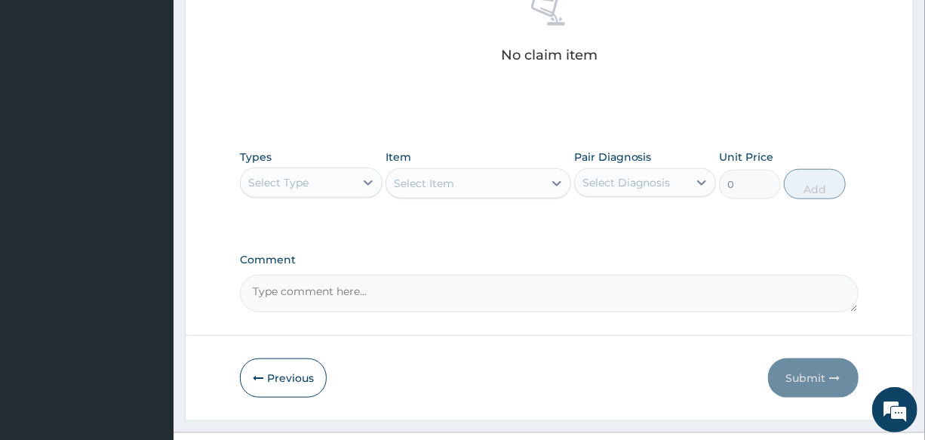
click at [309, 180] on div "Select Type" at bounding box center [297, 182] width 113 height 24
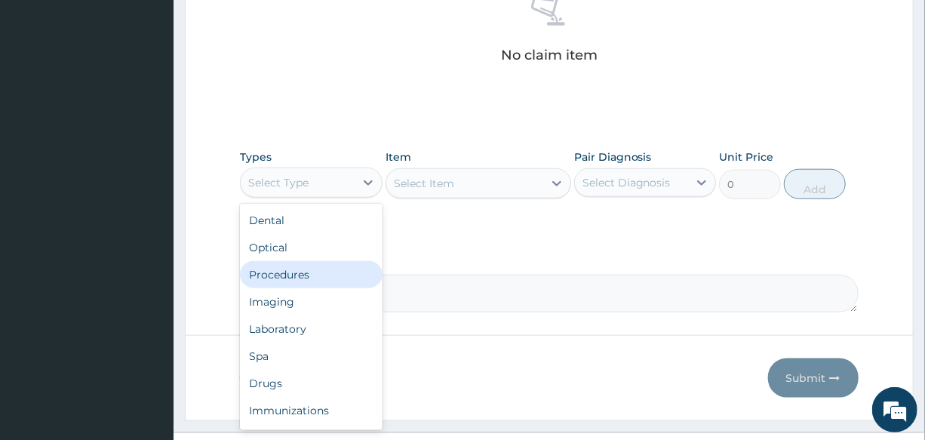
click at [341, 265] on div "Procedures" at bounding box center [311, 274] width 142 height 27
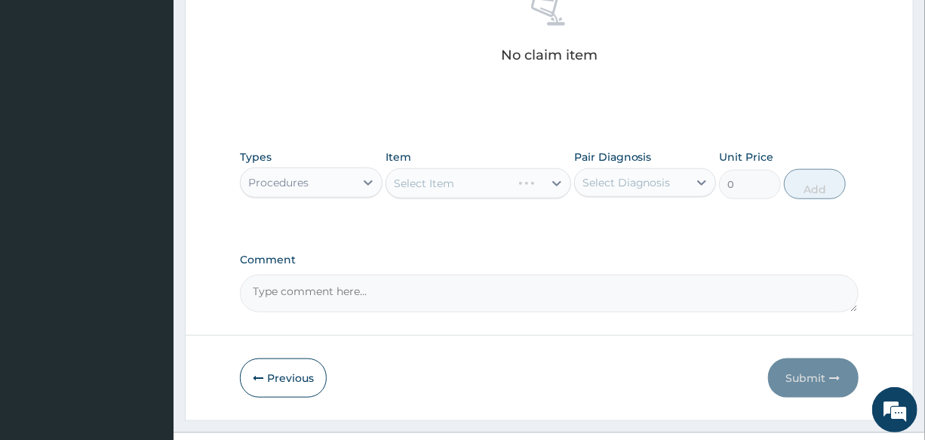
click at [452, 173] on div "Select Item" at bounding box center [478, 183] width 186 height 30
click at [468, 176] on div "Select Item" at bounding box center [464, 183] width 157 height 24
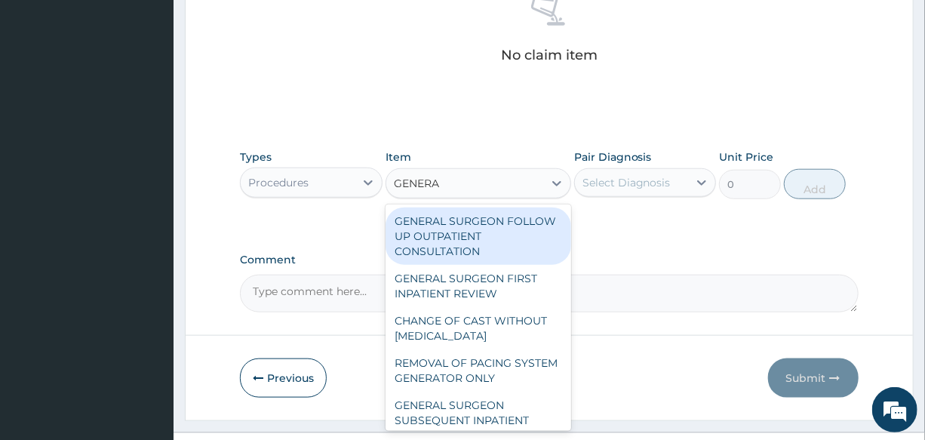
type input "GENERAL"
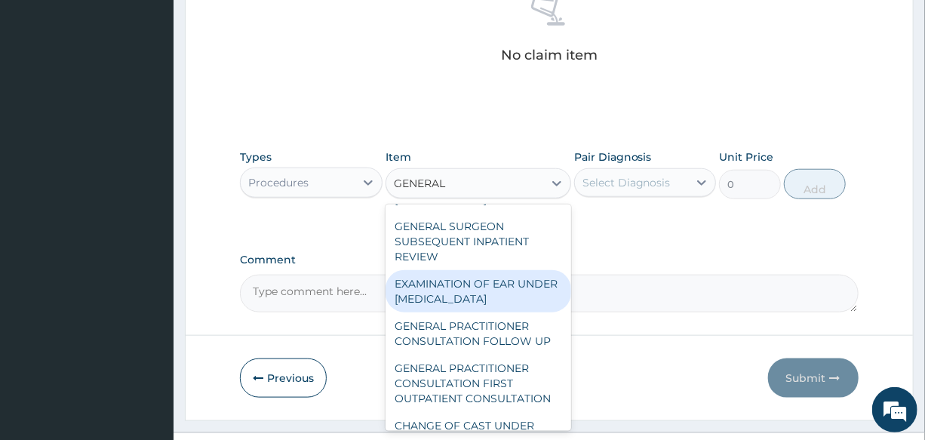
scroll to position [205, 0]
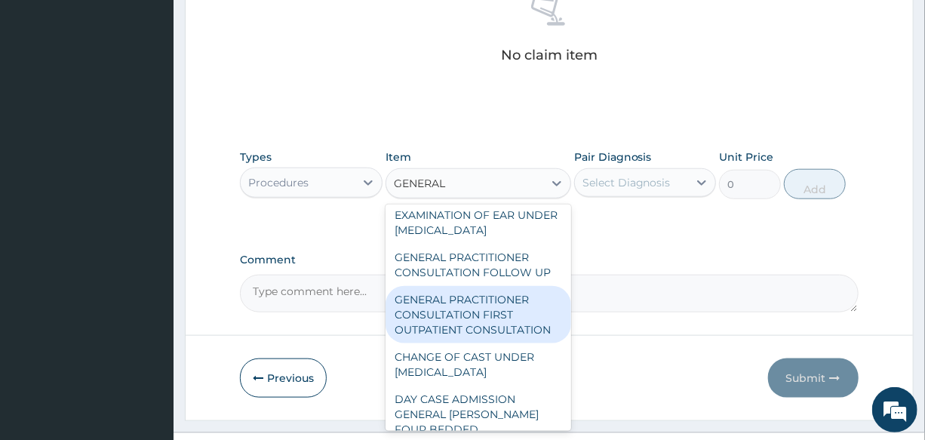
click at [505, 302] on div "GENERAL PRACTITIONER CONSULTATION FIRST OUTPATIENT CONSULTATION" at bounding box center [478, 314] width 186 height 57
type input "3000"
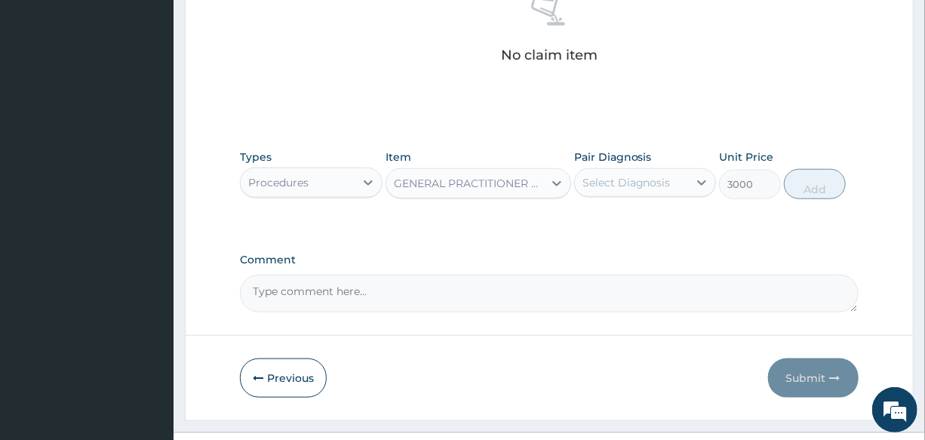
click at [618, 172] on div "Select Diagnosis" at bounding box center [631, 182] width 113 height 24
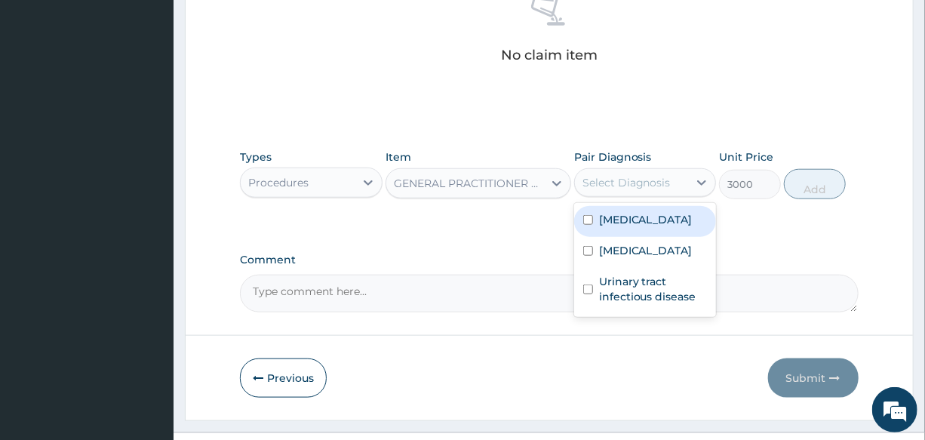
click at [651, 203] on div "Malaria Upper respiratory infection Urinary tract infectious disease" at bounding box center [645, 260] width 142 height 114
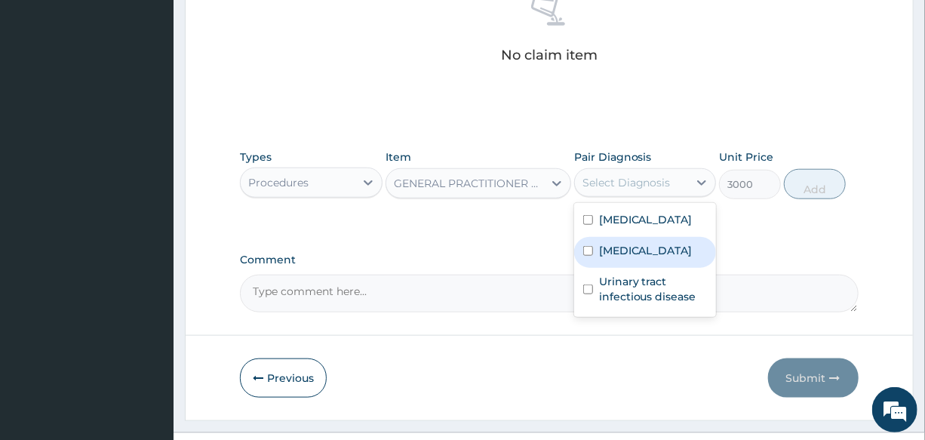
click at [670, 247] on label "Upper respiratory infection" at bounding box center [646, 250] width 94 height 15
checkbox input "true"
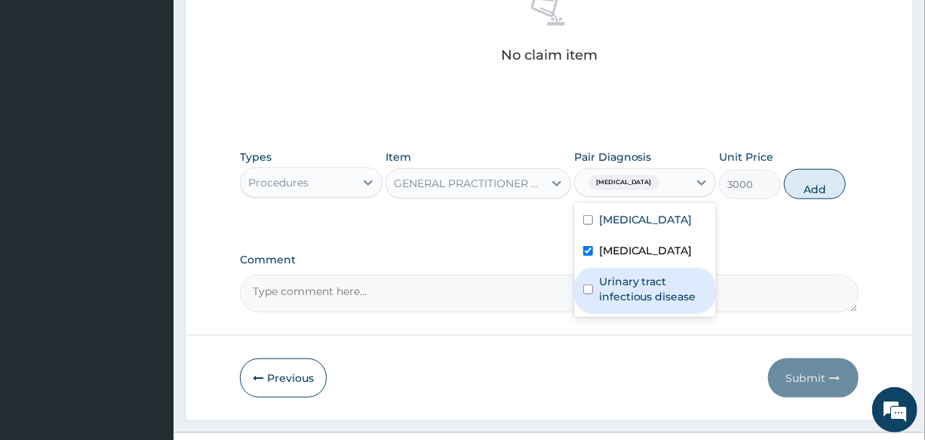
click at [661, 314] on div "Urinary tract infectious disease" at bounding box center [645, 291] width 142 height 46
checkbox input "true"
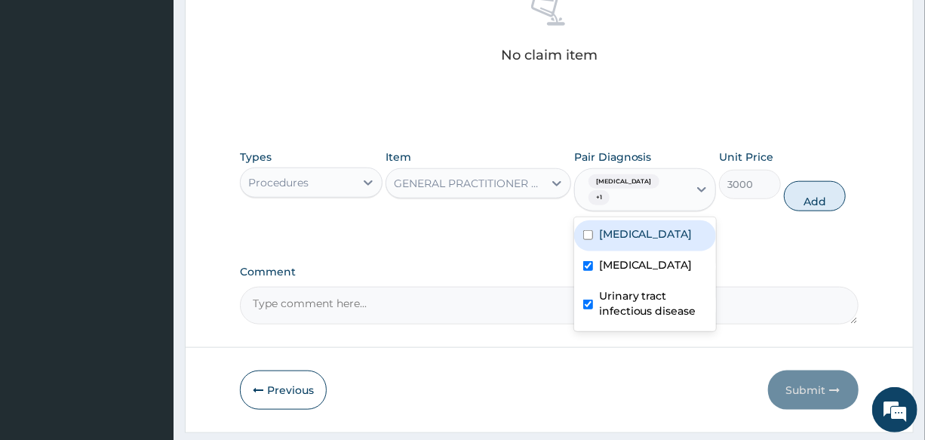
click at [661, 229] on div "[MEDICAL_DATA]" at bounding box center [645, 235] width 142 height 31
checkbox input "true"
click at [807, 193] on button "Add" at bounding box center [815, 196] width 62 height 30
type input "0"
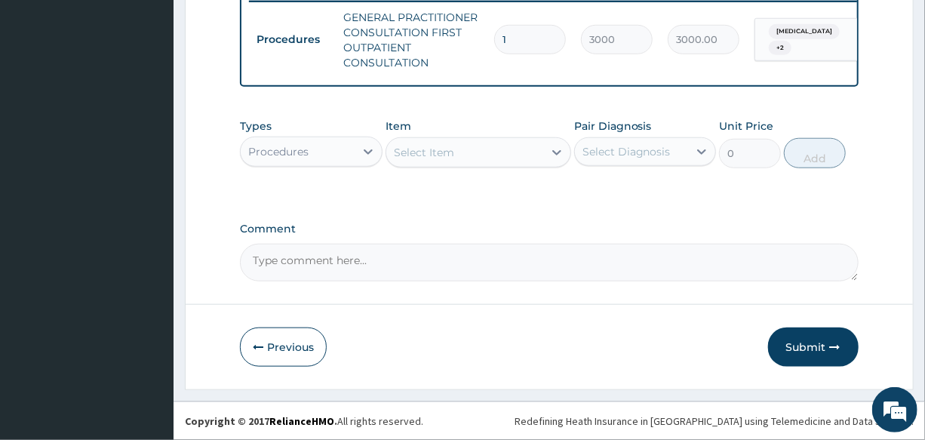
scroll to position [610, 0]
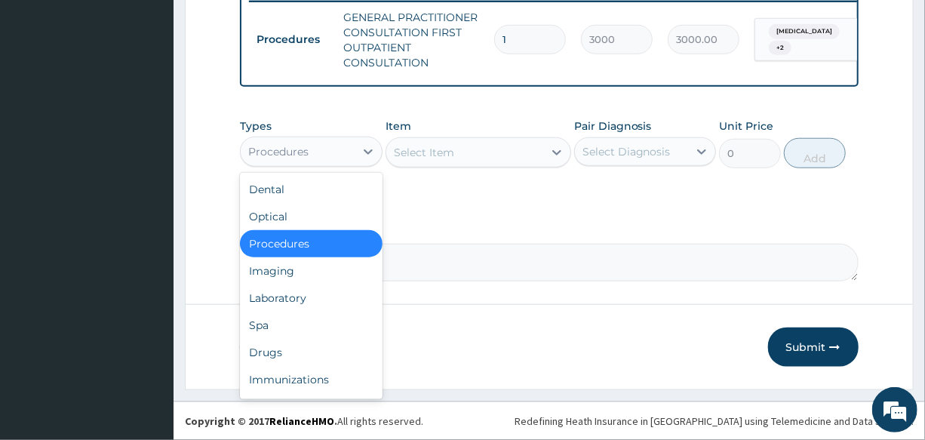
click at [280, 157] on div "Procedures" at bounding box center [278, 151] width 60 height 15
click at [314, 296] on div "Laboratory" at bounding box center [311, 297] width 142 height 27
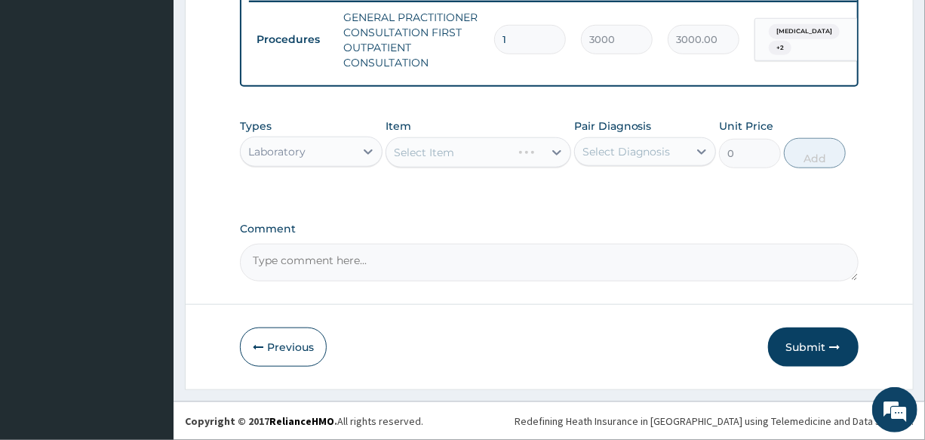
click at [455, 159] on div "Select Item" at bounding box center [478, 152] width 186 height 30
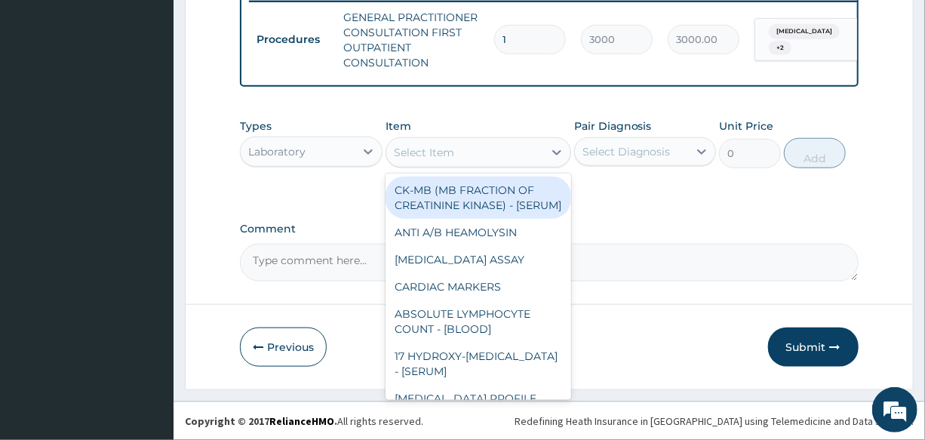
click at [456, 151] on div "Select Item" at bounding box center [464, 152] width 157 height 24
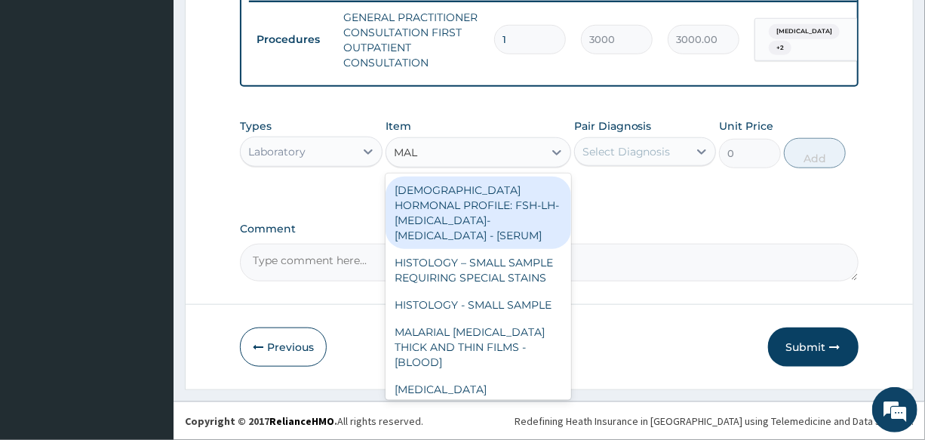
type input "MALA"
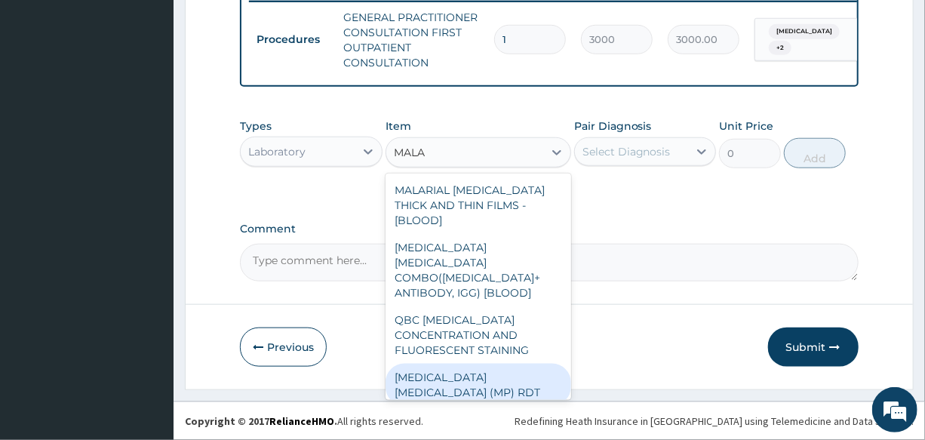
click at [486, 364] on div "[MEDICAL_DATA] [MEDICAL_DATA] (MP) RDT" at bounding box center [478, 385] width 186 height 42
type input "1500"
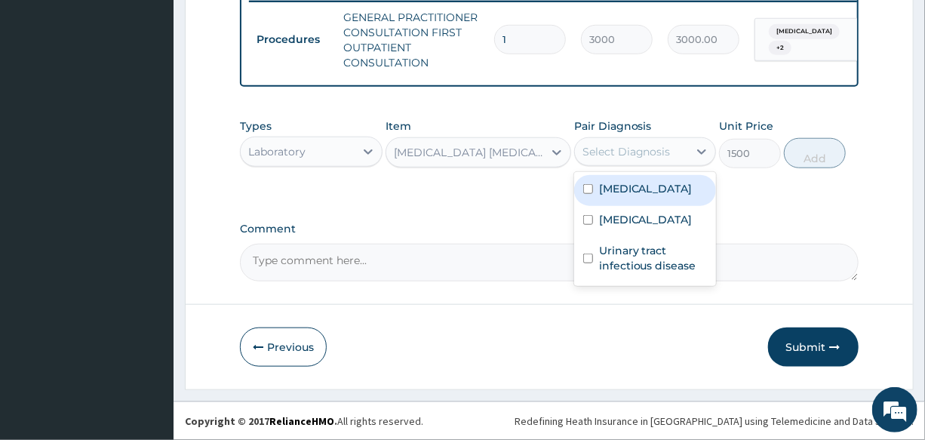
click at [643, 155] on div "Select Diagnosis" at bounding box center [626, 151] width 88 height 15
click at [632, 200] on div "[MEDICAL_DATA]" at bounding box center [645, 190] width 142 height 31
checkbox input "true"
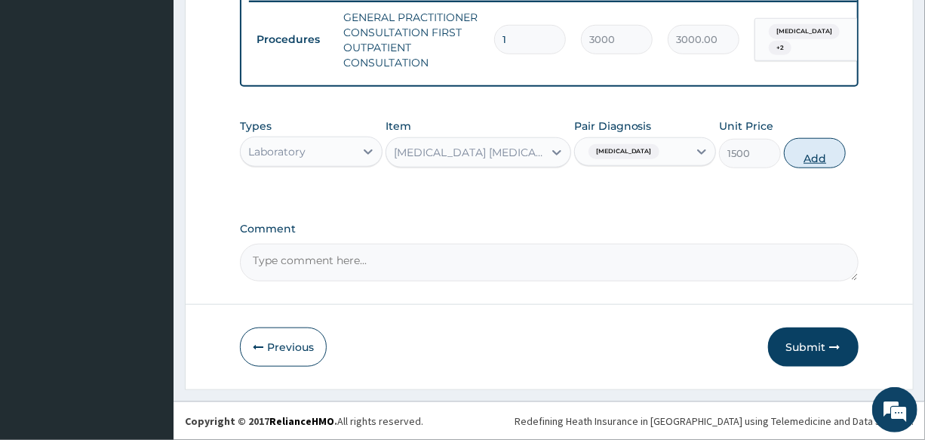
click at [812, 164] on button "Add" at bounding box center [815, 153] width 62 height 30
type input "0"
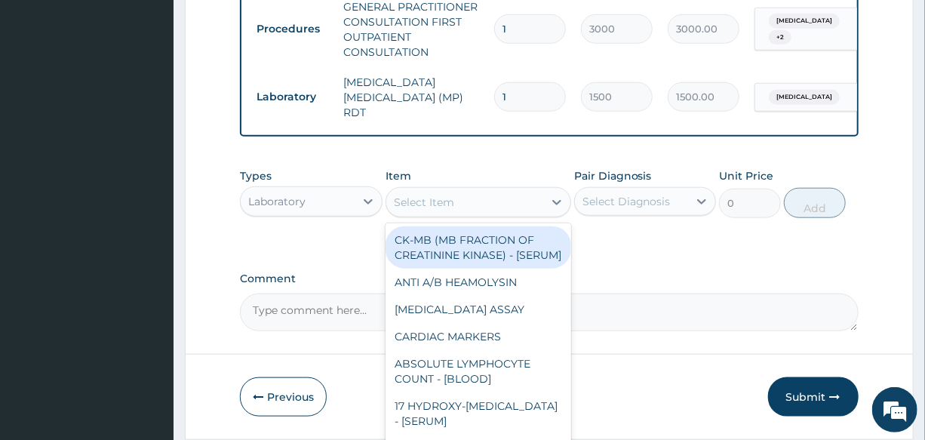
click at [449, 210] on div "Select Item" at bounding box center [424, 202] width 60 height 15
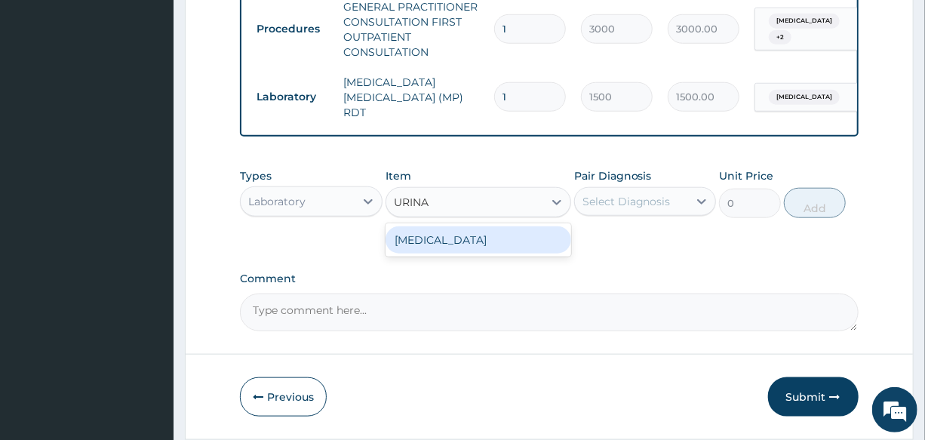
type input "URINAL"
click at [481, 250] on div "[MEDICAL_DATA]" at bounding box center [478, 239] width 186 height 27
type input "2000"
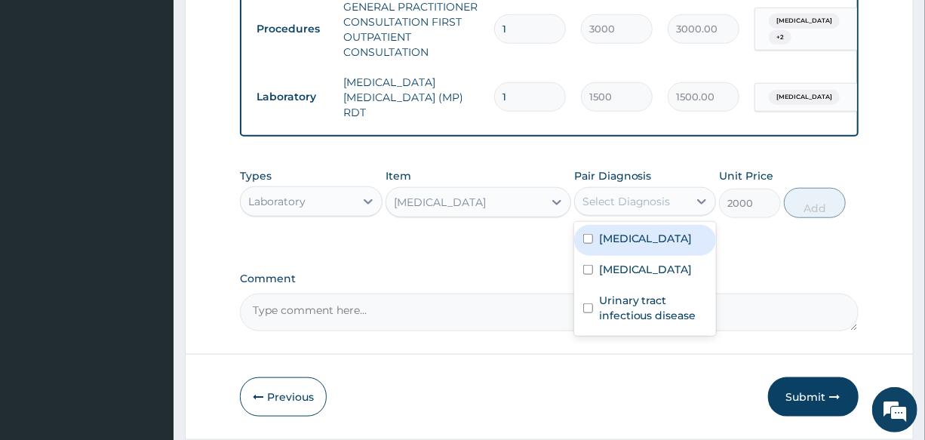
click at [626, 195] on div "Select Diagnosis" at bounding box center [631, 201] width 113 height 24
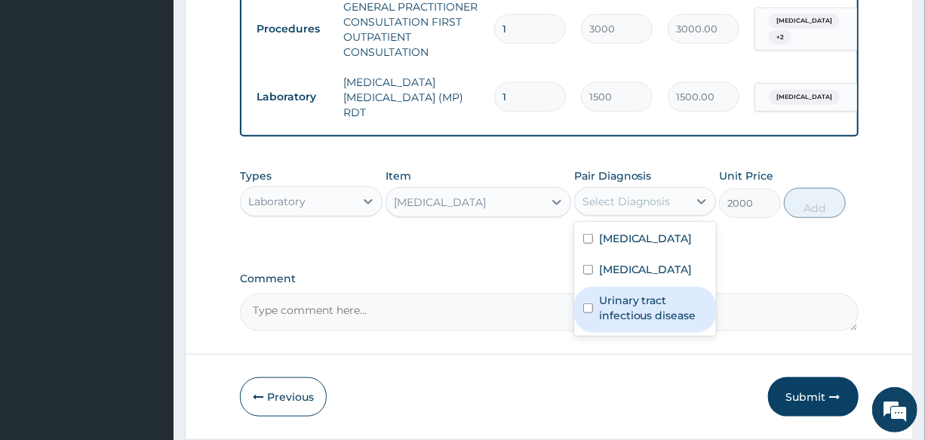
click at [655, 318] on label "Urinary tract infectious disease" at bounding box center [653, 308] width 108 height 30
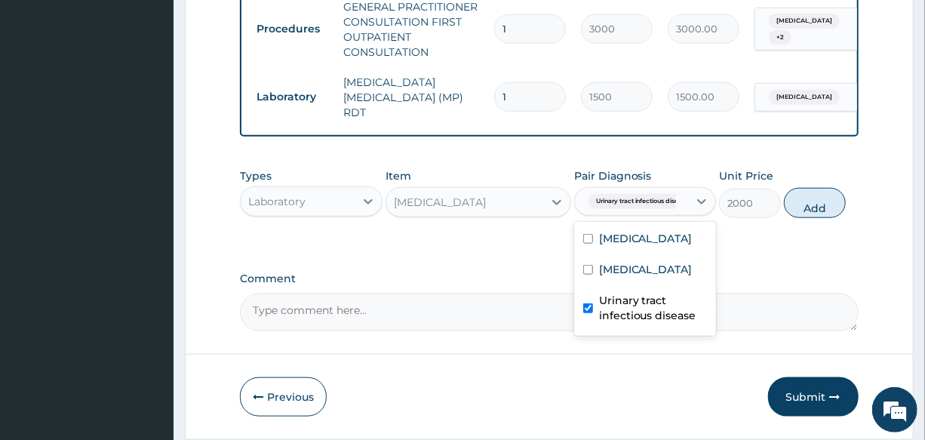
checkbox input "true"
click at [801, 204] on button "Add" at bounding box center [815, 203] width 62 height 30
type input "0"
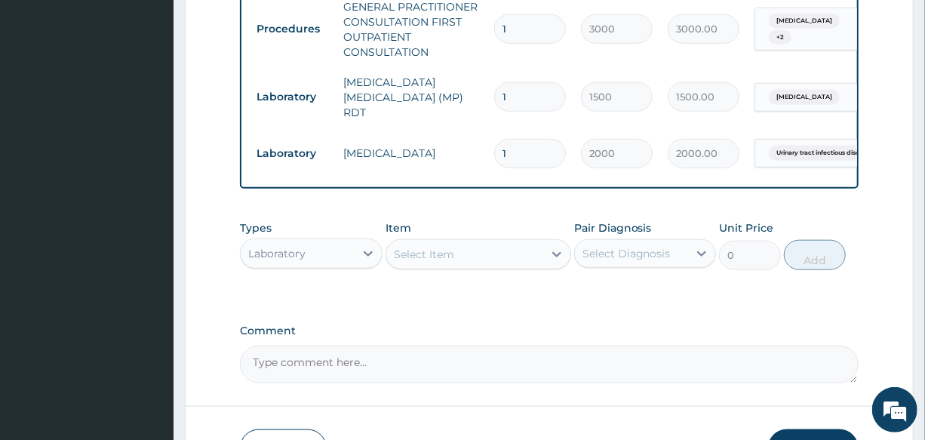
click at [271, 250] on div "Laboratory" at bounding box center [276, 253] width 57 height 15
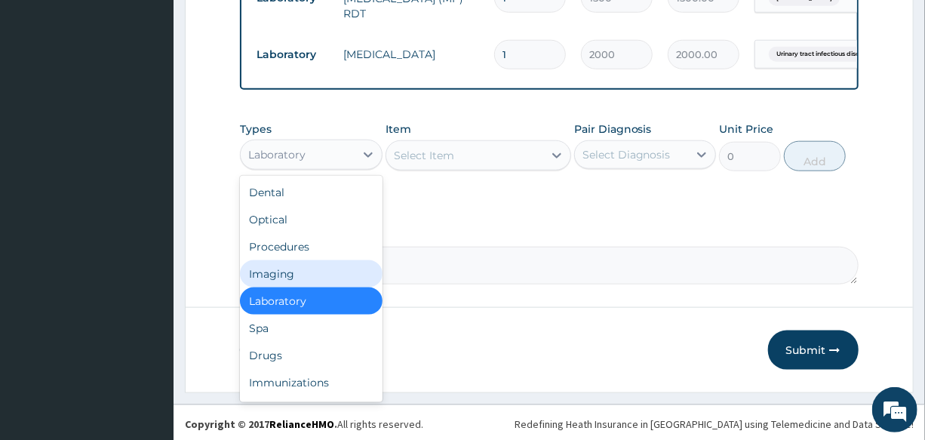
scroll to position [715, 0]
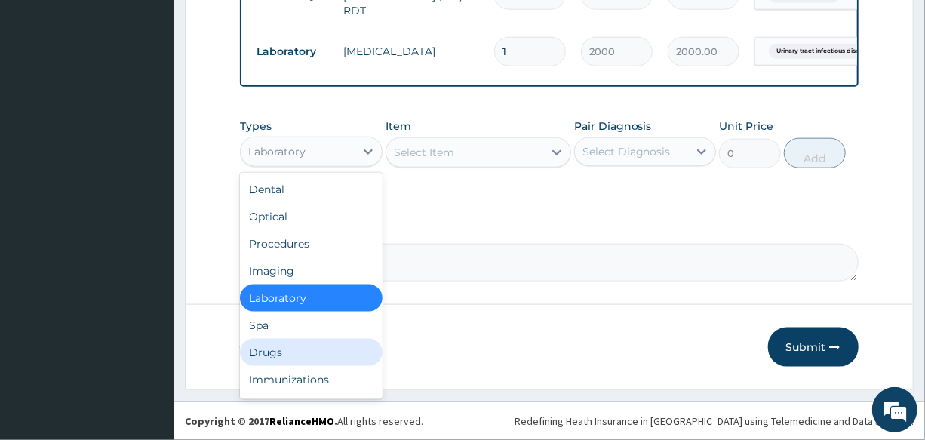
click at [311, 359] on div "Drugs" at bounding box center [311, 352] width 142 height 27
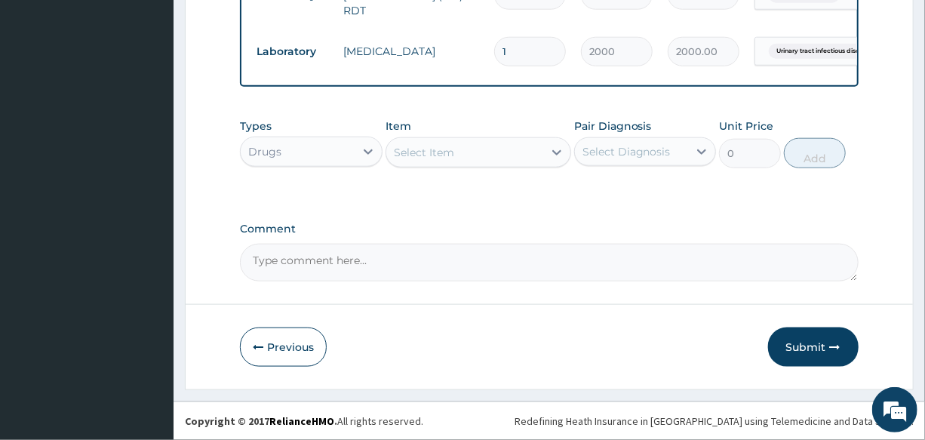
click at [446, 149] on div "Select Item" at bounding box center [424, 152] width 60 height 15
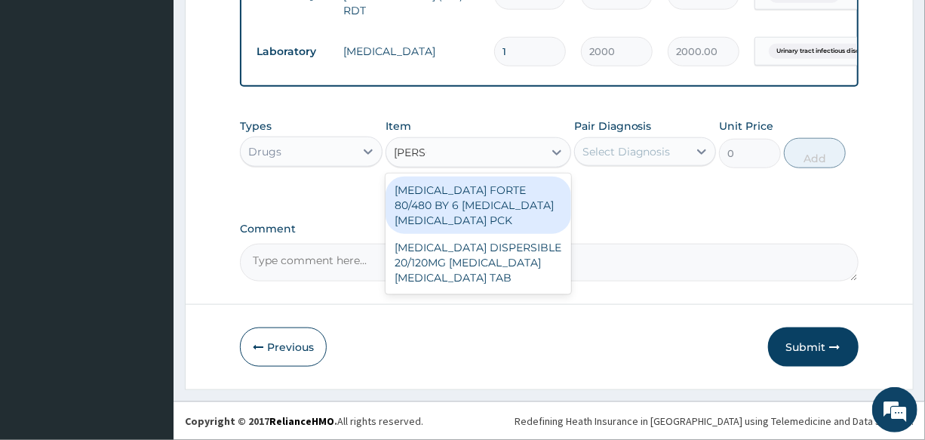
type input "COART"
click at [484, 226] on div "[MEDICAL_DATA] FORTE 80/480 BY 6 [MEDICAL_DATA] [MEDICAL_DATA] PCK" at bounding box center [478, 204] width 186 height 57
type input "2800"
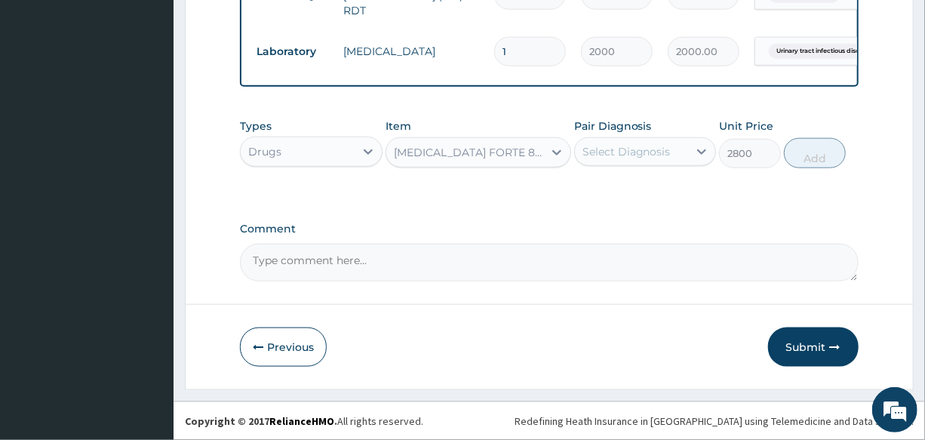
click at [643, 155] on div "Select Diagnosis" at bounding box center [626, 151] width 88 height 15
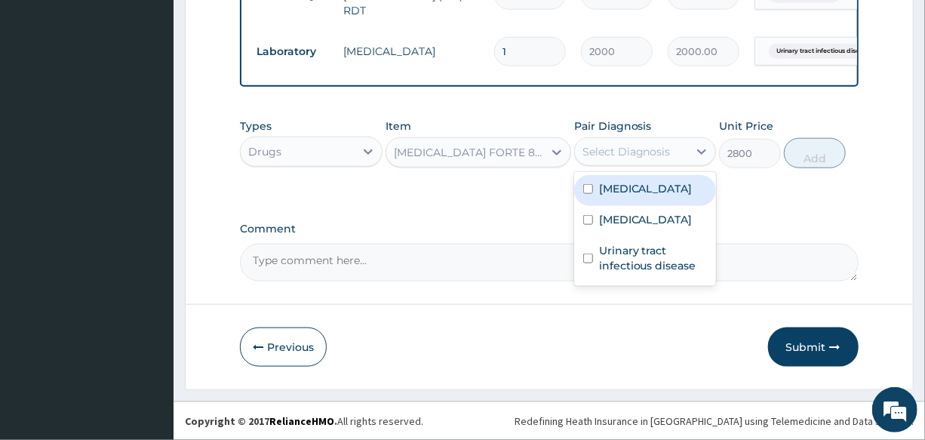
click at [650, 199] on div "[MEDICAL_DATA]" at bounding box center [645, 190] width 142 height 31
checkbox input "true"
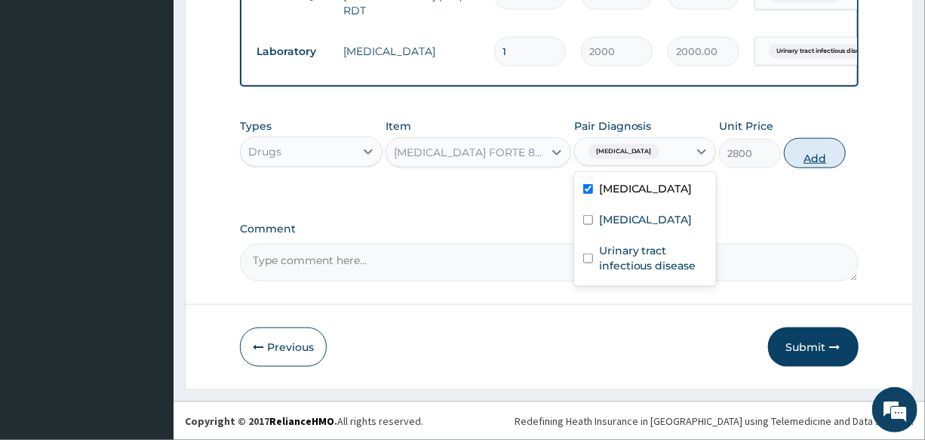
click at [812, 164] on button "Add" at bounding box center [815, 153] width 62 height 30
type input "0"
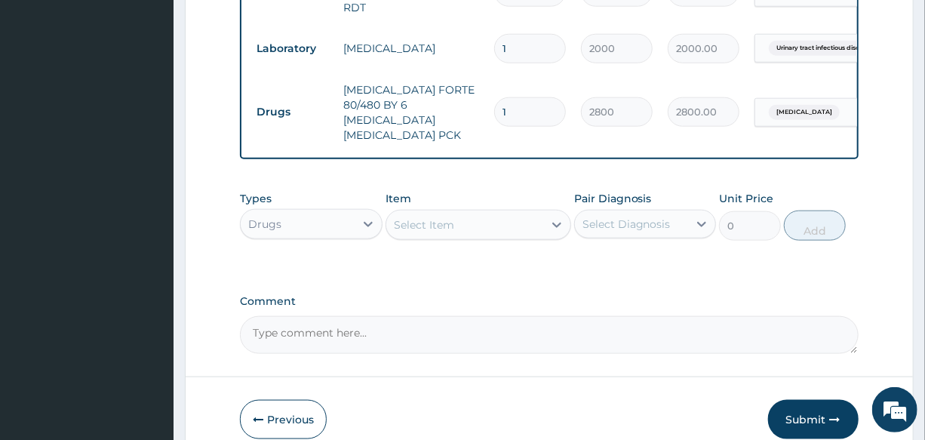
click at [464, 213] on div "Select Item" at bounding box center [464, 225] width 157 height 24
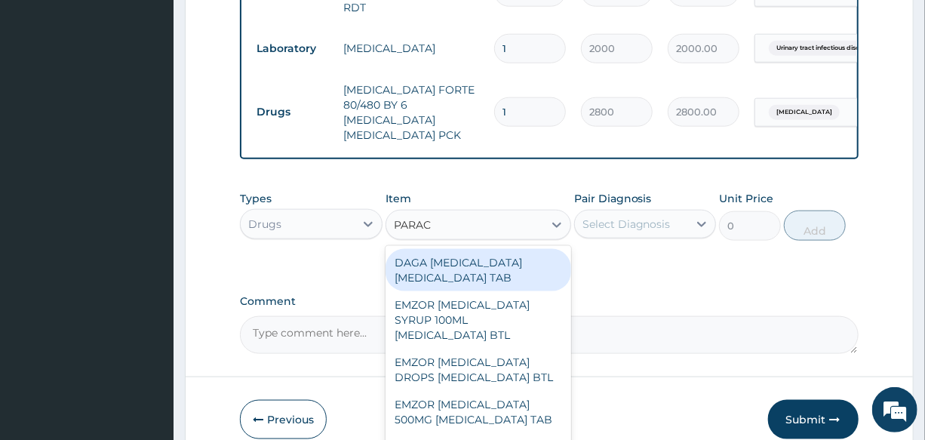
type input "PARACE"
click at [514, 260] on div "DAGA [MEDICAL_DATA] [MEDICAL_DATA] TAB" at bounding box center [478, 270] width 186 height 42
type input "20"
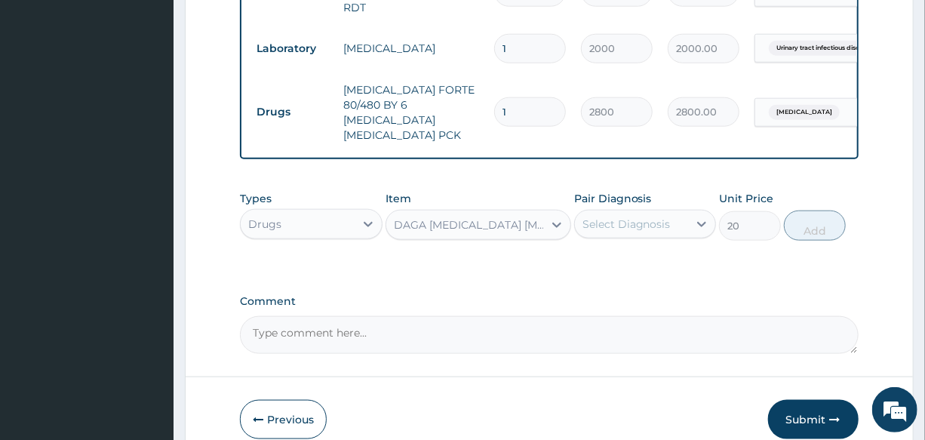
click at [658, 216] on div "Select Diagnosis" at bounding box center [626, 223] width 88 height 15
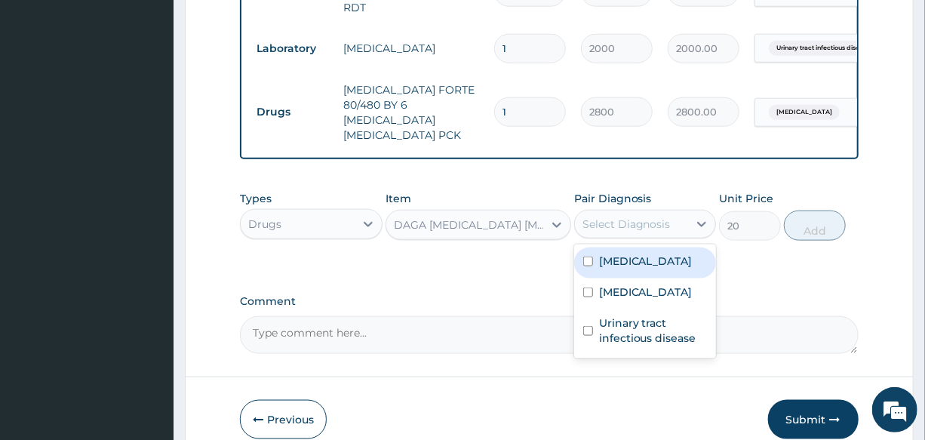
click at [652, 247] on div "[MEDICAL_DATA]" at bounding box center [645, 262] width 142 height 31
checkbox input "true"
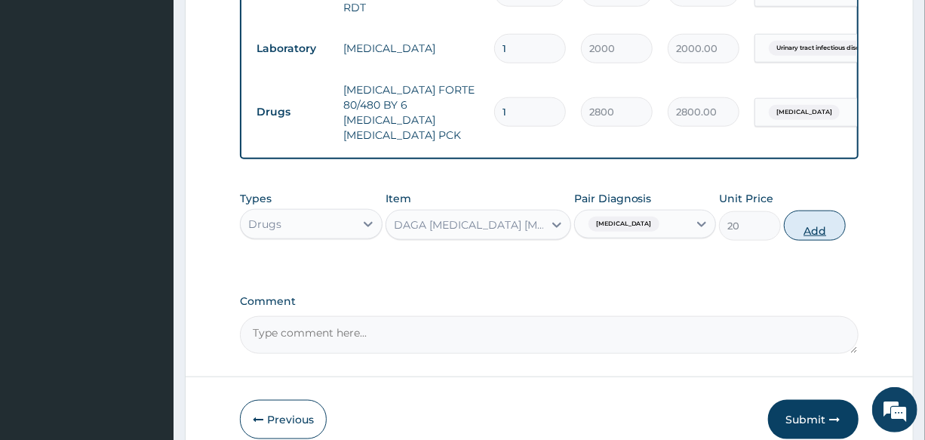
click at [816, 210] on button "Add" at bounding box center [815, 225] width 62 height 30
type input "0"
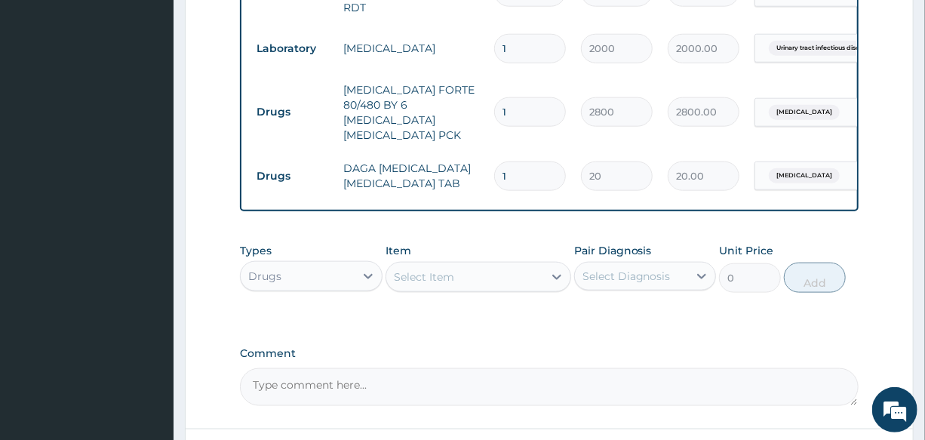
click at [463, 265] on div "Select Item" at bounding box center [464, 277] width 157 height 24
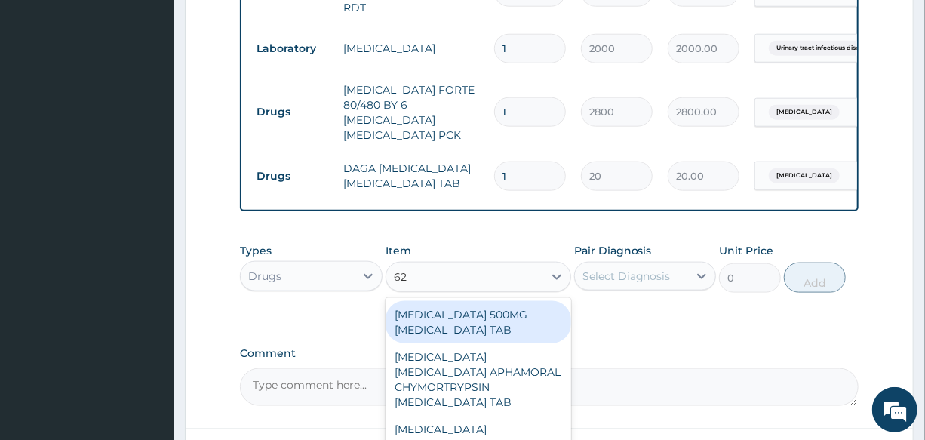
type input "625"
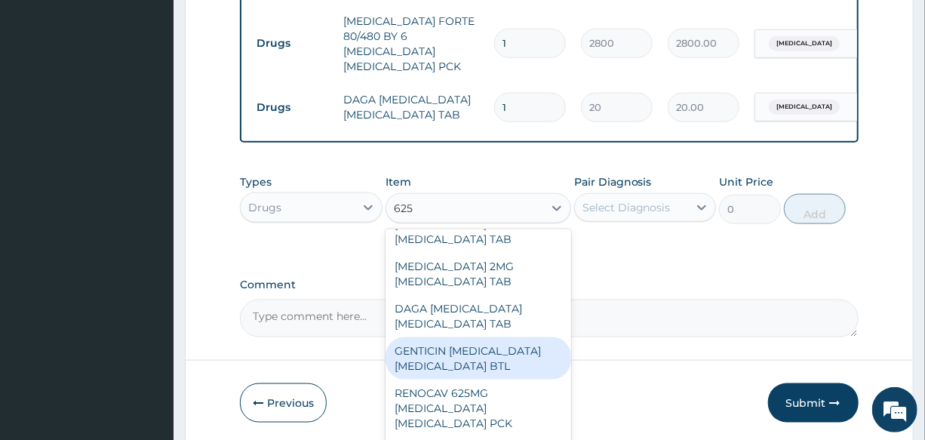
scroll to position [205, 0]
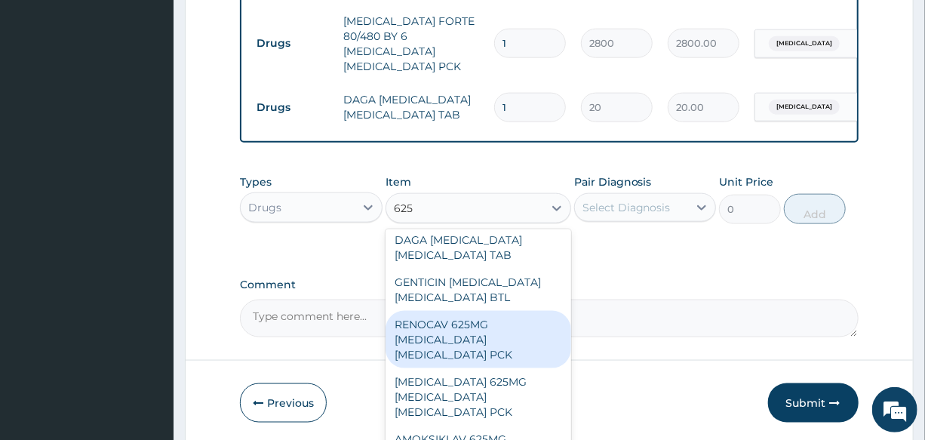
click at [508, 326] on div "RENOCAV 625MG [MEDICAL_DATA] [MEDICAL_DATA] PCK" at bounding box center [478, 339] width 186 height 57
type input "1300"
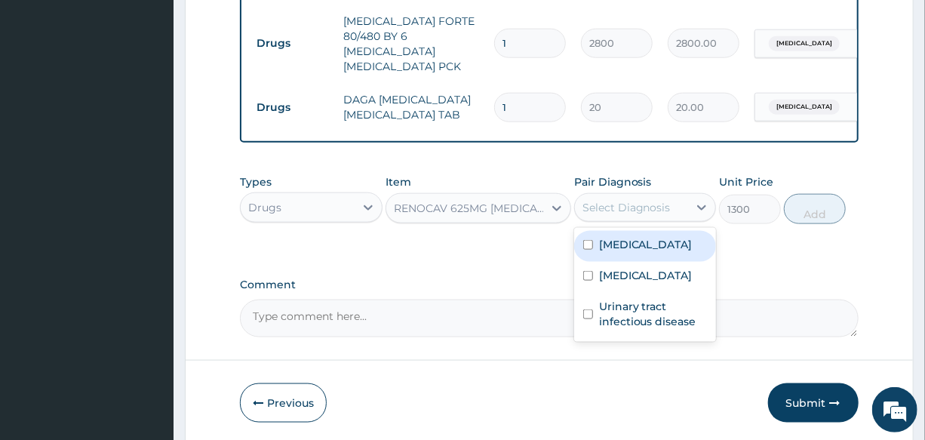
click at [632, 205] on div "Select Diagnosis" at bounding box center [631, 207] width 113 height 24
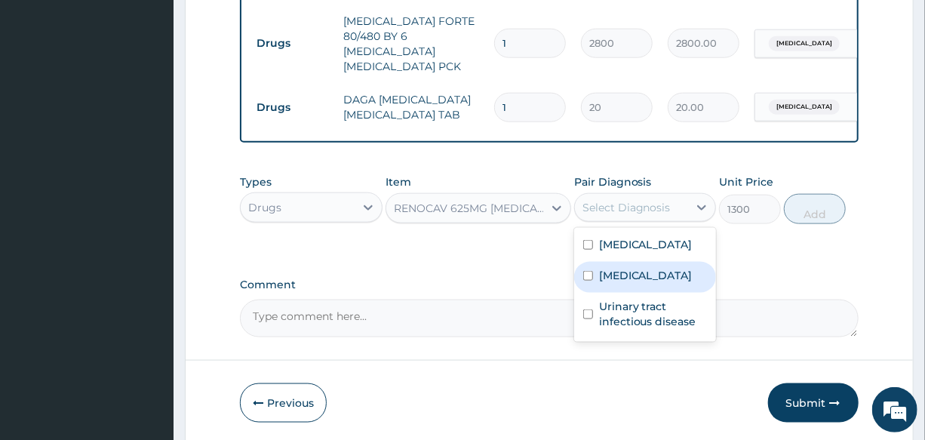
click at [652, 279] on label "Upper respiratory infection" at bounding box center [646, 275] width 94 height 15
checkbox input "true"
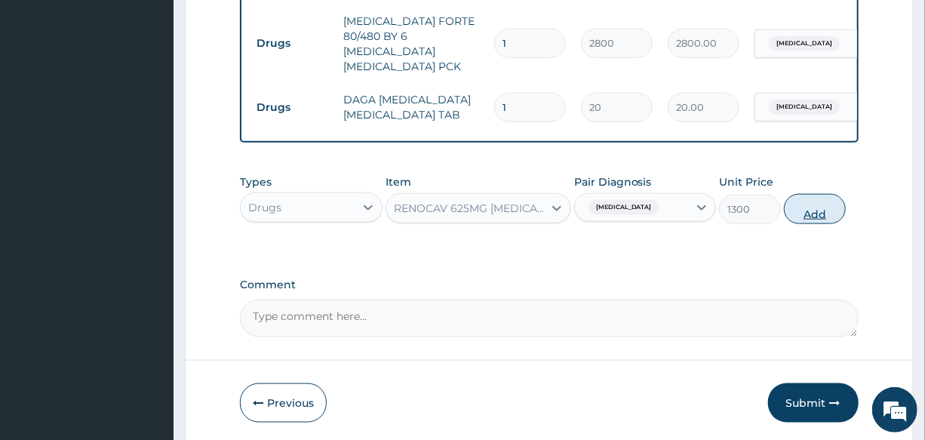
click at [822, 196] on button "Add" at bounding box center [815, 209] width 62 height 30
type input "0"
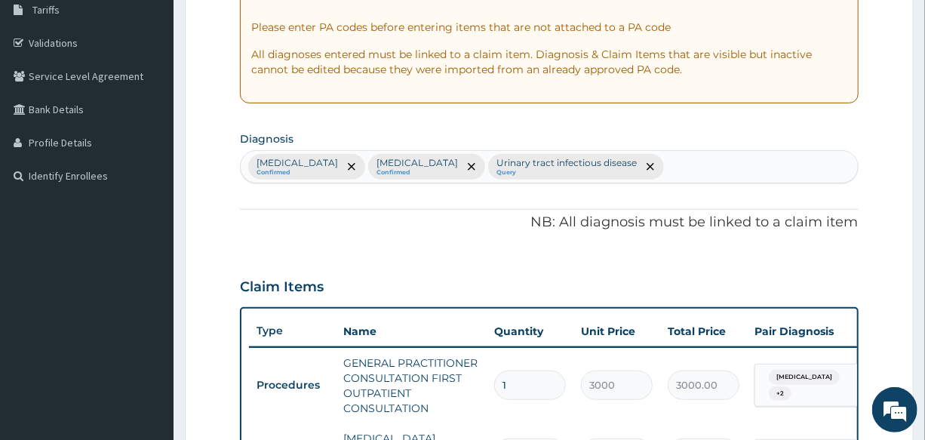
scroll to position [235, 0]
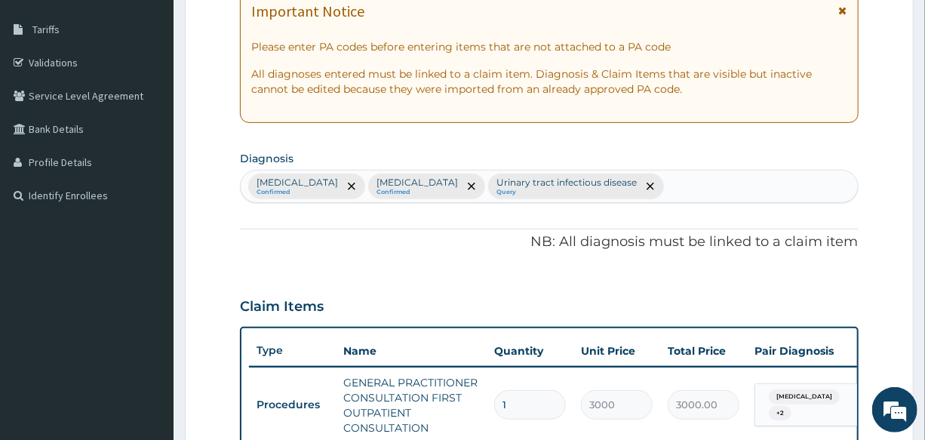
click at [704, 182] on div "Malaria Confirmed Upper respiratory infection Confirmed Urinary tract infectiou…" at bounding box center [549, 186] width 616 height 32
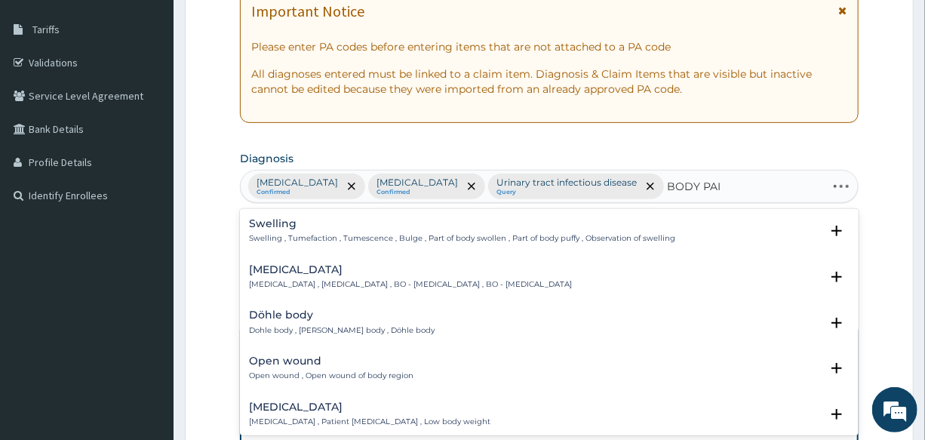
type input "BODY PAIN"
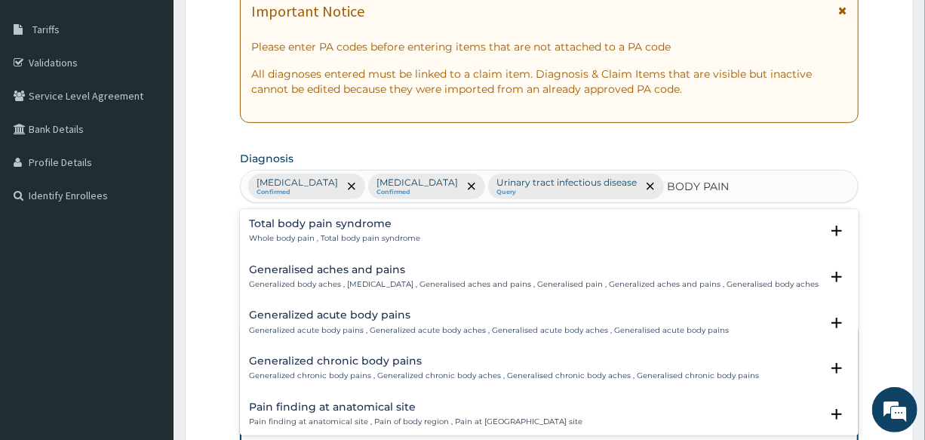
click at [274, 275] on div "Generalised aches and pains Generalized body aches , Generalized pain , General…" at bounding box center [533, 277] width 569 height 26
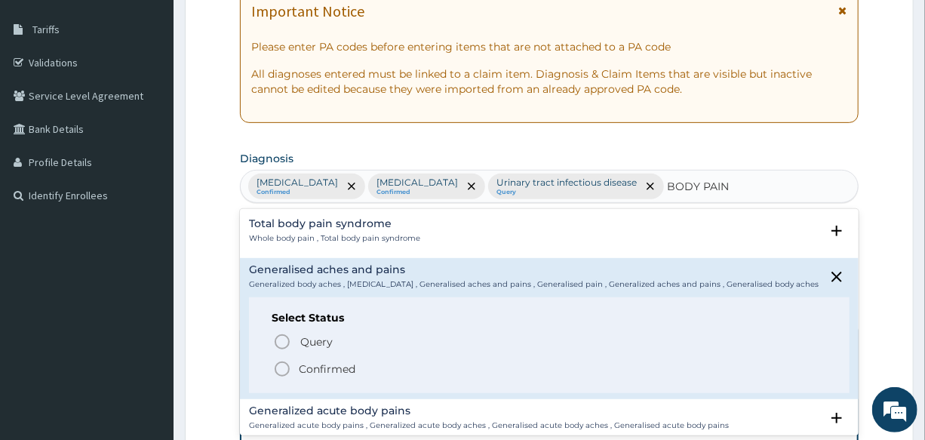
click at [279, 369] on icon "status option filled" at bounding box center [282, 369] width 18 height 18
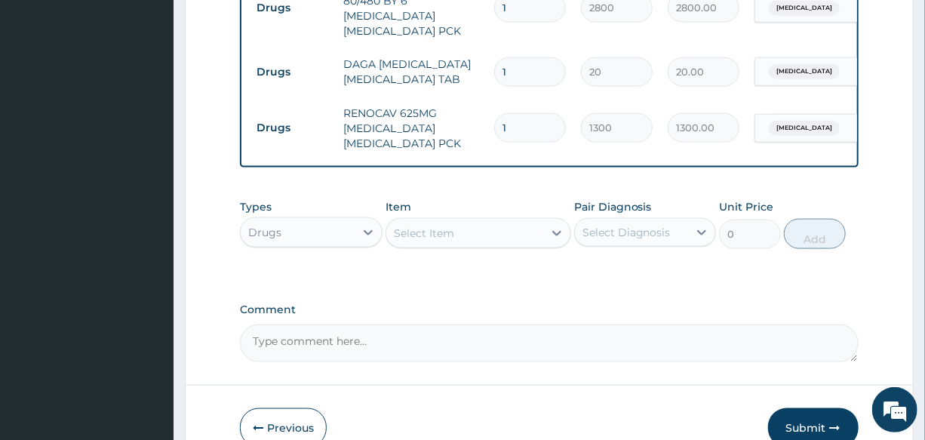
scroll to position [888, 0]
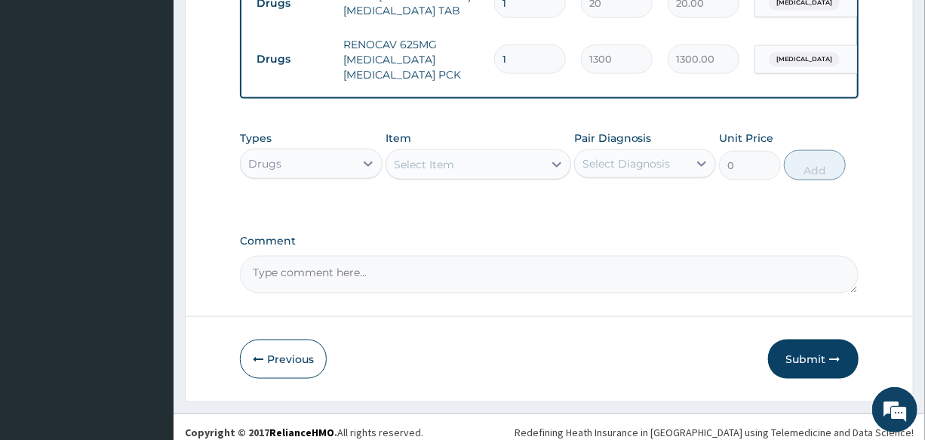
click at [428, 157] on div "Select Item" at bounding box center [424, 164] width 60 height 15
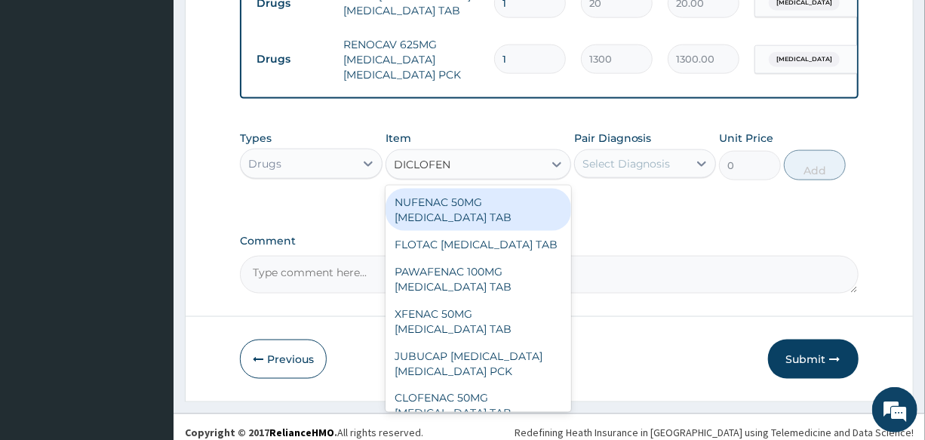
type input "DICLOFENA"
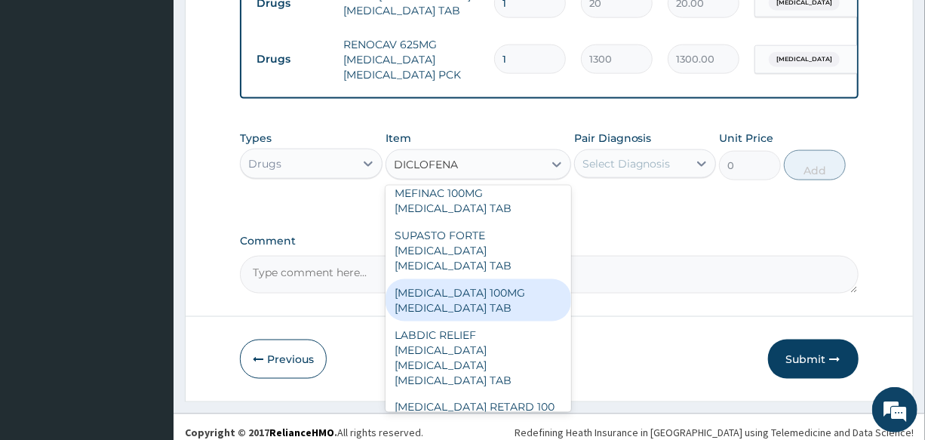
scroll to position [959, 0]
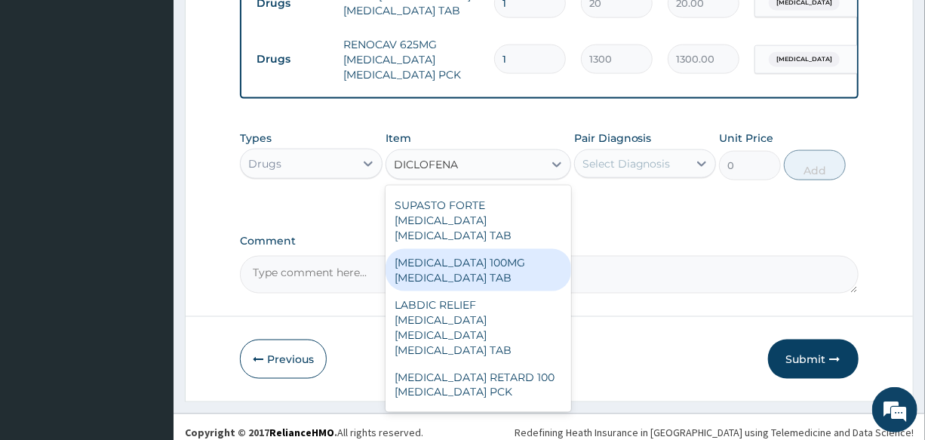
click at [506, 249] on div "DICLOFENAC 100MG DICLOFENAC TAB" at bounding box center [478, 270] width 186 height 42
type input "70"
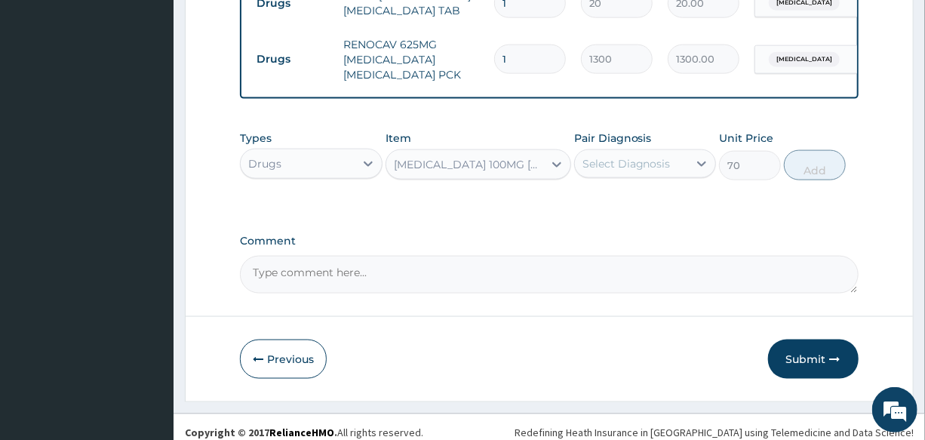
click at [636, 156] on div "Select Diagnosis" at bounding box center [626, 163] width 88 height 15
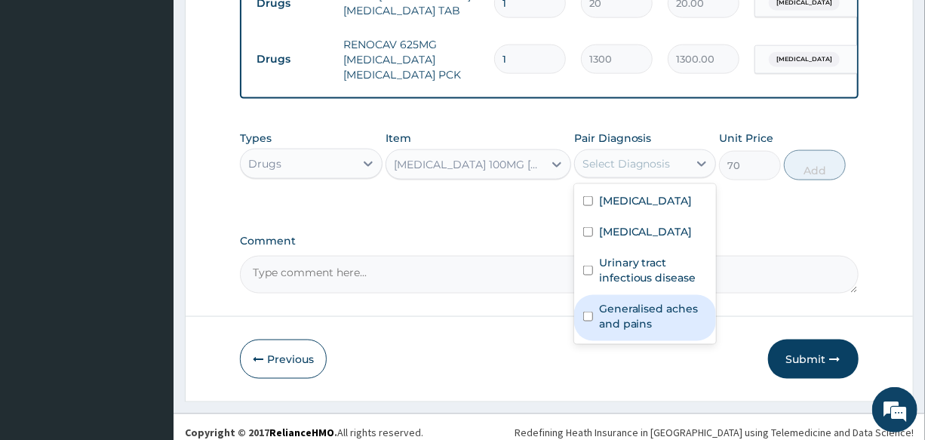
click at [661, 319] on label "Generalised aches and pains" at bounding box center [653, 316] width 108 height 30
checkbox input "true"
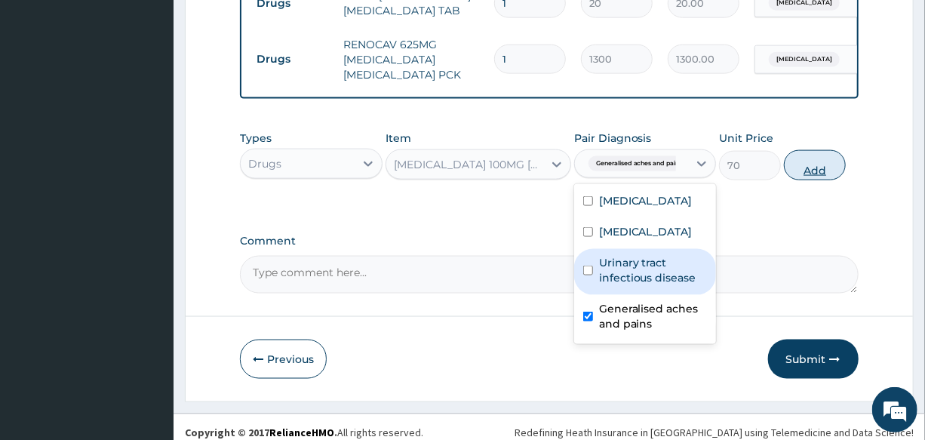
click at [807, 159] on button "Add" at bounding box center [815, 165] width 62 height 30
type input "0"
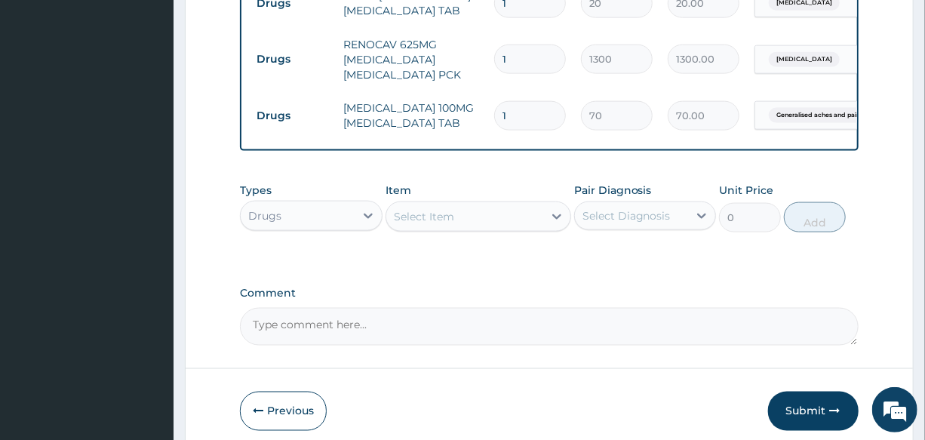
type input "10"
type input "700.00"
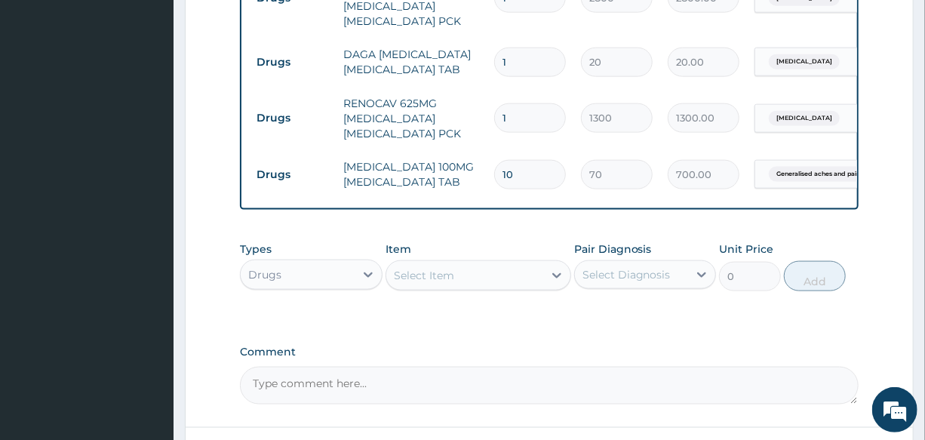
scroll to position [750, 0]
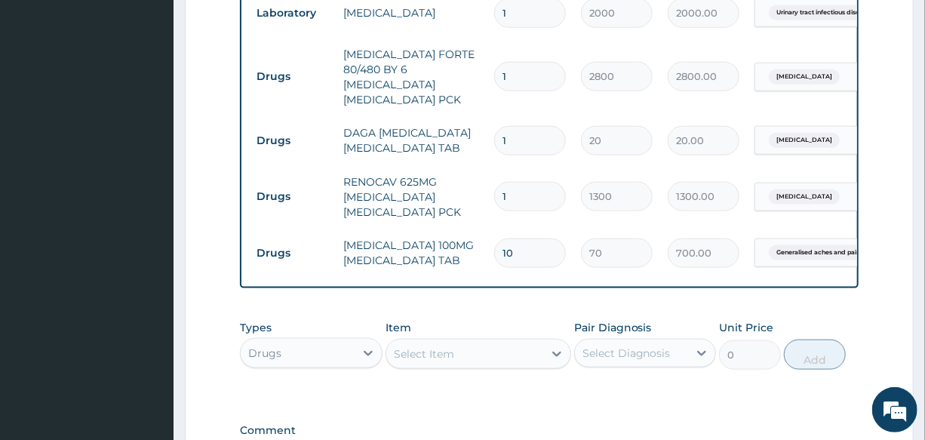
type input "10"
drag, startPoint x: 524, startPoint y: 124, endPoint x: 466, endPoint y: 128, distance: 58.2
click at [467, 128] on tr "Drugs DAGA PARACETAMOL ACETAMINOPHEN TAB 1 20 20.00 Malaria Delete" at bounding box center [618, 141] width 739 height 52
type input "2"
type input "40.00"
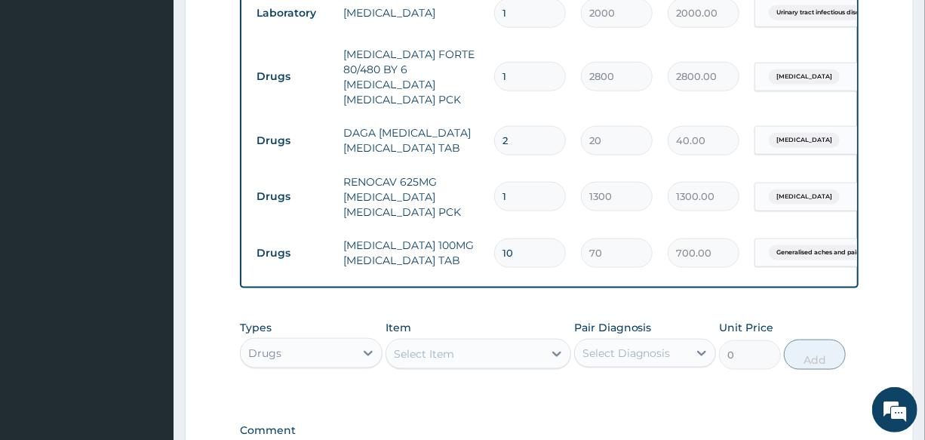
type input "24"
type input "480.00"
type input "24"
click at [460, 128] on td "DAGA PARACETAMOL ACETAMINOPHEN TAB" at bounding box center [411, 140] width 151 height 45
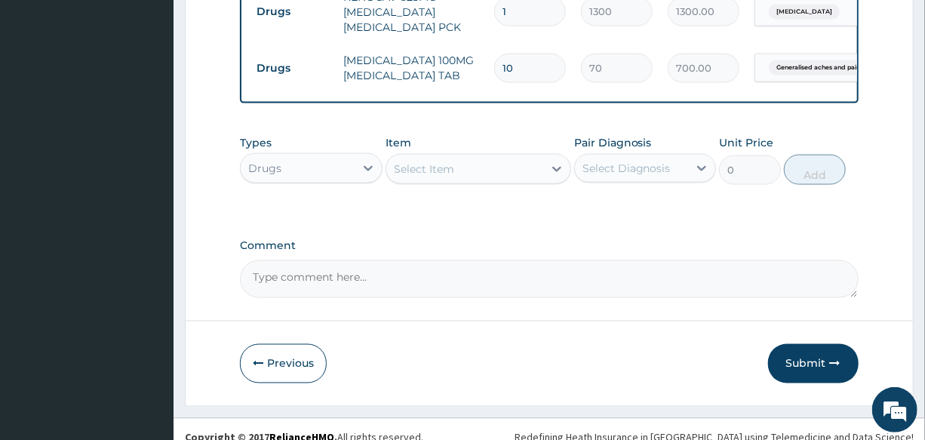
scroll to position [940, 0]
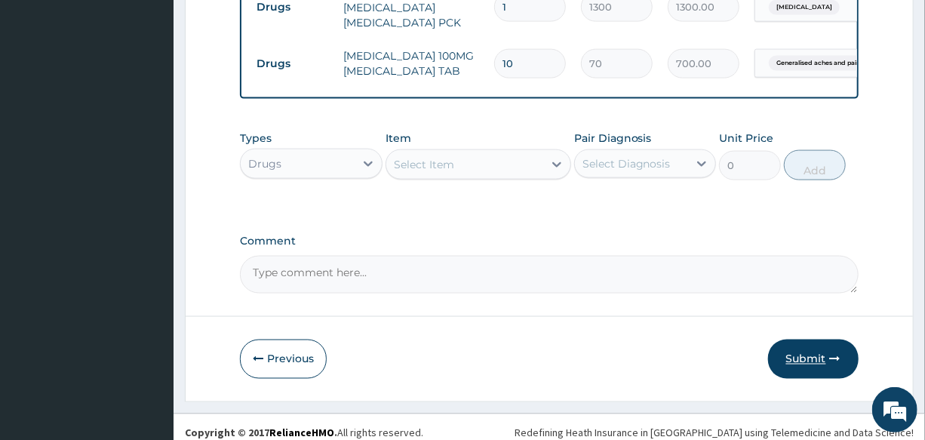
click at [798, 353] on button "Submit" at bounding box center [813, 358] width 90 height 39
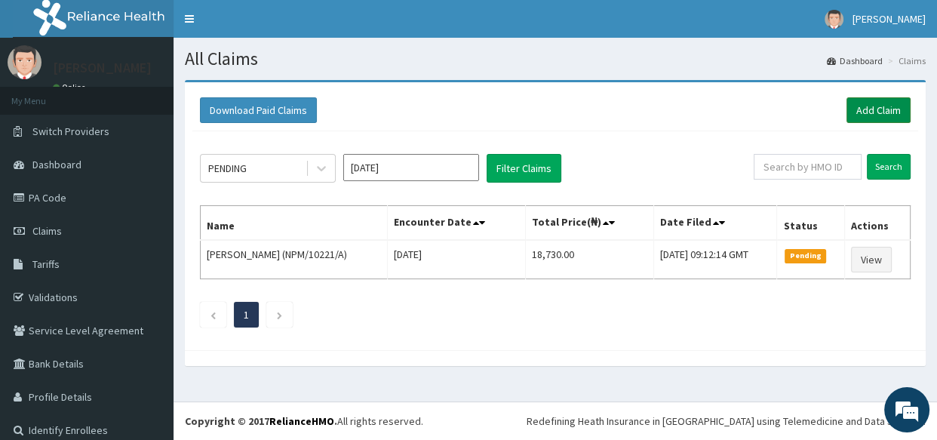
click at [868, 108] on link "Add Claim" at bounding box center [878, 110] width 64 height 26
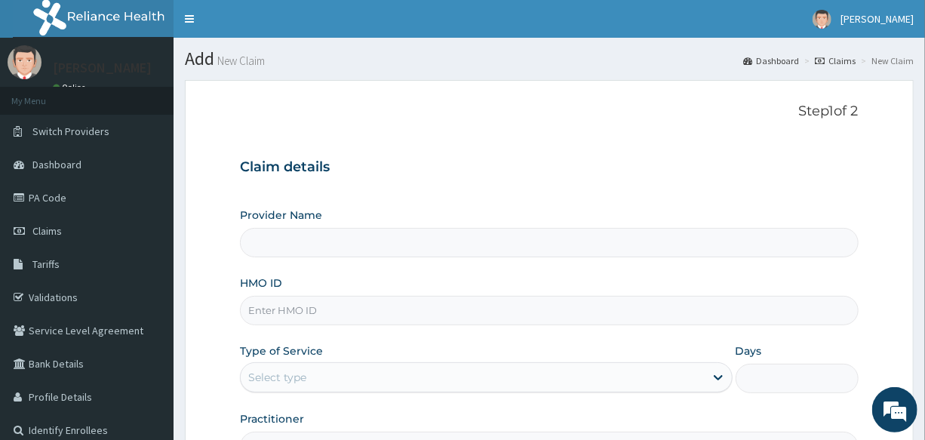
scroll to position [68, 0]
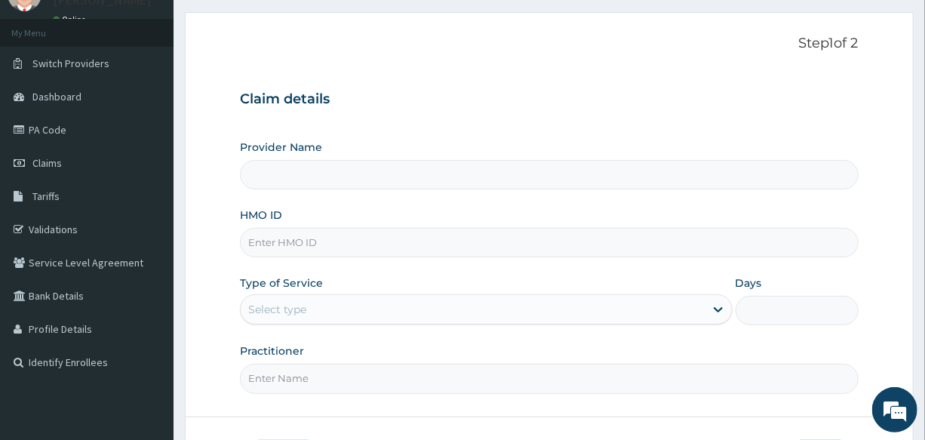
type input "International Clinics And Hospitals Ltd"
click at [333, 244] on input "HMO ID" at bounding box center [549, 242] width 618 height 29
type input "BLX/10062/C"
click at [311, 314] on div "Select type" at bounding box center [472, 309] width 463 height 24
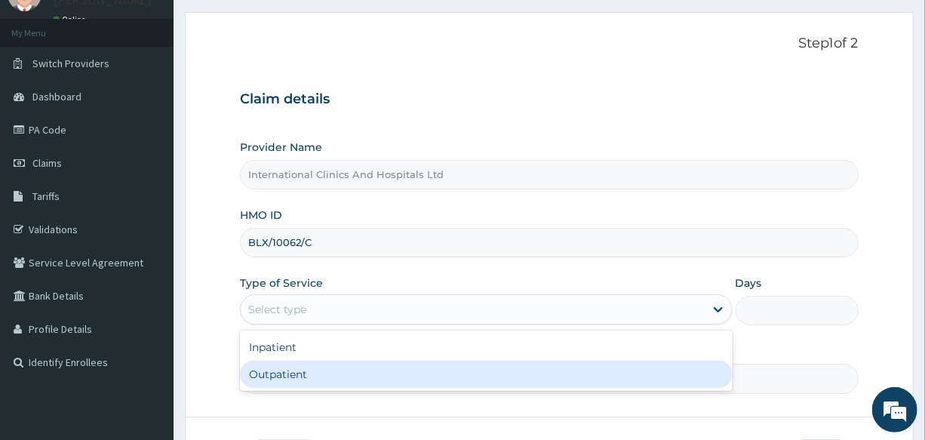
drag, startPoint x: 308, startPoint y: 374, endPoint x: 342, endPoint y: 378, distance: 33.4
click at [309, 374] on div "Outpatient" at bounding box center [486, 373] width 492 height 27
type input "1"
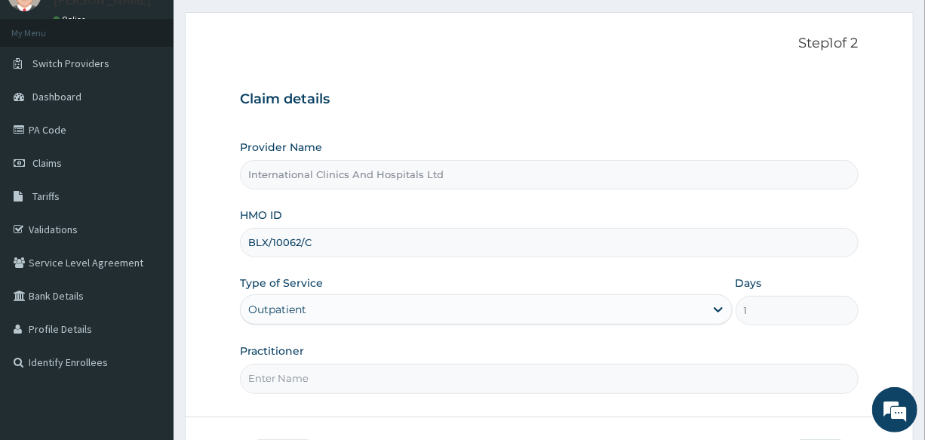
click at [345, 379] on input "Practitioner" at bounding box center [549, 378] width 618 height 29
type input "[PERSON_NAME]"
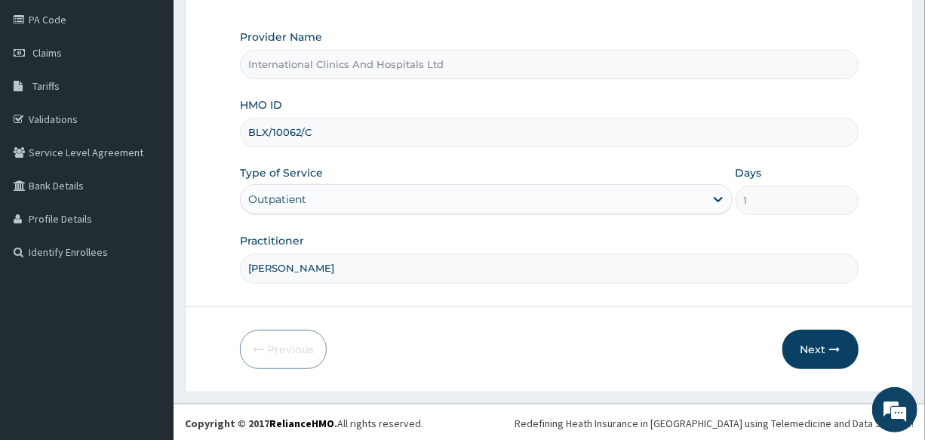
scroll to position [179, 0]
click at [814, 353] on button "Next" at bounding box center [820, 348] width 76 height 39
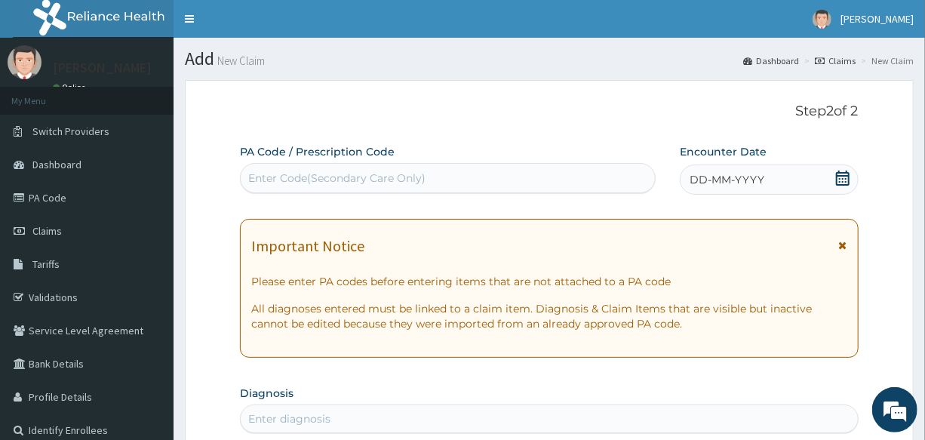
scroll to position [0, 0]
click at [340, 173] on div "Enter Code(Secondary Care Only)" at bounding box center [336, 177] width 177 height 15
paste input "PA/8D4325"
type input "PA/8D4325"
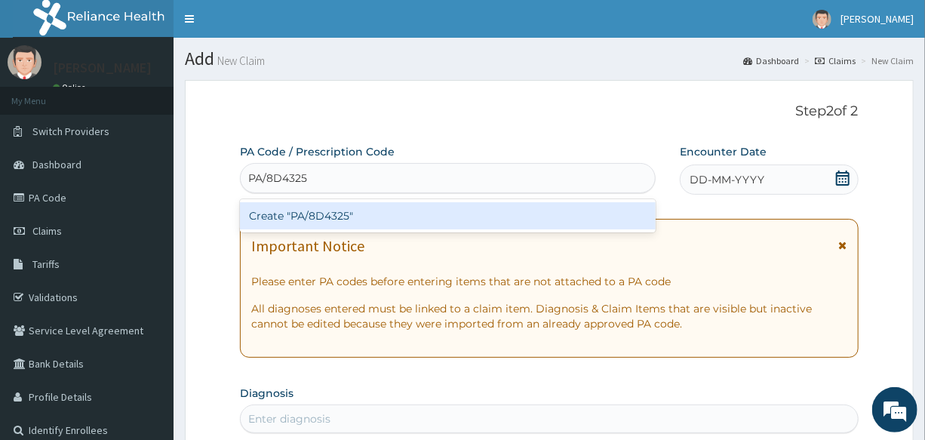
click at [323, 212] on div "Create "PA/8D4325"" at bounding box center [448, 215] width 416 height 27
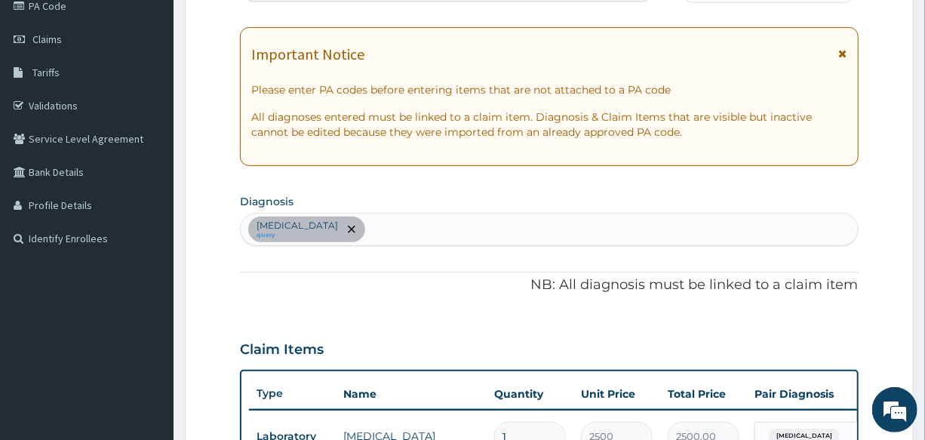
scroll to position [116, 0]
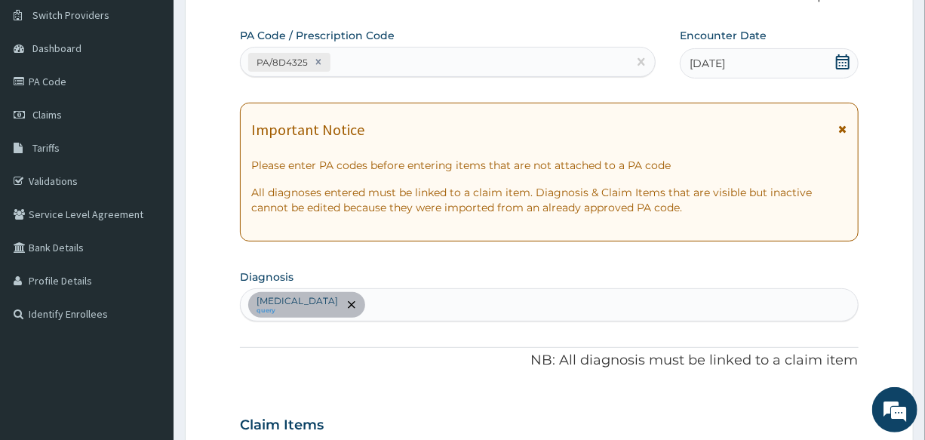
click at [397, 305] on div "[MEDICAL_DATA] query" at bounding box center [549, 305] width 616 height 32
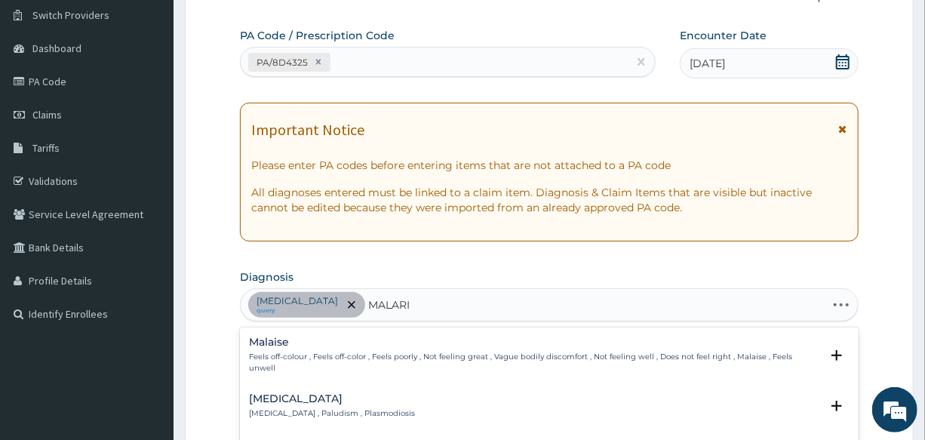
type input "[MEDICAL_DATA]"
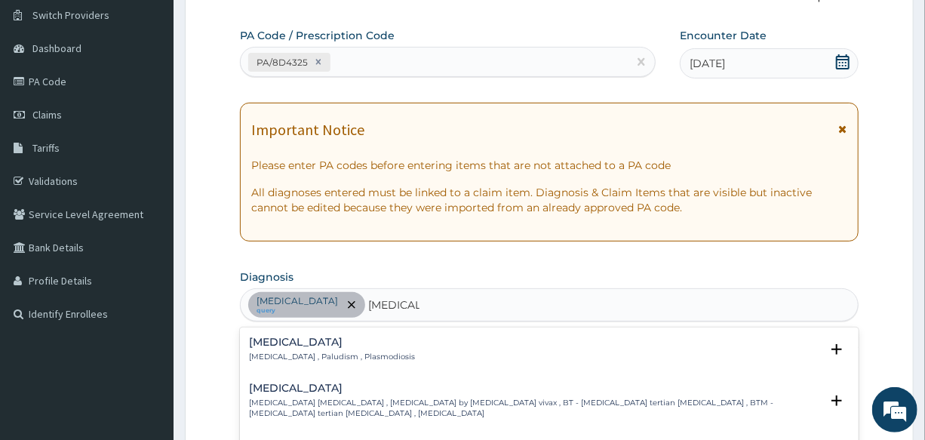
click at [299, 339] on h4 "[MEDICAL_DATA]" at bounding box center [332, 341] width 166 height 11
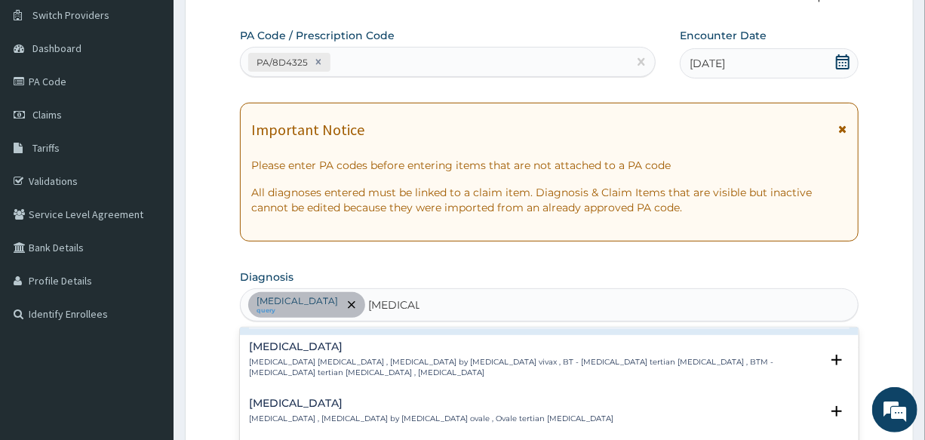
scroll to position [68, 0]
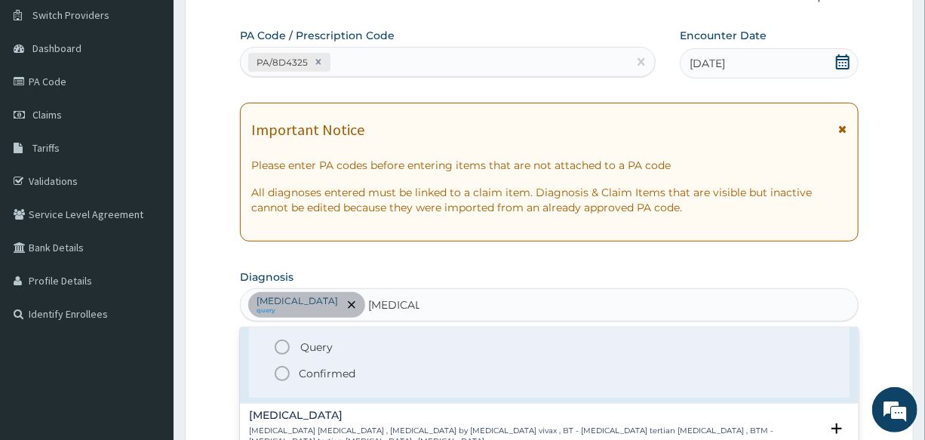
click at [281, 370] on icon "status option filled" at bounding box center [282, 373] width 18 height 18
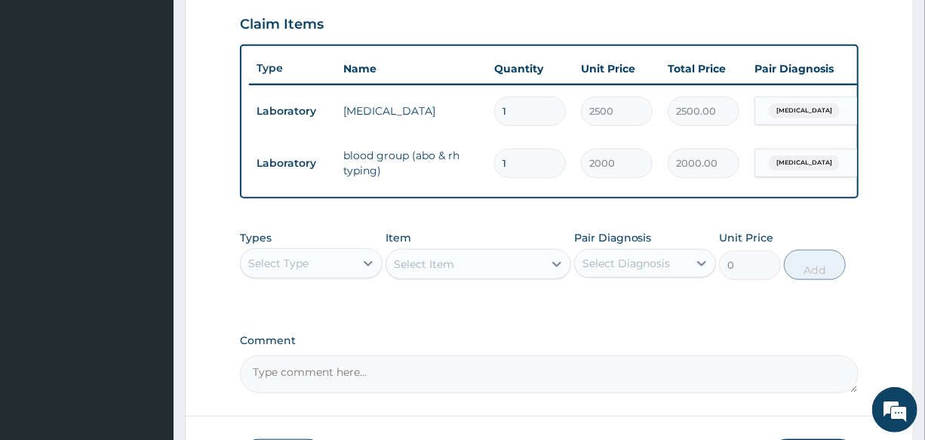
scroll to position [528, 0]
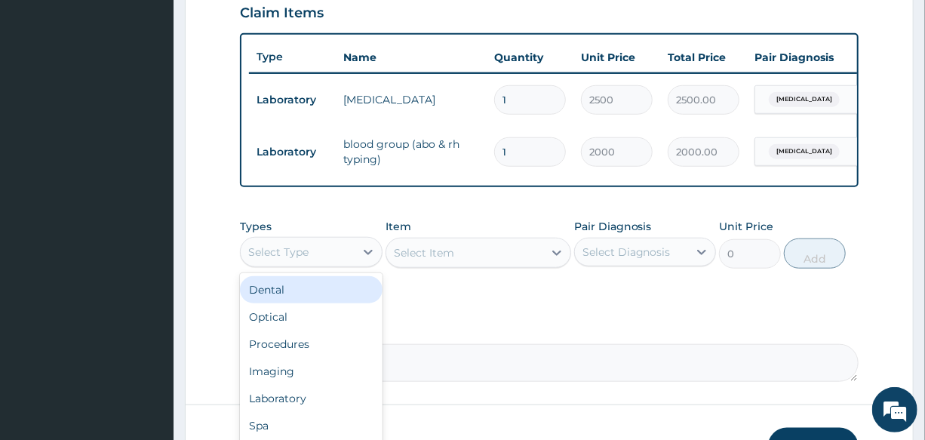
click at [299, 256] on div "Select Type" at bounding box center [278, 251] width 60 height 15
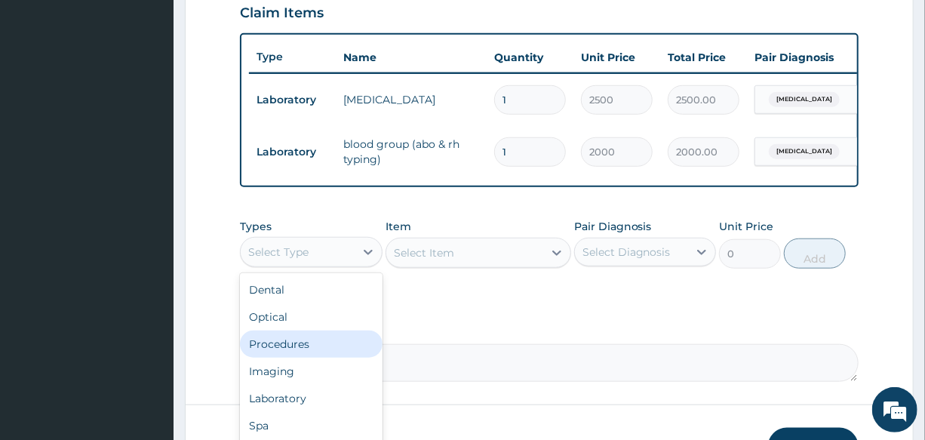
click at [335, 350] on div "Procedures" at bounding box center [311, 343] width 142 height 27
click at [299, 259] on div "Procedures" at bounding box center [278, 251] width 60 height 15
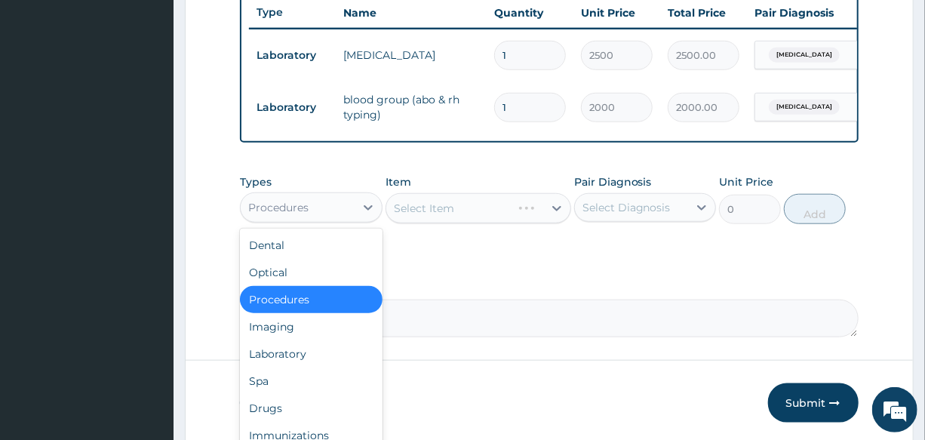
scroll to position [640, 0]
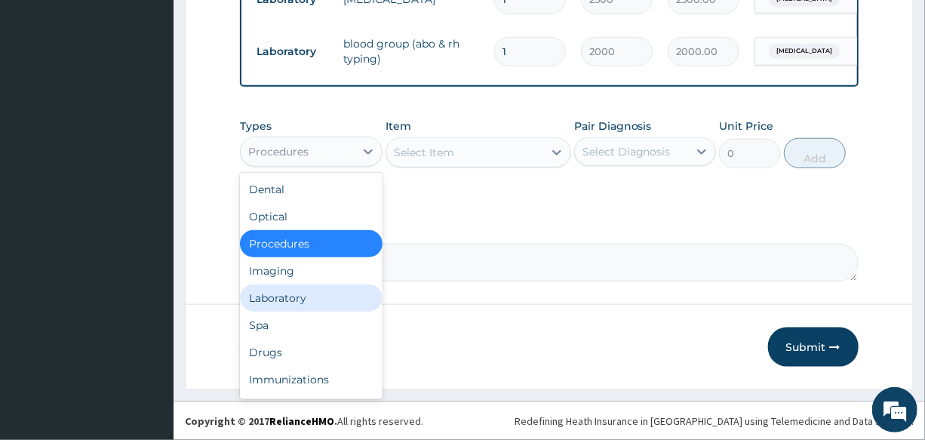
click at [319, 294] on div "Laboratory" at bounding box center [311, 297] width 142 height 27
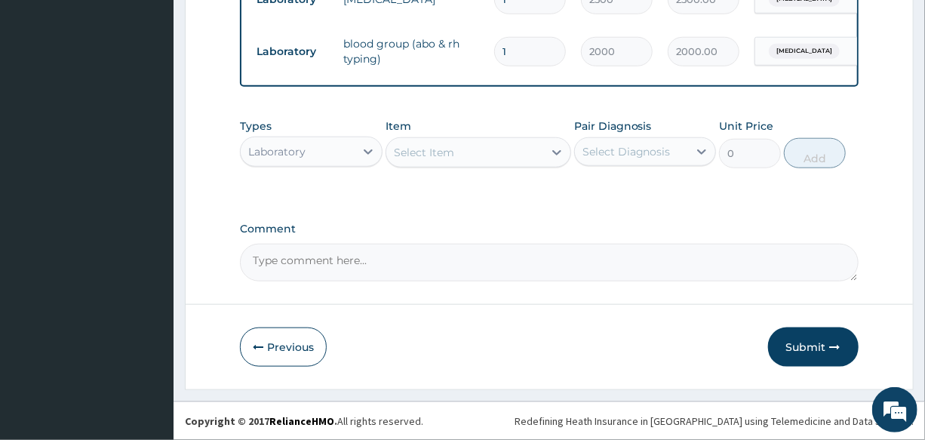
click at [489, 155] on div "Select Item" at bounding box center [464, 152] width 157 height 24
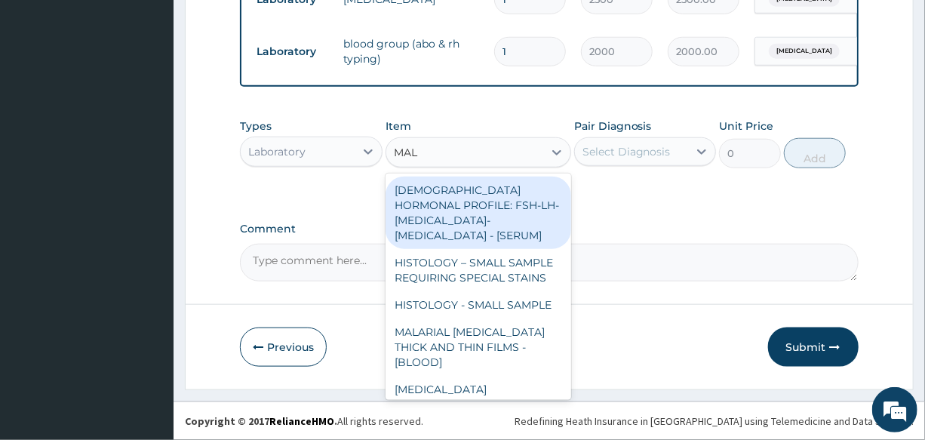
type input "MALA"
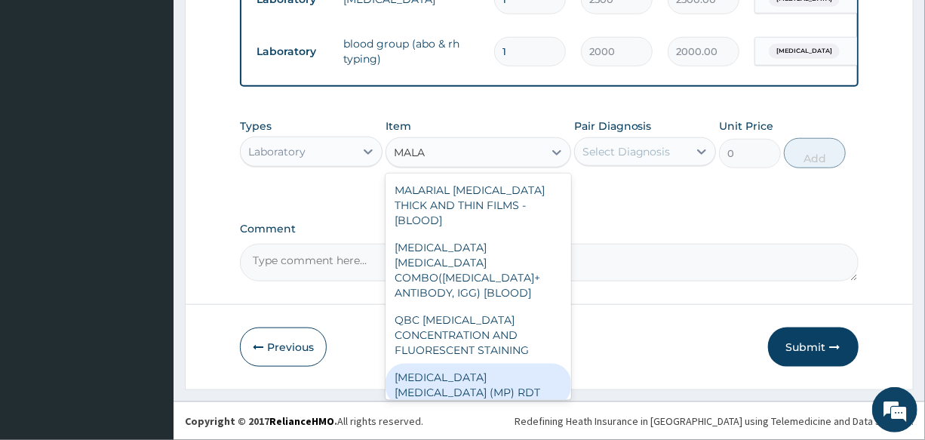
click at [468, 364] on div "[MEDICAL_DATA] [MEDICAL_DATA] (MP) RDT" at bounding box center [478, 385] width 186 height 42
type input "1500"
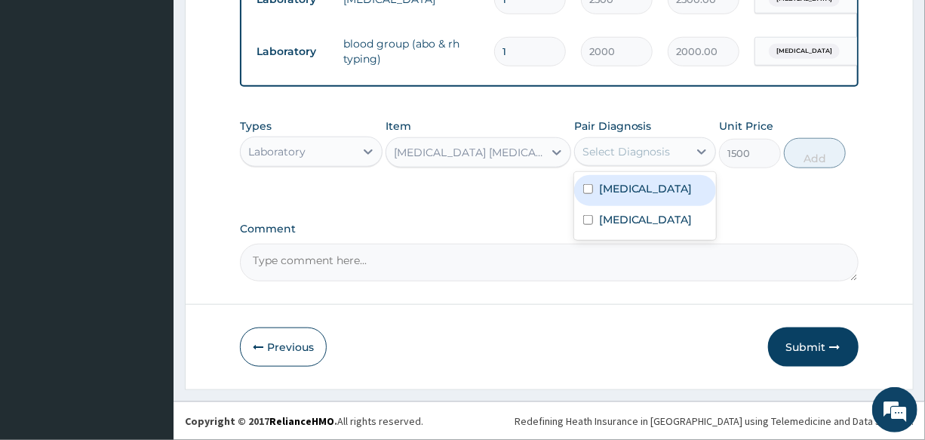
click at [618, 151] on div "Select Diagnosis" at bounding box center [626, 151] width 88 height 15
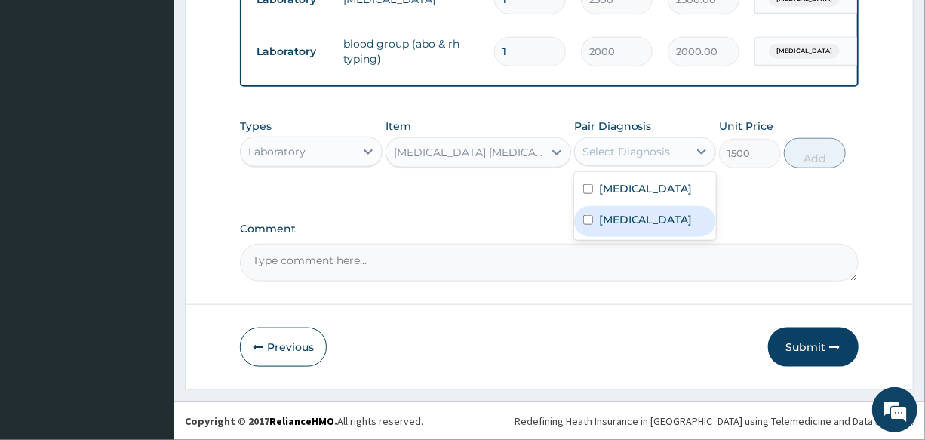
click at [646, 225] on div "[MEDICAL_DATA]" at bounding box center [645, 221] width 142 height 31
checkbox input "true"
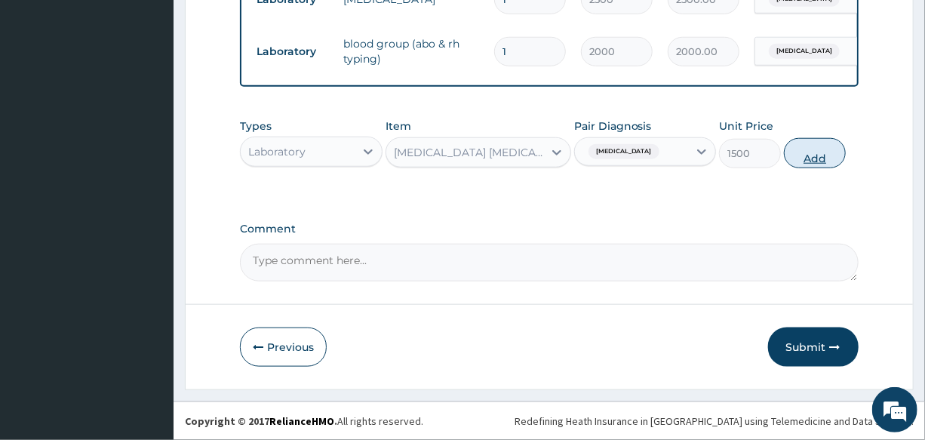
click at [806, 152] on button "Add" at bounding box center [815, 153] width 62 height 30
type input "0"
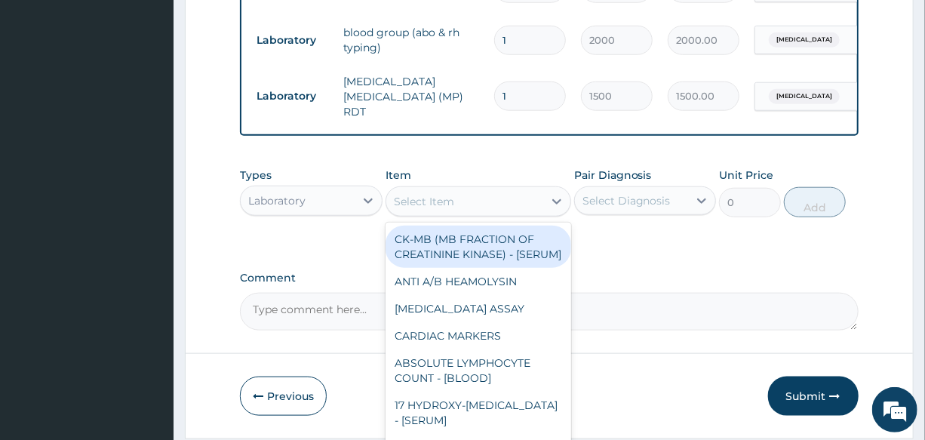
click at [419, 195] on div "Select Item" at bounding box center [464, 201] width 157 height 24
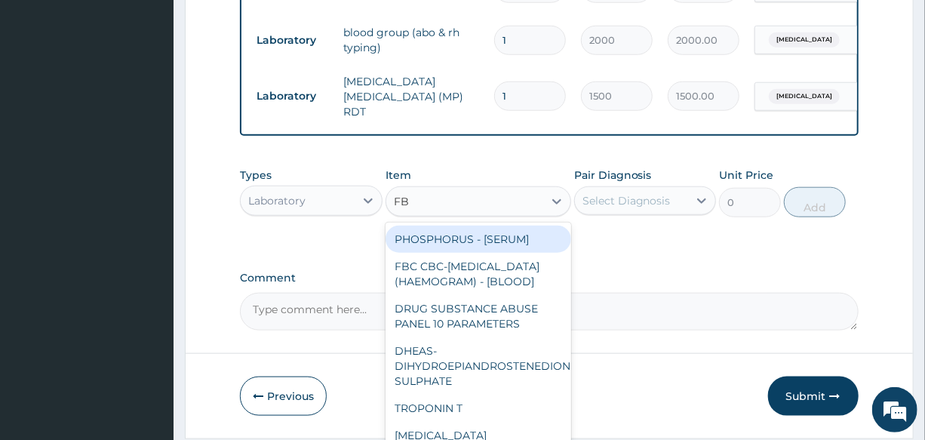
type input "FBC"
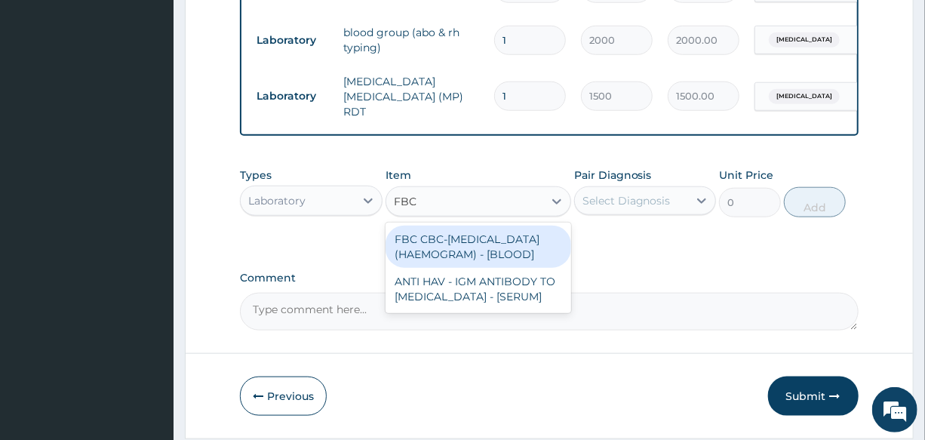
click at [490, 268] on div "FBC CBC-[MEDICAL_DATA] (HAEMOGRAM) - [BLOOD]" at bounding box center [478, 246] width 186 height 42
type input "3000"
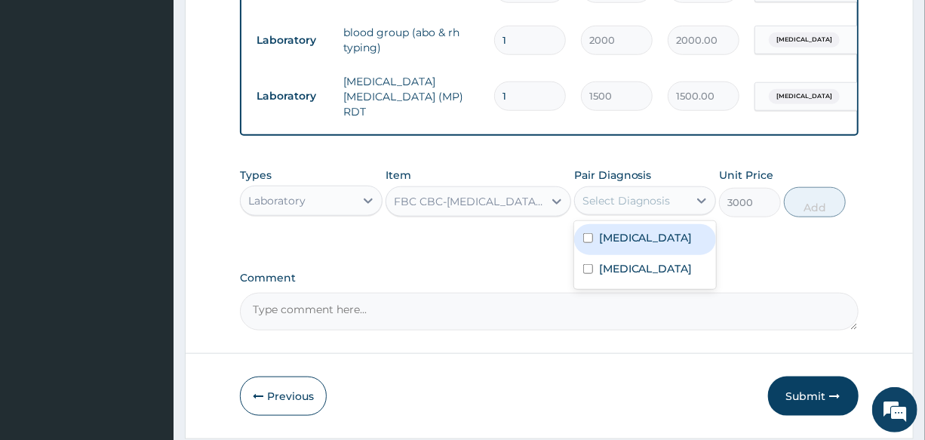
click at [618, 213] on div "Select Diagnosis" at bounding box center [631, 201] width 113 height 24
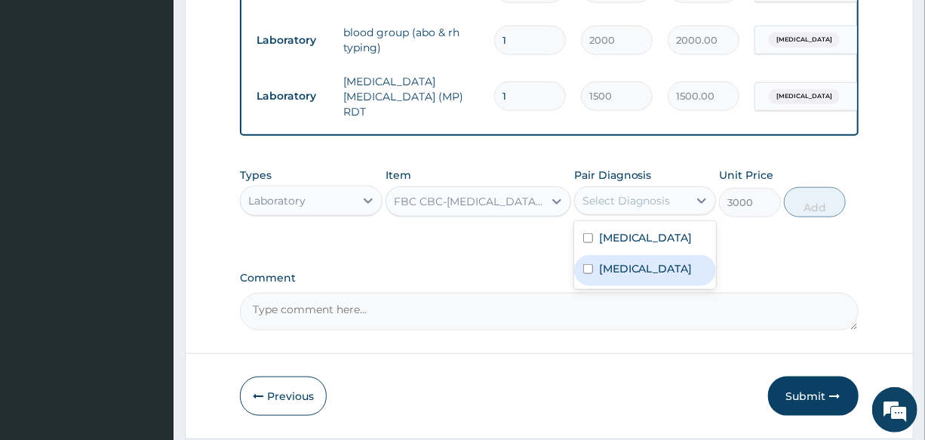
click at [633, 271] on label "[MEDICAL_DATA]" at bounding box center [646, 268] width 94 height 15
checkbox input "true"
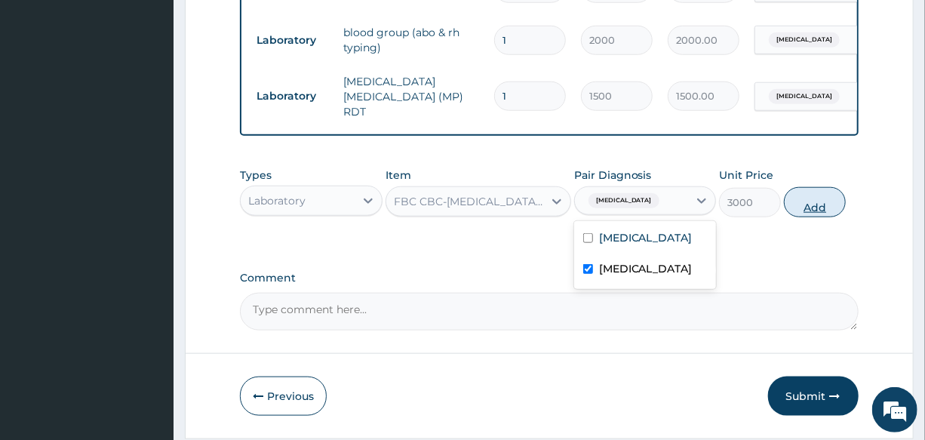
click at [810, 216] on button "Add" at bounding box center [815, 202] width 62 height 30
type input "0"
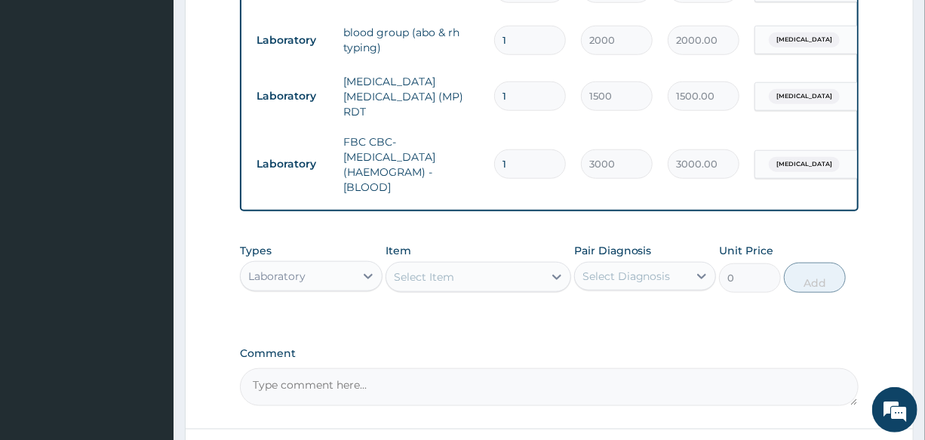
scroll to position [708, 0]
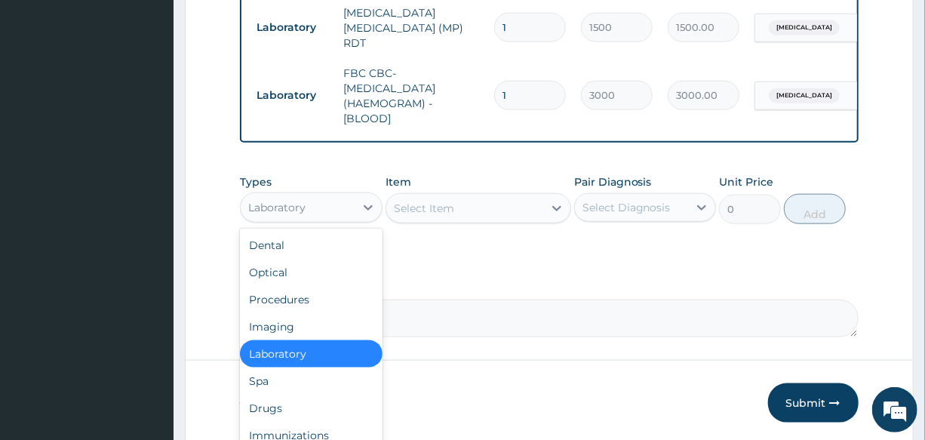
click at [300, 207] on div "Laboratory" at bounding box center [276, 207] width 57 height 15
click at [318, 311] on div "Procedures" at bounding box center [311, 299] width 142 height 27
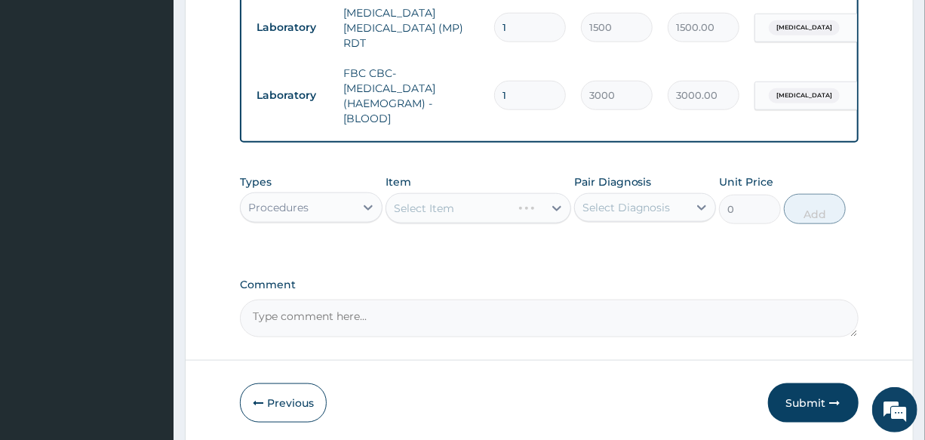
click at [464, 219] on div "Select Item" at bounding box center [478, 208] width 186 height 30
click at [456, 212] on div "Select Item" at bounding box center [478, 208] width 186 height 30
click at [502, 205] on div "Select Item" at bounding box center [478, 208] width 186 height 30
click at [495, 208] on div "Select Item" at bounding box center [464, 208] width 157 height 24
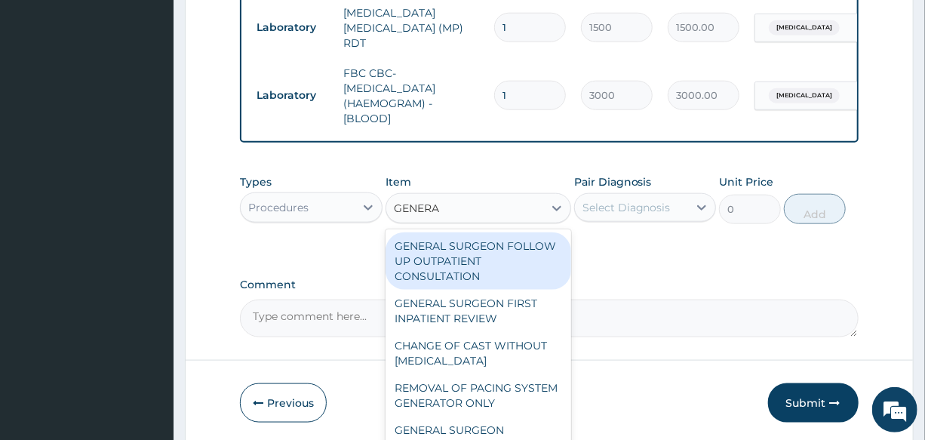
type input "GENERAL"
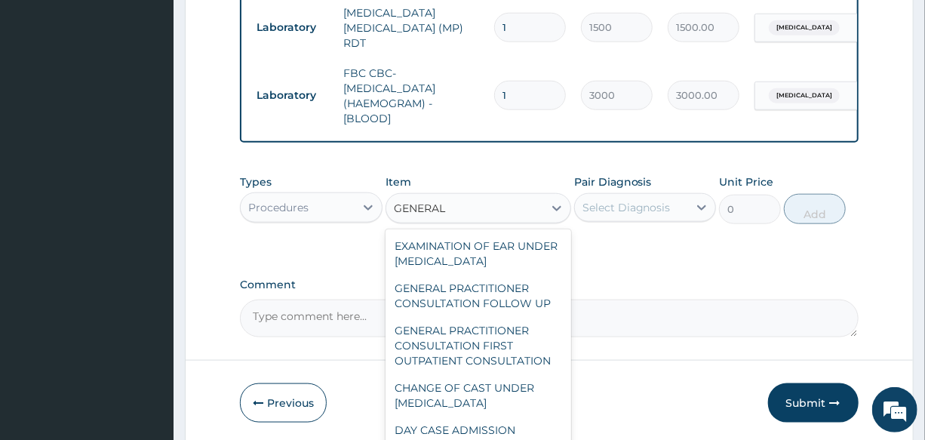
scroll to position [205, 0]
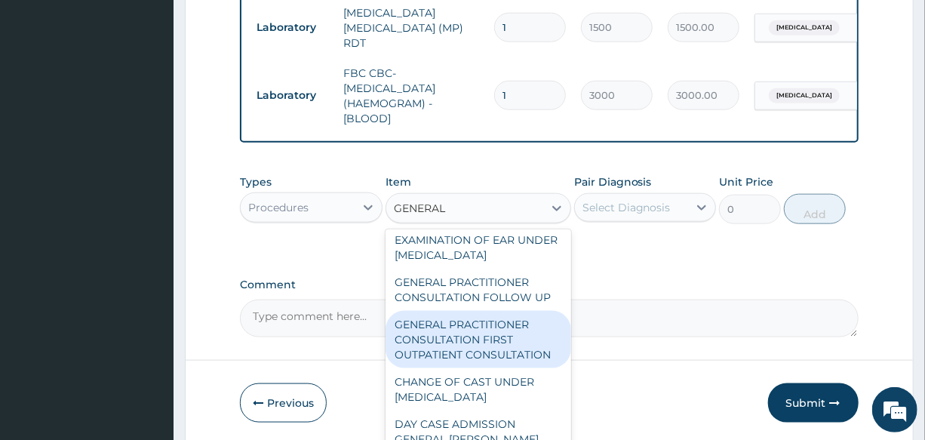
click at [432, 364] on div "GENERAL PRACTITIONER CONSULTATION FIRST OUTPATIENT CONSULTATION" at bounding box center [478, 339] width 186 height 57
type input "3000"
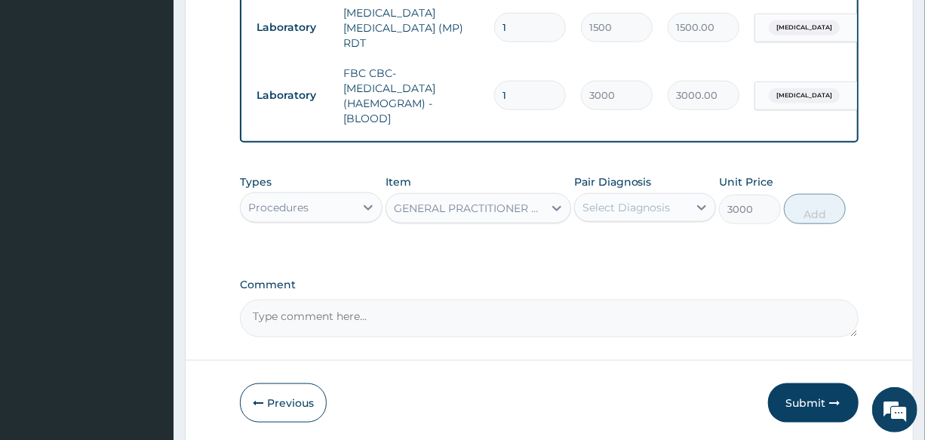
click at [628, 219] on div "Select Diagnosis" at bounding box center [631, 207] width 113 height 24
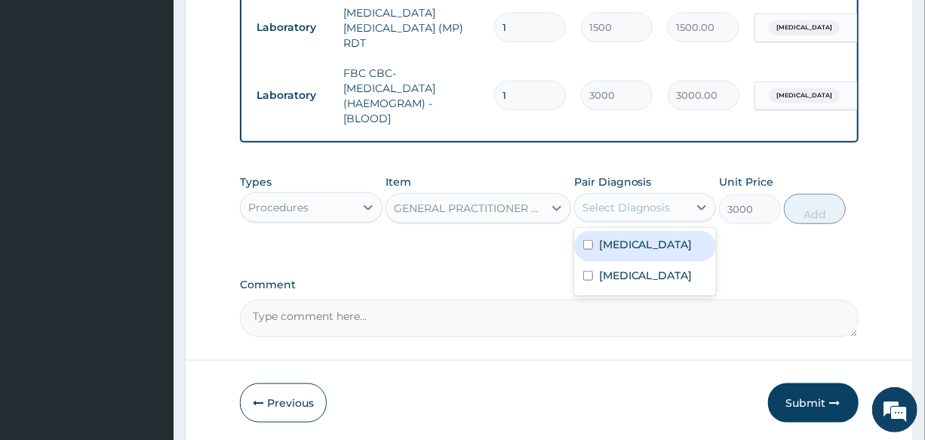
click at [627, 249] on label "Sickle cell trait" at bounding box center [646, 244] width 94 height 15
checkbox input "true"
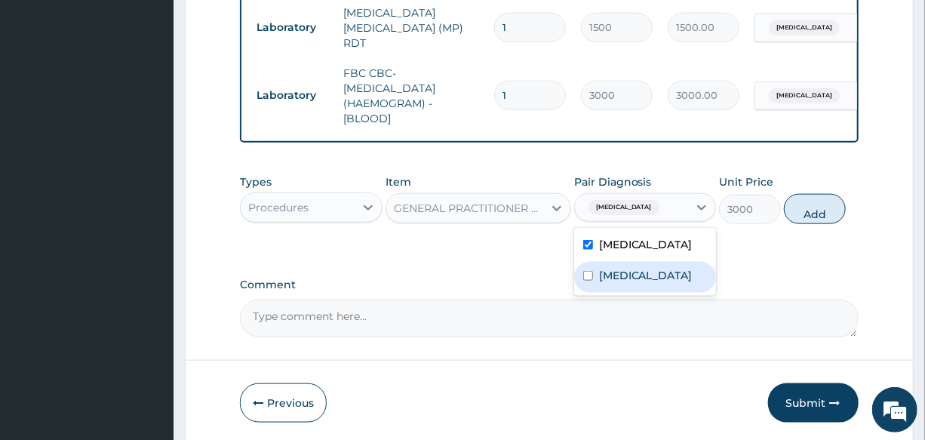
click at [630, 279] on label "Malaria" at bounding box center [646, 275] width 94 height 15
checkbox input "true"
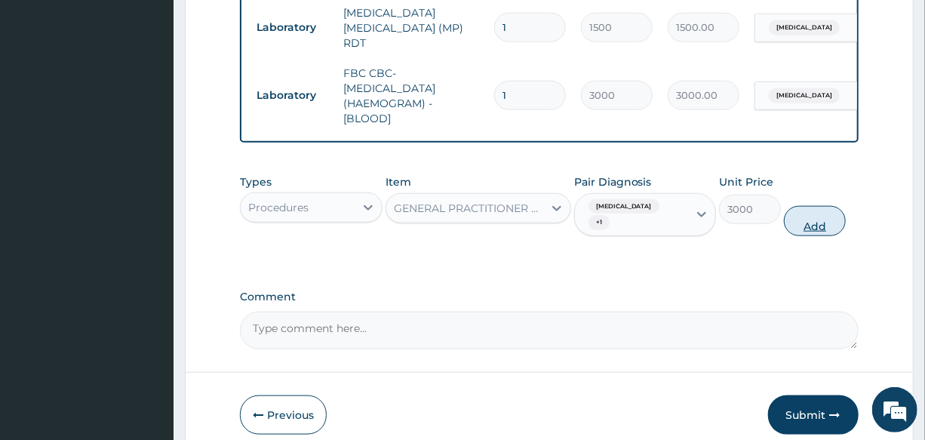
click at [808, 209] on button "Add" at bounding box center [815, 221] width 62 height 30
type input "0"
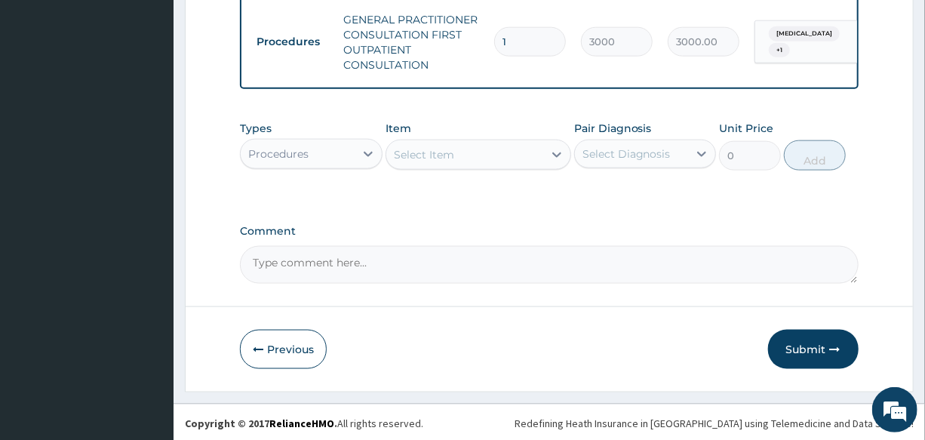
scroll to position [842, 0]
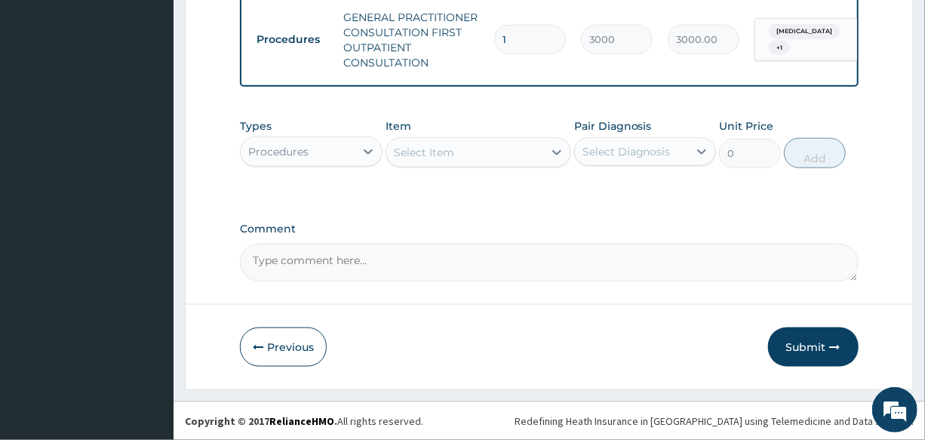
click at [300, 159] on div "Procedures" at bounding box center [297, 152] width 113 height 24
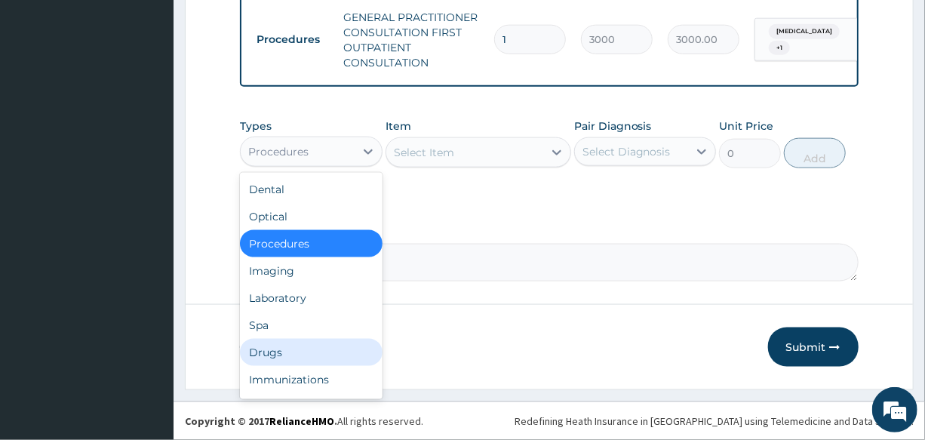
click at [301, 360] on div "Drugs" at bounding box center [311, 352] width 142 height 27
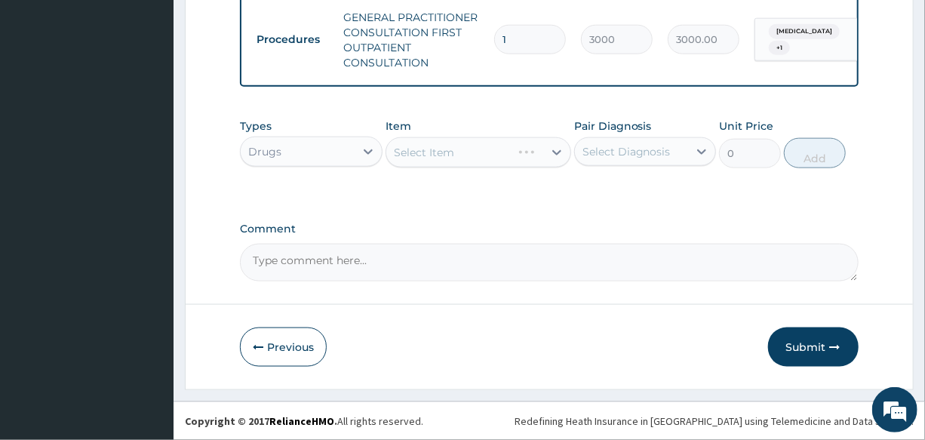
click at [468, 158] on div "Select Item" at bounding box center [478, 152] width 186 height 30
click at [461, 155] on div "Select Item" at bounding box center [478, 152] width 186 height 30
click at [461, 155] on div "Select Item" at bounding box center [464, 152] width 157 height 24
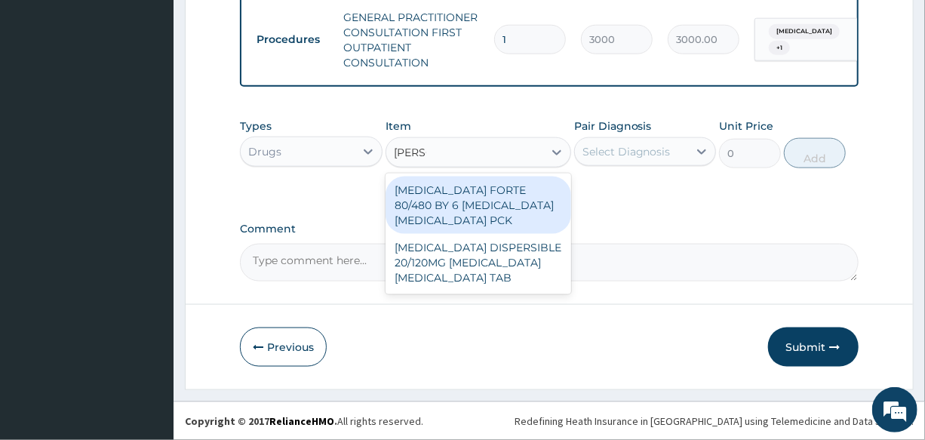
type input "COART"
click at [498, 190] on div "COARTEM FORTE 80/480 BY 6 ARTEMETHER LUMEFANTRINE PCK" at bounding box center [478, 204] width 186 height 57
type input "2800"
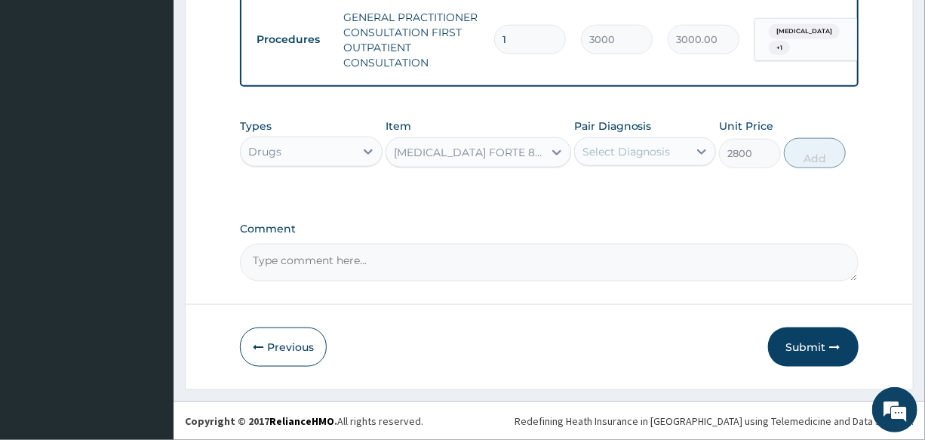
click at [658, 151] on div "Select Diagnosis" at bounding box center [626, 151] width 88 height 15
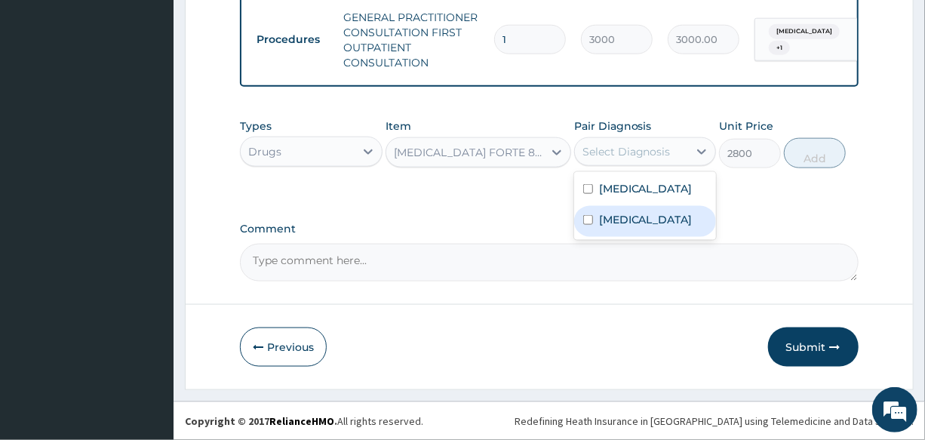
click at [655, 221] on div "Malaria" at bounding box center [645, 221] width 142 height 31
checkbox input "true"
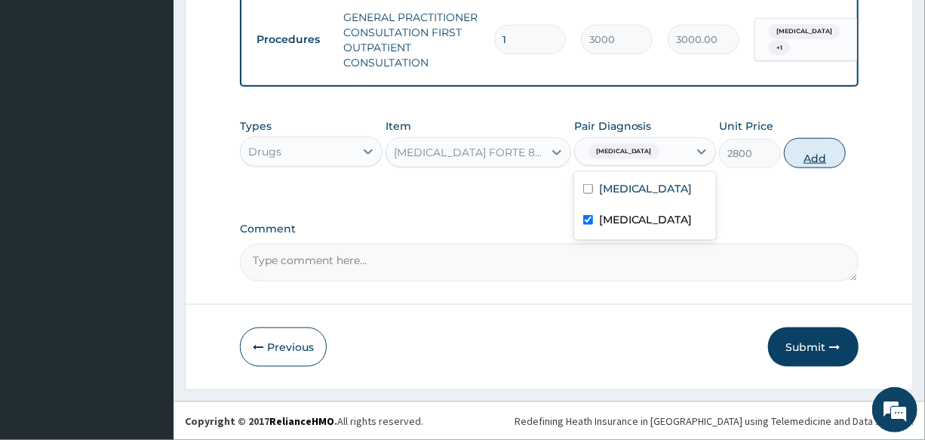
click at [811, 159] on button "Add" at bounding box center [815, 153] width 62 height 30
type input "0"
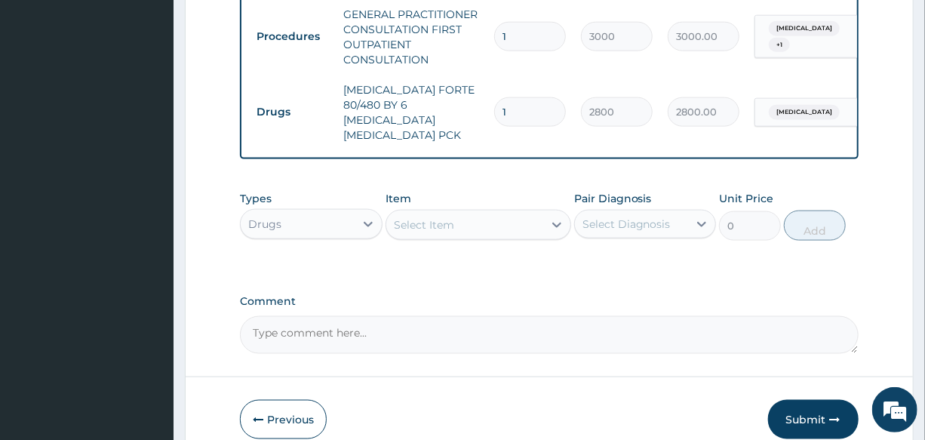
click at [468, 213] on div "Select Item" at bounding box center [464, 225] width 157 height 24
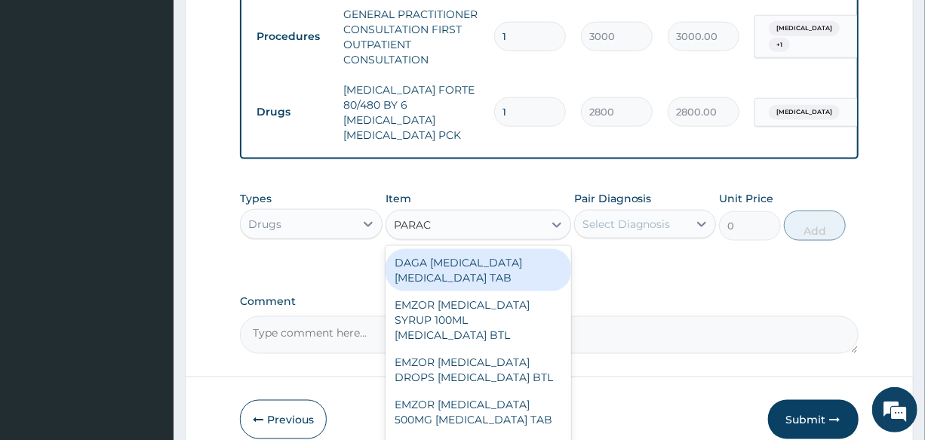
type input "PARACE"
click at [513, 258] on div "DAGA PARACETAMOL ACETAMINOPHEN TAB" at bounding box center [478, 270] width 186 height 42
type input "20"
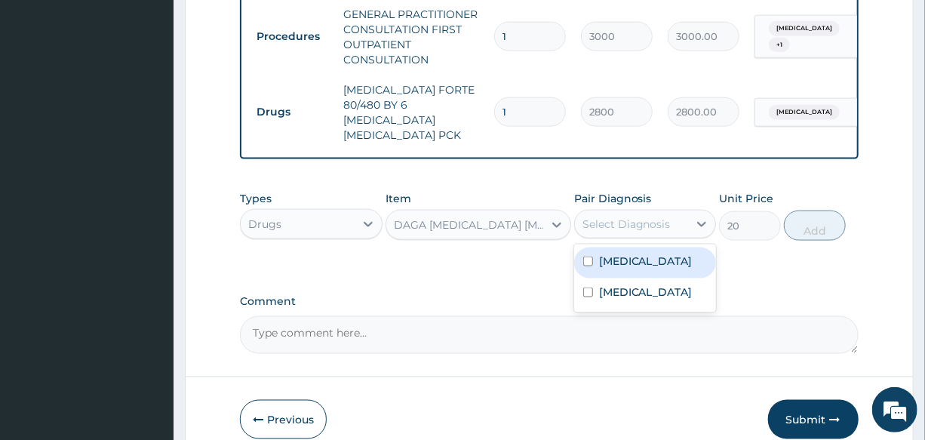
click at [642, 216] on div "Select Diagnosis" at bounding box center [626, 223] width 88 height 15
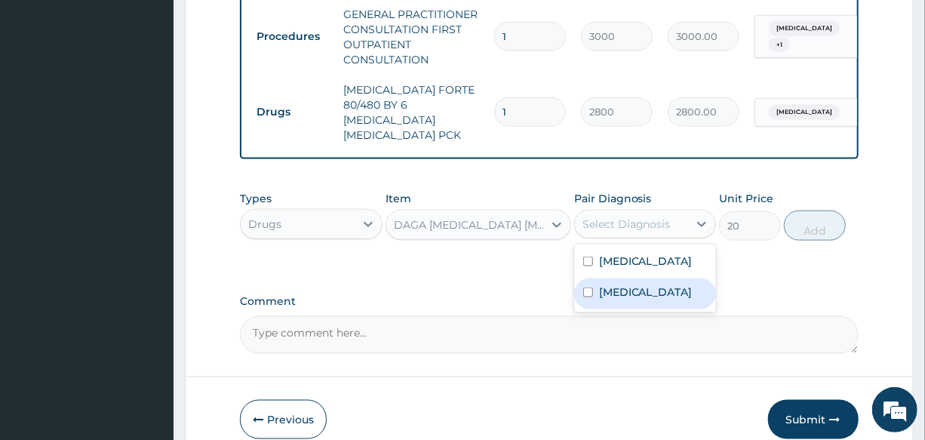
click at [650, 287] on div "Malaria" at bounding box center [645, 293] width 142 height 31
checkbox input "true"
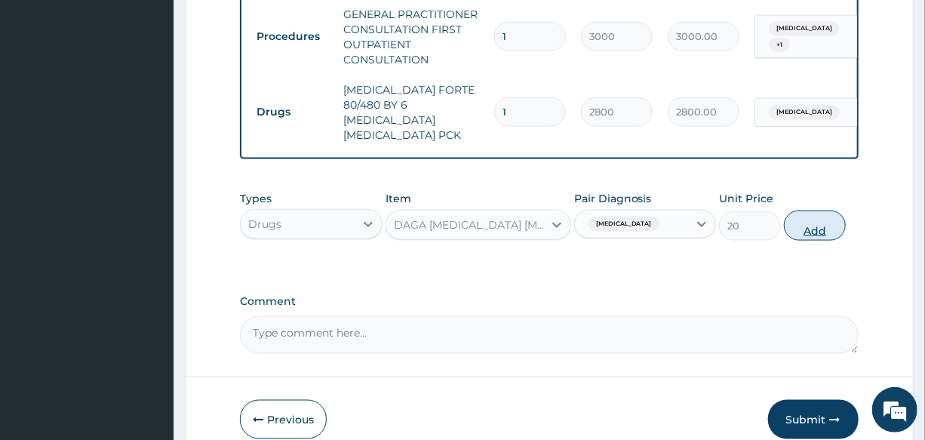
click at [807, 213] on button "Add" at bounding box center [815, 225] width 62 height 30
type input "0"
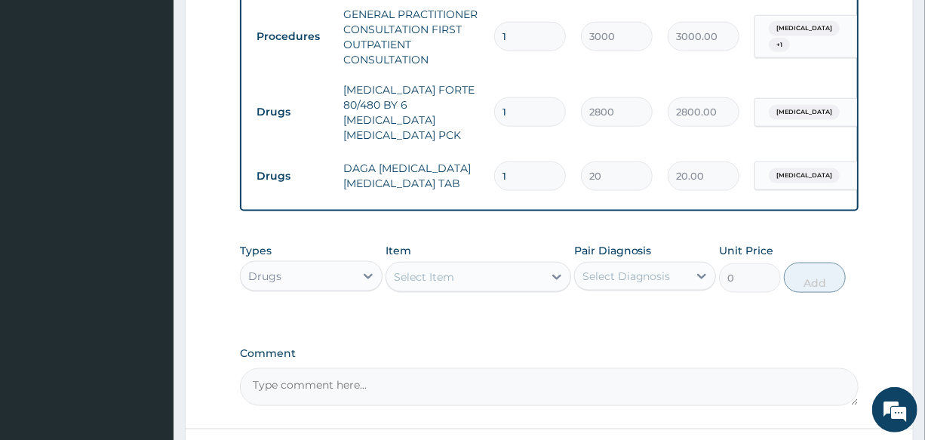
drag, startPoint x: 529, startPoint y: 147, endPoint x: 455, endPoint y: 167, distance: 77.2
click at [459, 166] on tr "Drugs DAGA PARACETAMOL ACETAMINOPHEN TAB 1 20 20.00 Malaria Delete" at bounding box center [618, 176] width 739 height 52
type input "2"
type input "40.00"
type input "24"
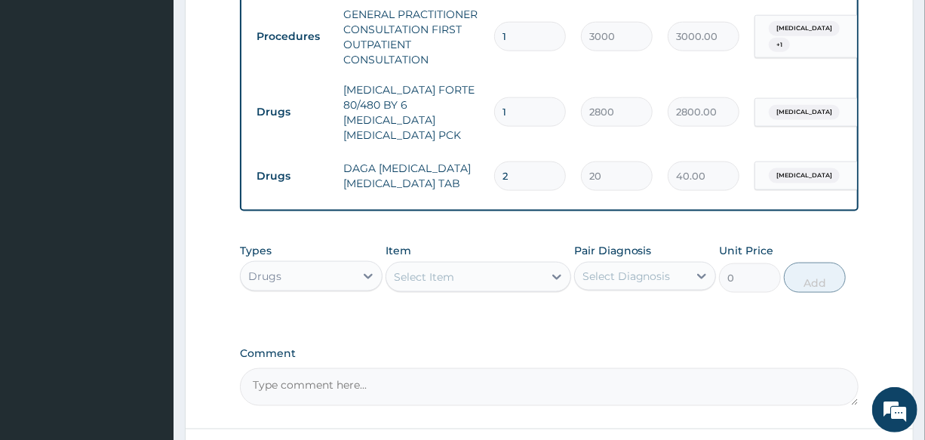
type input "480.00"
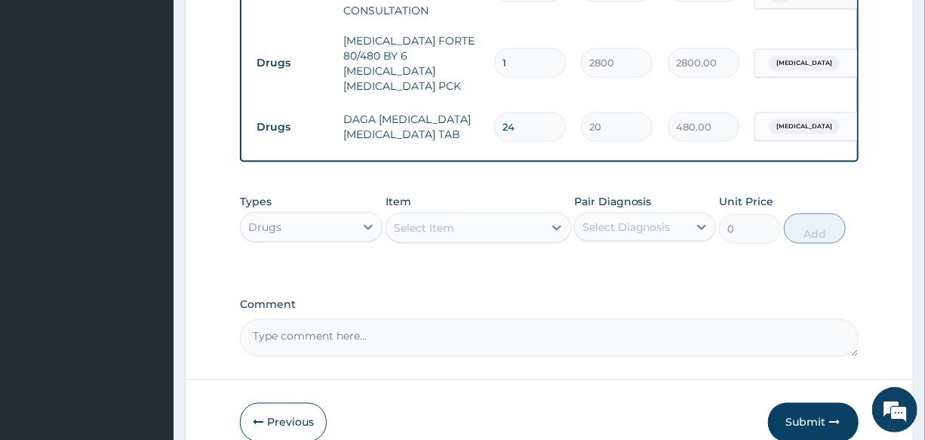
scroll to position [955, 0]
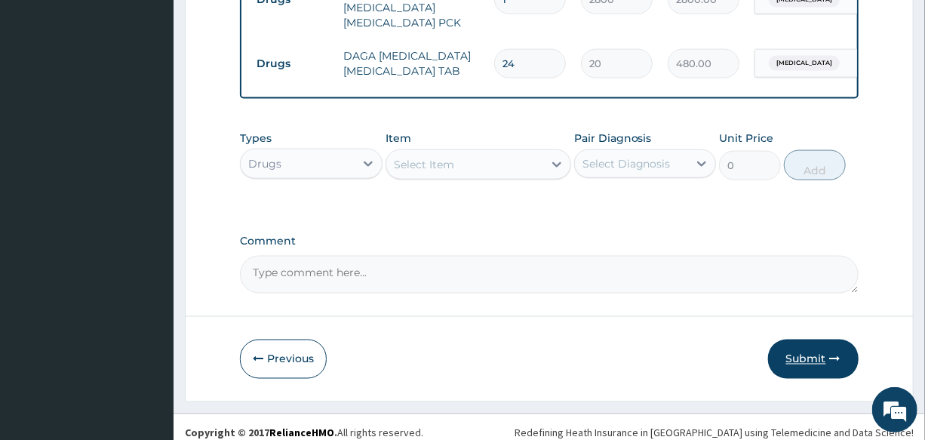
type input "24"
click at [790, 351] on button "Submit" at bounding box center [813, 358] width 90 height 39
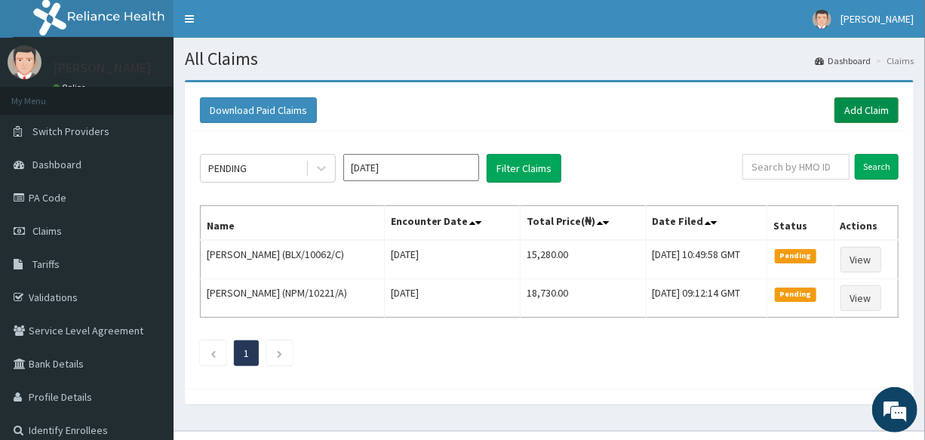
click at [857, 109] on link "Add Claim" at bounding box center [866, 110] width 64 height 26
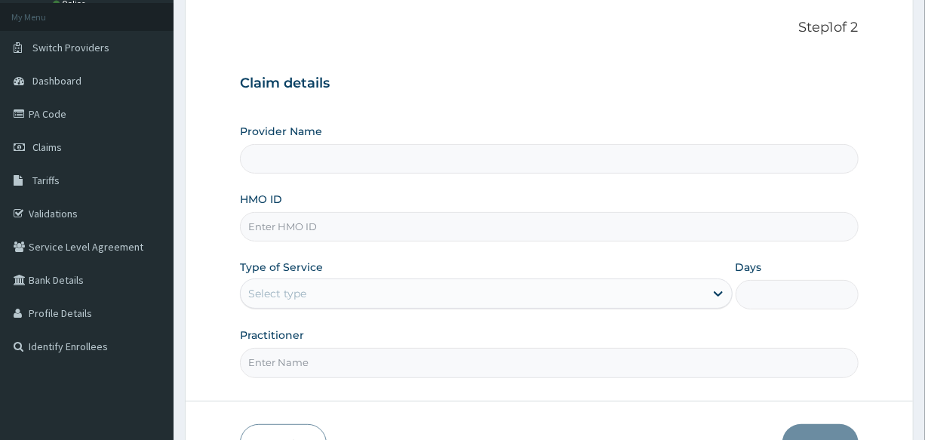
scroll to position [137, 0]
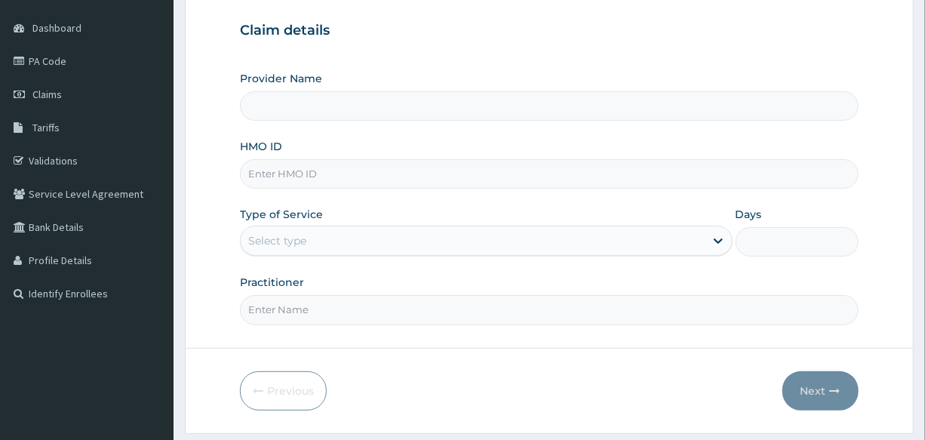
click at [347, 173] on input "HMO ID" at bounding box center [549, 173] width 618 height 29
type input "International Clinics And Hospitals Ltd"
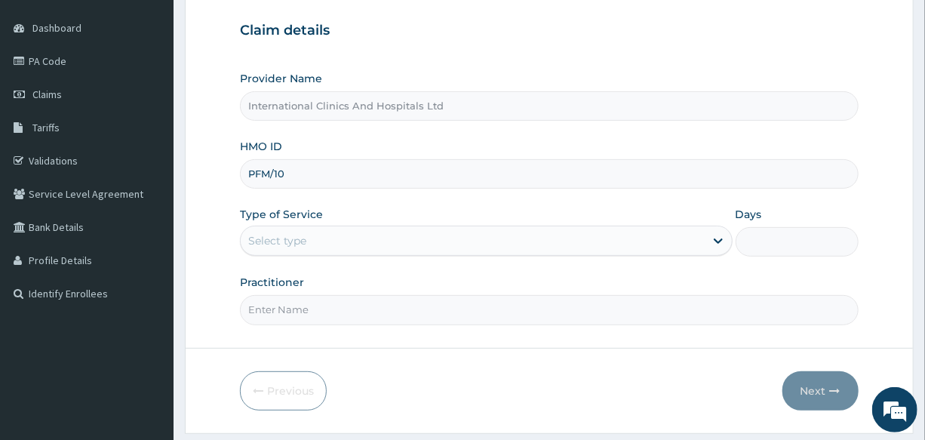
scroll to position [0, 0]
type input "PFM/10251/A"
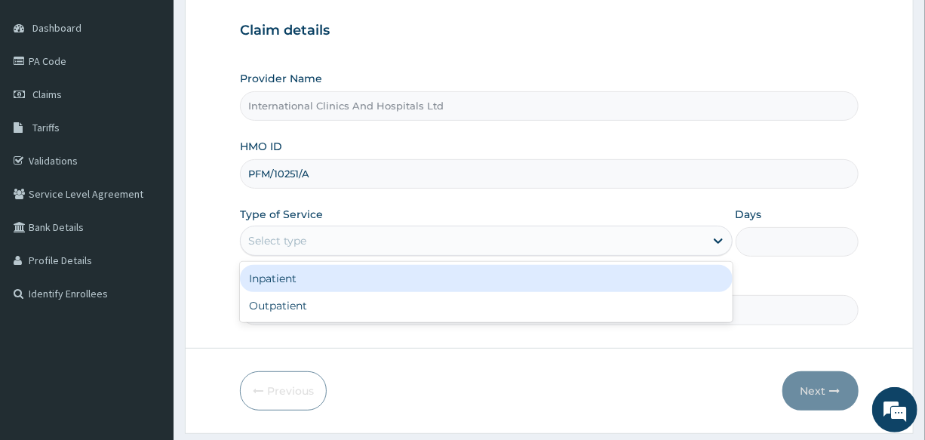
click at [314, 241] on div "Select type" at bounding box center [472, 241] width 463 height 24
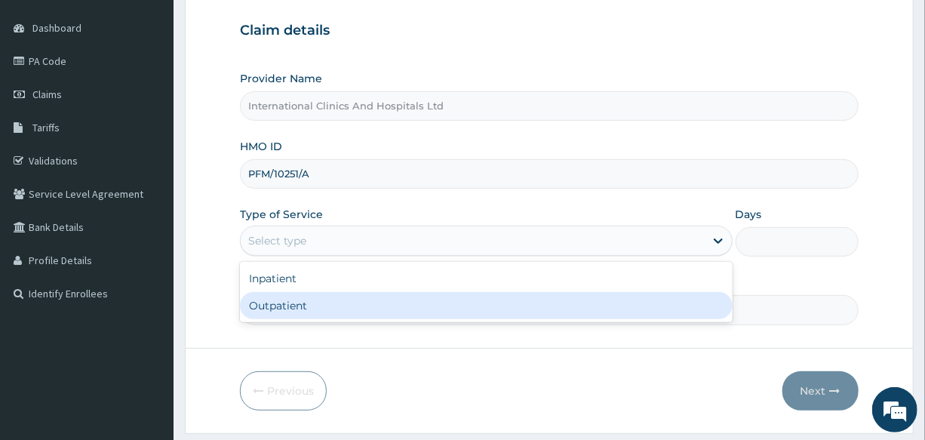
click at [319, 298] on div "Outpatient" at bounding box center [486, 305] width 492 height 27
type input "1"
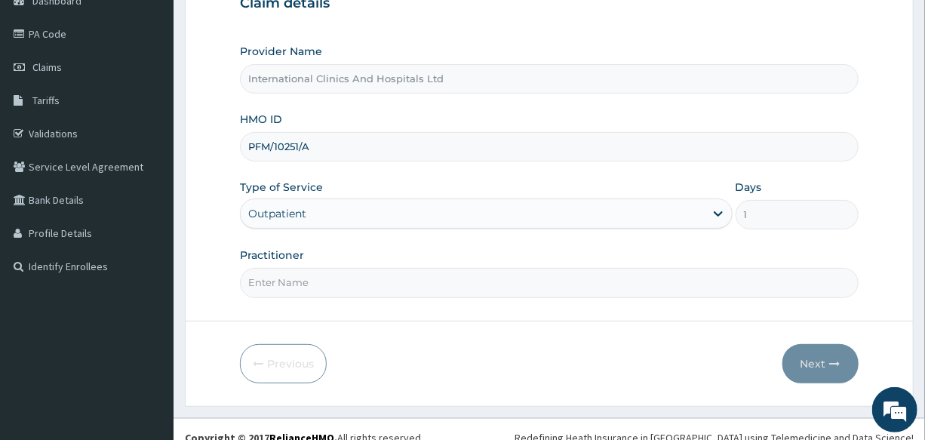
scroll to position [179, 0]
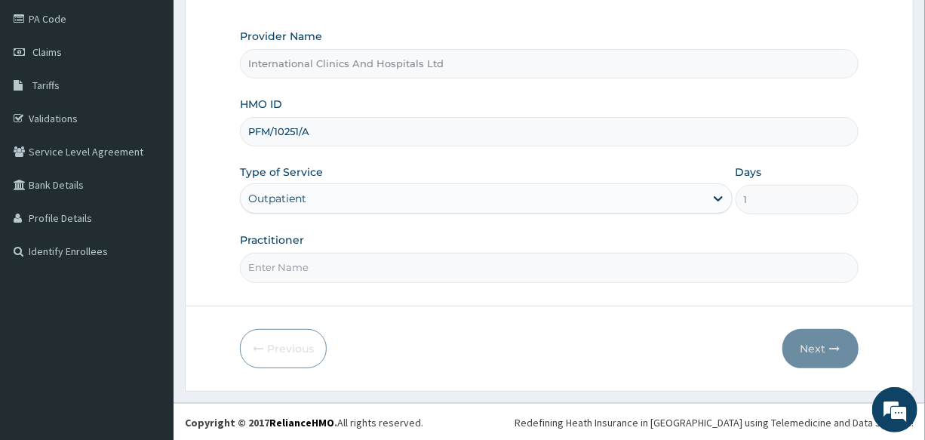
click at [343, 282] on form "Step 1 of 2 Claim details Provider Name International Clinics And Hospitals Ltd…" at bounding box center [549, 145] width 729 height 489
click at [349, 267] on input "Practitioner" at bounding box center [549, 267] width 618 height 29
type input "DR.IKE"
click at [811, 339] on button "Next" at bounding box center [820, 348] width 76 height 39
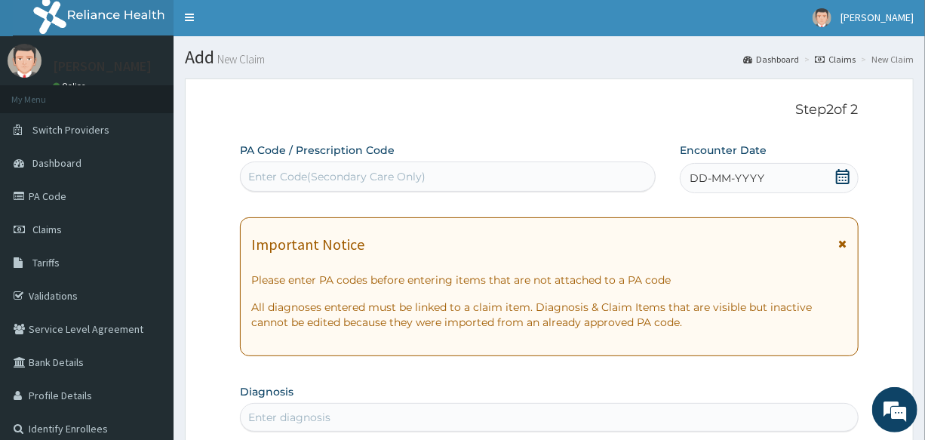
scroll to position [0, 0]
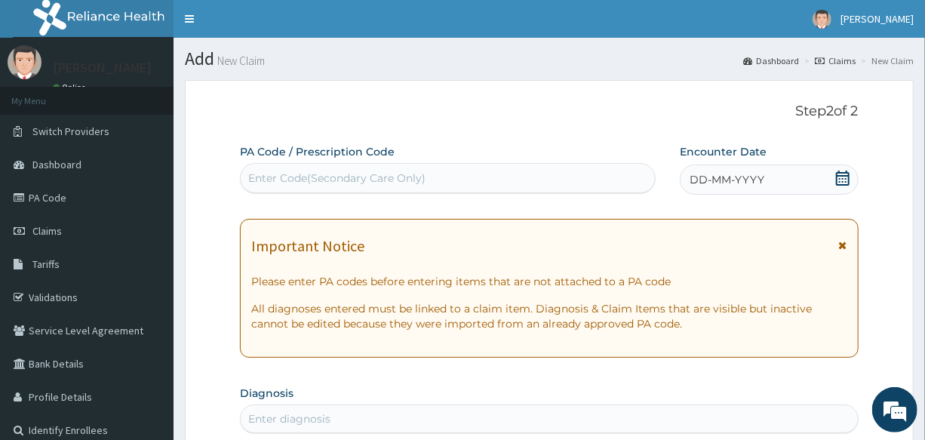
click at [465, 186] on div "Enter Code(Secondary Care Only)" at bounding box center [448, 178] width 414 height 24
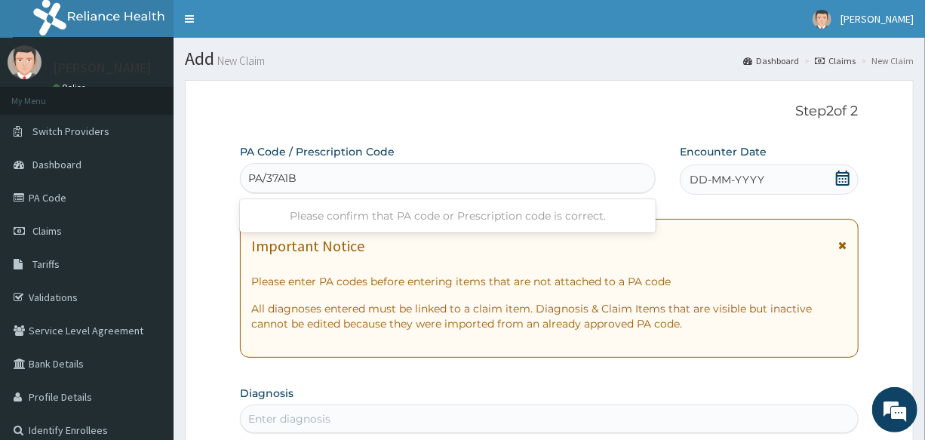
type input "PA/37A1BE"
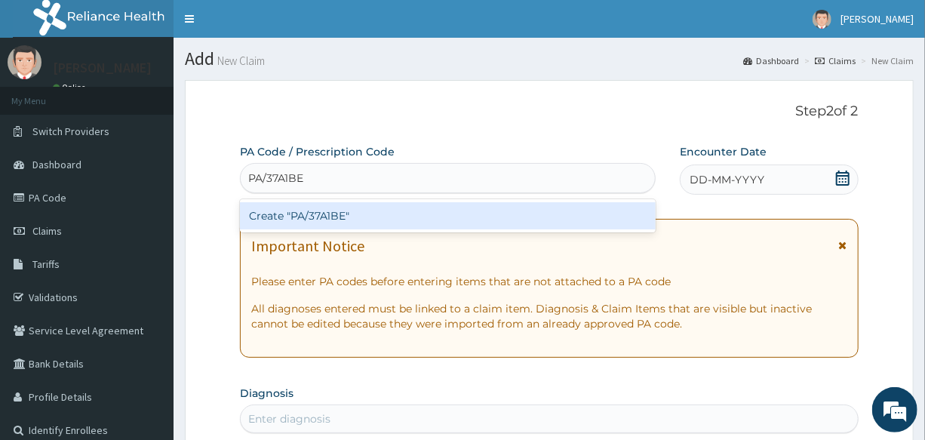
click at [320, 214] on div "Create "PA/37A1BE"" at bounding box center [448, 215] width 416 height 27
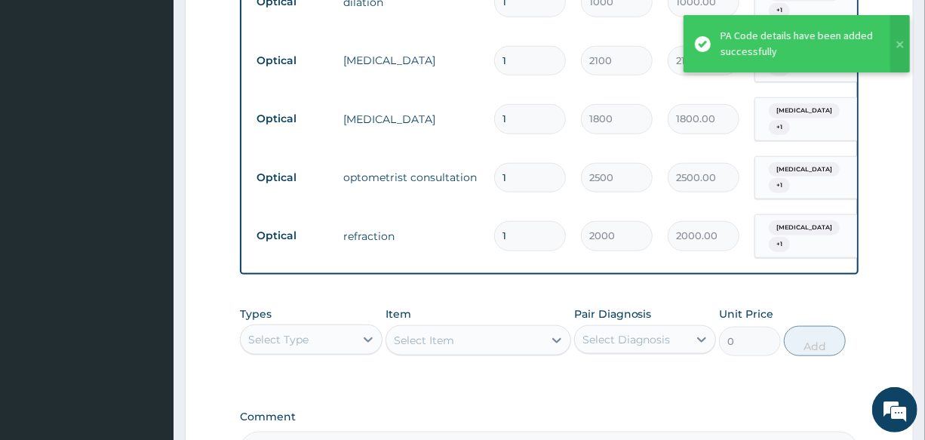
scroll to position [806, 0]
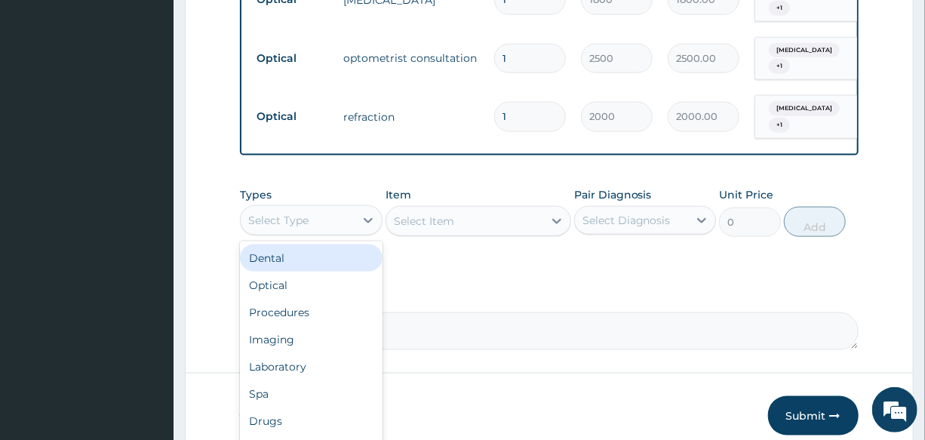
click at [311, 208] on div "Select Type" at bounding box center [297, 220] width 113 height 24
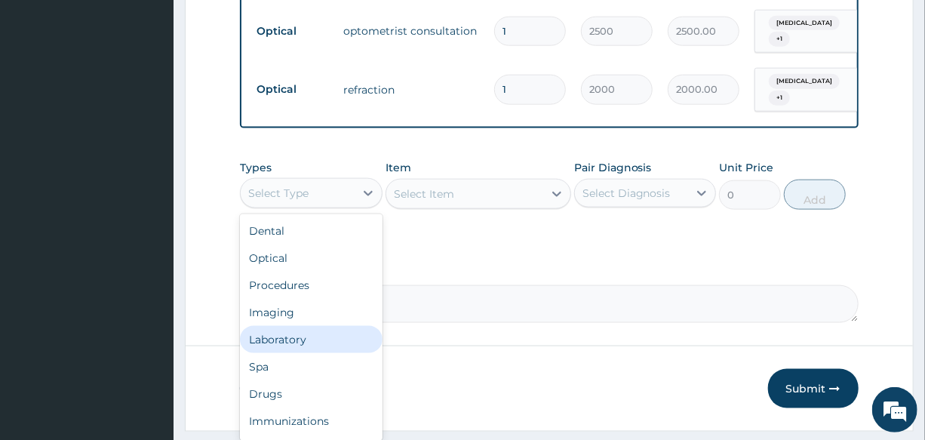
scroll to position [848, 0]
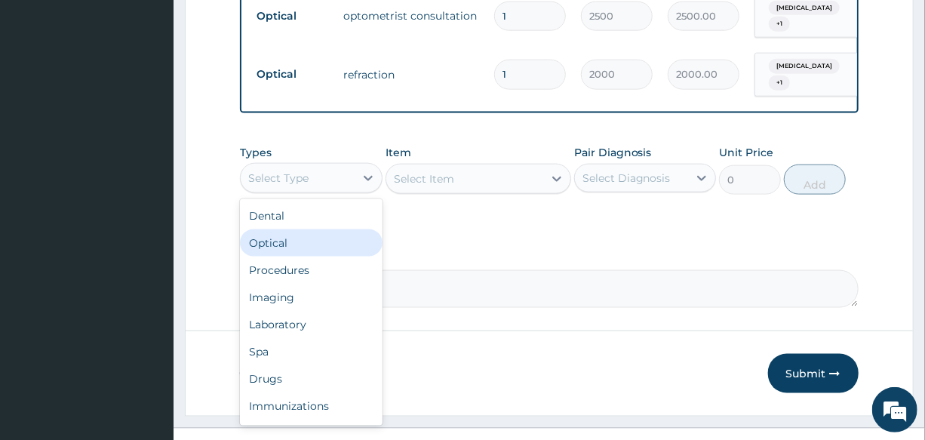
click at [308, 229] on div "Optical" at bounding box center [311, 242] width 142 height 27
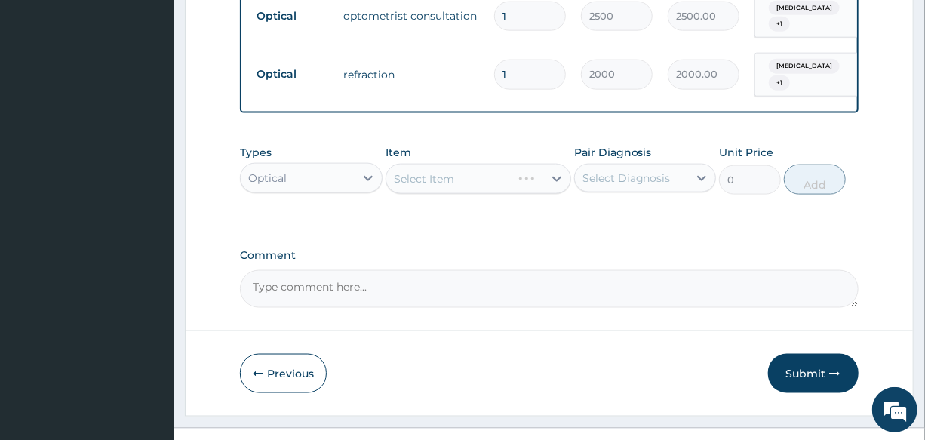
click at [466, 167] on div "Select Item" at bounding box center [478, 179] width 186 height 30
click at [466, 164] on div "Select Item" at bounding box center [478, 179] width 186 height 30
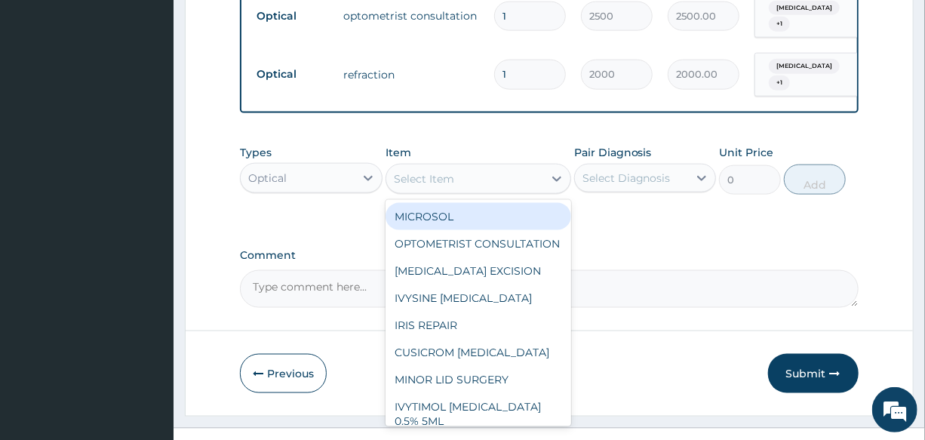
click at [466, 167] on div "Select Item" at bounding box center [464, 179] width 157 height 24
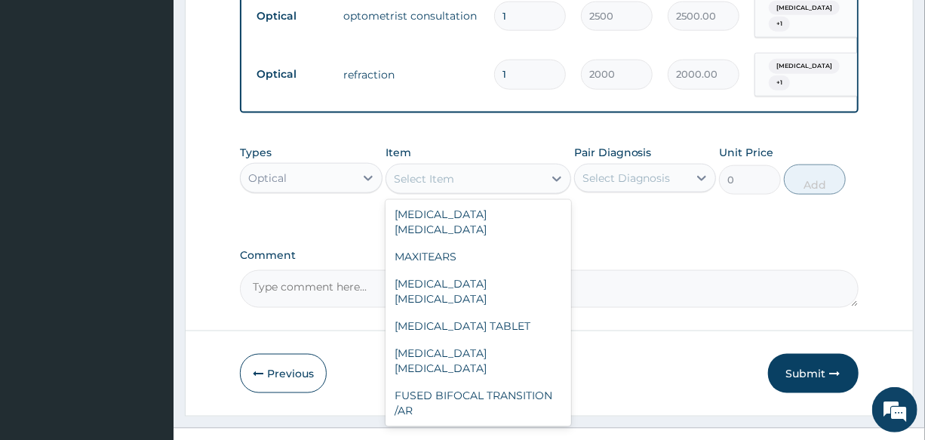
scroll to position [4406, 0]
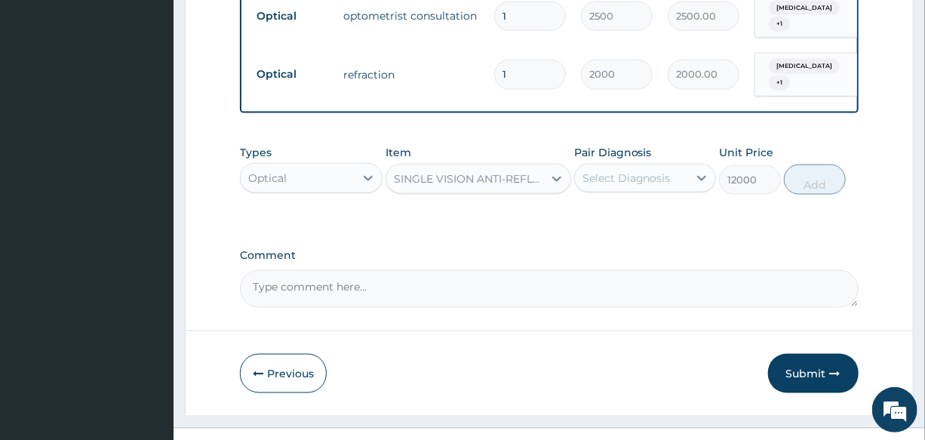
click at [494, 171] on div "SINGLE VISION ANTI-REFLECTIVE" at bounding box center [469, 178] width 151 height 15
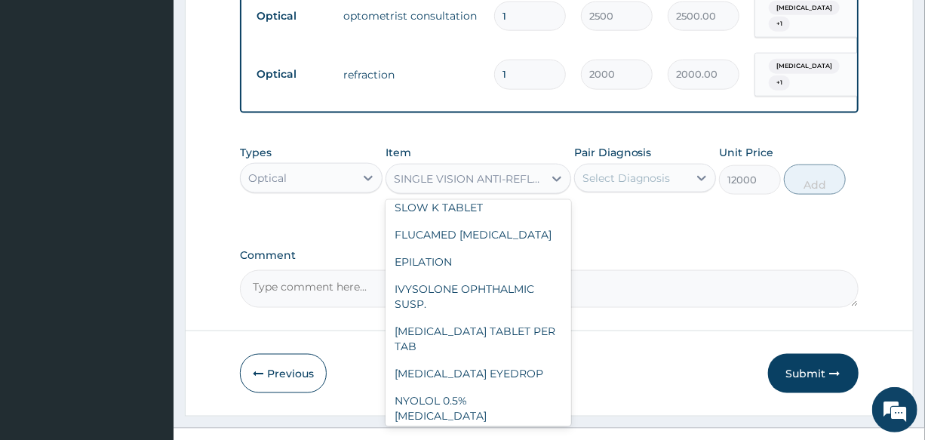
scroll to position [5073, 0]
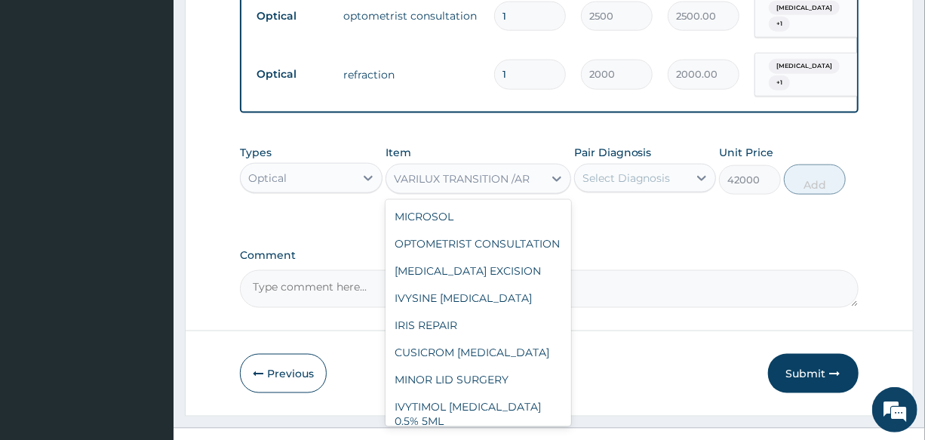
click at [461, 171] on div "VARILUX TRANSITION /AR" at bounding box center [462, 178] width 136 height 15
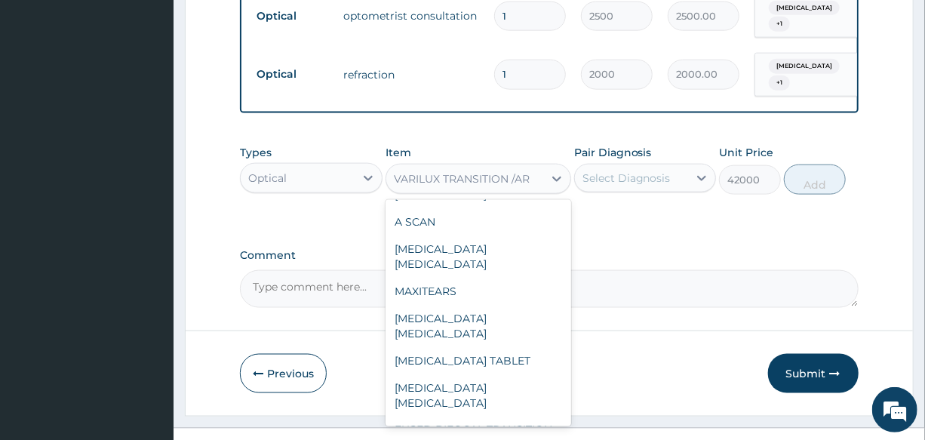
scroll to position [4279, 0]
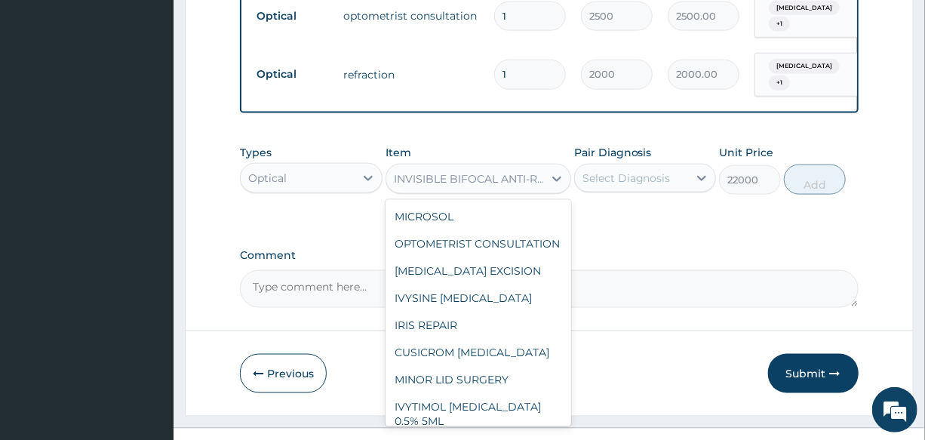
click at [451, 171] on div "INVISIBLE BIFOCAL ANTI-REFLECTIVE" at bounding box center [469, 178] width 151 height 15
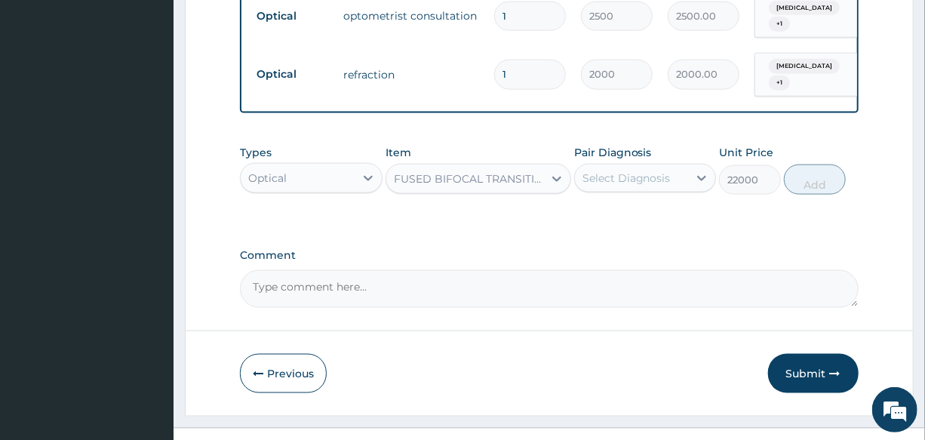
click at [477, 171] on div "FUSED BIFOCAL TRANSITION /AR" at bounding box center [469, 178] width 151 height 15
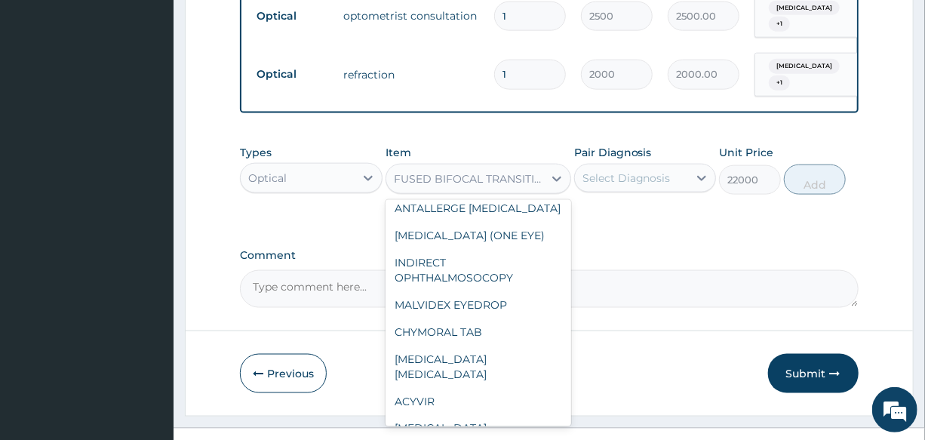
scroll to position [3793, 0]
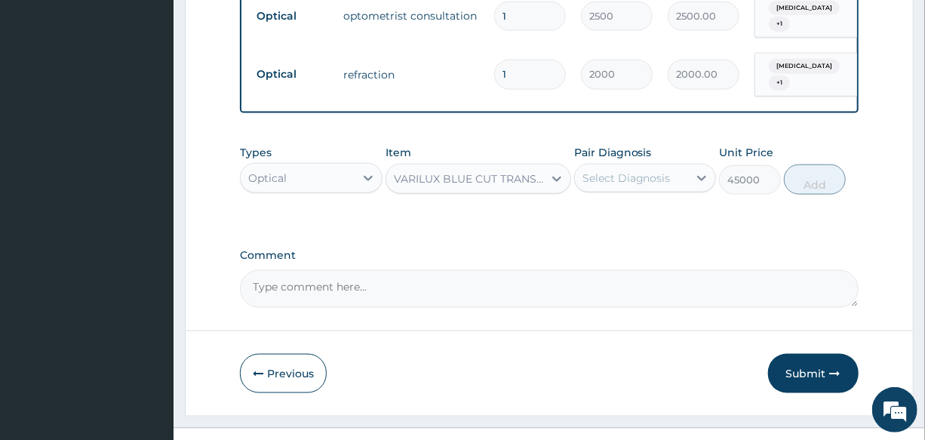
click at [459, 171] on div "VARILUX BLUE CUT TRANSITION" at bounding box center [469, 178] width 151 height 15
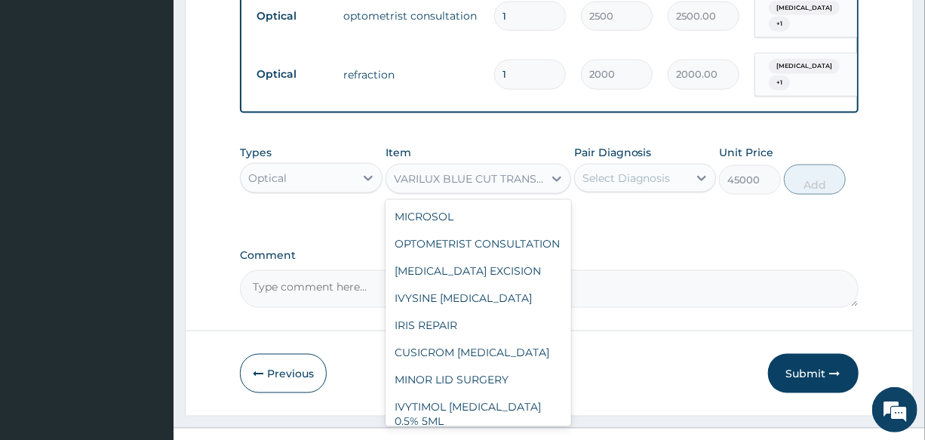
scroll to position [3769, 0]
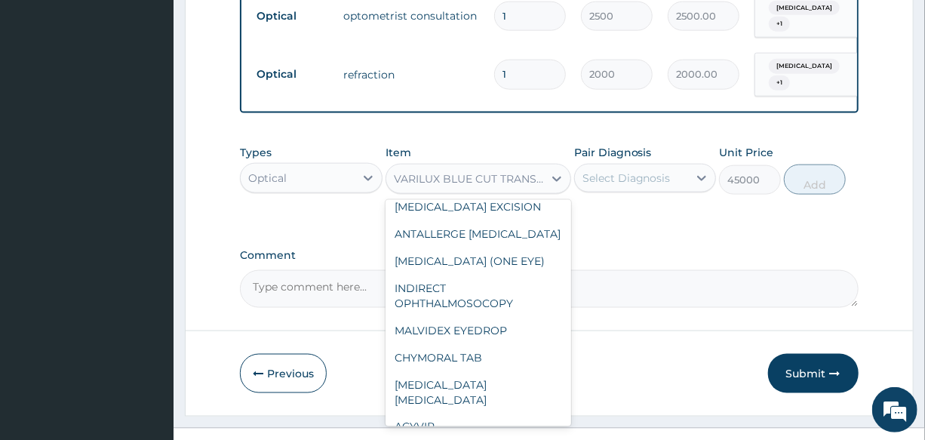
type input "33000"
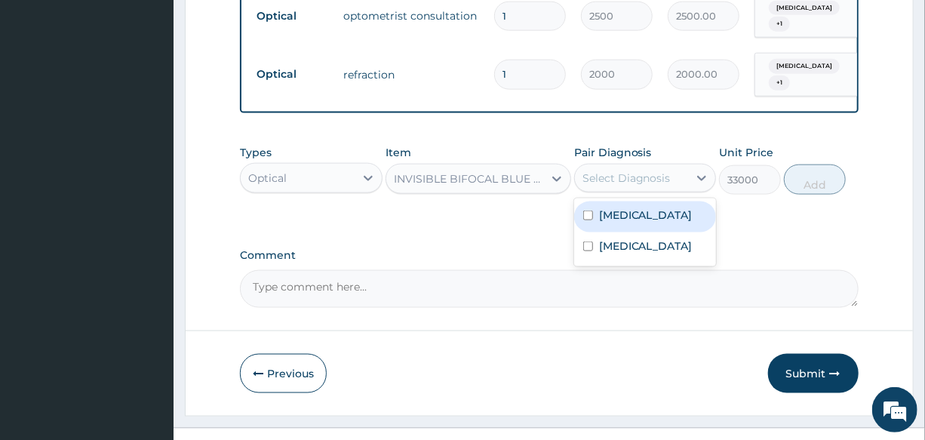
click at [652, 170] on div "Select Diagnosis" at bounding box center [626, 177] width 88 height 15
click at [650, 207] on label "Presbyopia" at bounding box center [646, 214] width 94 height 15
checkbox input "true"
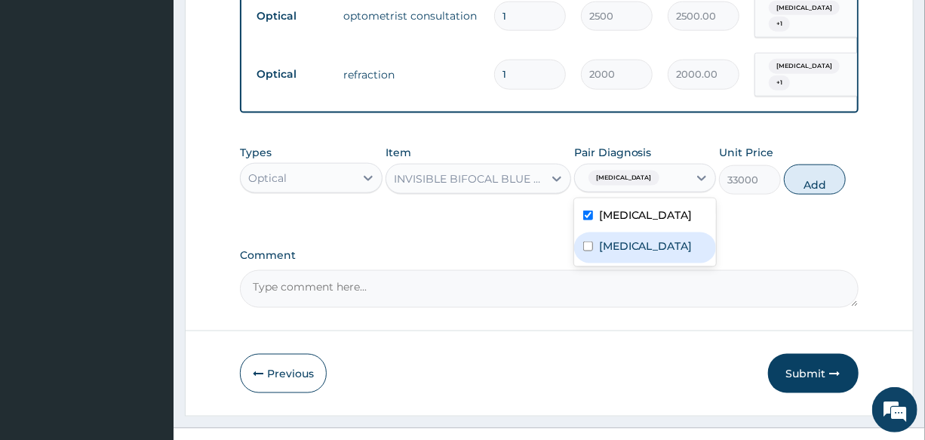
click at [677, 238] on label "Anisometropia" at bounding box center [646, 245] width 94 height 15
checkbox input "true"
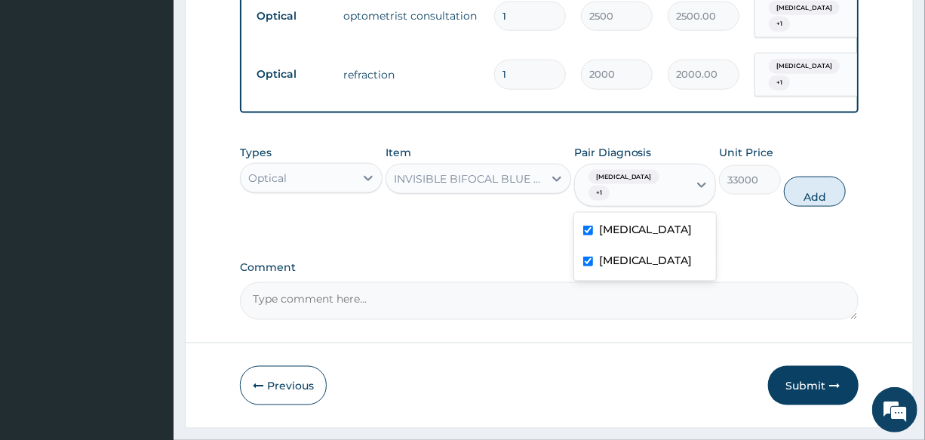
click at [753, 196] on div "Types Optical Item INVISIBLE BIFOCAL BLUE CUT TRANSITION Pair Diagnosis option …" at bounding box center [549, 187] width 618 height 100
click at [821, 176] on button "Add" at bounding box center [815, 191] width 62 height 30
type input "0"
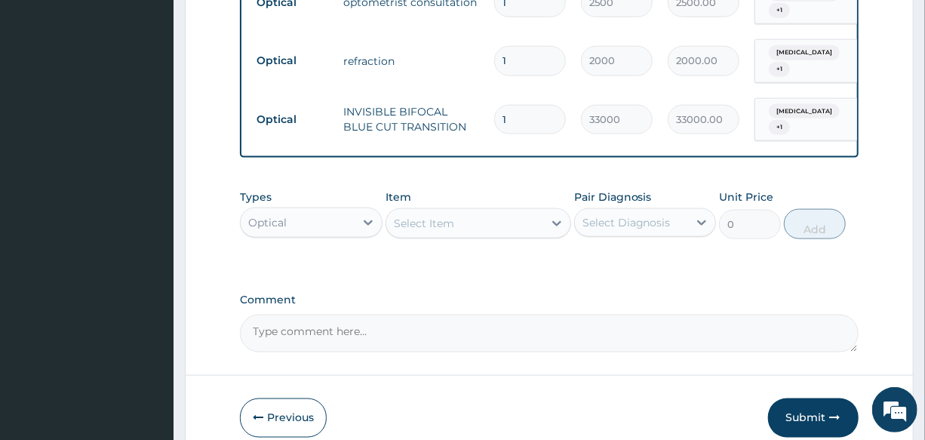
scroll to position [901, 0]
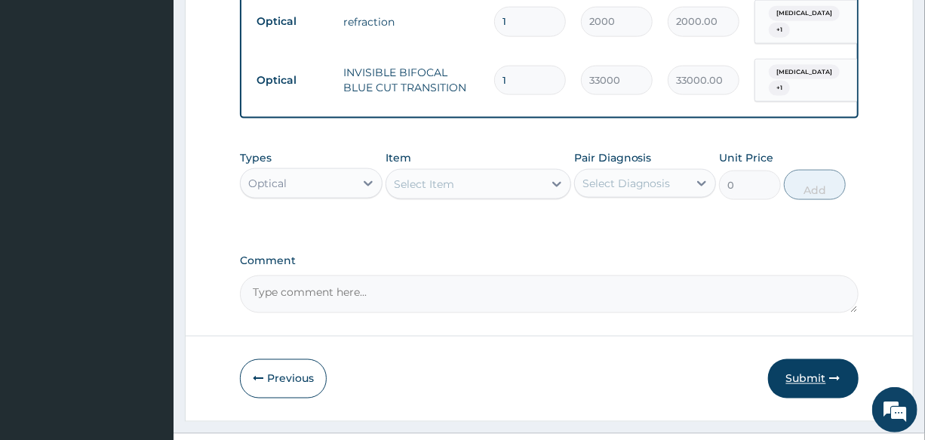
click at [811, 359] on button "Submit" at bounding box center [813, 378] width 90 height 39
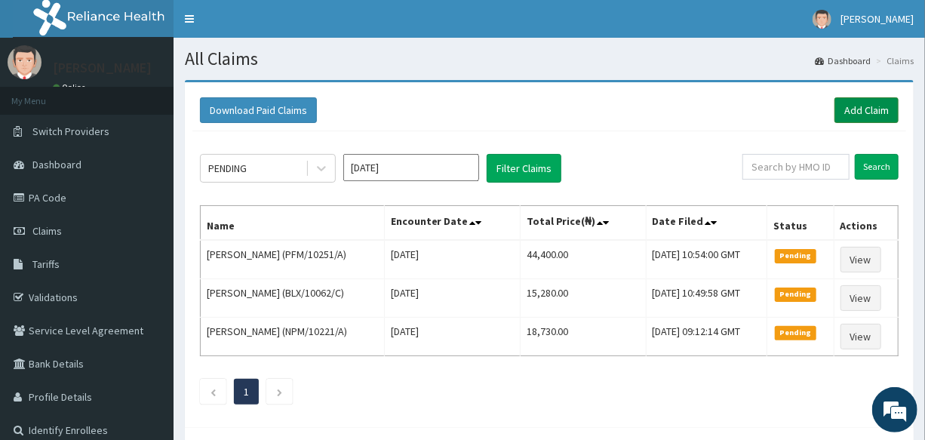
click at [861, 113] on link "Add Claim" at bounding box center [866, 110] width 64 height 26
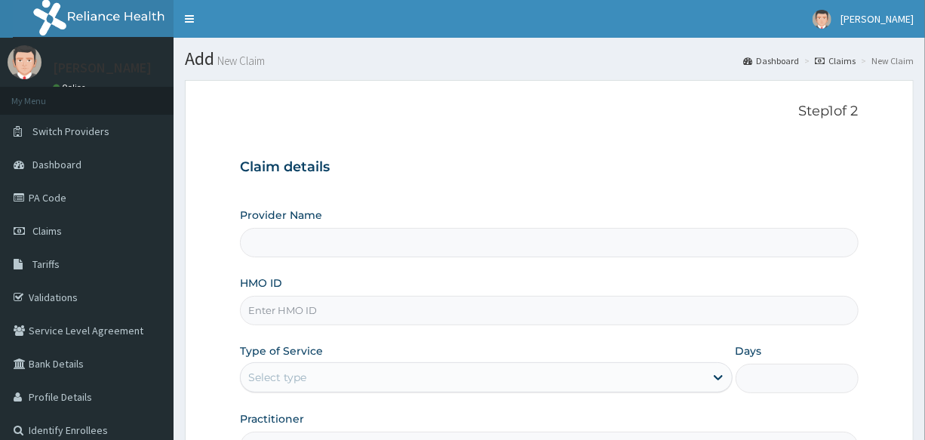
type input "International Clinics And Hospitals Ltd"
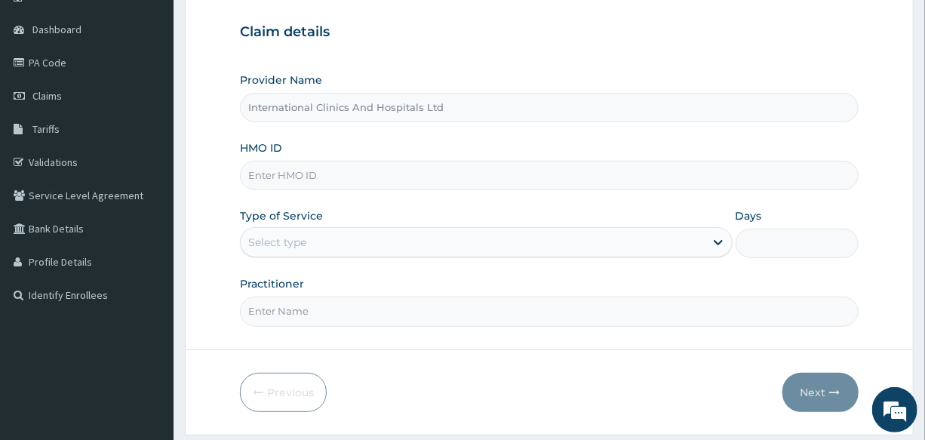
scroll to position [137, 0]
click at [349, 170] on input "HMO ID" at bounding box center [549, 173] width 618 height 29
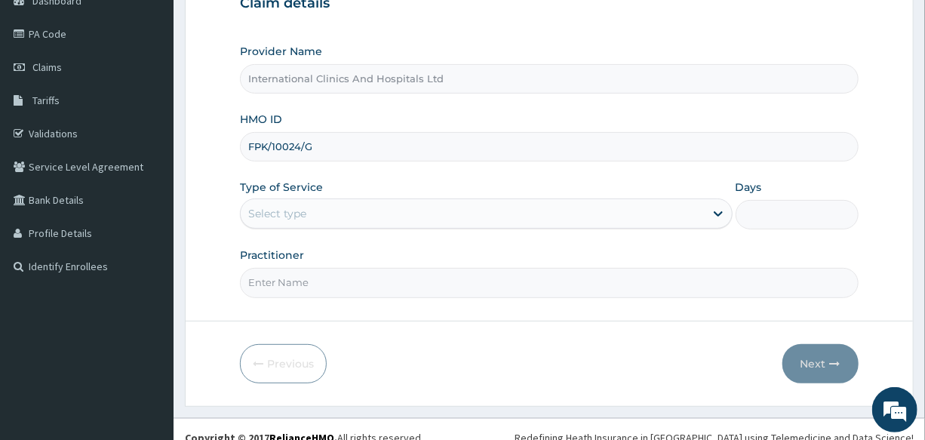
scroll to position [179, 0]
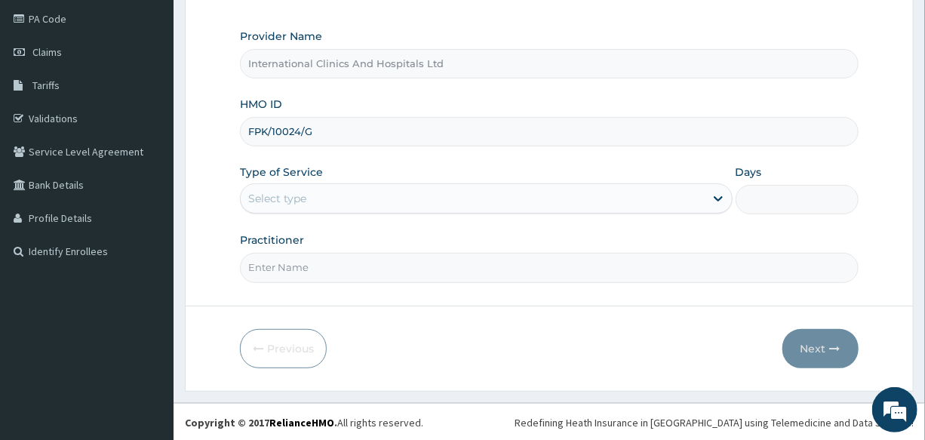
type input "FPK/10024/G"
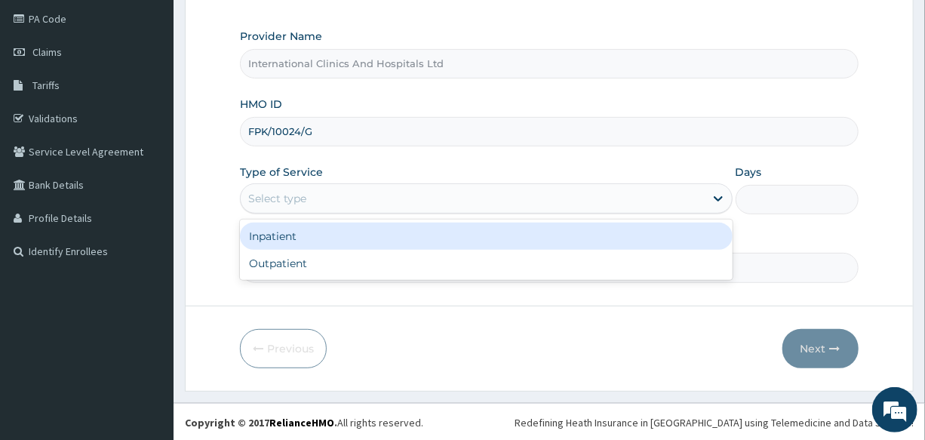
click at [335, 202] on div "Select type" at bounding box center [472, 198] width 463 height 24
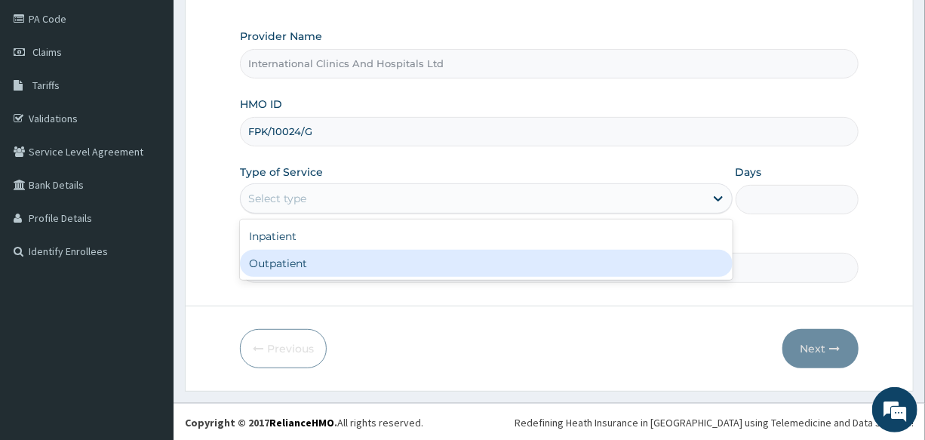
click at [289, 274] on div "Outpatient" at bounding box center [486, 263] width 492 height 27
type input "1"
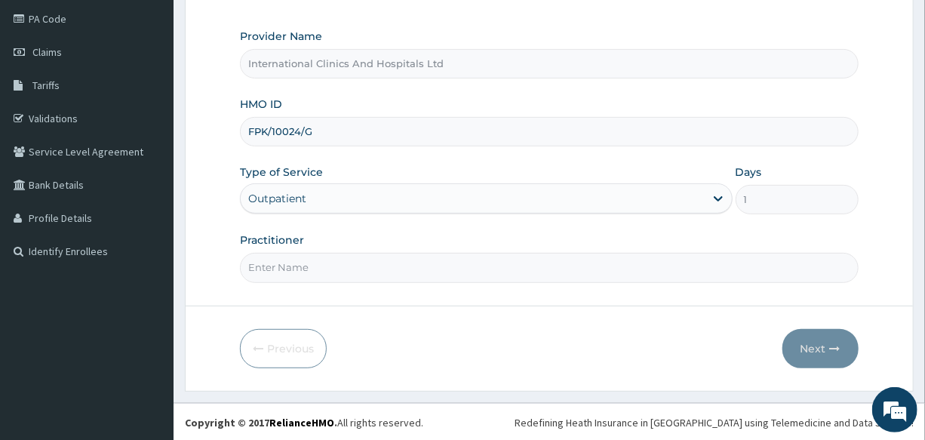
click at [345, 273] on input "Practitioner" at bounding box center [549, 267] width 618 height 29
type input "DR.ABDULMALIK"
click at [808, 344] on button "Next" at bounding box center [820, 348] width 76 height 39
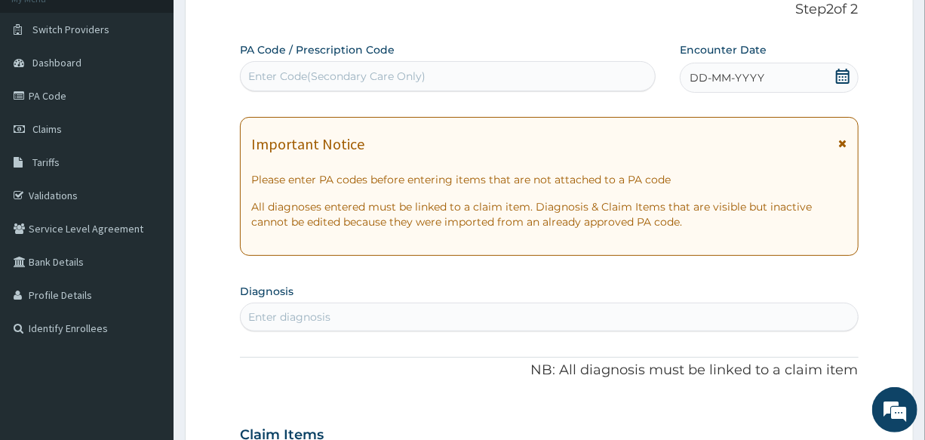
scroll to position [0, 0]
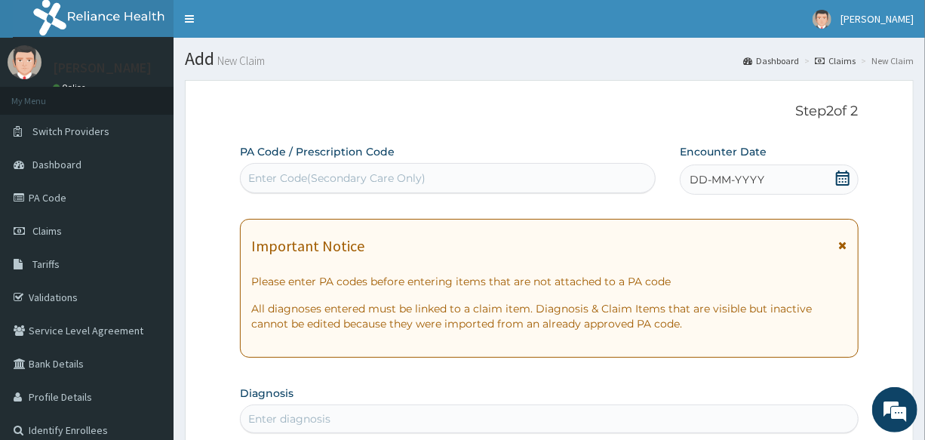
click at [759, 176] on span "DD-MM-YYYY" at bounding box center [726, 179] width 75 height 15
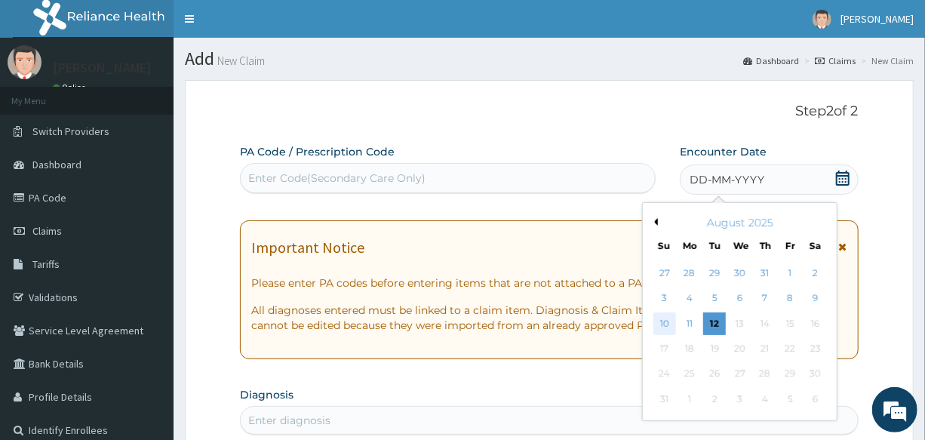
click at [663, 326] on div "10" at bounding box center [664, 323] width 23 height 23
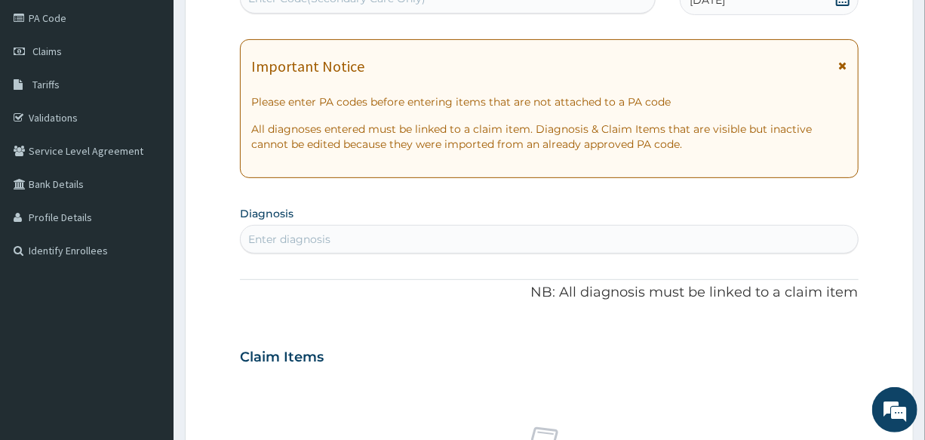
scroll to position [205, 0]
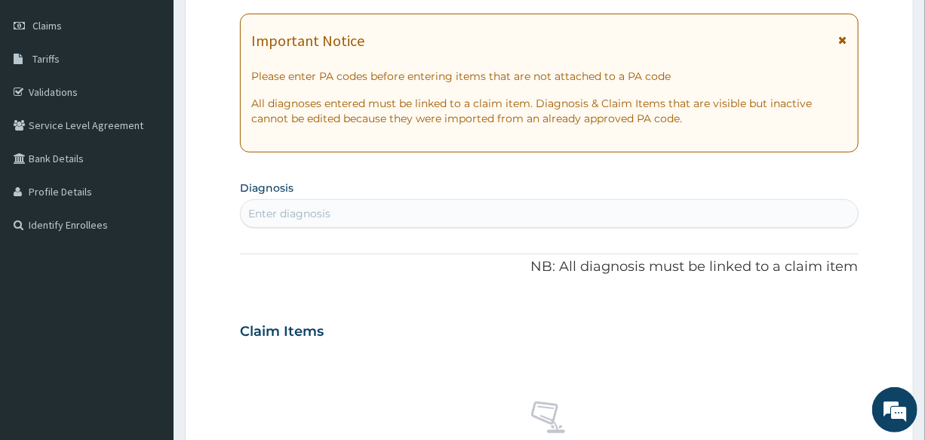
click at [339, 203] on div "Enter diagnosis" at bounding box center [549, 213] width 616 height 24
type input "URINARY TRACT"
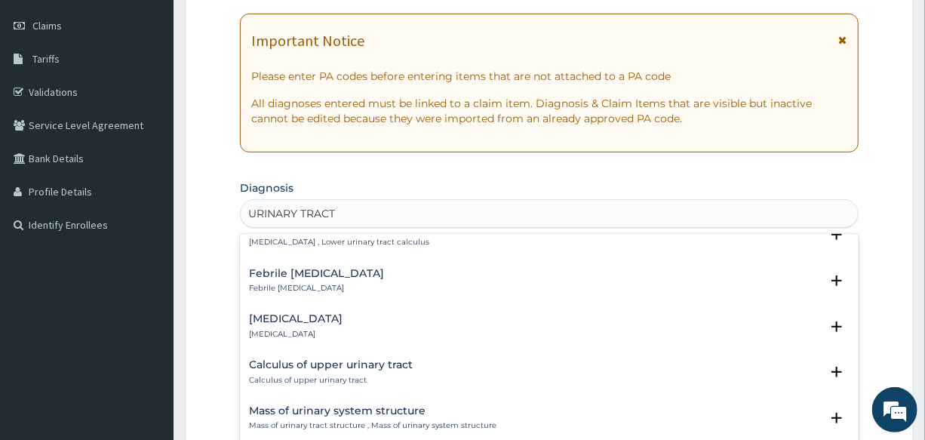
scroll to position [959, 0]
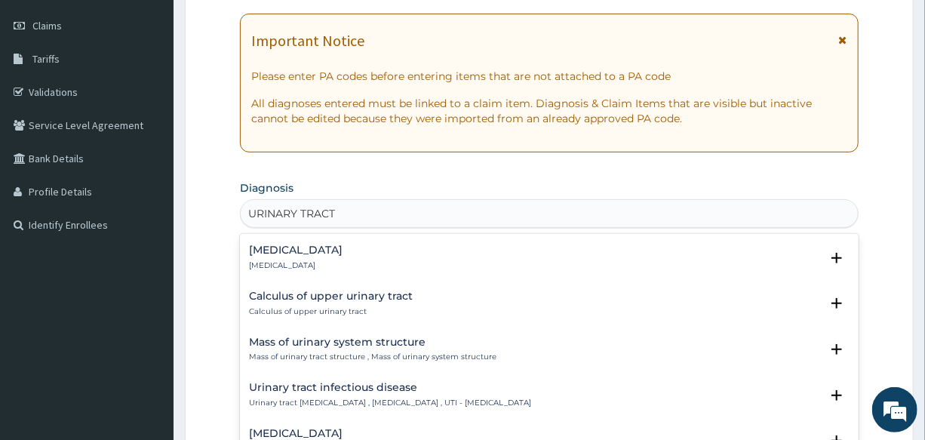
click at [336, 382] on h4 "Urinary tract infectious disease" at bounding box center [390, 387] width 282 height 11
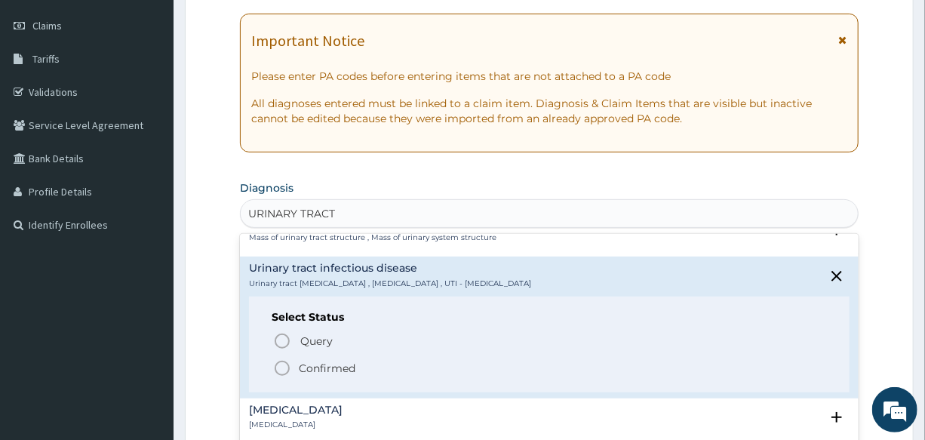
scroll to position [1097, 0]
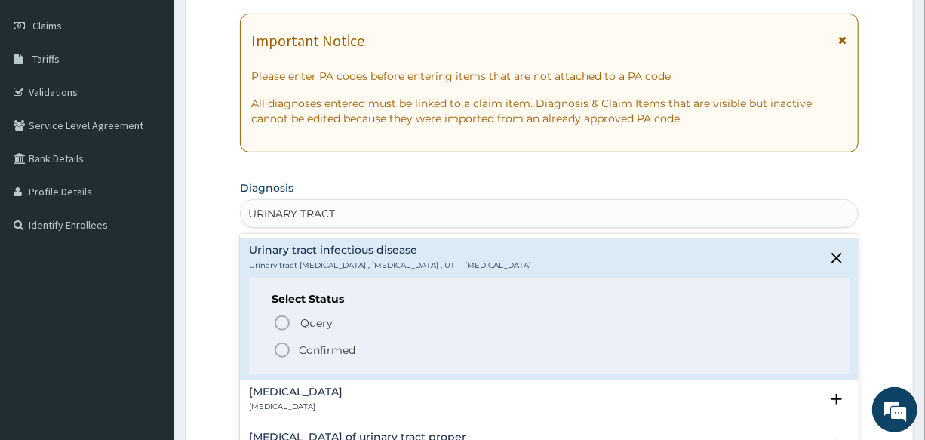
click at [280, 354] on icon "status option filled" at bounding box center [282, 350] width 18 height 18
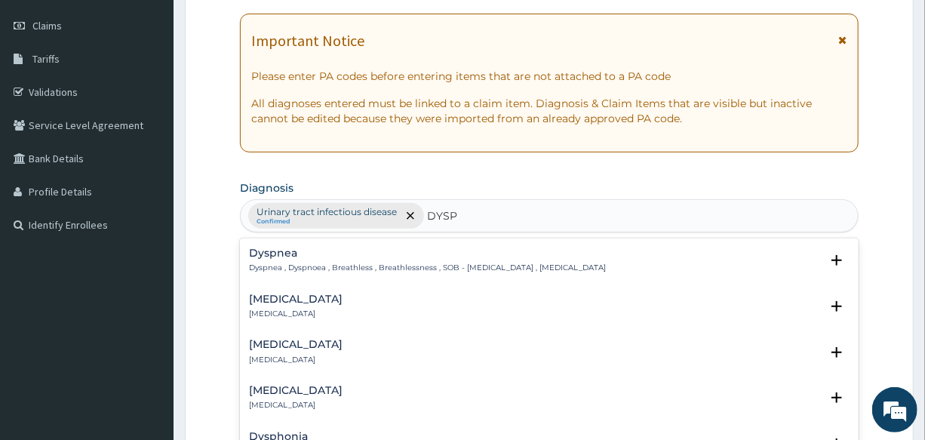
type input "DYSPE"
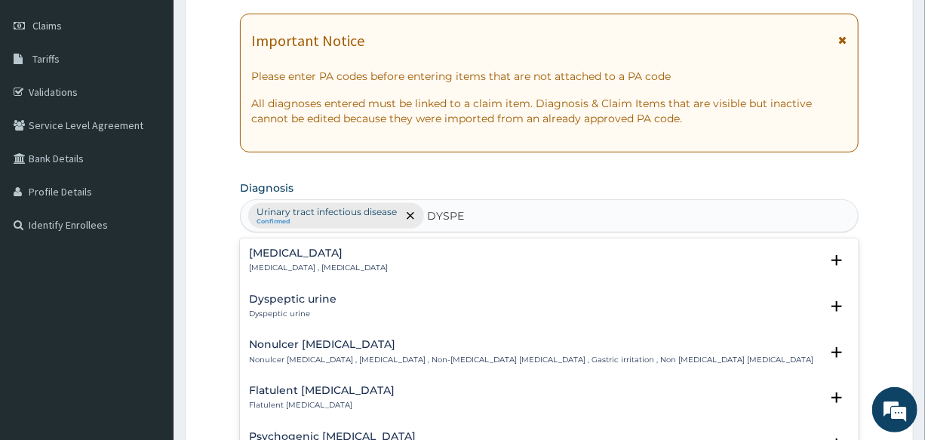
click at [290, 265] on p "Indigestion , Dyspepsia" at bounding box center [318, 267] width 139 height 11
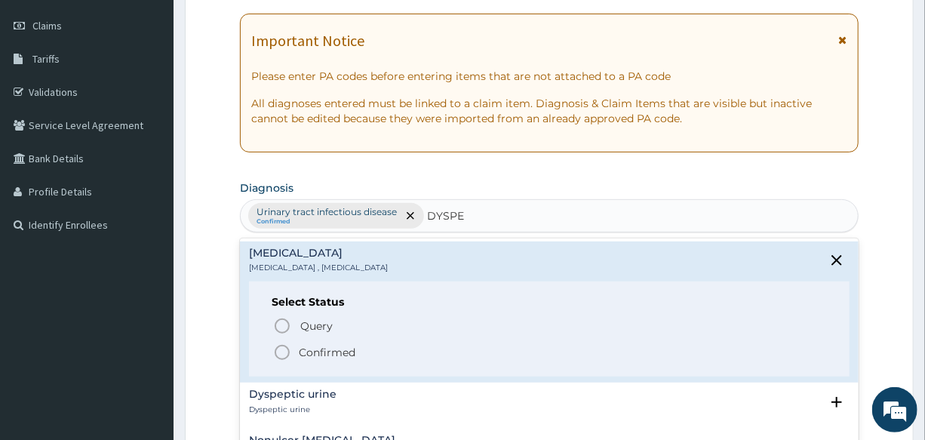
click at [278, 352] on icon "status option filled" at bounding box center [282, 352] width 18 height 18
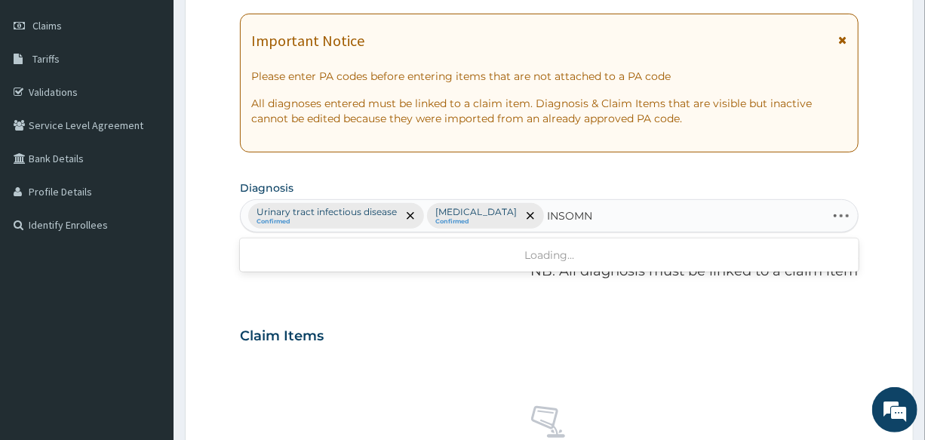
type input "INSOMNI"
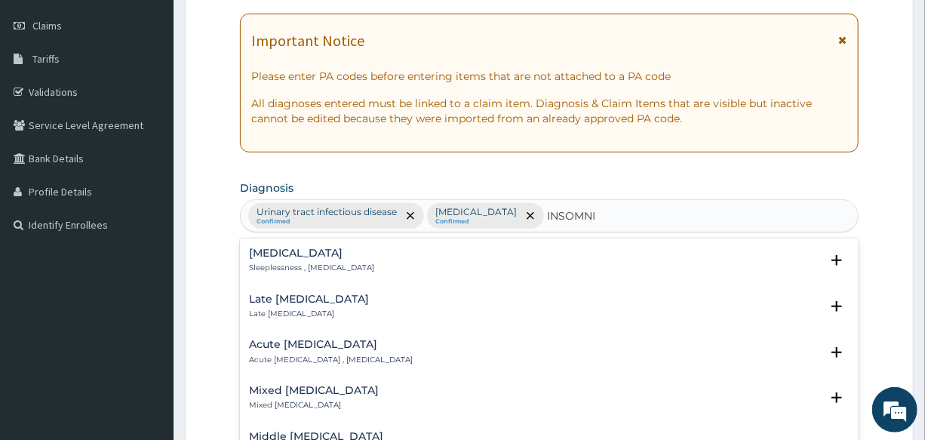
click at [293, 259] on div "Insomnia Sleeplessness , Insomnia" at bounding box center [311, 260] width 125 height 26
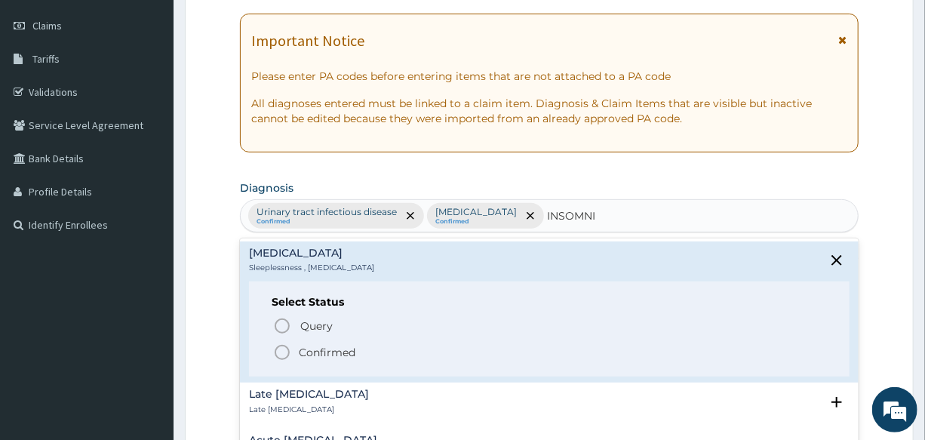
click at [283, 350] on icon "status option filled" at bounding box center [282, 352] width 18 height 18
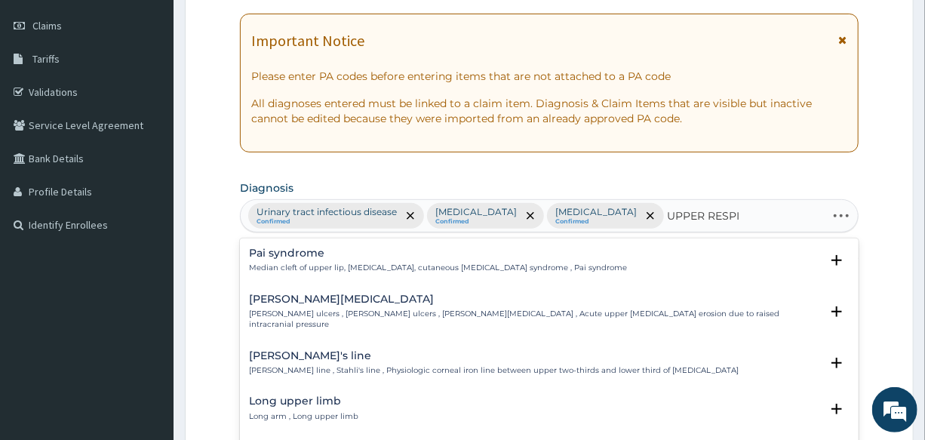
type input "UPPER RESPIR"
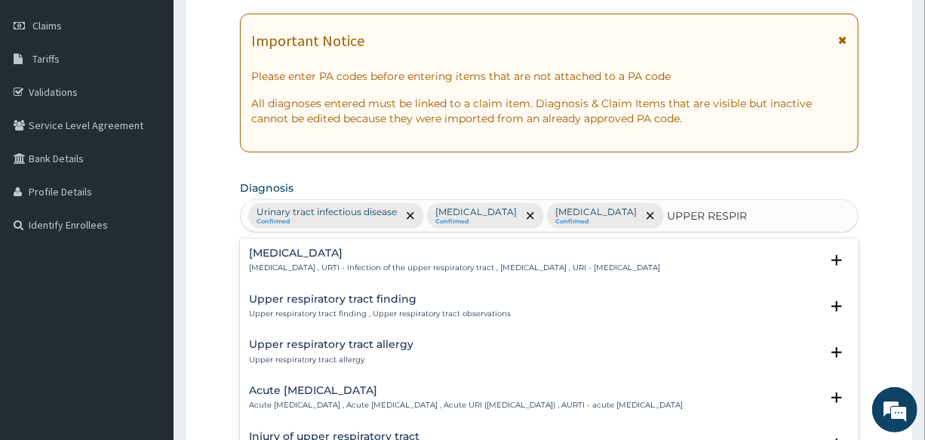
click at [330, 262] on p "Upper respiratory infection , URTI - Infection of the upper respiratory tract ,…" at bounding box center [454, 267] width 411 height 11
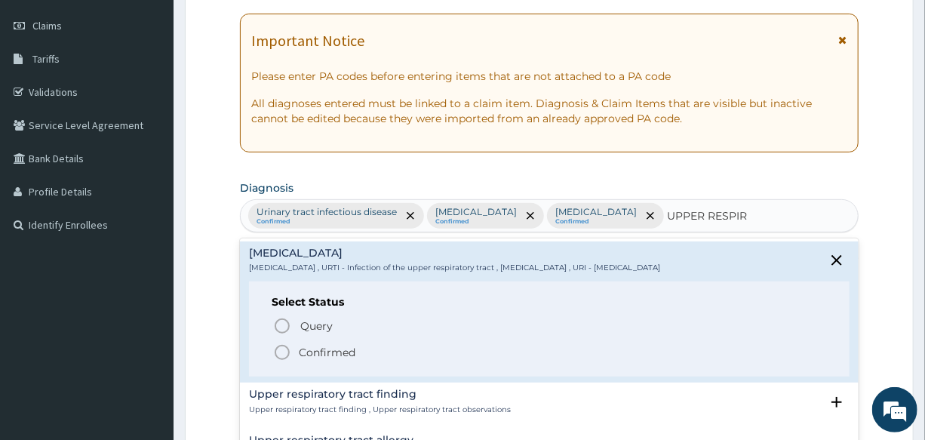
click at [283, 357] on icon "status option filled" at bounding box center [282, 352] width 18 height 18
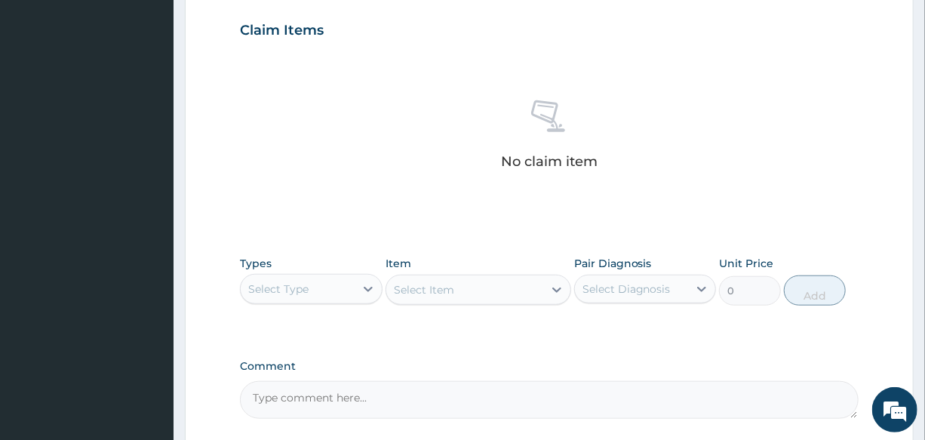
scroll to position [510, 0]
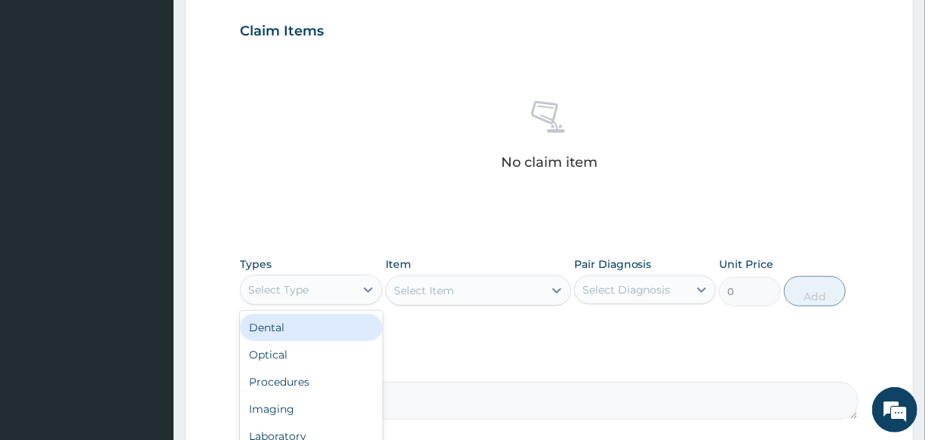
click at [327, 281] on div "Select Type" at bounding box center [297, 290] width 113 height 24
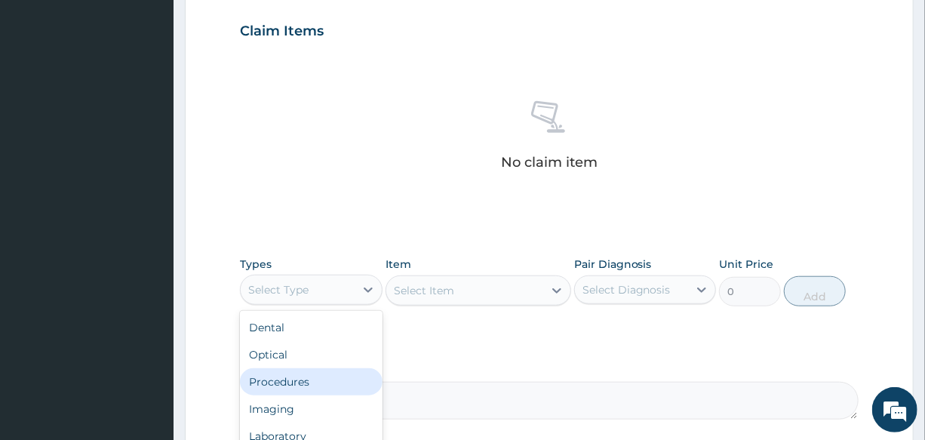
click at [327, 376] on div "Procedures" at bounding box center [311, 381] width 142 height 27
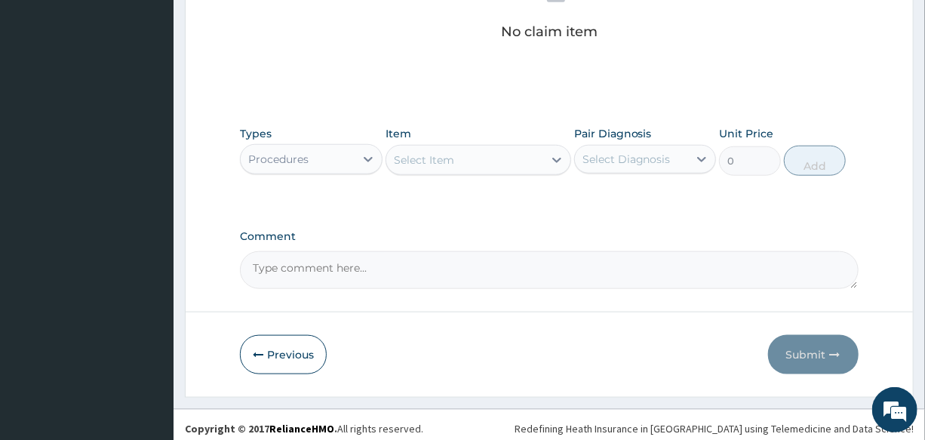
scroll to position [647, 0]
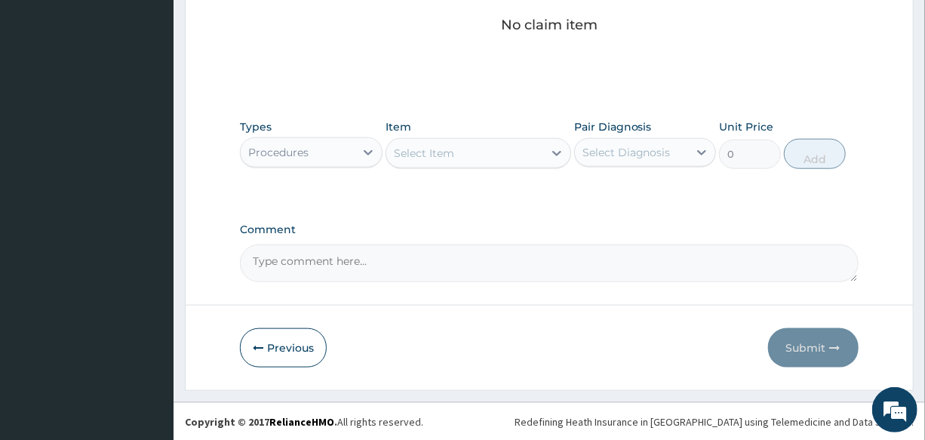
click at [447, 158] on div "Select Item" at bounding box center [424, 153] width 60 height 15
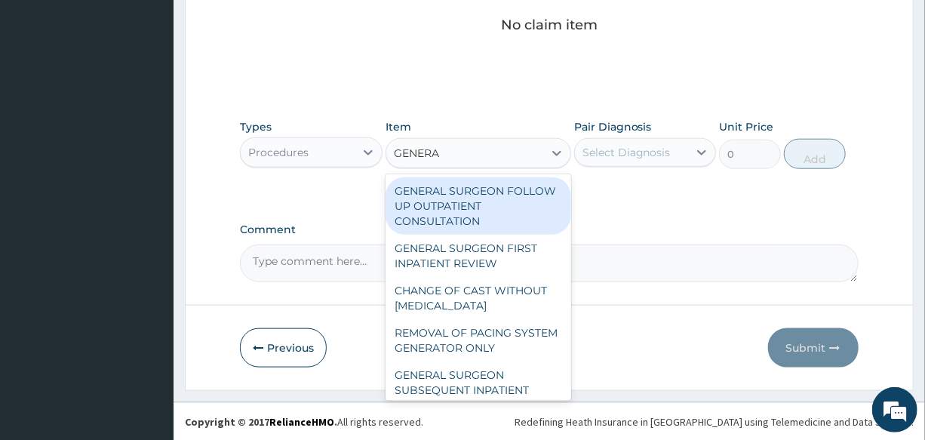
type input "GENERAL"
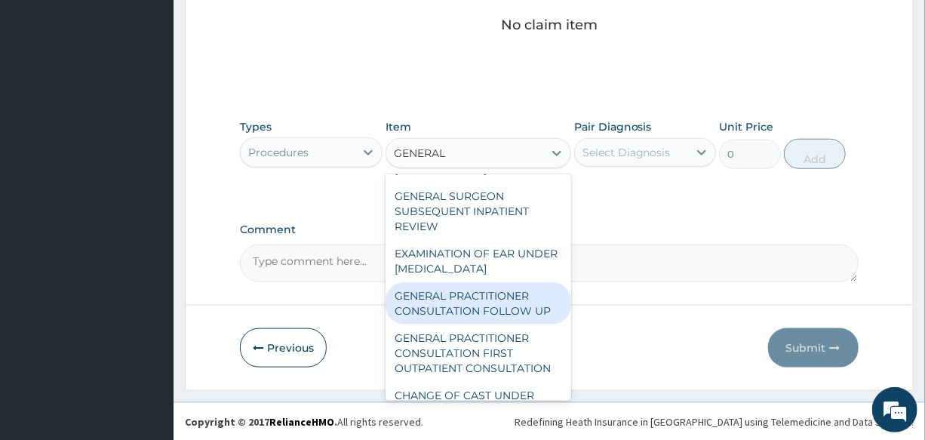
scroll to position [205, 0]
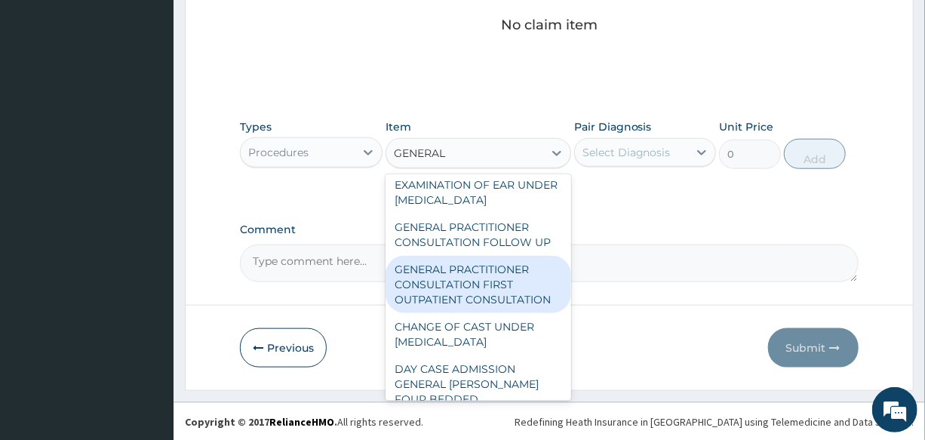
click at [496, 296] on div "GENERAL PRACTITIONER CONSULTATION FIRST OUTPATIENT CONSULTATION" at bounding box center [478, 284] width 186 height 57
type input "3000"
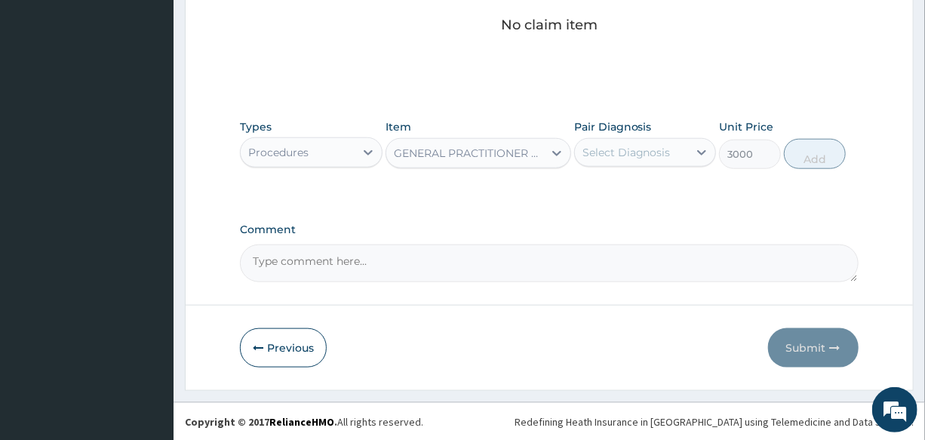
click at [624, 151] on div "Select Diagnosis" at bounding box center [626, 152] width 88 height 15
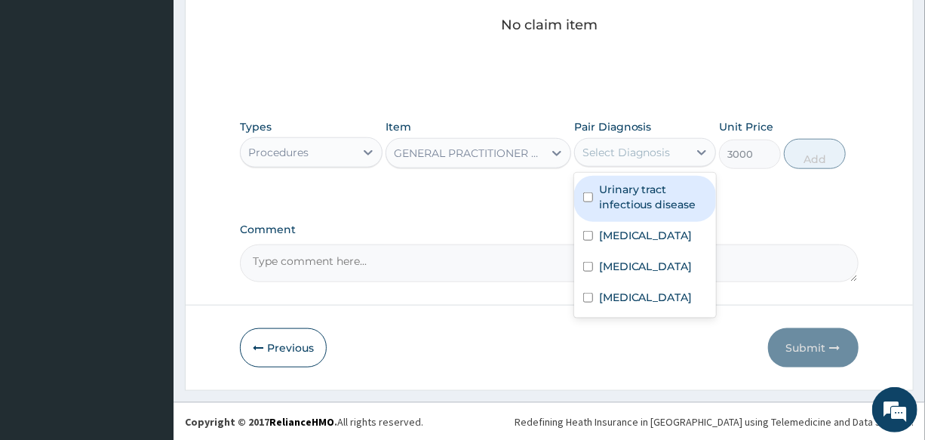
click at [662, 196] on label "Urinary tract infectious disease" at bounding box center [653, 197] width 108 height 30
checkbox input "true"
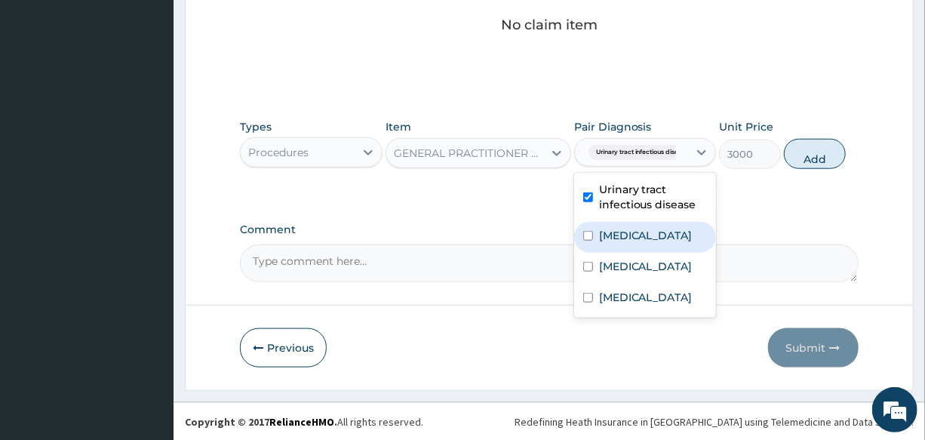
click at [664, 249] on div "Indigestion" at bounding box center [645, 237] width 142 height 31
checkbox input "true"
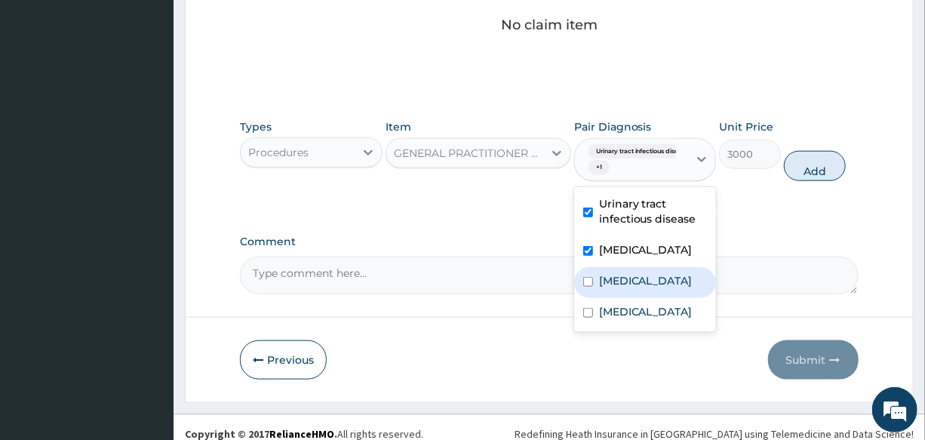
click at [660, 281] on div "Insomnia" at bounding box center [645, 282] width 142 height 31
checkbox input "true"
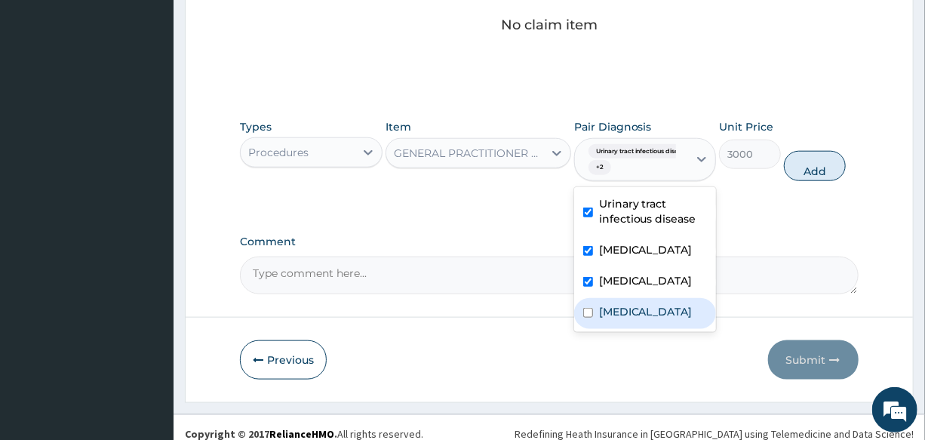
click at [660, 311] on label "Upper respiratory infection" at bounding box center [646, 311] width 94 height 15
checkbox input "true"
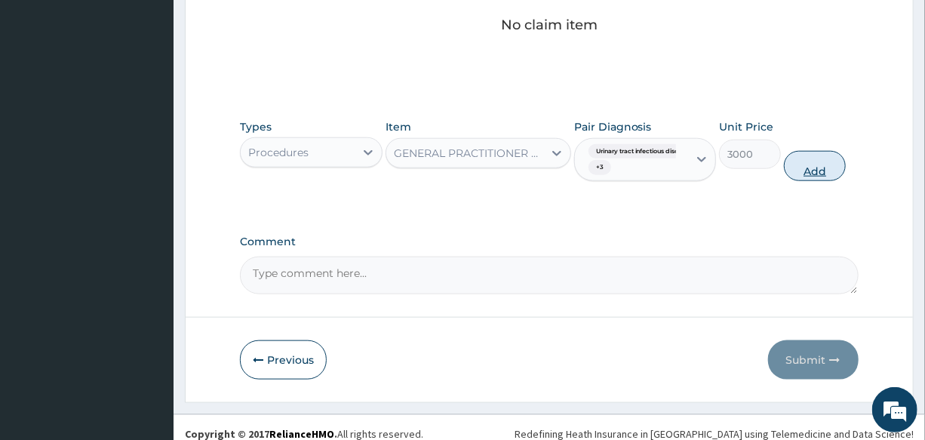
click at [811, 171] on button "Add" at bounding box center [815, 166] width 62 height 30
type input "0"
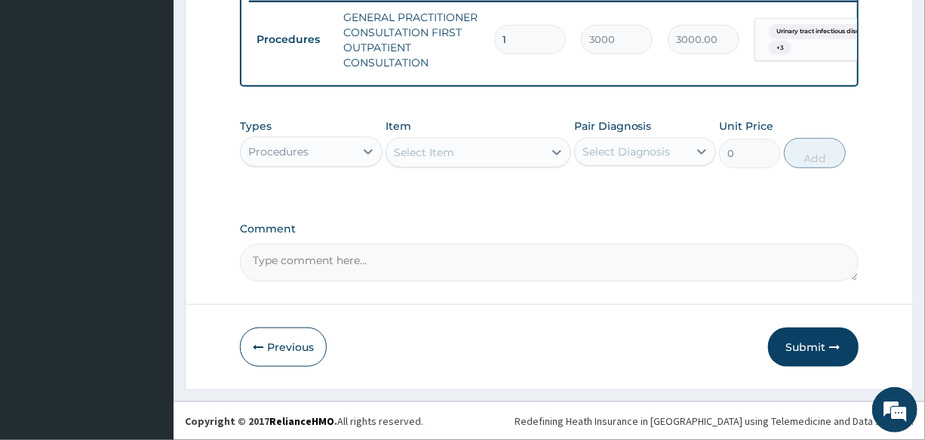
click at [294, 159] on div "Procedures" at bounding box center [297, 152] width 113 height 24
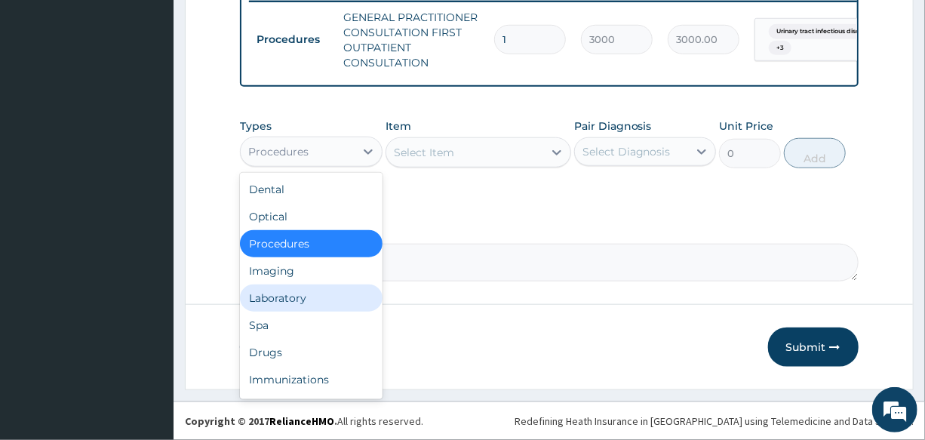
click at [316, 304] on div "Laboratory" at bounding box center [311, 297] width 142 height 27
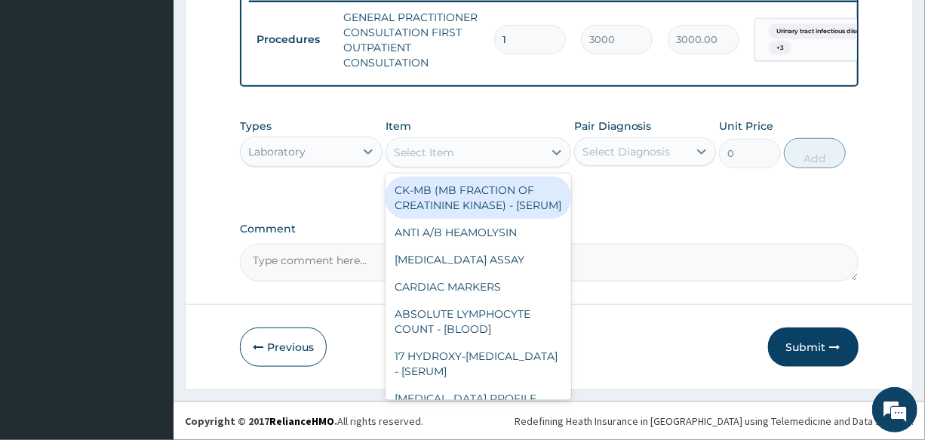
click at [447, 158] on div "Select Item" at bounding box center [424, 152] width 60 height 15
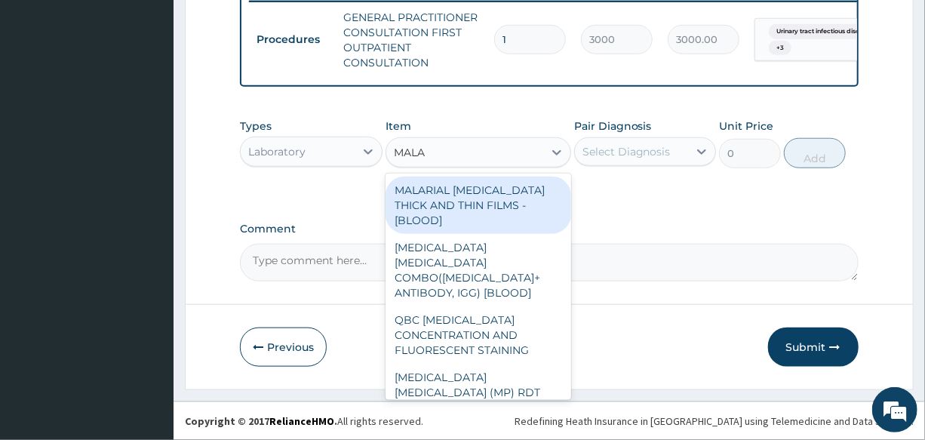
type input "MALAR"
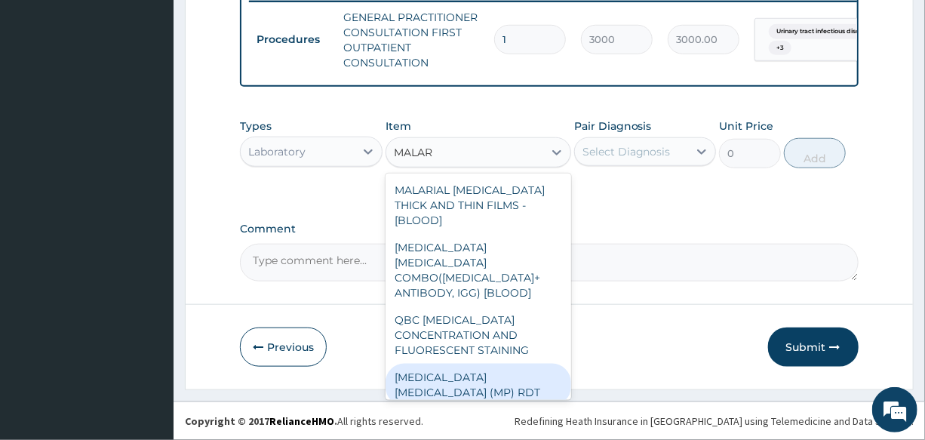
click at [467, 364] on div "MALARIA PARASITE (MP) RDT" at bounding box center [478, 385] width 186 height 42
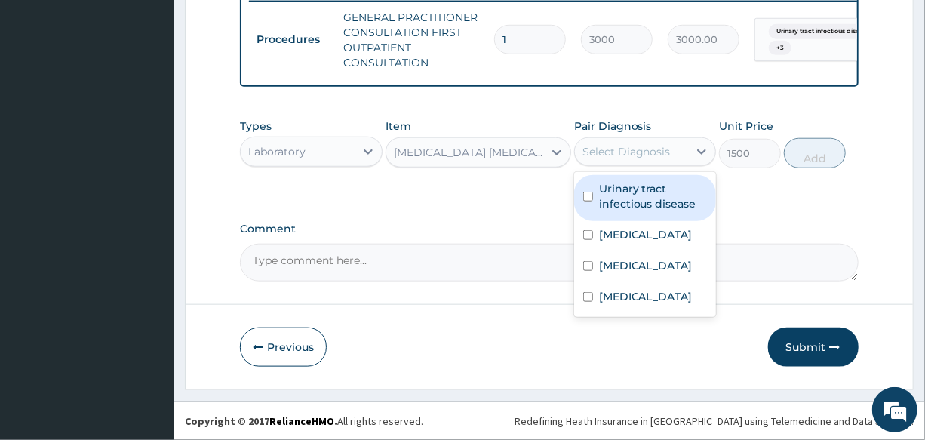
click at [633, 163] on div "Select Diagnosis" at bounding box center [631, 152] width 113 height 24
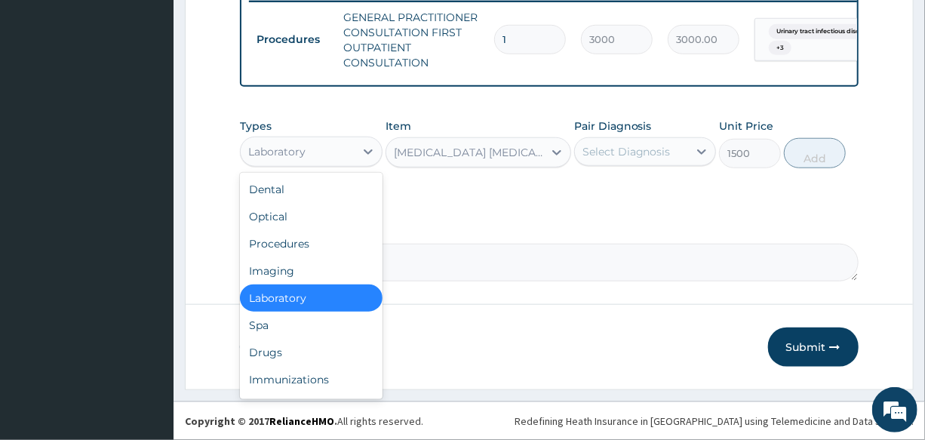
click at [296, 153] on div "Laboratory" at bounding box center [276, 151] width 57 height 15
click at [293, 349] on div "Drugs" at bounding box center [311, 352] width 142 height 27
type input "0"
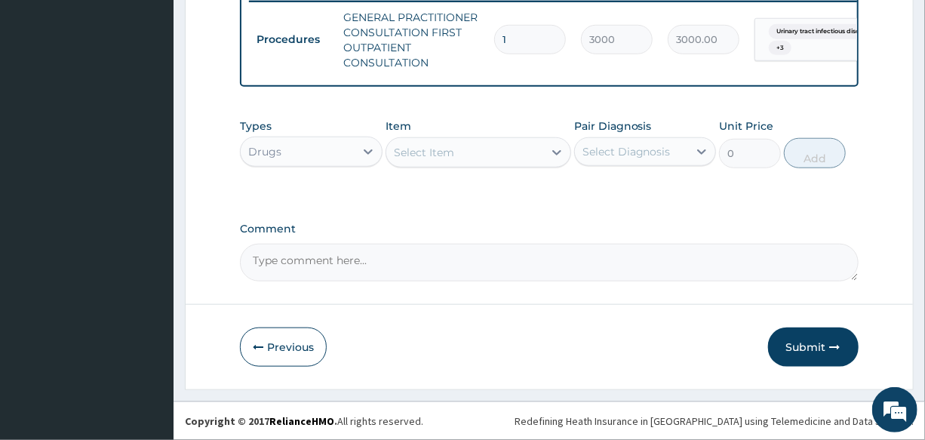
click at [449, 148] on div "Select Item" at bounding box center [424, 152] width 60 height 15
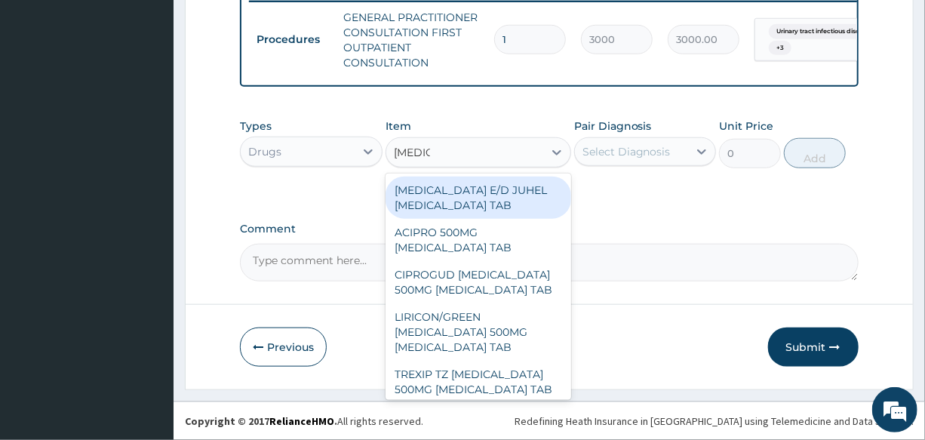
type input "CIPROF"
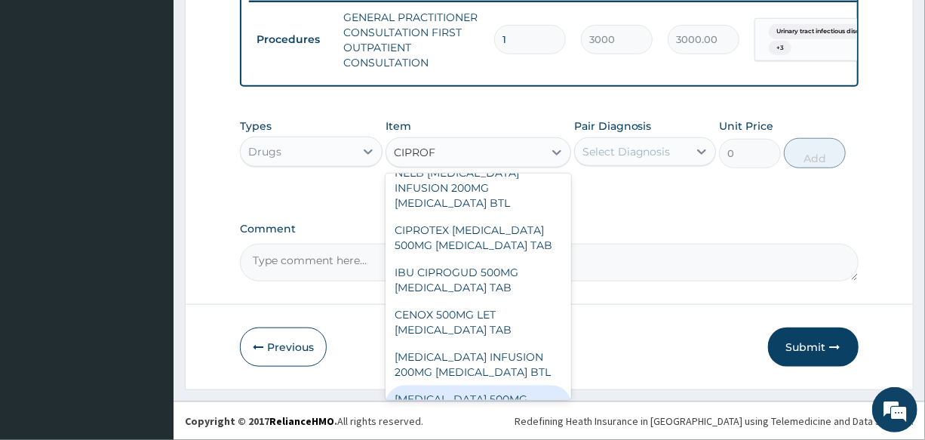
scroll to position [911, 0]
click at [513, 385] on div "CIPRO 500MG CIPROFLOXACIN TAB" at bounding box center [478, 406] width 186 height 42
type input "250"
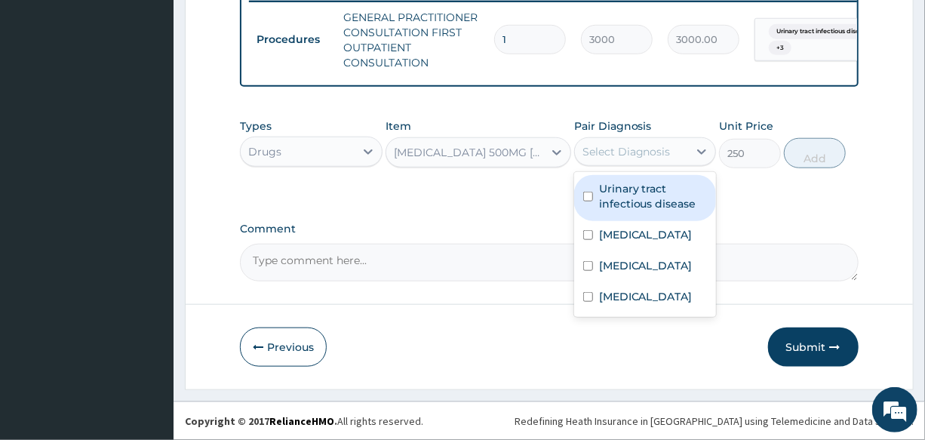
click at [647, 140] on div "Select Diagnosis" at bounding box center [631, 152] width 113 height 24
click at [670, 201] on label "Urinary tract infectious disease" at bounding box center [653, 196] width 108 height 30
checkbox input "true"
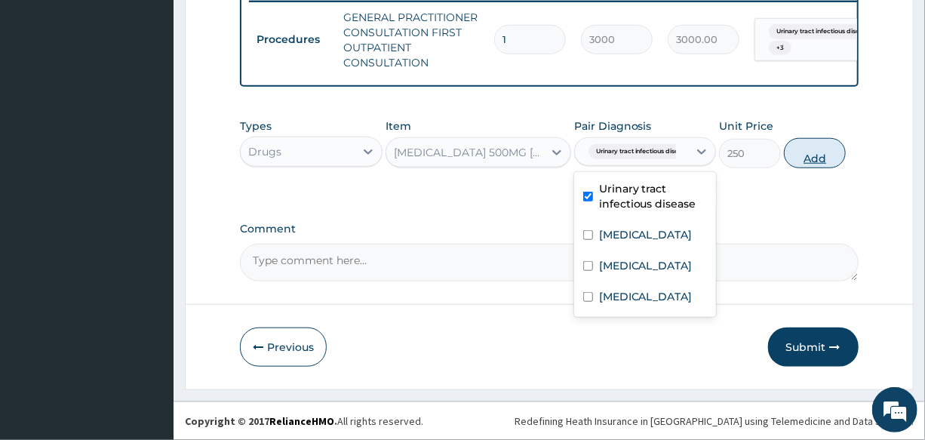
click at [825, 156] on button "Add" at bounding box center [815, 153] width 62 height 30
type input "0"
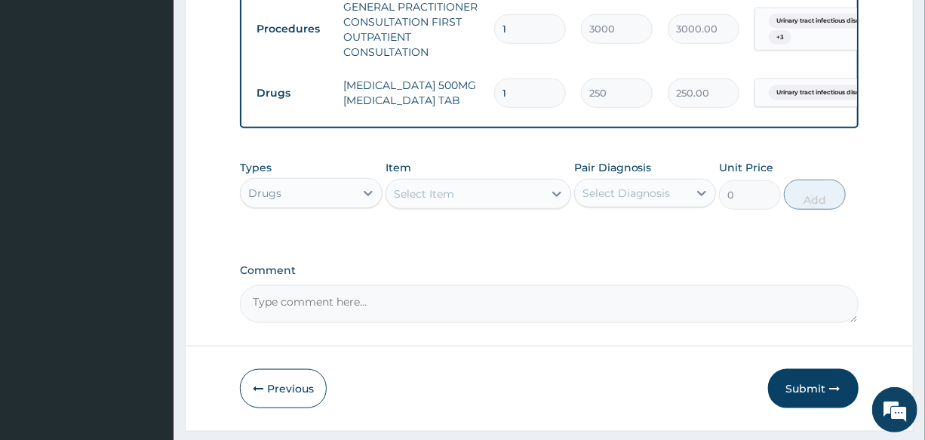
click at [467, 203] on div "Select Item" at bounding box center [464, 194] width 157 height 24
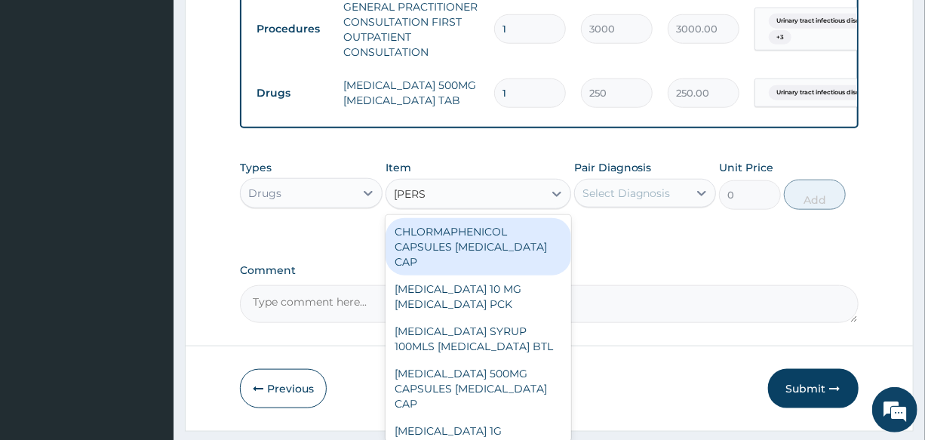
type input "LORAT"
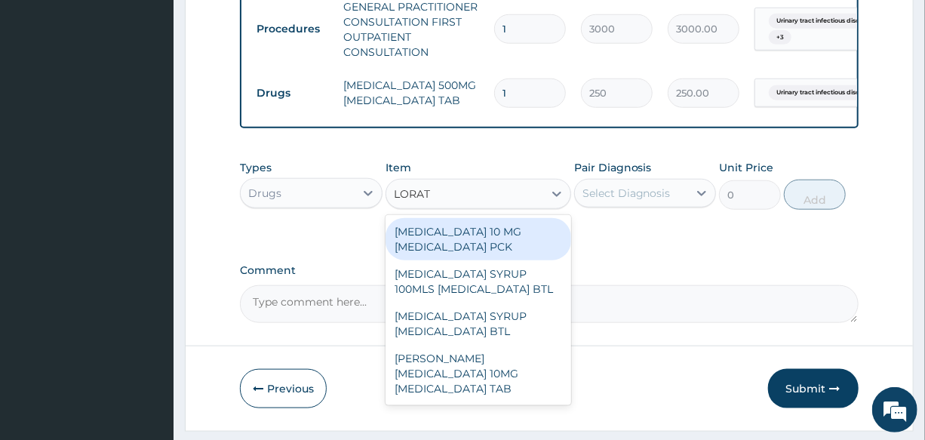
click at [499, 252] on div "LORATADINE 10 MG LORATADINE PCK" at bounding box center [478, 239] width 186 height 42
type input "700"
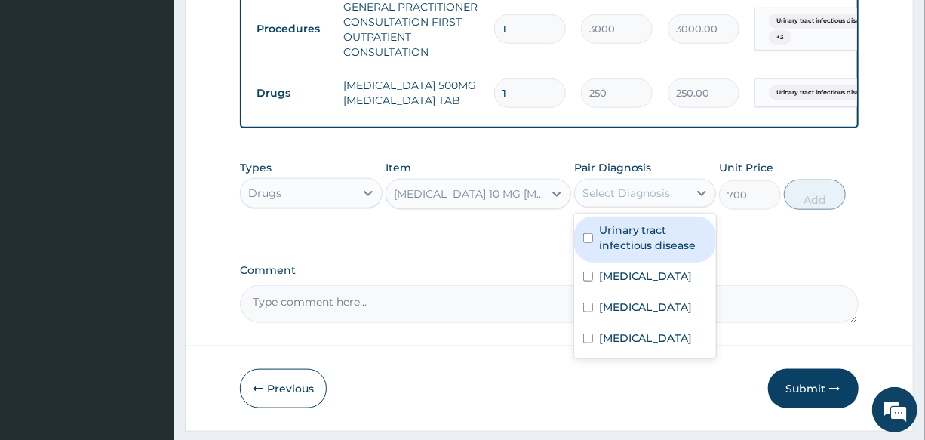
click at [641, 199] on div "Select Diagnosis" at bounding box center [626, 193] width 88 height 15
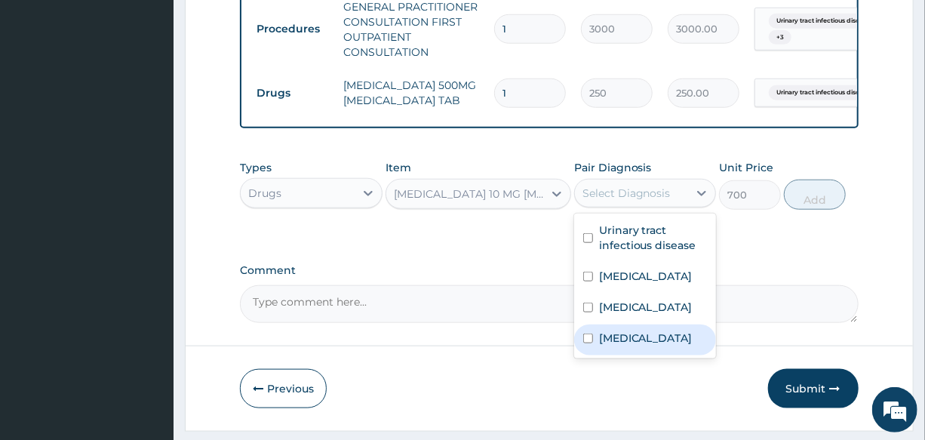
click at [667, 345] on label "Upper respiratory infection" at bounding box center [646, 337] width 94 height 15
checkbox input "true"
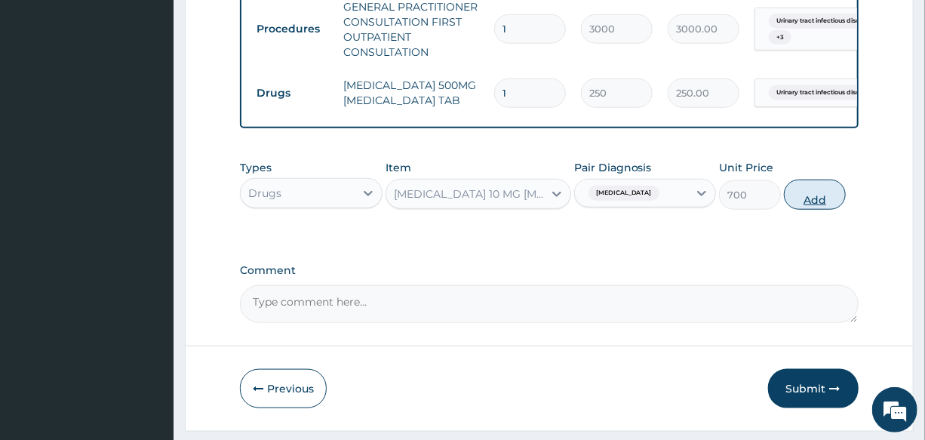
drag, startPoint x: 808, startPoint y: 210, endPoint x: 542, endPoint y: 227, distance: 266.0
click at [807, 210] on button "Add" at bounding box center [815, 194] width 62 height 30
type input "0"
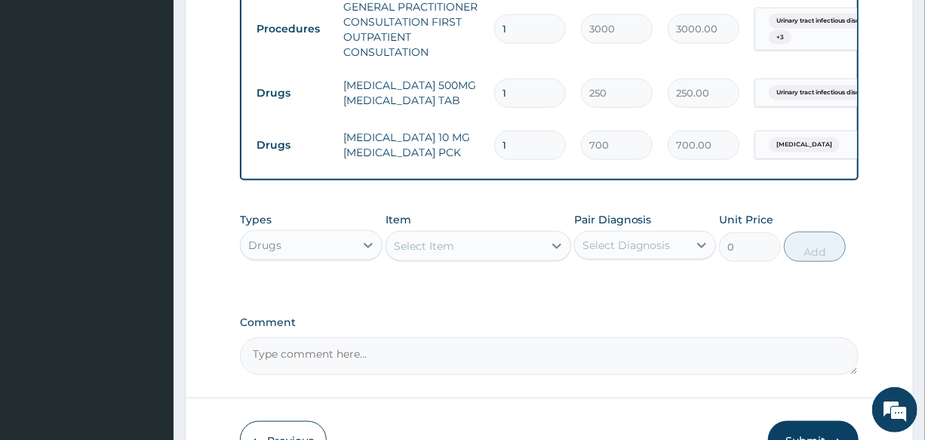
click at [446, 258] on div "Select Item" at bounding box center [464, 246] width 157 height 24
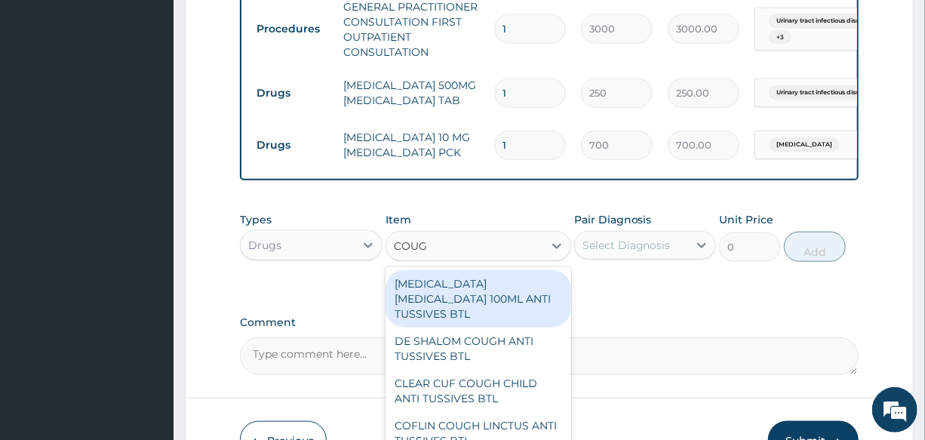
type input "COUGH"
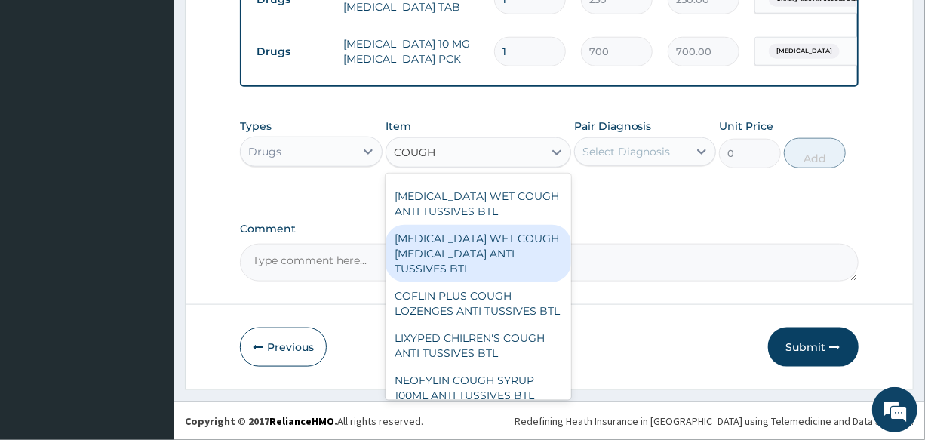
scroll to position [754, 0]
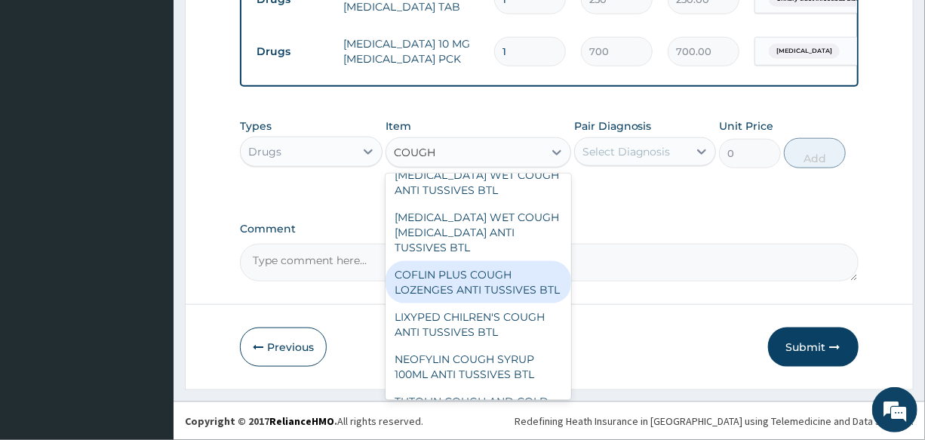
click at [482, 302] on div "COFLIN PLUS COUGH LOZENGES ANTI TUSSIVES BTL" at bounding box center [478, 282] width 186 height 42
type input "400"
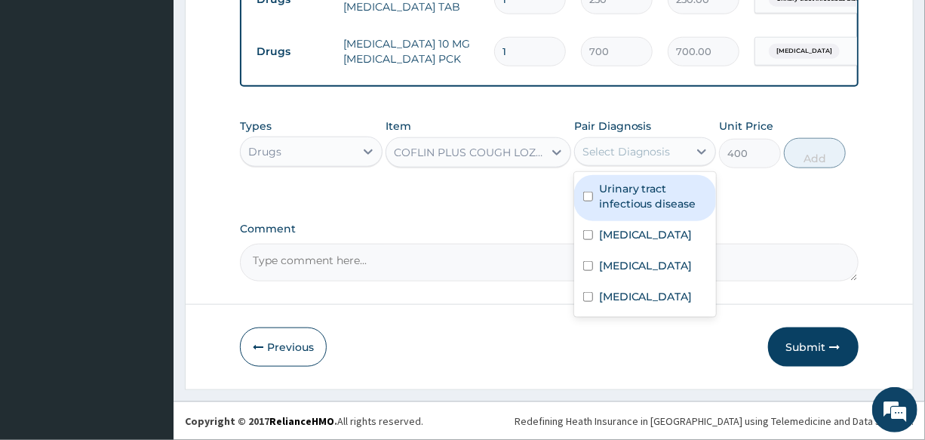
click at [649, 142] on div "Select Diagnosis" at bounding box center [631, 152] width 113 height 24
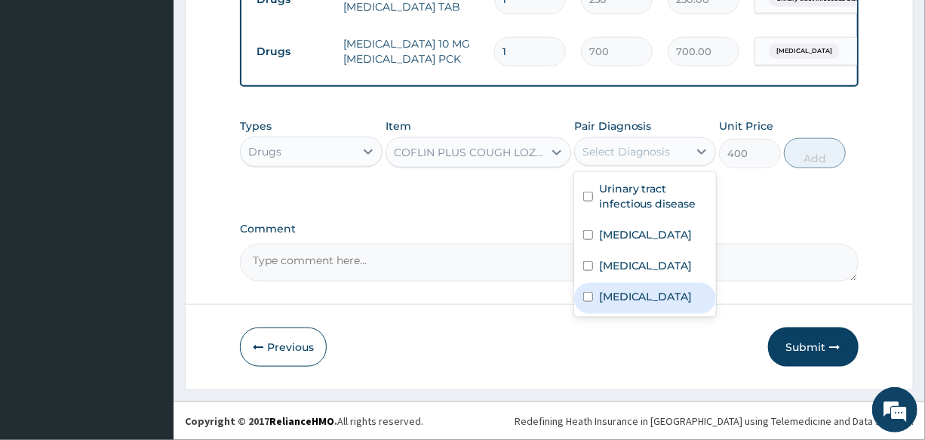
click at [658, 304] on label "Upper respiratory infection" at bounding box center [646, 296] width 94 height 15
checkbox input "true"
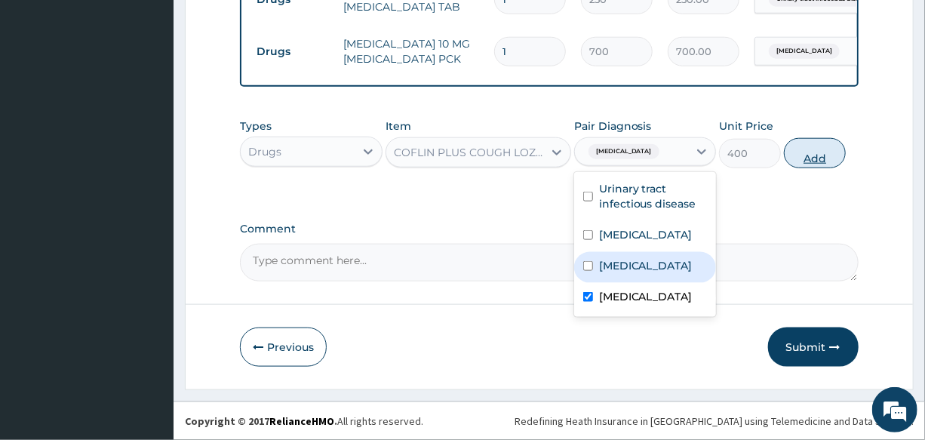
click at [817, 162] on button "Add" at bounding box center [815, 153] width 62 height 30
type input "0"
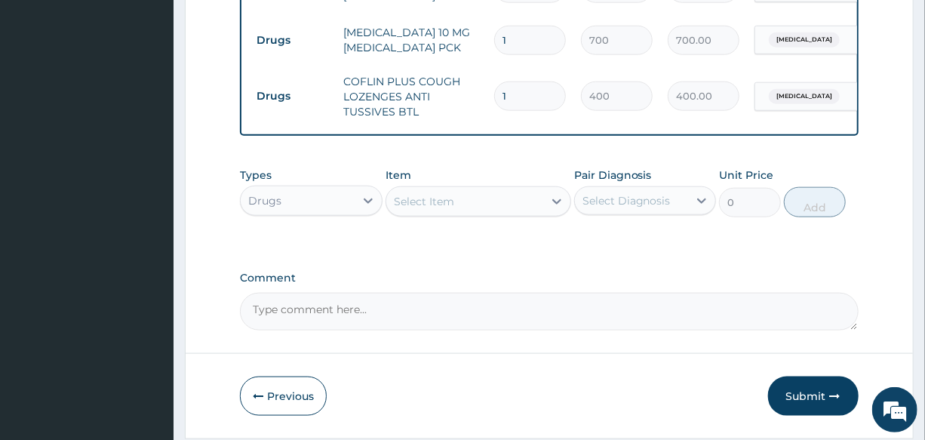
click at [468, 213] on div "Select Item" at bounding box center [464, 201] width 157 height 24
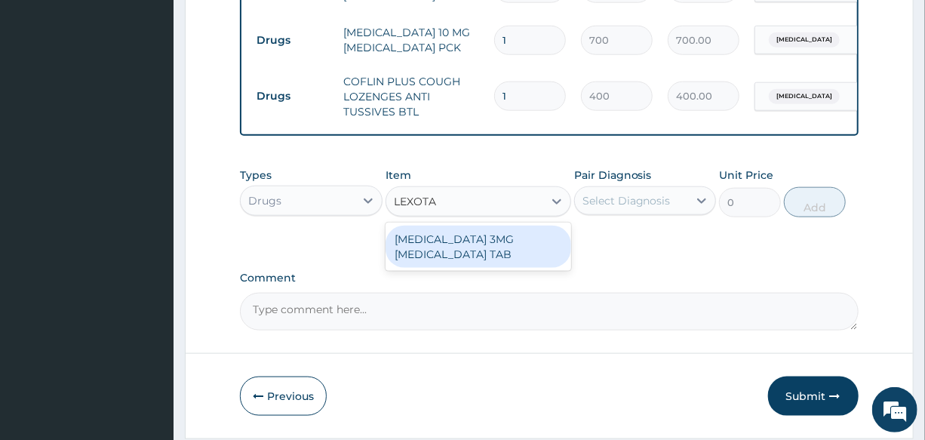
type input "LEXOTAN"
click at [462, 259] on div "LEXOTAN 3MG BROMAZEPAM TAB" at bounding box center [478, 246] width 186 height 42
type input "150"
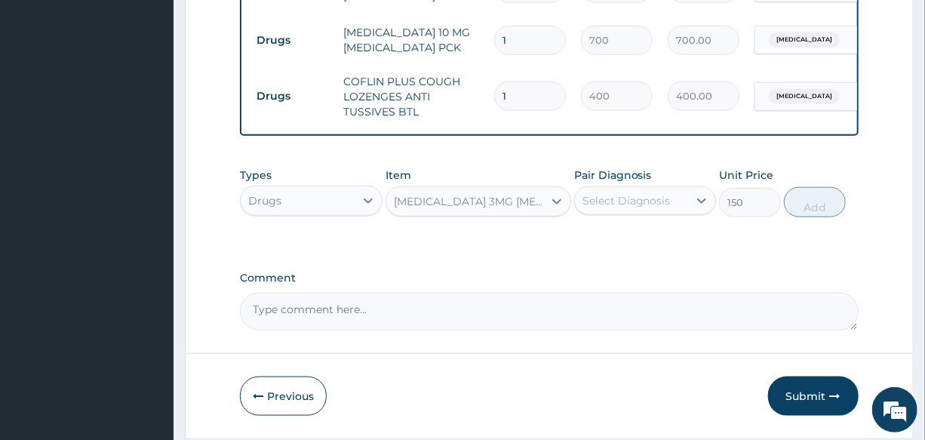
click at [648, 208] on div "Select Diagnosis" at bounding box center [626, 200] width 88 height 15
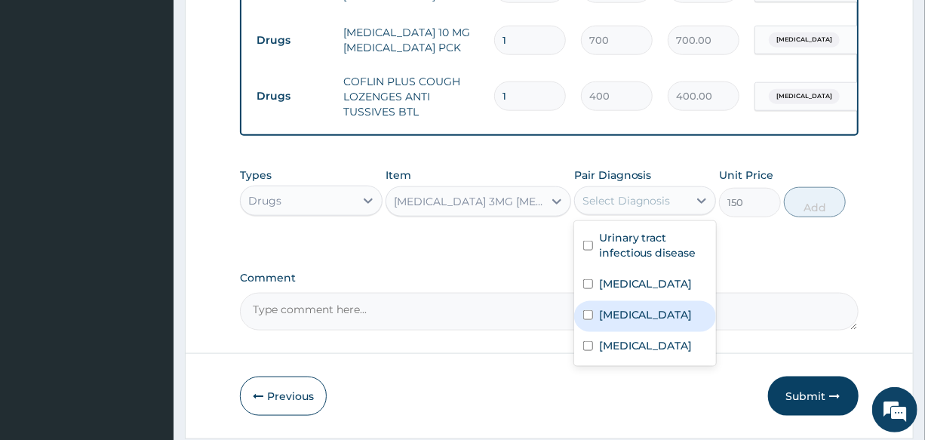
click at [656, 332] on div "Insomnia" at bounding box center [645, 316] width 142 height 31
checkbox input "true"
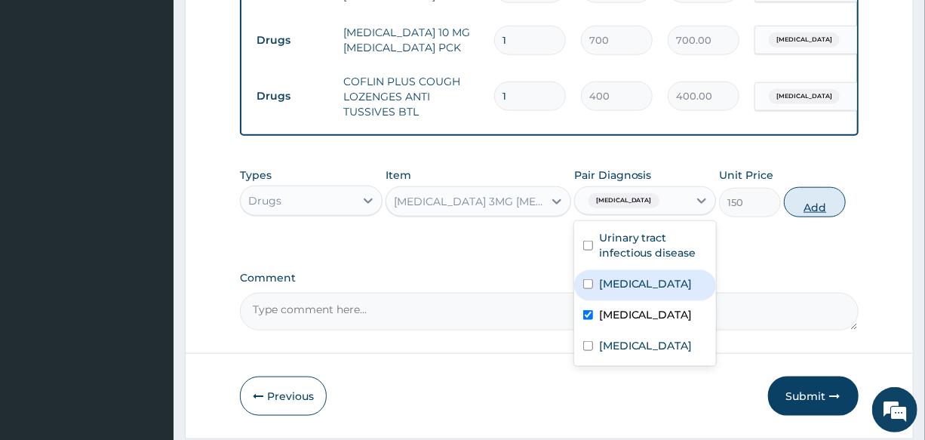
click at [806, 217] on button "Add" at bounding box center [815, 202] width 62 height 30
type input "0"
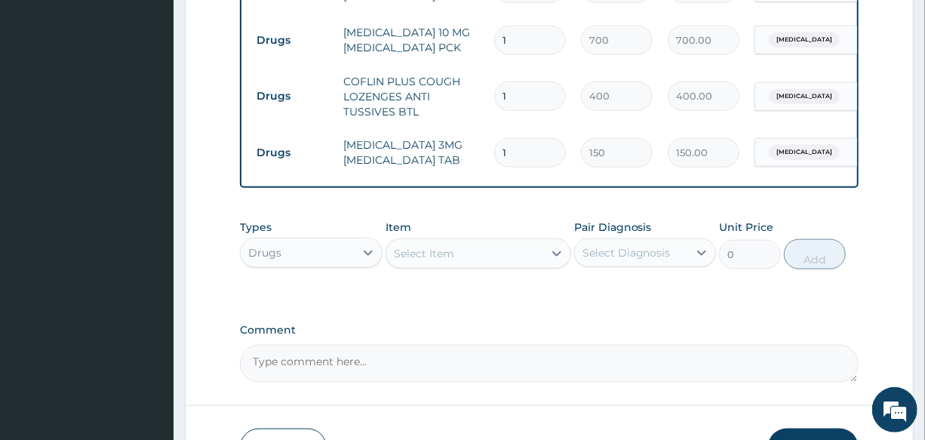
click at [435, 265] on div "Select Item" at bounding box center [464, 253] width 157 height 24
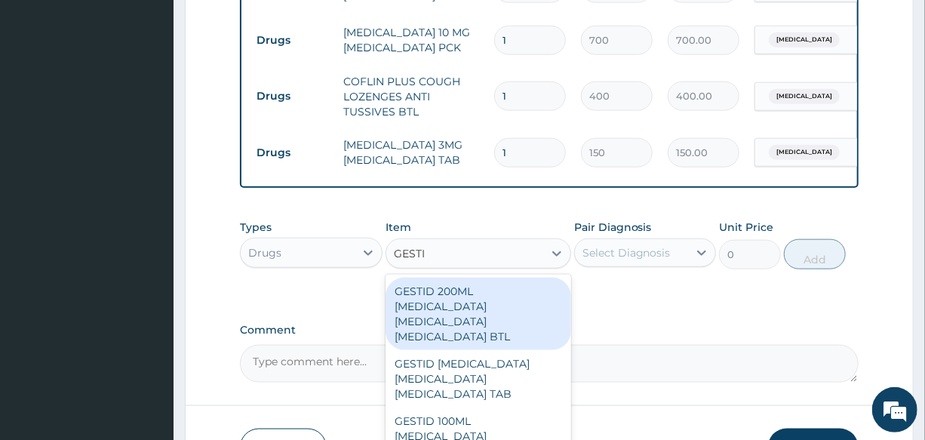
type input "GESTID"
click at [477, 335] on div "GESTID 200ML ALUMINUM HYDROXIDE MAGNESIUM HYDROXIDE SIMETHICONE BTL" at bounding box center [478, 314] width 186 height 72
type input "800"
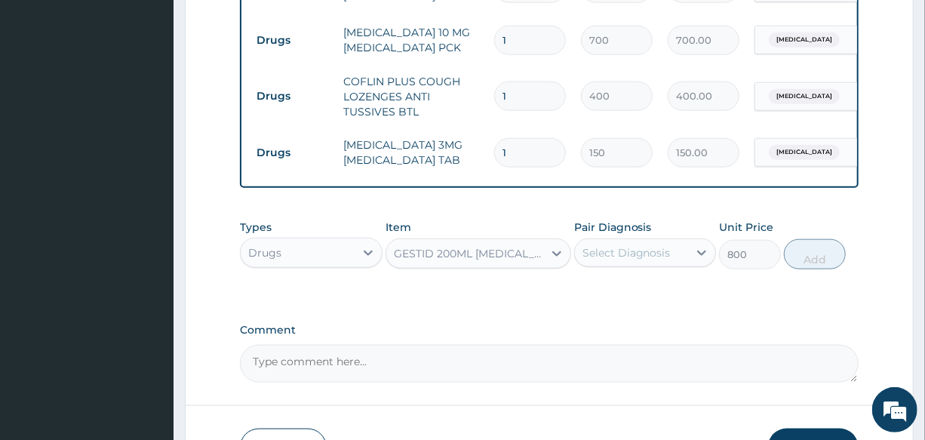
click at [662, 260] on div "Select Diagnosis" at bounding box center [626, 252] width 88 height 15
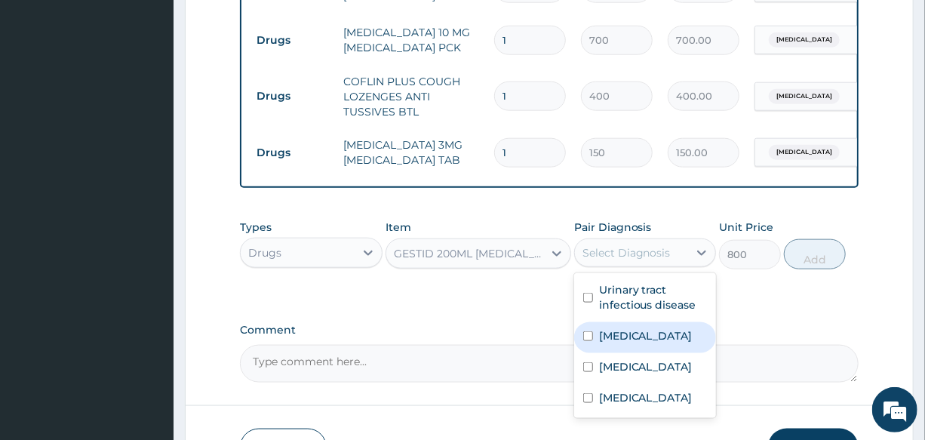
click at [663, 353] on div "Indigestion" at bounding box center [645, 337] width 142 height 31
checkbox input "true"
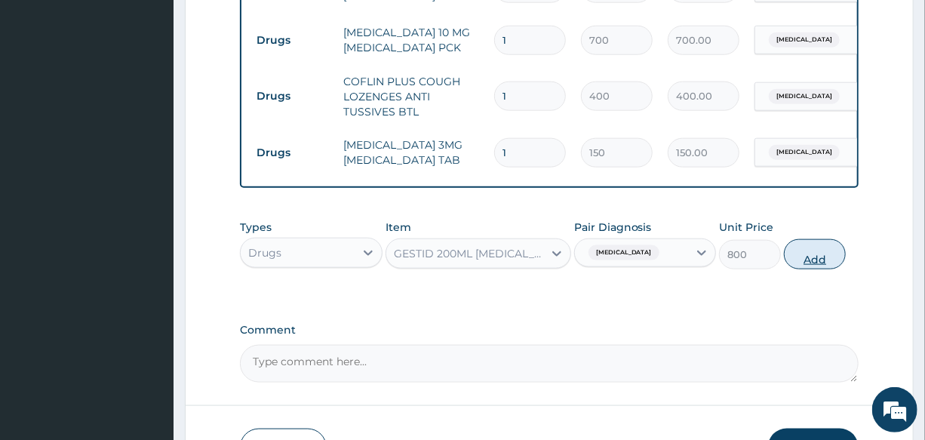
click at [819, 264] on button "Add" at bounding box center [815, 254] width 62 height 30
type input "0"
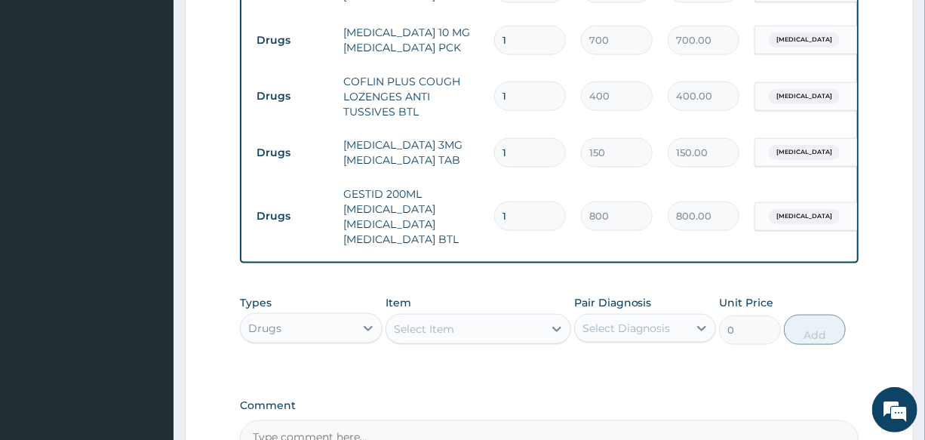
drag, startPoint x: 527, startPoint y: 155, endPoint x: 393, endPoint y: 165, distance: 134.6
click at [393, 165] on tr "Drugs LEXOTAN 3MG BROMAZEPAM TAB 1 150 150.00 Insomnia Delete" at bounding box center [618, 153] width 739 height 52
type input "5"
type input "750.00"
type input "5"
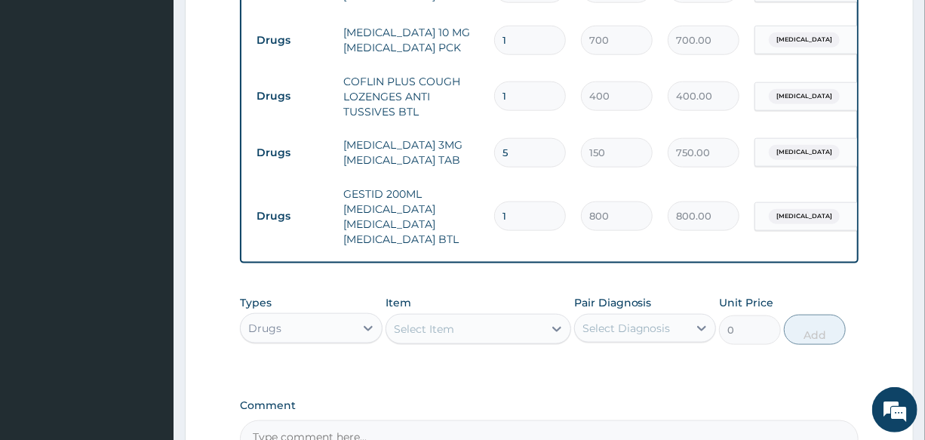
click at [441, 196] on td "GESTID 200ML ALUMINUM HYDROXIDE MAGNESIUM HYDROXIDE SIMETHICONE BTL" at bounding box center [411, 216] width 151 height 75
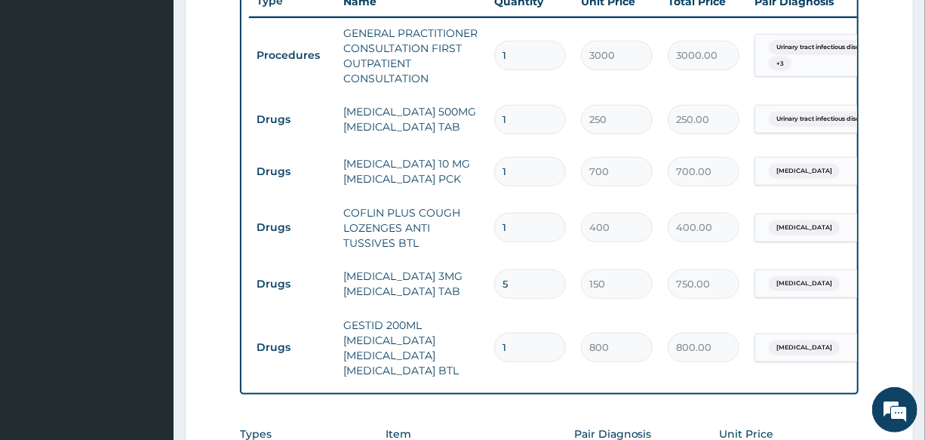
scroll to position [578, 0]
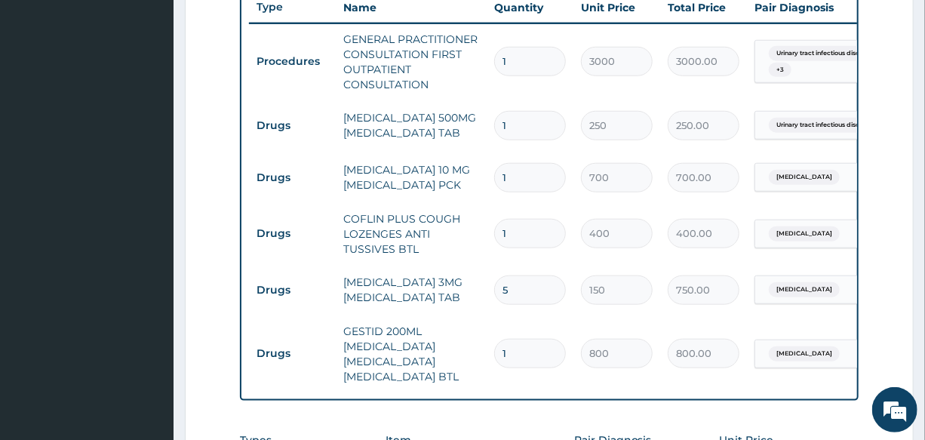
click at [530, 121] on input "1" at bounding box center [530, 125] width 72 height 29
type input "10"
type input "2500.00"
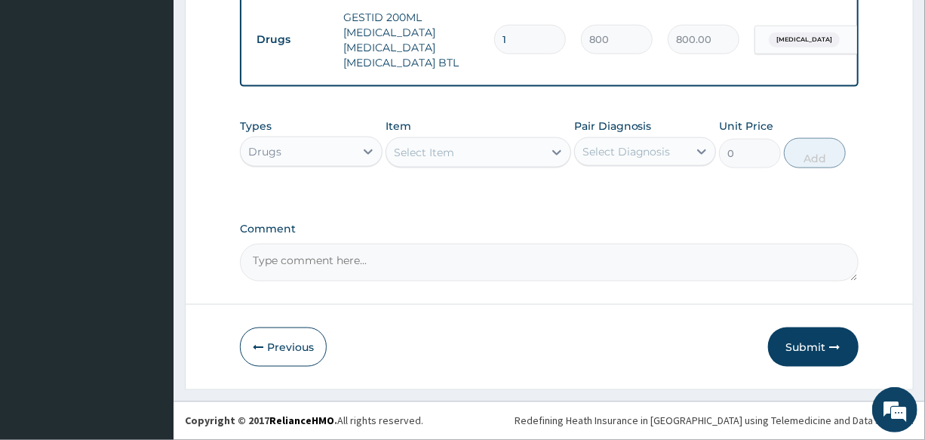
scroll to position [918, 0]
type input "10"
click at [786, 348] on button "Submit" at bounding box center [813, 346] width 90 height 39
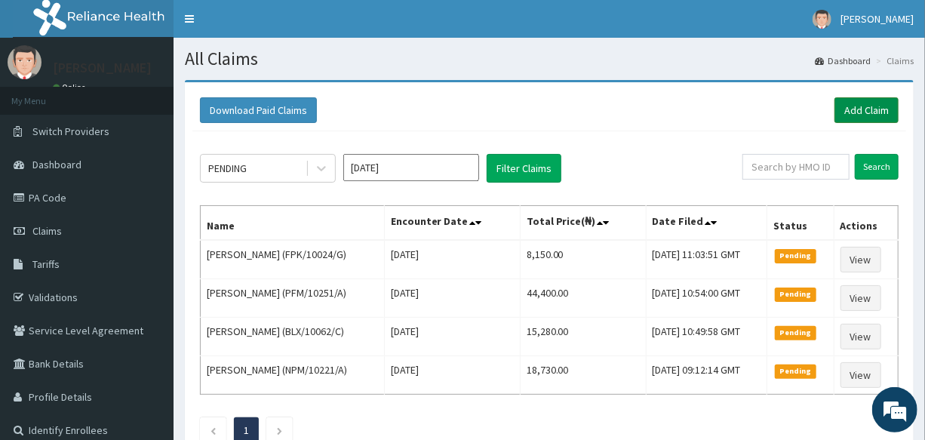
click at [854, 101] on link "Add Claim" at bounding box center [866, 110] width 64 height 26
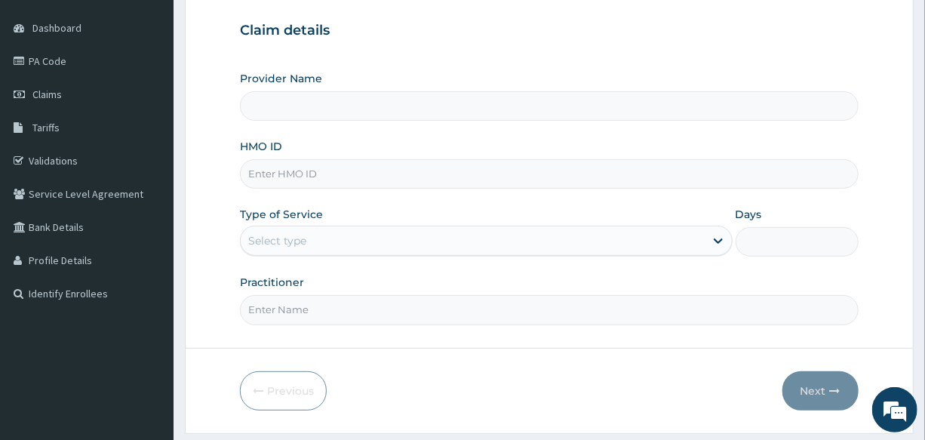
click at [296, 175] on input "HMO ID" at bounding box center [549, 173] width 618 height 29
type input "International Clinics And Hospitals Ltd"
type input "FPK/10020/K"
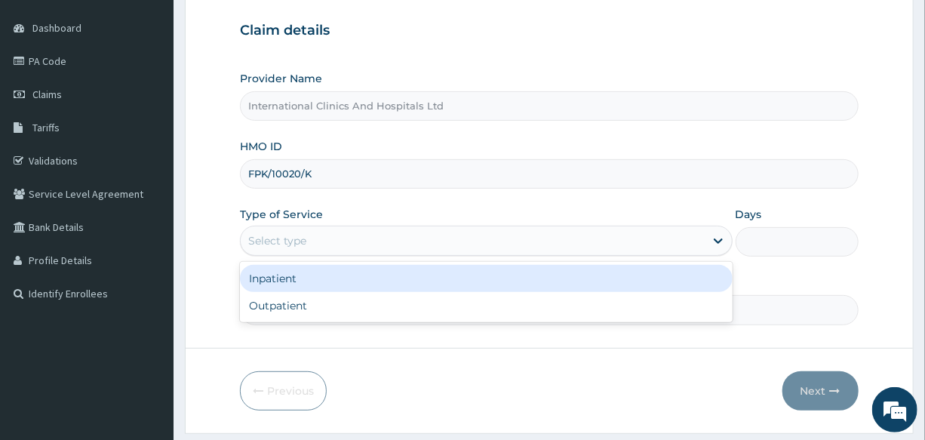
click at [324, 236] on div "Select type" at bounding box center [472, 241] width 463 height 24
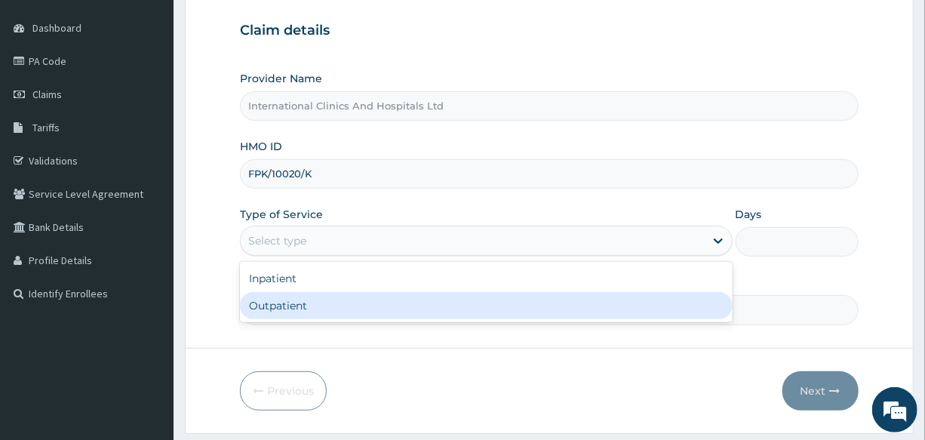
click at [317, 302] on div "Outpatient" at bounding box center [486, 305] width 492 height 27
type input "1"
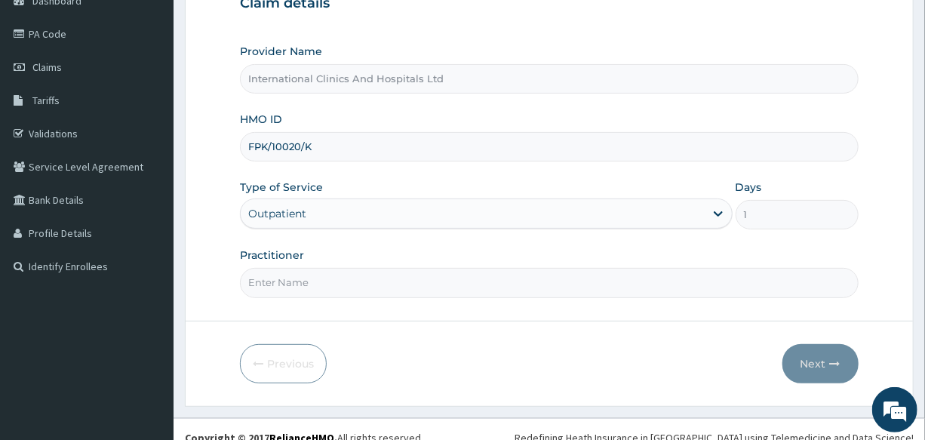
scroll to position [179, 0]
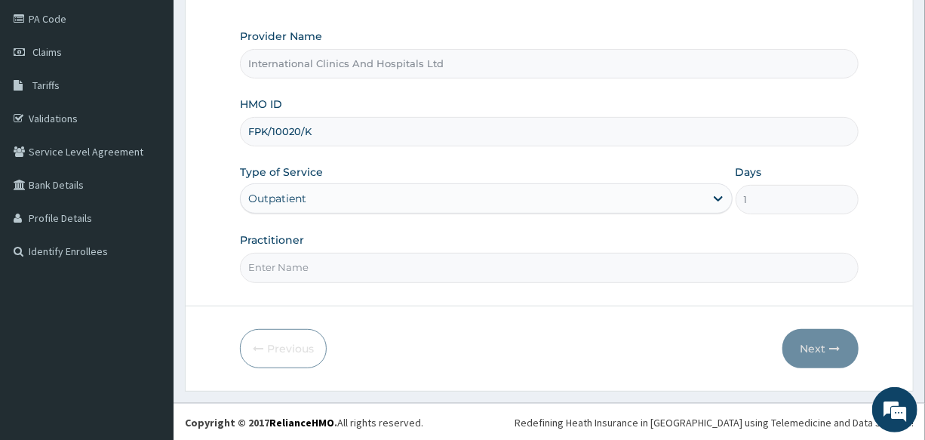
click at [321, 269] on input "Practitioner" at bounding box center [549, 267] width 618 height 29
type input "DR.ABDULMALIK"
click at [796, 341] on button "Next" at bounding box center [820, 348] width 76 height 39
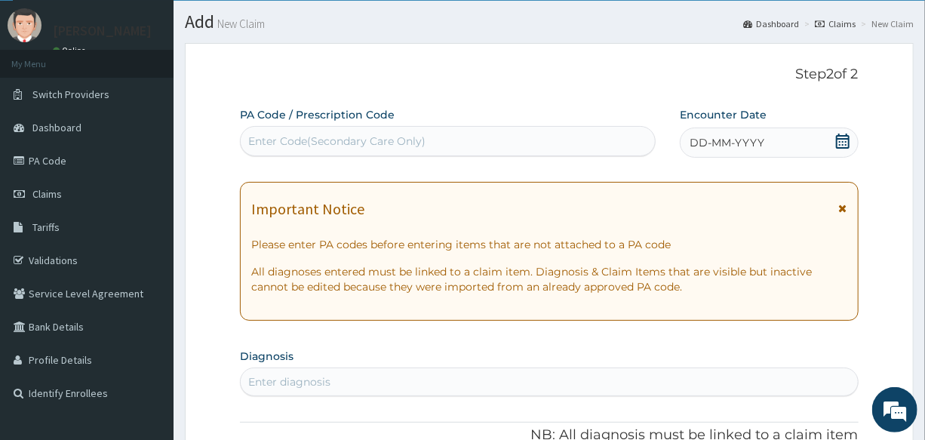
scroll to position [0, 0]
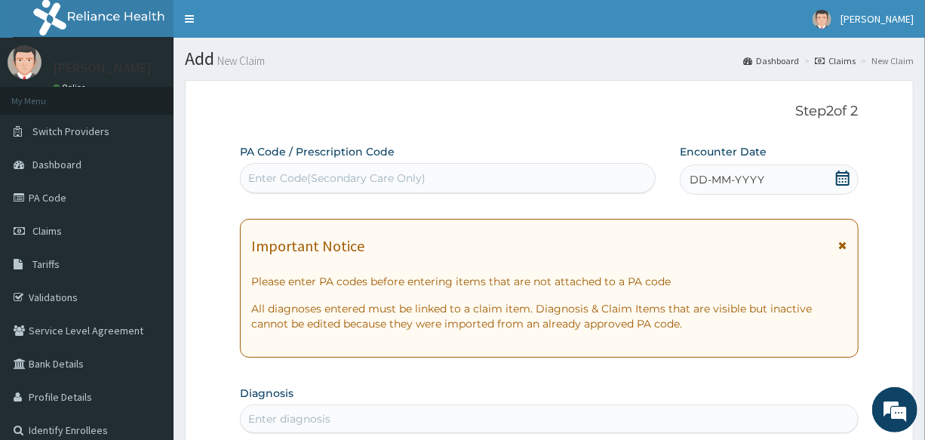
click at [729, 177] on span "DD-MM-YYYY" at bounding box center [726, 179] width 75 height 15
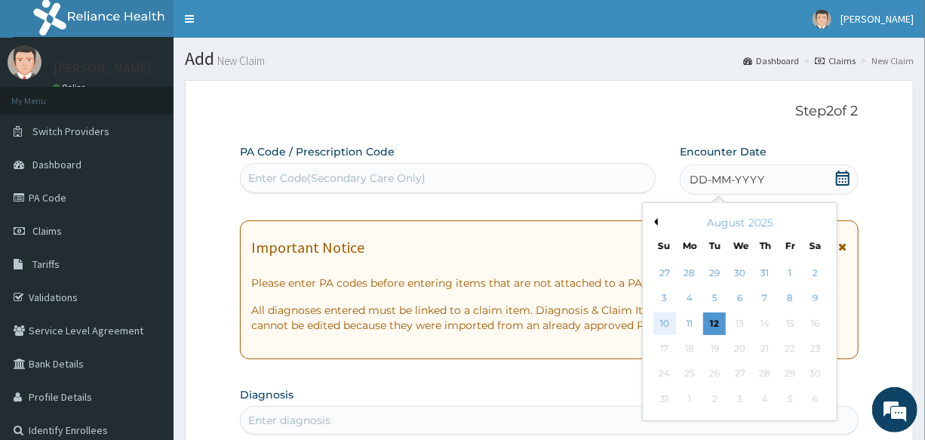
click at [663, 326] on div "10" at bounding box center [664, 323] width 23 height 23
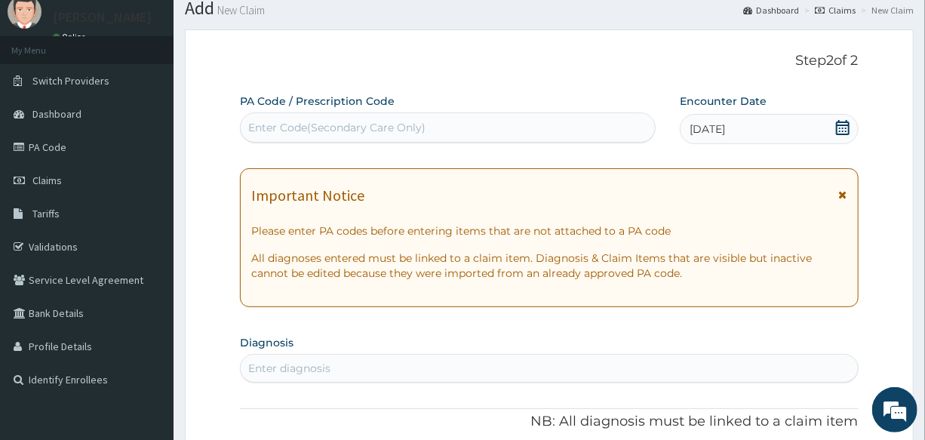
scroll to position [137, 0]
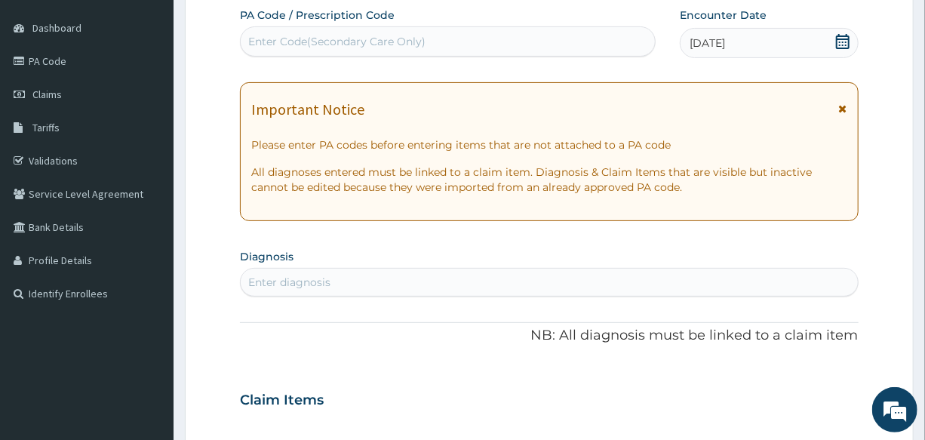
click at [323, 278] on div "Enter diagnosis" at bounding box center [289, 282] width 82 height 15
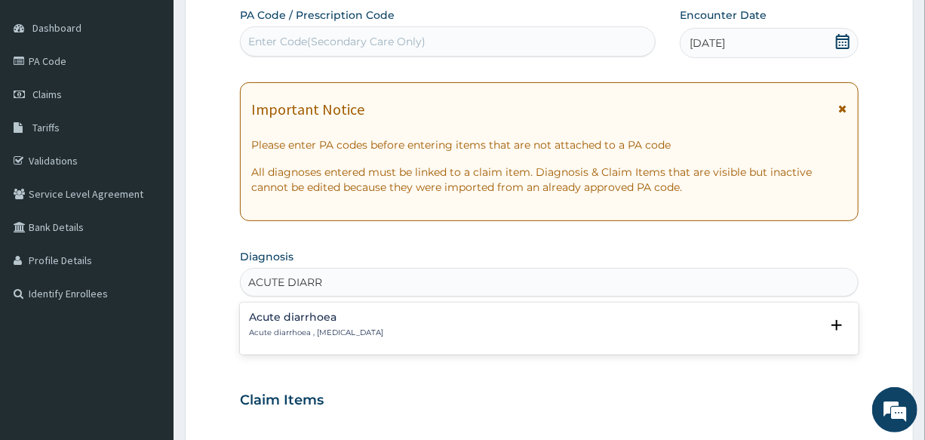
type input "ACUTE DIARRH"
click at [313, 338] on div "Acute diarrhoea Acute diarrhoea , Acute diarrhea Select Status Query Query cove…" at bounding box center [549, 328] width 600 height 34
click at [315, 333] on p "Acute diarrhoea , Acute diarrhea" at bounding box center [316, 332] width 134 height 11
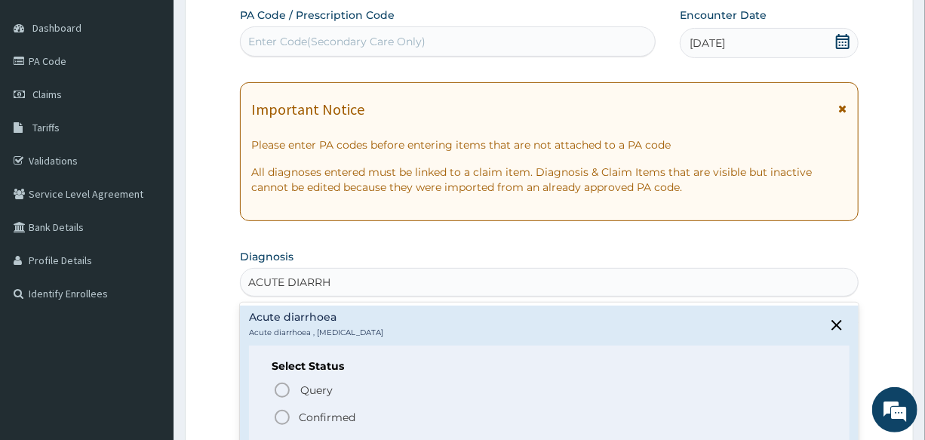
click at [282, 415] on icon "status option filled" at bounding box center [282, 417] width 18 height 18
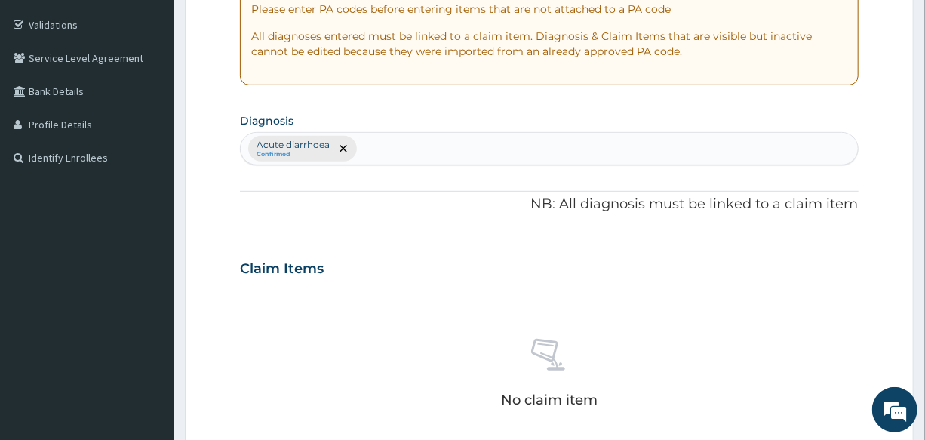
scroll to position [274, 0]
click at [393, 142] on div "Acute diarrhoea Confirmed" at bounding box center [549, 147] width 616 height 32
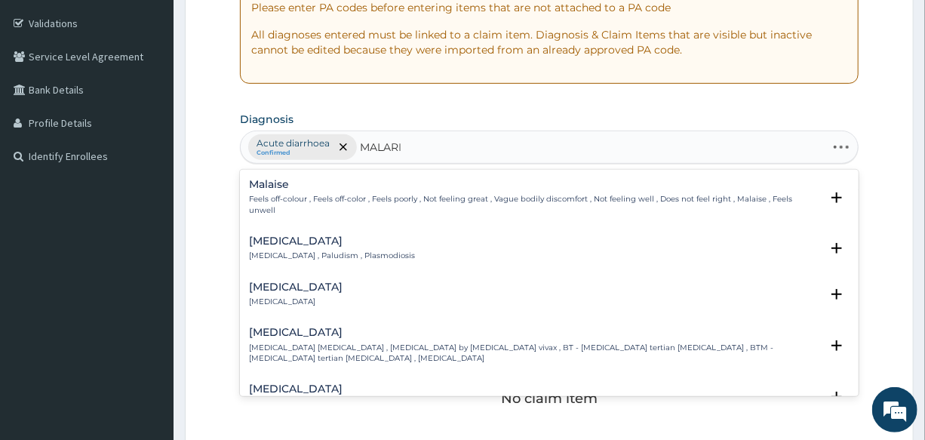
type input "[MEDICAL_DATA]"
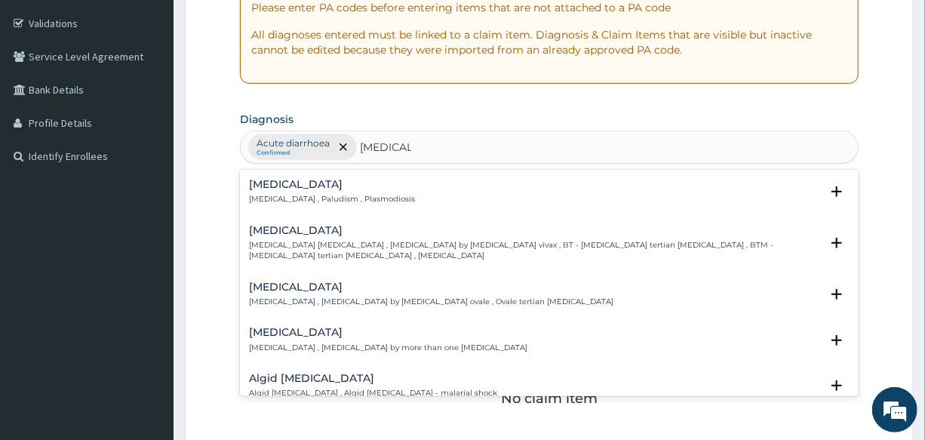
click at [284, 195] on p "[MEDICAL_DATA] , Paludism , Plasmodiosis" at bounding box center [332, 199] width 166 height 11
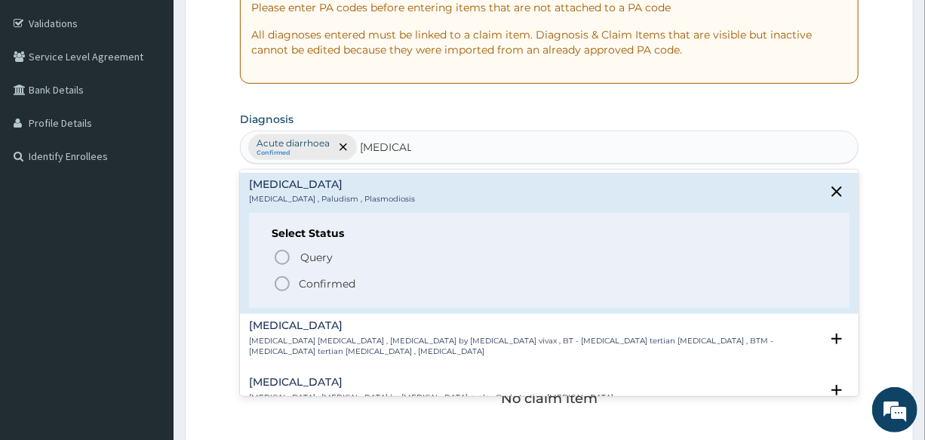
click at [282, 289] on circle "status option filled" at bounding box center [282, 284] width 14 height 14
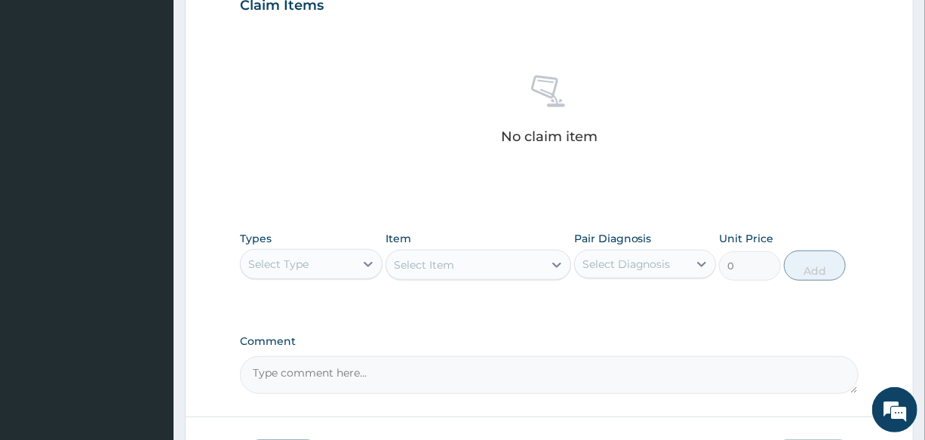
scroll to position [617, 0]
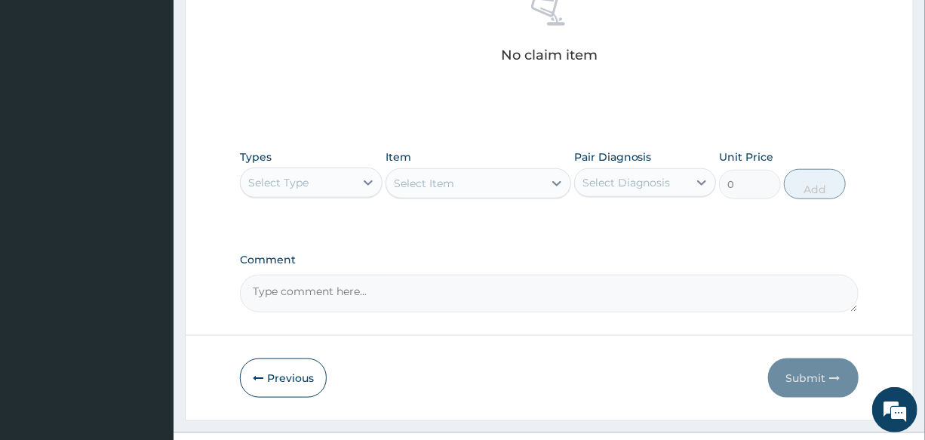
click at [285, 179] on div "Select Type" at bounding box center [278, 182] width 60 height 15
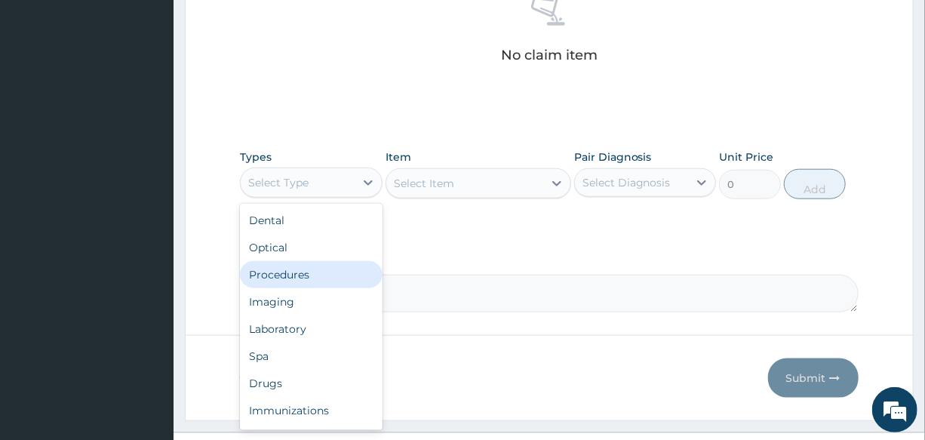
click at [302, 279] on div "Procedures" at bounding box center [311, 274] width 142 height 27
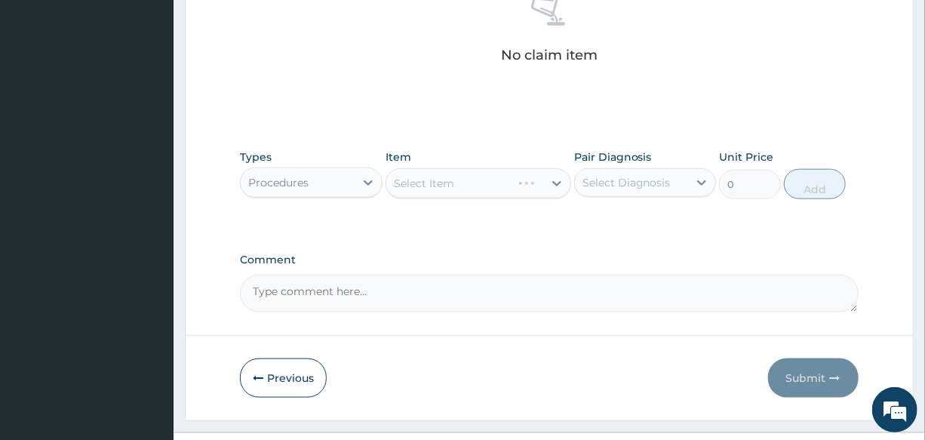
click at [443, 183] on div "Select Item" at bounding box center [478, 183] width 186 height 30
click at [438, 181] on div "Select Item" at bounding box center [478, 183] width 186 height 30
click at [439, 183] on div "Select Item" at bounding box center [424, 183] width 60 height 15
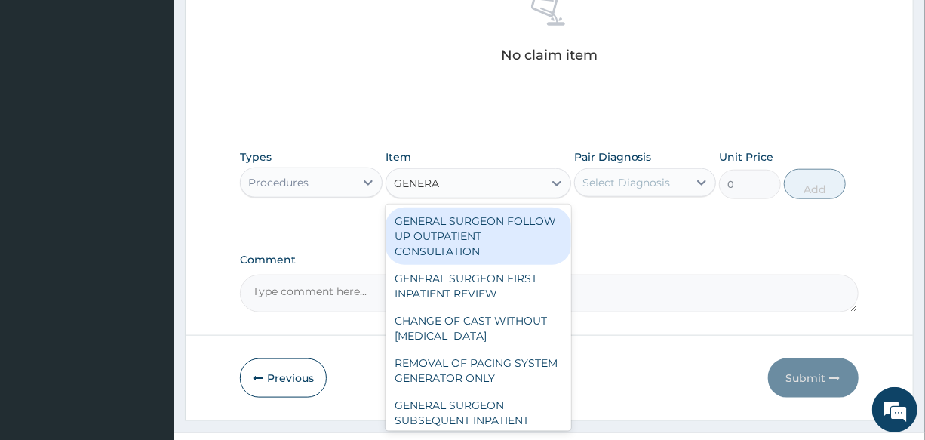
type input "GENERAL"
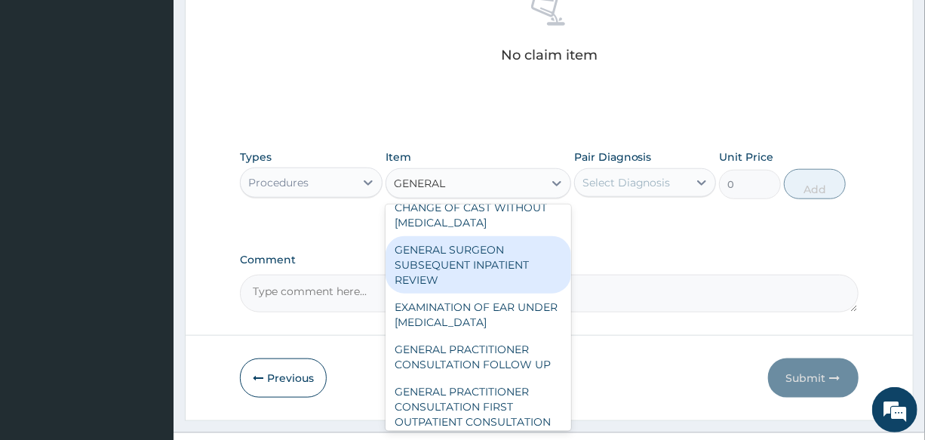
scroll to position [137, 0]
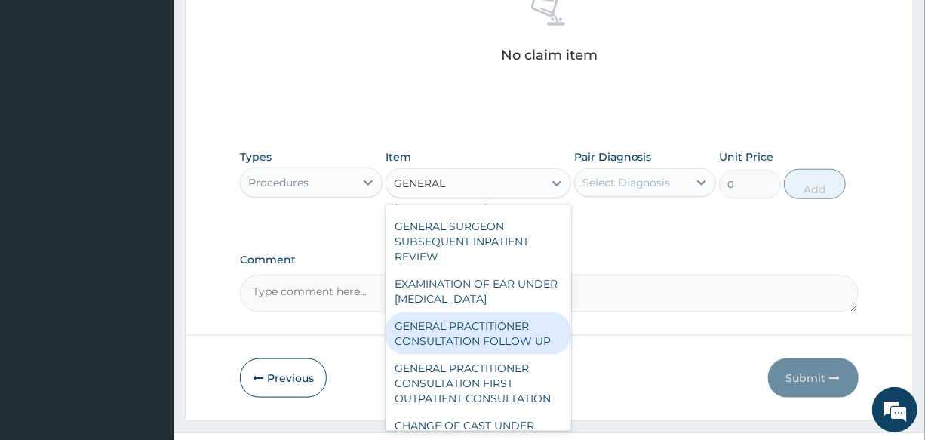
click at [483, 342] on div "GENERAL PRACTITIONER CONSULTATION FOLLOW UP" at bounding box center [478, 333] width 186 height 42
type input "2500"
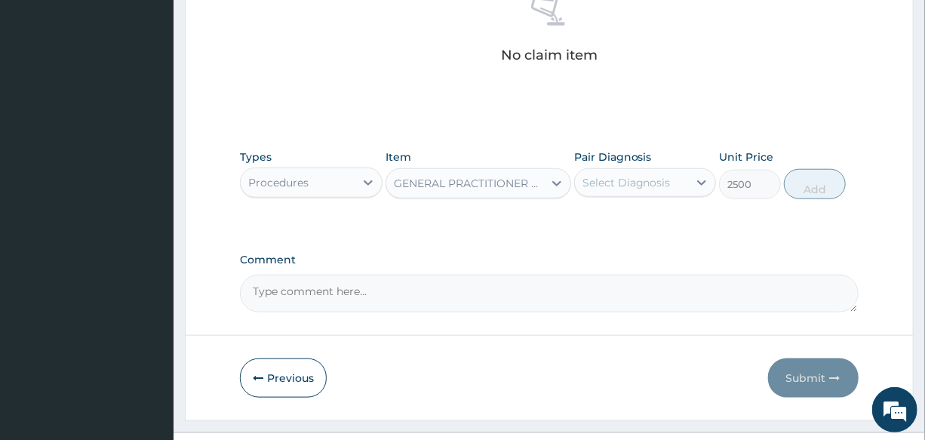
click at [456, 193] on div "GENERAL PRACTITIONER CONSULTATION FOLLOW UP" at bounding box center [464, 183] width 157 height 24
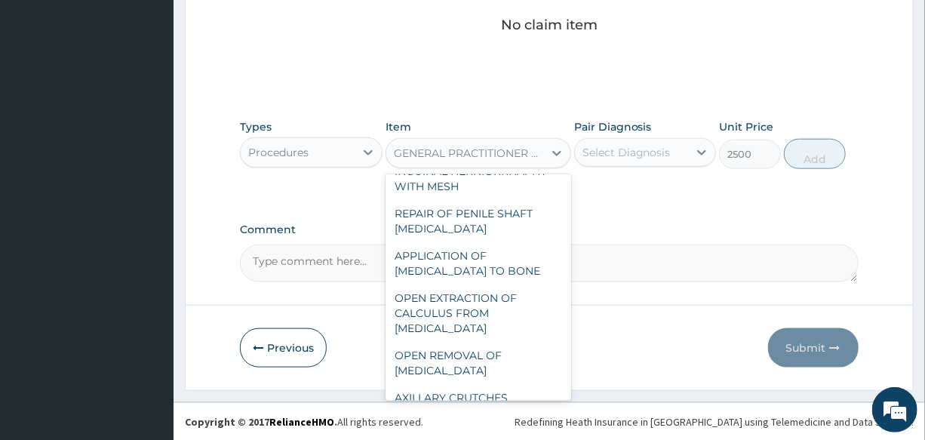
scroll to position [33409, 0]
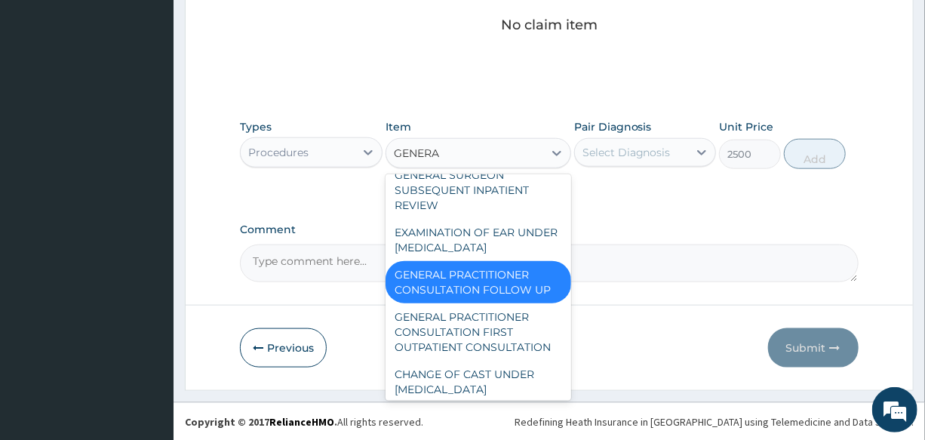
type input "GENERAL"
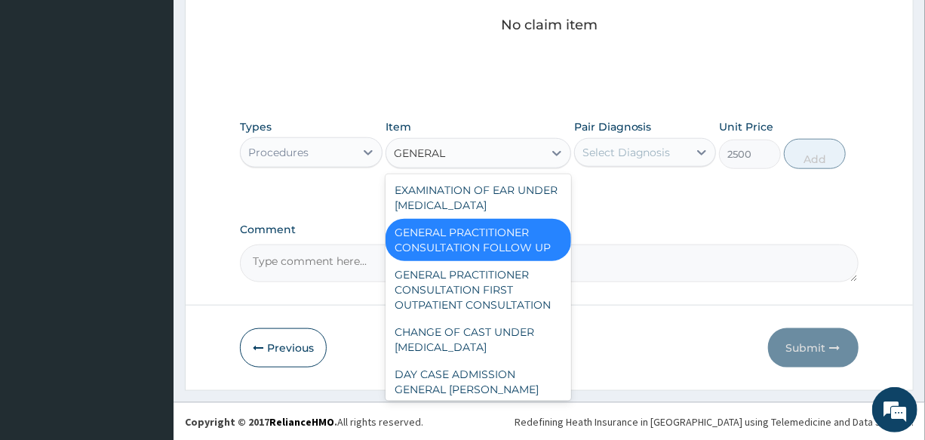
scroll to position [158, 0]
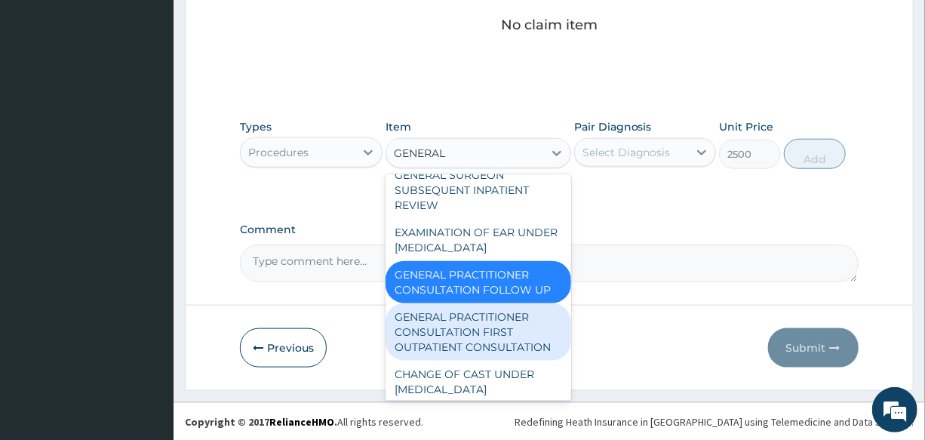
click at [498, 342] on div "GENERAL PRACTITIONER CONSULTATION FIRST OUTPATIENT CONSULTATION" at bounding box center [478, 331] width 186 height 57
type input "3000"
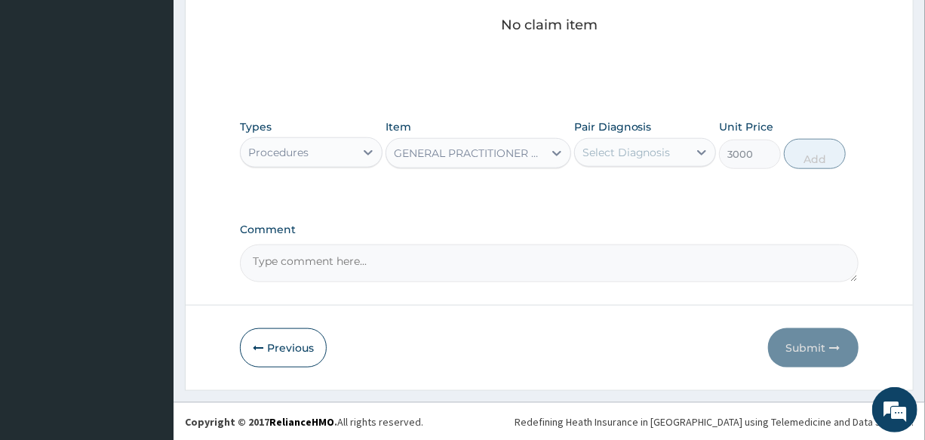
click at [637, 158] on div "Select Diagnosis" at bounding box center [631, 152] width 113 height 24
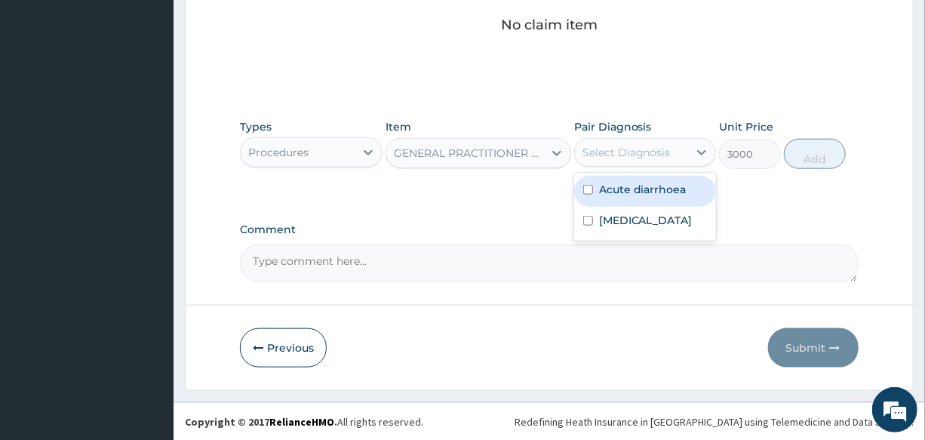
click at [643, 196] on div "Acute diarrhoea" at bounding box center [645, 191] width 142 height 31
checkbox input "true"
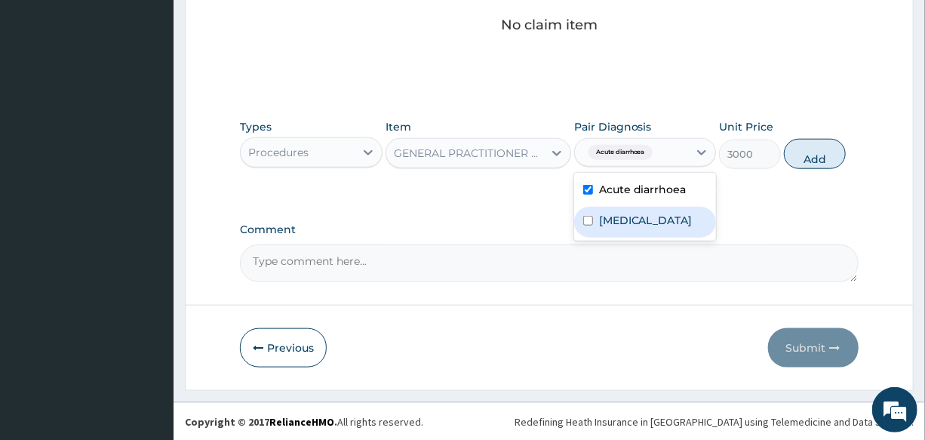
click at [645, 220] on div "Malaria" at bounding box center [645, 222] width 142 height 31
checkbox input "true"
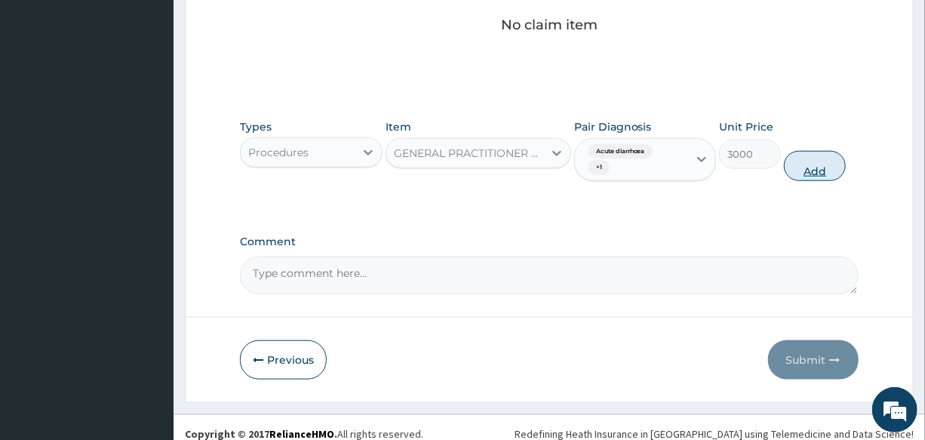
click at [796, 167] on button "Add" at bounding box center [815, 166] width 62 height 30
type input "0"
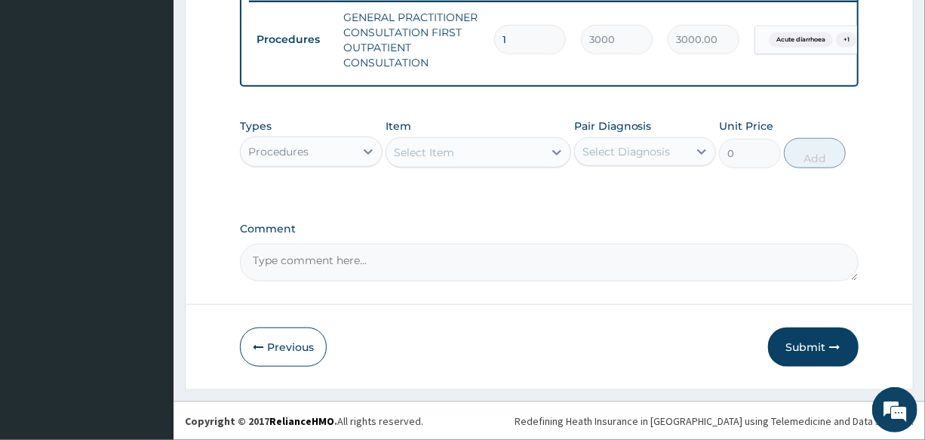
scroll to position [610, 0]
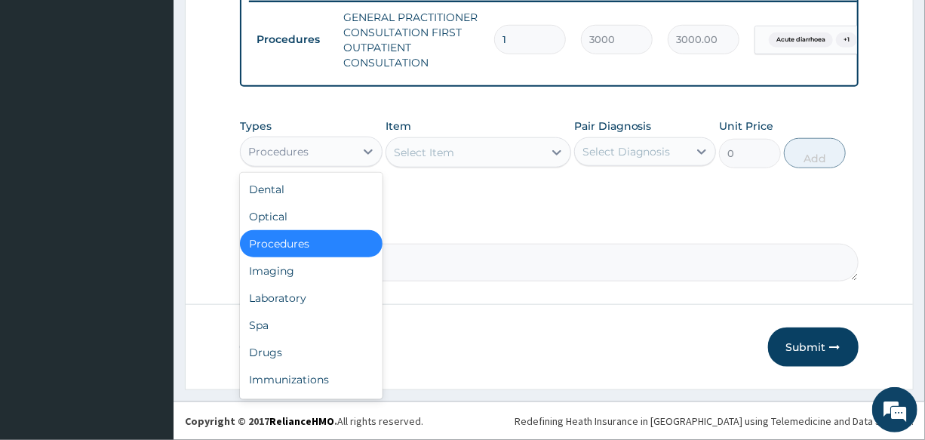
click at [277, 141] on div "Procedures" at bounding box center [297, 152] width 113 height 24
click at [324, 302] on div "Laboratory" at bounding box center [311, 297] width 142 height 27
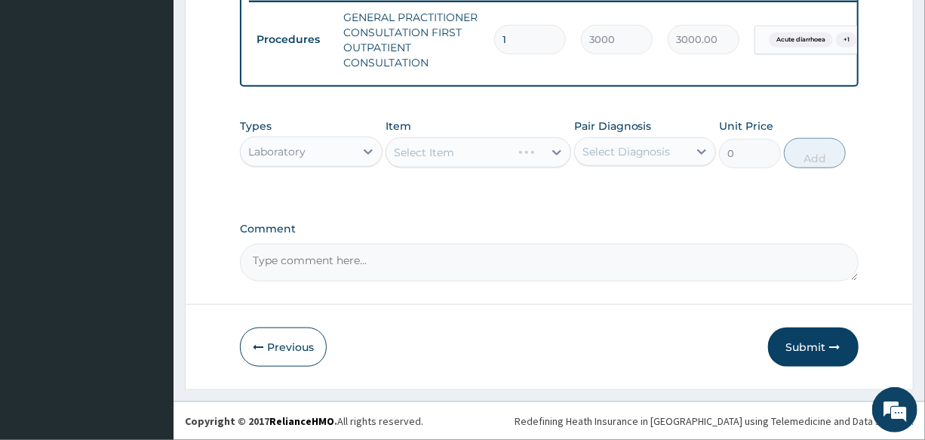
click at [434, 157] on div "Select Item" at bounding box center [478, 152] width 186 height 30
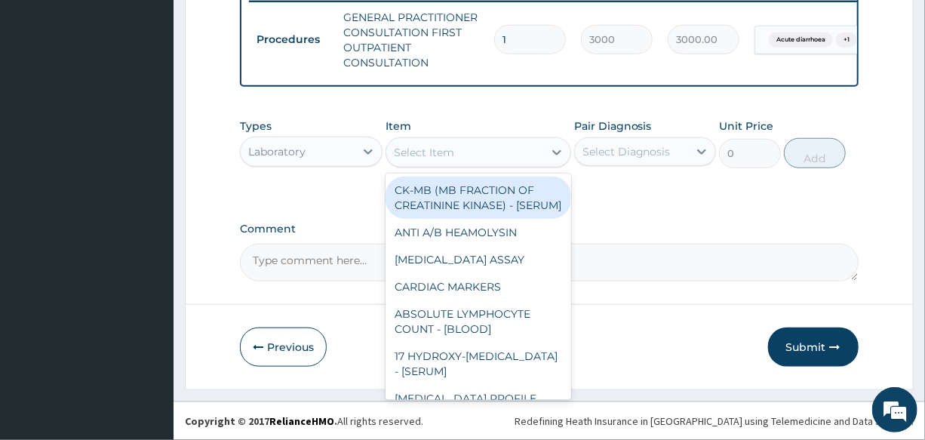
click at [434, 157] on div "Select Item" at bounding box center [424, 152] width 60 height 15
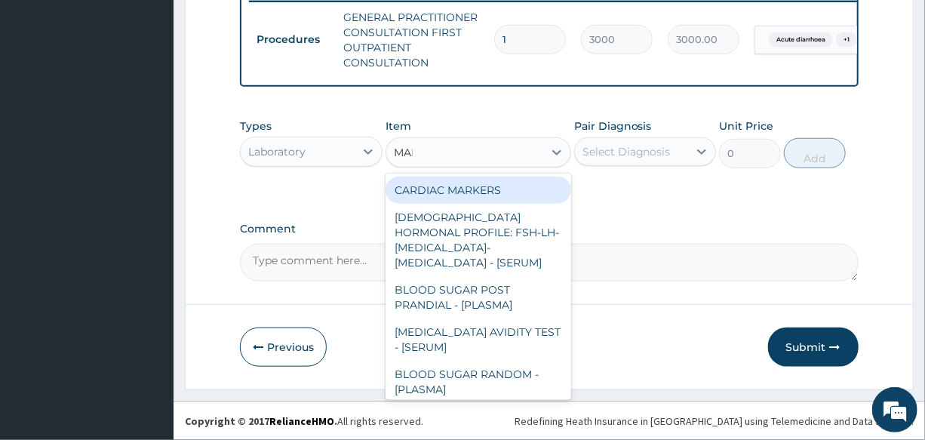
type input "MALA"
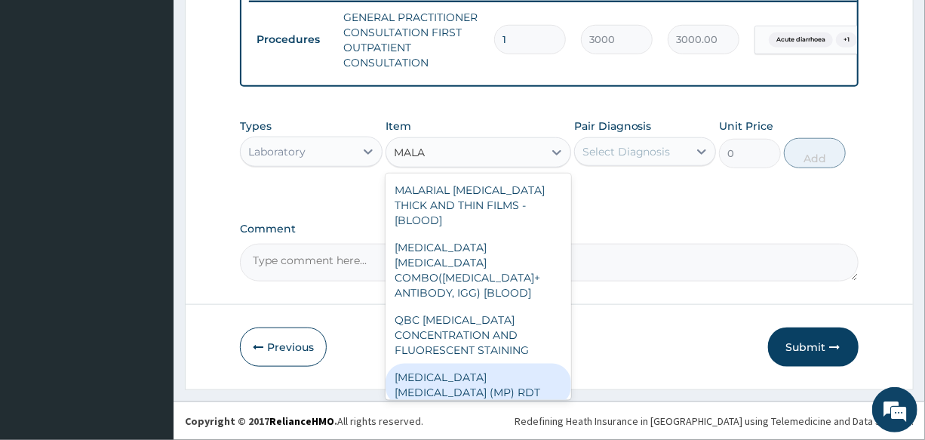
click at [462, 364] on div "[MEDICAL_DATA] [MEDICAL_DATA] (MP) RDT" at bounding box center [478, 385] width 186 height 42
type input "1500"
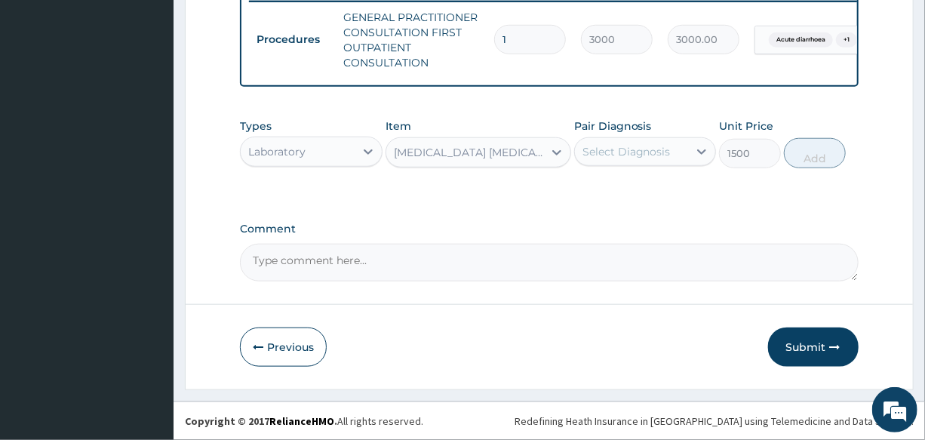
click at [626, 144] on div "Select Diagnosis" at bounding box center [626, 151] width 88 height 15
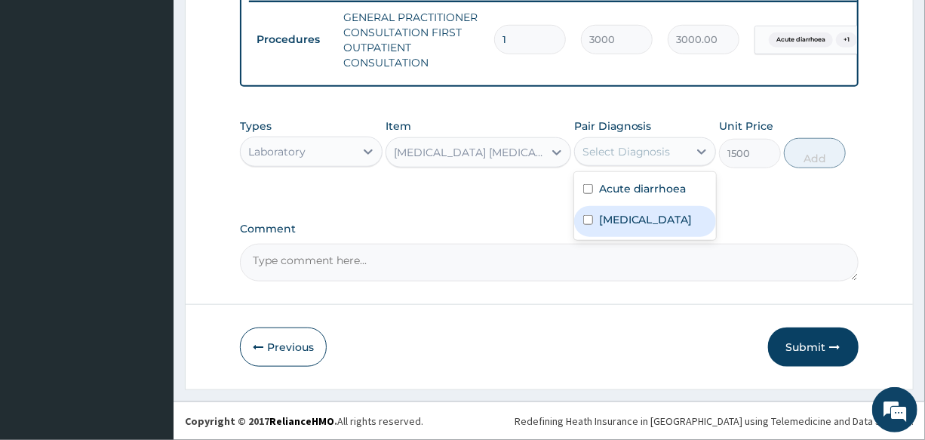
click at [643, 219] on div "[MEDICAL_DATA]" at bounding box center [645, 221] width 142 height 31
checkbox input "true"
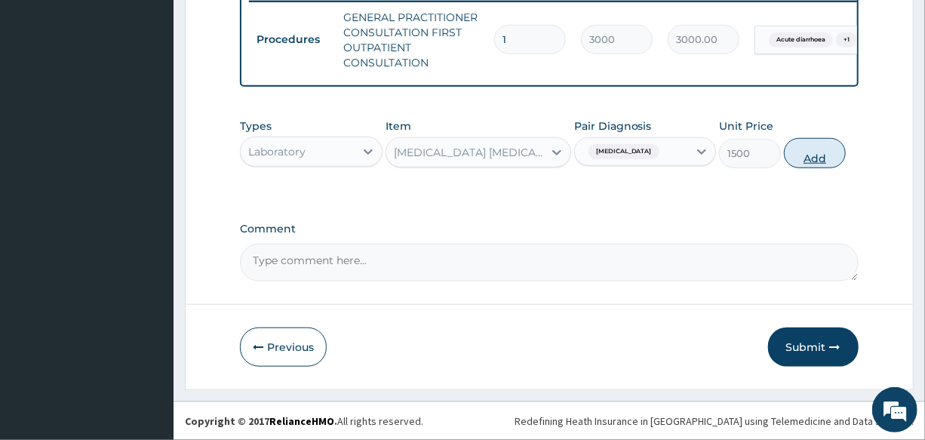
click at [794, 162] on button "Add" at bounding box center [815, 153] width 62 height 30
type input "0"
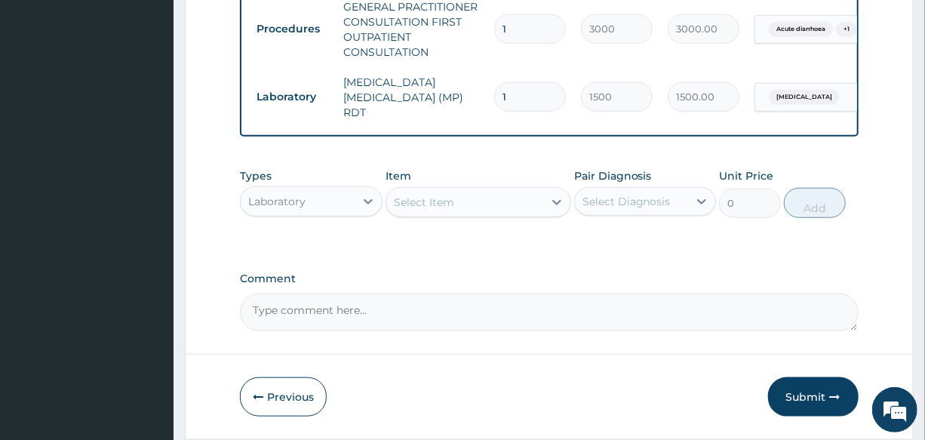
click at [312, 200] on div "Laboratory" at bounding box center [297, 201] width 113 height 24
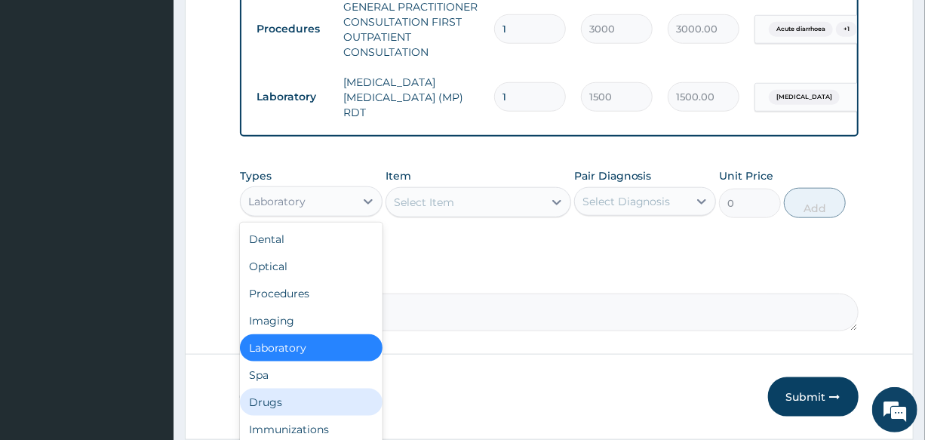
click at [313, 391] on div "Drugs" at bounding box center [311, 401] width 142 height 27
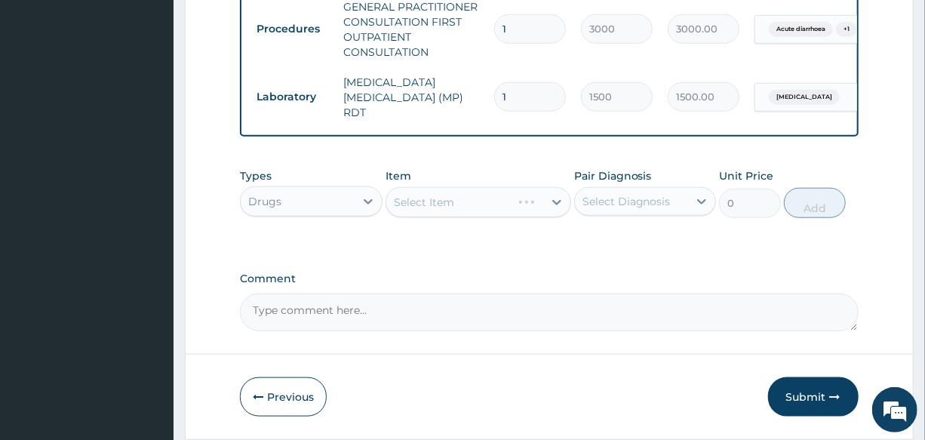
click at [469, 198] on div "Select Item" at bounding box center [478, 202] width 186 height 30
click at [469, 198] on div "Select Item" at bounding box center [464, 202] width 157 height 24
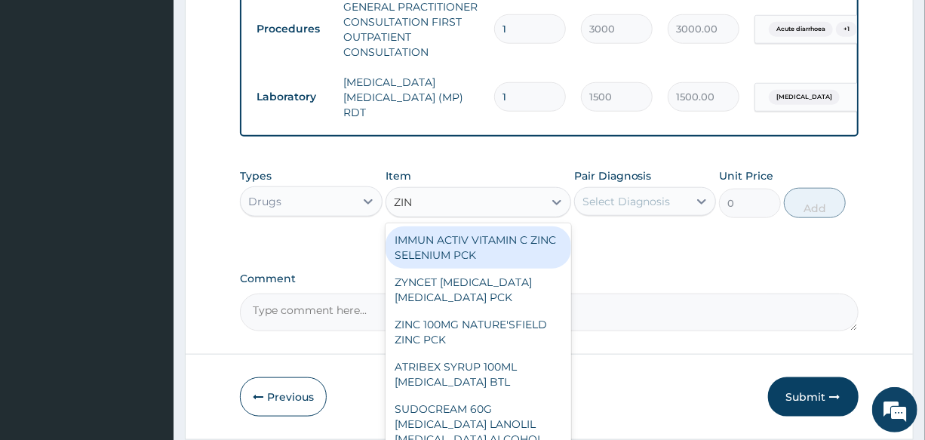
type input "ZINC"
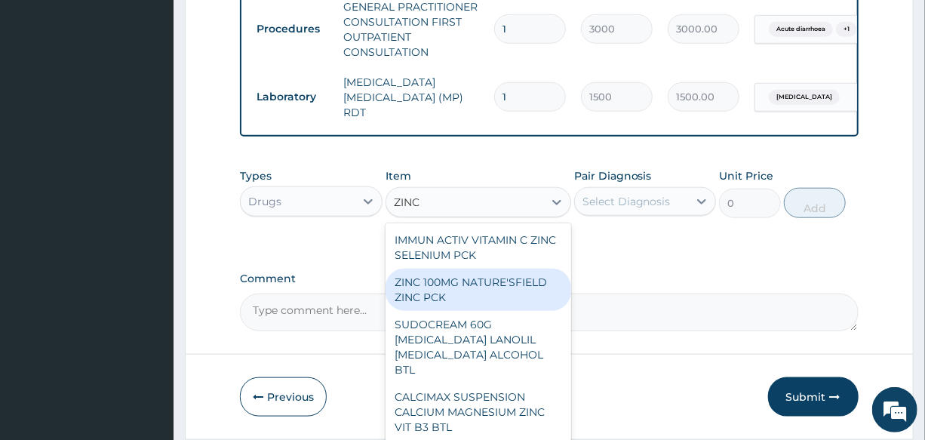
click at [502, 299] on div "ZINC 100MG NATURE'SFIELD ZINC PCK" at bounding box center [478, 289] width 186 height 42
type input "3630"
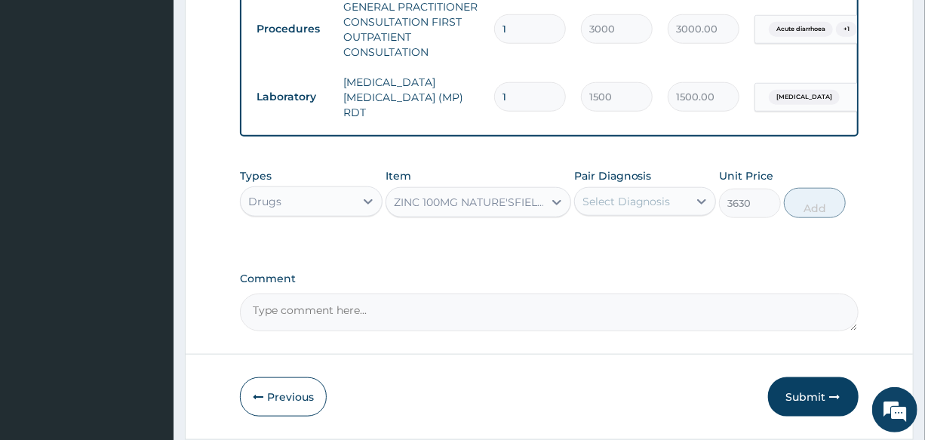
click at [640, 203] on div "Select Diagnosis" at bounding box center [626, 201] width 88 height 15
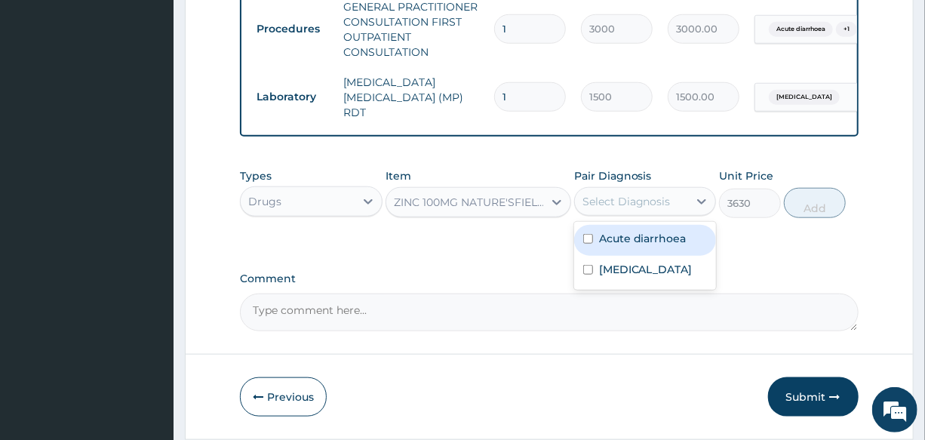
click at [650, 244] on label "Acute diarrhoea" at bounding box center [642, 238] width 87 height 15
checkbox input "true"
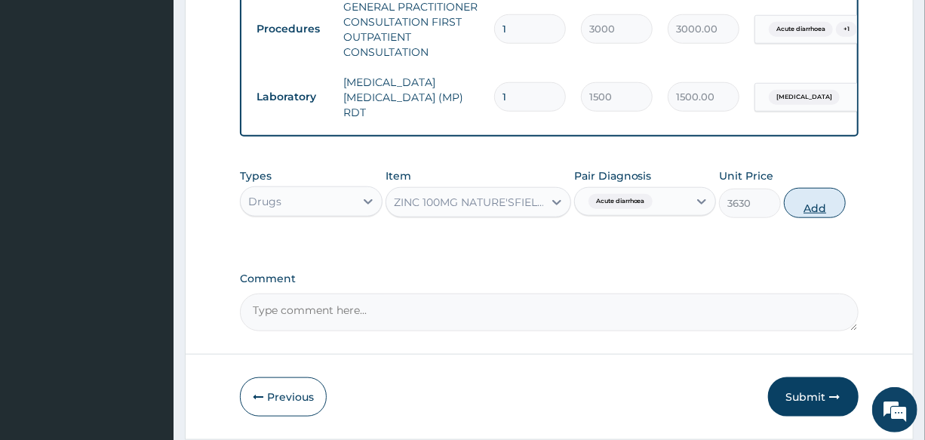
click at [805, 204] on button "Add" at bounding box center [815, 203] width 62 height 30
type input "0"
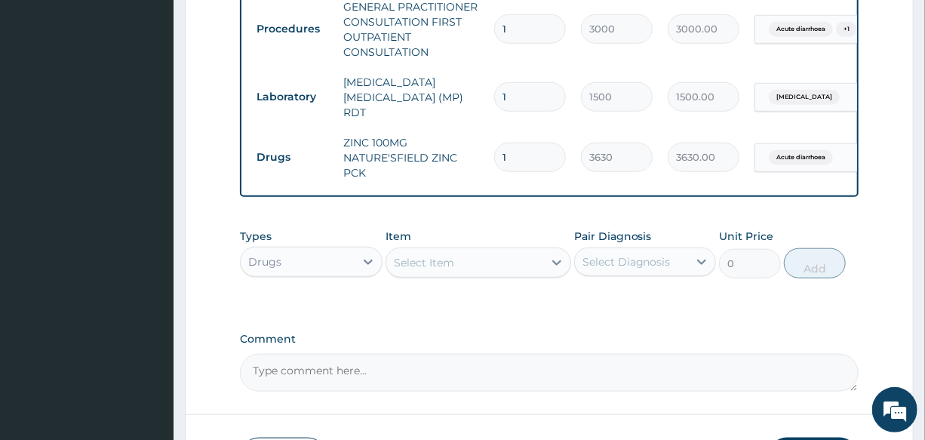
click at [424, 256] on div "Select Item" at bounding box center [464, 262] width 157 height 24
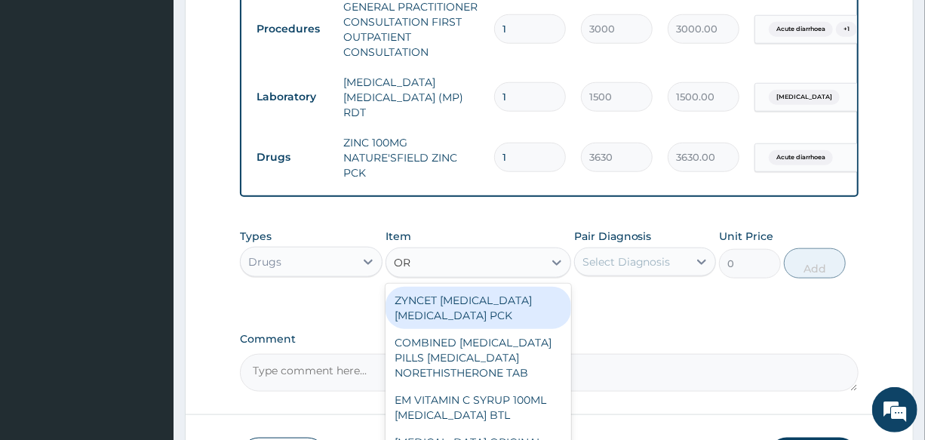
type input "ORS"
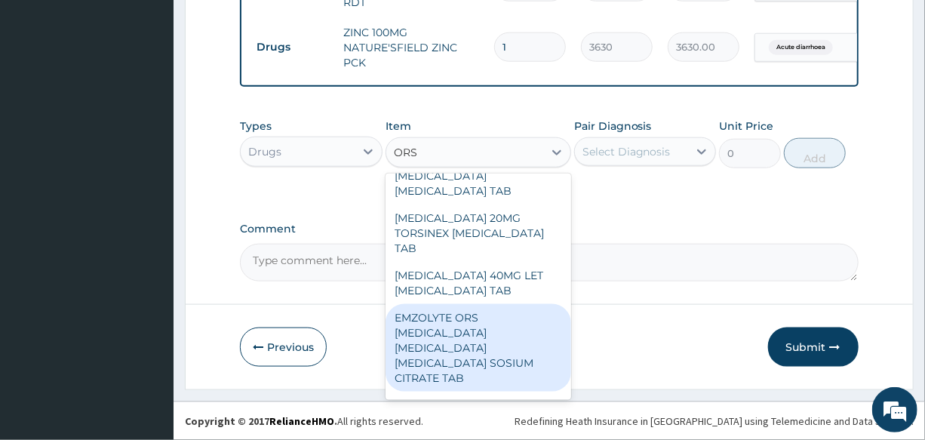
scroll to position [137, 0]
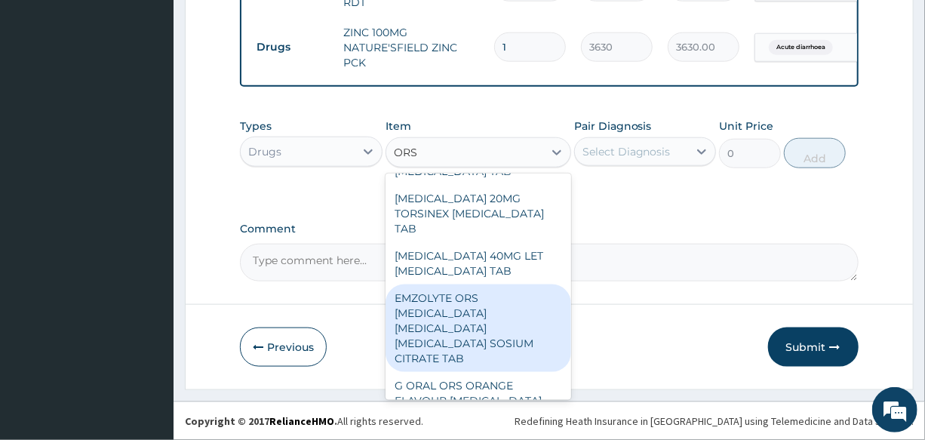
click at [476, 284] on div "EMZOLYTE ORS [MEDICAL_DATA] [MEDICAL_DATA] [MEDICAL_DATA] SOSIUM CITRATE TAB" at bounding box center [478, 327] width 186 height 87
type input "250"
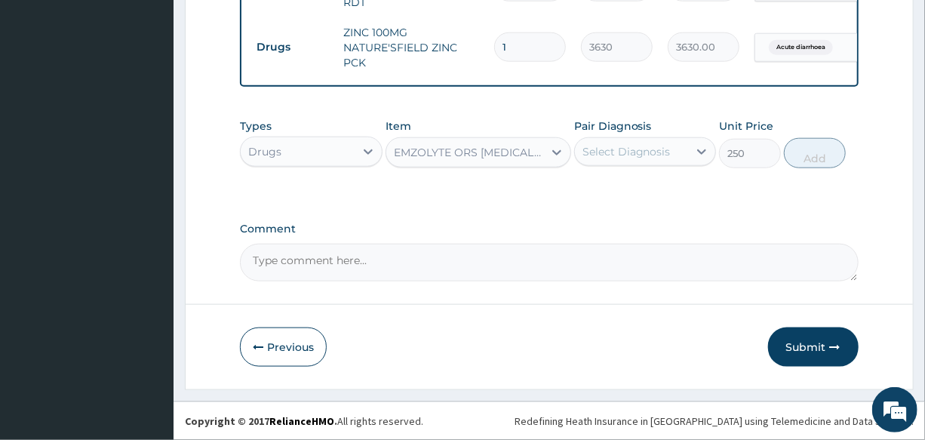
click at [598, 150] on div "Select Diagnosis" at bounding box center [626, 151] width 88 height 15
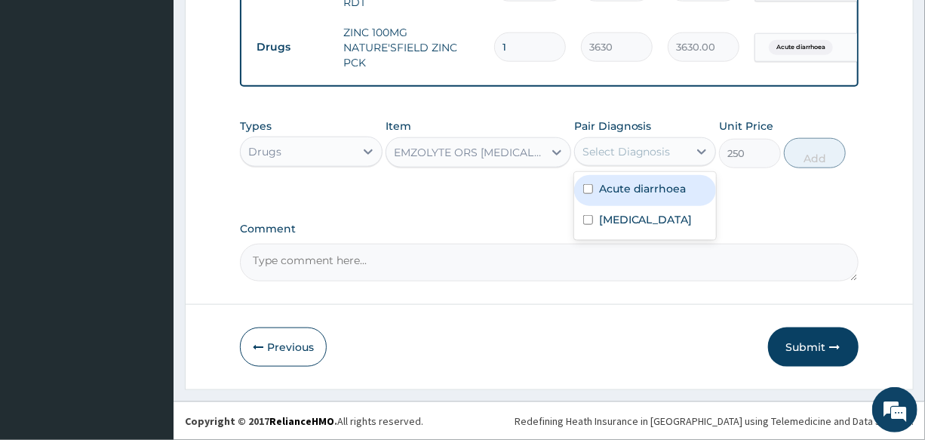
click at [652, 198] on div "Acute diarrhoea" at bounding box center [645, 190] width 142 height 31
checkbox input "true"
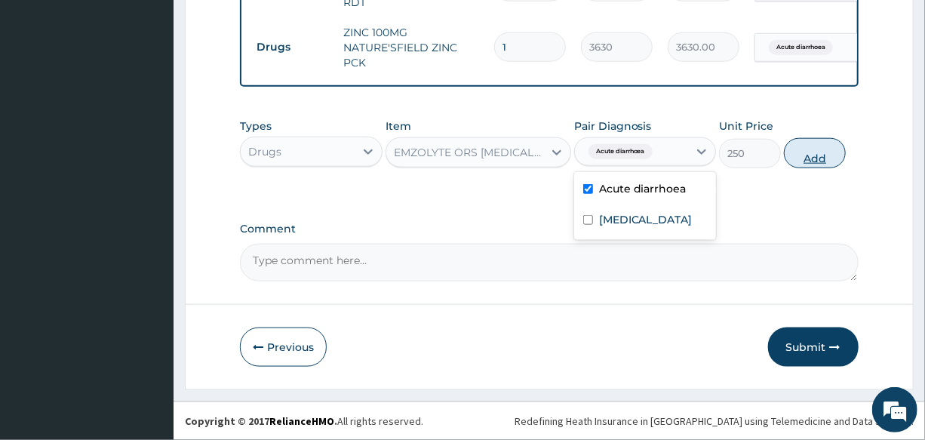
click at [811, 158] on button "Add" at bounding box center [815, 153] width 62 height 30
type input "0"
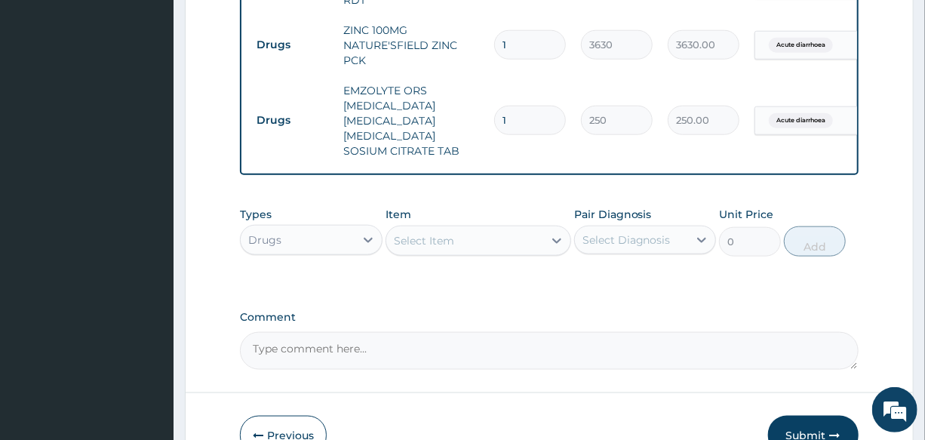
click at [436, 248] on div "Select Item" at bounding box center [424, 240] width 60 height 15
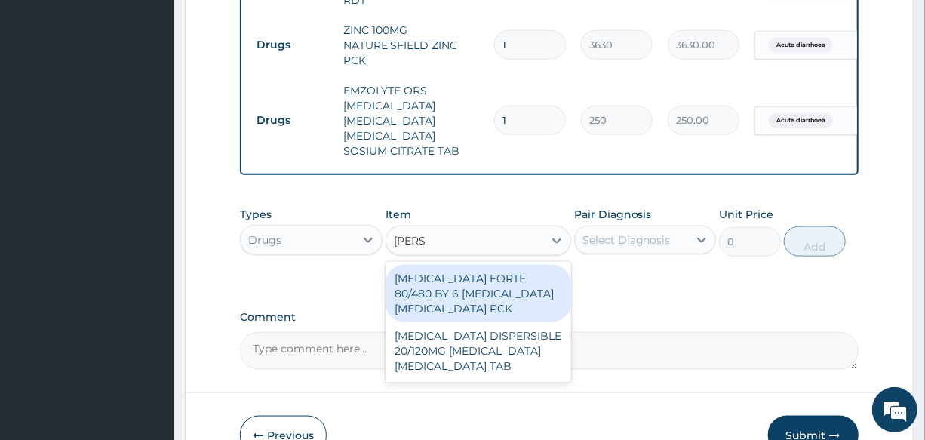
type input "COART"
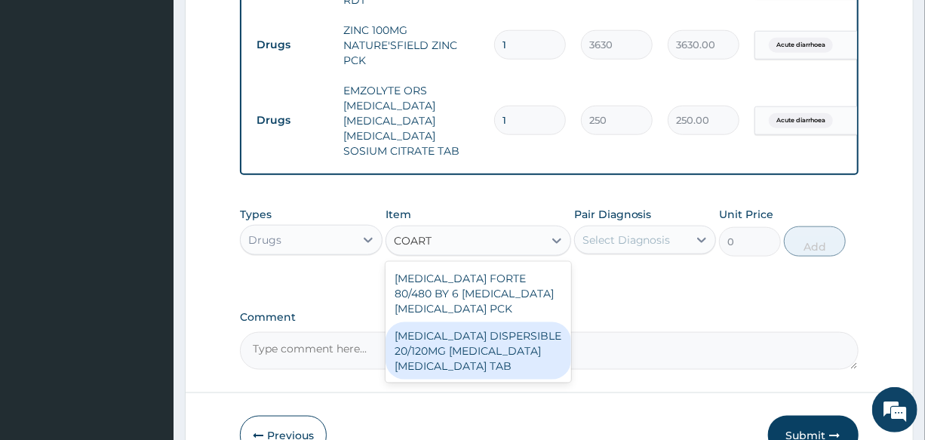
click at [483, 358] on div "[MEDICAL_DATA] DISPERSIBLE 20/120MG [MEDICAL_DATA] [MEDICAL_DATA] TAB" at bounding box center [478, 350] width 186 height 57
type input "450"
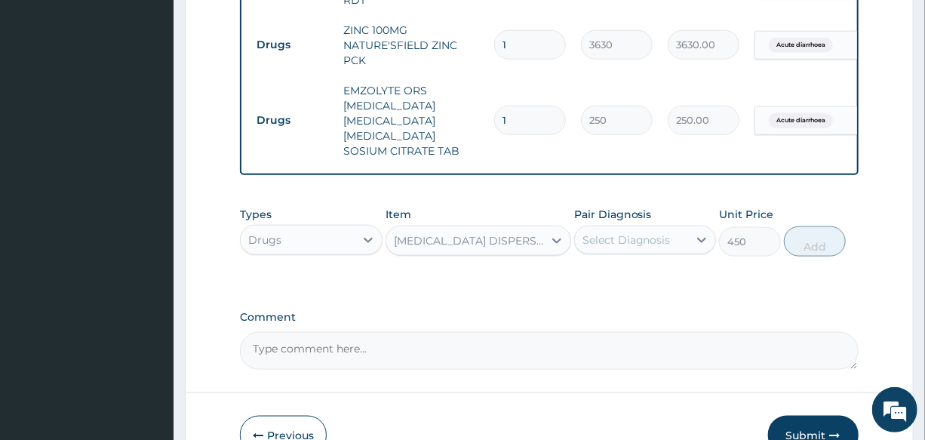
click at [631, 247] on div "Select Diagnosis" at bounding box center [626, 239] width 88 height 15
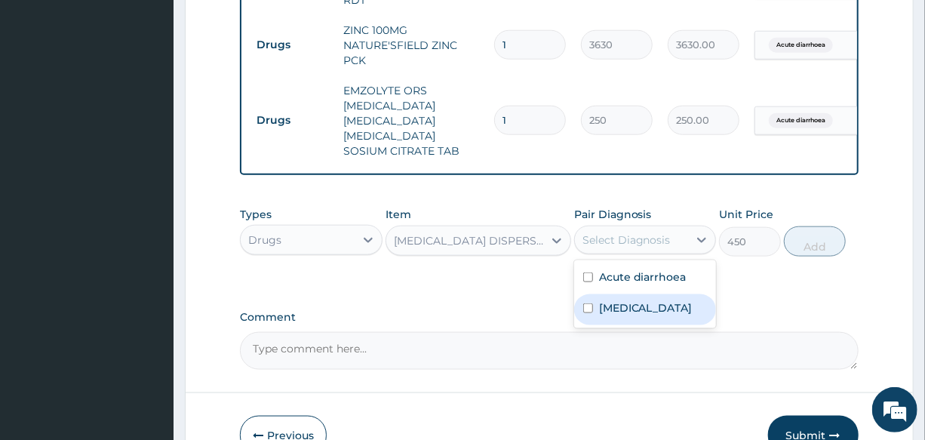
click at [645, 314] on div "[MEDICAL_DATA]" at bounding box center [645, 309] width 142 height 31
checkbox input "true"
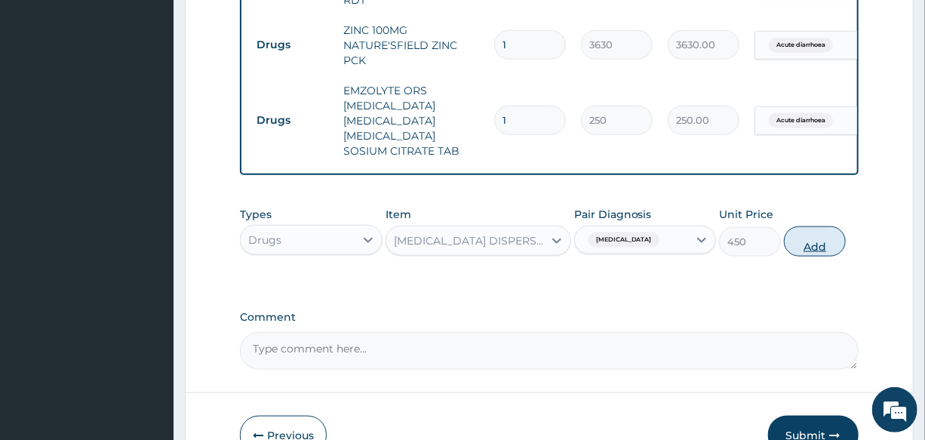
click at [799, 244] on button "Add" at bounding box center [815, 241] width 62 height 30
type input "0"
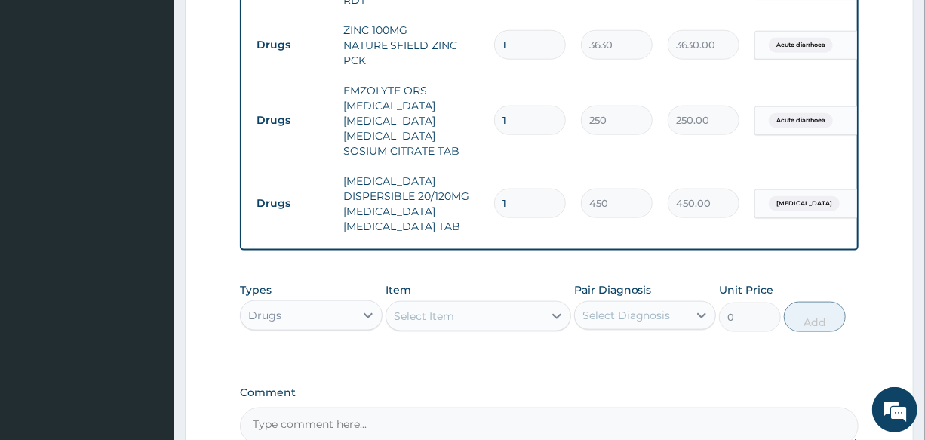
drag, startPoint x: 520, startPoint y: 189, endPoint x: 448, endPoint y: 200, distance: 73.3
click at [460, 199] on tr "Drugs COARTEM DISPERSIBLE 20/120MG ARTEMETHER LUMEFANTRINE TAB 1 450 450.00 Mal…" at bounding box center [618, 203] width 739 height 75
type input "6"
type input "2700.00"
type input "6"
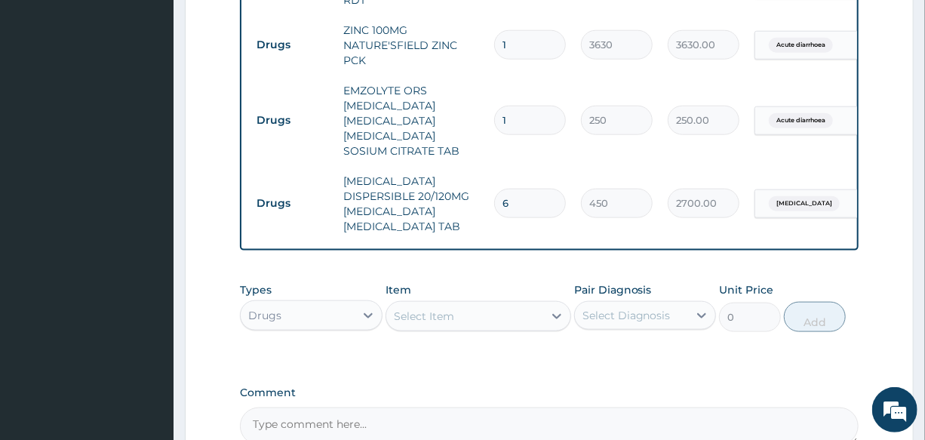
click at [416, 309] on div "Select Item" at bounding box center [424, 315] width 60 height 15
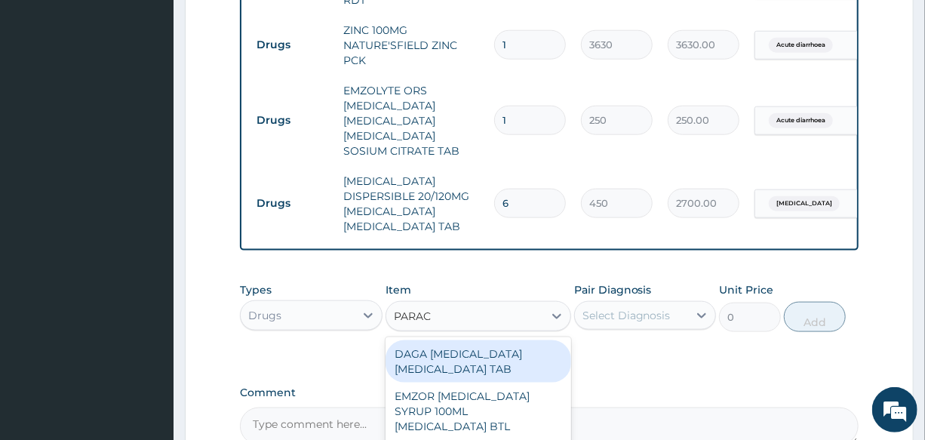
type input "PARACE"
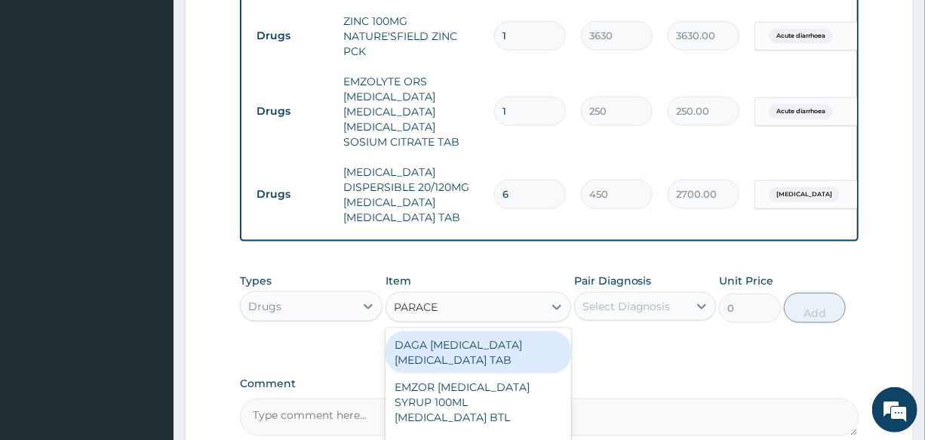
scroll to position [791, 0]
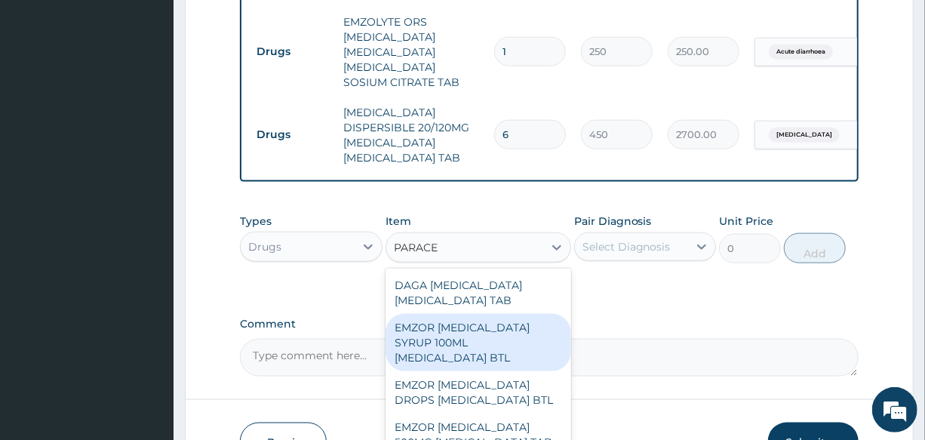
click at [482, 320] on div "EMZOR [MEDICAL_DATA] SYRUP 100ML [MEDICAL_DATA] BTL" at bounding box center [478, 342] width 186 height 57
type input "350"
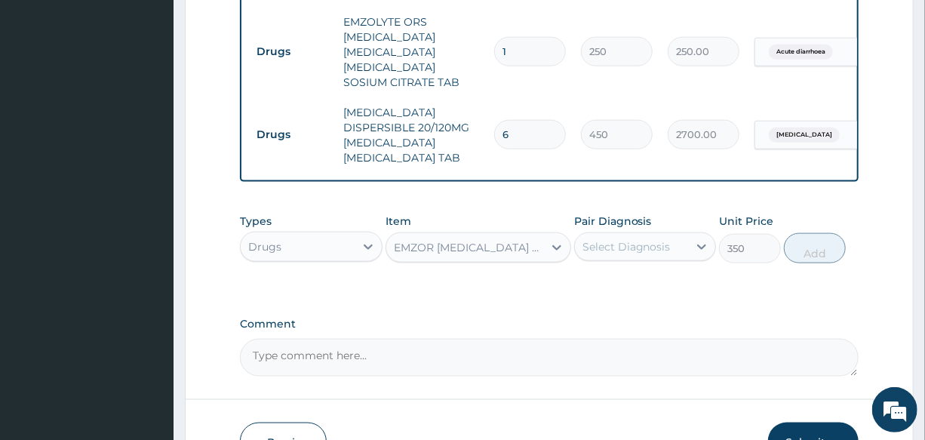
click at [646, 239] on div "Select Diagnosis" at bounding box center [626, 246] width 88 height 15
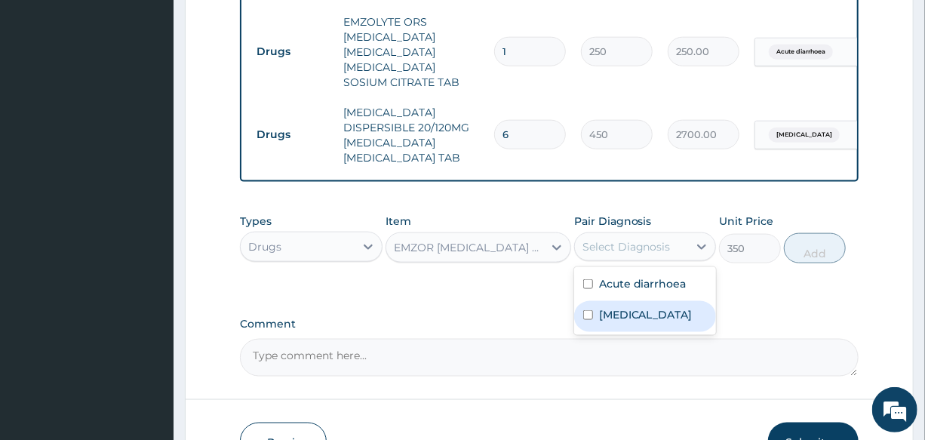
click at [670, 301] on div "[MEDICAL_DATA]" at bounding box center [645, 316] width 142 height 31
checkbox input "true"
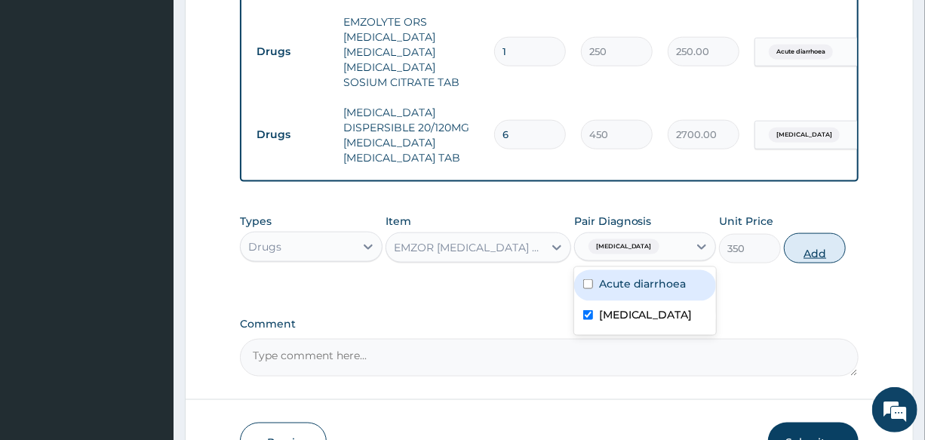
click at [828, 237] on button "Add" at bounding box center [815, 248] width 62 height 30
type input "0"
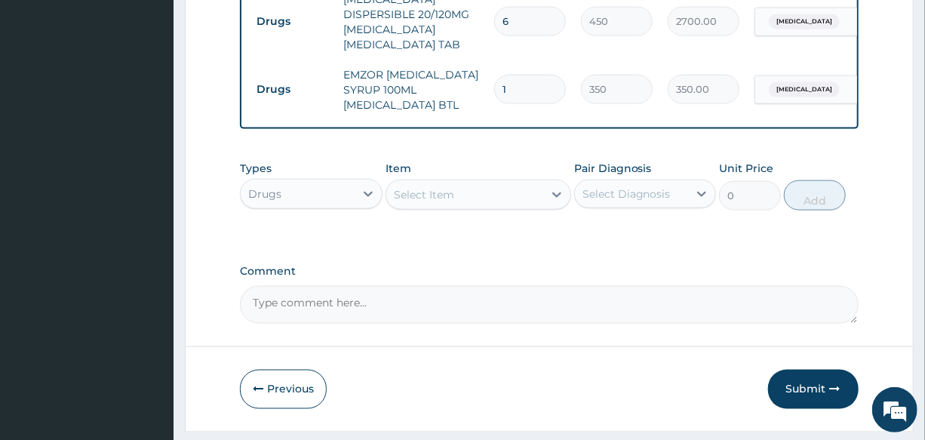
scroll to position [934, 0]
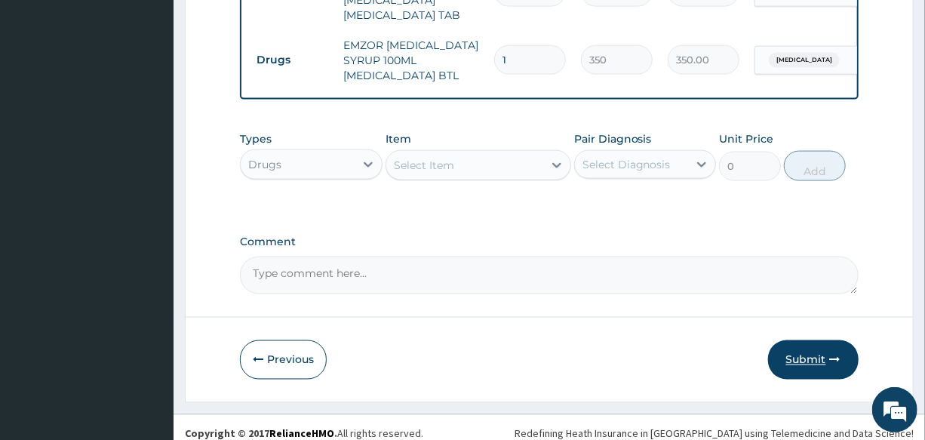
click at [797, 347] on button "Submit" at bounding box center [813, 359] width 90 height 39
click at [459, 151] on div "Select Item" at bounding box center [478, 165] width 186 height 30
click at [276, 343] on button "Previous" at bounding box center [283, 359] width 87 height 39
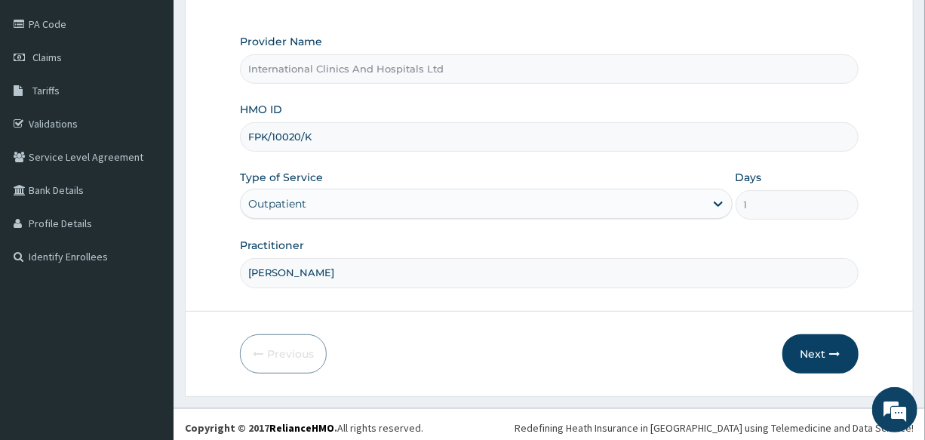
scroll to position [179, 0]
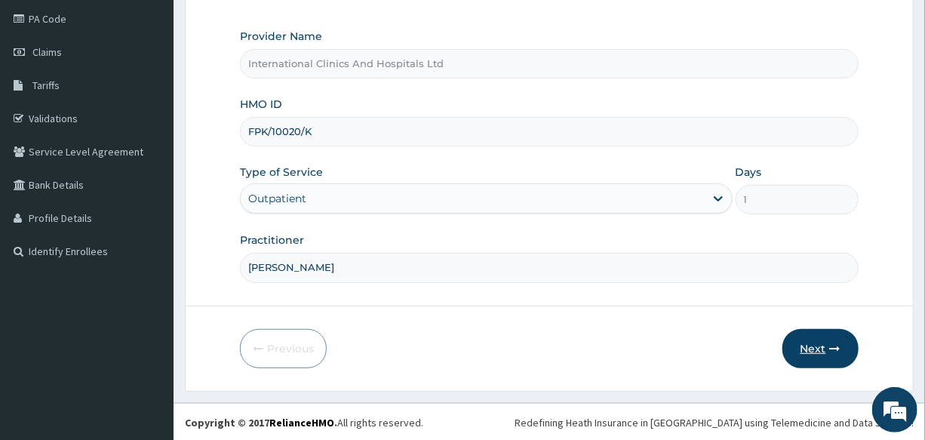
click at [820, 346] on button "Next" at bounding box center [820, 348] width 76 height 39
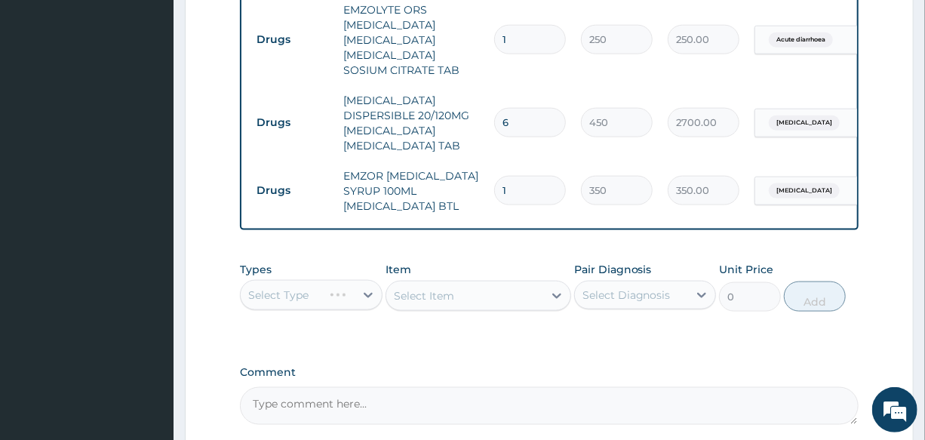
scroll to position [934, 0]
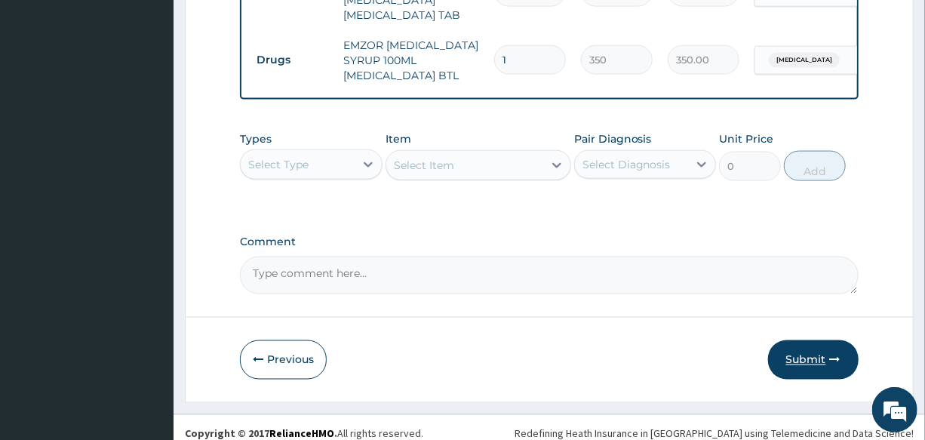
click at [796, 350] on button "Submit" at bounding box center [813, 359] width 90 height 39
click at [289, 354] on button "Previous" at bounding box center [283, 359] width 87 height 39
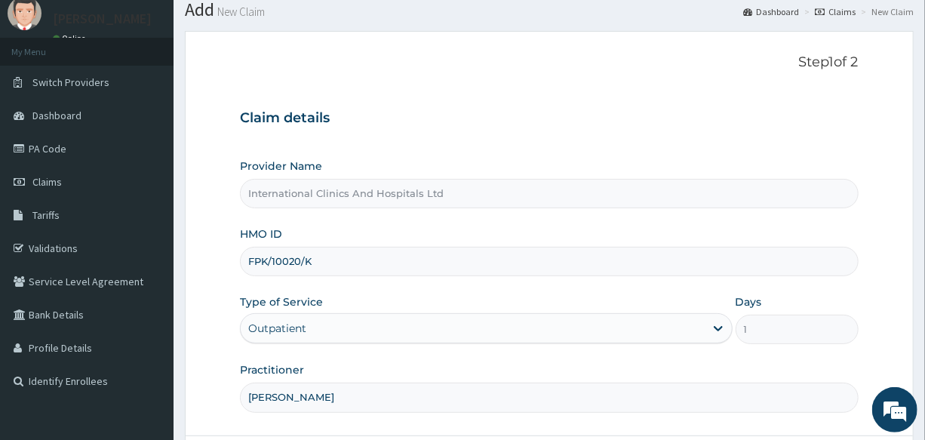
scroll to position [41, 0]
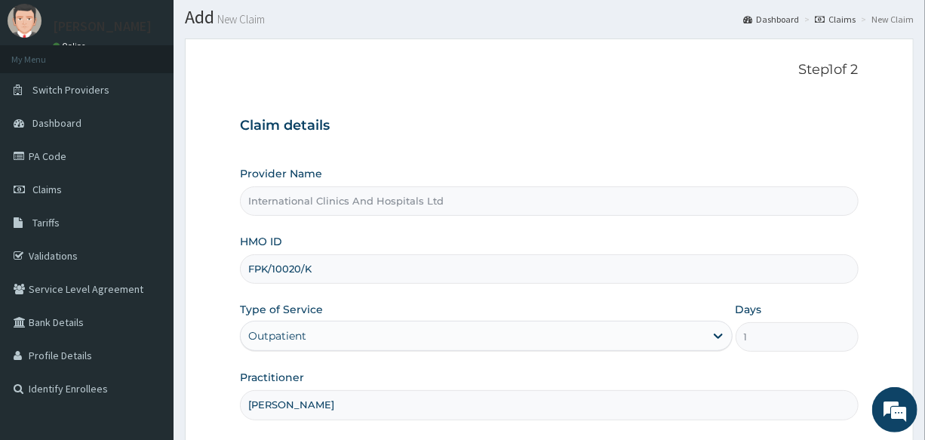
click at [331, 265] on input "FPK/10020/K" at bounding box center [549, 268] width 618 height 29
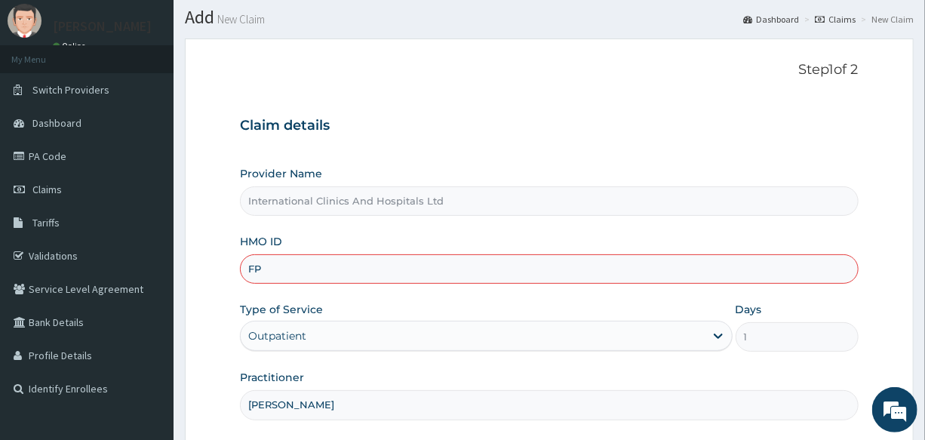
type input "F"
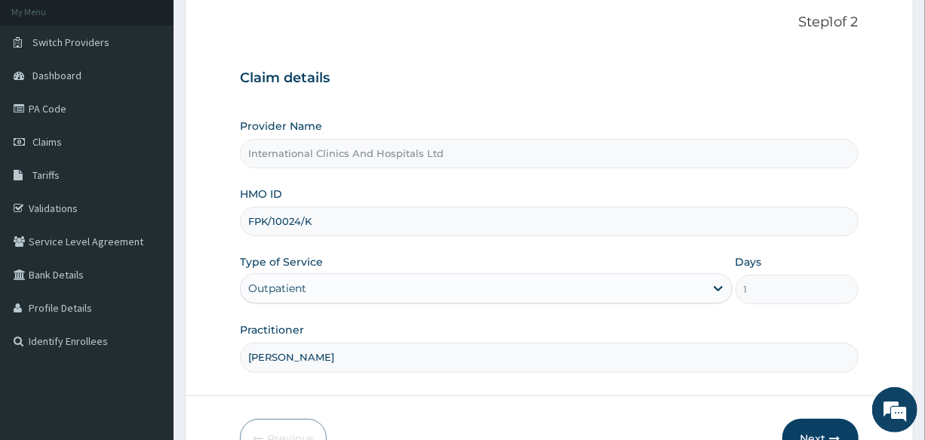
scroll to position [179, 0]
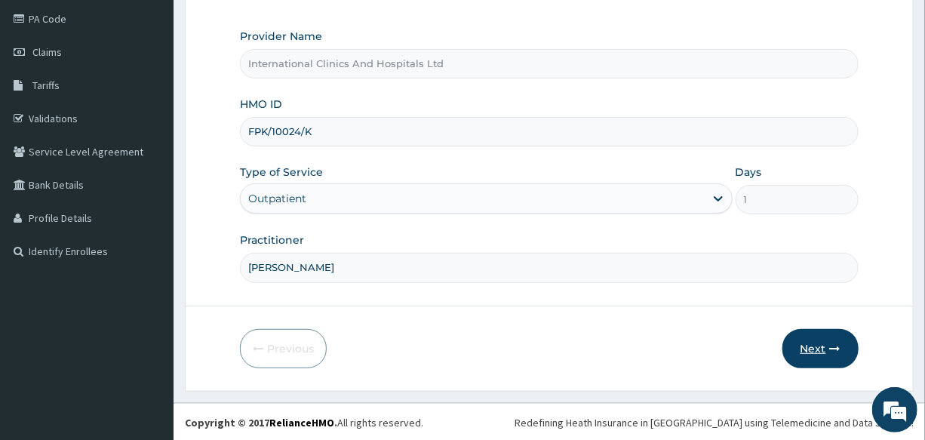
type input "FPK/10024/K"
click at [807, 352] on button "Next" at bounding box center [820, 348] width 76 height 39
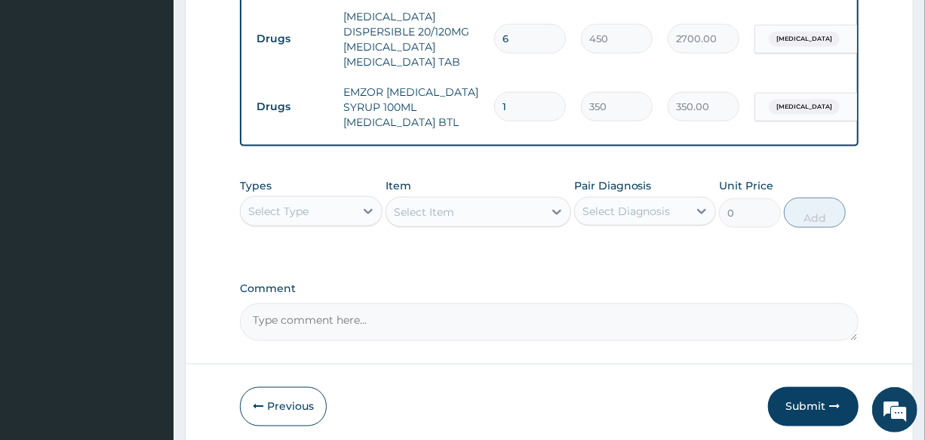
scroll to position [934, 0]
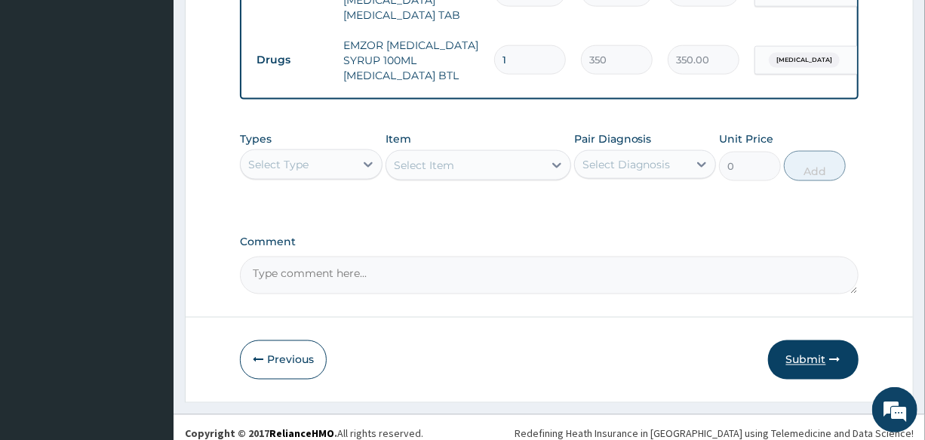
click at [801, 348] on button "Submit" at bounding box center [813, 359] width 90 height 39
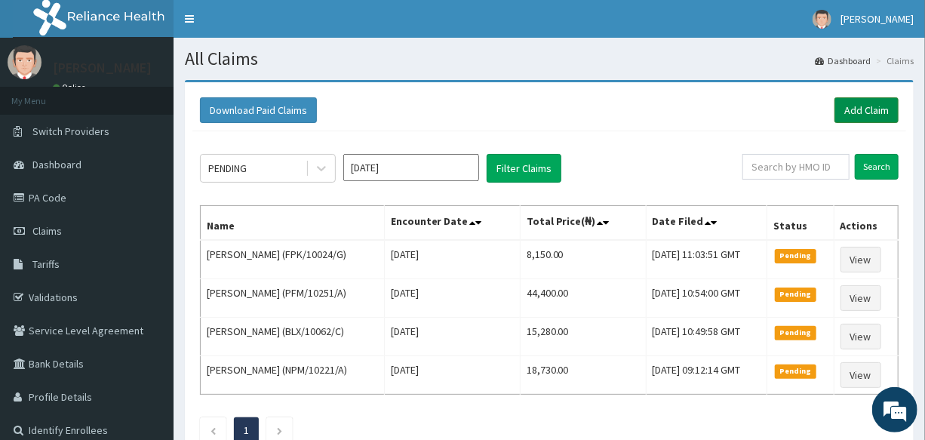
click at [885, 115] on link "Add Claim" at bounding box center [866, 110] width 64 height 26
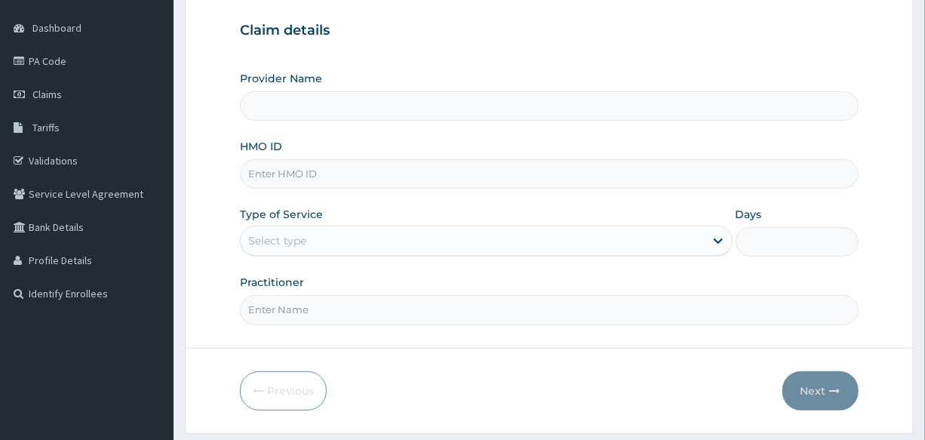
type input "International Clinics And Hospitals Ltd"
click at [353, 180] on input "HMO ID" at bounding box center [549, 173] width 618 height 29
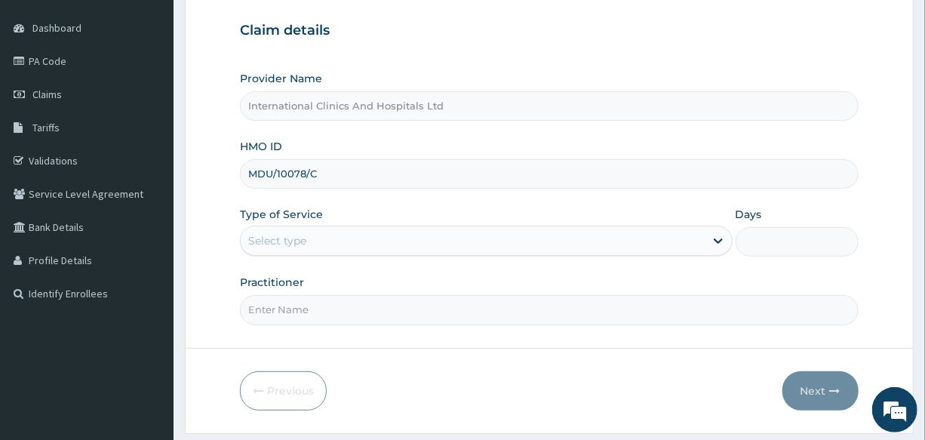
type input "MDU/10078/C"
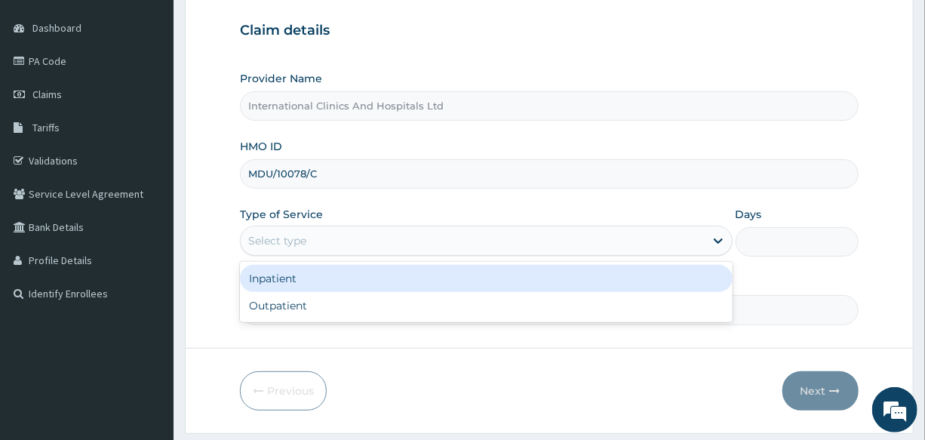
click at [327, 241] on div "Select type" at bounding box center [472, 241] width 463 height 24
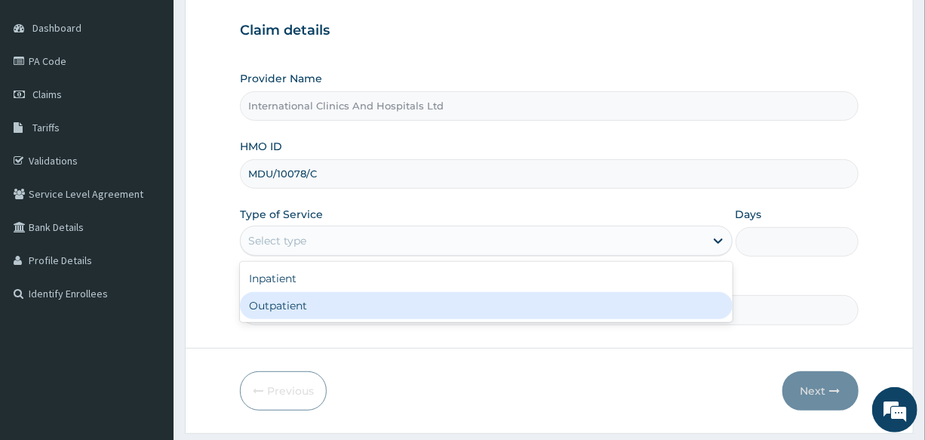
click at [321, 307] on div "Outpatient" at bounding box center [486, 305] width 492 height 27
type input "1"
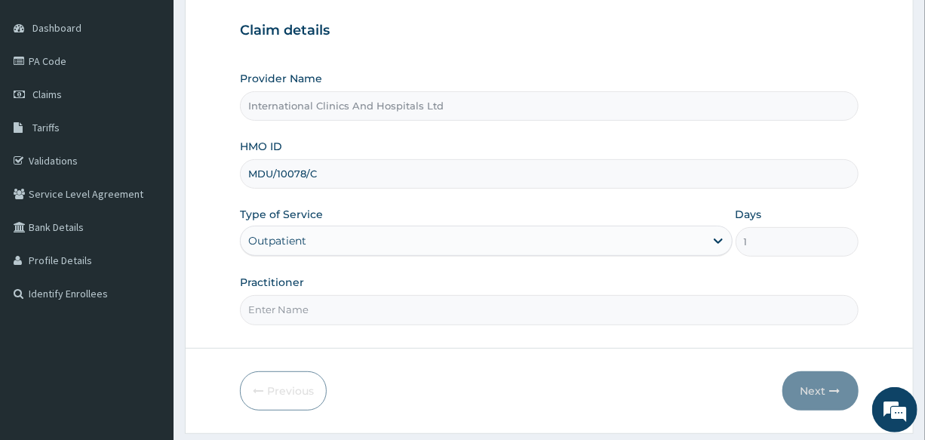
click at [335, 315] on input "Practitioner" at bounding box center [549, 309] width 618 height 29
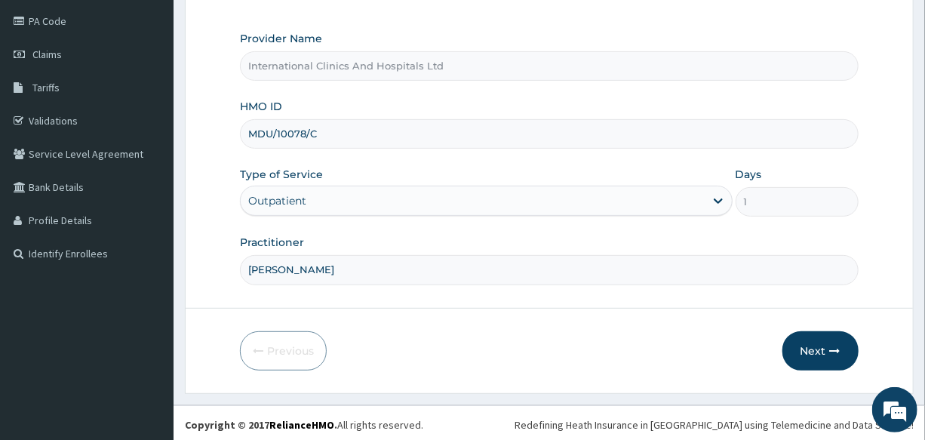
scroll to position [179, 0]
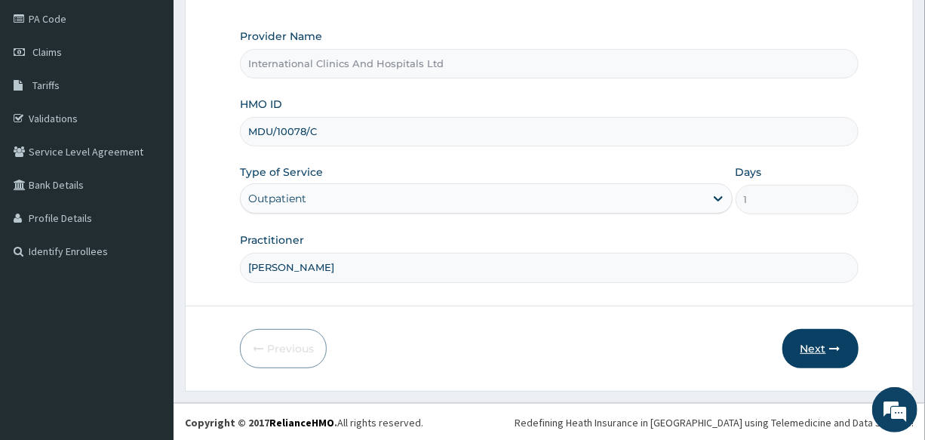
type input "[PERSON_NAME]"
click at [799, 349] on button "Next" at bounding box center [820, 348] width 76 height 39
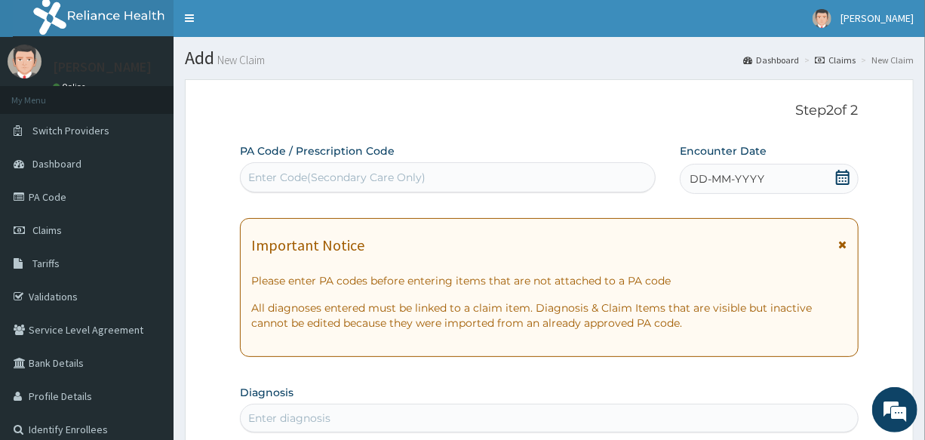
scroll to position [0, 0]
click at [746, 180] on span "DD-MM-YYYY" at bounding box center [726, 179] width 75 height 15
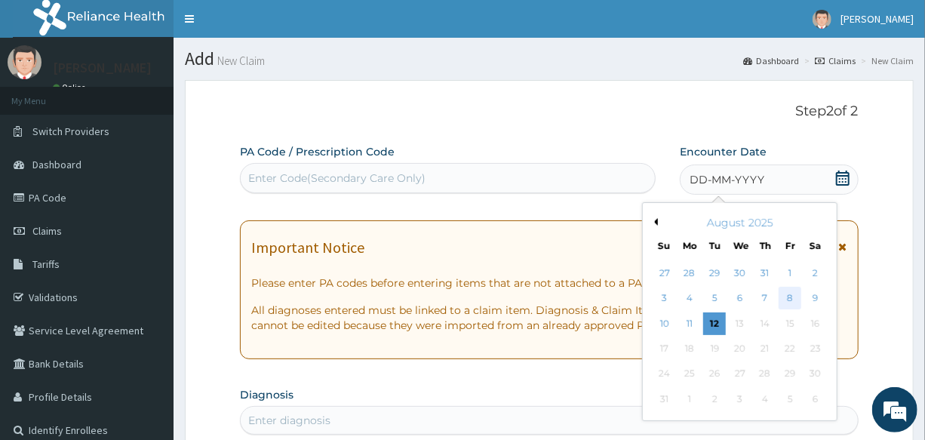
click at [792, 305] on div "8" at bounding box center [790, 298] width 23 height 23
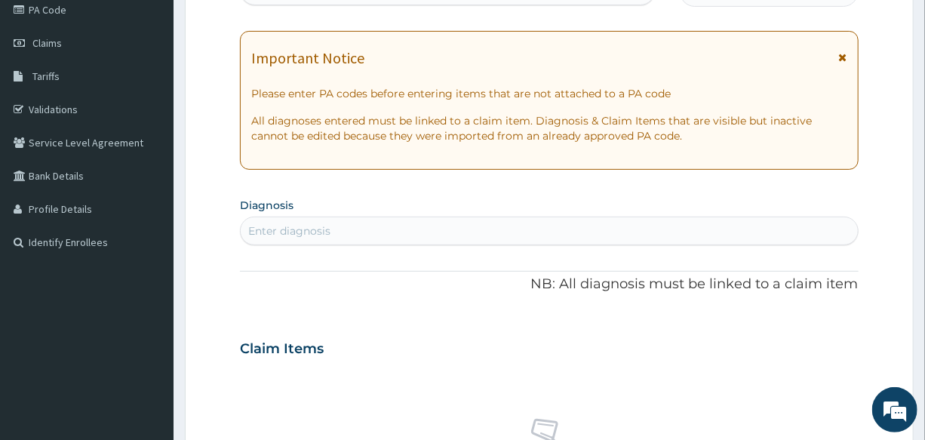
scroll to position [205, 0]
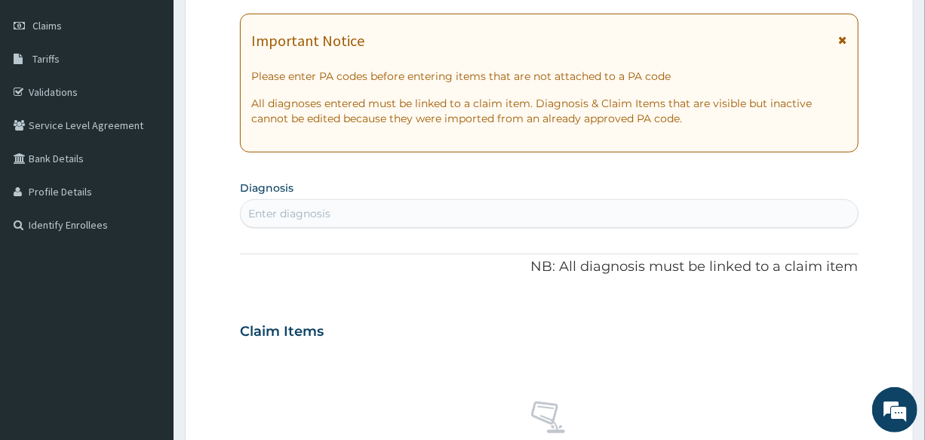
click at [360, 206] on div "Enter diagnosis" at bounding box center [549, 213] width 616 height 24
type input "[MEDICAL_DATA]"
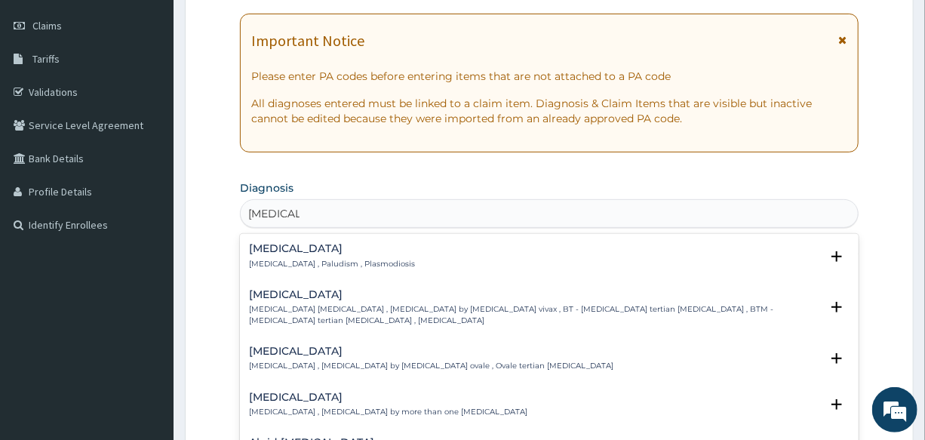
click at [271, 247] on h4 "[MEDICAL_DATA]" at bounding box center [332, 248] width 166 height 11
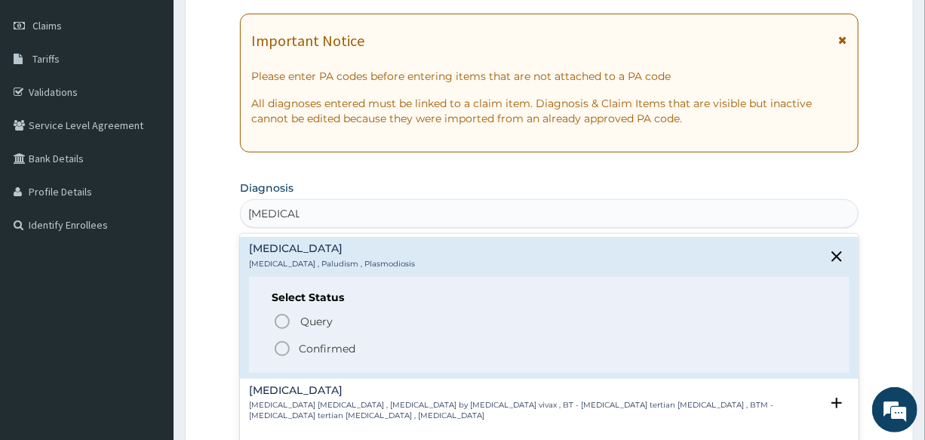
click at [275, 351] on icon "status option filled" at bounding box center [282, 348] width 18 height 18
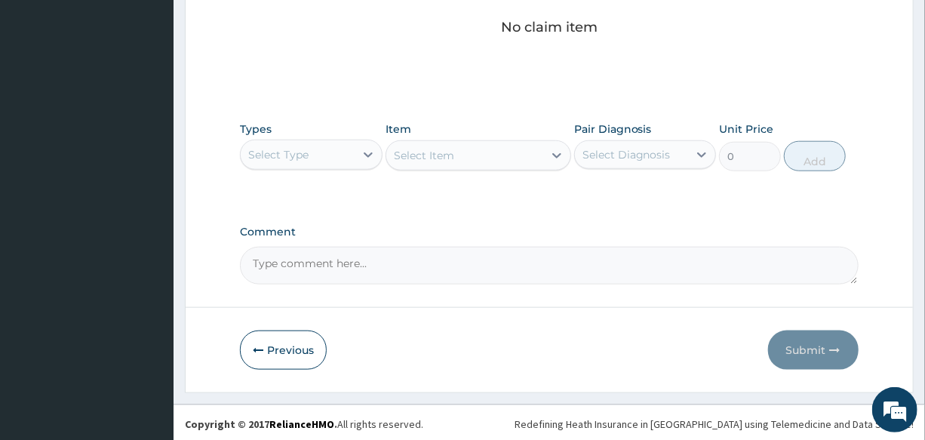
scroll to position [647, 0]
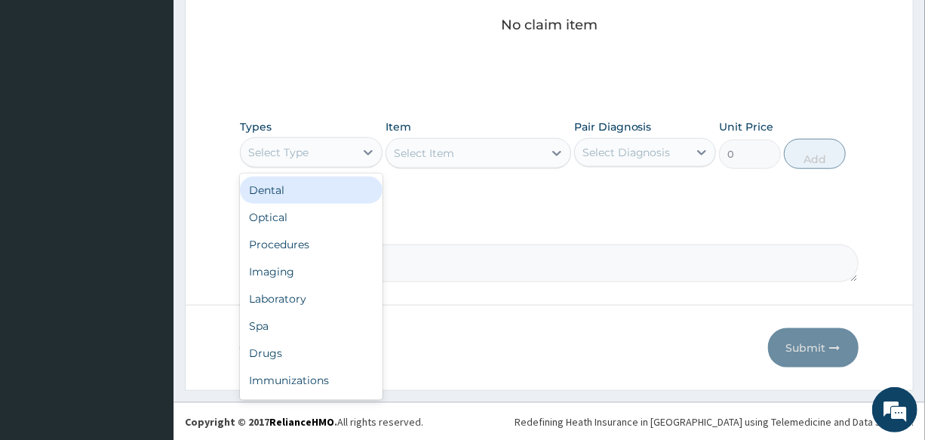
click at [296, 149] on div "Select Type" at bounding box center [278, 152] width 60 height 15
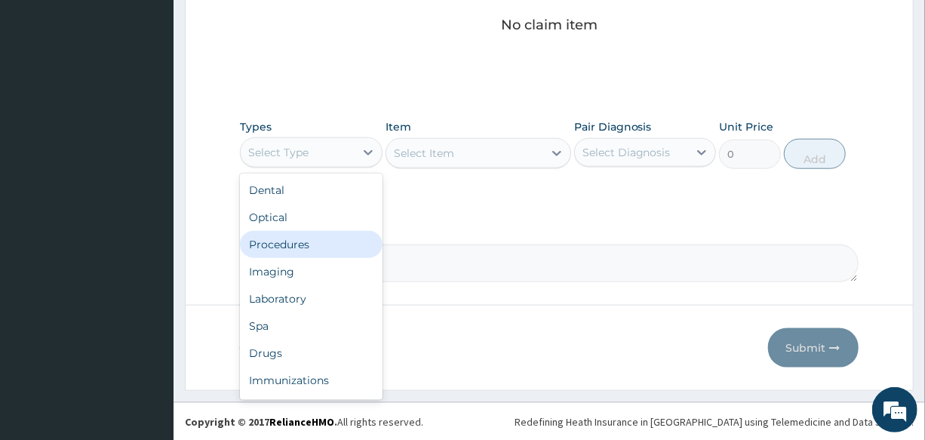
click at [317, 244] on div "Procedures" at bounding box center [311, 244] width 142 height 27
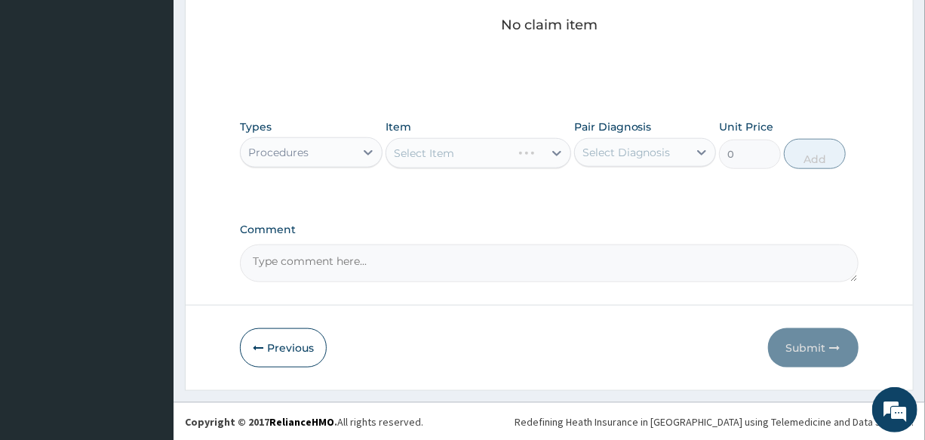
click at [445, 156] on div "Select Item" at bounding box center [478, 153] width 186 height 30
click at [445, 156] on div "Select Item" at bounding box center [424, 153] width 60 height 15
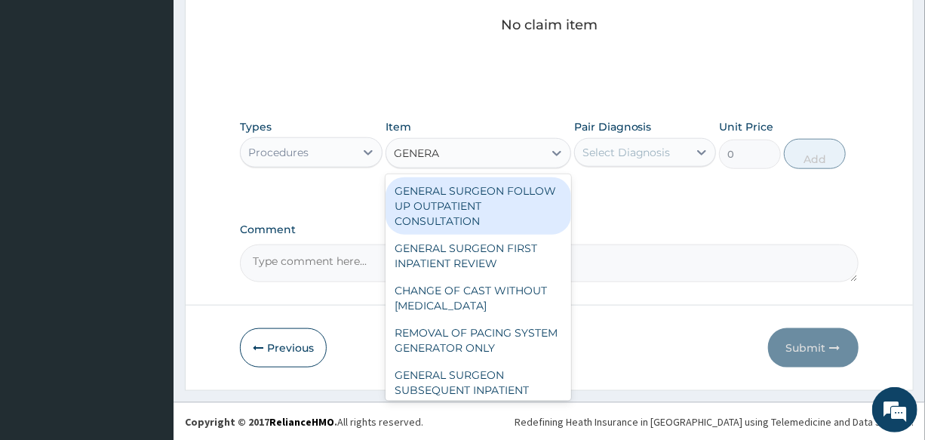
type input "GENERAL"
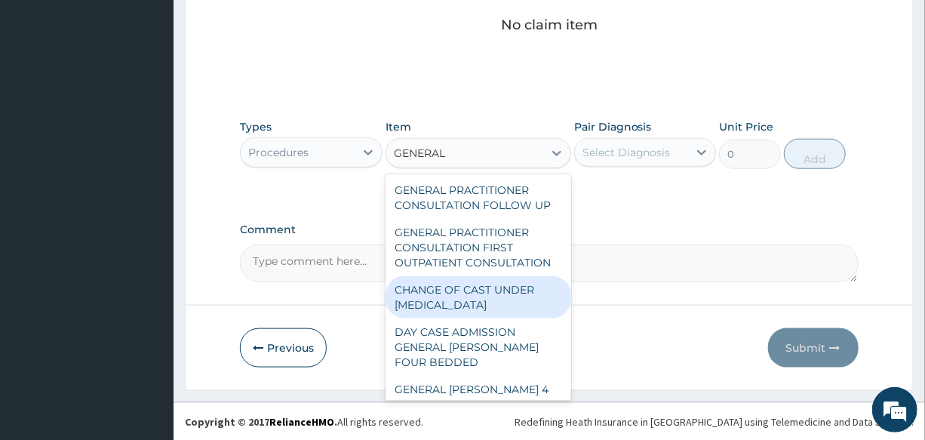
scroll to position [274, 0]
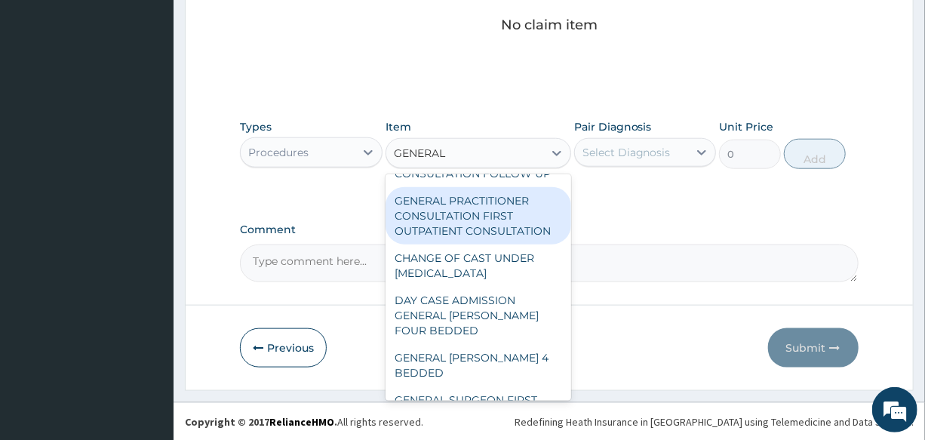
click at [487, 236] on div "GENERAL PRACTITIONER CONSULTATION FIRST OUTPATIENT CONSULTATION" at bounding box center [478, 215] width 186 height 57
type input "3000"
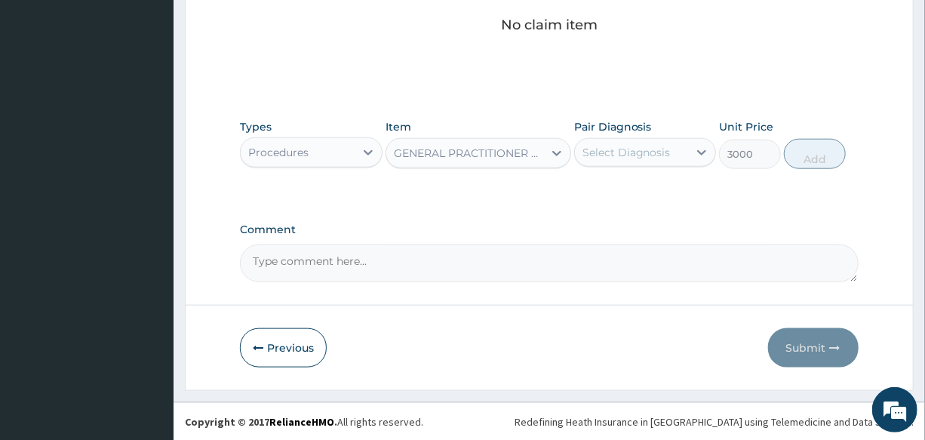
click at [642, 145] on div "Select Diagnosis" at bounding box center [626, 152] width 88 height 15
click at [636, 204] on div "[MEDICAL_DATA]" at bounding box center [645, 191] width 142 height 31
checkbox input "true"
click at [785, 156] on button "Add" at bounding box center [815, 154] width 62 height 30
type input "0"
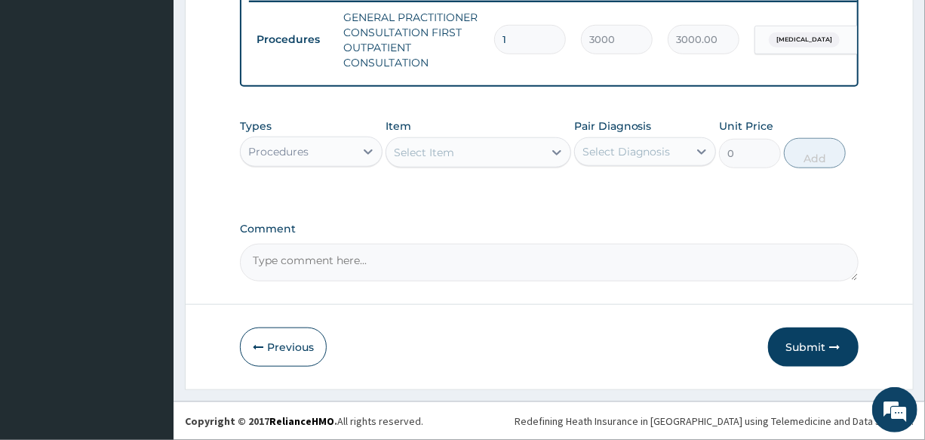
scroll to position [610, 0]
click at [293, 148] on div "Procedures" at bounding box center [278, 151] width 60 height 15
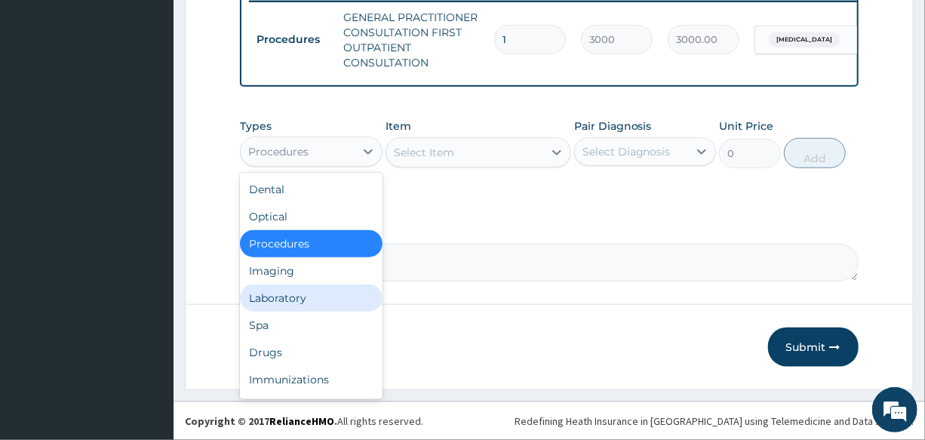
click at [324, 301] on div "Laboratory" at bounding box center [311, 297] width 142 height 27
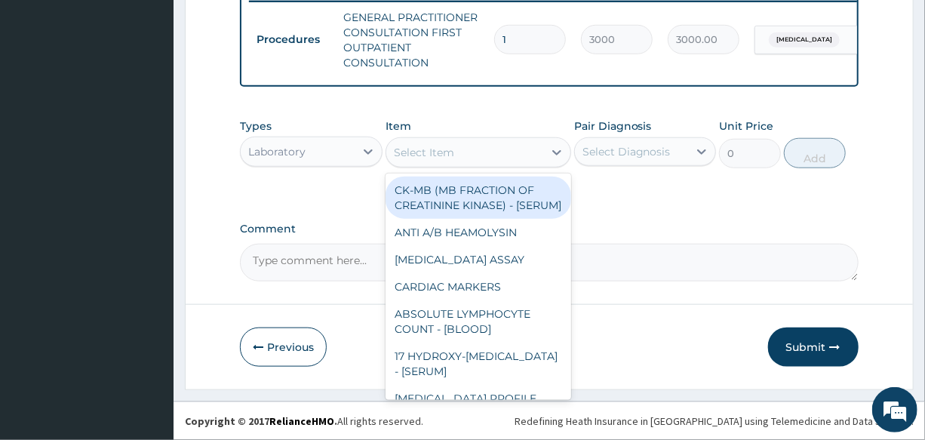
click at [469, 154] on div "Select Item" at bounding box center [464, 152] width 157 height 24
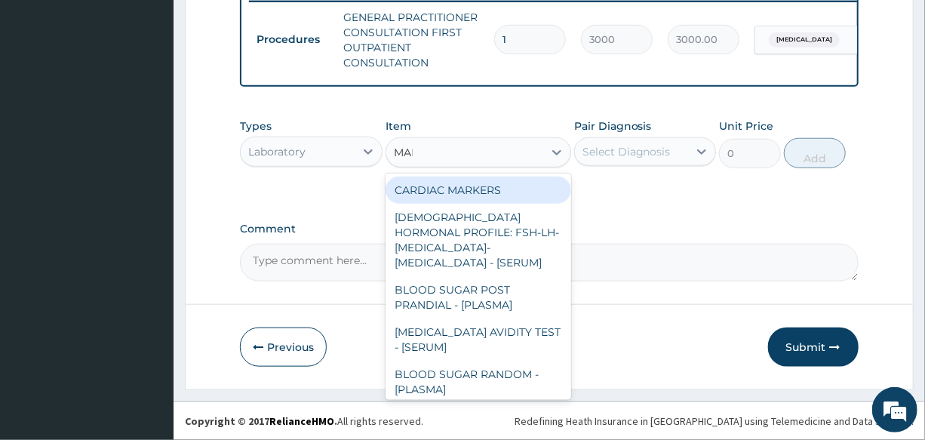
type input "MALA"
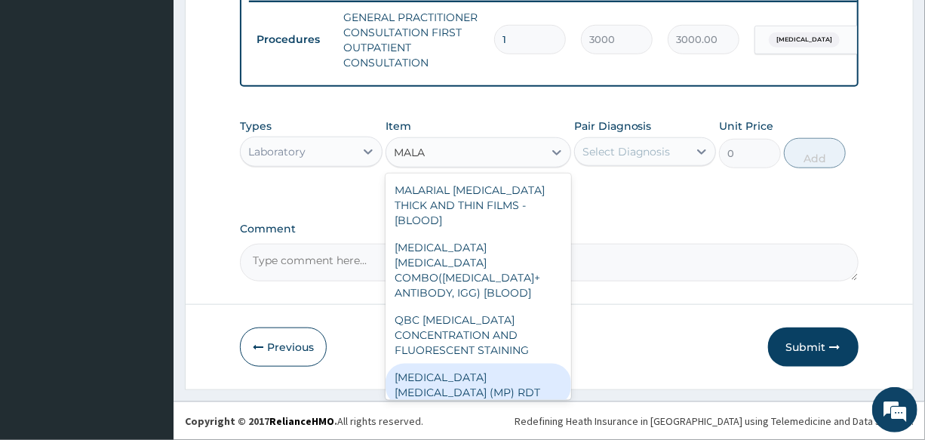
click at [470, 364] on div "[MEDICAL_DATA] [MEDICAL_DATA] (MP) RDT" at bounding box center [478, 385] width 186 height 42
type input "1500"
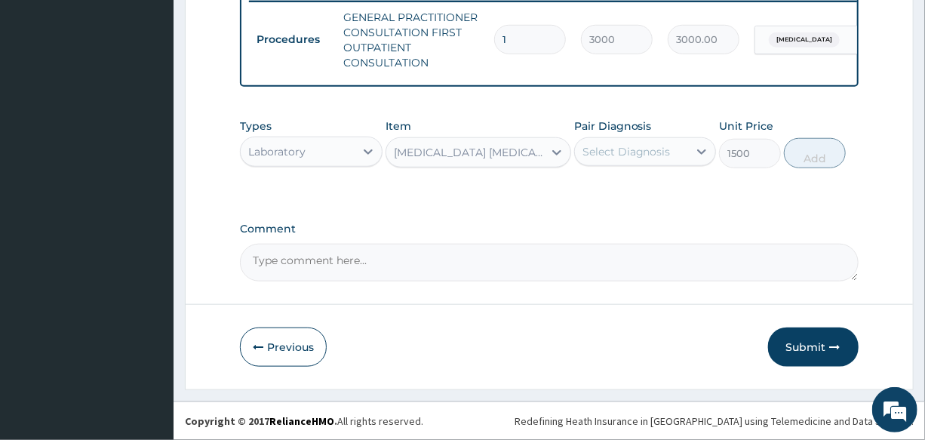
click at [627, 158] on div "Select Diagnosis" at bounding box center [626, 151] width 88 height 15
click at [655, 186] on div "[MEDICAL_DATA]" at bounding box center [645, 190] width 142 height 31
checkbox input "true"
click at [819, 161] on button "Add" at bounding box center [815, 153] width 62 height 30
type input "0"
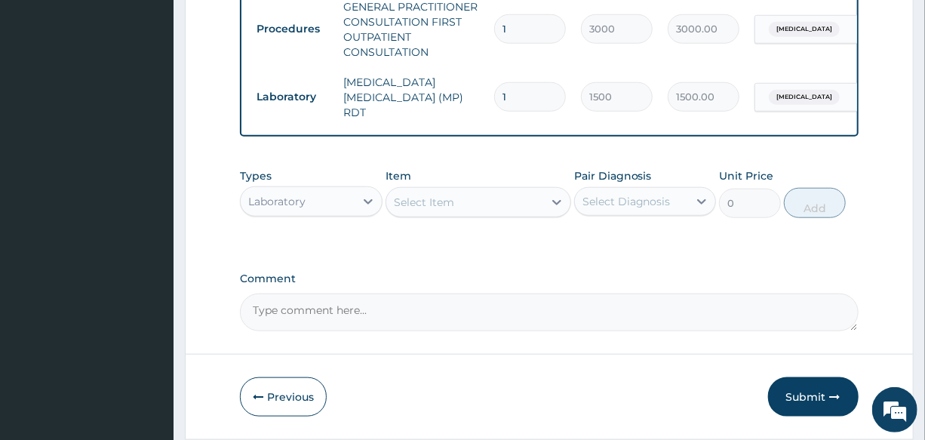
click at [465, 204] on div "Select Item" at bounding box center [464, 202] width 157 height 24
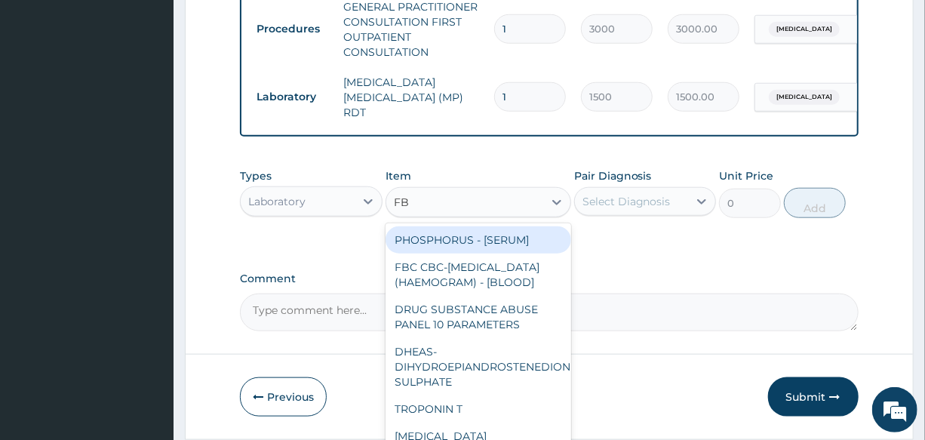
type input "FBC"
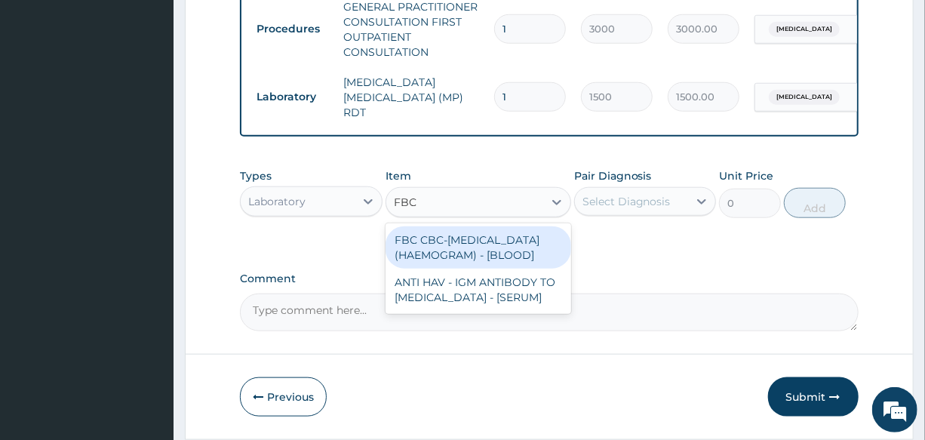
click at [481, 244] on div "FBC CBC-[MEDICAL_DATA] (HAEMOGRAM) - [BLOOD]" at bounding box center [478, 247] width 186 height 42
type input "3000"
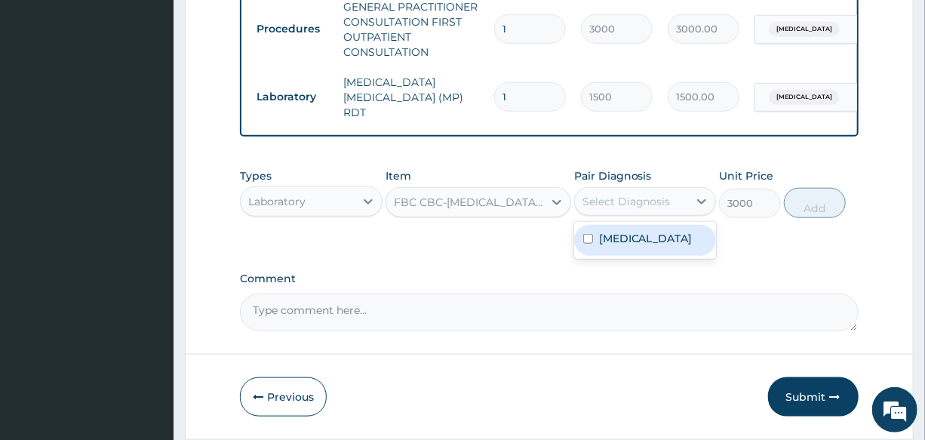
click at [653, 209] on div "Select Diagnosis" at bounding box center [626, 201] width 88 height 15
click at [688, 250] on div "[MEDICAL_DATA]" at bounding box center [645, 240] width 142 height 31
checkbox input "true"
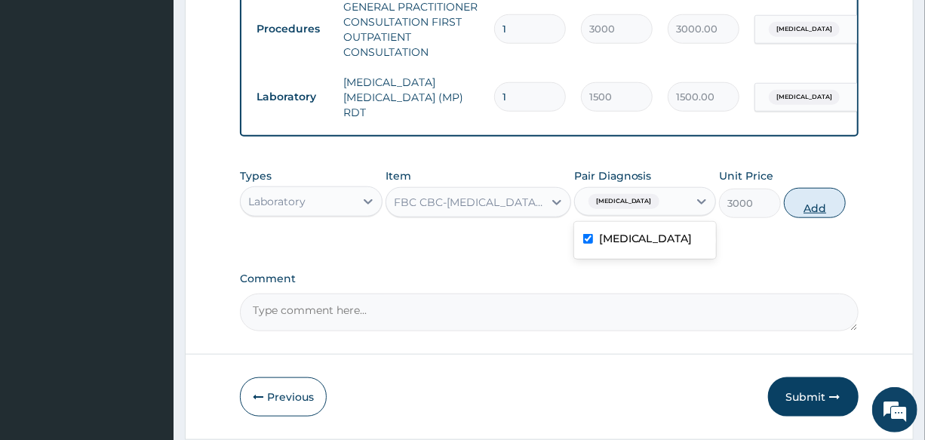
click at [827, 197] on button "Add" at bounding box center [815, 203] width 62 height 30
type input "0"
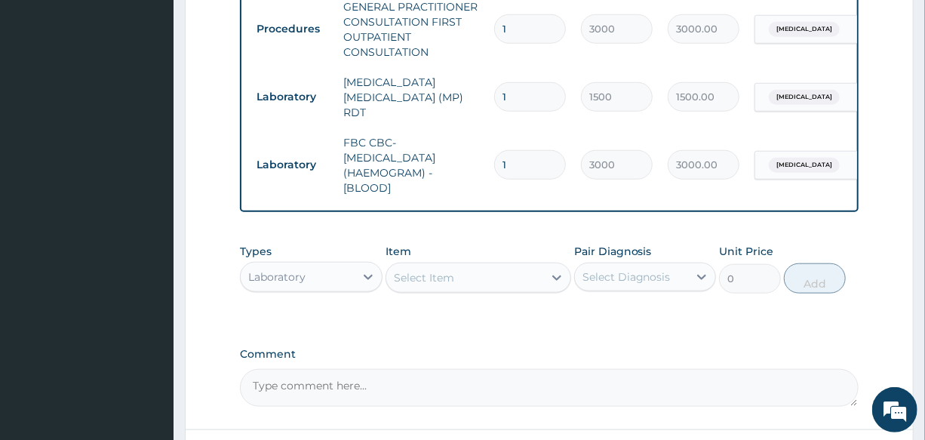
scroll to position [738, 0]
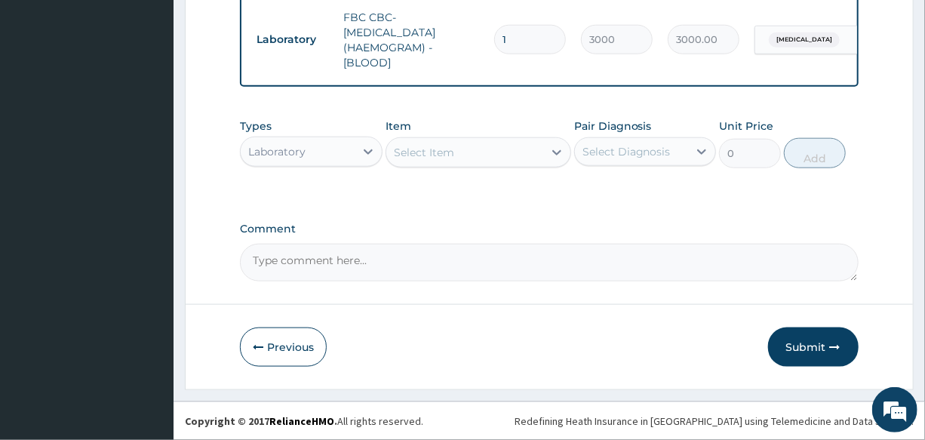
click at [298, 150] on div "Laboratory" at bounding box center [276, 151] width 57 height 15
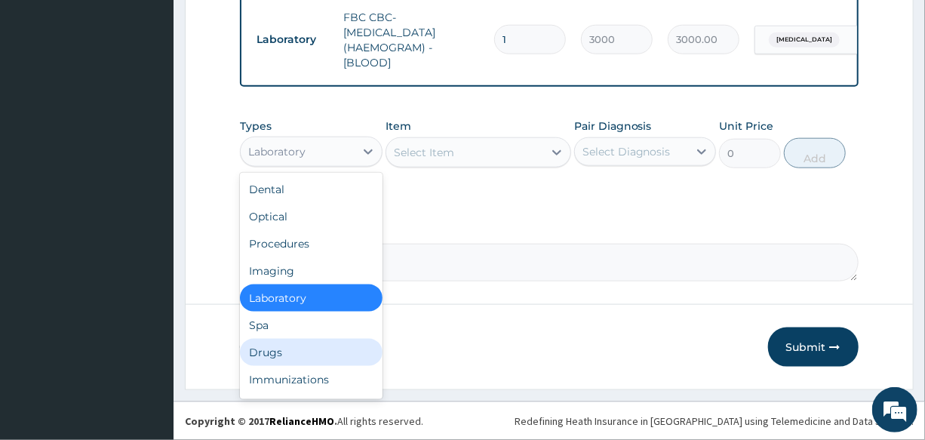
click at [320, 343] on div "Drugs" at bounding box center [311, 352] width 142 height 27
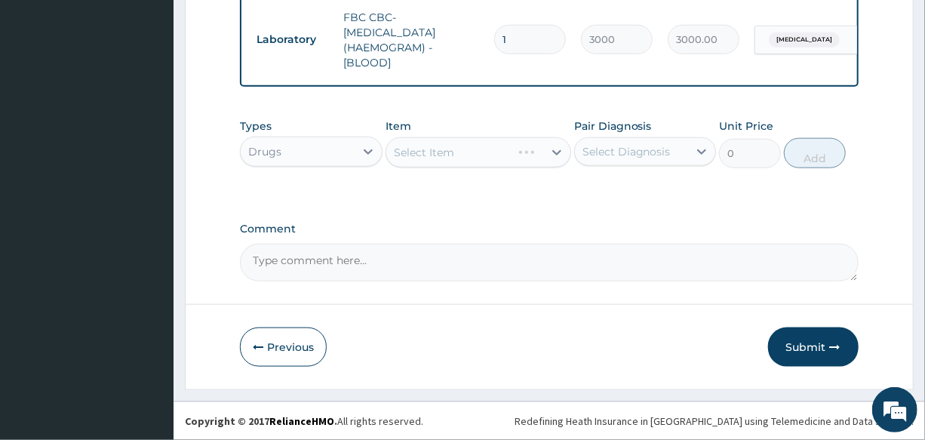
click at [459, 155] on div "Select Item" at bounding box center [478, 152] width 186 height 30
click at [459, 155] on div "Select Item" at bounding box center [464, 152] width 157 height 24
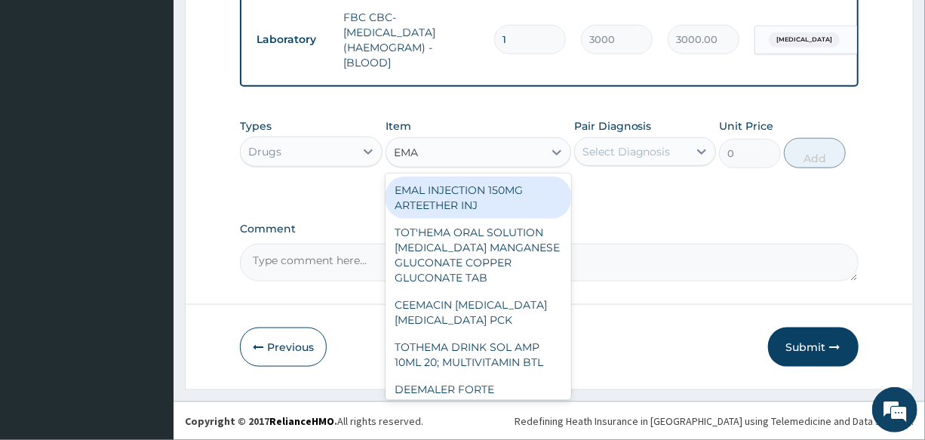
type input "EMAL"
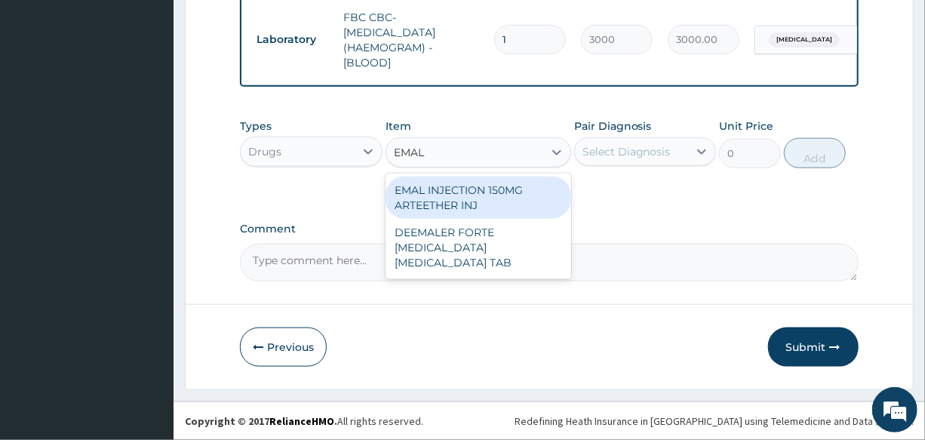
click at [505, 201] on div "EMAL INJECTION 150MG ARTEETHER INJ" at bounding box center [478, 197] width 186 height 42
type input "730"
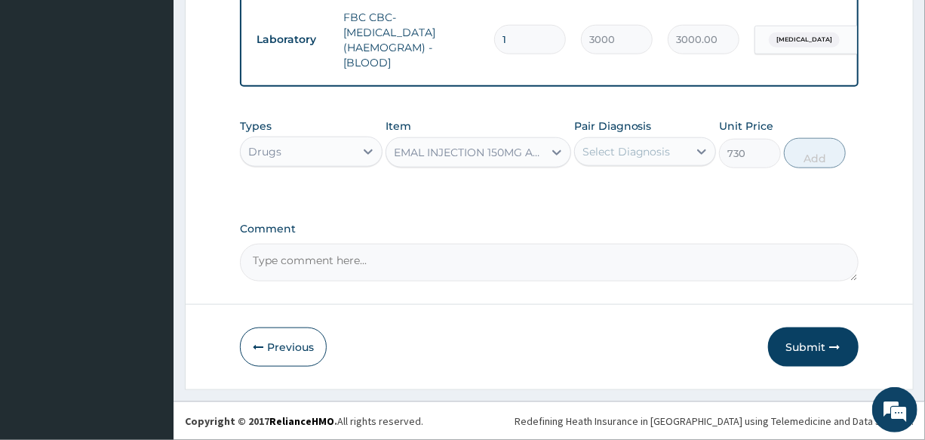
click at [640, 158] on div "Select Diagnosis" at bounding box center [626, 151] width 88 height 15
click at [638, 197] on div "[MEDICAL_DATA]" at bounding box center [645, 190] width 142 height 31
checkbox input "true"
click at [837, 143] on button "Add" at bounding box center [815, 153] width 62 height 30
type input "0"
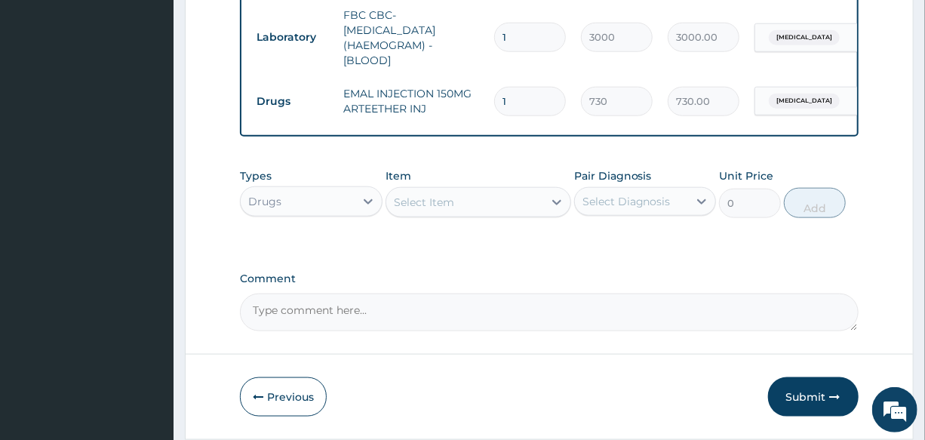
click at [437, 196] on div "Select Item" at bounding box center [424, 202] width 60 height 15
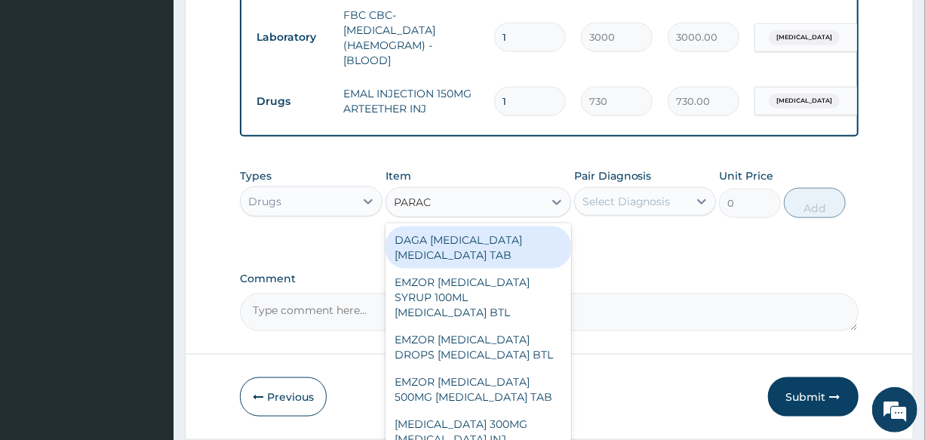
type input "PARACE"
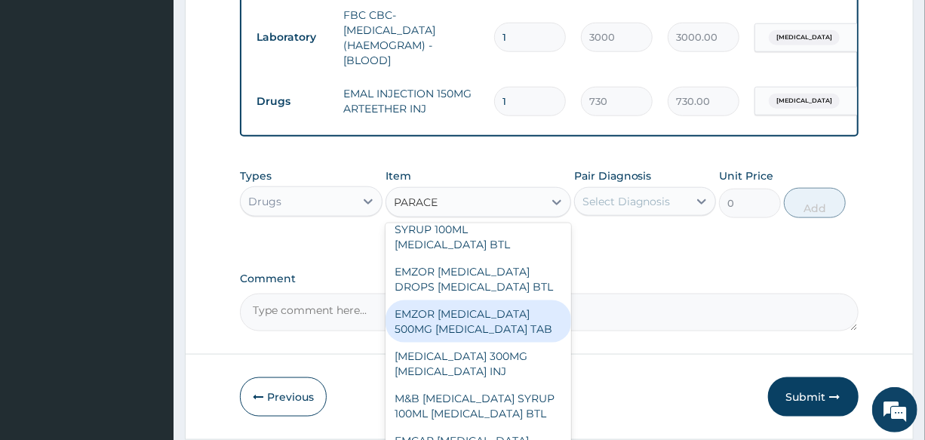
scroll to position [137, 0]
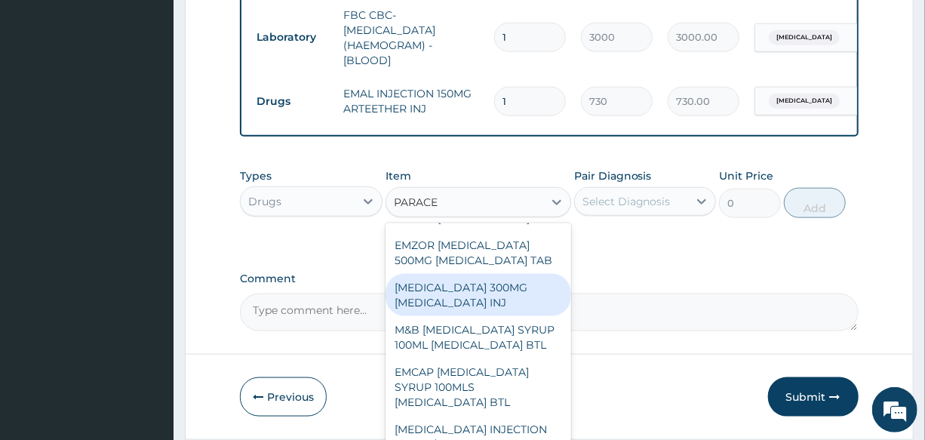
click at [501, 316] on div "[MEDICAL_DATA] 300MG [MEDICAL_DATA] INJ" at bounding box center [478, 295] width 186 height 42
type input "200"
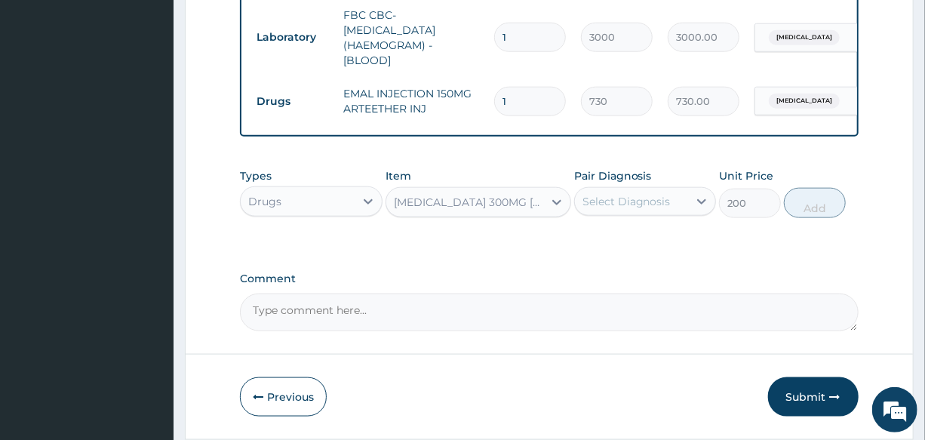
click at [628, 205] on div "Select Diagnosis" at bounding box center [626, 201] width 88 height 15
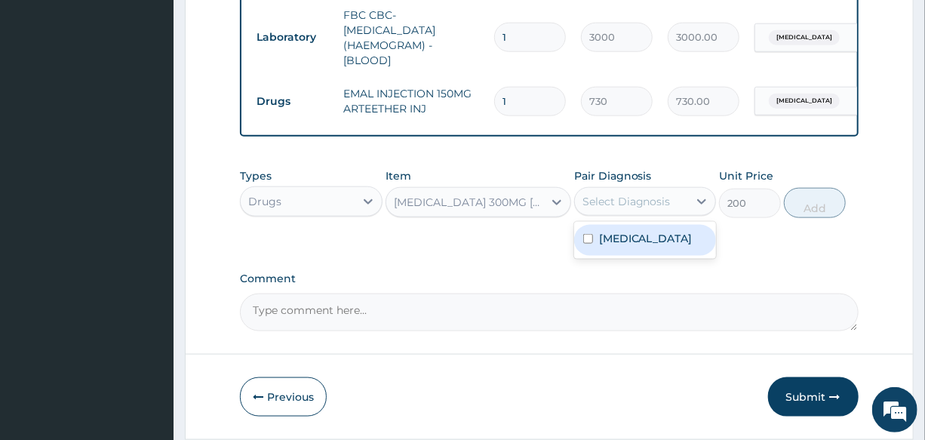
click at [645, 247] on div "[MEDICAL_DATA]" at bounding box center [645, 240] width 142 height 31
checkbox input "true"
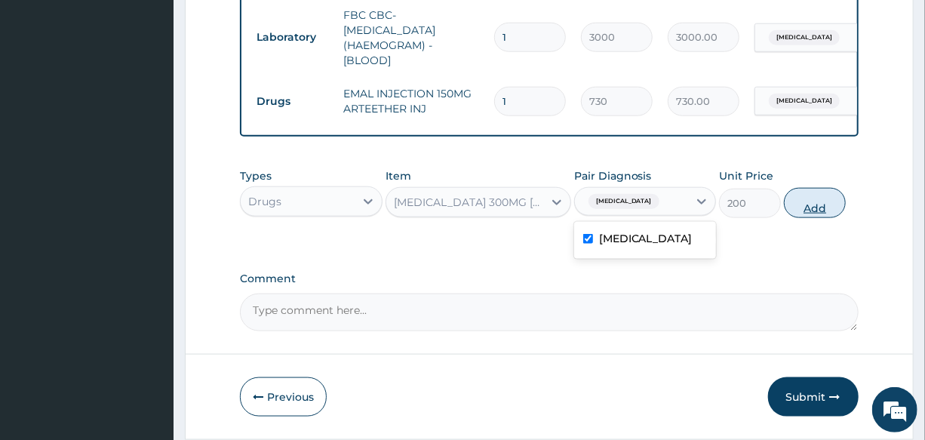
click at [822, 212] on button "Add" at bounding box center [815, 203] width 62 height 30
type input "0"
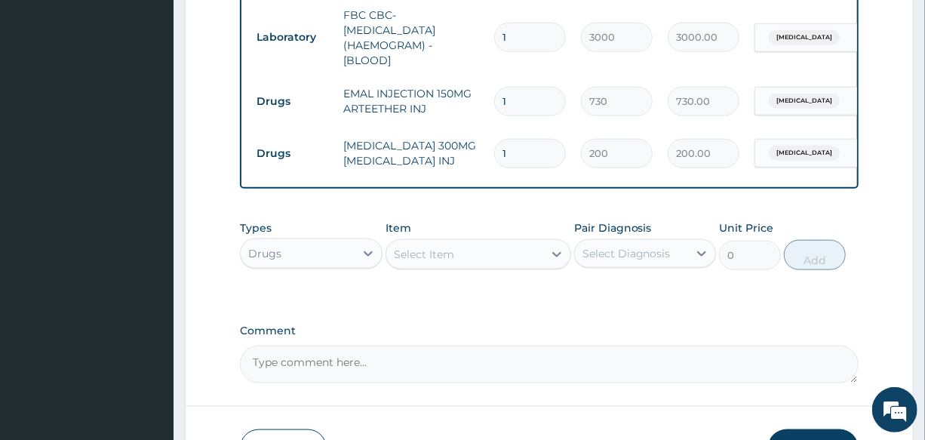
click at [441, 256] on div "Select Item" at bounding box center [424, 254] width 60 height 15
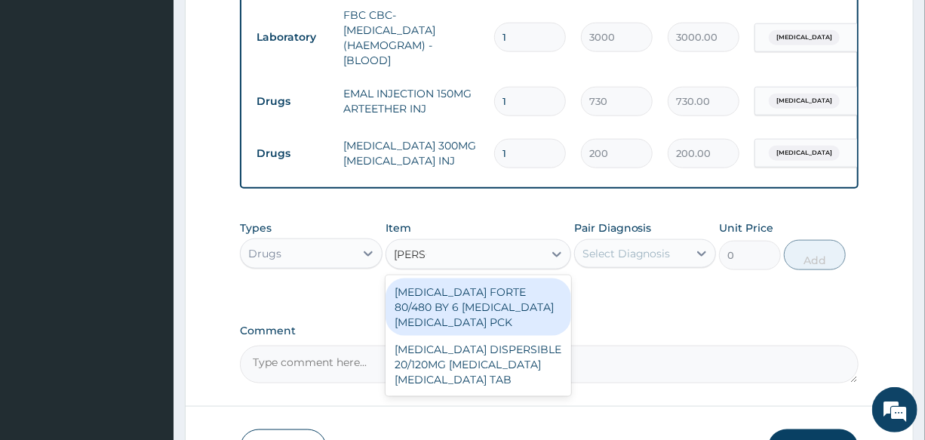
type input "COART"
click at [494, 327] on div "[MEDICAL_DATA] FORTE 80/480 BY 6 [MEDICAL_DATA] [MEDICAL_DATA] PCK" at bounding box center [478, 306] width 186 height 57
type input "2800"
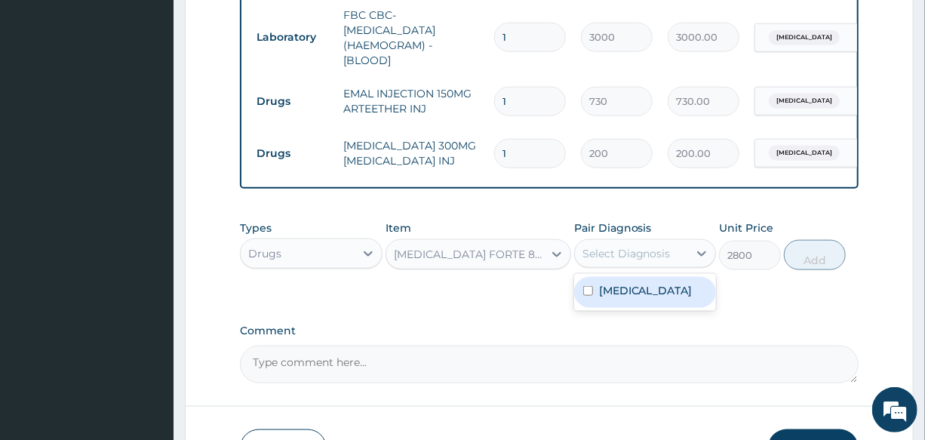
click at [662, 248] on div "Select Diagnosis" at bounding box center [631, 253] width 113 height 24
click at [662, 288] on div "[MEDICAL_DATA]" at bounding box center [645, 292] width 142 height 31
checkbox input "true"
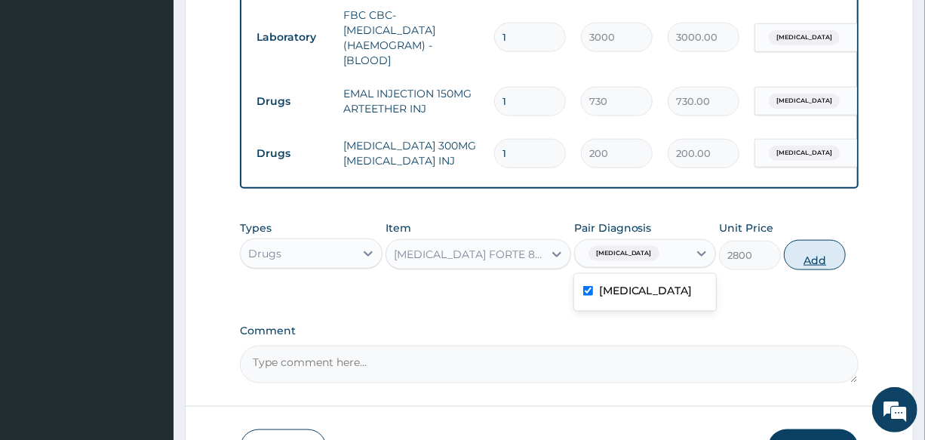
click at [811, 260] on button "Add" at bounding box center [815, 255] width 62 height 30
type input "0"
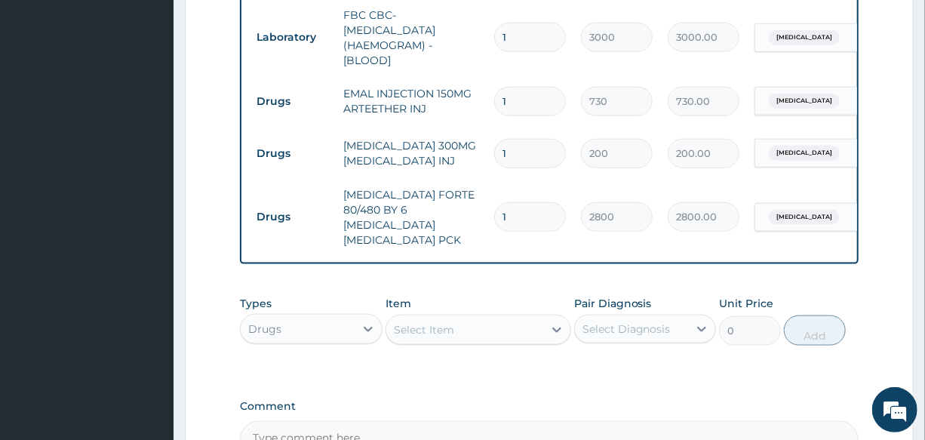
click at [444, 322] on div "Select Item" at bounding box center [424, 329] width 60 height 15
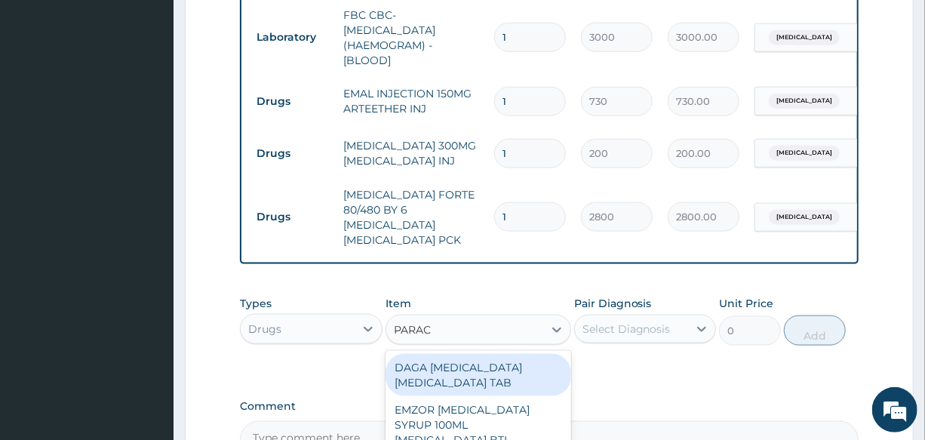
type input "PARACE"
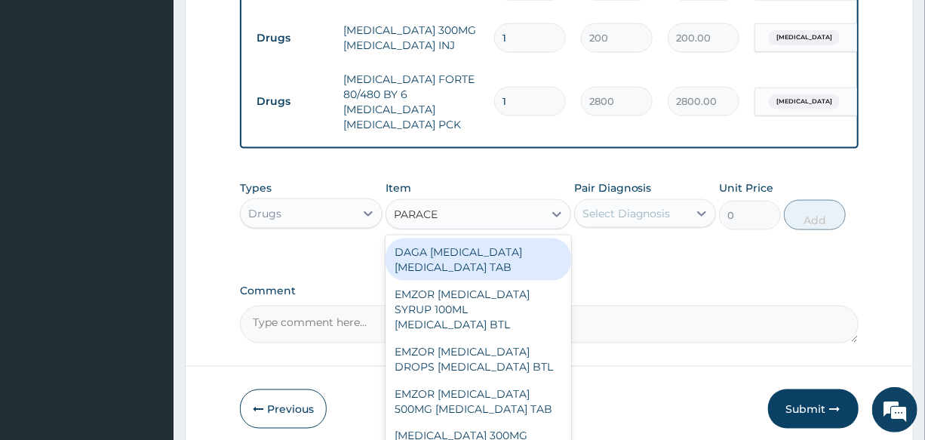
scroll to position [875, 0]
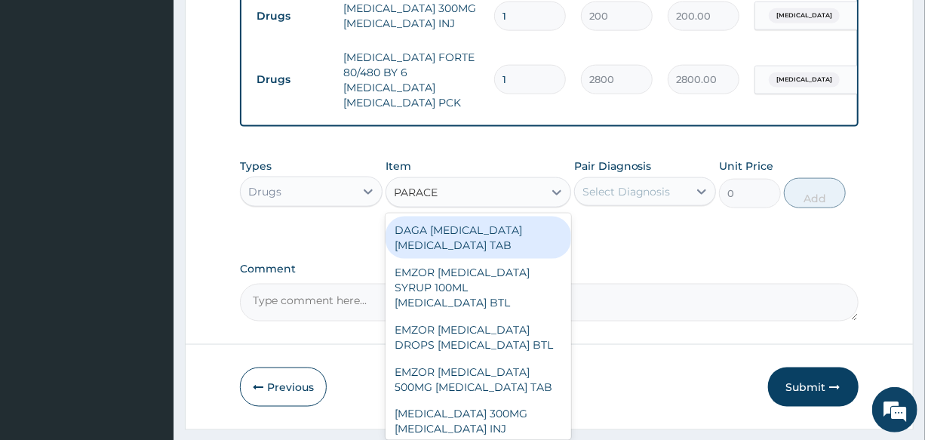
click at [513, 226] on div "DAGA [MEDICAL_DATA] [MEDICAL_DATA] TAB" at bounding box center [478, 237] width 186 height 42
type input "20"
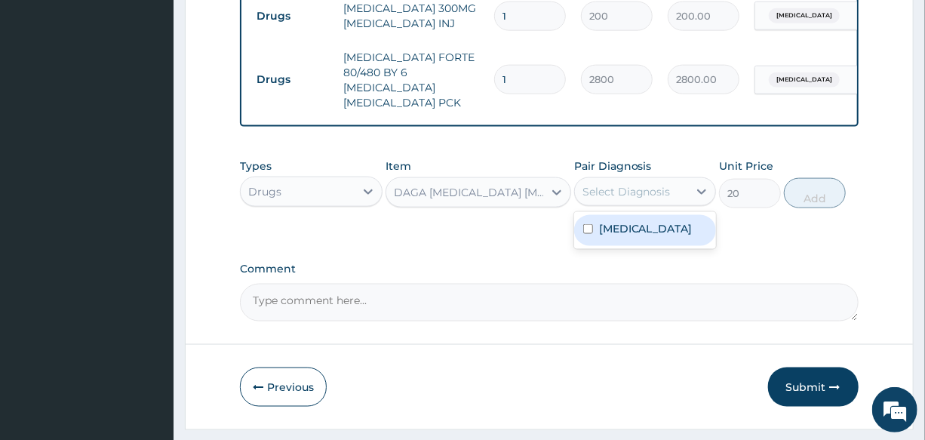
click at [636, 184] on div "Select Diagnosis" at bounding box center [626, 191] width 88 height 15
click at [670, 226] on div "[MEDICAL_DATA]" at bounding box center [645, 230] width 142 height 31
checkbox input "true"
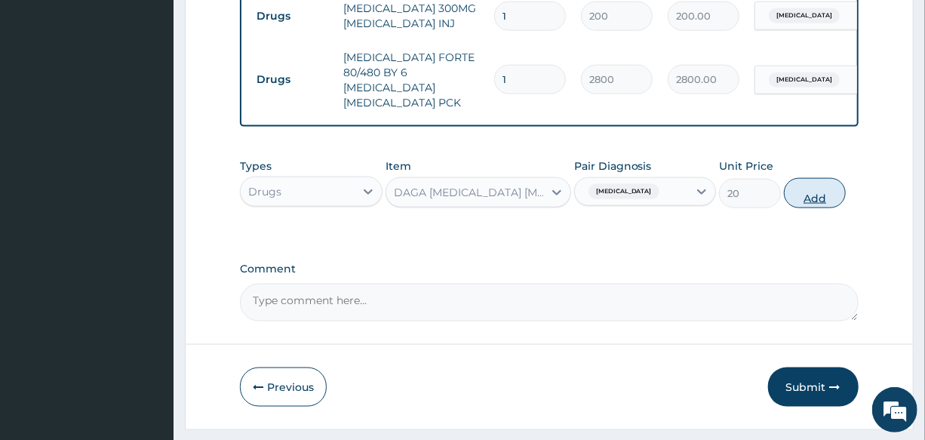
click at [815, 188] on button "Add" at bounding box center [815, 193] width 62 height 30
type input "0"
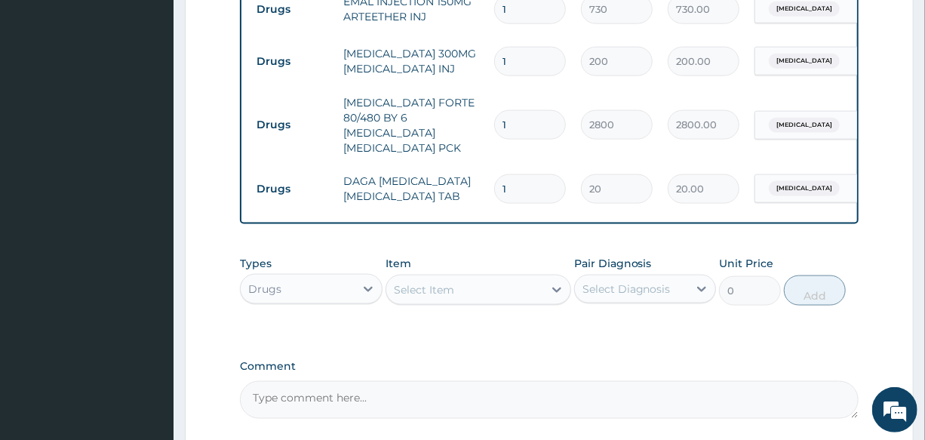
scroll to position [806, 0]
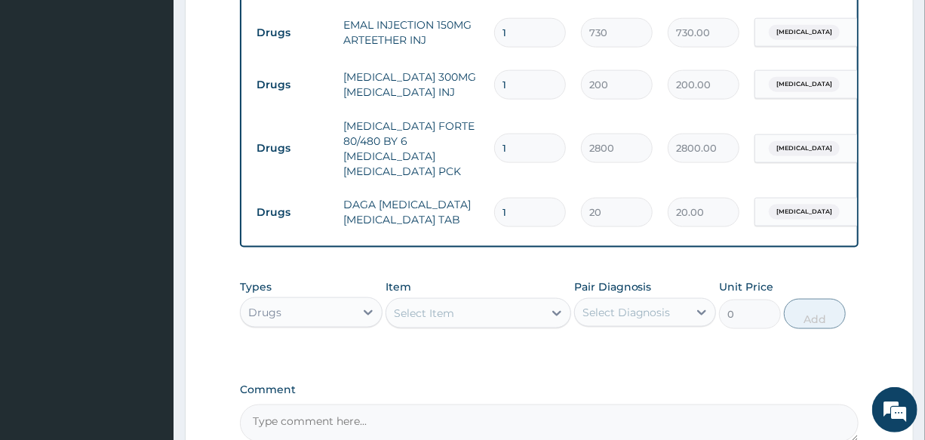
drag, startPoint x: 518, startPoint y: 192, endPoint x: 409, endPoint y: 192, distance: 109.4
click at [422, 192] on tr "Drugs DAGA [MEDICAL_DATA] [MEDICAL_DATA] TAB 1 20 20.00 [MEDICAL_DATA] Delete" at bounding box center [618, 212] width 739 height 52
type input "2"
type input "40.00"
type input "24"
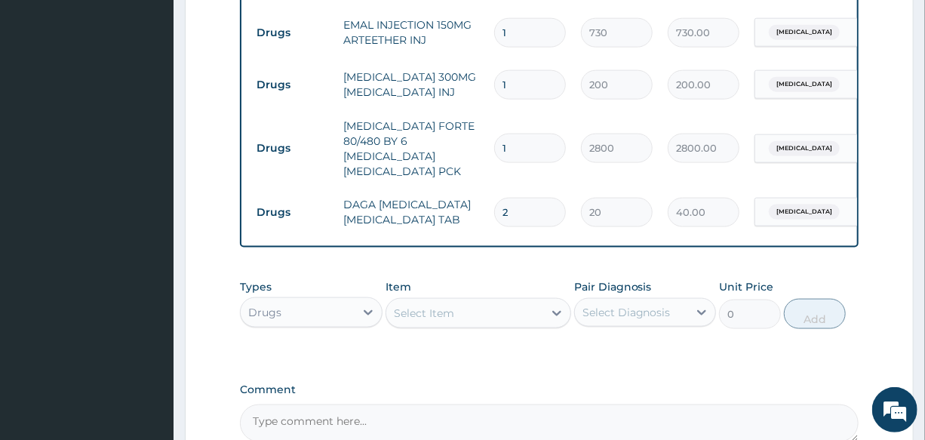
type input "480.00"
type input "24"
drag, startPoint x: 514, startPoint y: 81, endPoint x: 456, endPoint y: 81, distance: 58.8
click at [456, 81] on tr "Drugs [MEDICAL_DATA] 300MG [MEDICAL_DATA] INJ 1 200 200.00 [MEDICAL_DATA] Delete" at bounding box center [618, 85] width 739 height 52
type input "2"
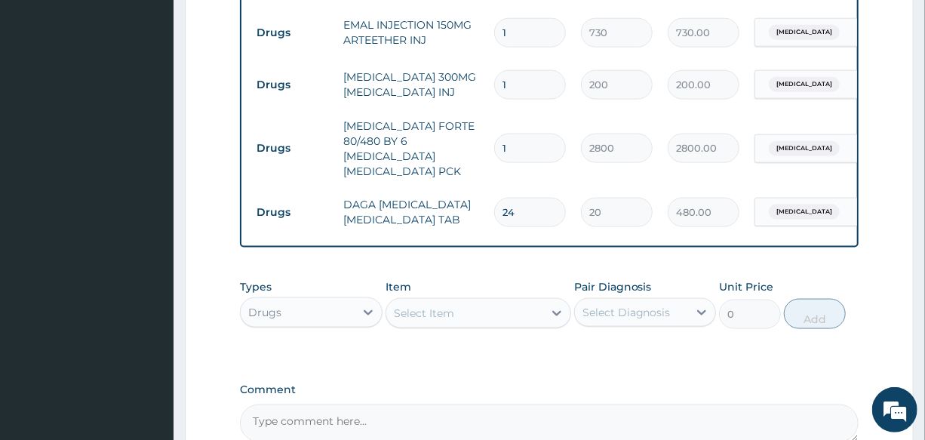
type input "400.00"
type input "2"
drag, startPoint x: 511, startPoint y: 33, endPoint x: 464, endPoint y: 38, distance: 47.7
click at [468, 38] on tr "Drugs EMAL INJECTION 150MG ARTEETHER INJ 1 730 730.00 [MEDICAL_DATA] Delete" at bounding box center [618, 33] width 739 height 52
type input "2"
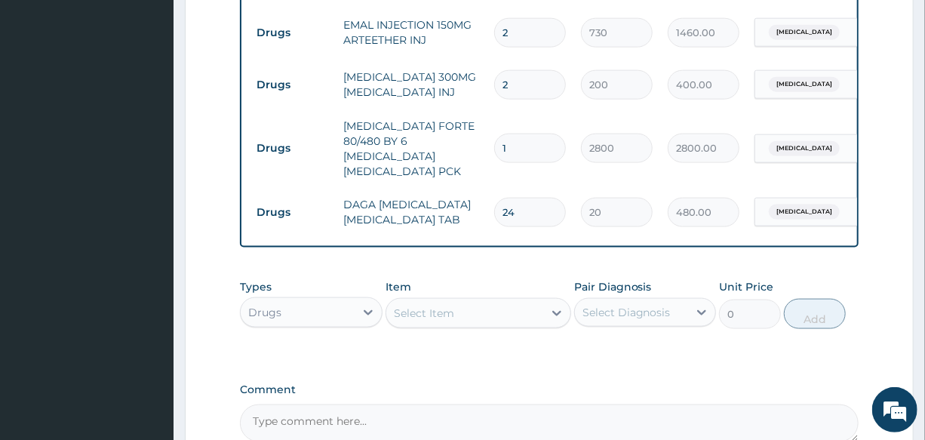
type input "1460.00"
type input "2"
click at [448, 62] on td "[MEDICAL_DATA] 300MG [MEDICAL_DATA] INJ" at bounding box center [411, 84] width 151 height 45
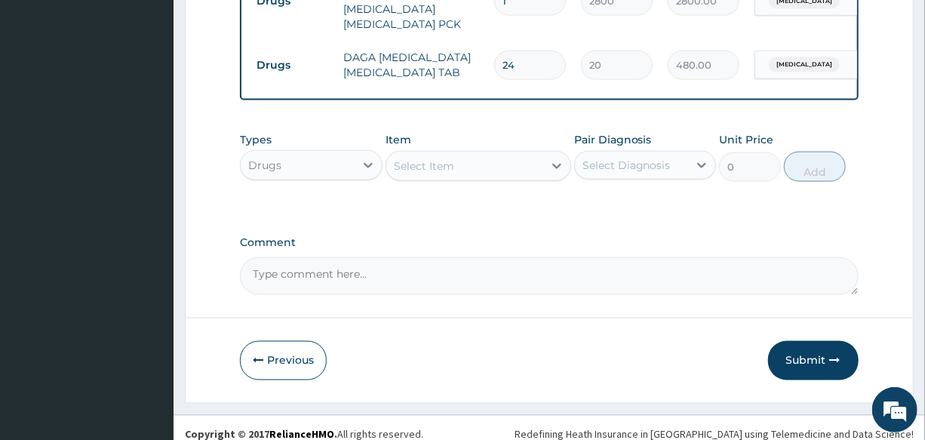
scroll to position [955, 0]
click at [792, 350] on button "Submit" at bounding box center [813, 358] width 90 height 39
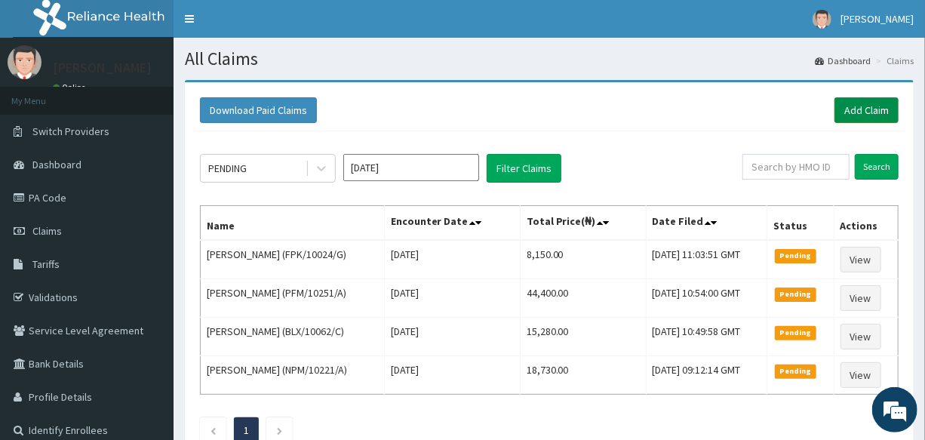
click at [858, 115] on link "Add Claim" at bounding box center [866, 110] width 64 height 26
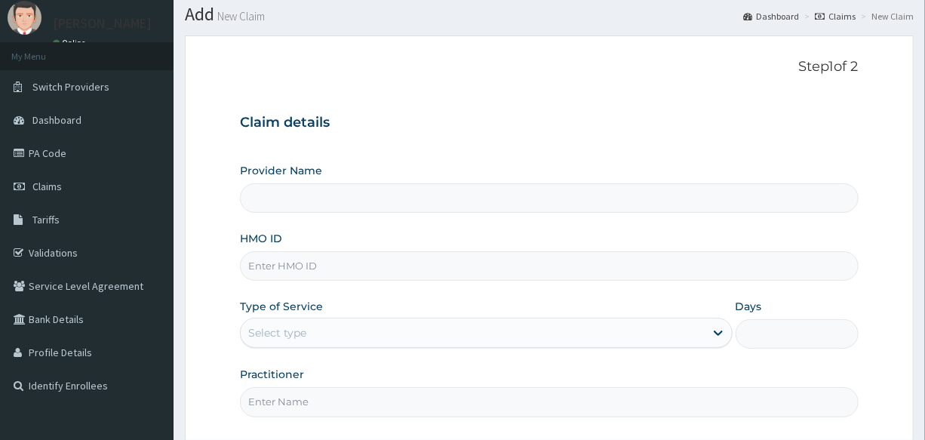
scroll to position [68, 0]
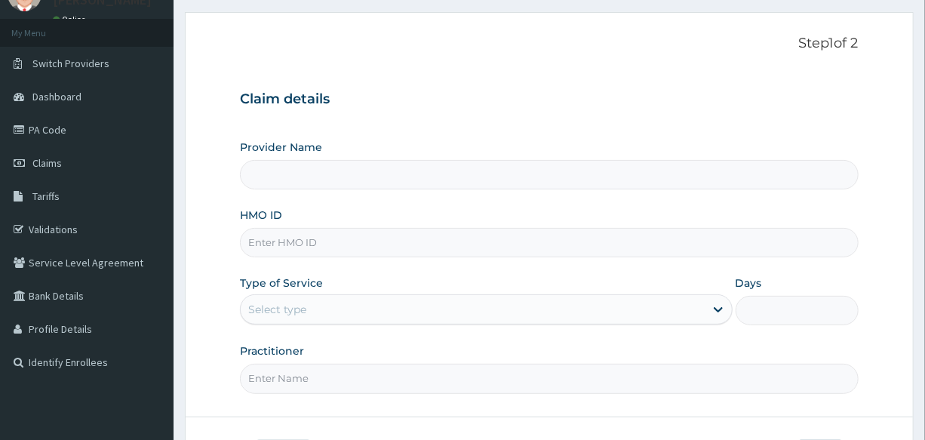
click at [370, 244] on input "HMO ID" at bounding box center [549, 242] width 618 height 29
type input "International Clinics And Hospitals Ltd"
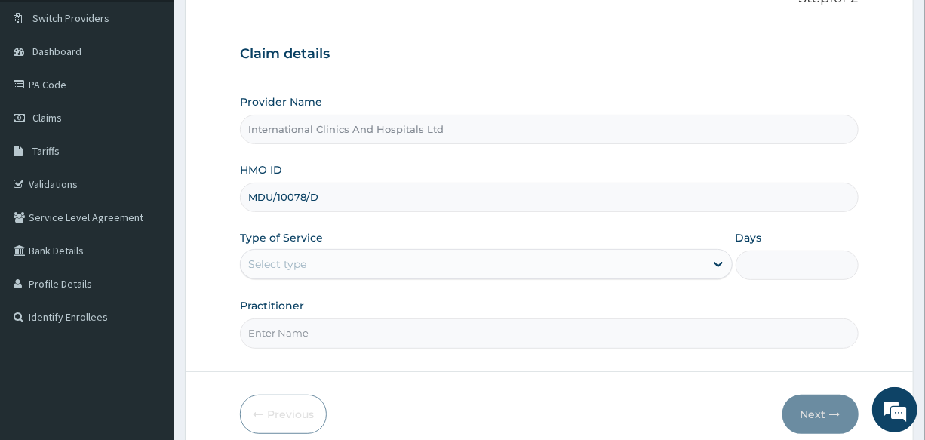
scroll to position [137, 0]
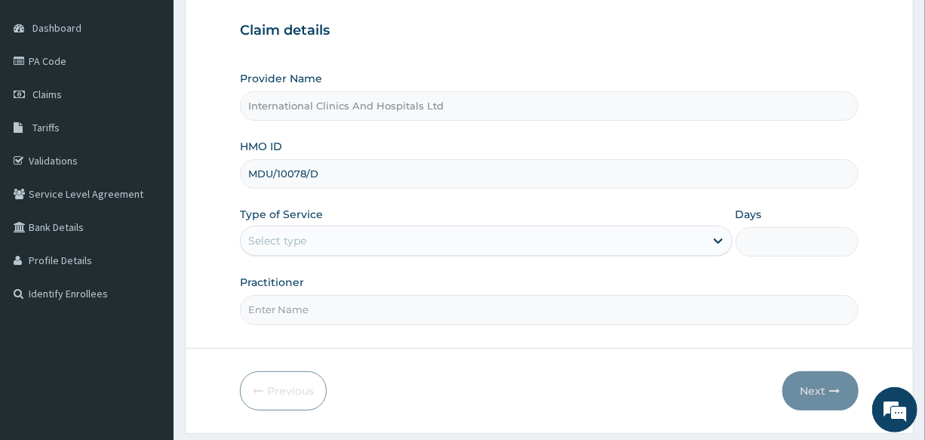
type input "MDU/10078/D"
click at [308, 238] on div "Select type" at bounding box center [472, 241] width 463 height 24
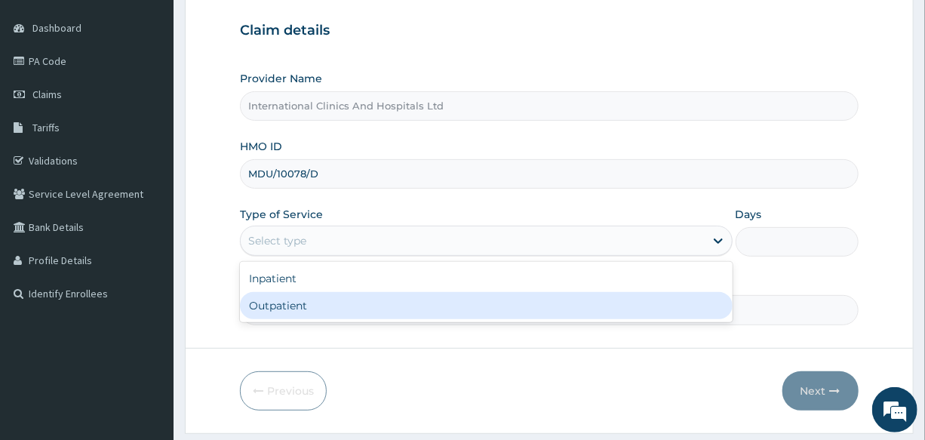
click at [311, 309] on div "Outpatient" at bounding box center [486, 305] width 492 height 27
type input "1"
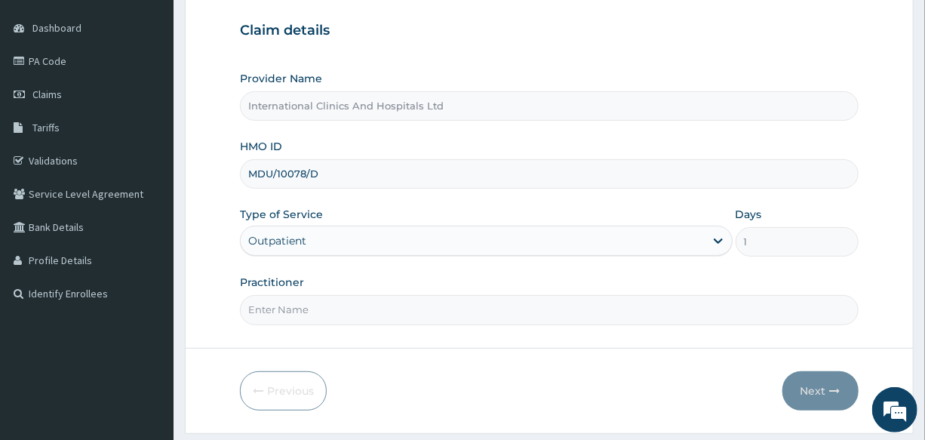
click at [318, 309] on input "Practitioner" at bounding box center [549, 309] width 618 height 29
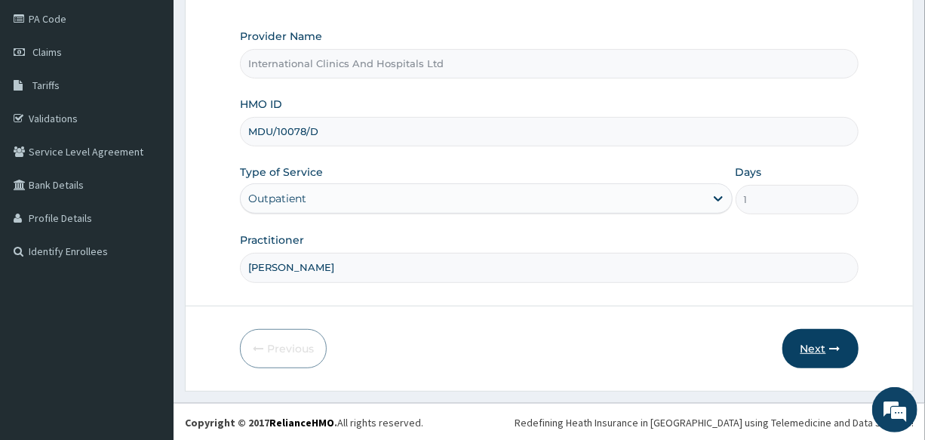
type input "[PERSON_NAME]"
click at [805, 347] on button "Next" at bounding box center [820, 348] width 76 height 39
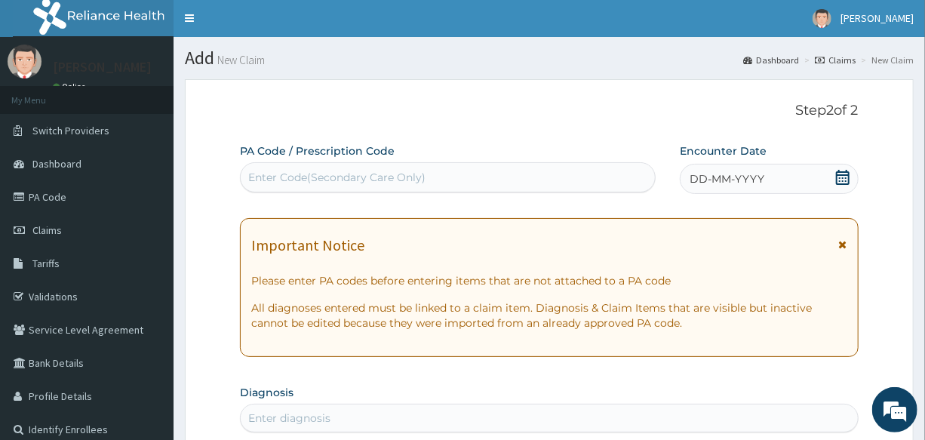
scroll to position [0, 0]
click at [732, 174] on span "DD-MM-YYYY" at bounding box center [726, 179] width 75 height 15
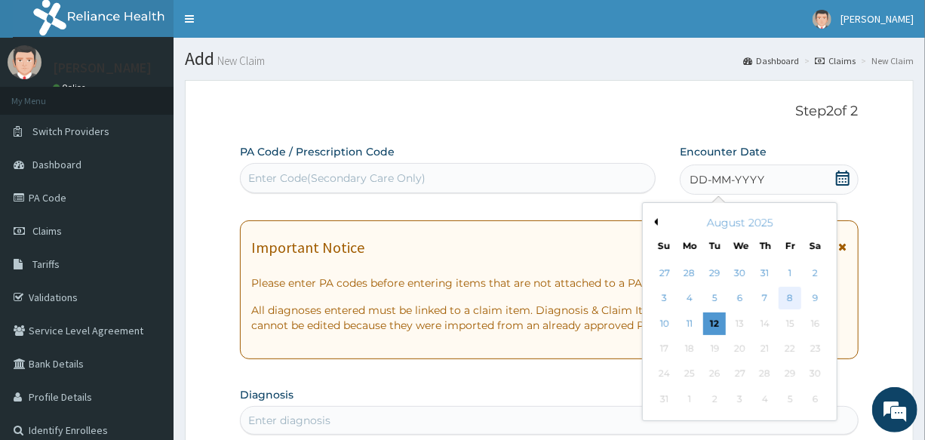
click at [792, 301] on div "8" at bounding box center [790, 298] width 23 height 23
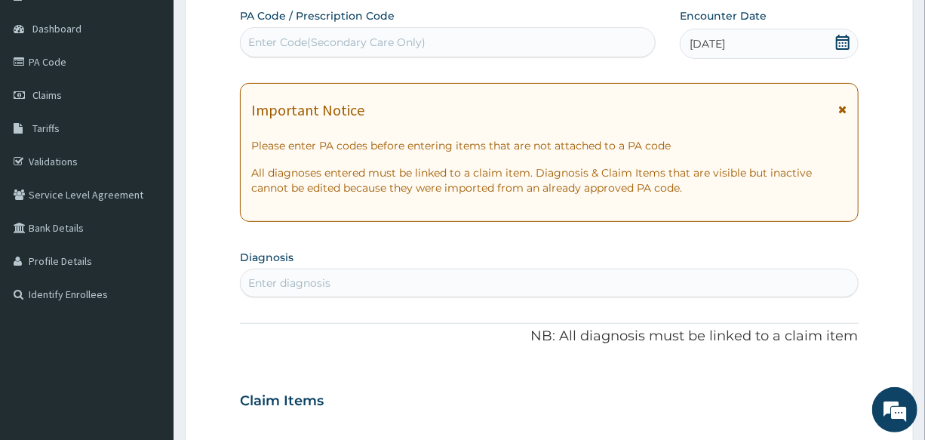
scroll to position [137, 0]
click at [388, 273] on div "Enter diagnosis" at bounding box center [549, 282] width 616 height 24
type input "[MEDICAL_DATA]"
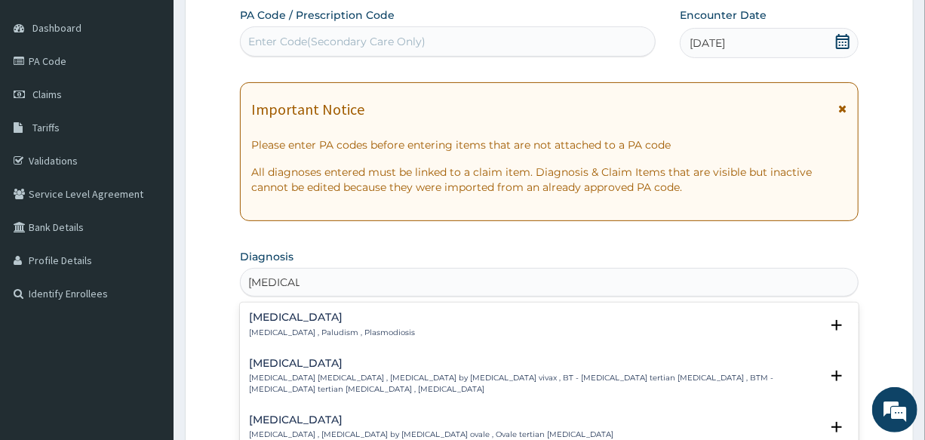
click at [277, 318] on h4 "[MEDICAL_DATA]" at bounding box center [332, 316] width 166 height 11
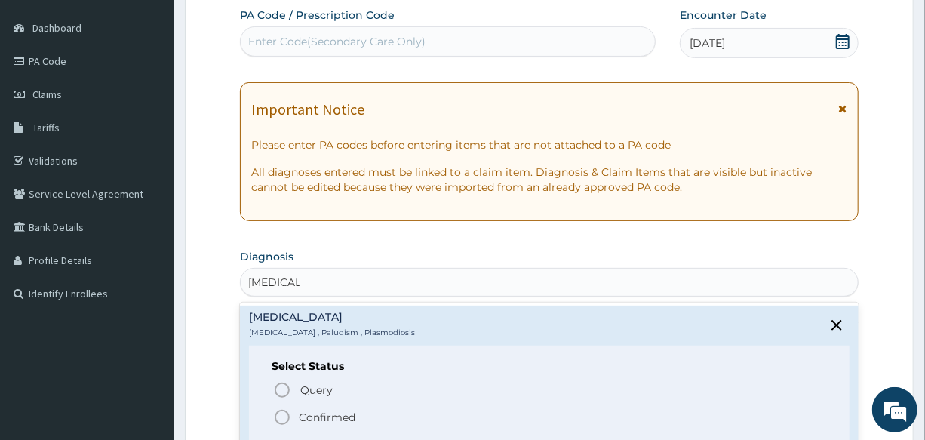
click at [279, 413] on icon "status option filled" at bounding box center [282, 417] width 18 height 18
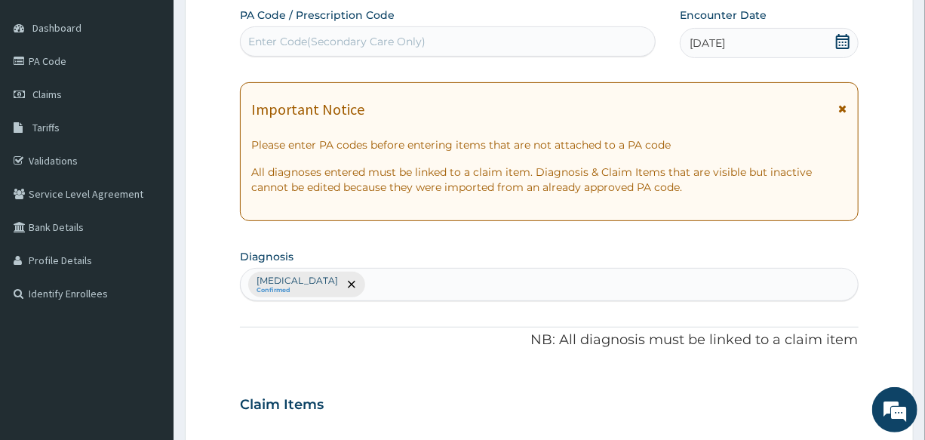
click at [352, 292] on div "[MEDICAL_DATA] Confirmed" at bounding box center [549, 284] width 616 height 32
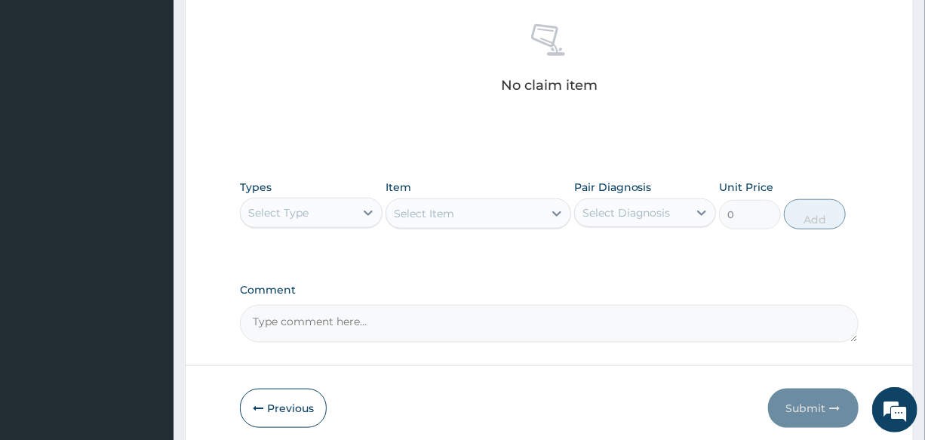
scroll to position [617, 0]
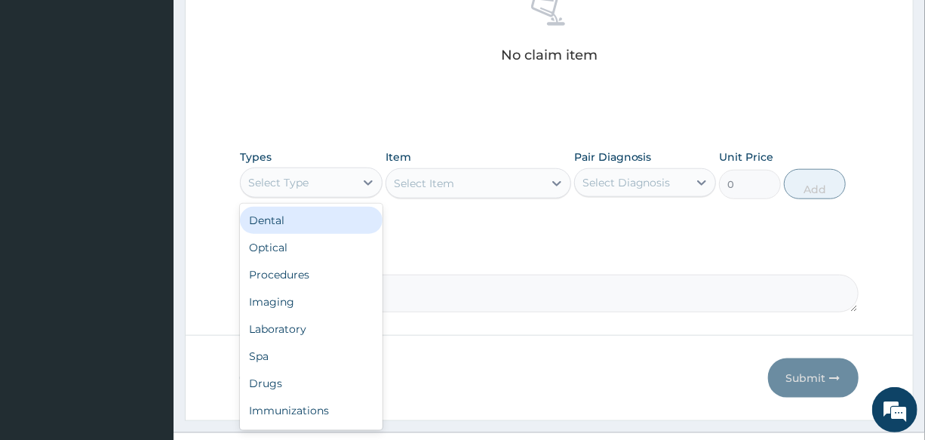
click at [294, 177] on div "Select Type" at bounding box center [278, 182] width 60 height 15
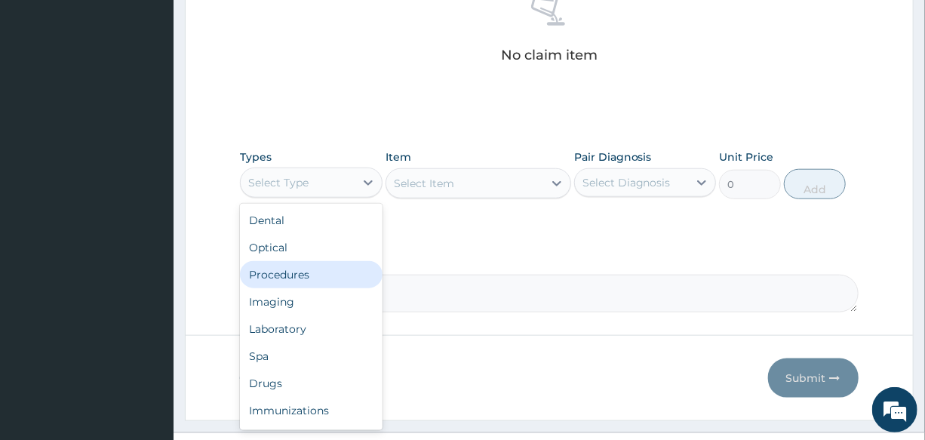
click at [318, 273] on div "Procedures" at bounding box center [311, 274] width 142 height 27
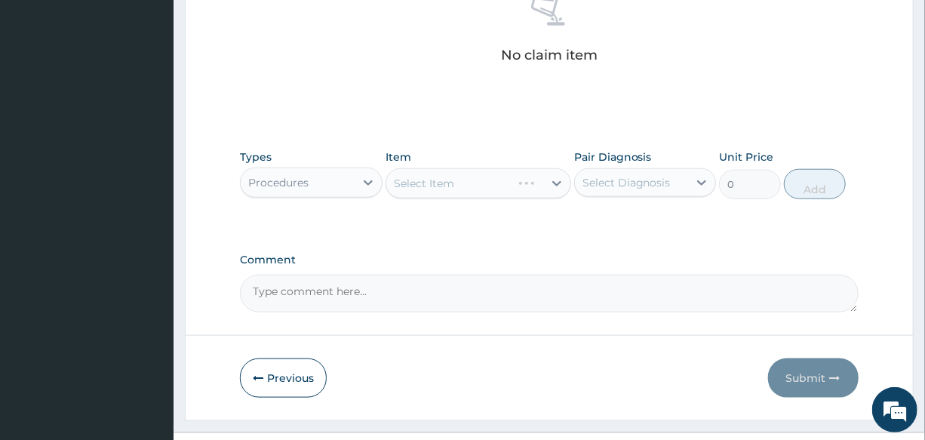
click at [471, 180] on div "Select Item" at bounding box center [478, 183] width 186 height 30
click at [465, 180] on div "Select Item" at bounding box center [464, 183] width 157 height 24
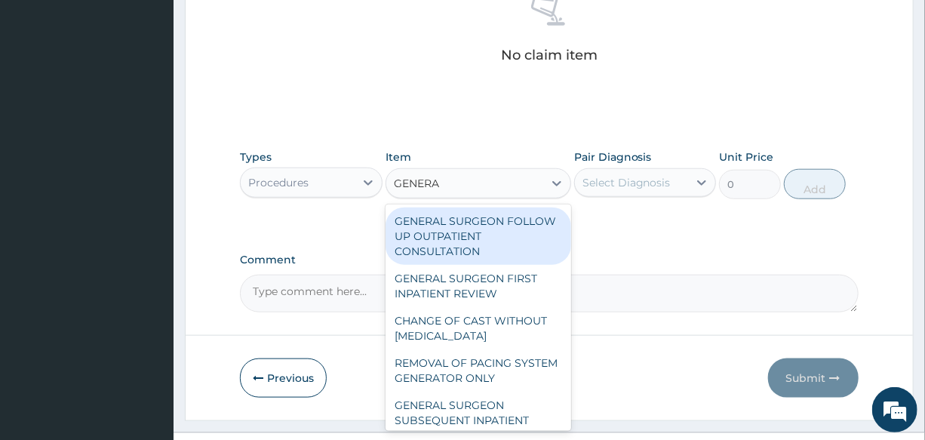
type input "GENERAL"
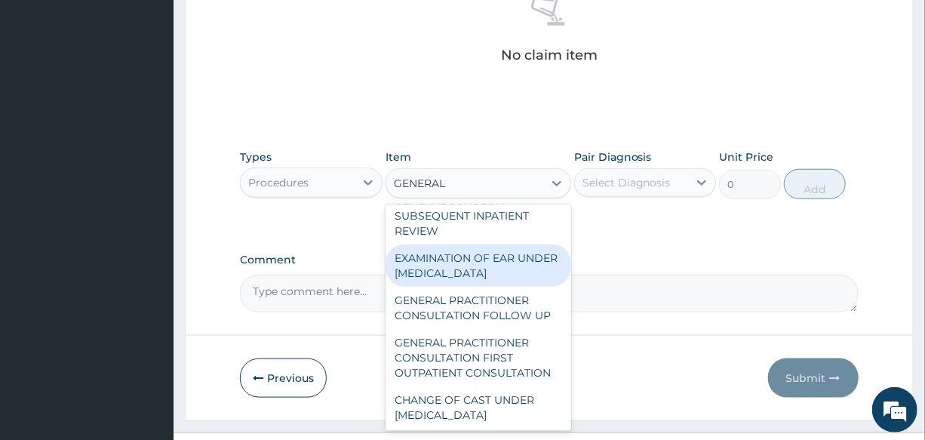
scroll to position [205, 0]
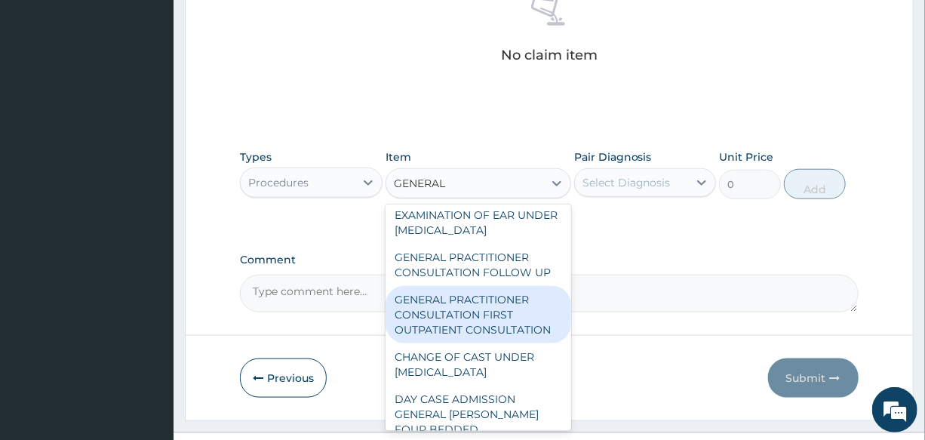
click at [480, 338] on div "GENERAL PRACTITIONER CONSULTATION FIRST OUTPATIENT CONSULTATION" at bounding box center [478, 314] width 186 height 57
type input "3000"
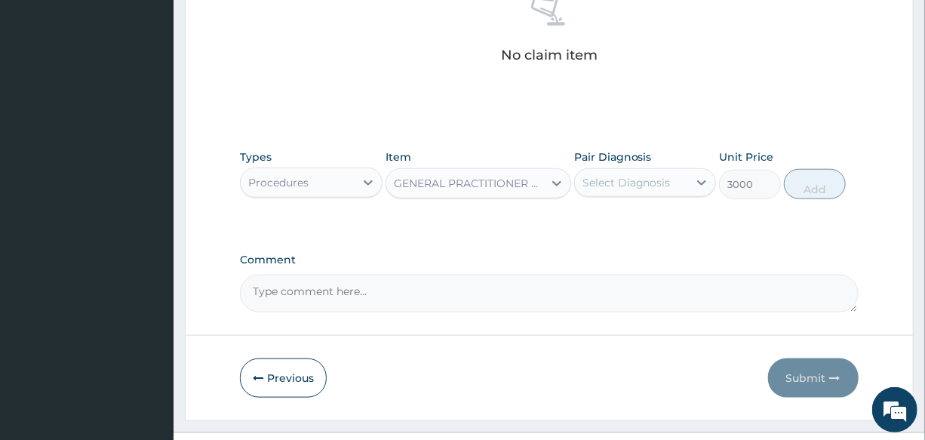
click at [664, 183] on div "Select Diagnosis" at bounding box center [626, 182] width 88 height 15
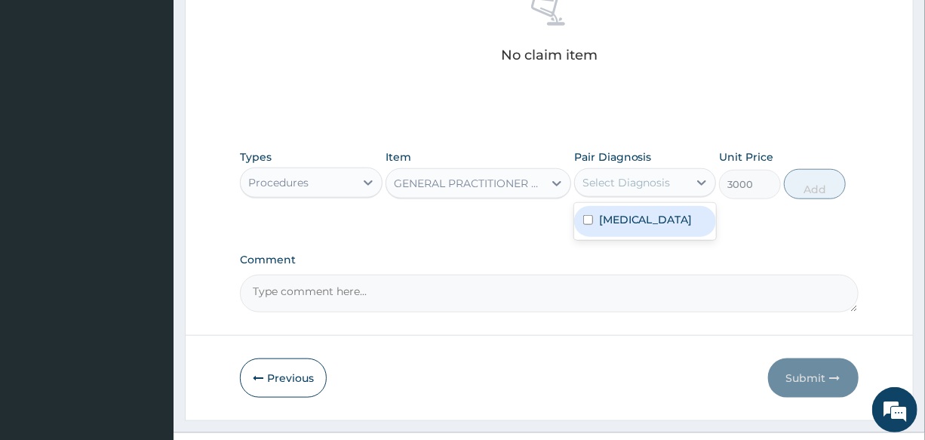
click at [655, 219] on div "[MEDICAL_DATA]" at bounding box center [645, 221] width 142 height 31
checkbox input "true"
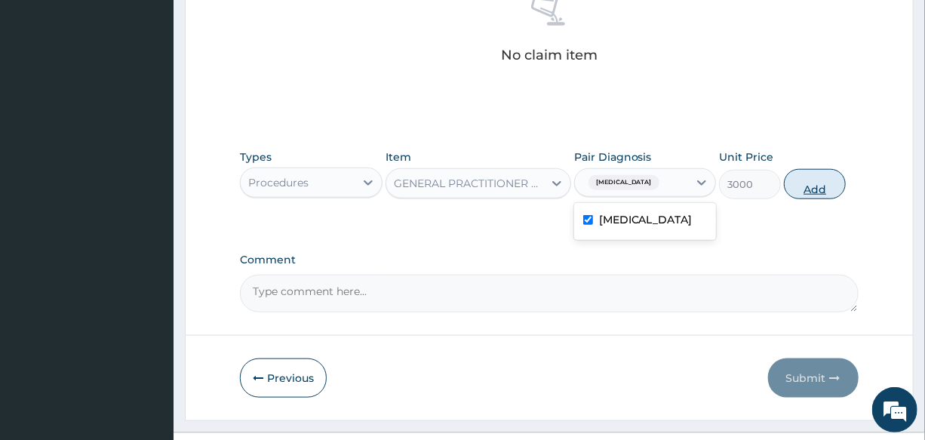
click at [791, 189] on button "Add" at bounding box center [815, 184] width 62 height 30
type input "0"
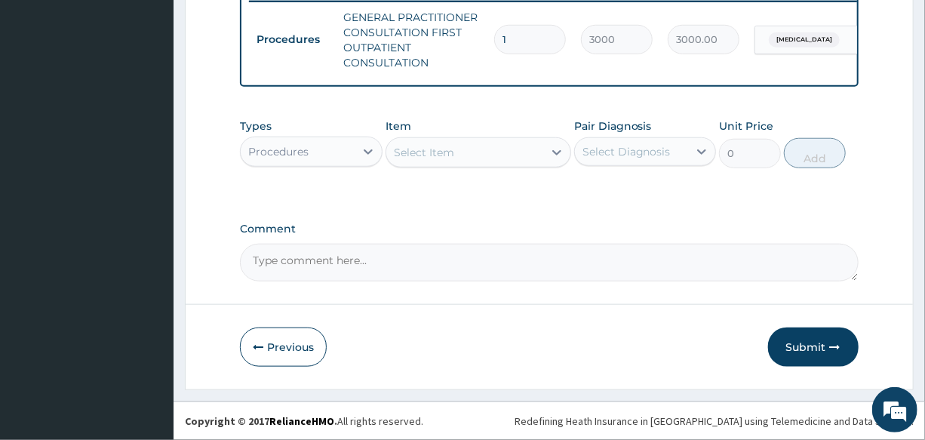
scroll to position [610, 0]
click at [299, 152] on div "Procedures" at bounding box center [278, 151] width 60 height 15
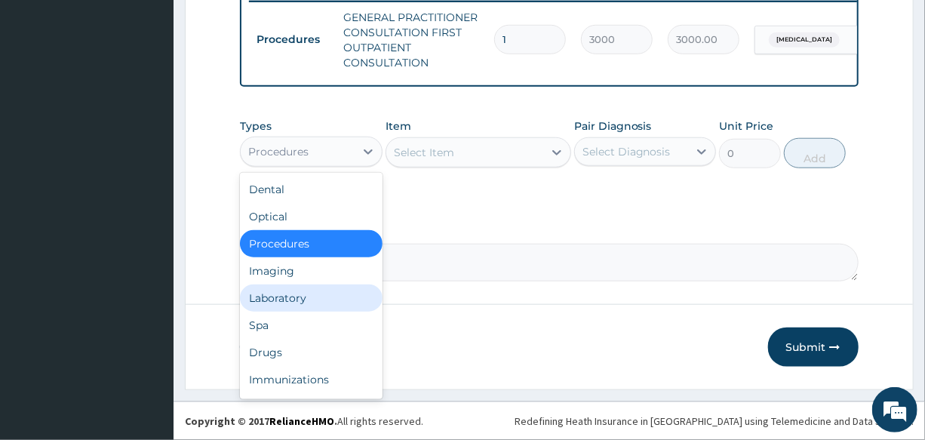
click at [312, 302] on div "Laboratory" at bounding box center [311, 297] width 142 height 27
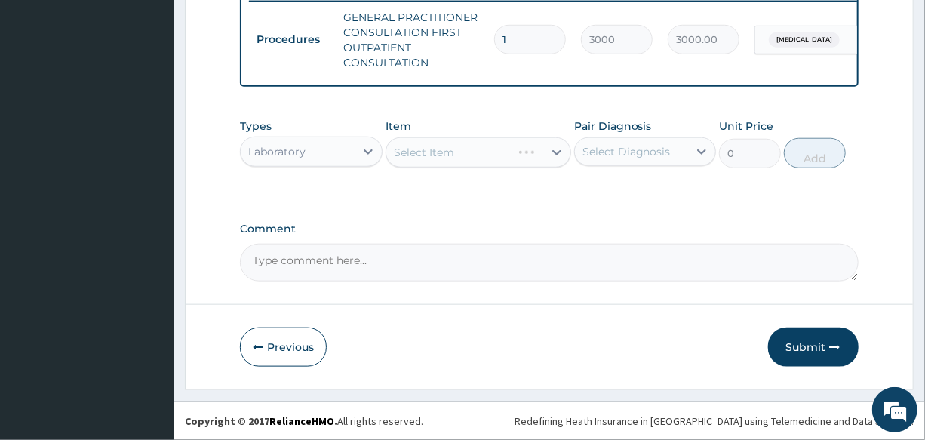
click at [457, 155] on div "Select Item" at bounding box center [478, 152] width 186 height 30
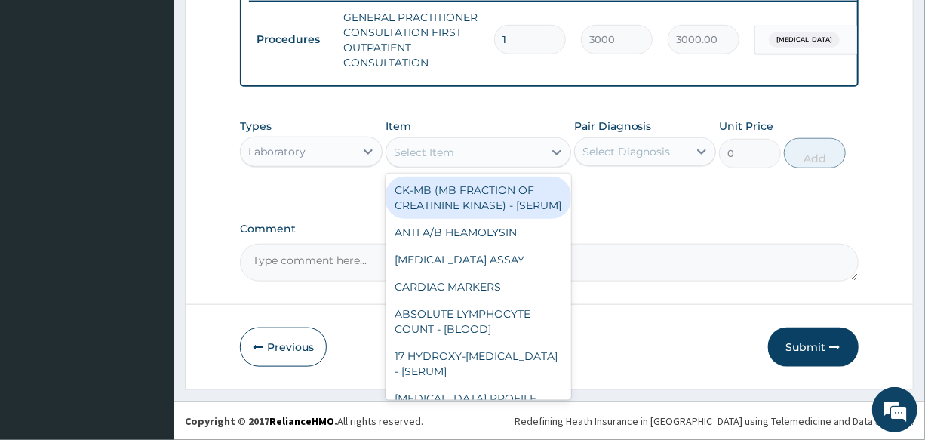
click at [457, 155] on div "Select Item" at bounding box center [464, 152] width 157 height 24
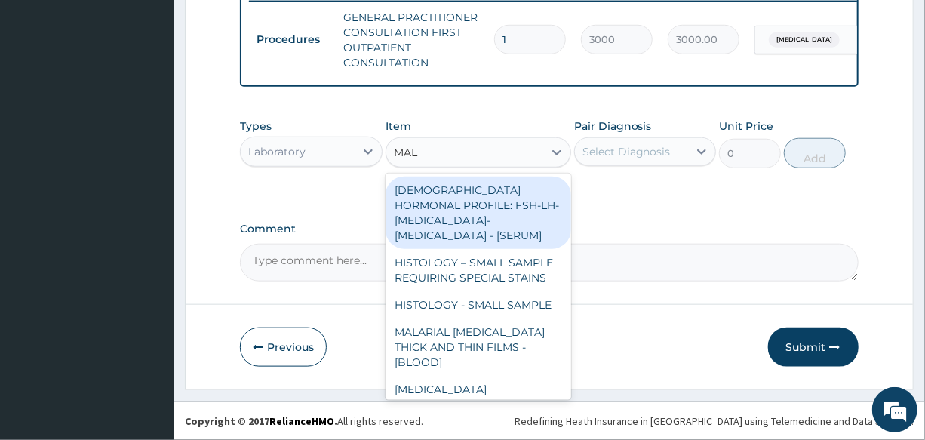
type input "MALA"
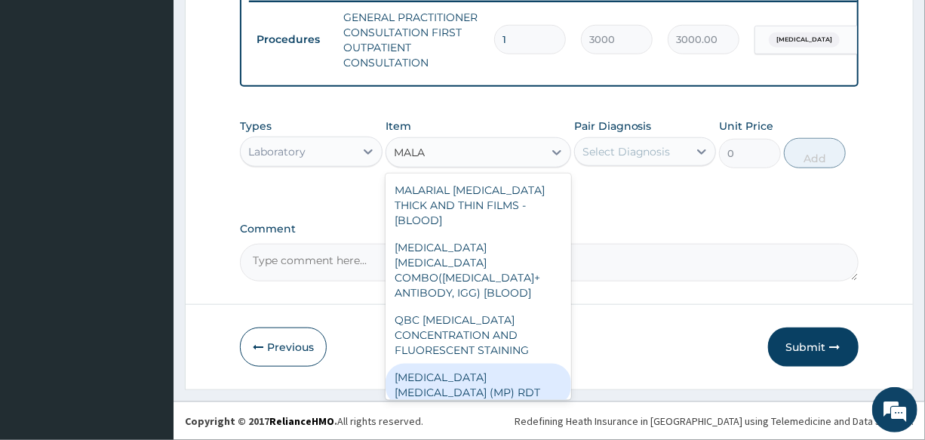
click at [452, 364] on div "[MEDICAL_DATA] [MEDICAL_DATA] (MP) RDT" at bounding box center [478, 385] width 186 height 42
type input "1500"
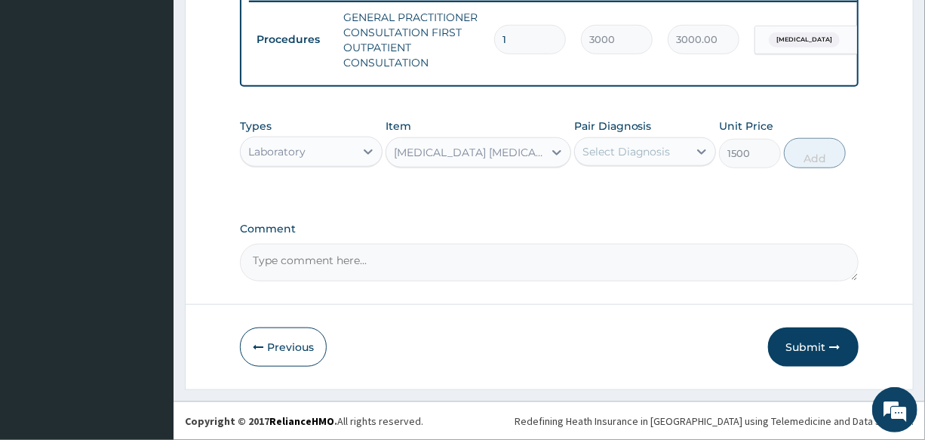
click at [647, 162] on div "Select Diagnosis" at bounding box center [631, 152] width 113 height 24
click at [648, 185] on div "[MEDICAL_DATA]" at bounding box center [645, 190] width 142 height 31
checkbox input "true"
click at [807, 153] on button "Add" at bounding box center [815, 153] width 62 height 30
type input "0"
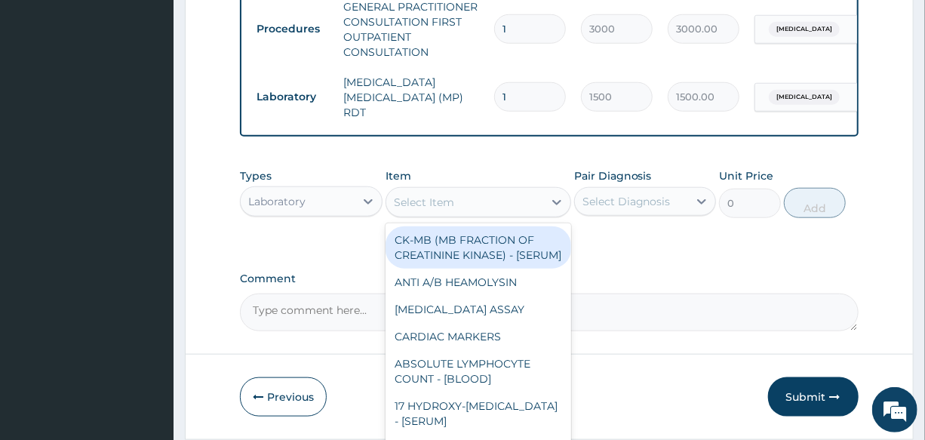
click at [474, 197] on div "Select Item" at bounding box center [464, 202] width 157 height 24
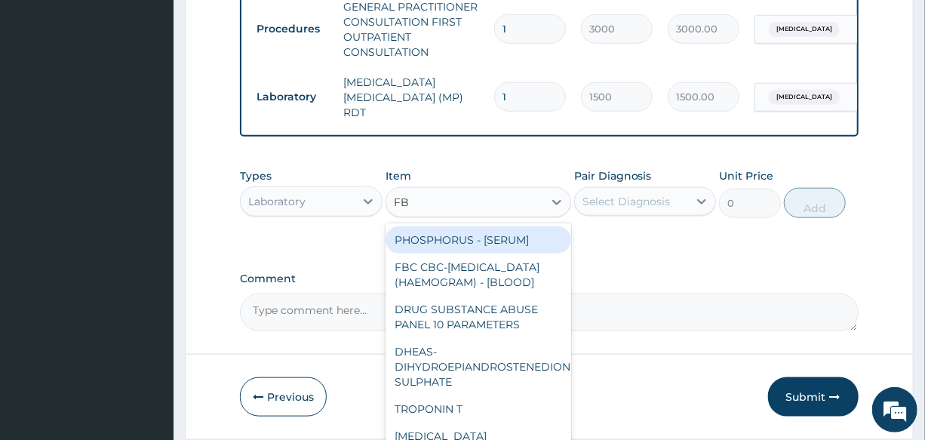
type input "FBC"
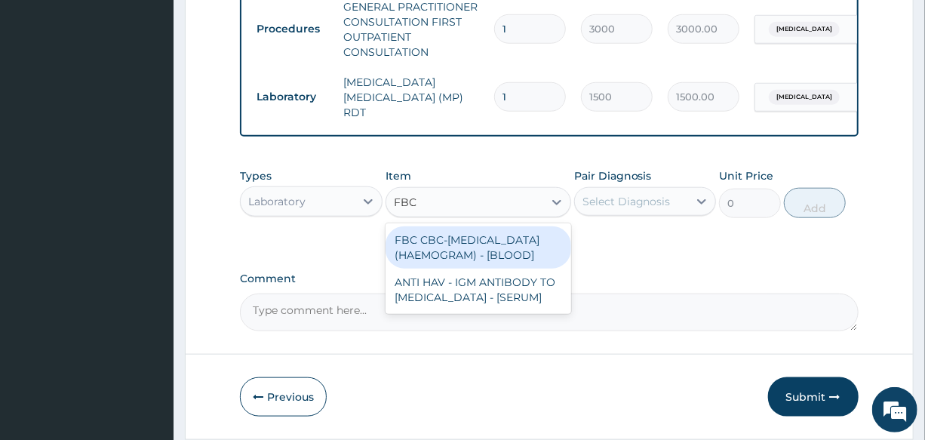
click at [483, 247] on div "FBC CBC-[MEDICAL_DATA] (HAEMOGRAM) - [BLOOD]" at bounding box center [478, 247] width 186 height 42
type input "3000"
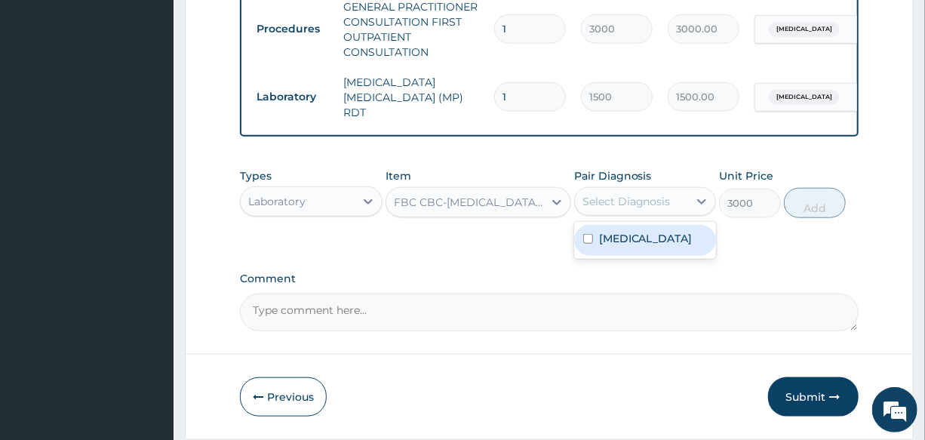
click at [618, 212] on div "Select Diagnosis" at bounding box center [631, 201] width 113 height 24
drag, startPoint x: 643, startPoint y: 245, endPoint x: 800, endPoint y: 235, distance: 157.2
click at [658, 245] on div "[MEDICAL_DATA]" at bounding box center [645, 240] width 142 height 31
checkbox input "true"
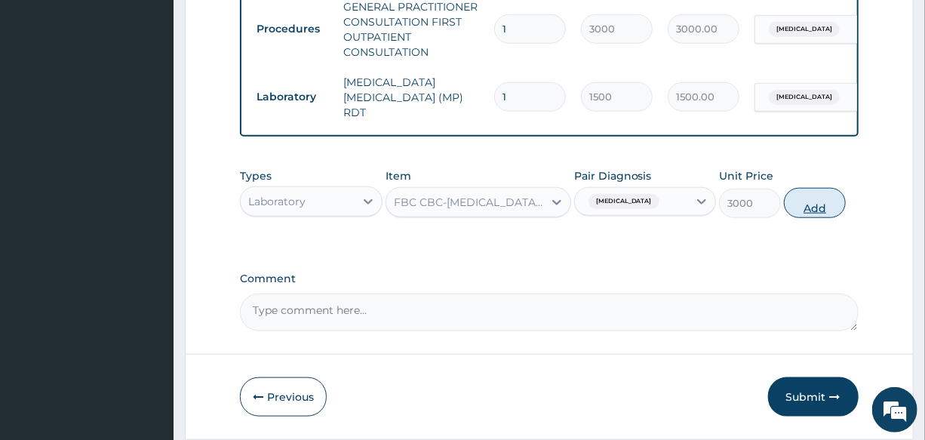
click at [818, 206] on button "Add" at bounding box center [815, 203] width 62 height 30
type input "0"
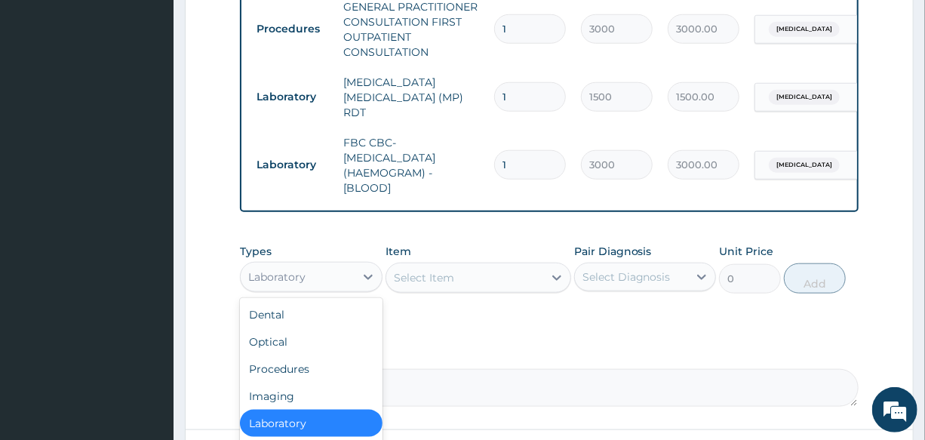
click at [300, 269] on div "Laboratory" at bounding box center [297, 277] width 113 height 24
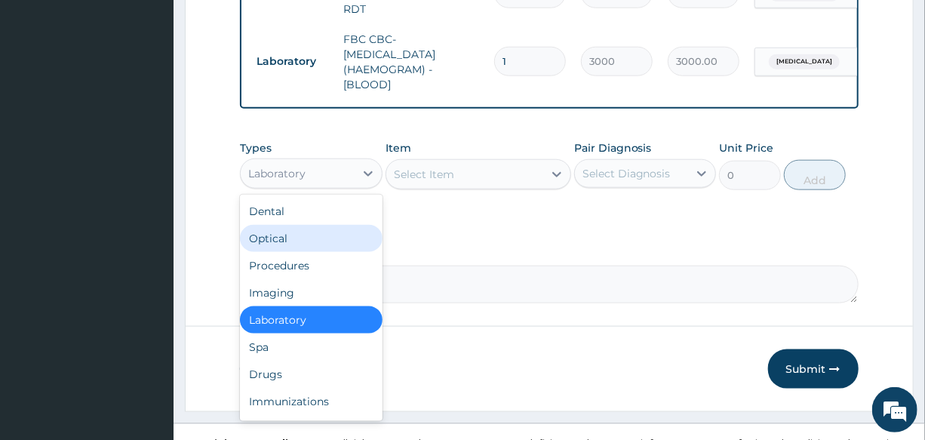
scroll to position [738, 0]
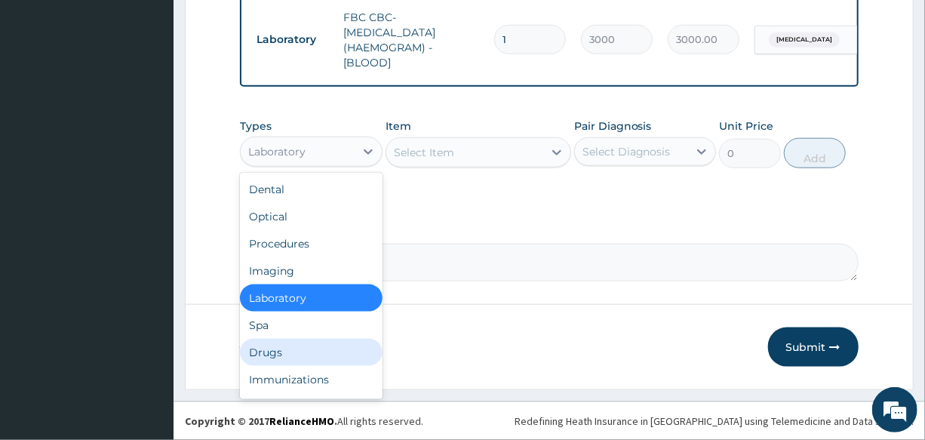
click at [301, 341] on div "Drugs" at bounding box center [311, 352] width 142 height 27
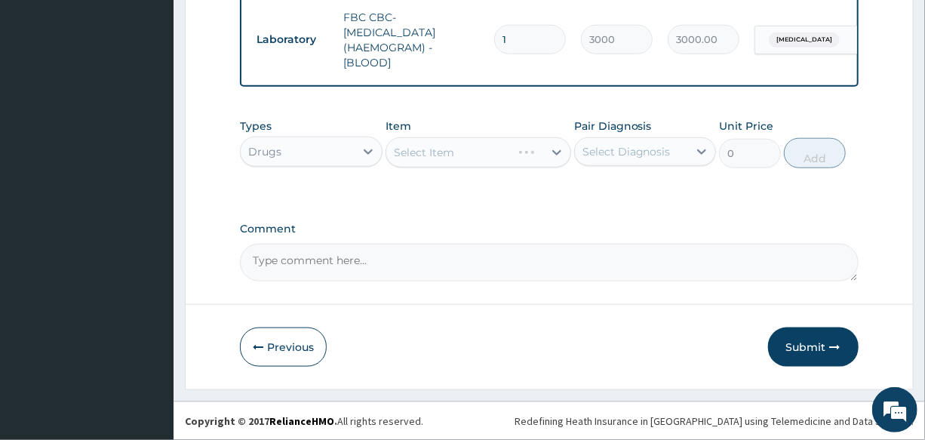
click at [440, 135] on div "Item Select Item" at bounding box center [478, 143] width 186 height 50
click at [440, 150] on div "Select Item" at bounding box center [478, 152] width 186 height 30
click at [440, 150] on div "Select Item" at bounding box center [424, 152] width 60 height 15
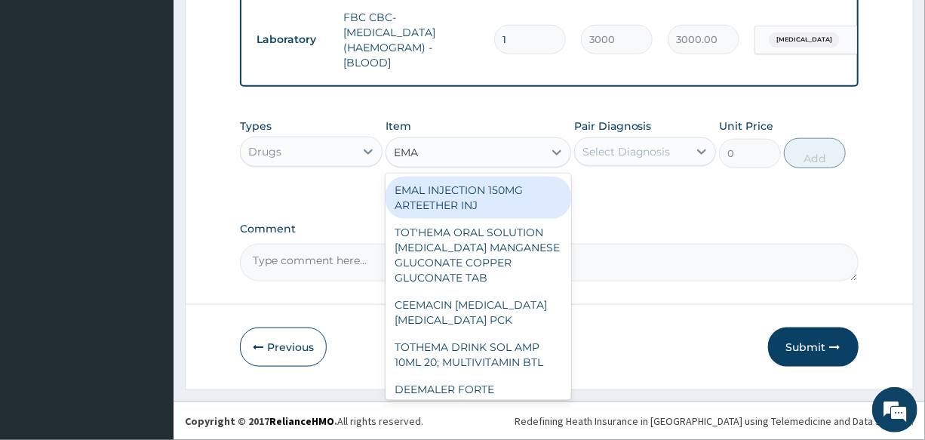
type input "EMAL"
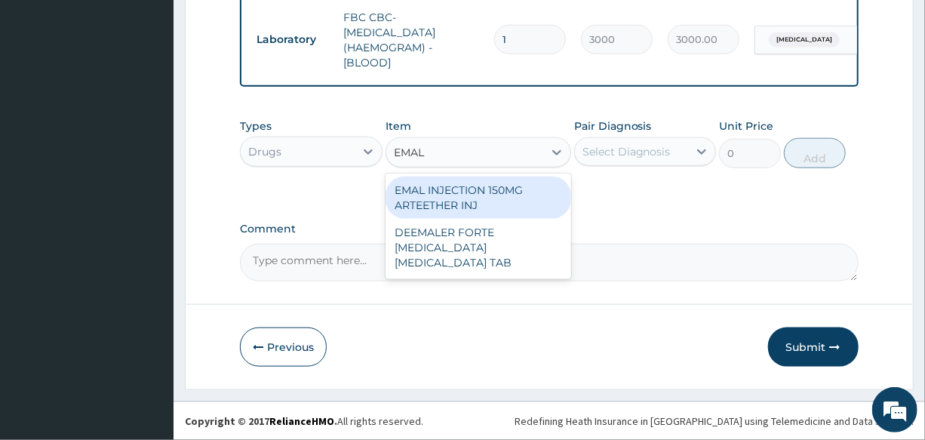
click at [493, 204] on div "EMAL INJECTION 150MG ARTEETHER INJ" at bounding box center [478, 197] width 186 height 42
type input "730"
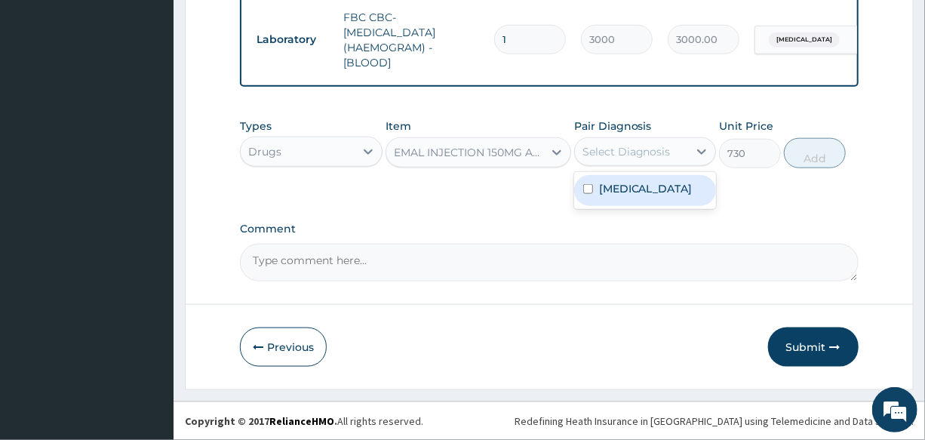
click at [670, 140] on div "Select Diagnosis" at bounding box center [631, 152] width 113 height 24
click at [656, 179] on div "[MEDICAL_DATA]" at bounding box center [645, 190] width 142 height 31
checkbox input "true"
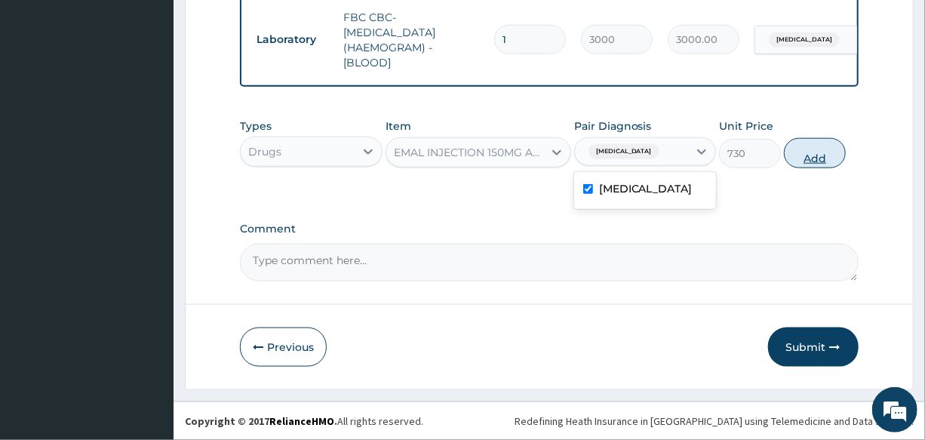
click at [805, 155] on button "Add" at bounding box center [815, 153] width 62 height 30
type input "0"
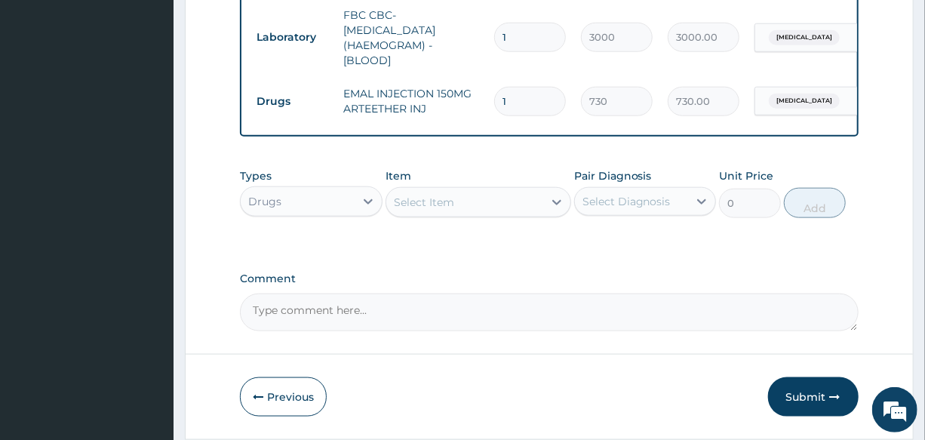
click at [424, 210] on div "Select Item" at bounding box center [424, 202] width 60 height 15
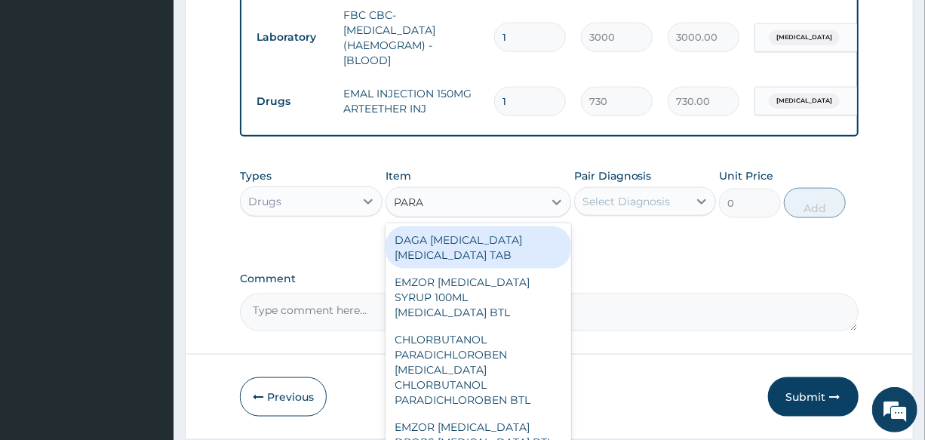
type input "PARAC"
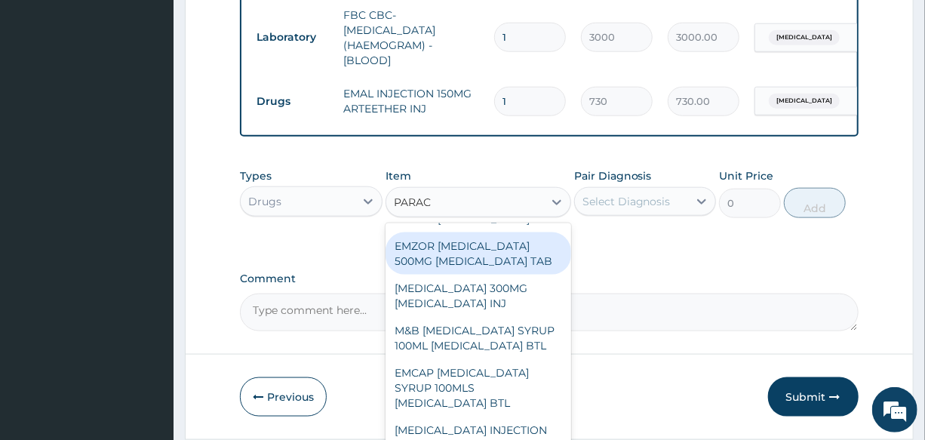
scroll to position [137, 0]
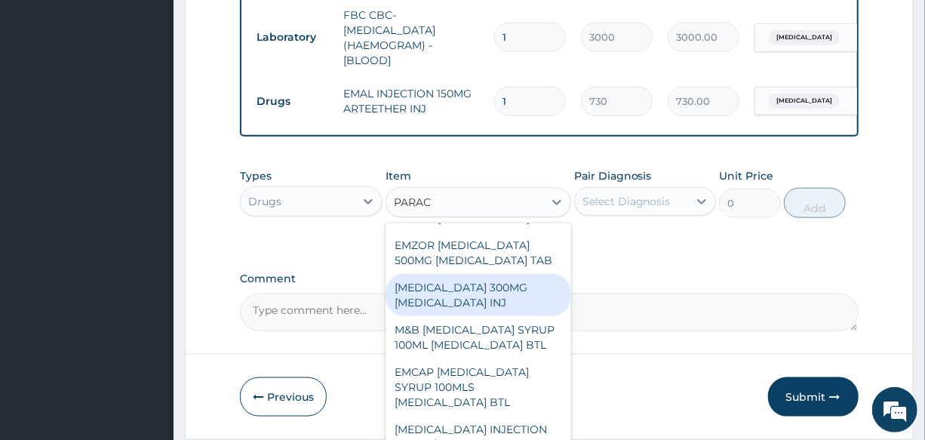
click at [502, 316] on div "[MEDICAL_DATA] 300MG [MEDICAL_DATA] INJ" at bounding box center [478, 295] width 186 height 42
type input "200"
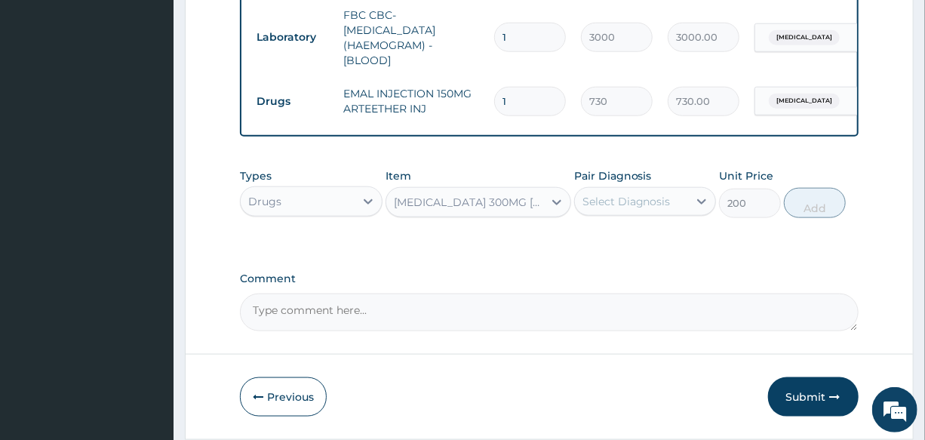
click at [634, 206] on div "Select Diagnosis" at bounding box center [626, 201] width 88 height 15
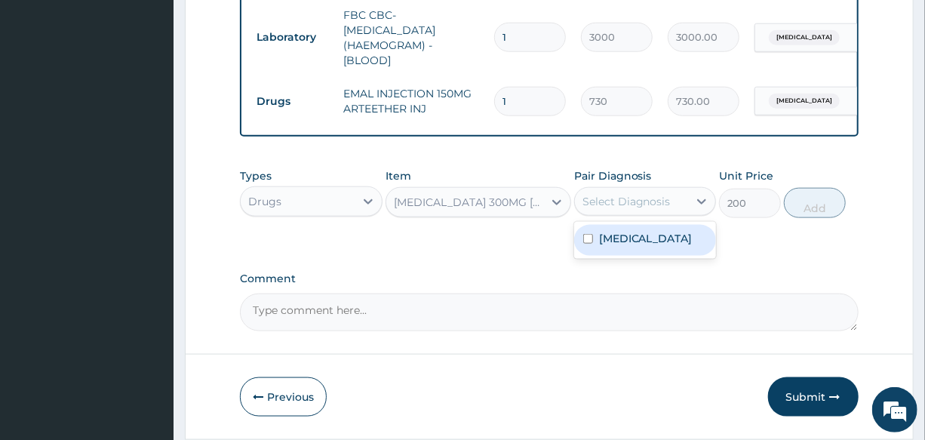
click at [645, 241] on div "[MEDICAL_DATA]" at bounding box center [645, 240] width 142 height 31
checkbox input "true"
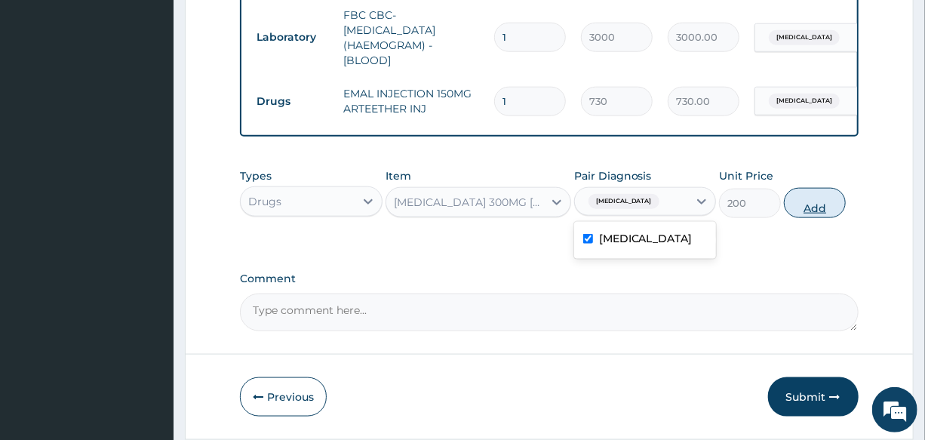
click at [807, 208] on button "Add" at bounding box center [815, 203] width 62 height 30
type input "0"
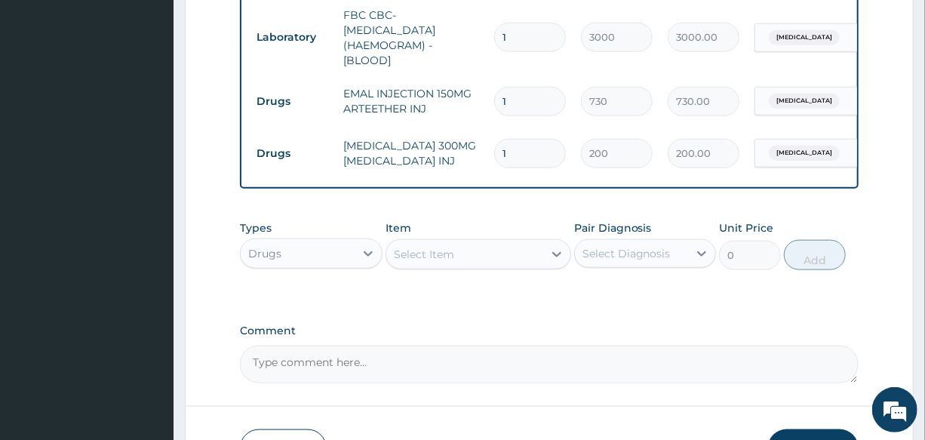
click at [506, 262] on div "Select Item" at bounding box center [464, 254] width 157 height 24
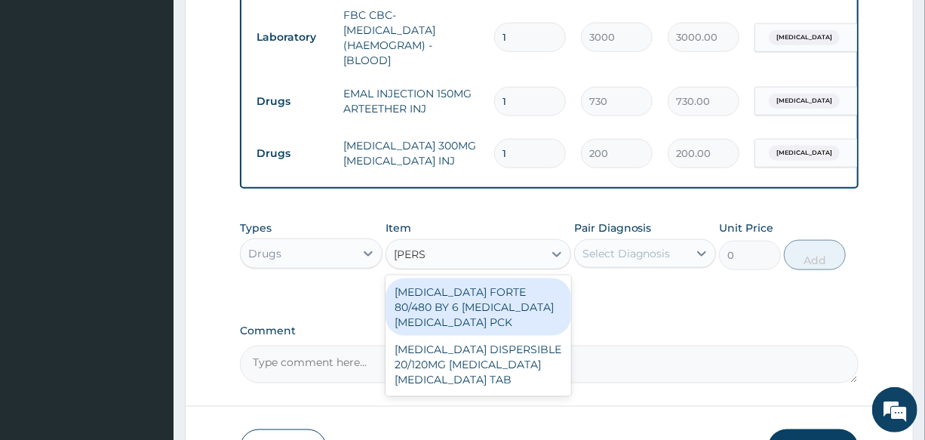
type input "COART"
click at [503, 296] on div "[MEDICAL_DATA] FORTE 80/480 BY 6 [MEDICAL_DATA] [MEDICAL_DATA] PCK" at bounding box center [478, 306] width 186 height 57
type input "2800"
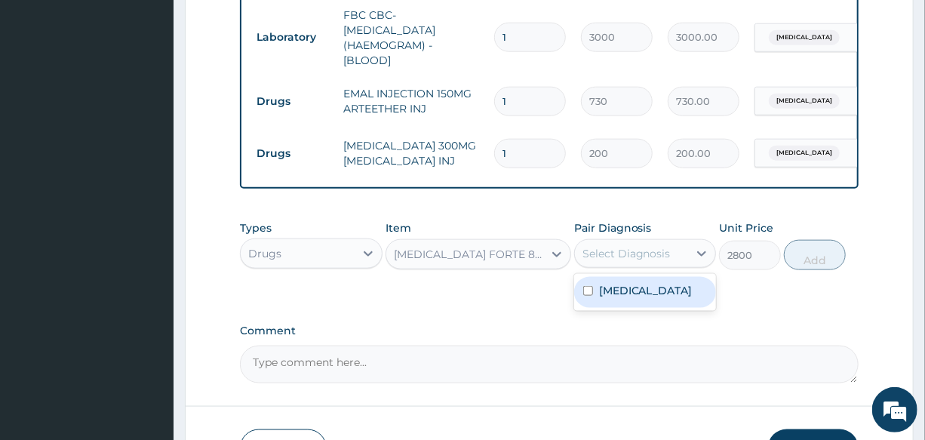
click at [634, 253] on div "Select Diagnosis" at bounding box center [626, 253] width 88 height 15
click at [655, 291] on div "[MEDICAL_DATA]" at bounding box center [645, 292] width 142 height 31
checkbox input "true"
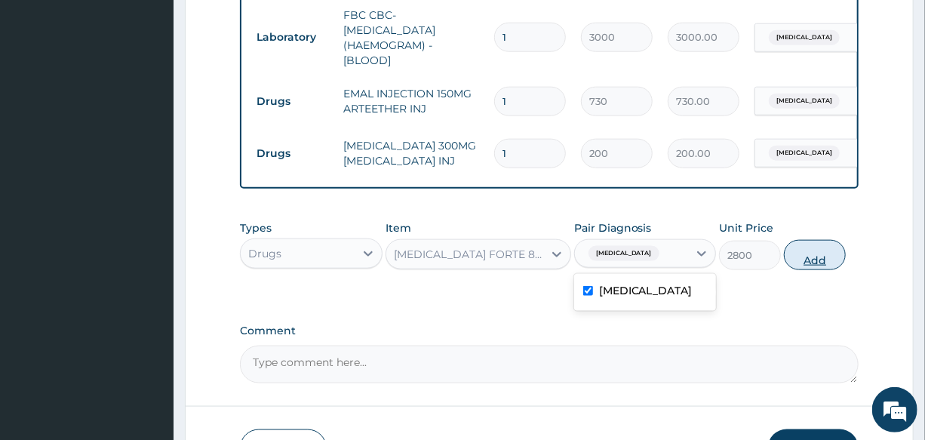
click at [819, 260] on button "Add" at bounding box center [815, 255] width 62 height 30
type input "0"
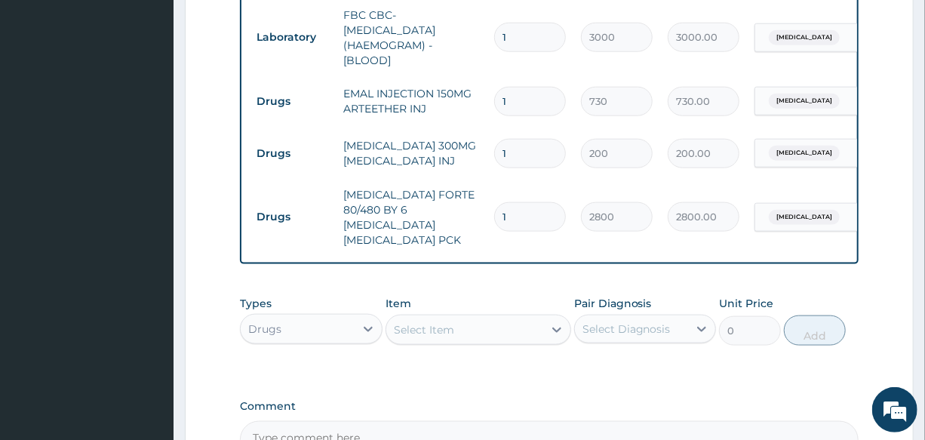
click at [466, 318] on div "Select Item" at bounding box center [464, 330] width 157 height 24
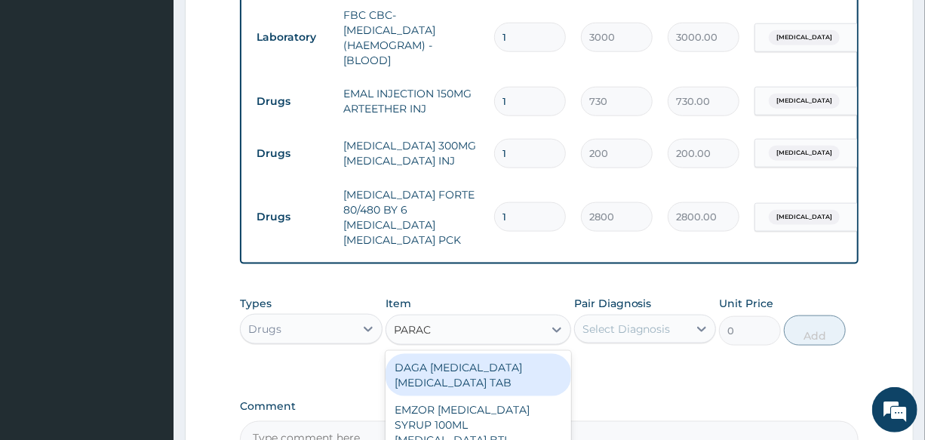
type input "PARACE"
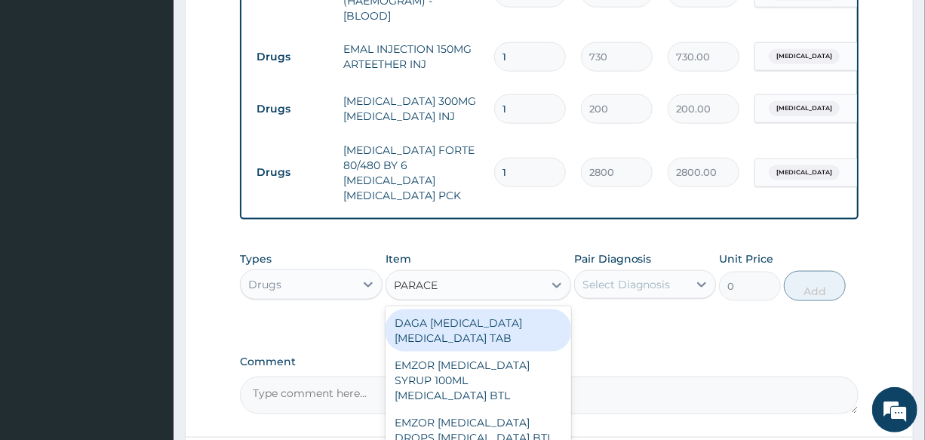
scroll to position [806, 0]
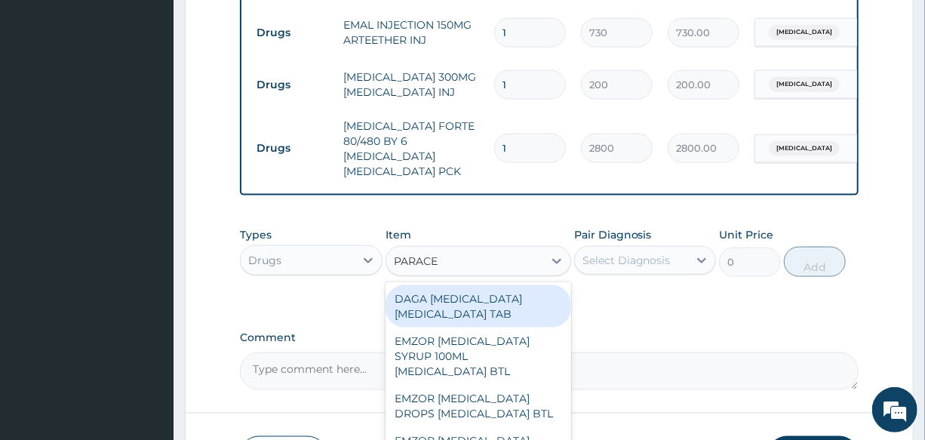
click at [505, 301] on div "DAGA [MEDICAL_DATA] [MEDICAL_DATA] TAB" at bounding box center [478, 306] width 186 height 42
type input "20"
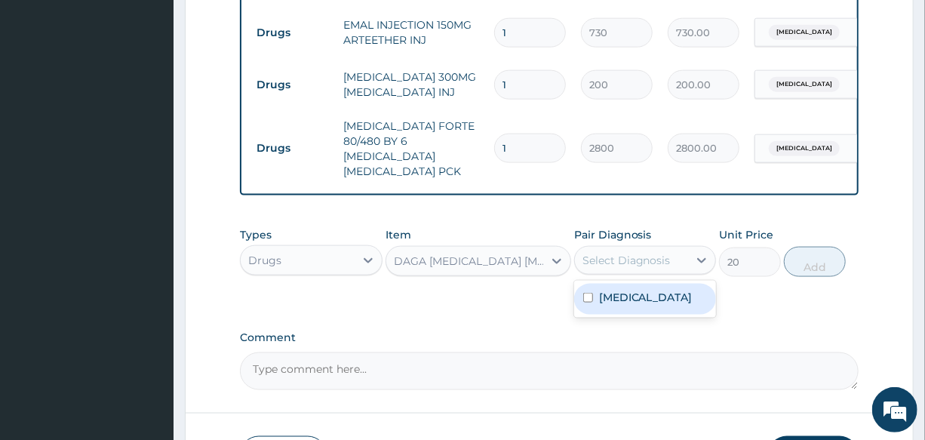
click at [635, 254] on div "Select Diagnosis" at bounding box center [626, 260] width 88 height 15
click at [633, 290] on label "[MEDICAL_DATA]" at bounding box center [646, 297] width 94 height 15
checkbox input "true"
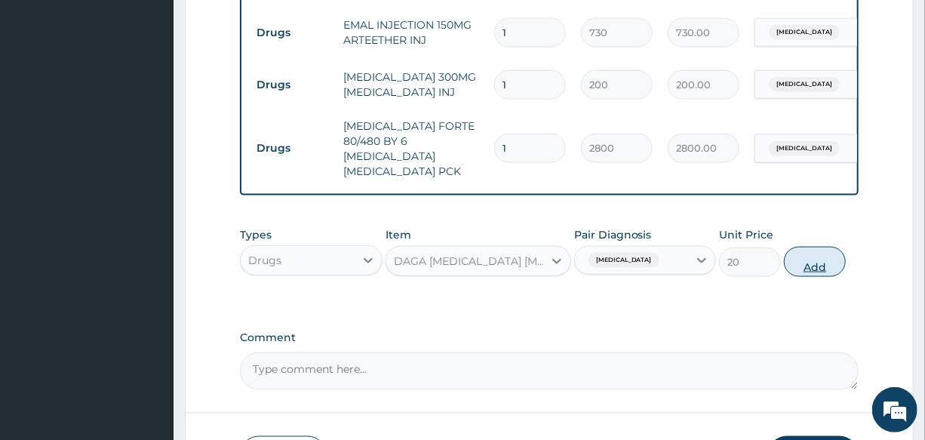
click at [791, 250] on button "Add" at bounding box center [815, 262] width 62 height 30
type input "0"
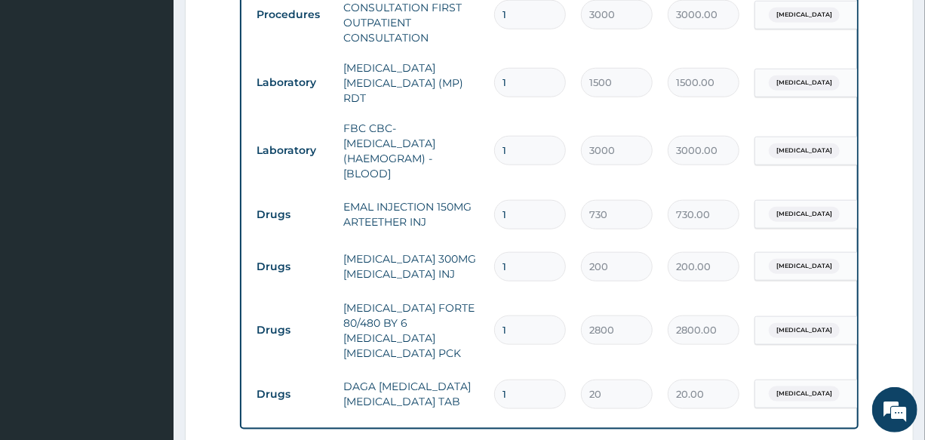
scroll to position [600, 0]
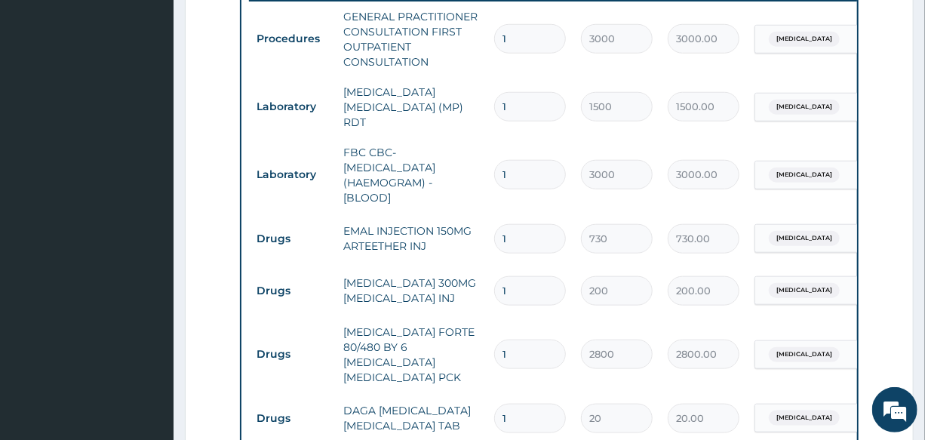
drag, startPoint x: 529, startPoint y: 237, endPoint x: 503, endPoint y: 237, distance: 25.6
click at [503, 237] on input "1" at bounding box center [530, 238] width 72 height 29
type input "2"
type input "1460.00"
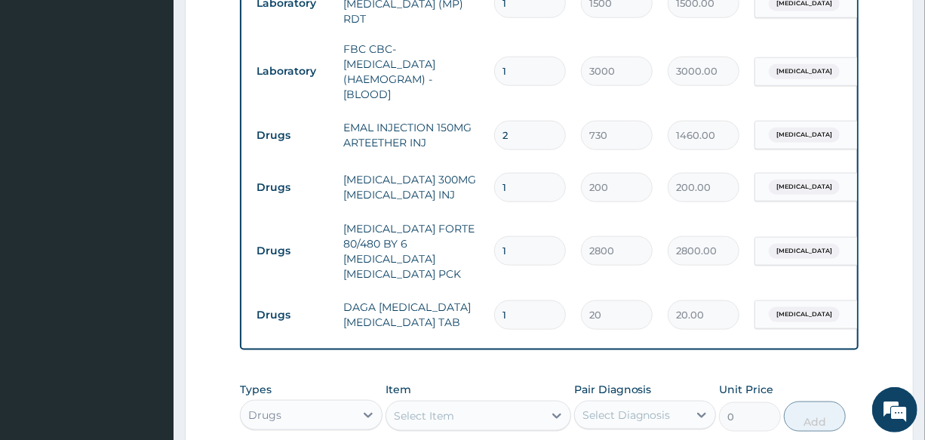
scroll to position [738, 0]
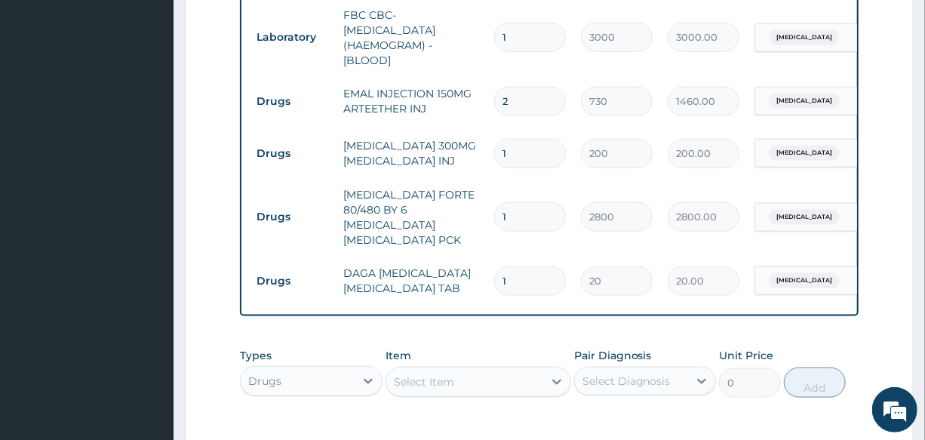
type input "2"
drag, startPoint x: 512, startPoint y: 253, endPoint x: 483, endPoint y: 258, distance: 29.8
click at [483, 258] on tr "Drugs DAGA [MEDICAL_DATA] [MEDICAL_DATA] TAB 1 20 20.00 [MEDICAL_DATA] Delete" at bounding box center [618, 281] width 739 height 52
type input "2"
type input "40.00"
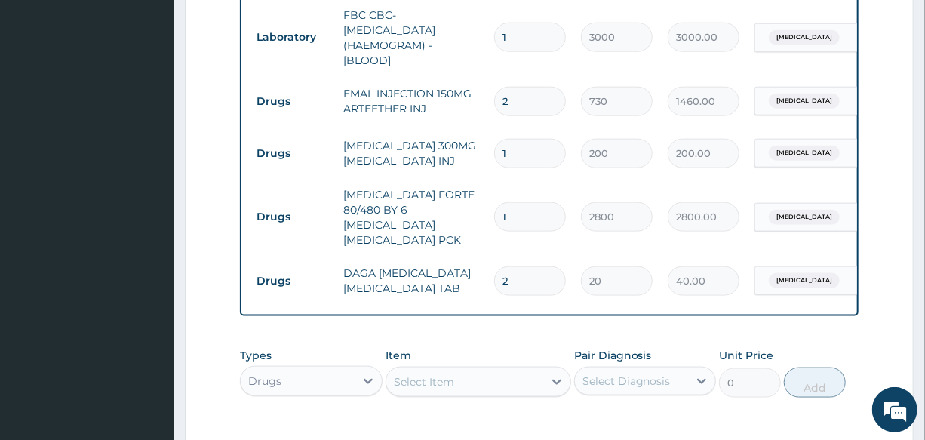
type input "23"
type input "460.00"
type input "2"
type input "40.00"
type input "24"
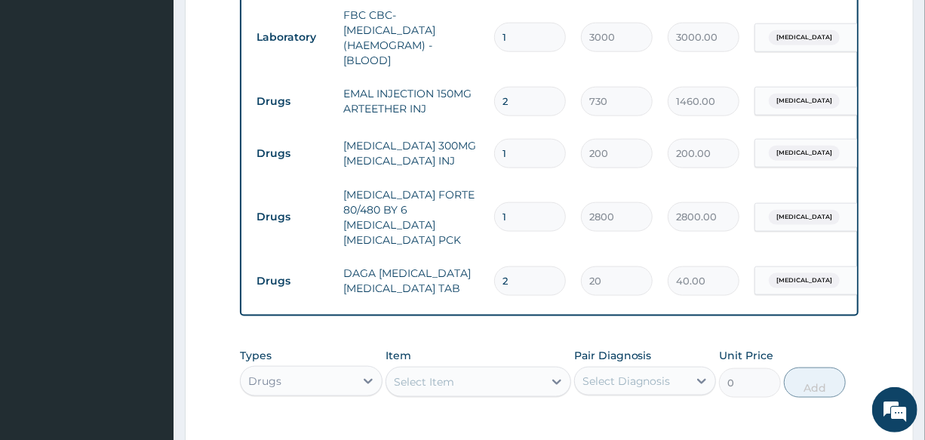
type input "480.00"
type input "24"
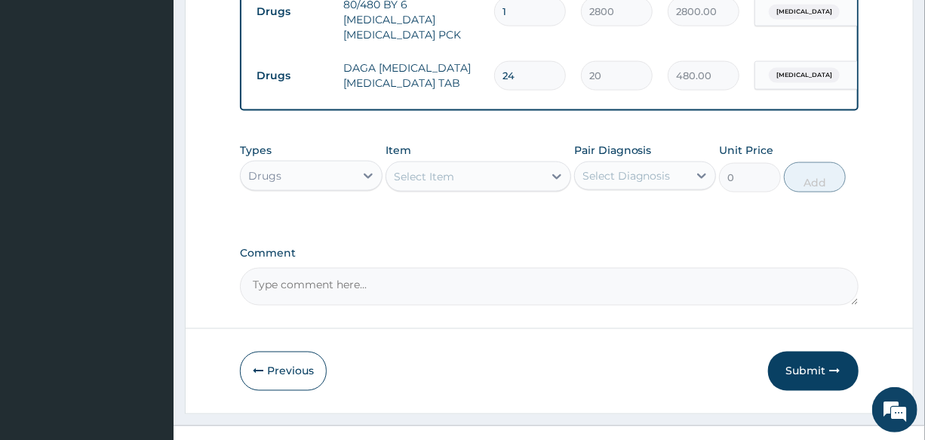
scroll to position [955, 0]
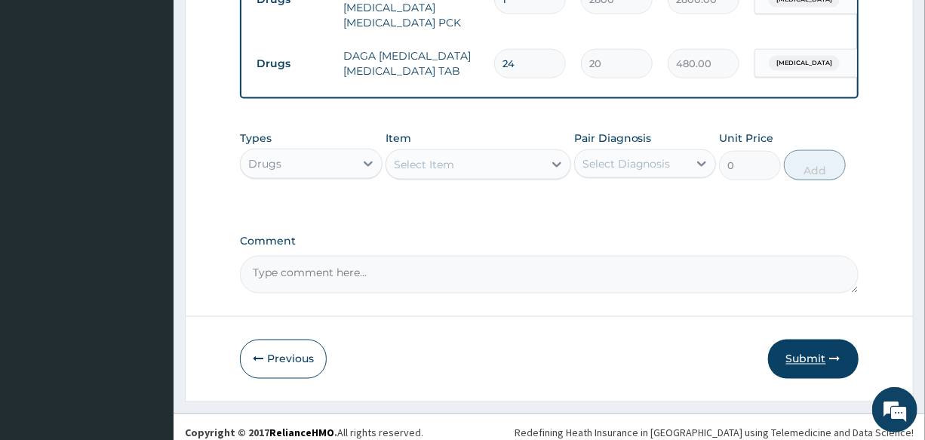
click at [773, 348] on button "Submit" at bounding box center [813, 358] width 90 height 39
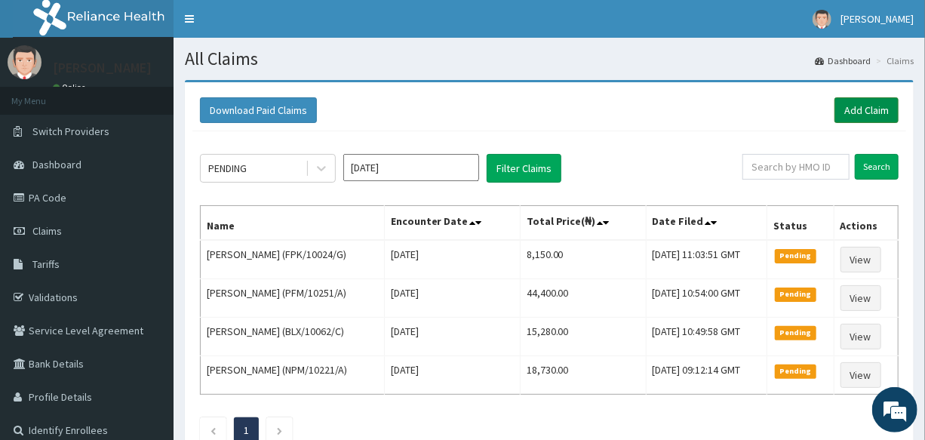
click at [877, 103] on link "Add Claim" at bounding box center [866, 110] width 64 height 26
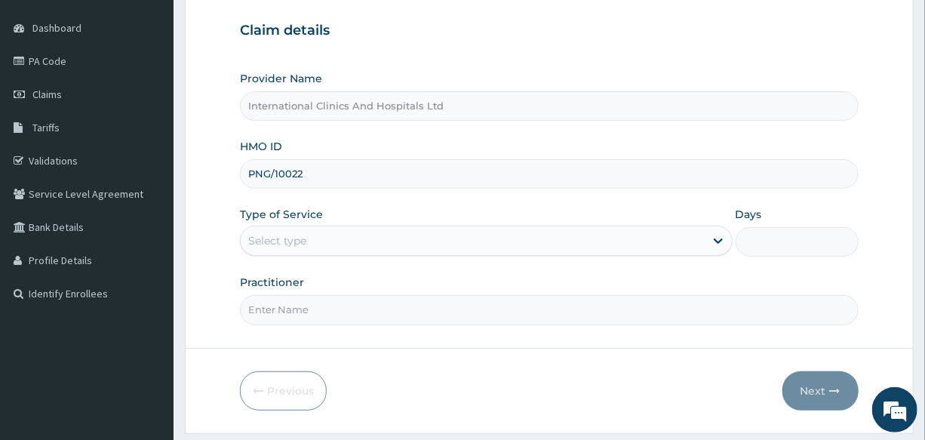
type input "PNG/10022/A"
click at [306, 255] on div "Type of Service Select type" at bounding box center [486, 232] width 492 height 50
click at [339, 247] on div "Select type" at bounding box center [472, 241] width 463 height 24
drag, startPoint x: 324, startPoint y: 321, endPoint x: 338, endPoint y: 318, distance: 14.6
click at [326, 321] on input "Practitioner" at bounding box center [549, 309] width 618 height 29
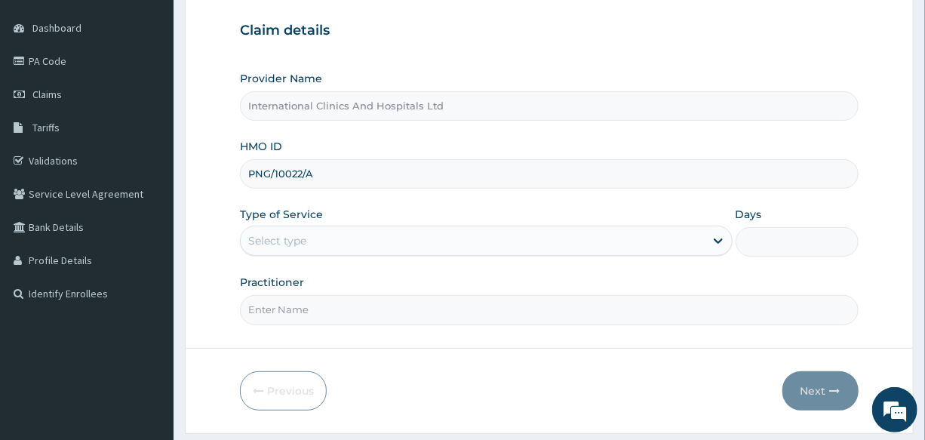
click at [348, 317] on input "Practitioner" at bounding box center [549, 309] width 618 height 29
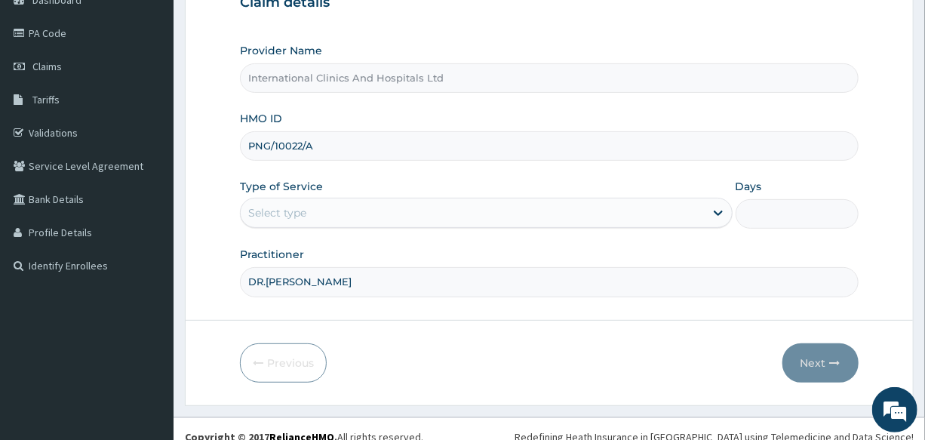
scroll to position [179, 0]
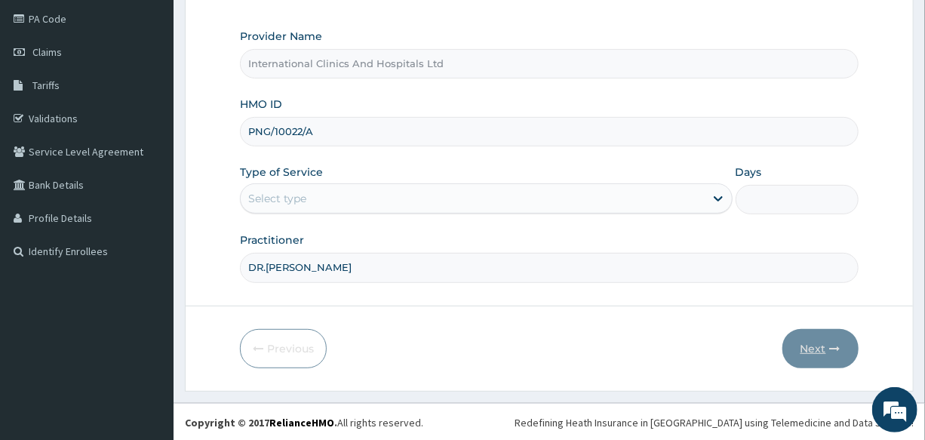
type input "DR.GENEVIEVE"
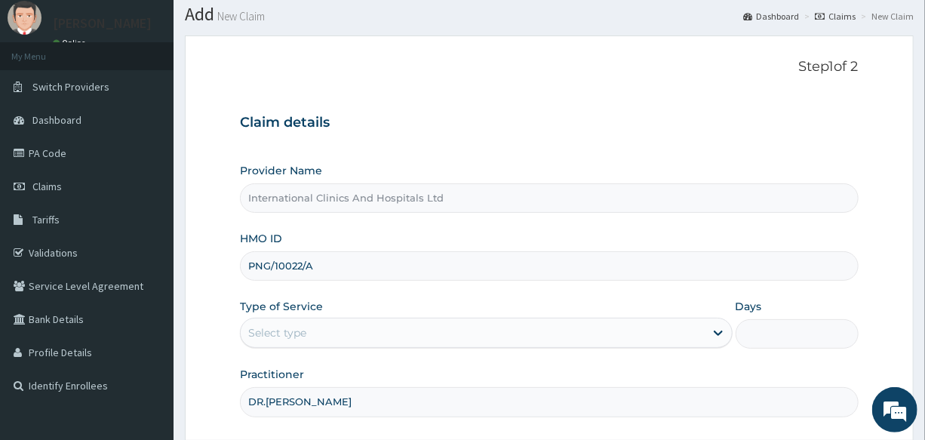
scroll to position [68, 0]
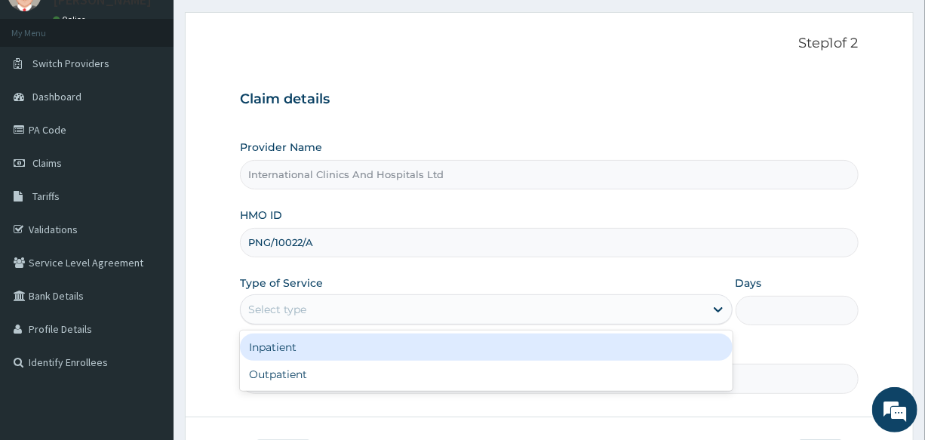
drag, startPoint x: 312, startPoint y: 303, endPoint x: 313, endPoint y: 349, distance: 46.0
click at [313, 308] on div "Select type" at bounding box center [472, 309] width 463 height 24
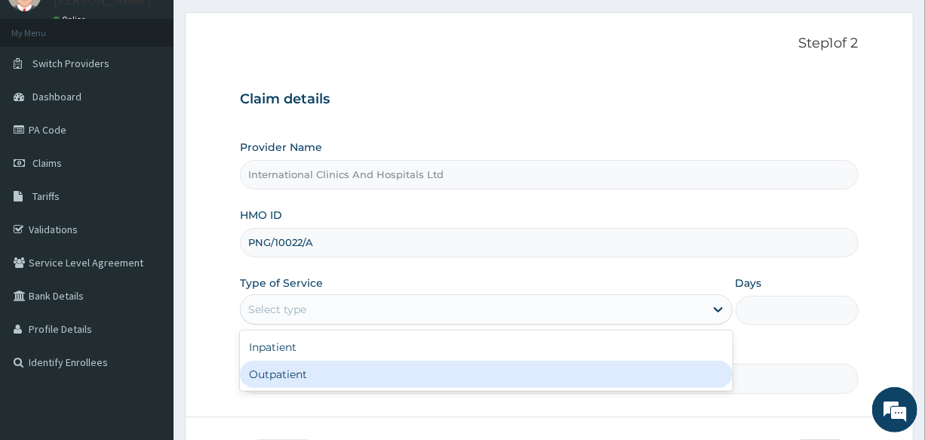
click at [320, 377] on div "Outpatient" at bounding box center [486, 373] width 492 height 27
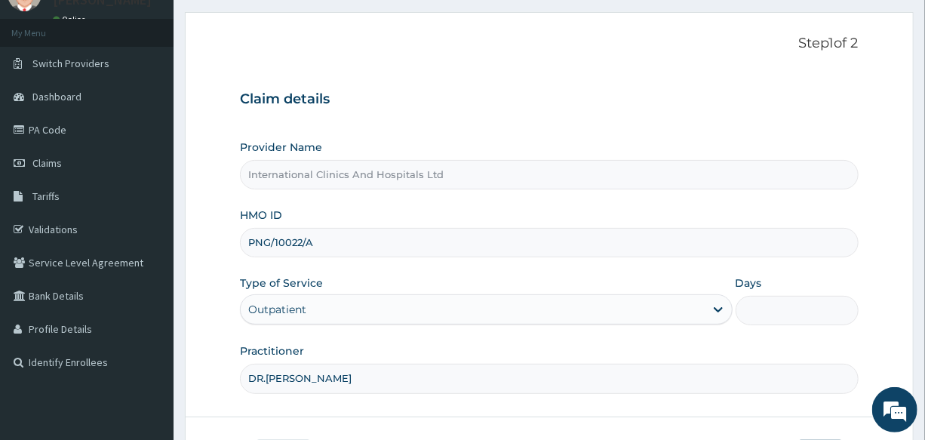
type input "1"
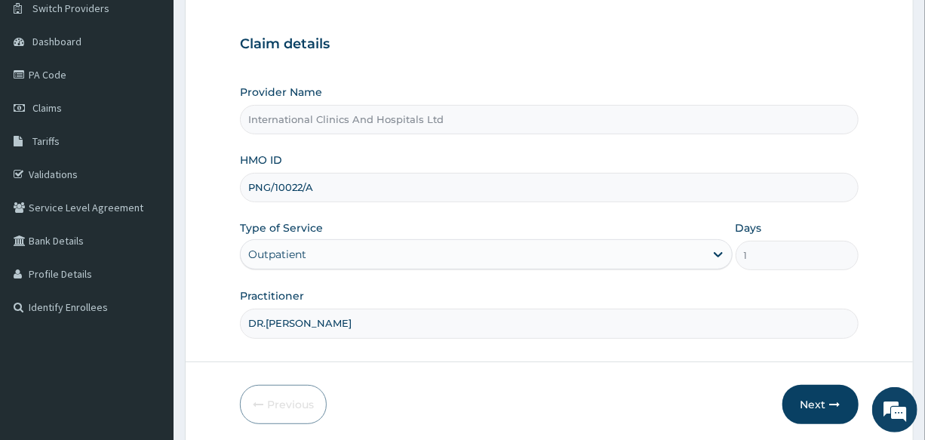
scroll to position [179, 0]
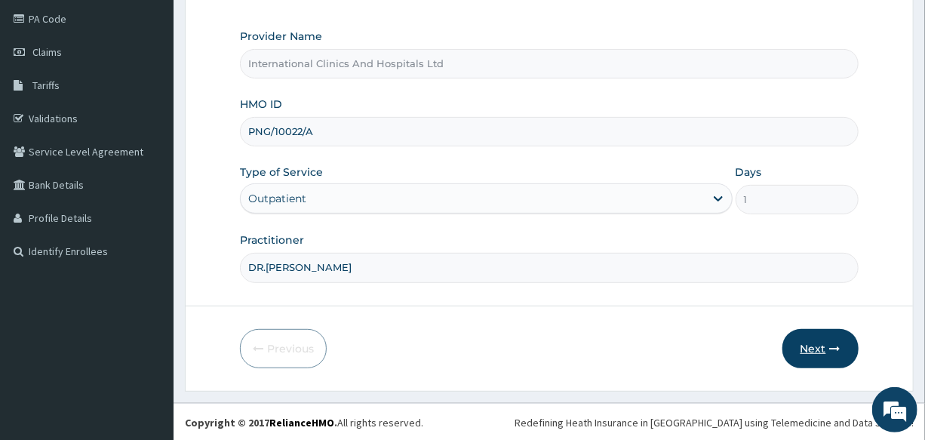
click at [797, 348] on button "Next" at bounding box center [820, 348] width 76 height 39
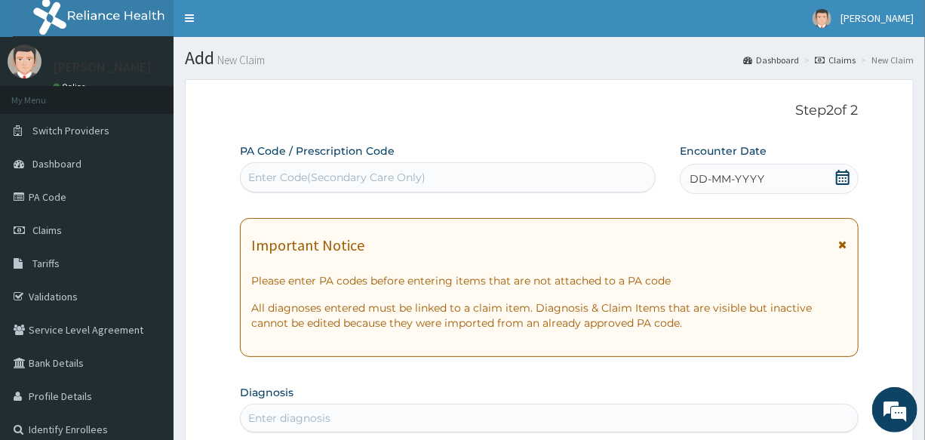
scroll to position [0, 0]
click at [405, 176] on div "Enter Code(Secondary Care Only)" at bounding box center [336, 177] width 177 height 15
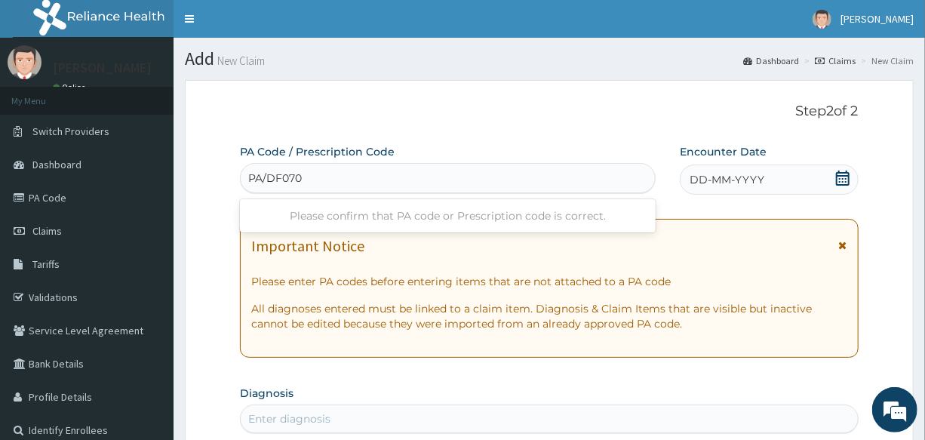
type input "PA/DF070E"
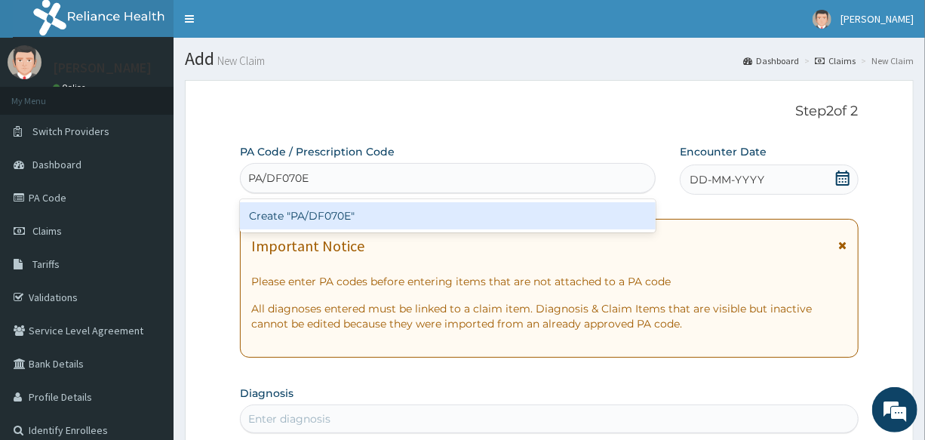
click at [322, 214] on div "Create "PA/DF070E"" at bounding box center [448, 215] width 416 height 27
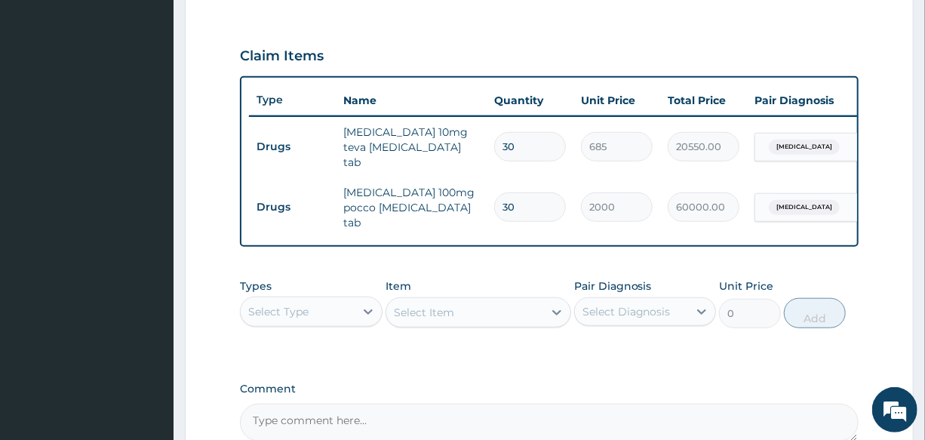
scroll to position [528, 0]
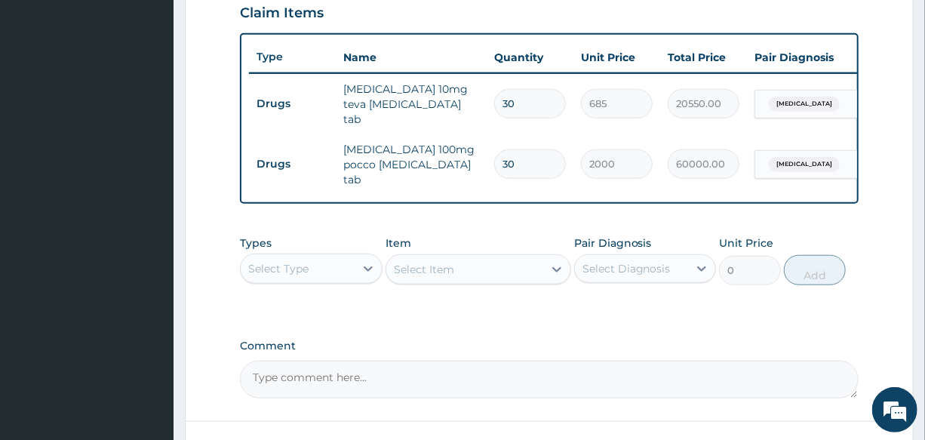
click at [305, 261] on div "Select Type" at bounding box center [278, 268] width 60 height 15
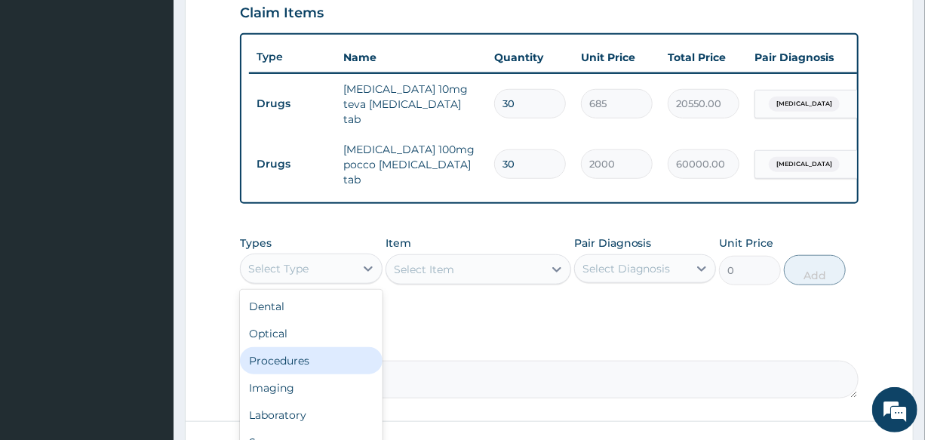
click at [329, 347] on div "Procedures" at bounding box center [311, 360] width 142 height 27
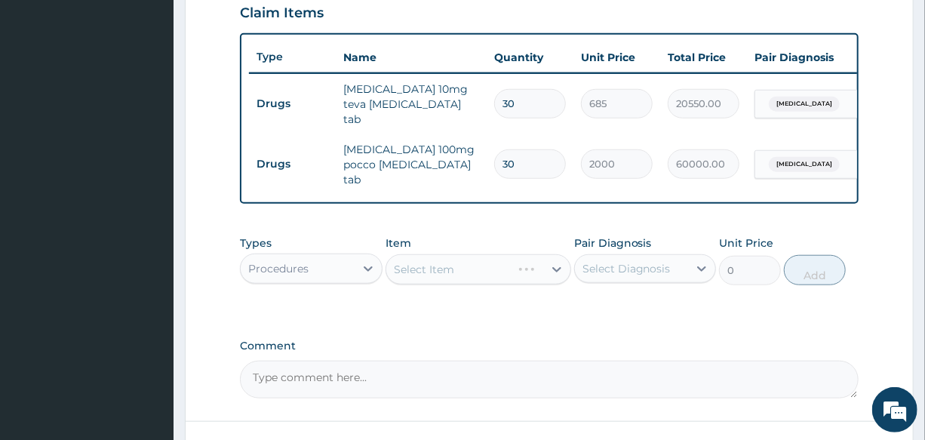
click at [437, 258] on div "Select Item" at bounding box center [478, 269] width 186 height 30
click at [453, 261] on div "Select Item" at bounding box center [478, 269] width 186 height 30
click at [462, 260] on div "Select Item" at bounding box center [464, 269] width 157 height 24
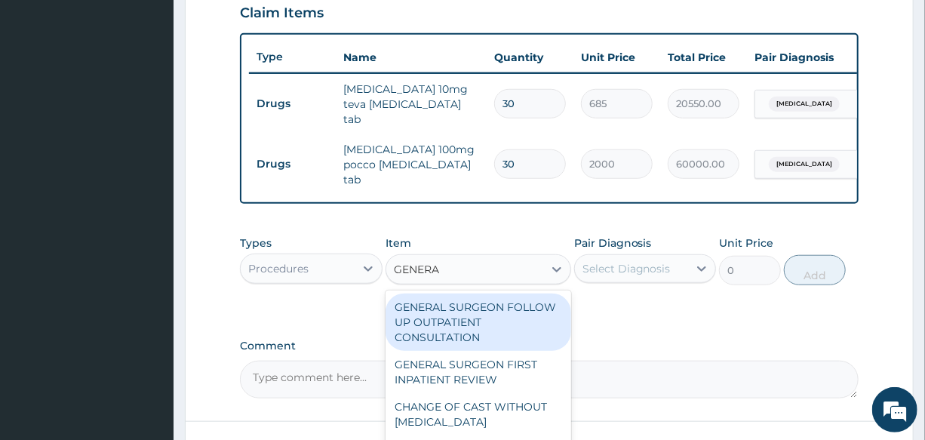
type input "GENERAL"
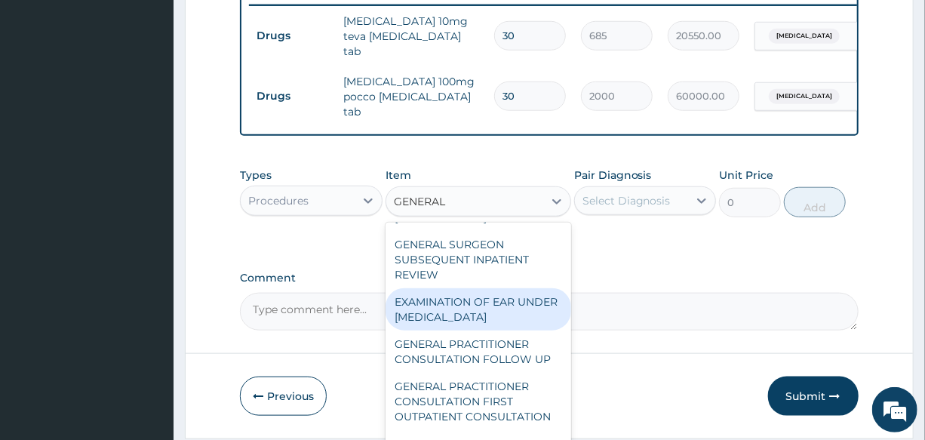
scroll to position [205, 0]
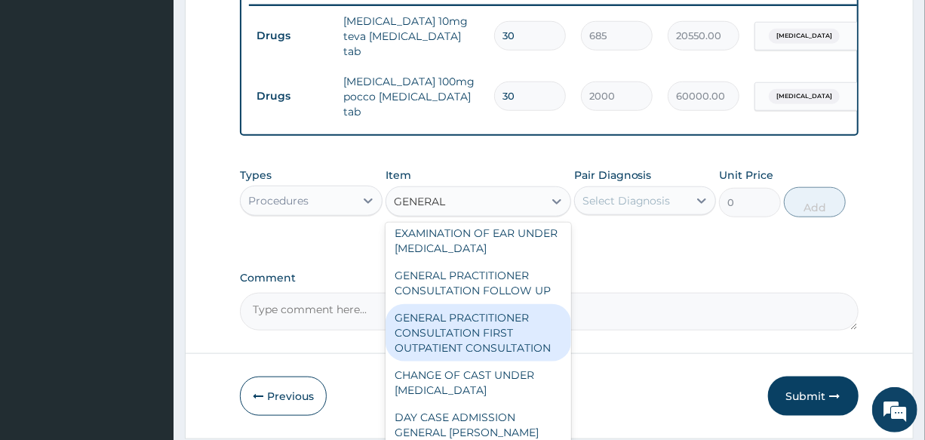
click at [483, 341] on div "GENERAL PRACTITIONER CONSULTATION FIRST OUTPATIENT CONSULTATION" at bounding box center [478, 332] width 186 height 57
type input "3000"
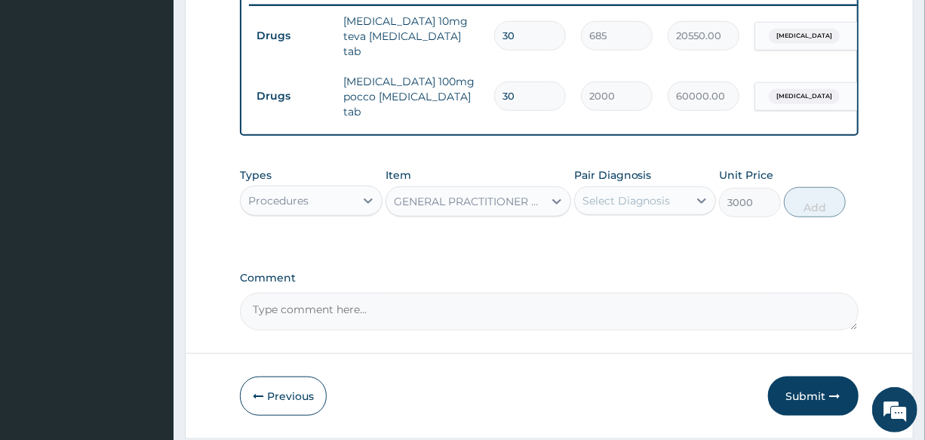
click at [624, 199] on div "Select Diagnosis" at bounding box center [626, 200] width 88 height 15
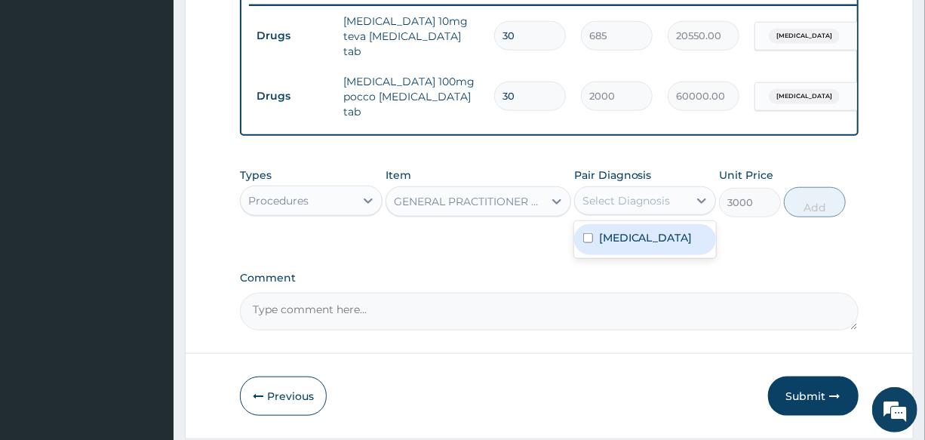
click at [628, 230] on label "Essential hypertension" at bounding box center [646, 237] width 94 height 15
checkbox input "true"
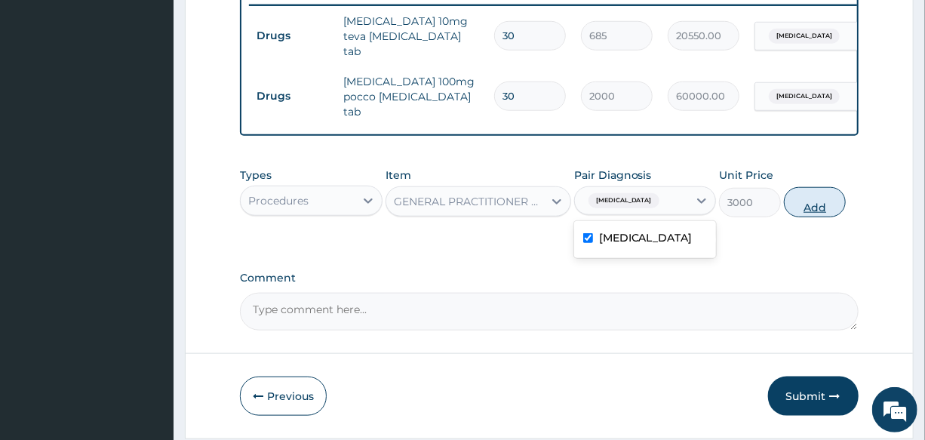
click at [800, 191] on button "Add" at bounding box center [815, 202] width 62 height 30
type input "0"
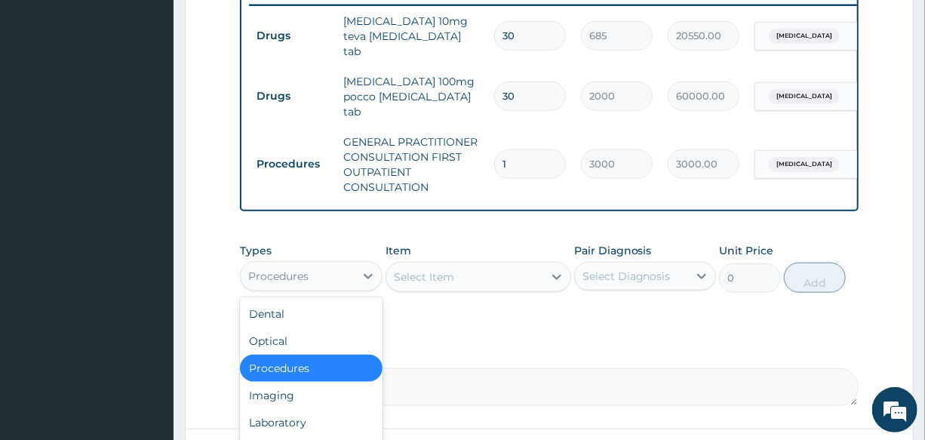
click at [330, 264] on div "Procedures" at bounding box center [297, 276] width 113 height 24
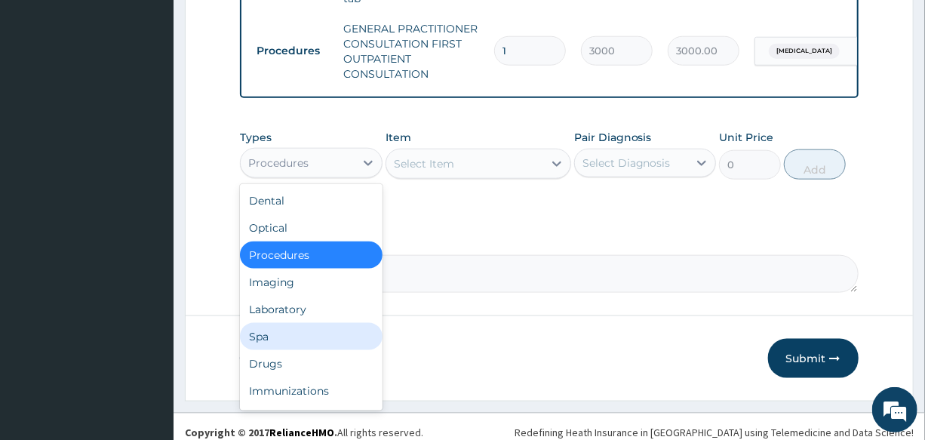
scroll to position [715, 0]
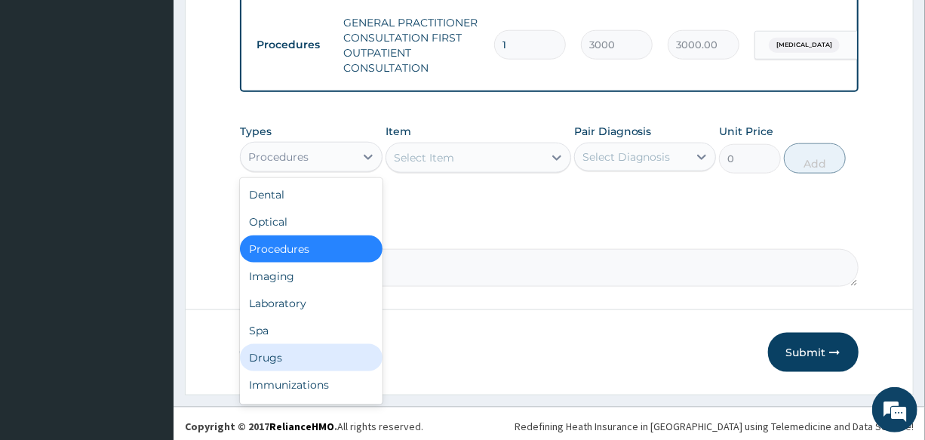
drag, startPoint x: 308, startPoint y: 355, endPoint x: 341, endPoint y: 334, distance: 39.3
click at [308, 354] on div "Drugs" at bounding box center [311, 357] width 142 height 27
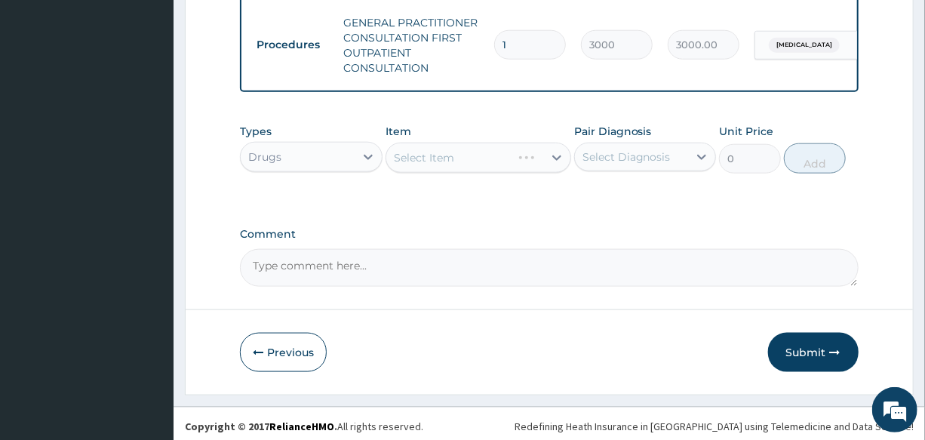
click at [438, 164] on div "Select Item" at bounding box center [478, 158] width 186 height 30
click at [441, 162] on div "Select Item" at bounding box center [478, 158] width 186 height 30
click at [456, 154] on div "Select Item" at bounding box center [464, 158] width 157 height 24
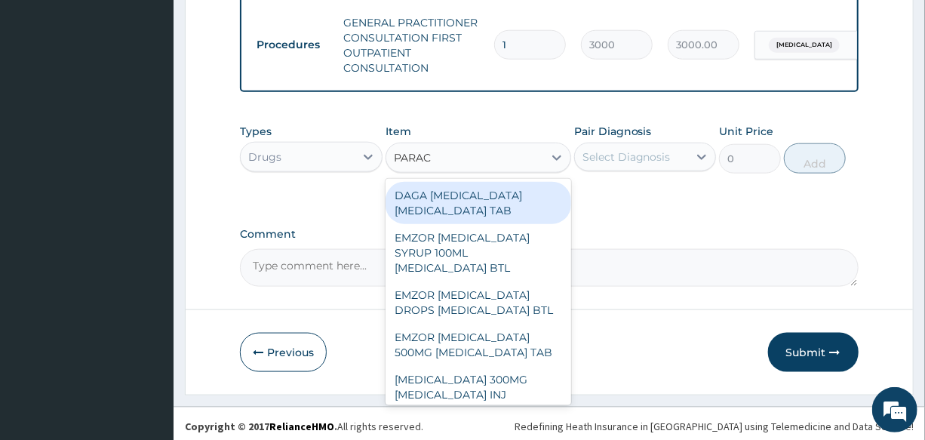
type input "PARACE"
click at [493, 196] on div "DAGA PARACETAMOL ACETAMINOPHEN TAB" at bounding box center [478, 203] width 186 height 42
type input "20"
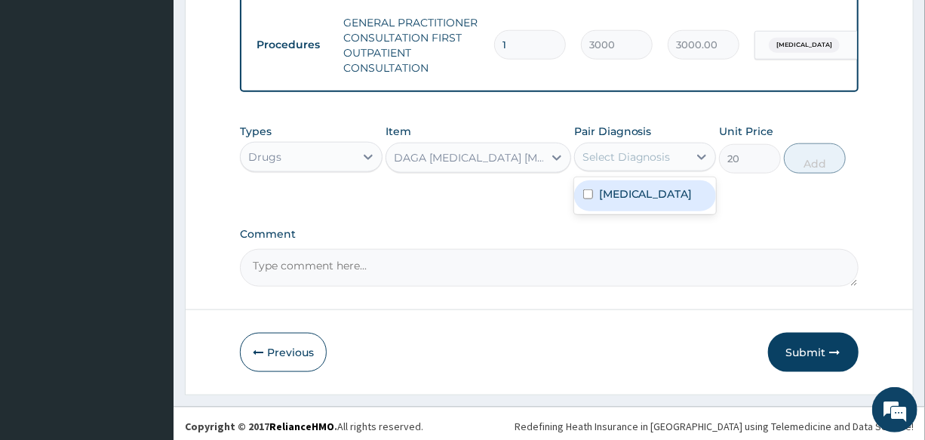
click at [617, 153] on div "Select Diagnosis" at bounding box center [626, 156] width 88 height 15
click at [663, 186] on label "Essential hypertension" at bounding box center [646, 193] width 94 height 15
checkbox input "true"
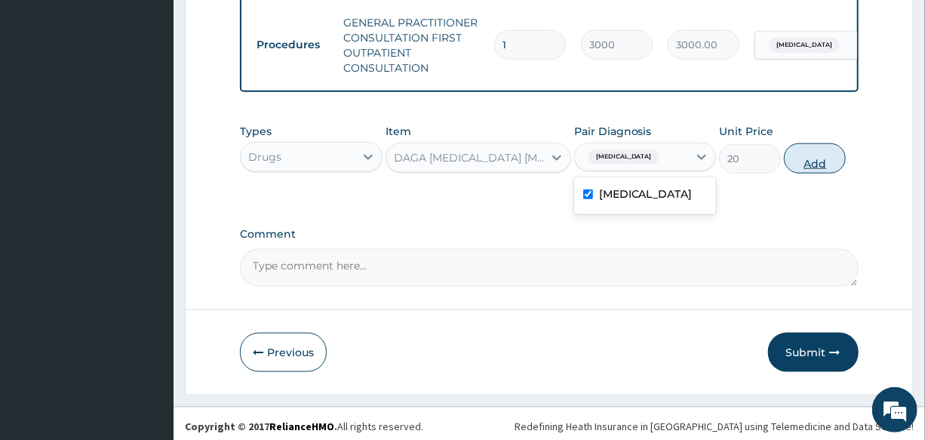
click at [805, 158] on button "Add" at bounding box center [815, 158] width 62 height 30
type input "0"
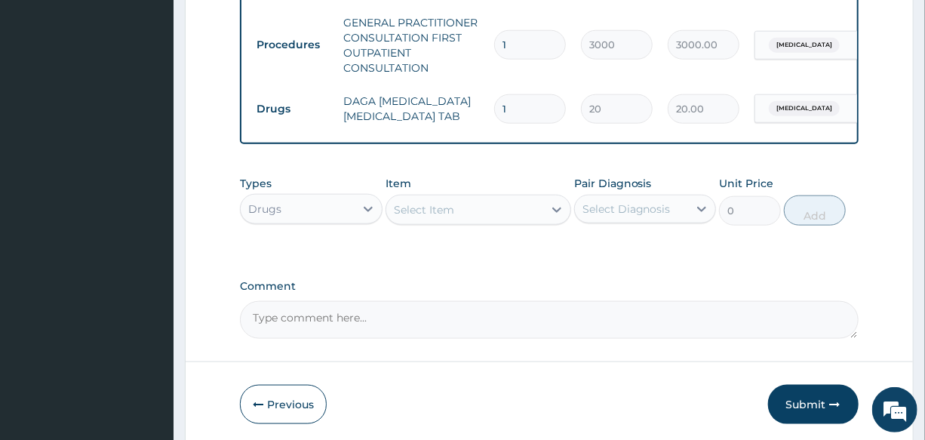
drag, startPoint x: 514, startPoint y: 90, endPoint x: 425, endPoint y: 103, distance: 89.9
click at [425, 103] on tr "Drugs DAGA PARACETAMOL ACETAMINOPHEN TAB 1 20 20.00 Essential hypertension Dele…" at bounding box center [618, 109] width 739 height 52
type input "2"
type input "40.00"
type input "24"
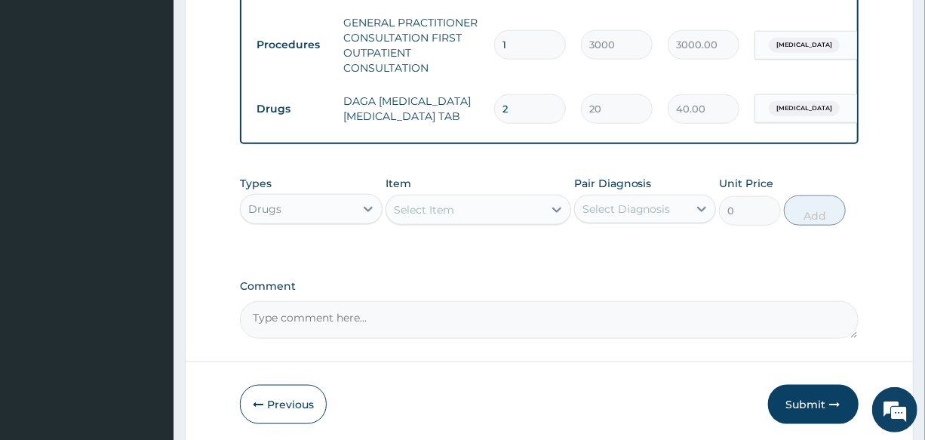
type input "480.00"
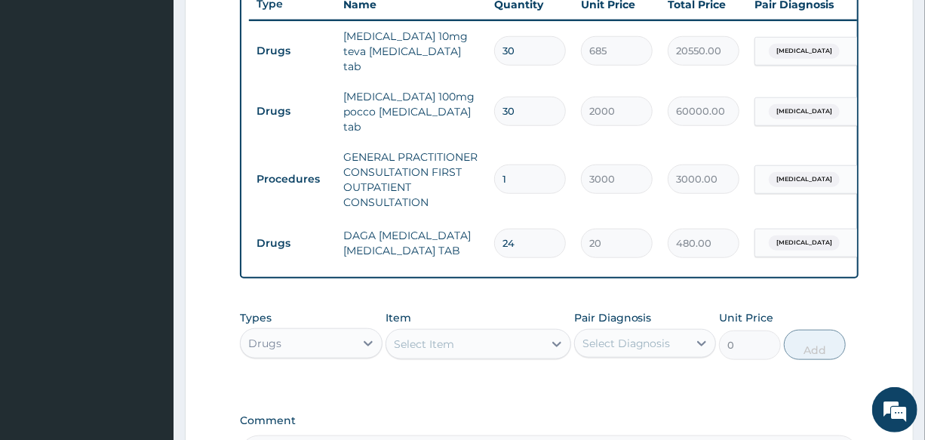
scroll to position [578, 0]
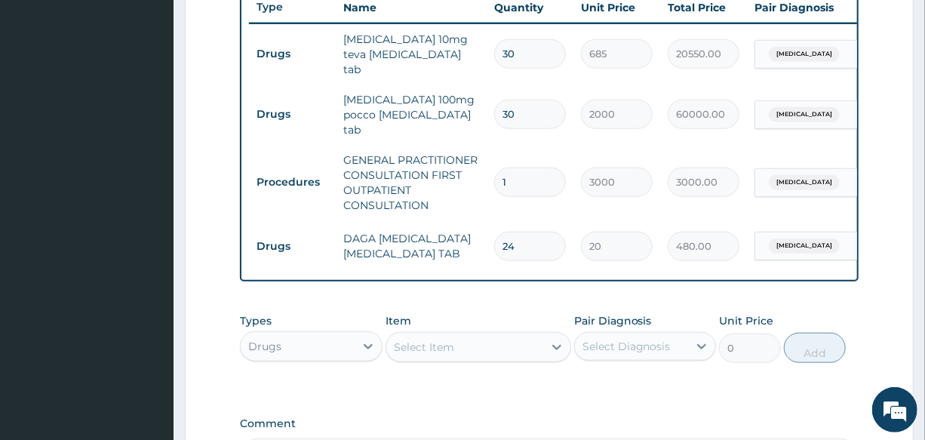
type input "24"
drag, startPoint x: 519, startPoint y: 99, endPoint x: 463, endPoint y: 99, distance: 55.8
click at [463, 99] on tr "Drugs losartan 100mg pocco losartan tab 30 2000 60000.00 Essential hypertension…" at bounding box center [618, 114] width 739 height 60
type input "2"
type input "4000.00"
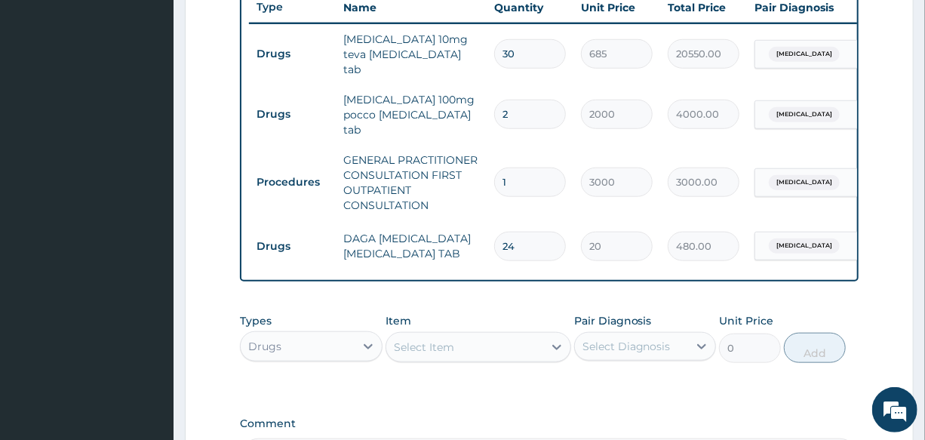
type input "2"
drag, startPoint x: 509, startPoint y: 54, endPoint x: 483, endPoint y: 52, distance: 26.5
click at [483, 52] on tr "Drugs amlodipine 10mg teva amlodipine tab 30 685 20550.00 Essential hypertensio…" at bounding box center [618, 54] width 739 height 60
drag, startPoint x: 529, startPoint y: 49, endPoint x: 492, endPoint y: 46, distance: 37.1
click at [492, 46] on td "30" at bounding box center [529, 54] width 87 height 44
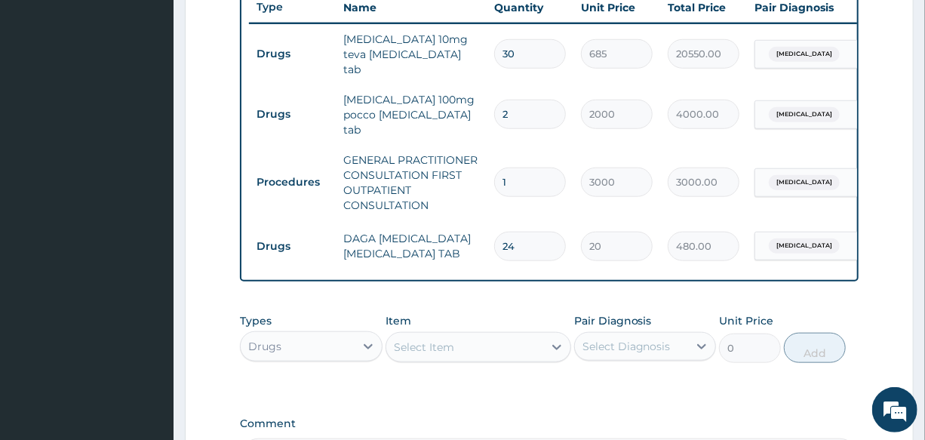
type input "1"
type input "685.00"
type input "10"
type input "6850.00"
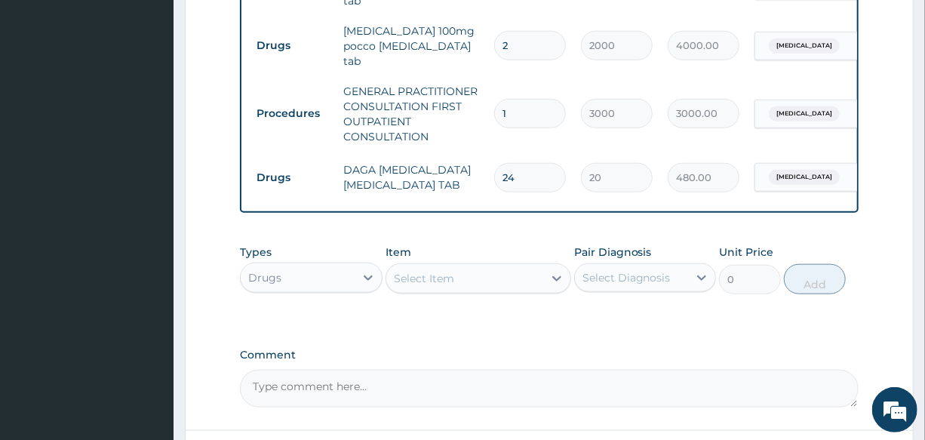
scroll to position [767, 0]
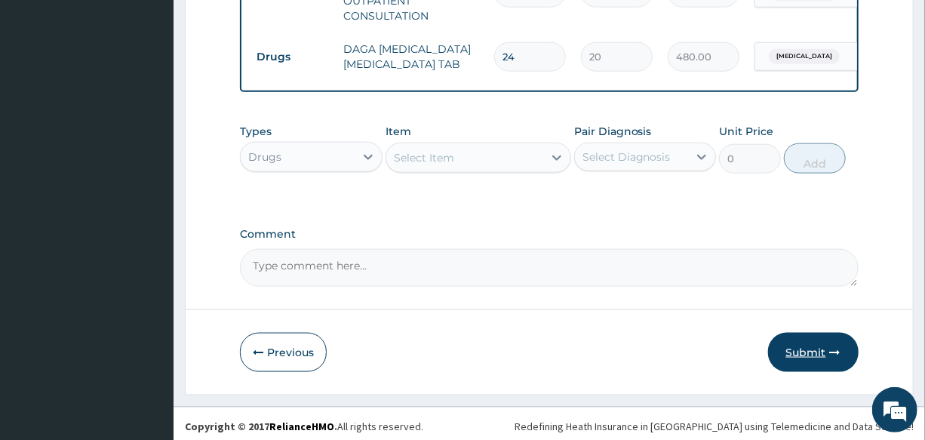
type input "10"
click at [811, 345] on button "Submit" at bounding box center [813, 352] width 90 height 39
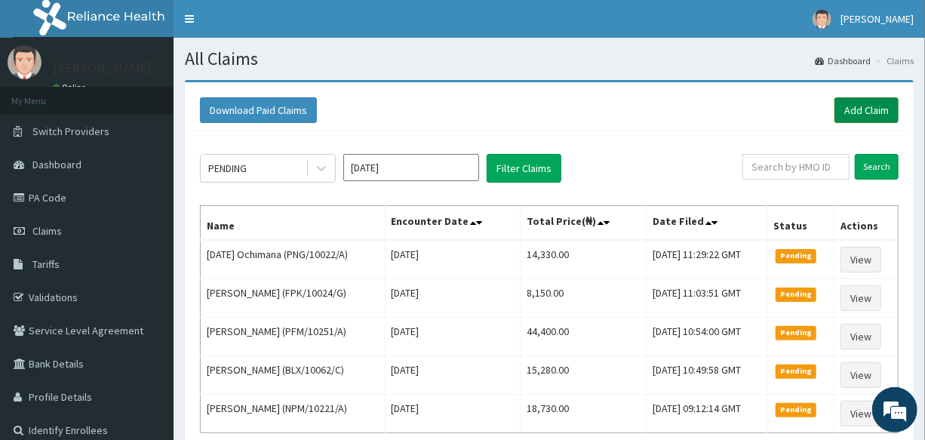
click at [857, 111] on link "Add Claim" at bounding box center [866, 110] width 64 height 26
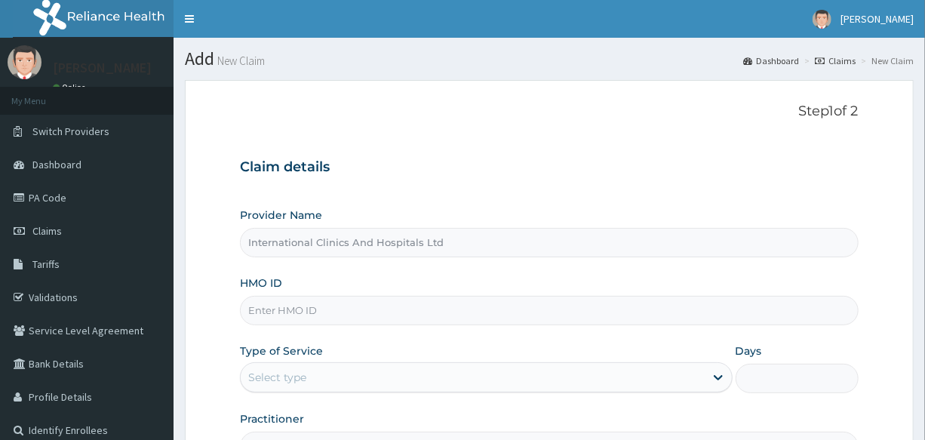
click at [305, 302] on input "HMO ID" at bounding box center [549, 310] width 618 height 29
type input "HIA/11360/A"
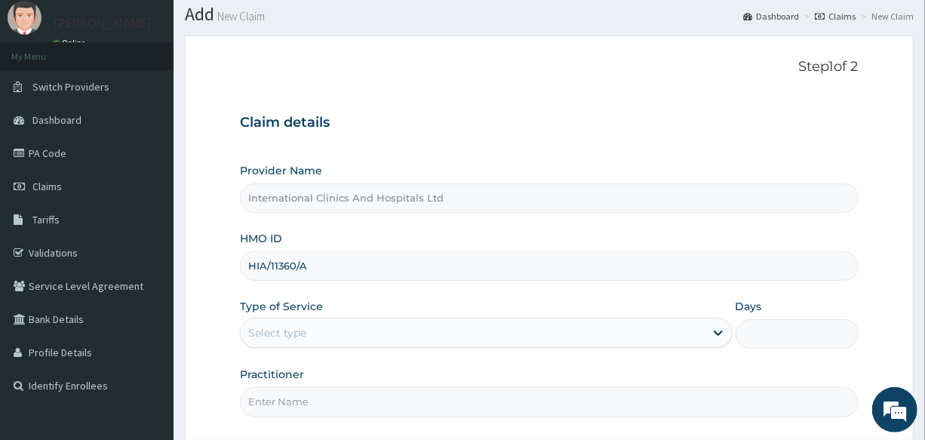
scroll to position [68, 0]
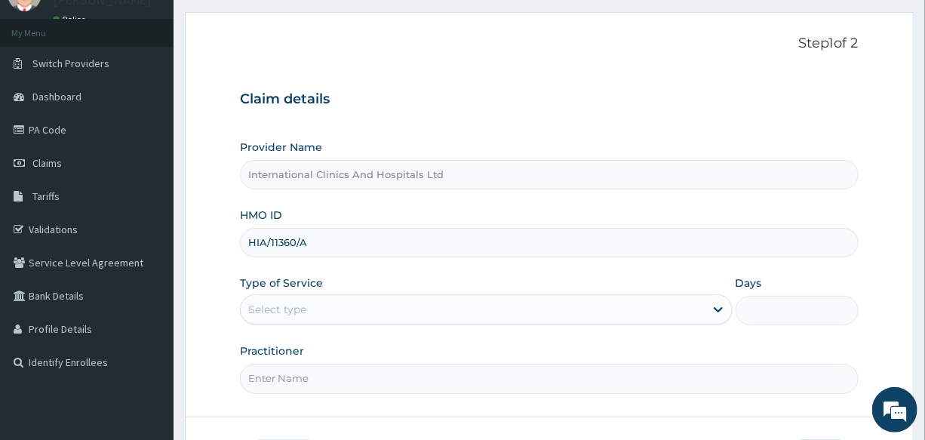
click at [324, 305] on div "Select type" at bounding box center [472, 309] width 463 height 24
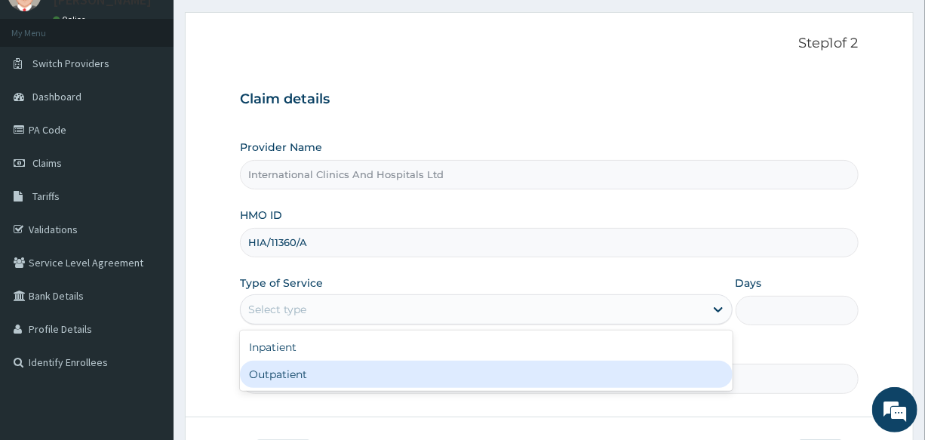
click at [329, 374] on div "Outpatient" at bounding box center [486, 373] width 492 height 27
type input "1"
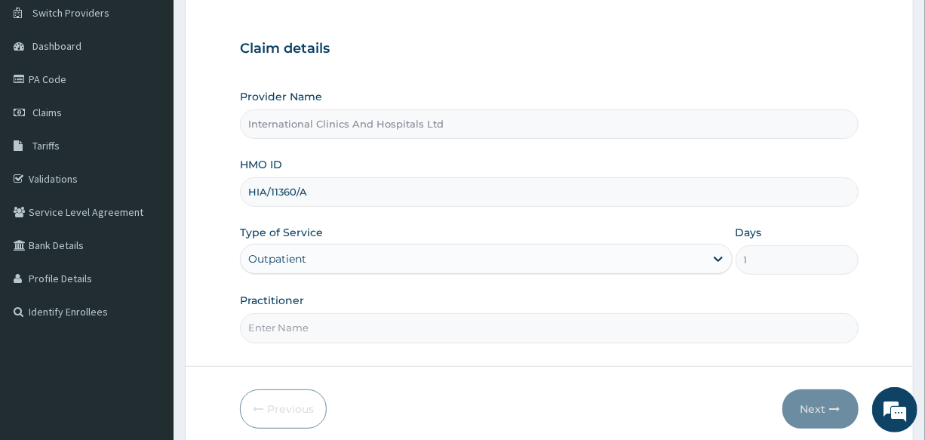
scroll to position [179, 0]
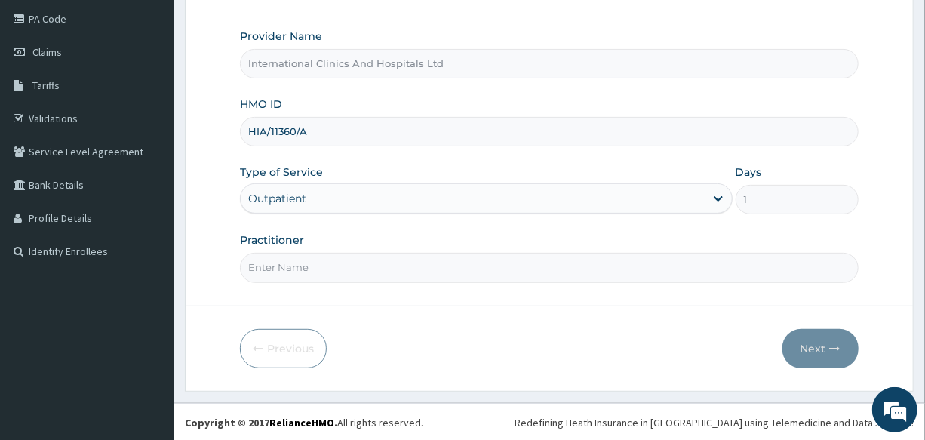
click at [310, 271] on input "Practitioner" at bounding box center [549, 267] width 618 height 29
click at [76, 60] on link "Claims" at bounding box center [86, 51] width 173 height 33
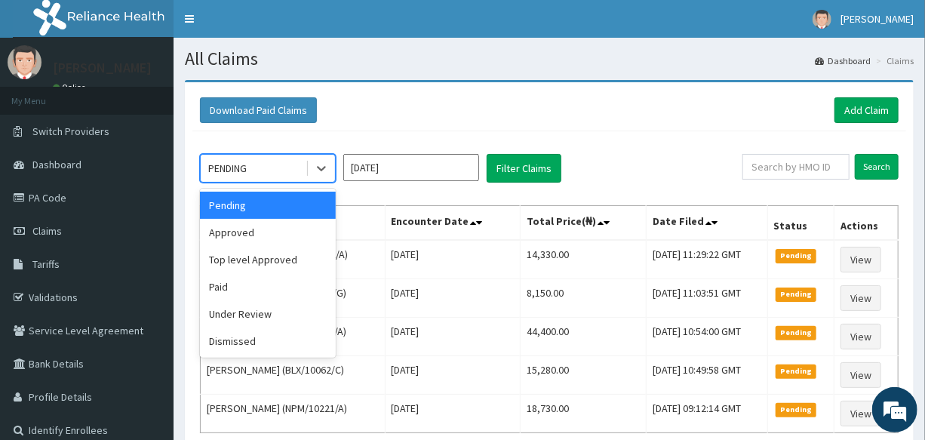
click at [239, 159] on div "PENDING" at bounding box center [253, 168] width 105 height 24
click at [256, 241] on div "Approved" at bounding box center [268, 232] width 136 height 27
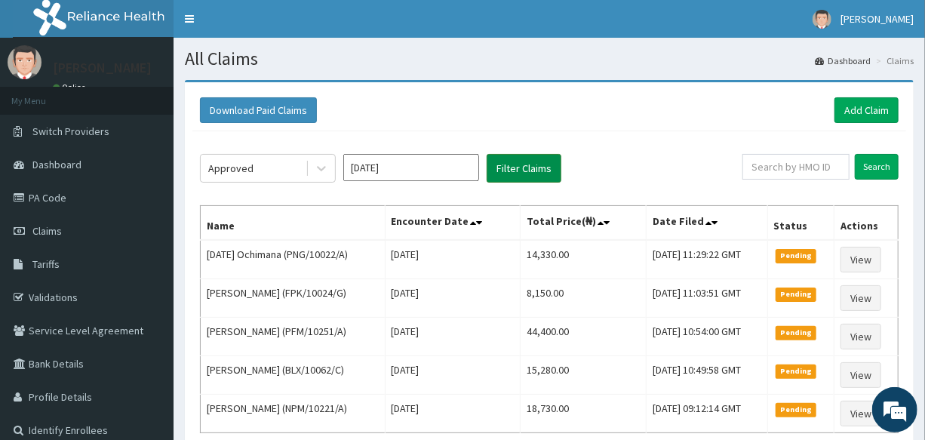
click at [521, 167] on button "Filter Claims" at bounding box center [523, 168] width 75 height 29
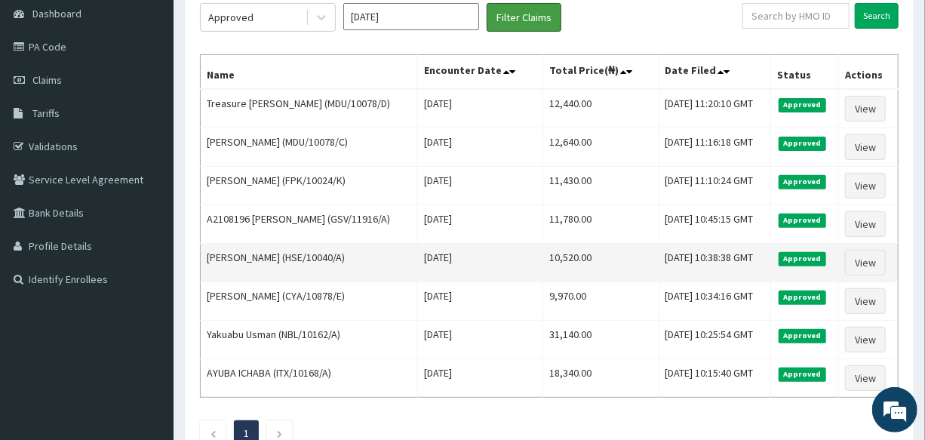
scroll to position [121, 0]
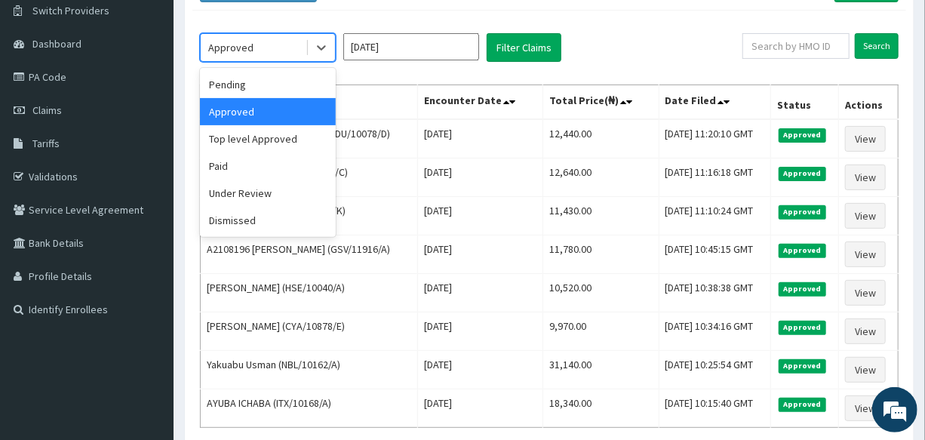
click at [259, 49] on div "Approved" at bounding box center [253, 47] width 105 height 24
click at [277, 137] on div "Top level Approved" at bounding box center [268, 138] width 136 height 27
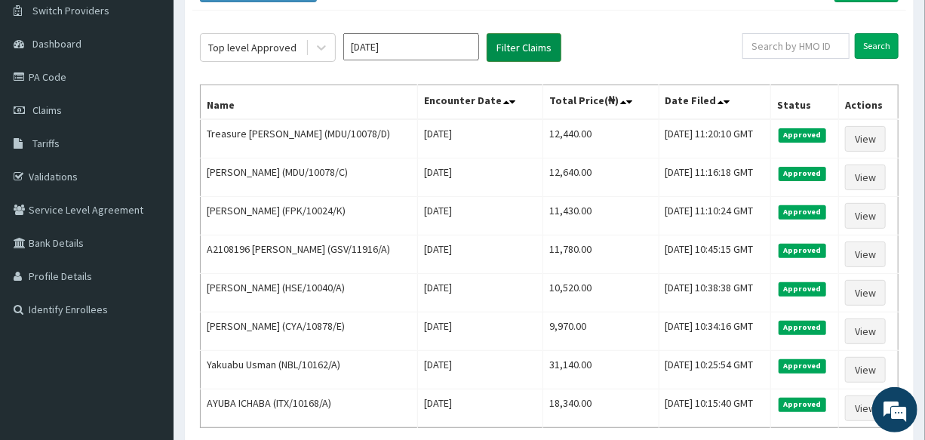
click at [520, 51] on button "Filter Claims" at bounding box center [523, 47] width 75 height 29
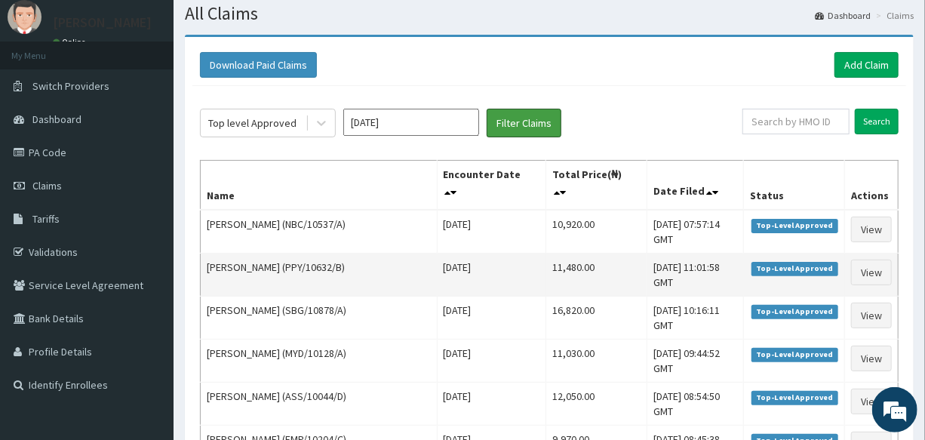
scroll to position [68, 0]
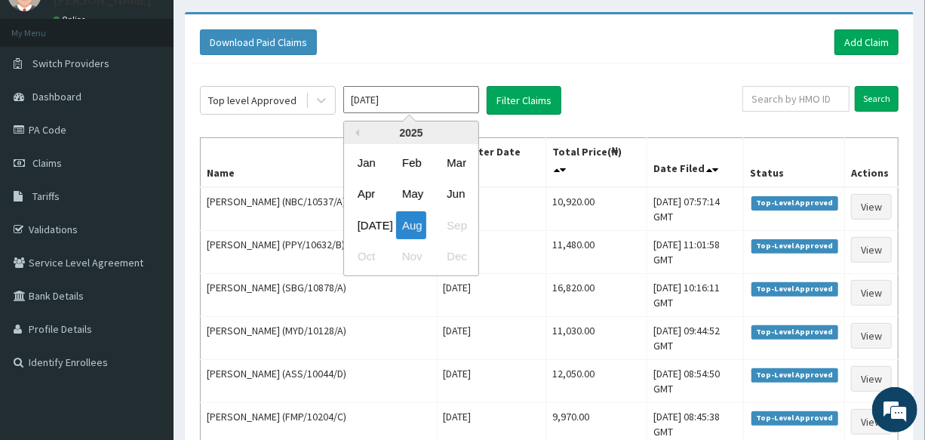
click at [372, 103] on input "[DATE]" at bounding box center [411, 99] width 136 height 27
click at [370, 221] on div "[DATE]" at bounding box center [366, 225] width 30 height 28
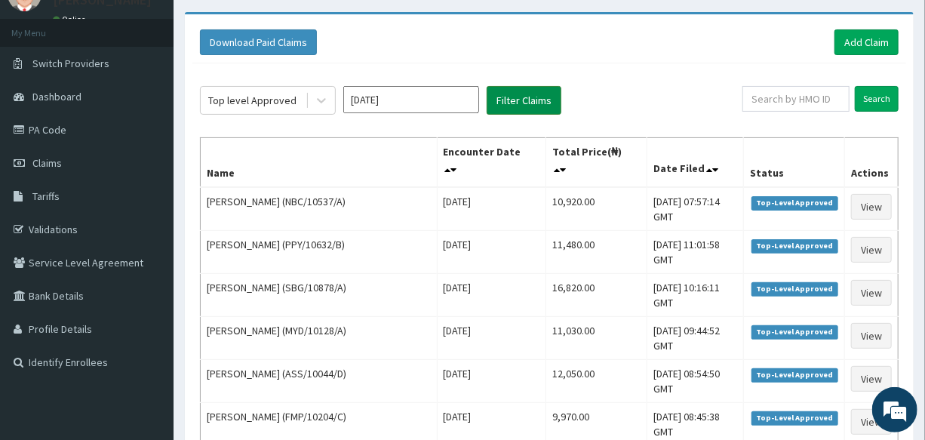
click at [520, 106] on button "Filter Claims" at bounding box center [523, 100] width 75 height 29
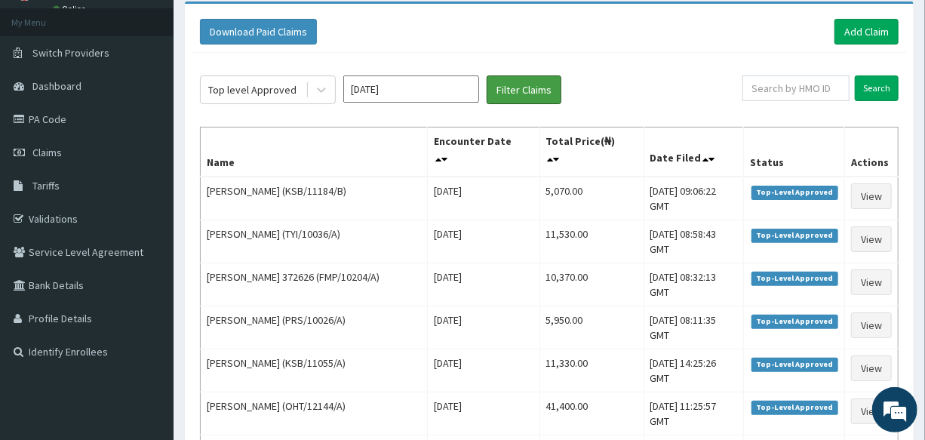
scroll to position [0, 0]
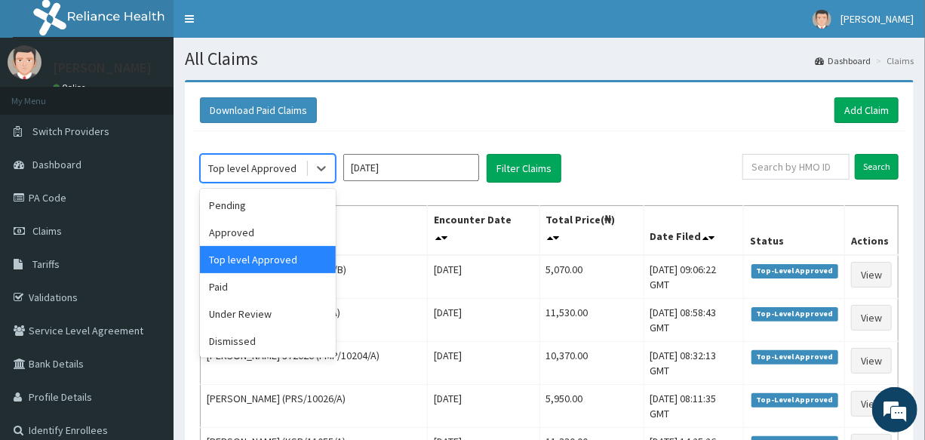
click at [276, 173] on div "Top level Approved" at bounding box center [252, 168] width 88 height 15
click at [276, 223] on div "Approved" at bounding box center [268, 232] width 136 height 27
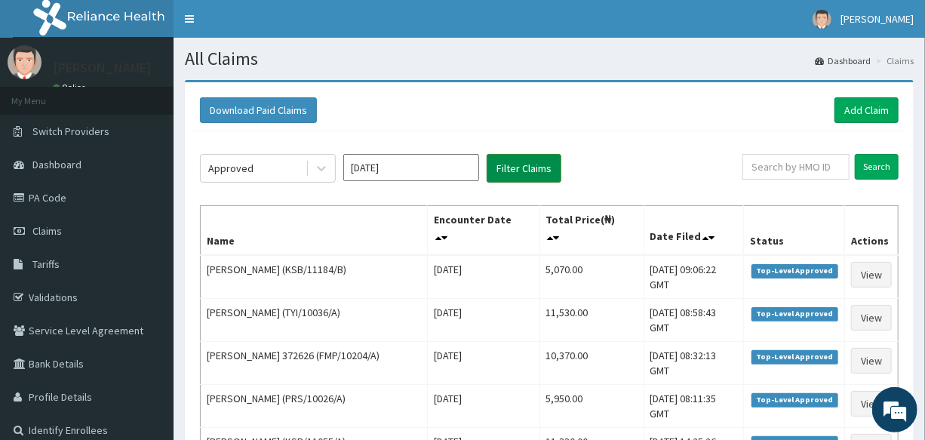
click at [511, 161] on button "Filter Claims" at bounding box center [523, 168] width 75 height 29
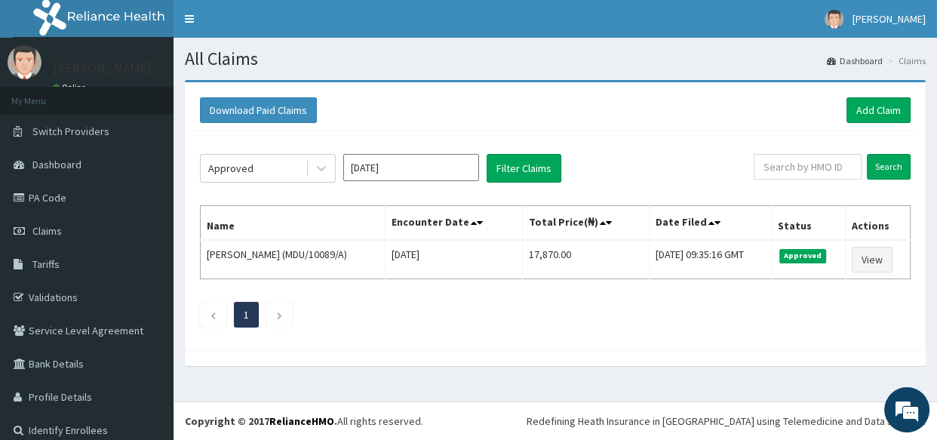
click at [391, 164] on input "[DATE]" at bounding box center [411, 167] width 136 height 27
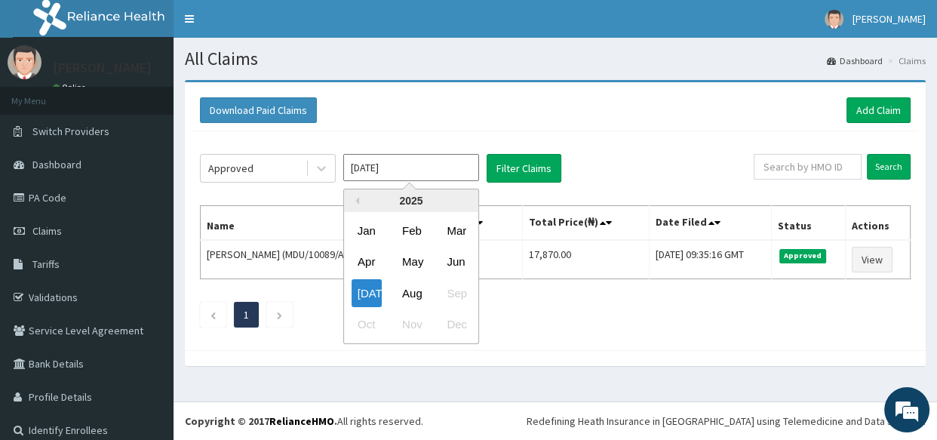
drag, startPoint x: 407, startPoint y: 287, endPoint x: 480, endPoint y: 216, distance: 101.9
click at [412, 287] on div "Aug" at bounding box center [411, 293] width 30 height 28
type input "[DATE]"
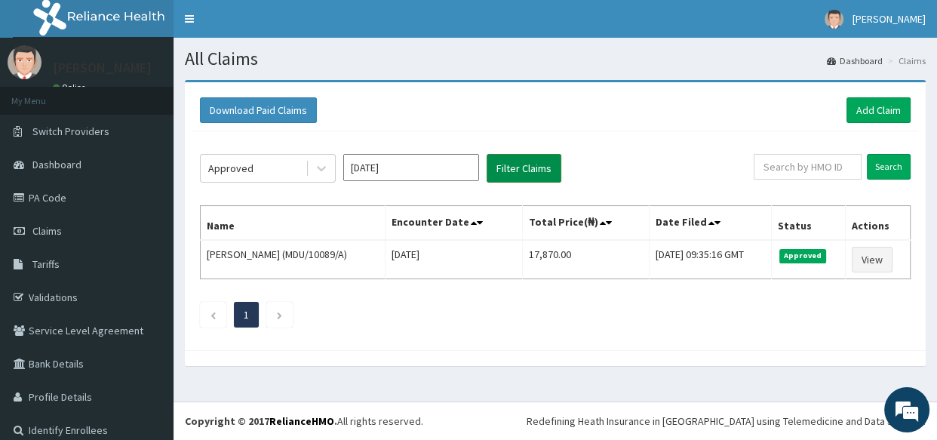
click at [514, 164] on button "Filter Claims" at bounding box center [523, 168] width 75 height 29
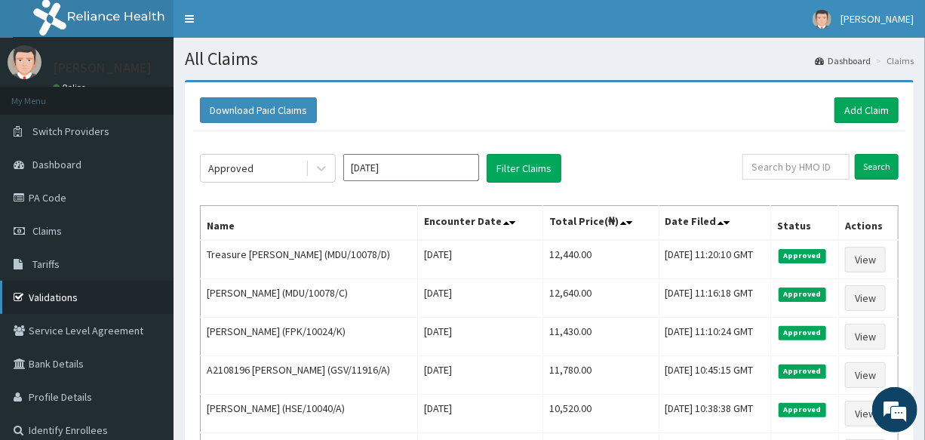
click at [61, 298] on link "Validations" at bounding box center [86, 297] width 173 height 33
